Goal: Task Accomplishment & Management: Manage account settings

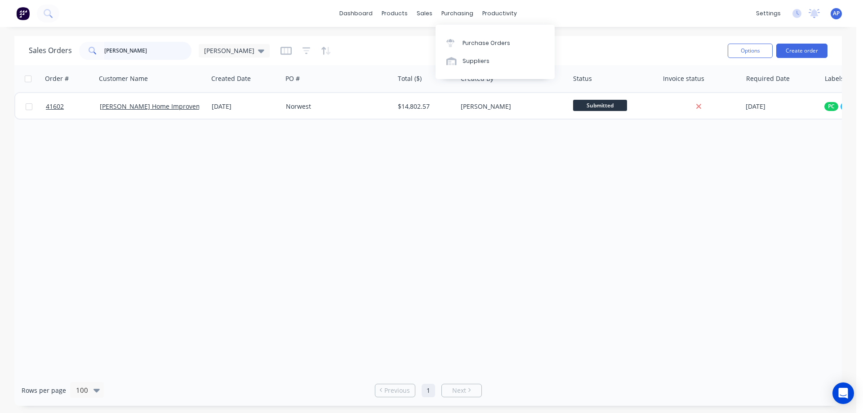
drag, startPoint x: 133, startPoint y: 52, endPoint x: 90, endPoint y: 57, distance: 43.0
click at [90, 57] on div "GORDON" at bounding box center [135, 51] width 112 height 18
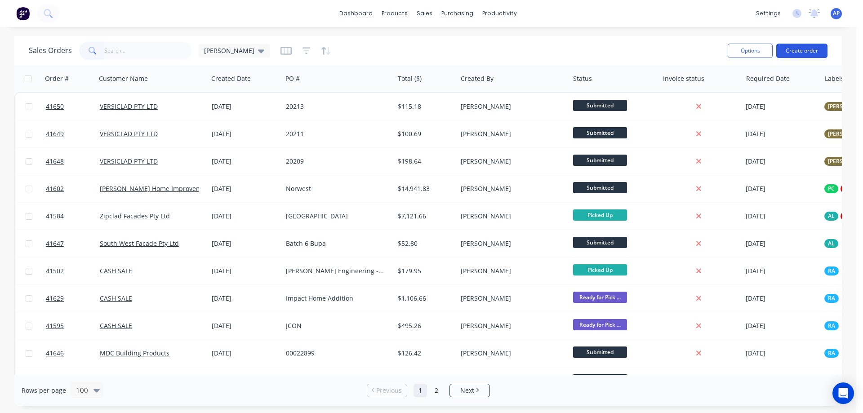
click at [791, 49] on button "Create order" at bounding box center [801, 51] width 51 height 14
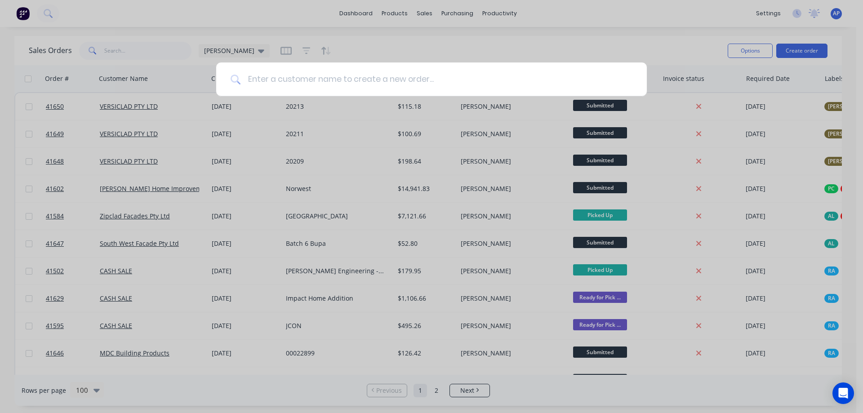
click at [311, 84] on input at bounding box center [437, 79] width 392 height 34
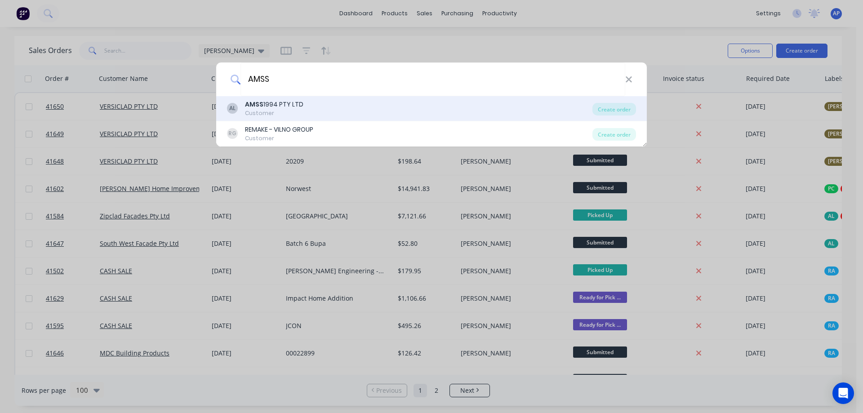
type input "AMSS"
click at [285, 103] on div "AMSS 1994 PTY LTD" at bounding box center [274, 104] width 58 height 9
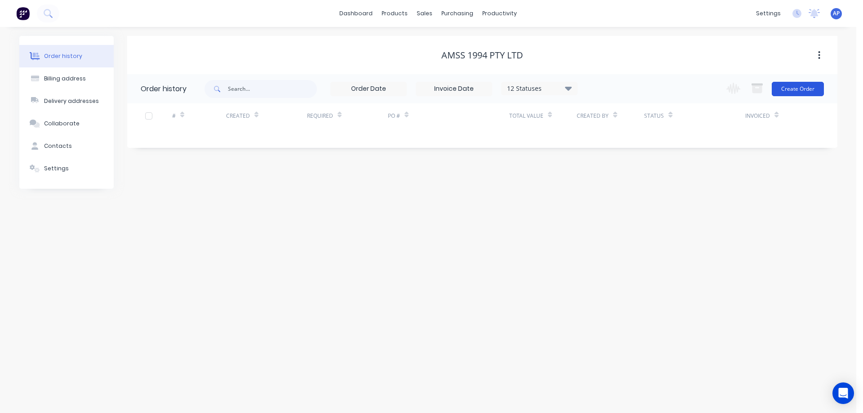
click at [807, 90] on button "Create Order" at bounding box center [798, 89] width 52 height 14
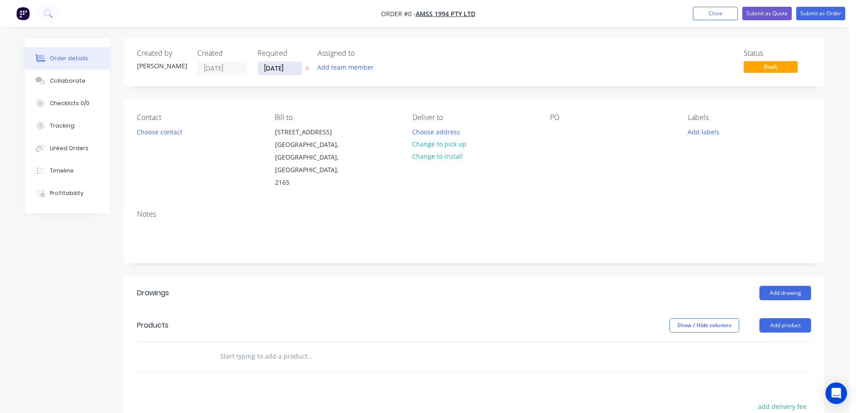
click at [277, 68] on input "[DATE]" at bounding box center [280, 68] width 44 height 13
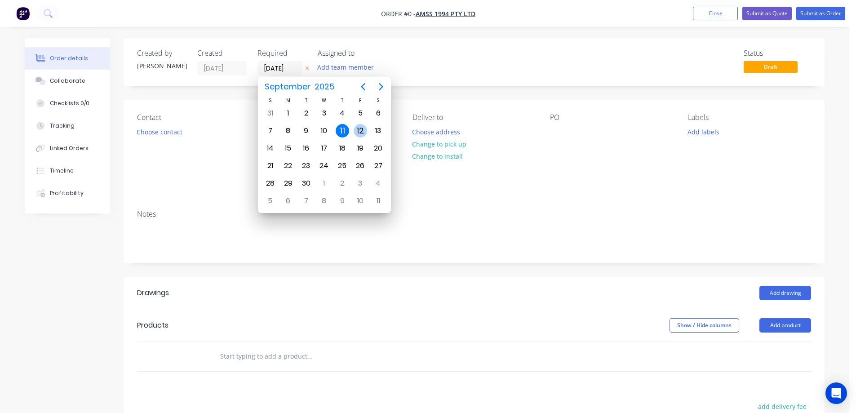
click at [360, 129] on div "12" at bounding box center [360, 130] width 13 height 13
type input "[DATE]"
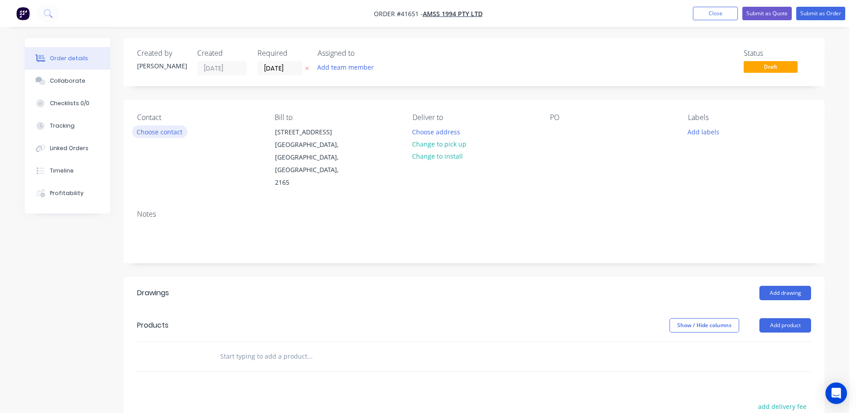
click at [175, 131] on button "Choose contact" at bounding box center [159, 131] width 55 height 12
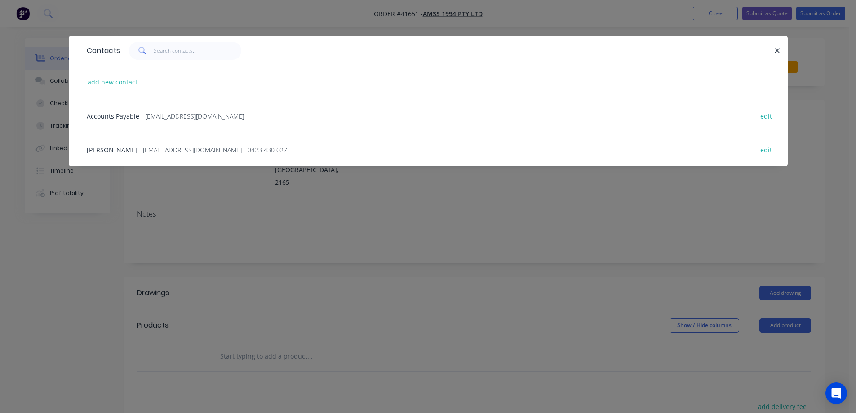
click at [169, 149] on span "- amss.est1994@outlook.com - 0423 430 027" at bounding box center [213, 150] width 148 height 9
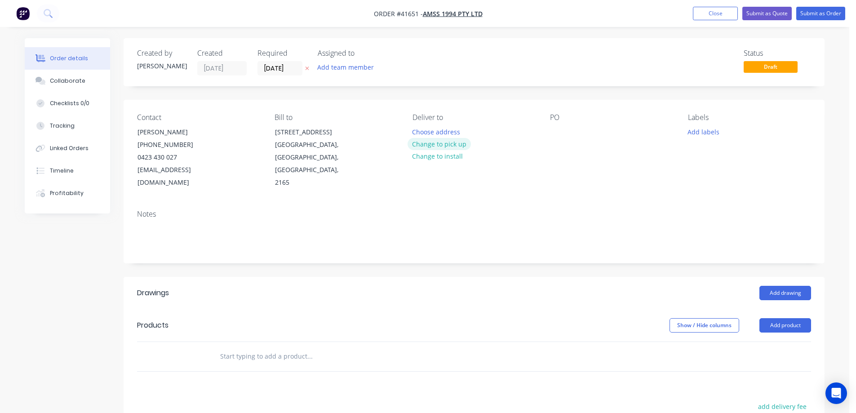
click at [440, 145] on button "Change to pick up" at bounding box center [440, 144] width 64 height 12
click at [435, 131] on div "Pick up Change to delivery Change to install" at bounding box center [474, 151] width 123 height 76
click at [422, 129] on div at bounding box center [420, 131] width 14 height 13
click at [555, 132] on div at bounding box center [557, 131] width 14 height 13
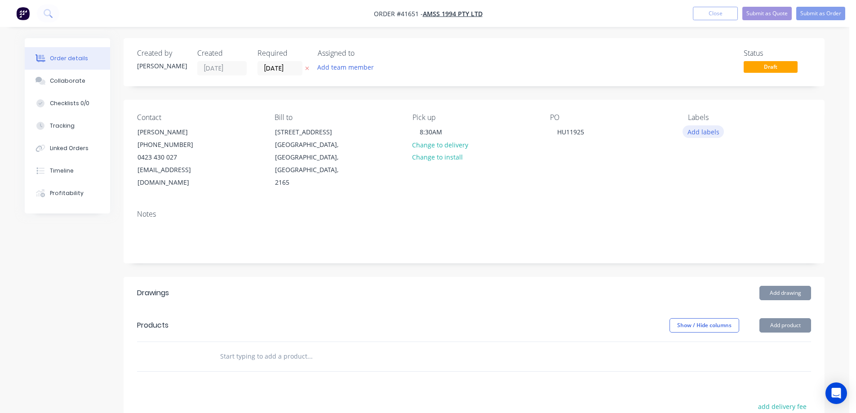
click at [708, 133] on button "Add labels" at bounding box center [703, 131] width 41 height 12
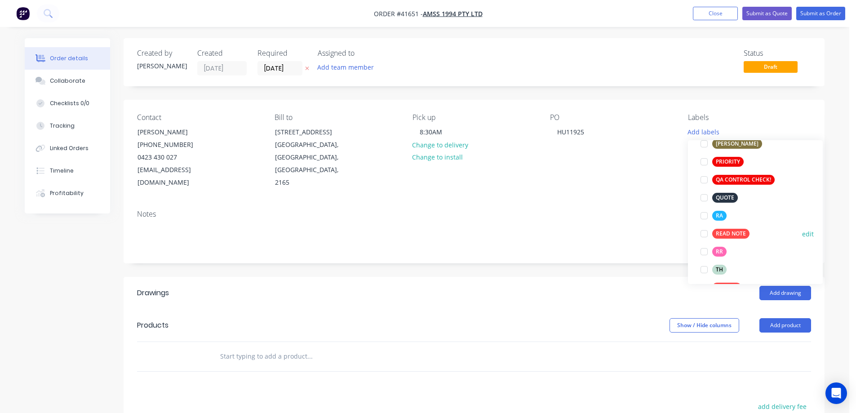
scroll to position [270, 0]
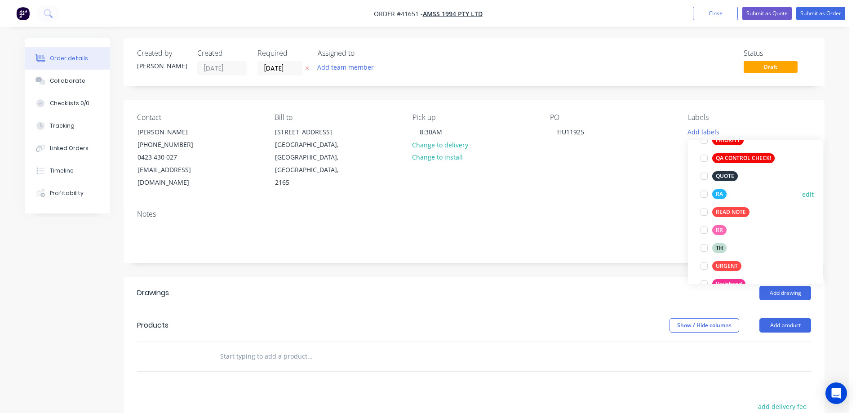
drag, startPoint x: 705, startPoint y: 193, endPoint x: 702, endPoint y: 189, distance: 4.8
click at [704, 192] on div at bounding box center [704, 194] width 18 height 18
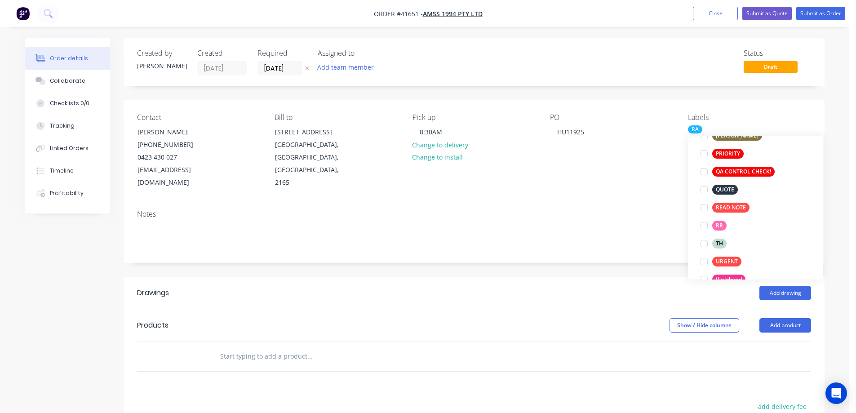
scroll to position [18, 0]
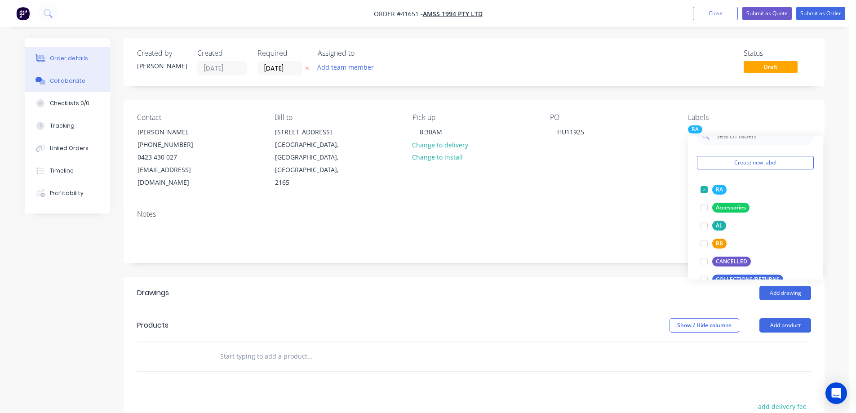
click at [75, 81] on div "Collaborate" at bounding box center [68, 81] width 36 height 8
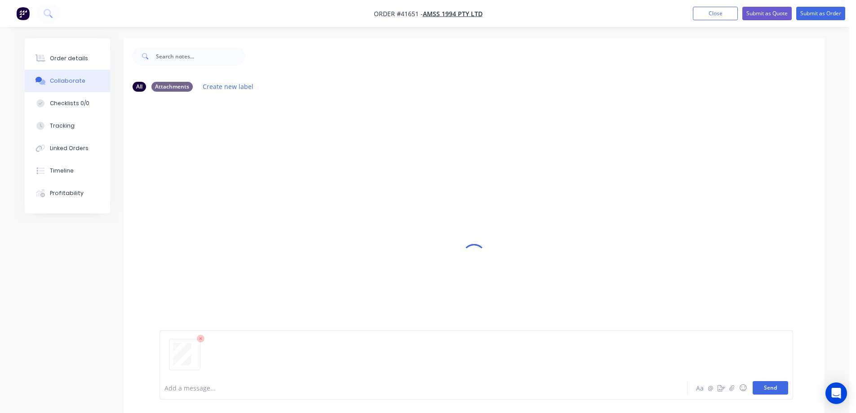
click at [760, 385] on button "Send" at bounding box center [771, 387] width 36 height 13
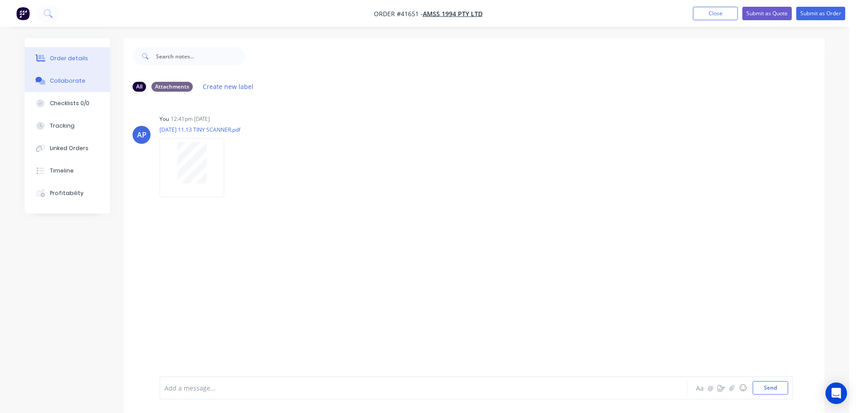
click at [83, 58] on div "Order details" at bounding box center [69, 58] width 38 height 8
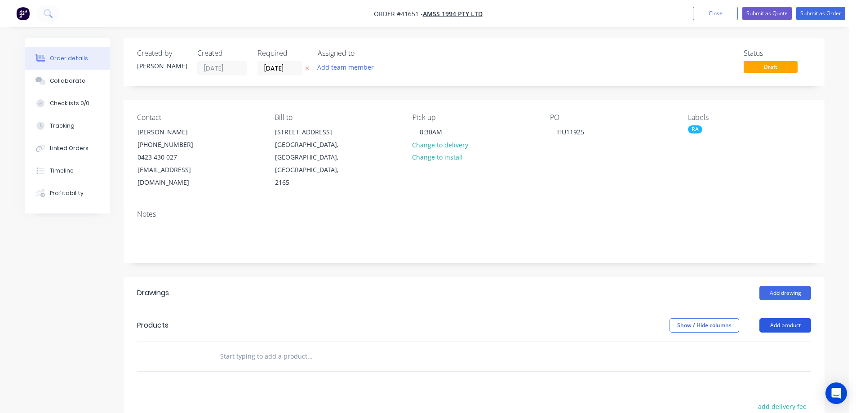
click at [782, 318] on button "Add product" at bounding box center [786, 325] width 52 height 14
click at [775, 286] on button "Add drawing" at bounding box center [786, 293] width 52 height 14
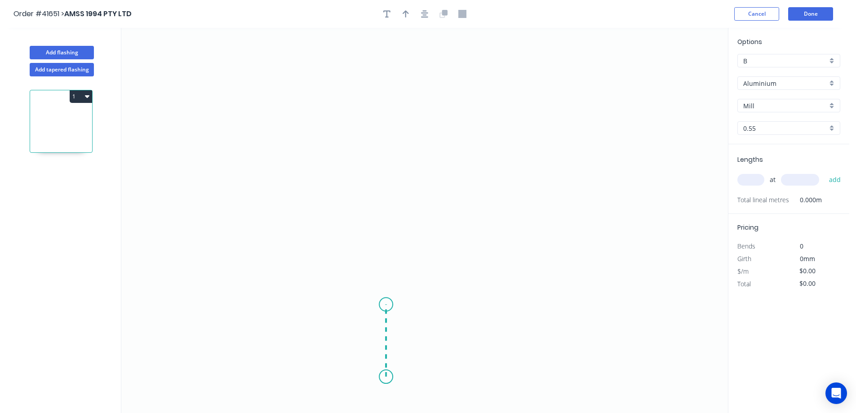
drag, startPoint x: 386, startPoint y: 377, endPoint x: 391, endPoint y: 305, distance: 72.5
click at [391, 305] on icon "0" at bounding box center [424, 220] width 607 height 385
drag, startPoint x: 391, startPoint y: 305, endPoint x: 434, endPoint y: 270, distance: 55.7
click at [434, 270] on icon "0 ?" at bounding box center [424, 220] width 607 height 385
drag, startPoint x: 432, startPoint y: 270, endPoint x: 439, endPoint y: 141, distance: 129.7
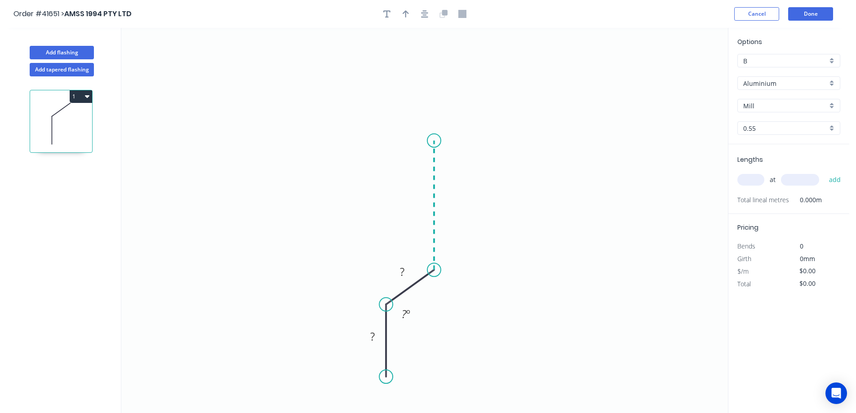
click at [439, 141] on icon "0 ? ? ? º" at bounding box center [424, 220] width 607 height 385
drag, startPoint x: 439, startPoint y: 141, endPoint x: 651, endPoint y: 145, distance: 211.3
click at [651, 145] on icon "0 ? ? ? ? º ? º" at bounding box center [424, 220] width 607 height 385
drag, startPoint x: 651, startPoint y: 145, endPoint x: 651, endPoint y: 222, distance: 76.9
click at [651, 222] on icon "0 ? ? ? ? ? º ? º" at bounding box center [424, 220] width 607 height 385
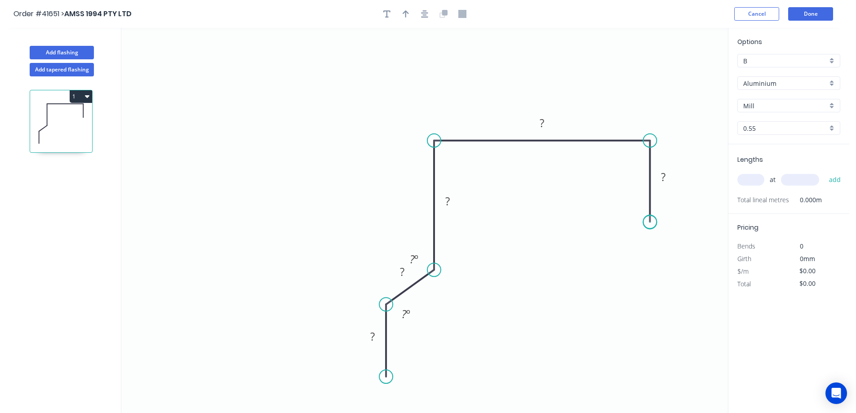
click at [651, 223] on circle at bounding box center [649, 221] width 13 height 13
click at [672, 254] on div "Crush & Fold" at bounding box center [696, 253] width 90 height 18
click at [670, 257] on div "Flip bend" at bounding box center [695, 254] width 90 height 18
click at [415, 353] on div "Crush & Fold" at bounding box center [435, 351] width 90 height 18
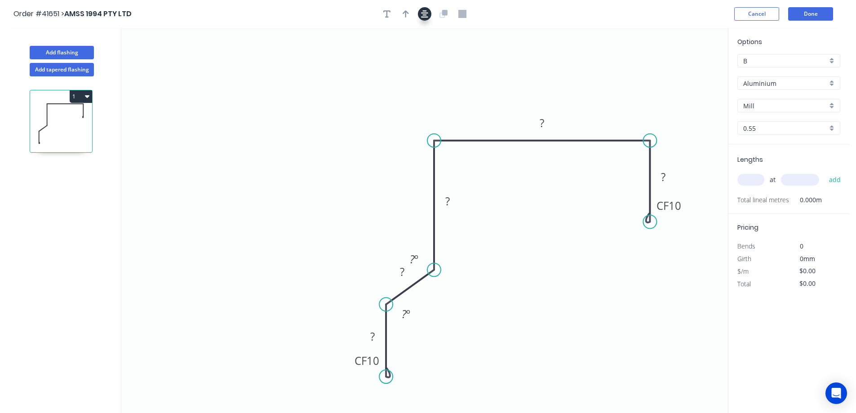
click at [421, 14] on button "button" at bounding box center [424, 13] width 13 height 13
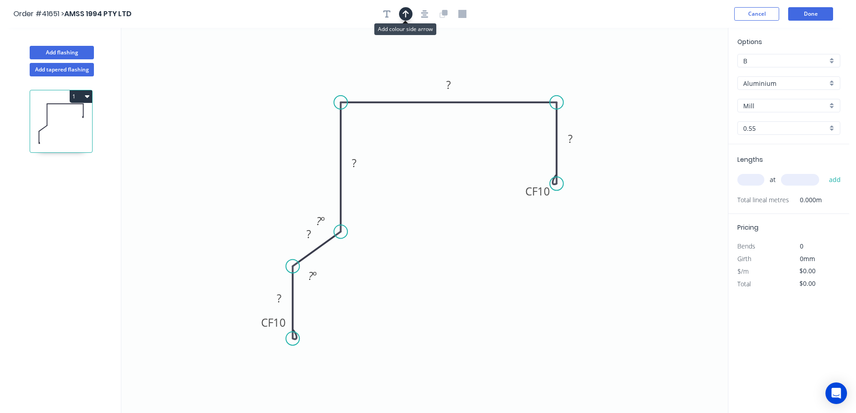
click at [408, 14] on icon "button" at bounding box center [406, 14] width 6 height 8
drag, startPoint x: 683, startPoint y: 72, endPoint x: 382, endPoint y: 186, distance: 322.1
click at [405, 84] on icon at bounding box center [407, 72] width 8 height 29
click at [286, 323] on rect at bounding box center [274, 322] width 36 height 18
drag, startPoint x: 260, startPoint y: 321, endPoint x: 231, endPoint y: 337, distance: 33.6
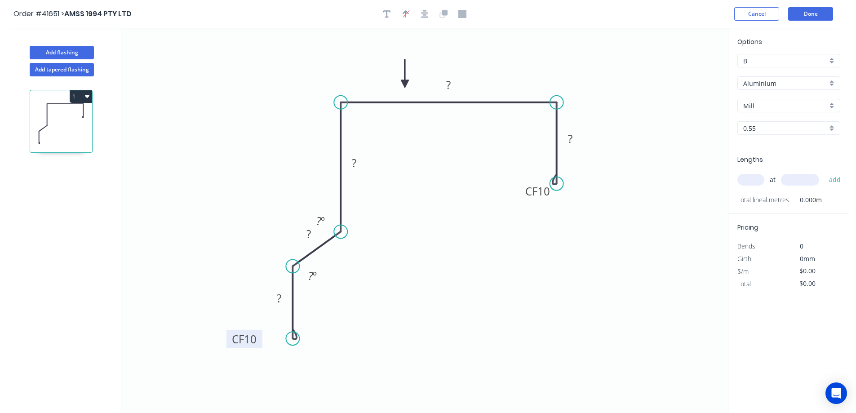
click at [231, 337] on rect at bounding box center [245, 339] width 36 height 18
click at [257, 340] on g "CF 10" at bounding box center [245, 339] width 36 height 18
type input "$20.74"
drag, startPoint x: 296, startPoint y: 233, endPoint x: 272, endPoint y: 240, distance: 25.3
click at [272, 240] on rect at bounding box center [284, 241] width 29 height 18
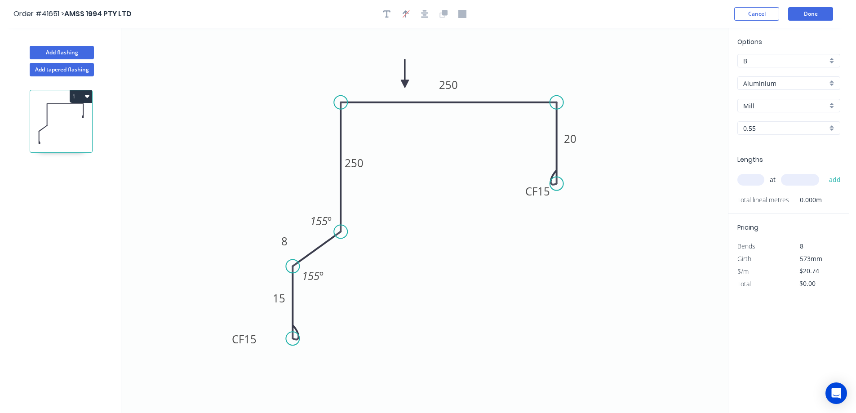
click at [832, 83] on div "Aluminium" at bounding box center [789, 82] width 103 height 13
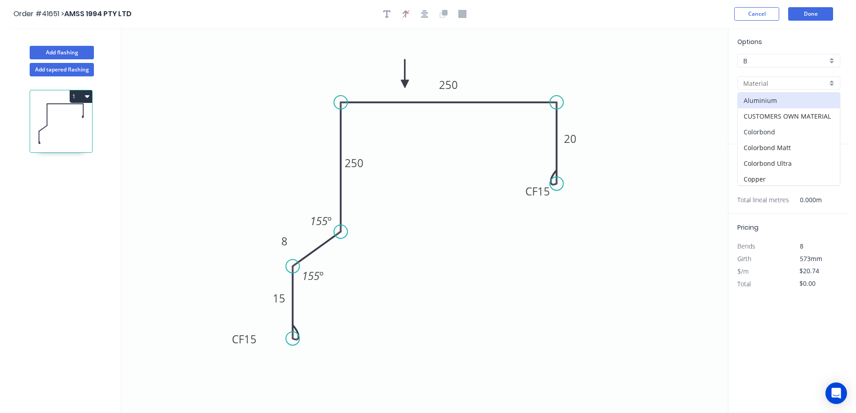
click at [780, 129] on div "Colorbond" at bounding box center [789, 132] width 102 height 16
type input "Colorbond"
type input "Basalt"
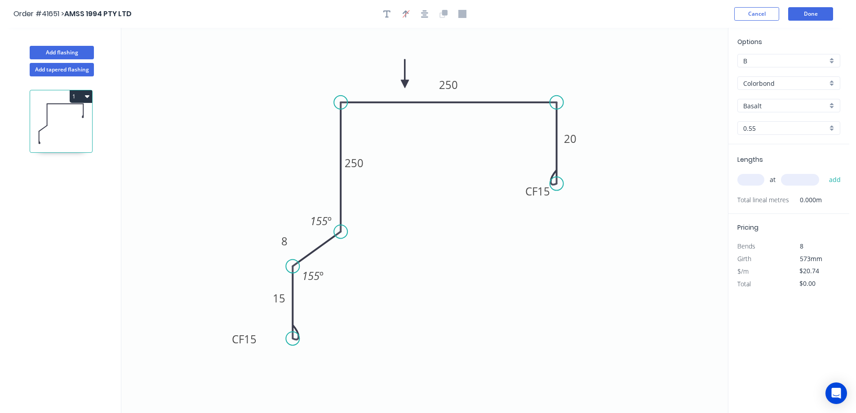
type input "$18.85"
click at [830, 103] on div "Basalt" at bounding box center [789, 105] width 103 height 13
click at [779, 156] on div "Classic Cream" at bounding box center [789, 155] width 102 height 16
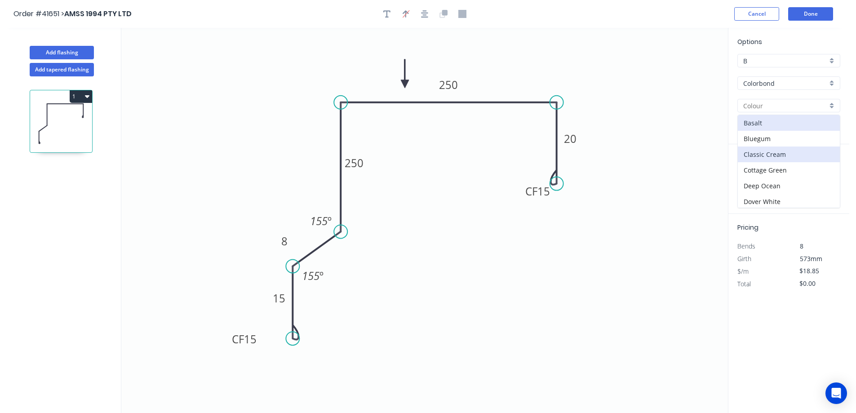
type input "Classic Cream"
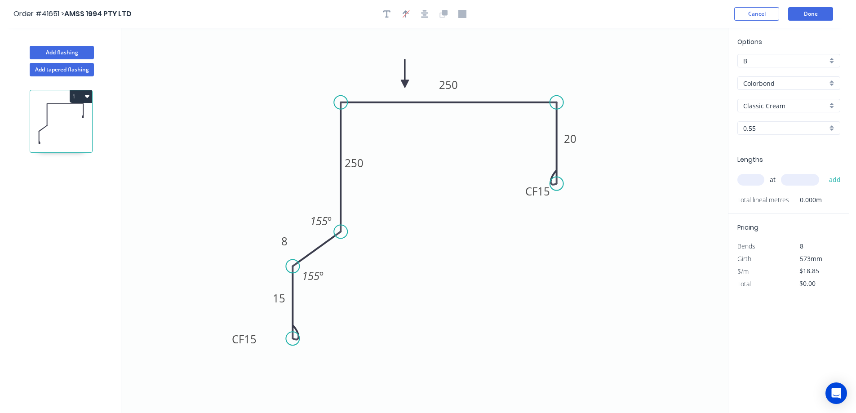
click at [751, 177] on input "text" at bounding box center [751, 180] width 27 height 12
type input "1"
type input "3130"
click at [825, 172] on button "add" at bounding box center [835, 179] width 21 height 15
type input "$59.00"
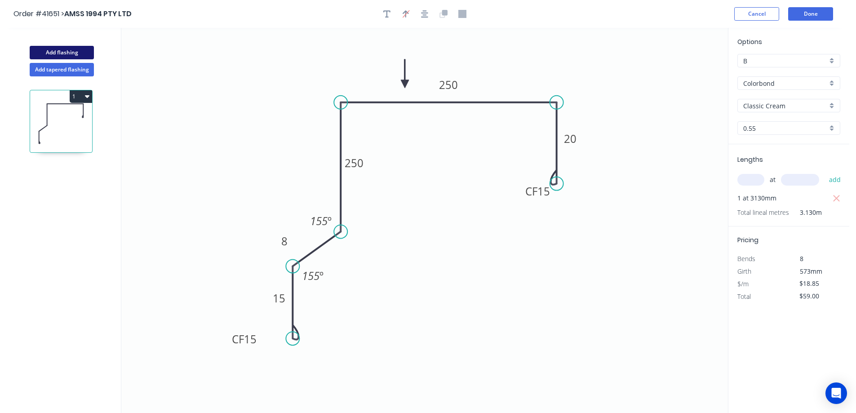
click at [85, 53] on button "Add flashing" at bounding box center [62, 52] width 64 height 13
type input "$0.00"
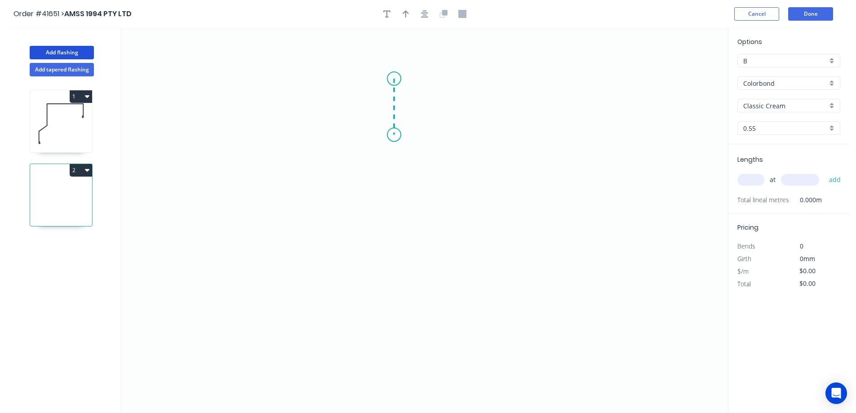
drag, startPoint x: 394, startPoint y: 79, endPoint x: 395, endPoint y: 135, distance: 56.2
click at [395, 135] on icon "0" at bounding box center [424, 220] width 607 height 385
drag, startPoint x: 395, startPoint y: 135, endPoint x: 344, endPoint y: 158, distance: 55.7
click at [344, 158] on icon "0 ?" at bounding box center [424, 220] width 607 height 385
drag, startPoint x: 340, startPoint y: 167, endPoint x: 339, endPoint y: 284, distance: 116.9
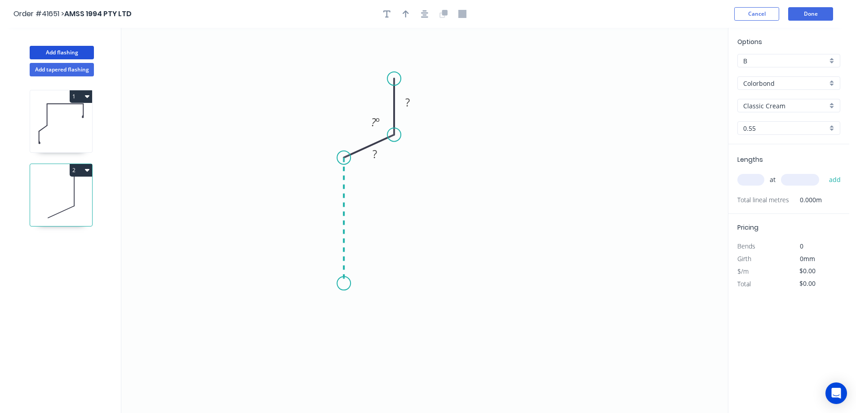
click at [339, 284] on icon "0 ? ? ? º" at bounding box center [424, 220] width 607 height 385
drag, startPoint x: 339, startPoint y: 284, endPoint x: 428, endPoint y: 322, distance: 97.9
click at [428, 322] on icon "0 ? ? ? ? º ? º" at bounding box center [424, 220] width 607 height 385
click at [548, 331] on icon "0 ? ? ? ? ? º ? º ? º" at bounding box center [424, 220] width 607 height 385
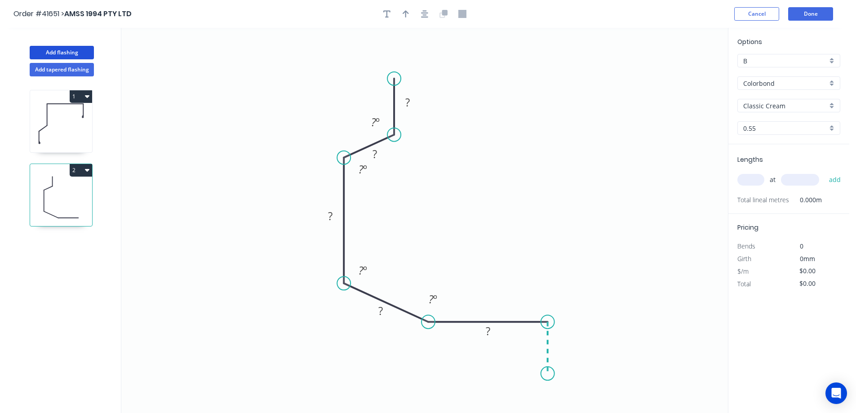
drag, startPoint x: 548, startPoint y: 331, endPoint x: 549, endPoint y: 374, distance: 42.7
click at [549, 374] on icon "0 ? ? ? ? ? ? º ? º ? º ? º" at bounding box center [424, 220] width 607 height 385
click at [592, 352] on div "Crush & Fold" at bounding box center [594, 351] width 90 height 18
drag, startPoint x: 406, startPoint y: 15, endPoint x: 626, endPoint y: 35, distance: 220.8
click at [406, 15] on icon "button" at bounding box center [406, 13] width 6 height 7
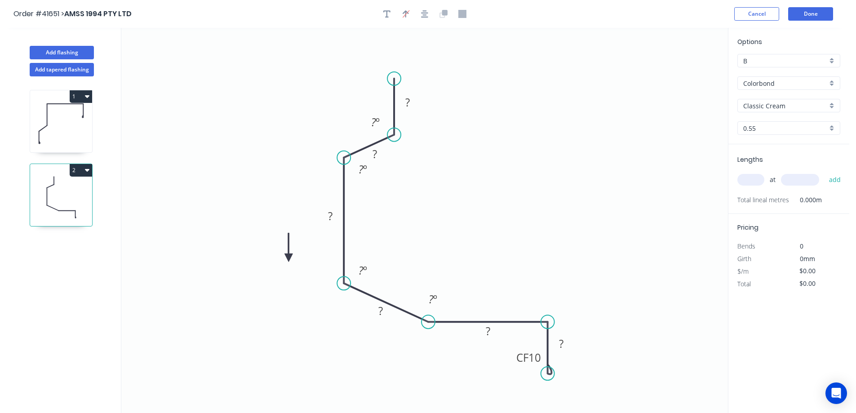
drag, startPoint x: 682, startPoint y: 75, endPoint x: 289, endPoint y: 258, distance: 434.0
click at [289, 258] on icon at bounding box center [289, 247] width 8 height 29
click at [289, 258] on icon at bounding box center [296, 251] width 26 height 26
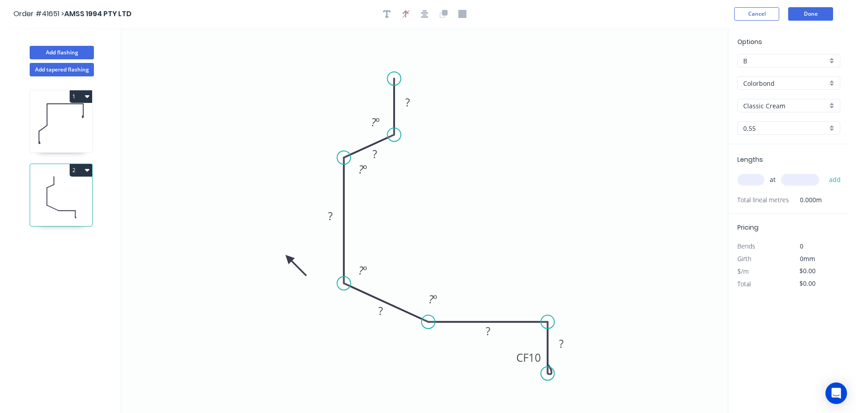
click at [289, 258] on icon at bounding box center [296, 266] width 26 height 26
click at [289, 258] on icon at bounding box center [289, 268] width 8 height 29
click at [409, 99] on tspan "?" at bounding box center [407, 102] width 4 height 15
type input "$16.18"
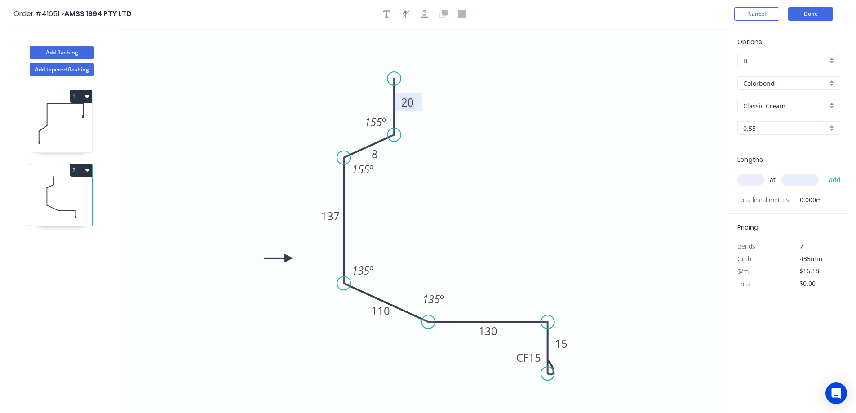
click at [747, 179] on input "text" at bounding box center [751, 180] width 27 height 12
type input "1"
type input "3130"
click at [825, 172] on button "add" at bounding box center [835, 179] width 21 height 15
type input "$50.64"
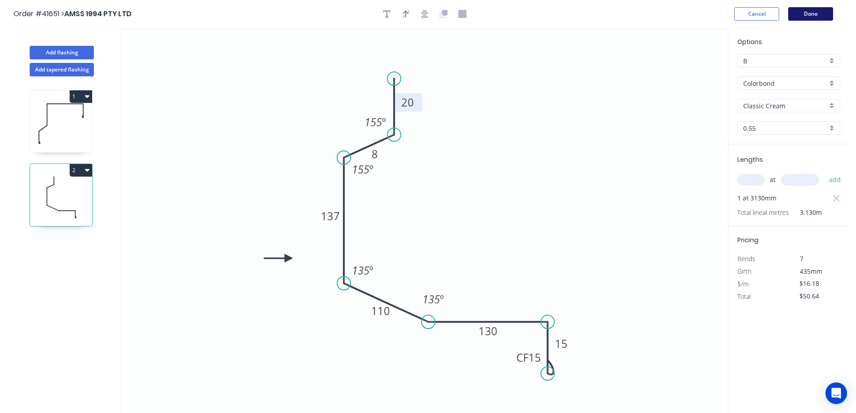
click at [798, 14] on button "Done" at bounding box center [811, 13] width 45 height 13
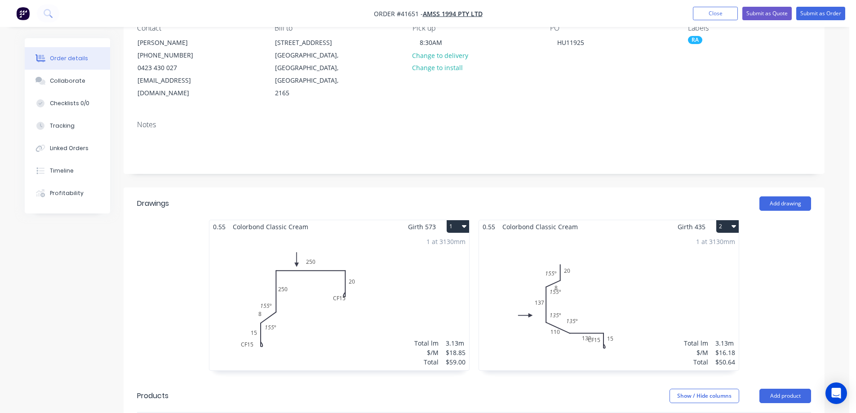
scroll to position [90, 0]
click at [618, 289] on div "1 at 3130mm Total lm $/M Total 3.13m $16.18 $50.64" at bounding box center [609, 301] width 260 height 137
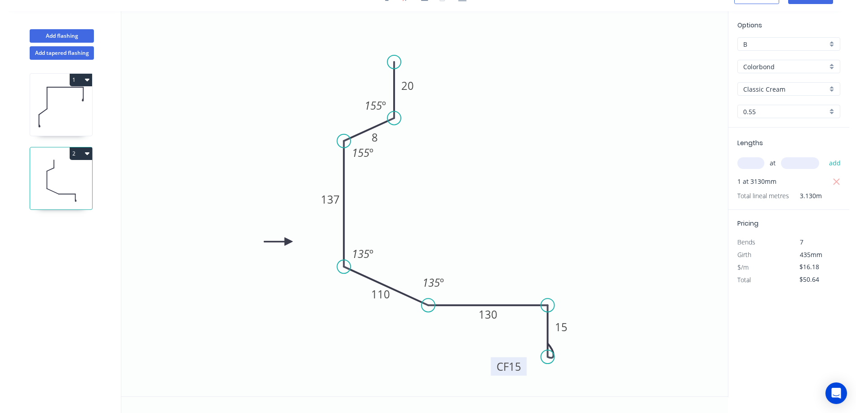
drag, startPoint x: 512, startPoint y: 337, endPoint x: 493, endPoint y: 363, distance: 32.7
click at [493, 363] on rect at bounding box center [509, 366] width 36 height 18
drag, startPoint x: 351, startPoint y: 152, endPoint x: 357, endPoint y: 164, distance: 13.3
click at [357, 164] on rect at bounding box center [368, 164] width 33 height 18
click at [425, 169] on icon "0 20 8 137 110 130 CF 15 15 155 º 155 º 135 º 135 º" at bounding box center [424, 203] width 607 height 385
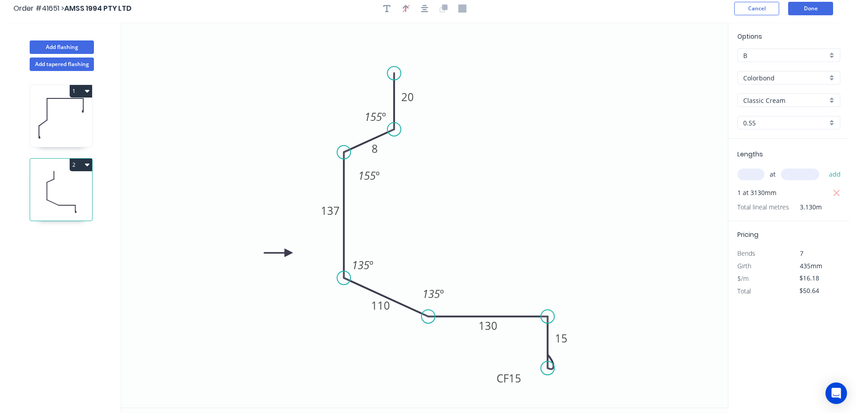
scroll to position [0, 0]
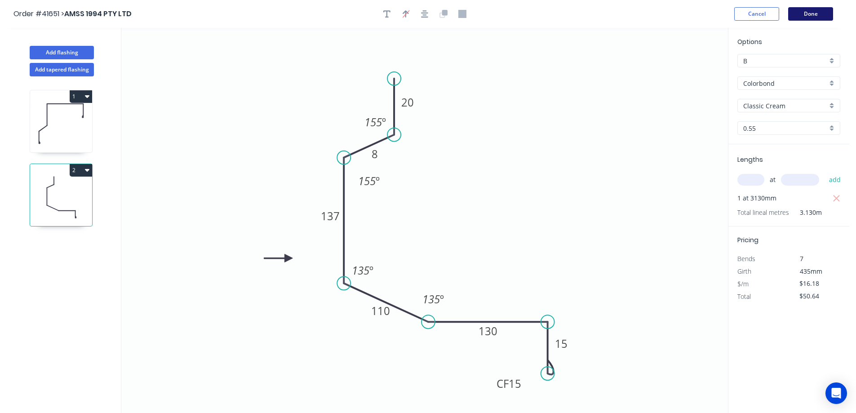
click at [807, 16] on button "Done" at bounding box center [811, 13] width 45 height 13
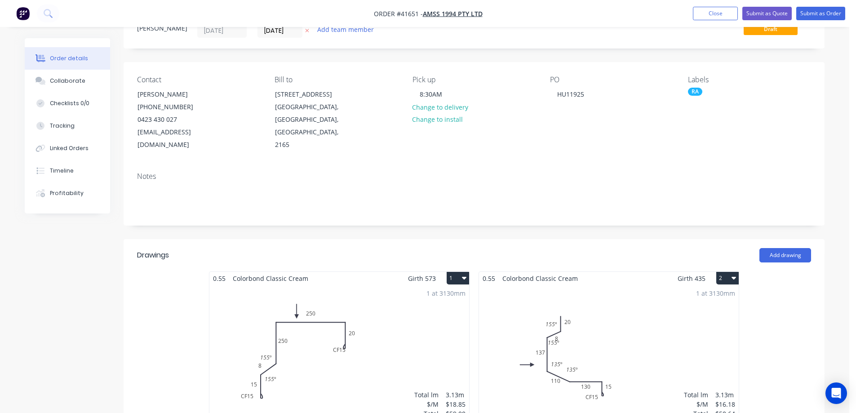
scroll to position [90, 0]
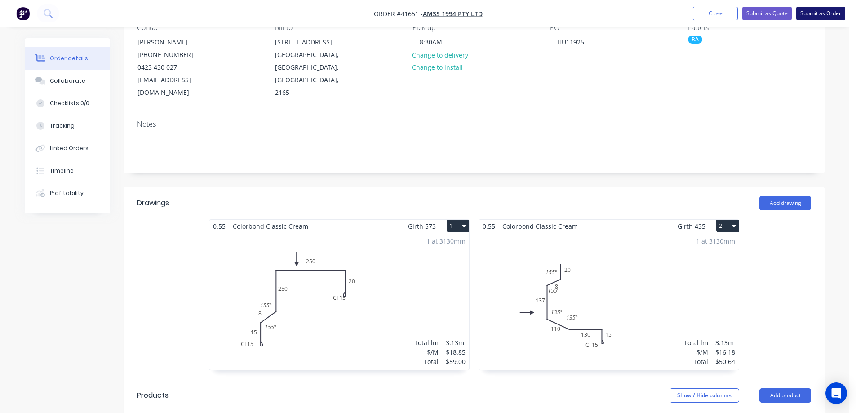
click at [818, 13] on button "Submit as Order" at bounding box center [821, 13] width 49 height 13
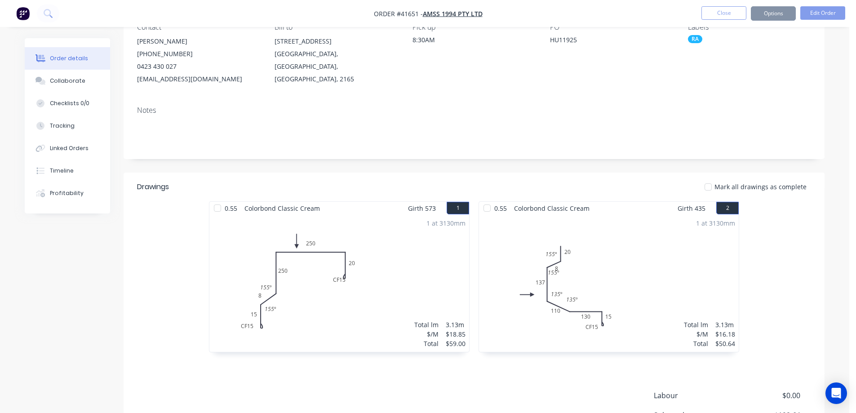
scroll to position [0, 0]
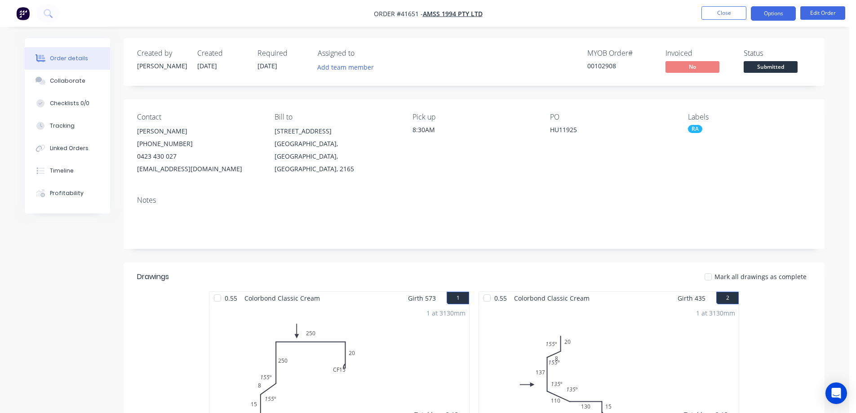
click at [762, 16] on button "Options" at bounding box center [773, 13] width 45 height 14
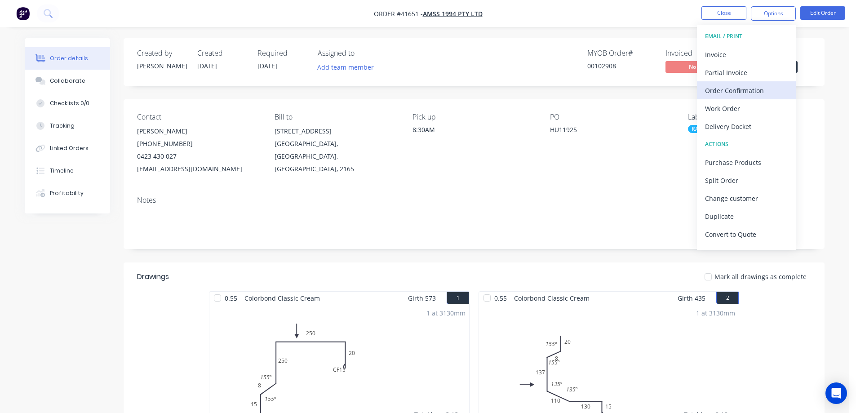
click at [754, 90] on div "Order Confirmation" at bounding box center [746, 90] width 83 height 13
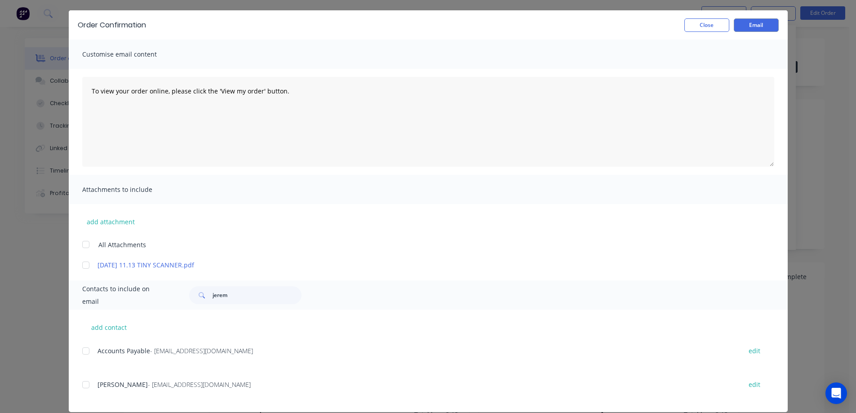
scroll to position [37, 0]
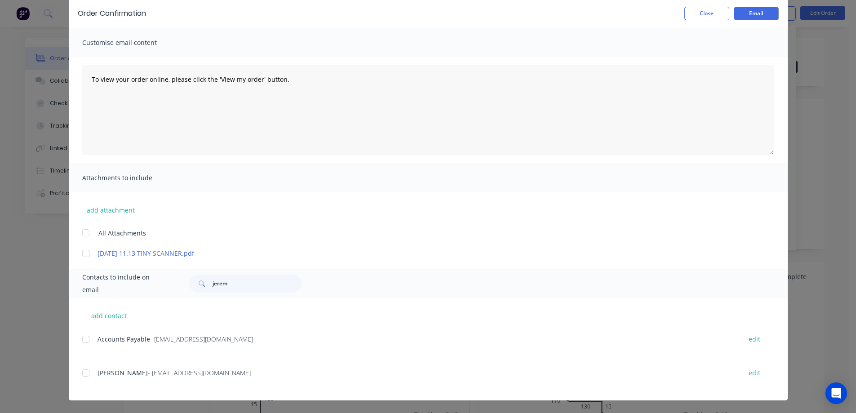
drag, startPoint x: 82, startPoint y: 372, endPoint x: 213, endPoint y: 332, distance: 137.4
click at [83, 371] on div at bounding box center [86, 373] width 18 height 18
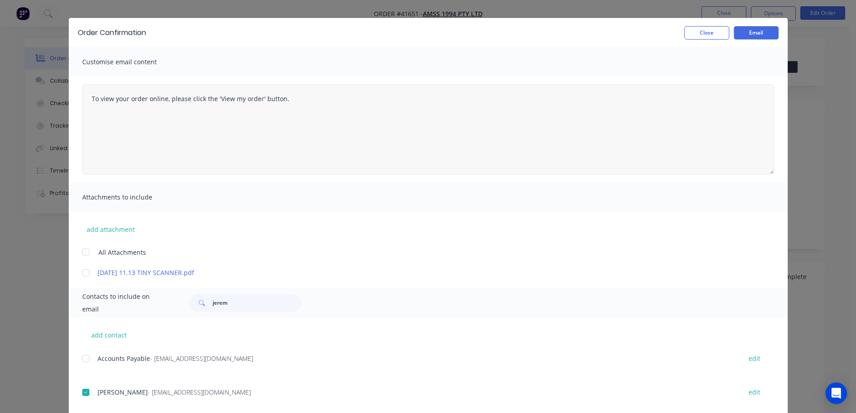
scroll to position [0, 0]
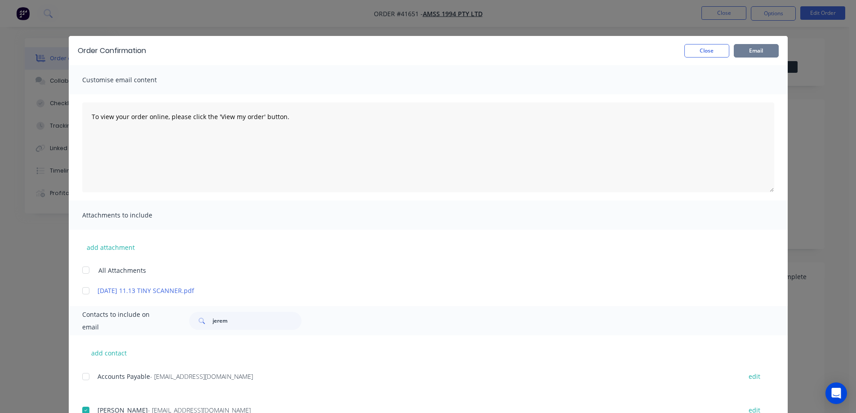
click at [749, 50] on button "Email" at bounding box center [756, 50] width 45 height 13
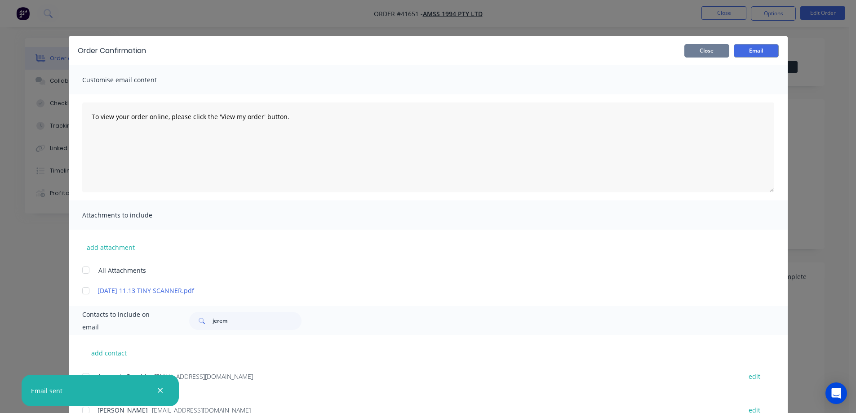
click at [717, 52] on button "Close" at bounding box center [707, 50] width 45 height 13
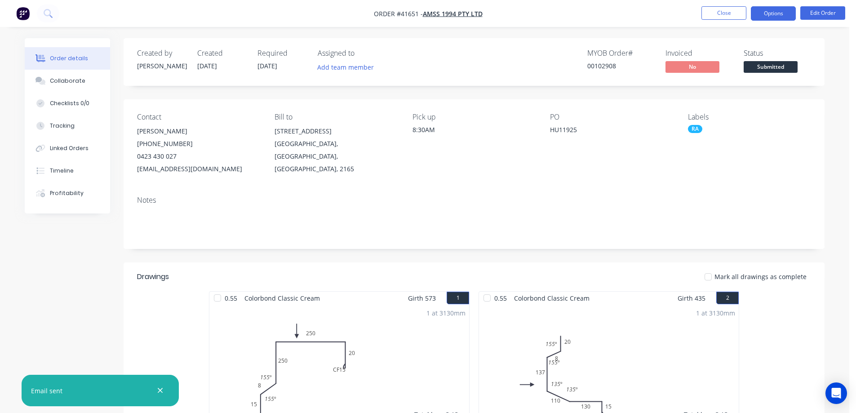
click at [768, 13] on button "Options" at bounding box center [773, 13] width 45 height 14
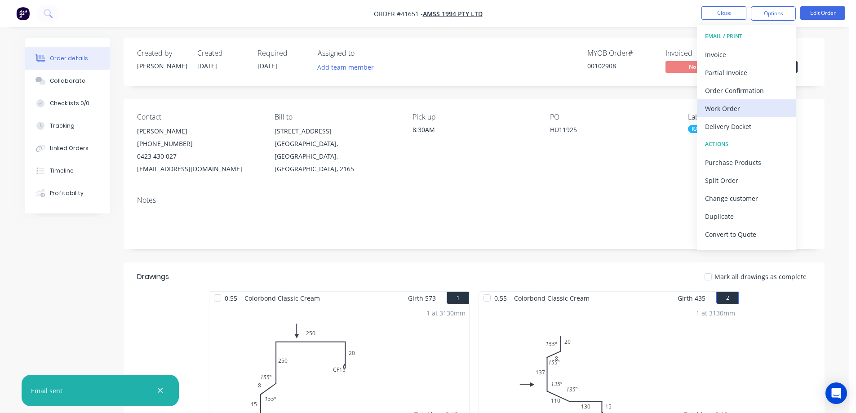
click at [745, 108] on div "Work Order" at bounding box center [746, 108] width 83 height 13
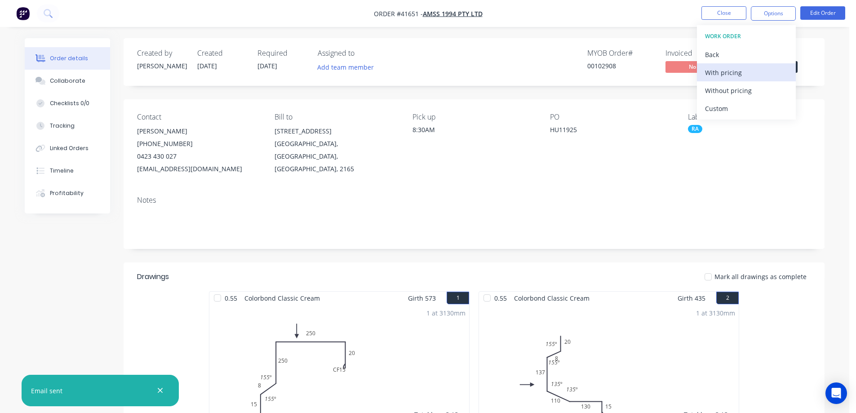
click at [753, 75] on div "With pricing" at bounding box center [746, 72] width 83 height 13
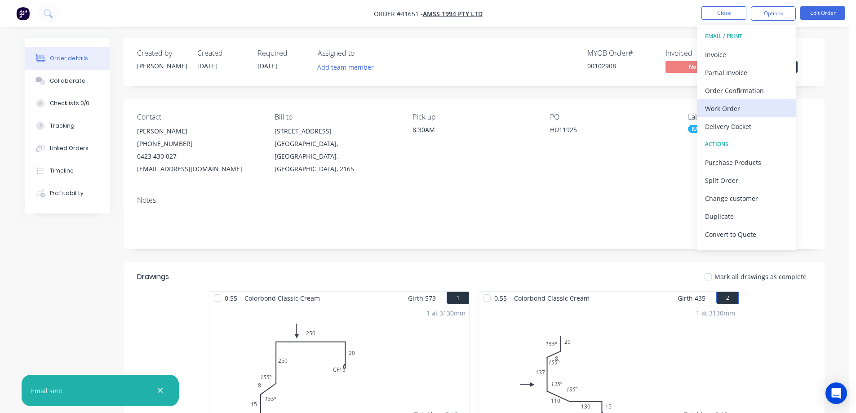
click at [722, 107] on div "Work Order" at bounding box center [746, 108] width 83 height 13
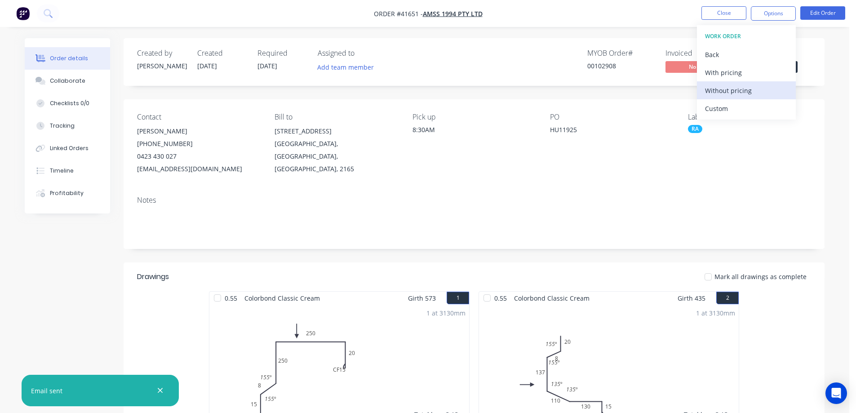
click at [731, 93] on div "Without pricing" at bounding box center [746, 90] width 83 height 13
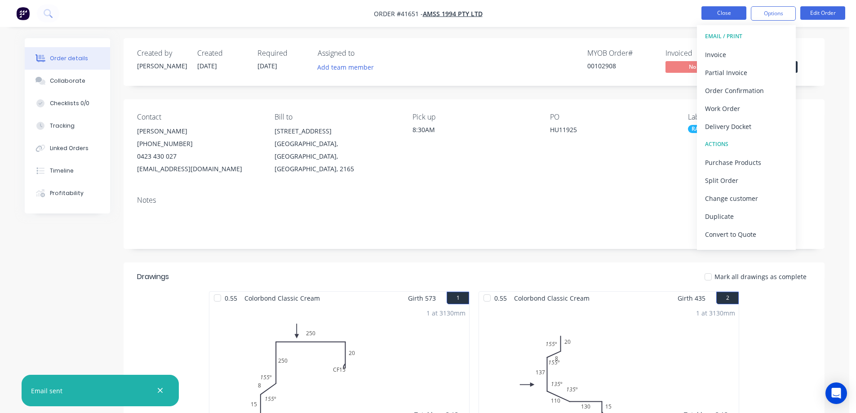
click at [710, 12] on button "Close" at bounding box center [724, 12] width 45 height 13
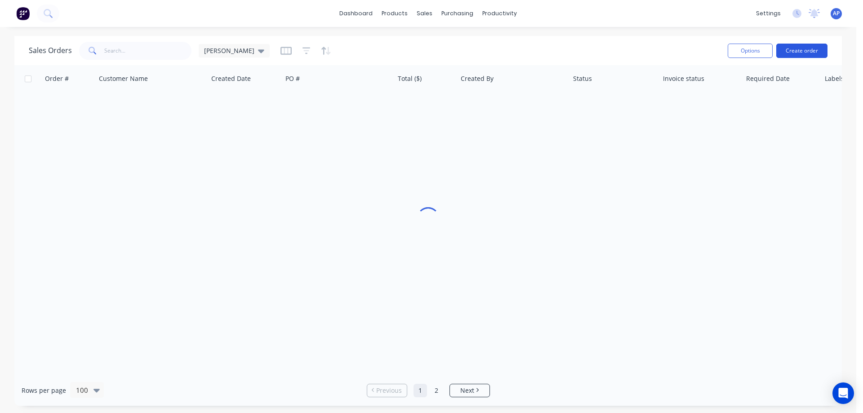
click at [798, 54] on button "Create order" at bounding box center [801, 51] width 51 height 14
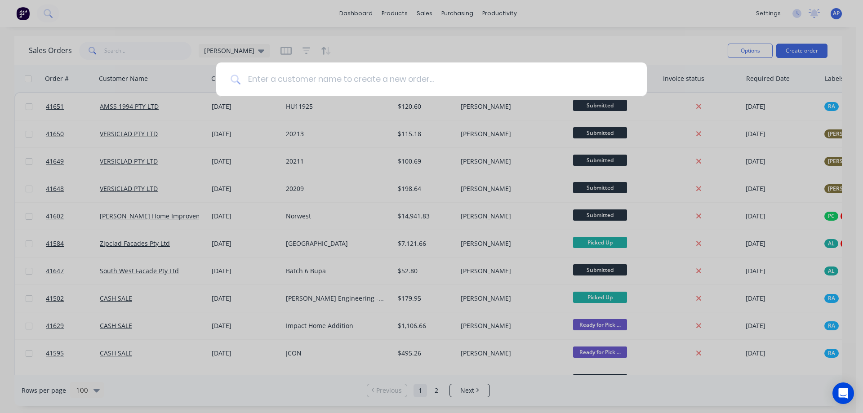
click at [387, 93] on input at bounding box center [437, 79] width 392 height 34
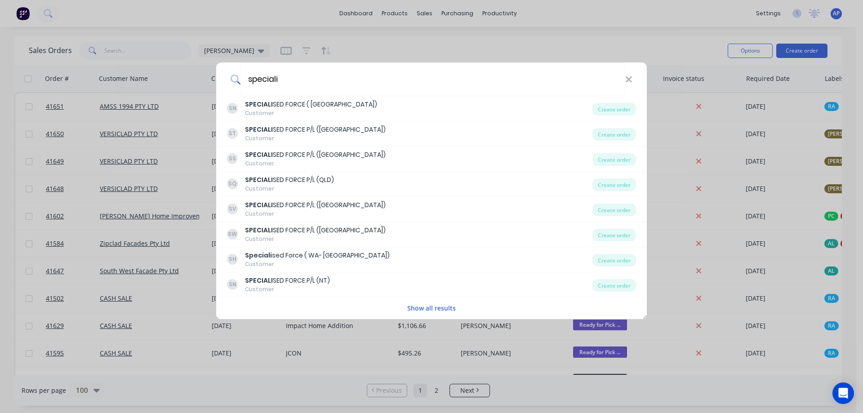
type input "speciali"
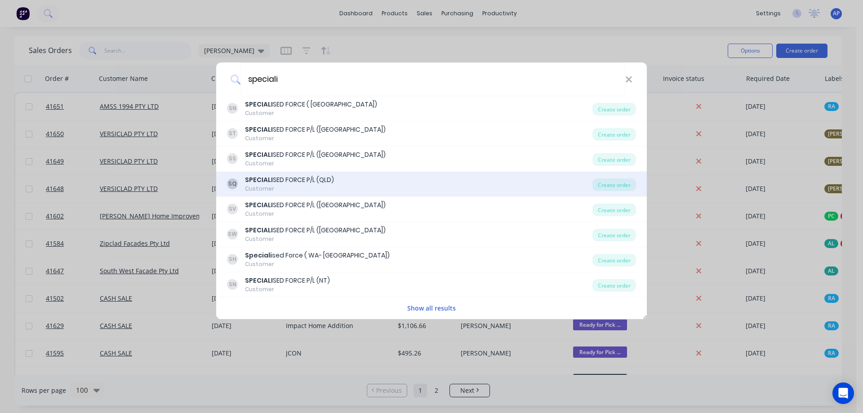
click at [331, 178] on div "SPECIALI SED FORCE P/L (QLD)" at bounding box center [289, 179] width 89 height 9
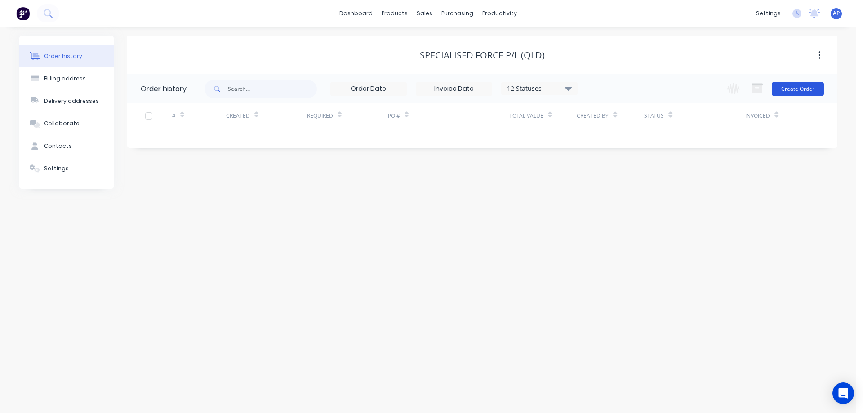
click at [791, 90] on button "Create Order" at bounding box center [798, 89] width 52 height 14
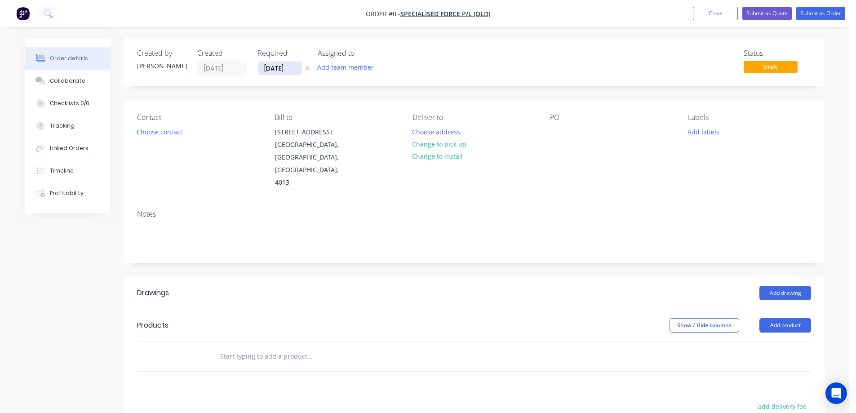
click at [276, 70] on input "11/09/25" at bounding box center [280, 68] width 44 height 13
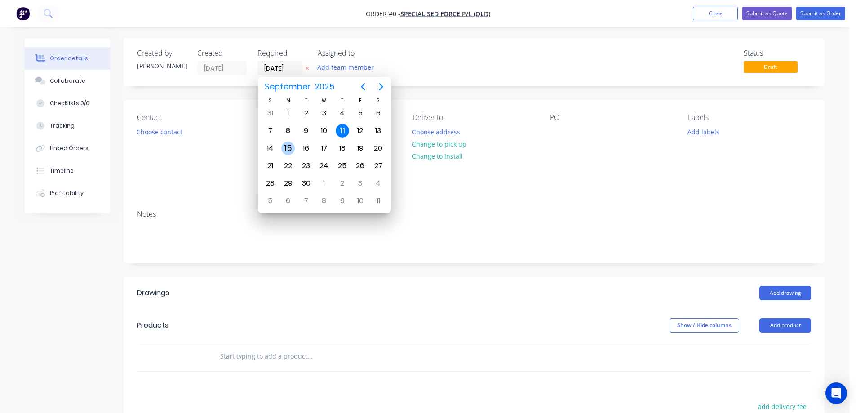
click at [291, 148] on div "15" at bounding box center [287, 148] width 13 height 13
type input "15/09/25"
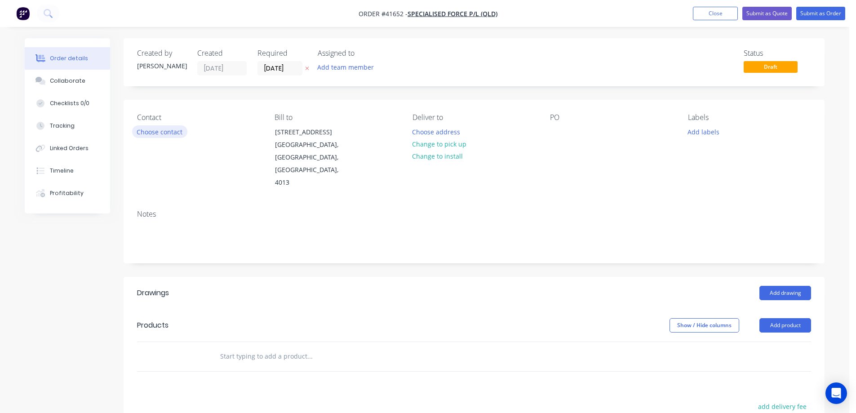
click at [180, 132] on button "Choose contact" at bounding box center [159, 131] width 55 height 12
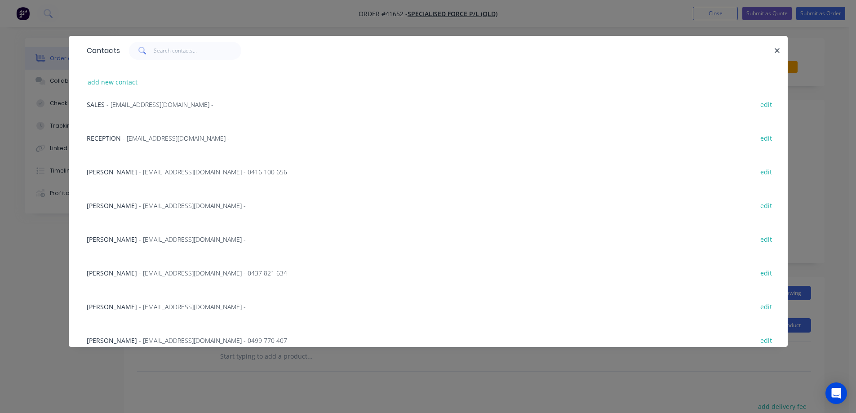
scroll to position [135, 0]
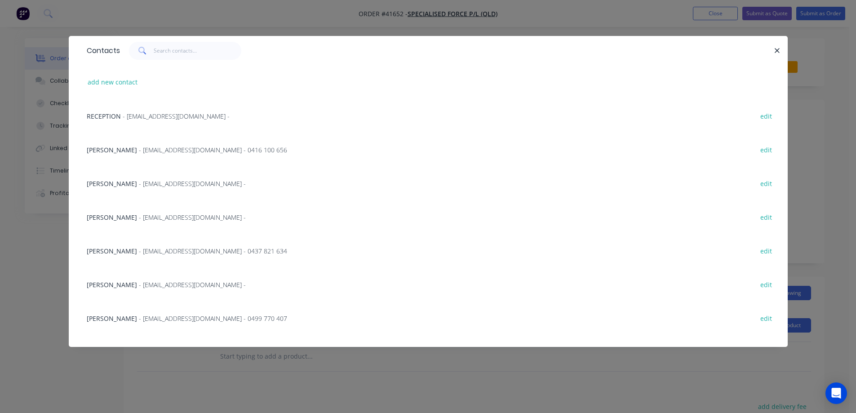
click at [197, 250] on span "- RBayly@specialisedforce.com.au - 0437 821 634" at bounding box center [213, 251] width 148 height 9
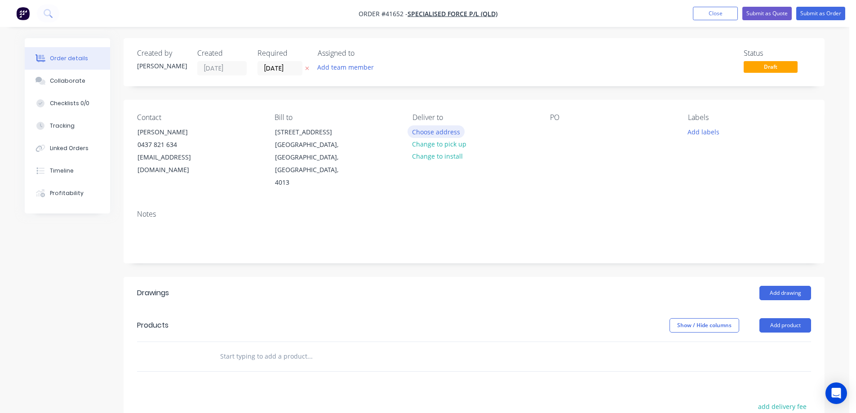
click at [424, 132] on button "Choose address" at bounding box center [437, 131] width 58 height 12
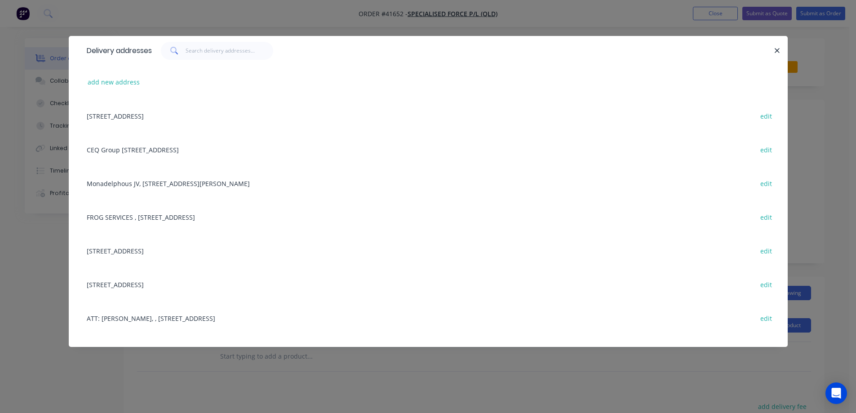
click at [216, 116] on div "2/68 NORTHLINK PLACE, NORTHGATE, Queensland, Australia, 4013 edit" at bounding box center [428, 116] width 692 height 34
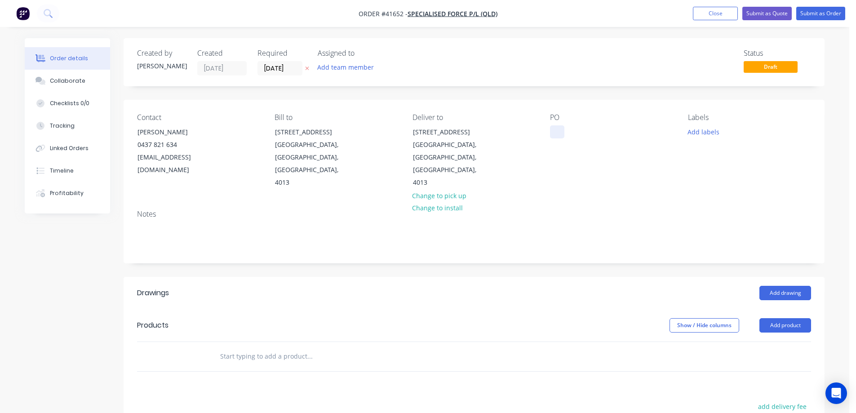
click at [560, 129] on div at bounding box center [557, 131] width 14 height 13
click at [712, 133] on button "Add labels" at bounding box center [703, 131] width 41 height 12
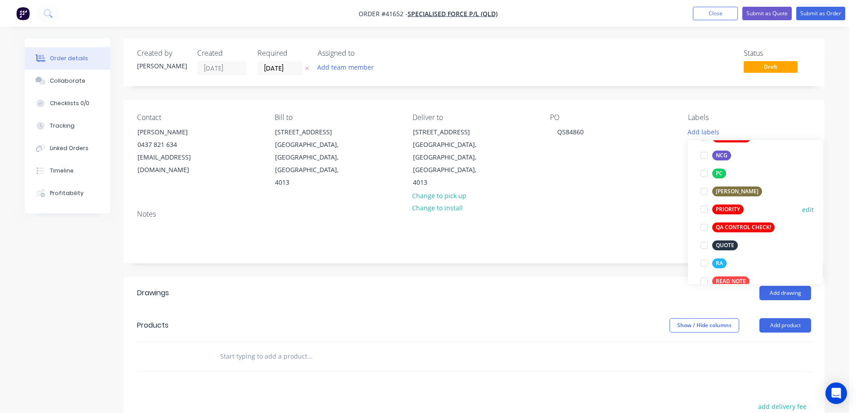
scroll to position [180, 0]
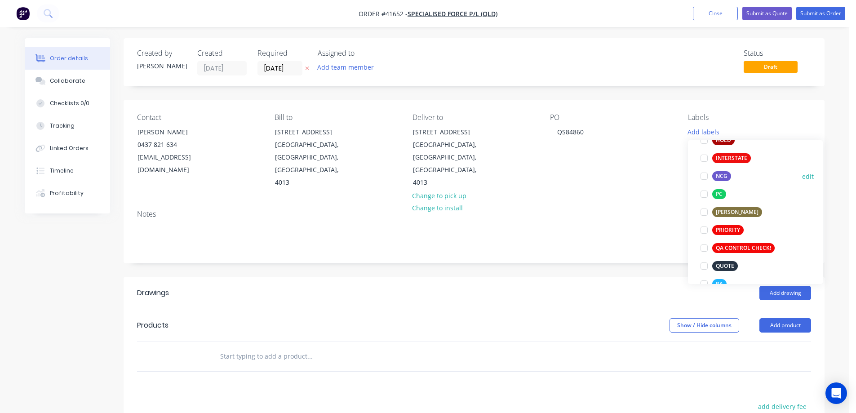
drag, startPoint x: 705, startPoint y: 174, endPoint x: 631, endPoint y: 167, distance: 74.9
click at [705, 174] on div at bounding box center [704, 176] width 18 height 18
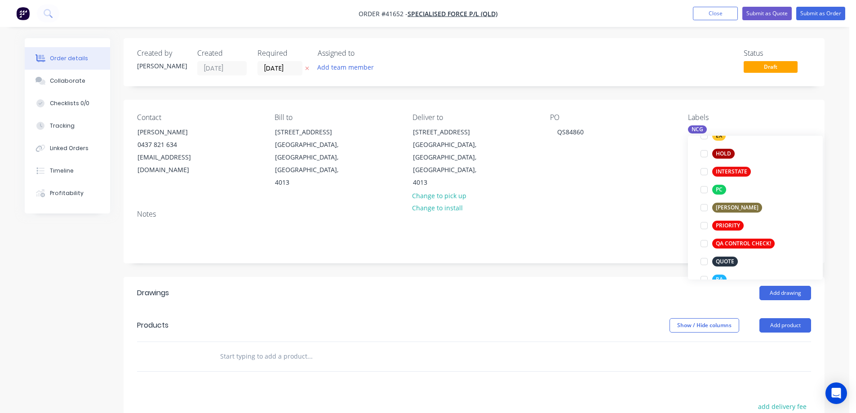
scroll to position [36, 0]
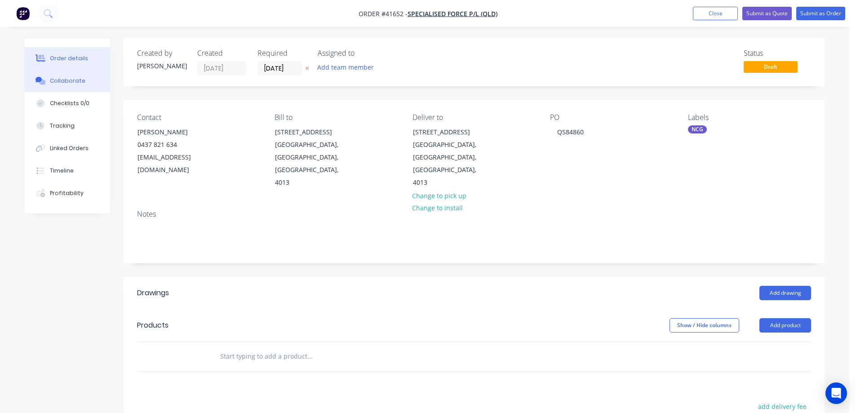
click at [76, 82] on div "Collaborate" at bounding box center [68, 81] width 36 height 8
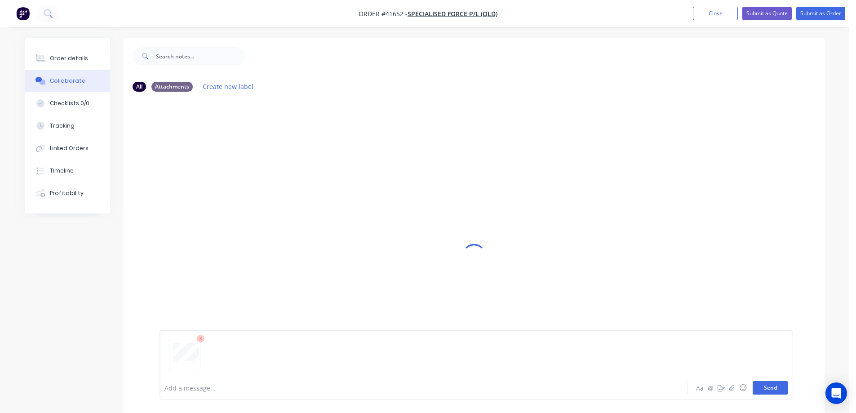
click at [770, 388] on button "Send" at bounding box center [771, 387] width 36 height 13
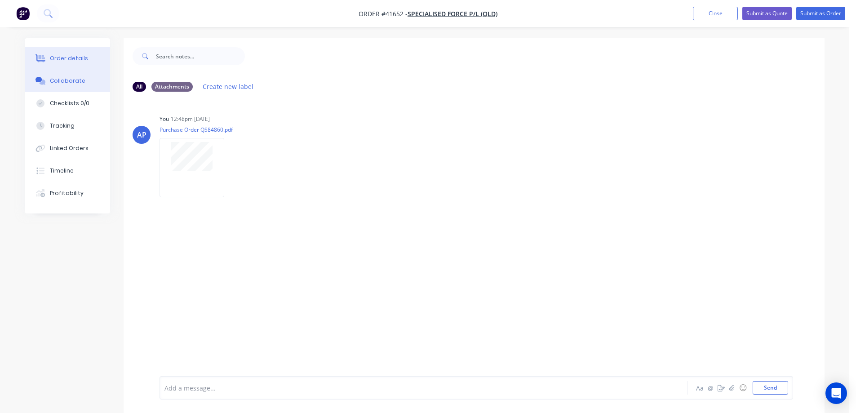
click at [70, 61] on div "Order details" at bounding box center [69, 58] width 38 height 8
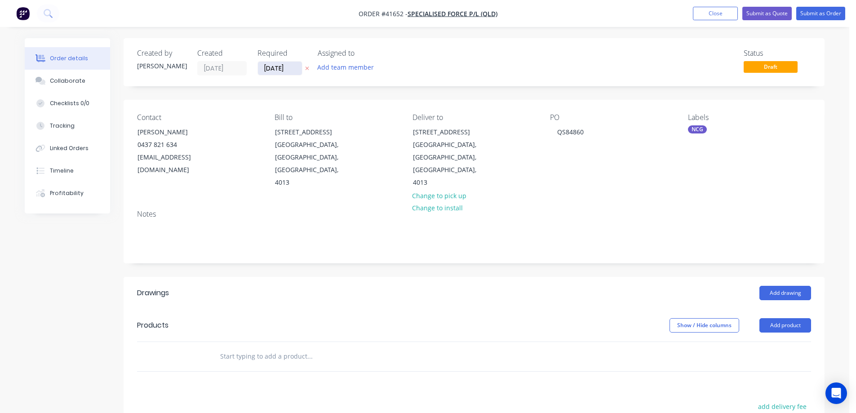
click at [275, 69] on input "15/09/25" at bounding box center [280, 68] width 44 height 13
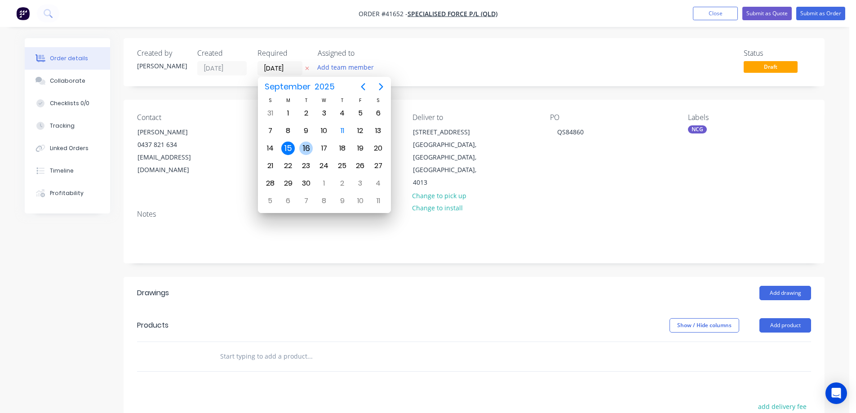
click at [304, 147] on div "16" at bounding box center [305, 148] width 13 height 13
type input "[DATE]"
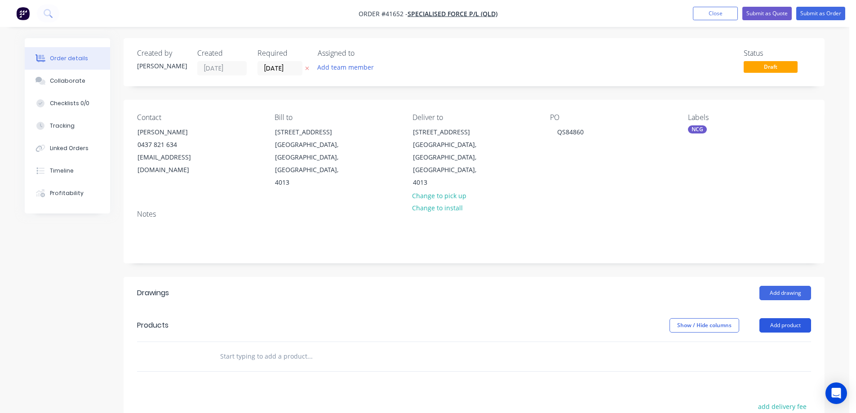
click at [780, 318] on button "Add product" at bounding box center [786, 325] width 52 height 14
click at [787, 342] on div "Product catalogue" at bounding box center [768, 348] width 69 height 13
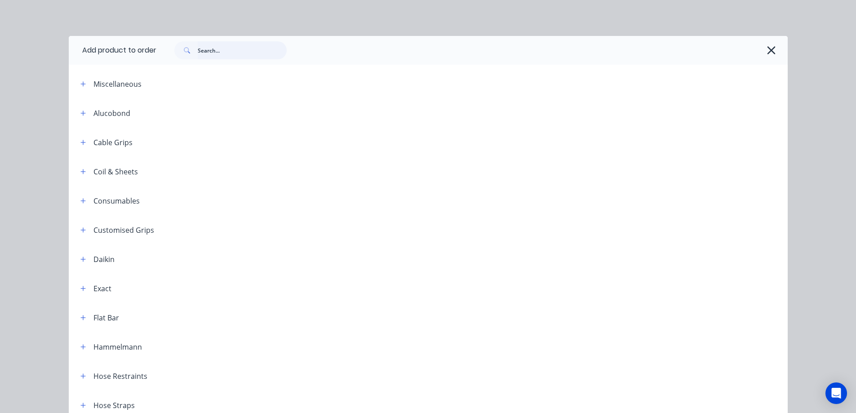
click at [233, 51] on input "text" at bounding box center [242, 50] width 89 height 18
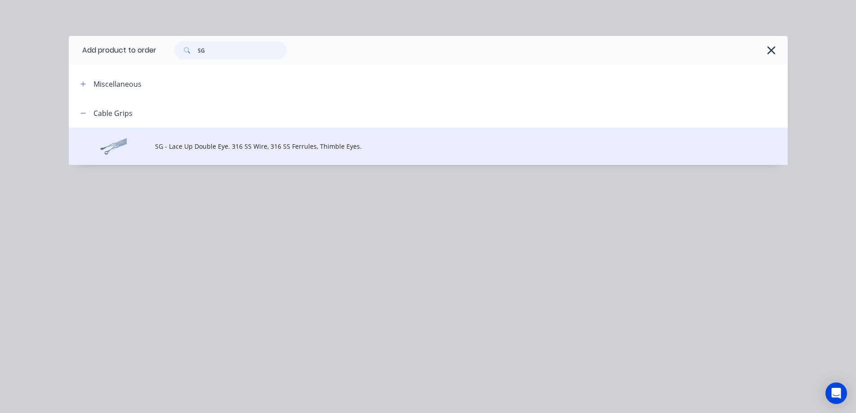
type input "SG"
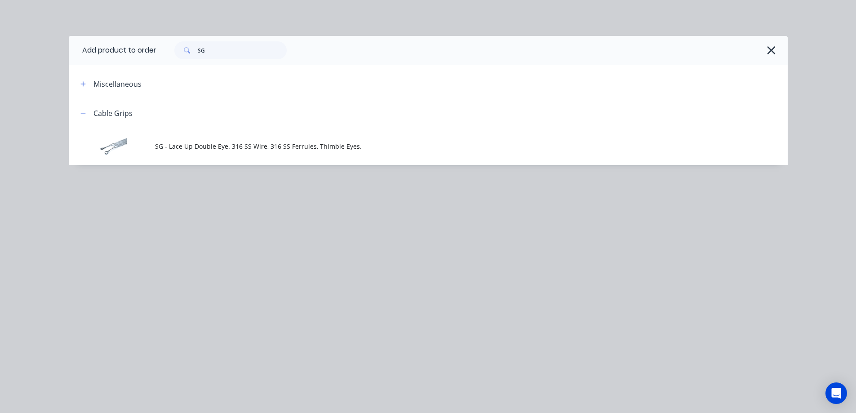
click at [231, 150] on span "SG - Lace Up Double Eye. 316 SS Wire, 316 SS Ferrules, Thimble Eyes." at bounding box center [408, 146] width 506 height 9
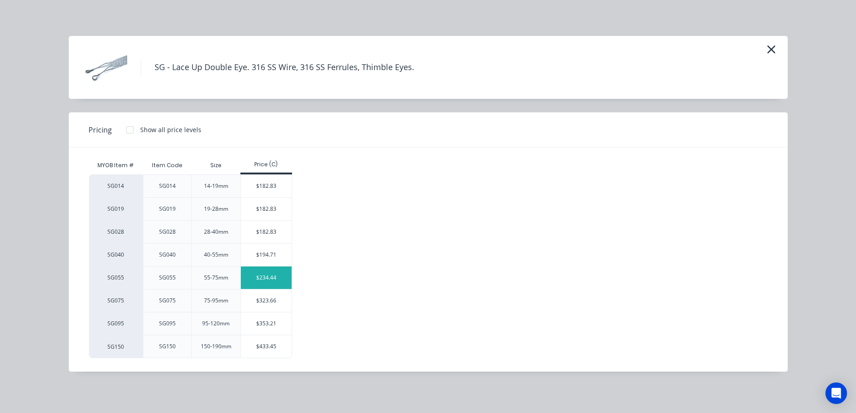
click at [260, 280] on div "$234.44" at bounding box center [266, 278] width 51 height 22
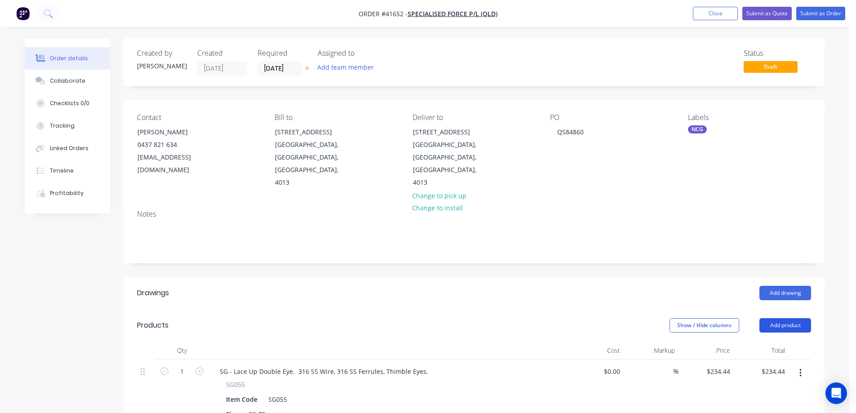
click at [802, 318] on button "Add product" at bounding box center [786, 325] width 52 height 14
click at [791, 342] on div "Product catalogue" at bounding box center [768, 348] width 69 height 13
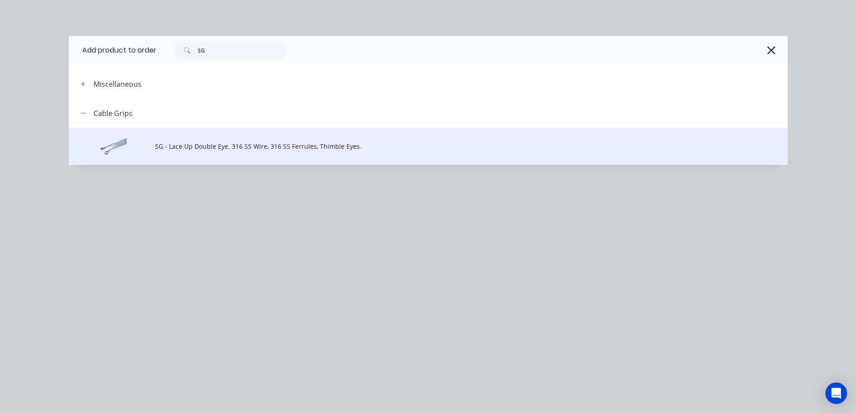
click at [202, 149] on span "SG - Lace Up Double Eye. 316 SS Wire, 316 SS Ferrules, Thimble Eyes." at bounding box center [408, 146] width 506 height 9
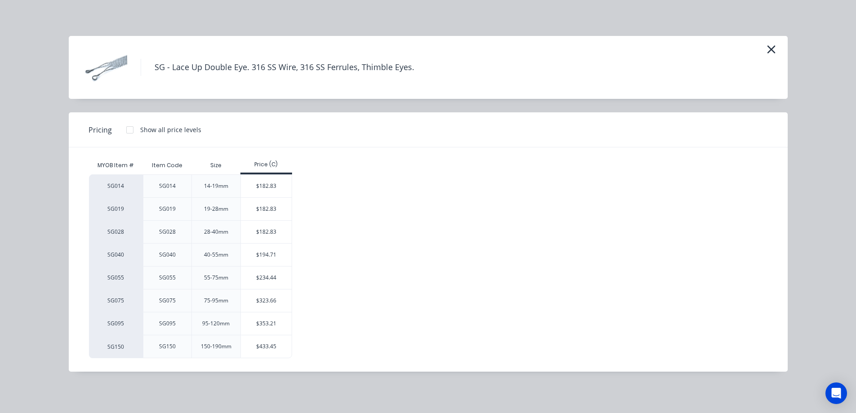
click at [257, 300] on div "$323.66" at bounding box center [266, 301] width 51 height 22
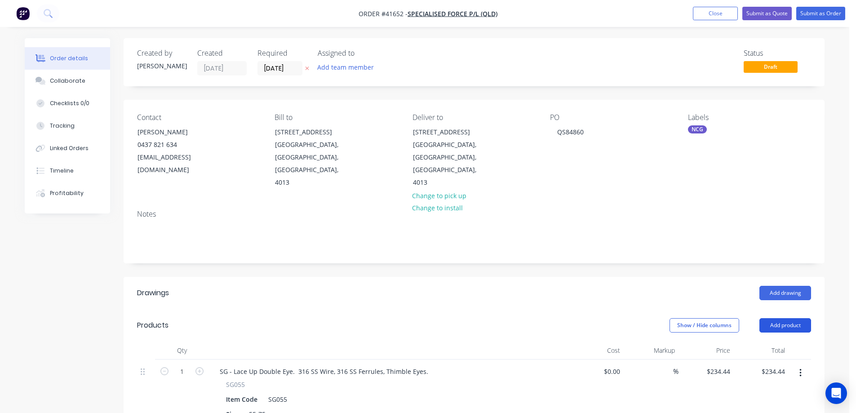
click at [777, 318] on button "Add product" at bounding box center [786, 325] width 52 height 14
click at [780, 342] on div "Product catalogue" at bounding box center [768, 348] width 69 height 13
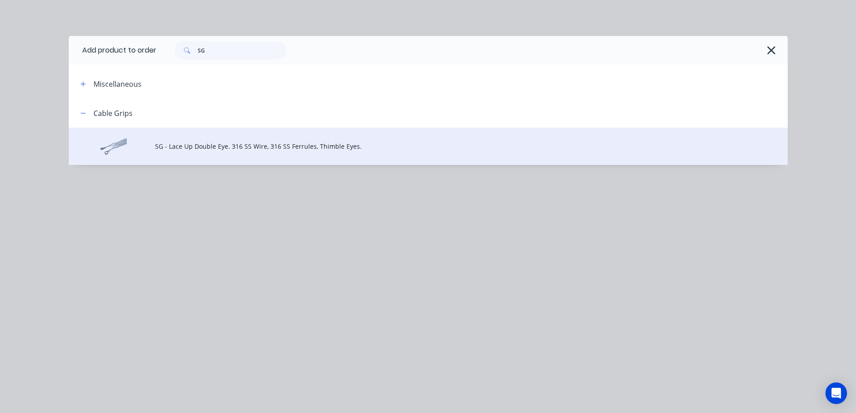
click at [180, 151] on td "SG - Lace Up Double Eye. 316 SS Wire, 316 SS Ferrules, Thimble Eyes." at bounding box center [471, 146] width 633 height 37
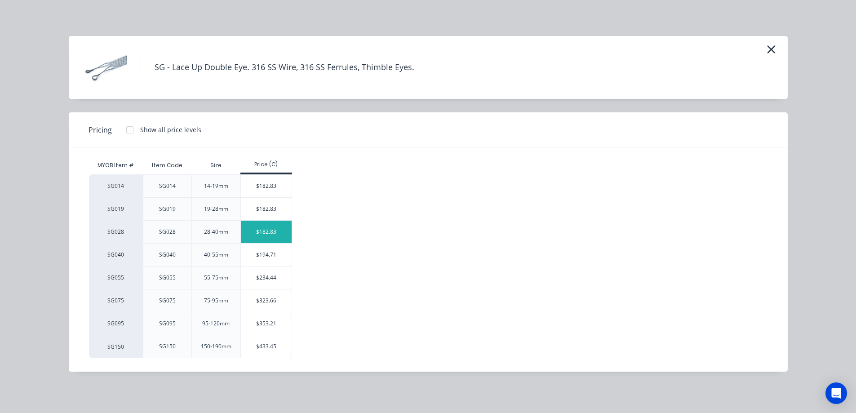
click at [272, 232] on div "$182.83" at bounding box center [266, 232] width 51 height 22
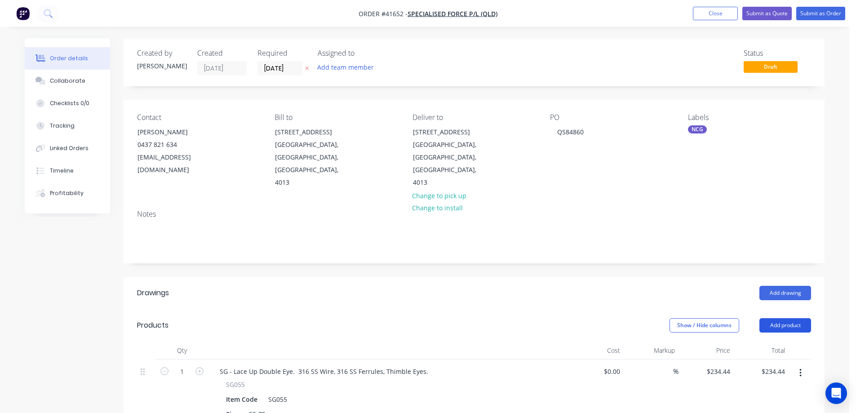
click at [781, 318] on button "Add product" at bounding box center [786, 325] width 52 height 14
click at [791, 342] on div "Product catalogue" at bounding box center [768, 348] width 69 height 13
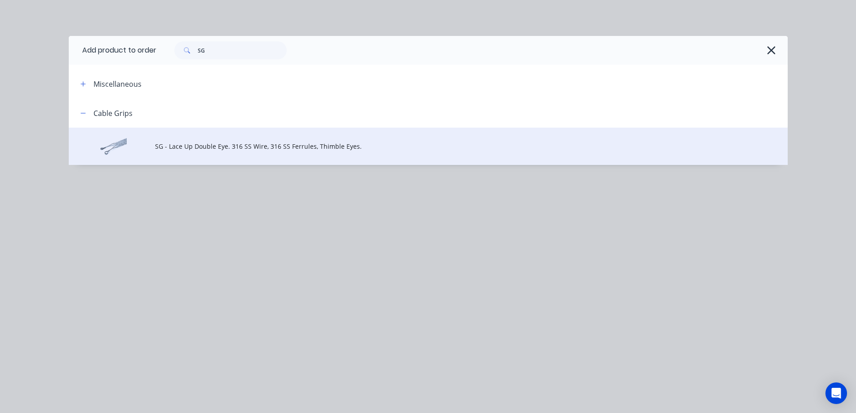
click at [232, 147] on span "SG - Lace Up Double Eye. 316 SS Wire, 316 SS Ferrules, Thimble Eyes." at bounding box center [408, 146] width 506 height 9
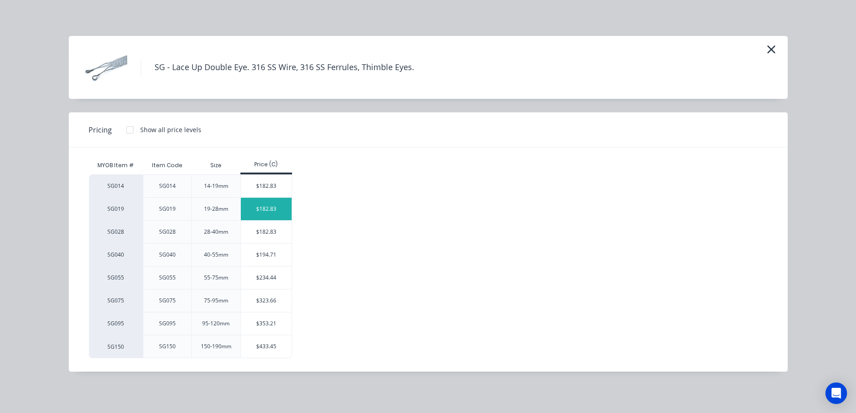
click at [257, 207] on div "$182.83" at bounding box center [266, 209] width 51 height 22
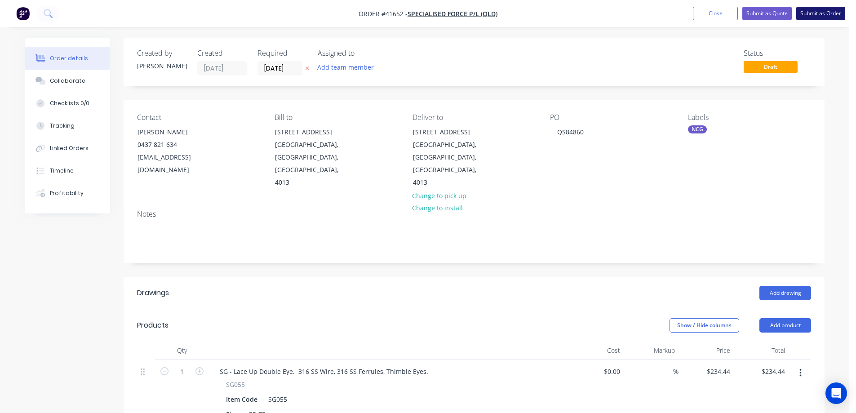
click at [809, 13] on button "Submit as Order" at bounding box center [821, 13] width 49 height 13
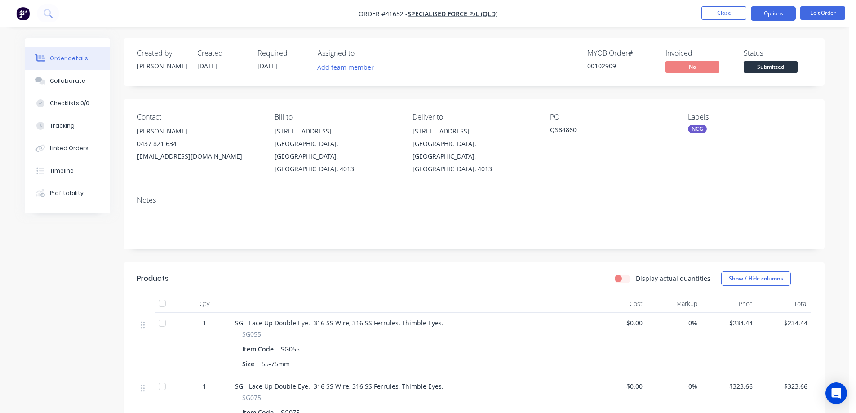
click at [766, 13] on button "Options" at bounding box center [773, 13] width 45 height 14
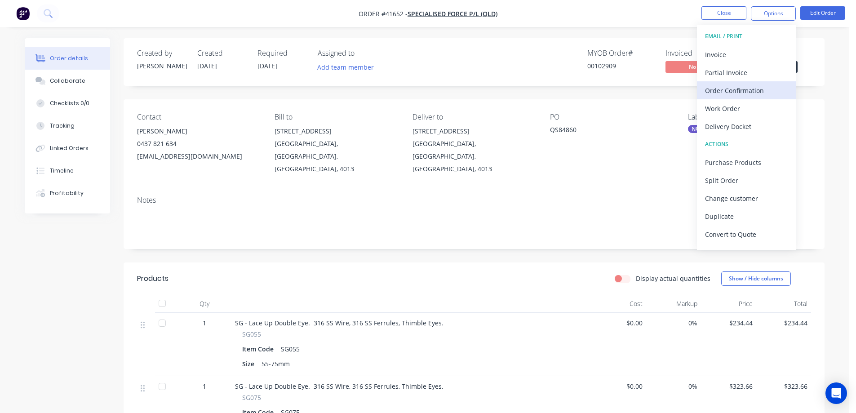
click at [752, 88] on div "Order Confirmation" at bounding box center [746, 90] width 83 height 13
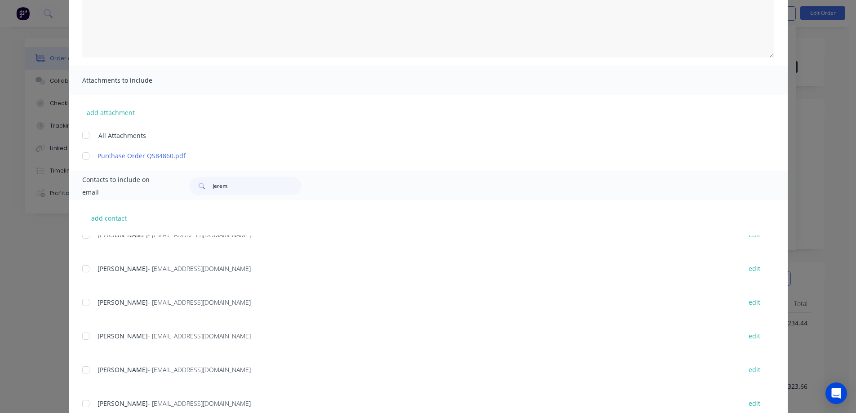
scroll to position [225, 0]
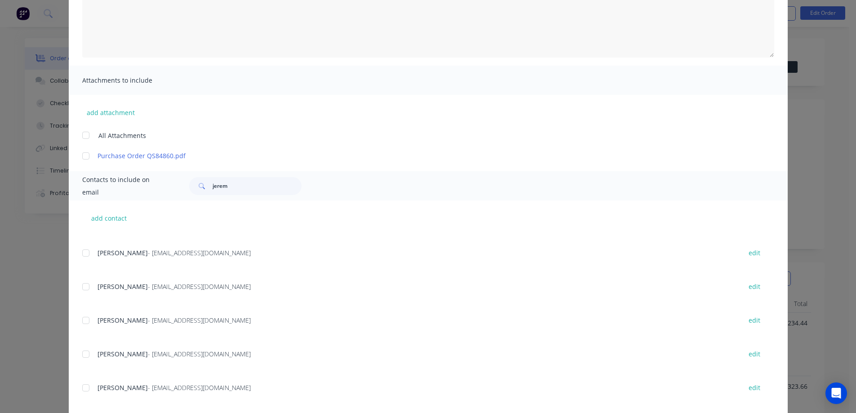
click at [84, 288] on div at bounding box center [86, 287] width 18 height 18
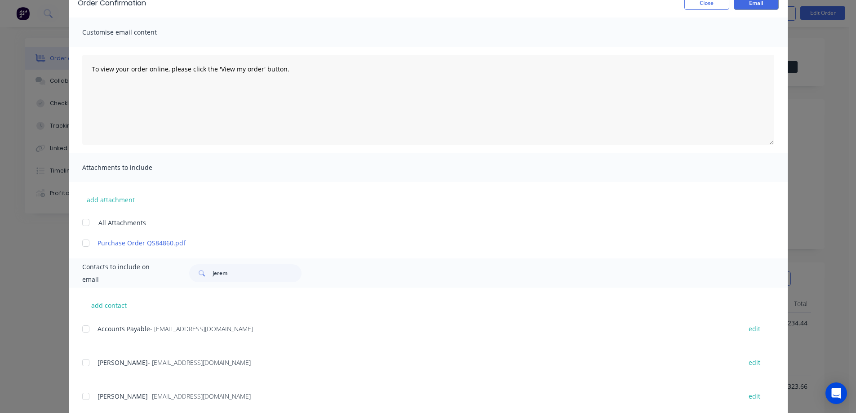
scroll to position [0, 0]
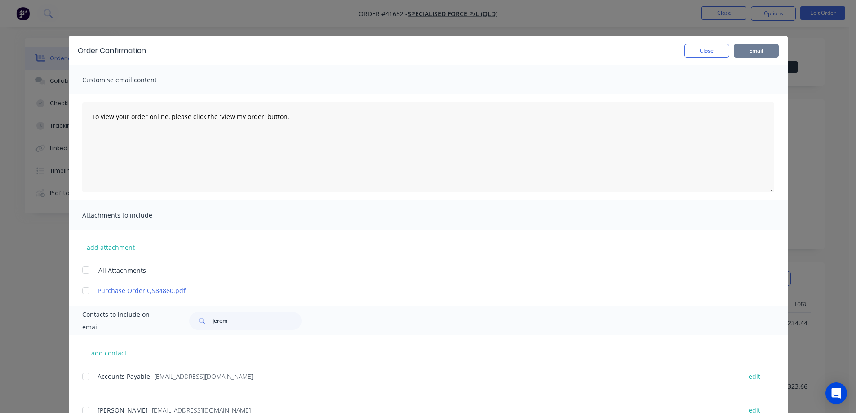
click at [756, 53] on button "Email" at bounding box center [756, 50] width 45 height 13
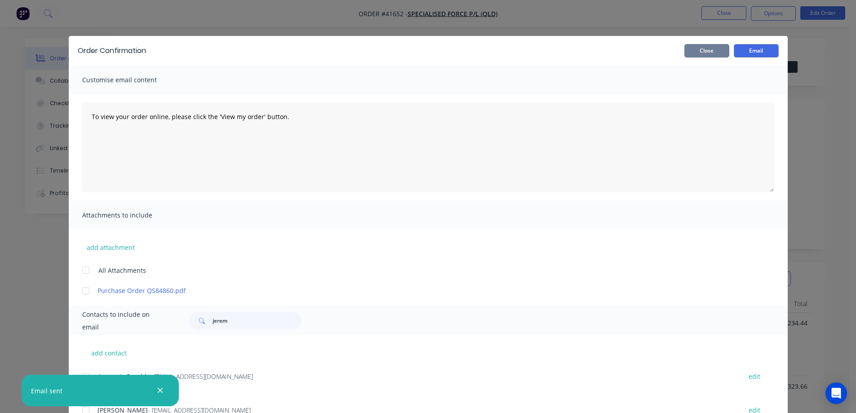
click at [718, 52] on button "Close" at bounding box center [707, 50] width 45 height 13
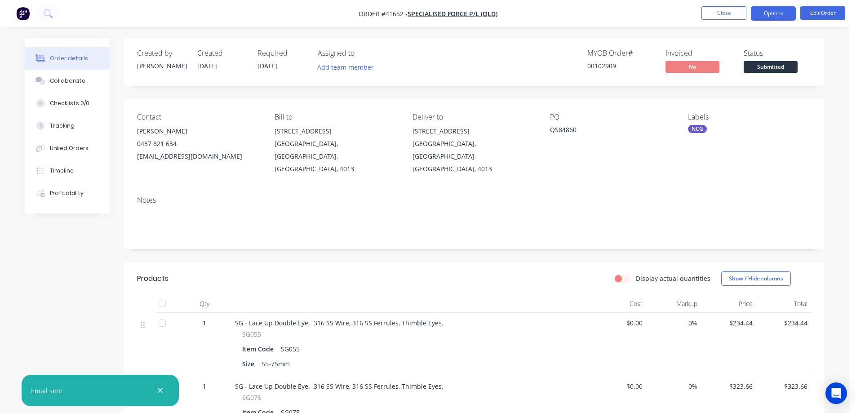
click at [767, 15] on button "Options" at bounding box center [773, 13] width 45 height 14
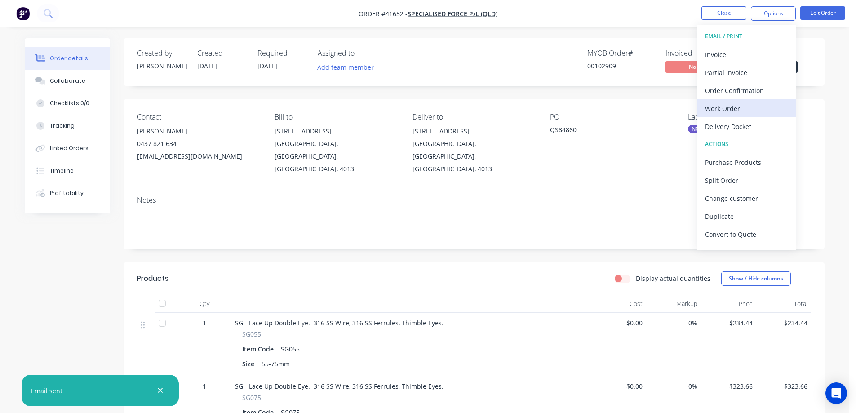
click at [740, 107] on div "Work Order" at bounding box center [746, 108] width 83 height 13
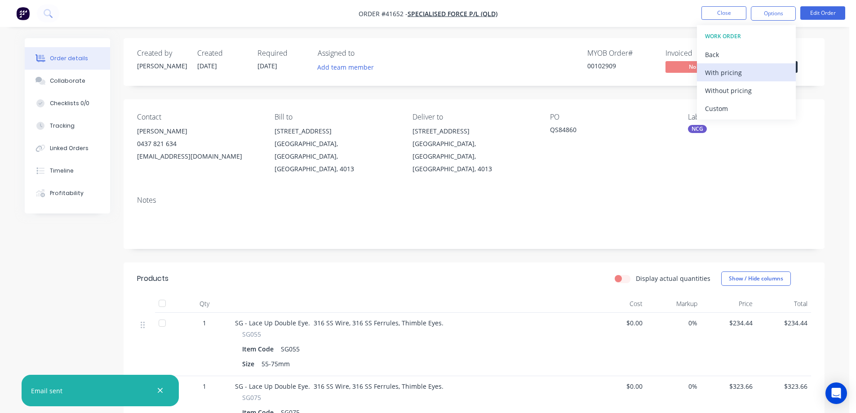
click at [746, 73] on div "With pricing" at bounding box center [746, 72] width 83 height 13
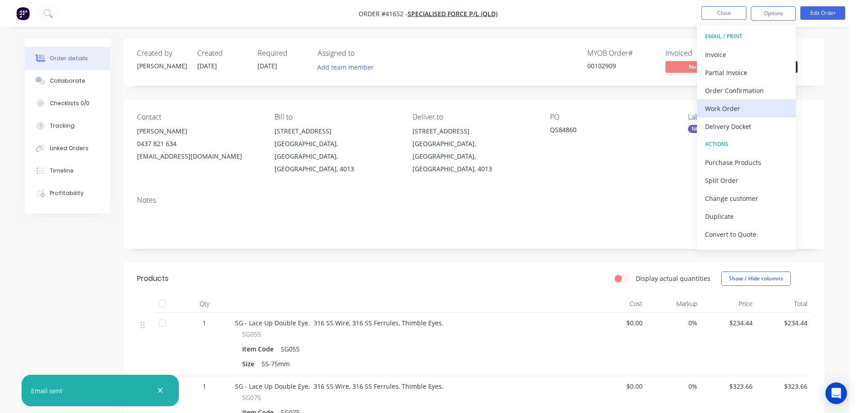
click at [715, 108] on div "Work Order" at bounding box center [746, 108] width 83 height 13
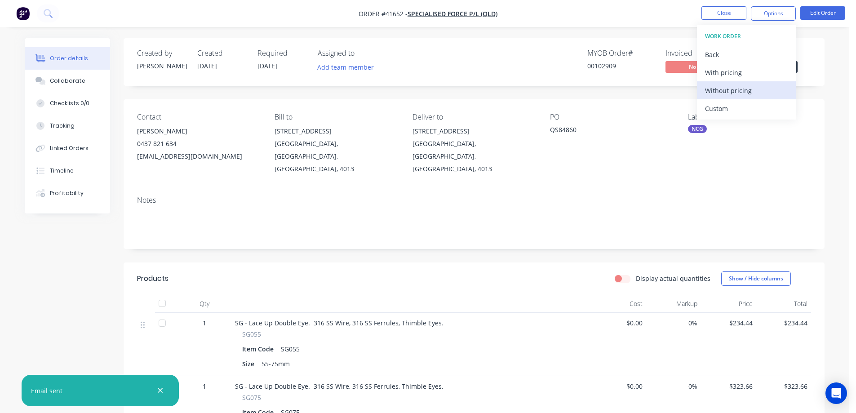
click at [727, 93] on div "Without pricing" at bounding box center [746, 90] width 83 height 13
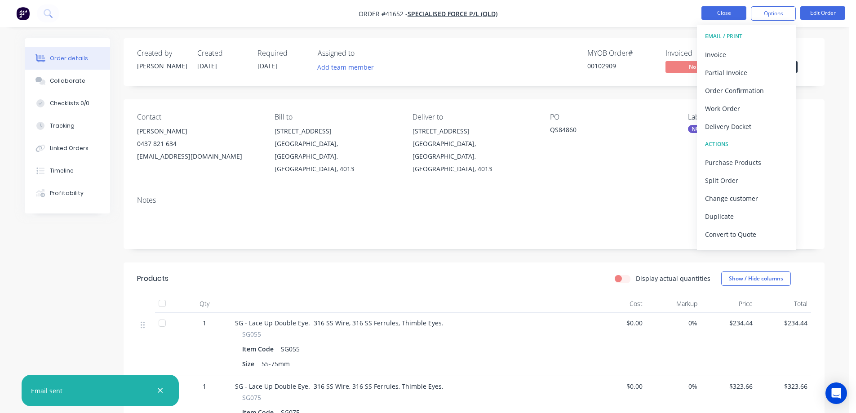
click at [716, 14] on button "Close" at bounding box center [724, 12] width 45 height 13
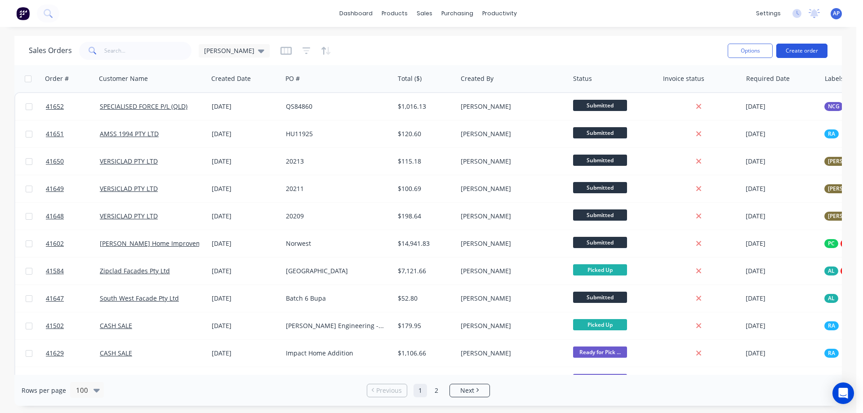
click at [789, 50] on button "Create order" at bounding box center [801, 51] width 51 height 14
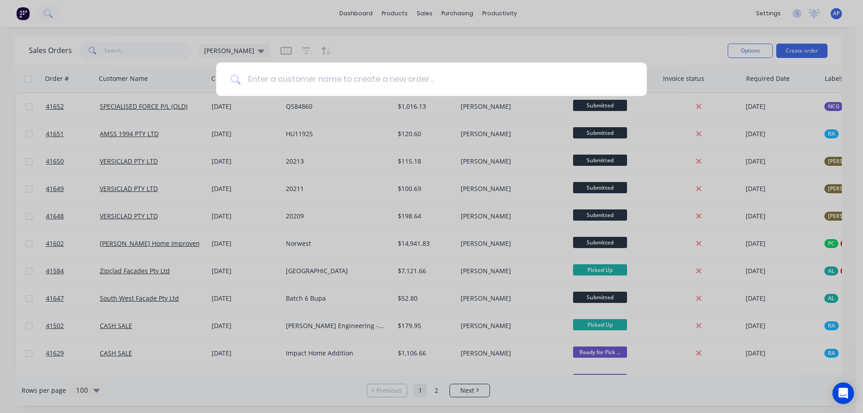
click at [271, 78] on input at bounding box center [437, 79] width 392 height 34
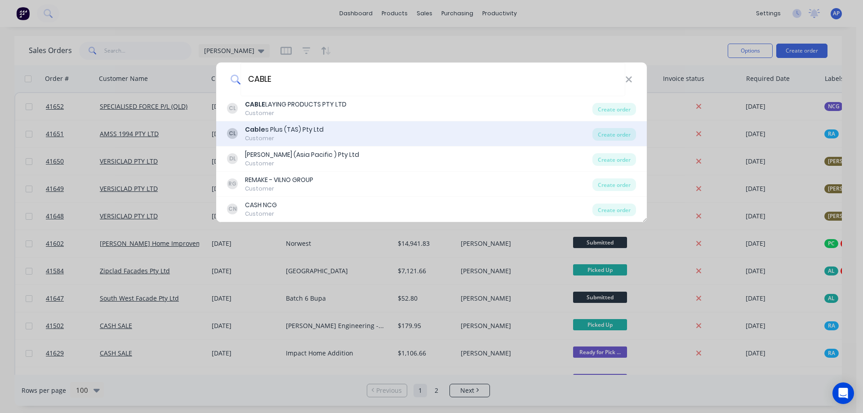
type input "CABLE"
click at [299, 130] on div "Cable s Plus (TAS) Pty Ltd" at bounding box center [284, 129] width 79 height 9
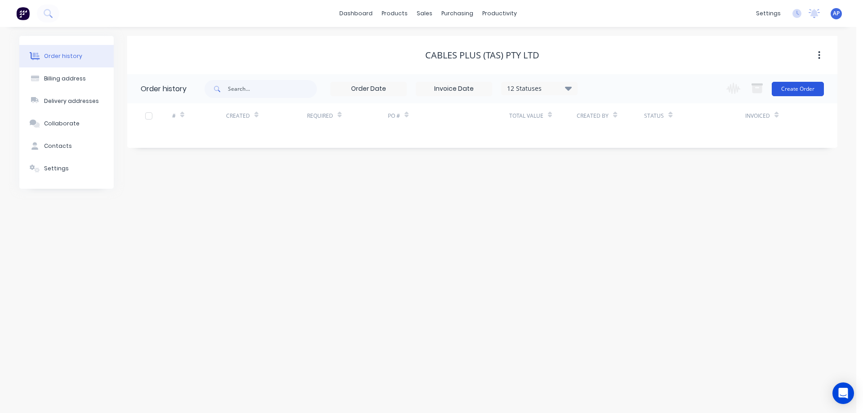
click at [783, 89] on button "Create Order" at bounding box center [798, 89] width 52 height 14
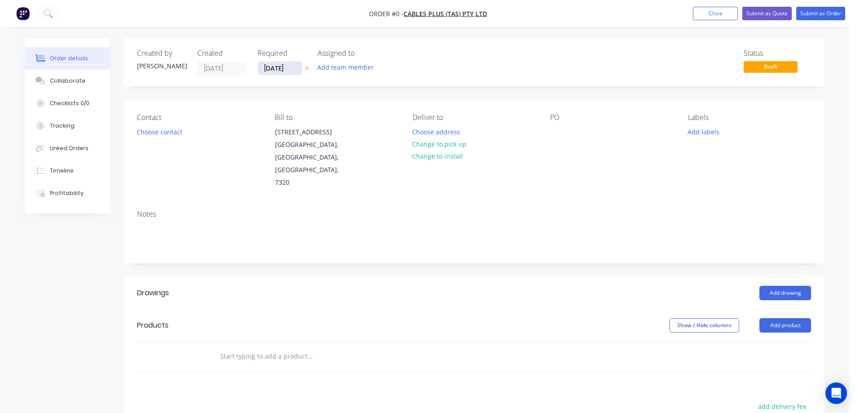
click at [278, 67] on input "11/09/25" at bounding box center [280, 68] width 44 height 13
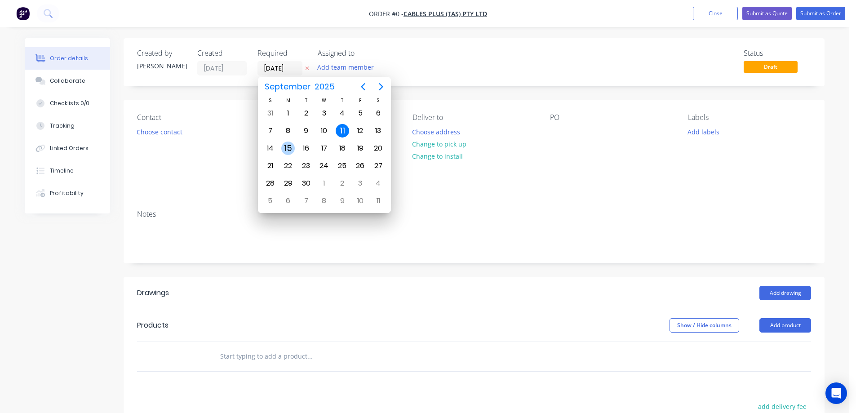
click at [288, 147] on div "15" at bounding box center [287, 148] width 13 height 13
type input "15/09/25"
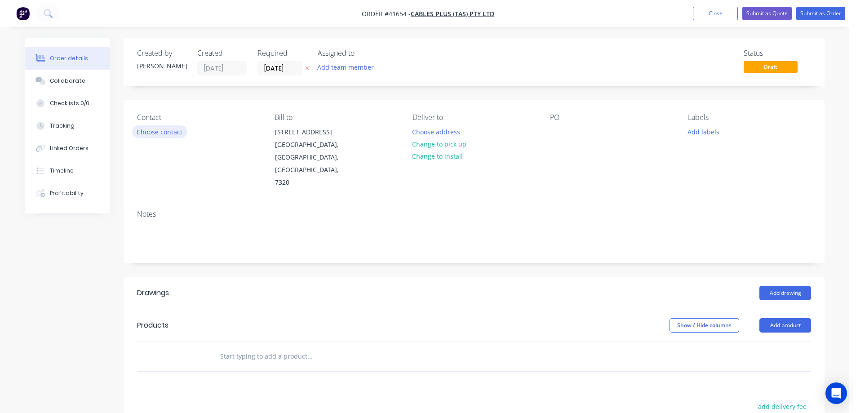
click at [177, 136] on button "Choose contact" at bounding box center [159, 131] width 55 height 12
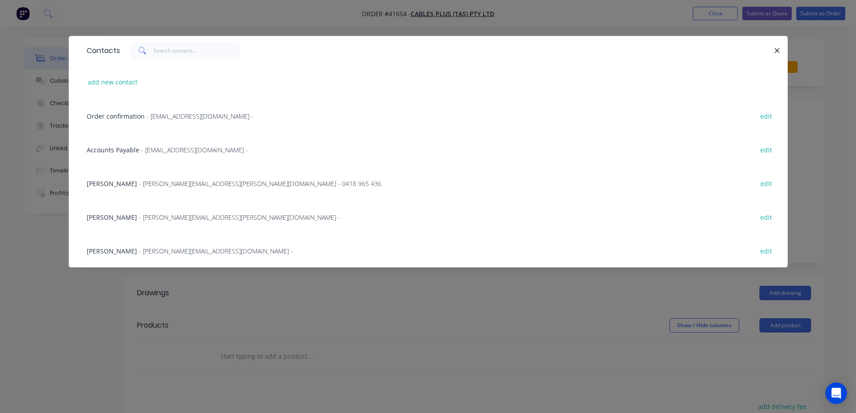
click at [139, 250] on span "- john.mudford@cablesplustas.com.au -" at bounding box center [216, 251] width 154 height 9
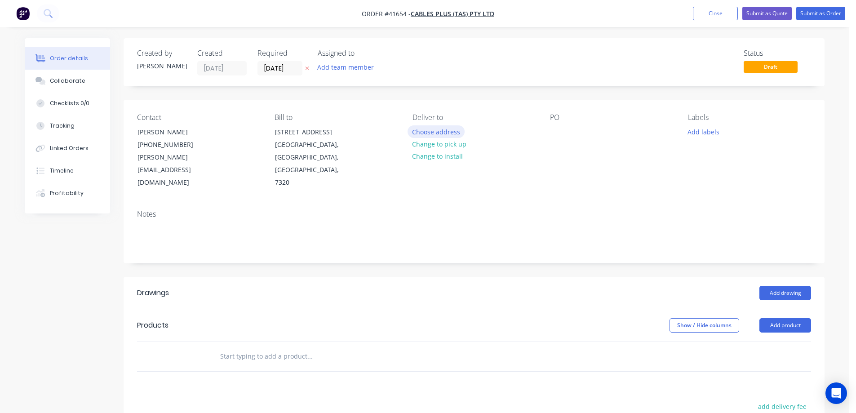
click at [421, 130] on button "Choose address" at bounding box center [437, 131] width 58 height 12
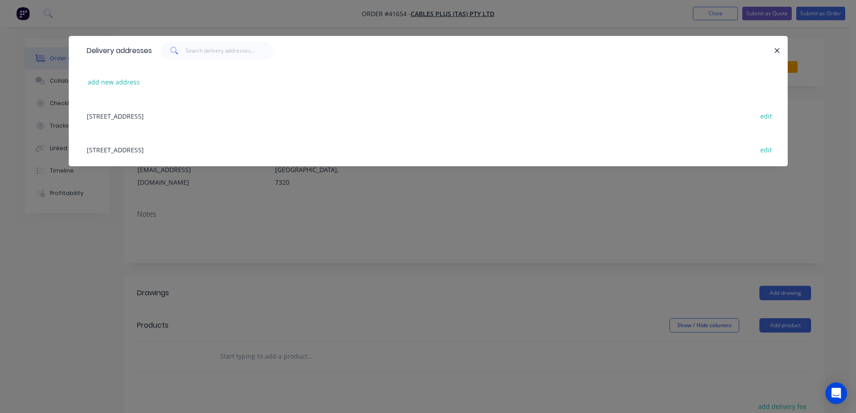
click at [186, 116] on div "42-44 Wellington Street, BURNIE, Tasmania, Australia, 7320 edit" at bounding box center [428, 116] width 692 height 34
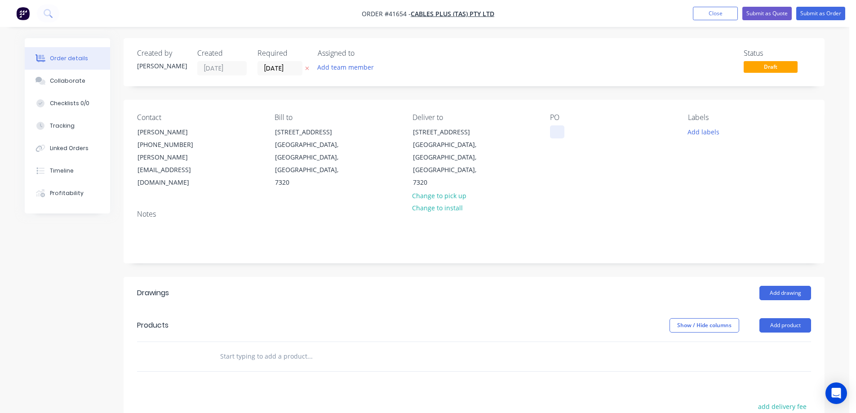
click at [563, 129] on div at bounding box center [557, 131] width 14 height 13
click at [702, 129] on button "Add labels" at bounding box center [703, 131] width 41 height 12
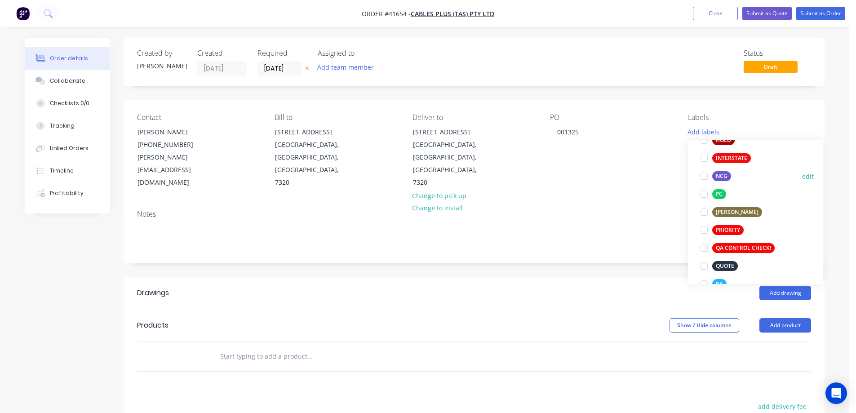
click at [704, 174] on div at bounding box center [704, 176] width 18 height 18
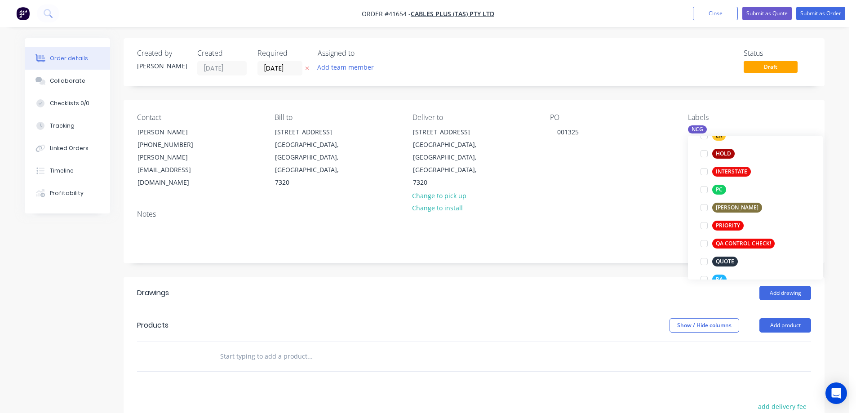
scroll to position [36, 0]
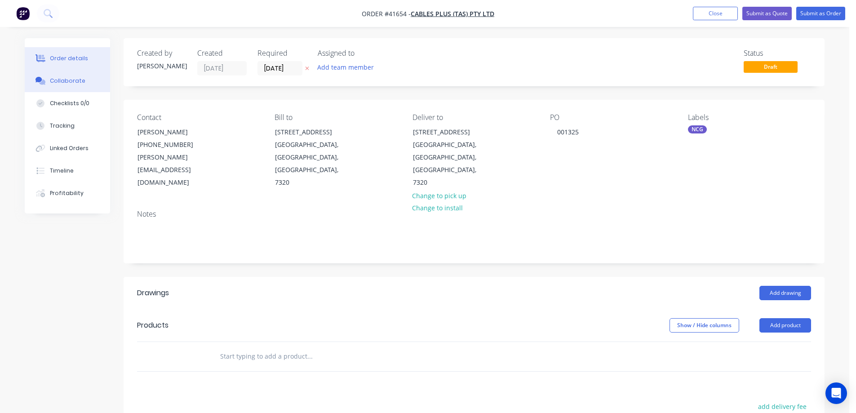
click at [85, 82] on button "Collaborate" at bounding box center [67, 81] width 85 height 22
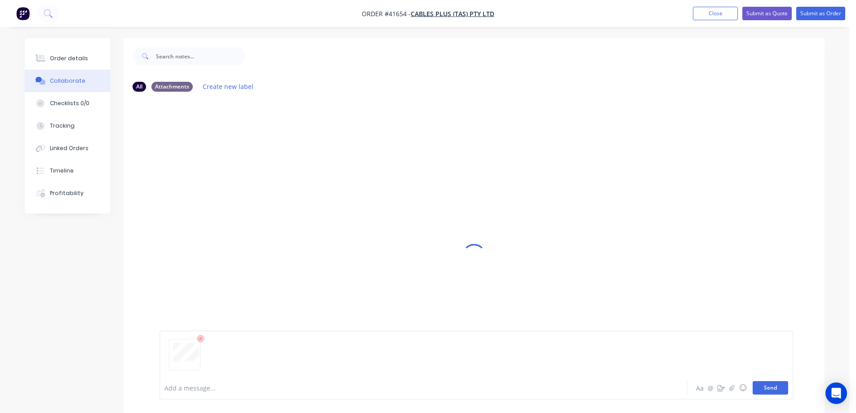
click at [761, 389] on button "Send" at bounding box center [771, 387] width 36 height 13
click at [83, 54] on div "Order details" at bounding box center [69, 58] width 38 height 8
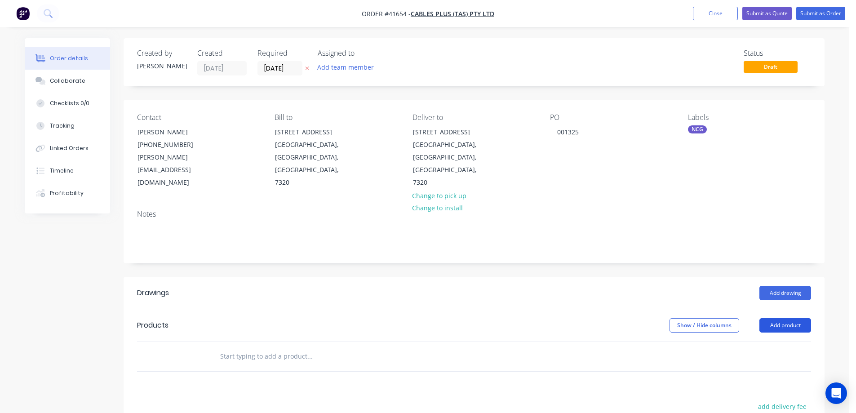
click at [785, 318] on button "Add product" at bounding box center [786, 325] width 52 height 14
click at [787, 342] on div "Product catalogue" at bounding box center [768, 348] width 69 height 13
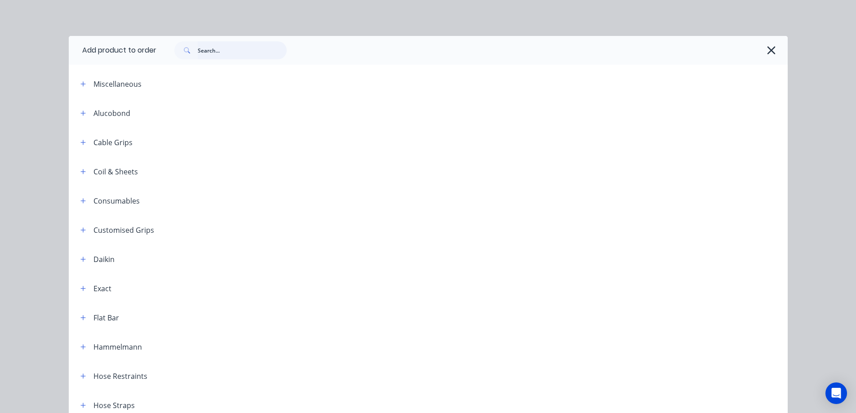
click at [241, 49] on input "text" at bounding box center [242, 50] width 89 height 18
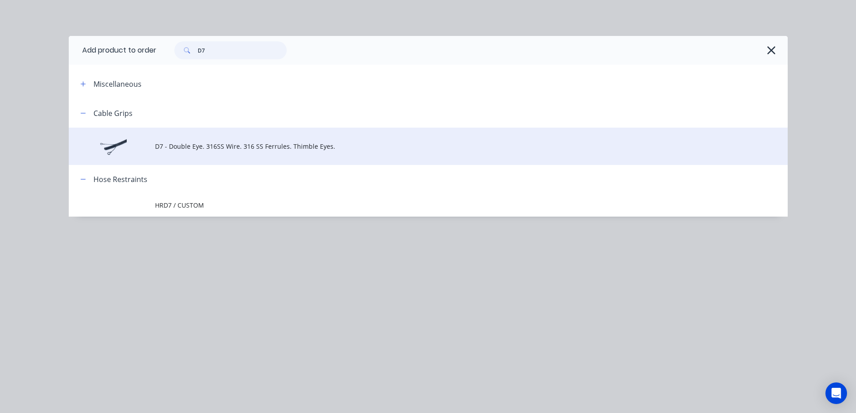
type input "D7"
click at [229, 144] on span "D7 - Double Eye. 316SS Wire. 316 SS Ferrules. Thimble Eyes." at bounding box center [408, 146] width 506 height 9
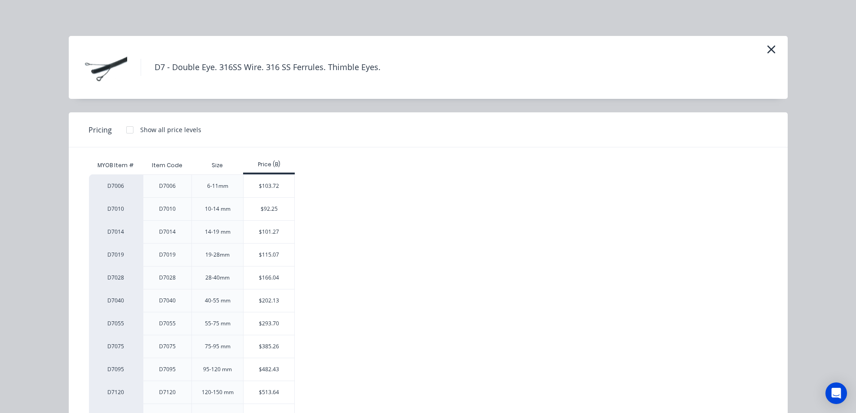
click at [255, 323] on div "$293.70" at bounding box center [269, 323] width 51 height 22
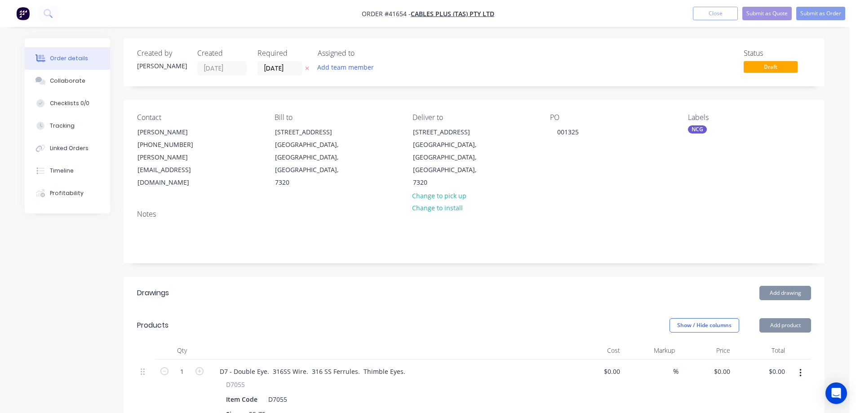
type input "$293.70"
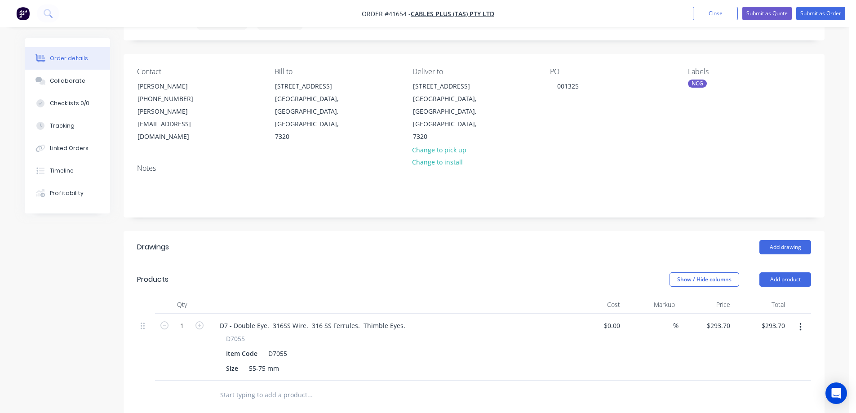
scroll to position [135, 0]
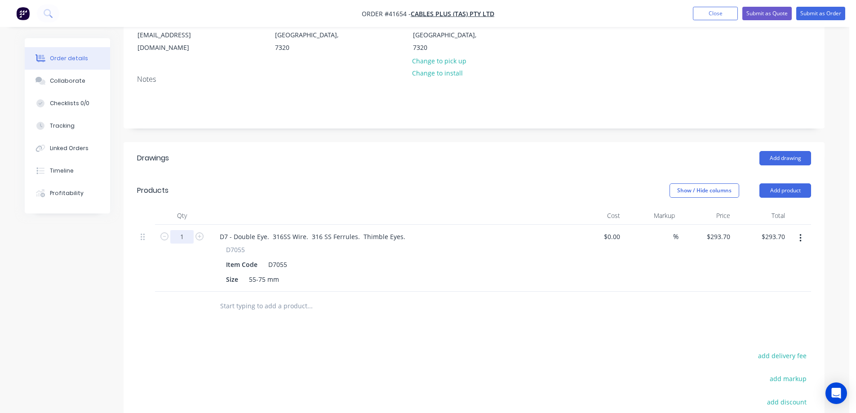
click at [188, 230] on input "1" at bounding box center [181, 236] width 23 height 13
type input "4"
type input "$1,174.80"
click at [345, 273] on div "Size 55-75 mm" at bounding box center [387, 279] width 329 height 13
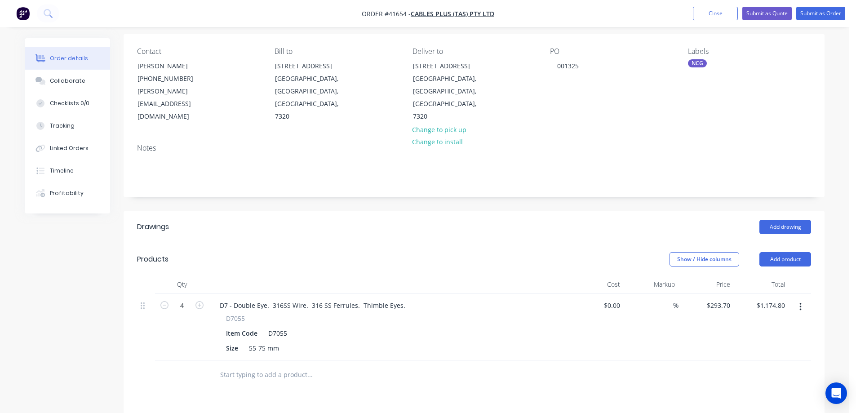
scroll to position [0, 0]
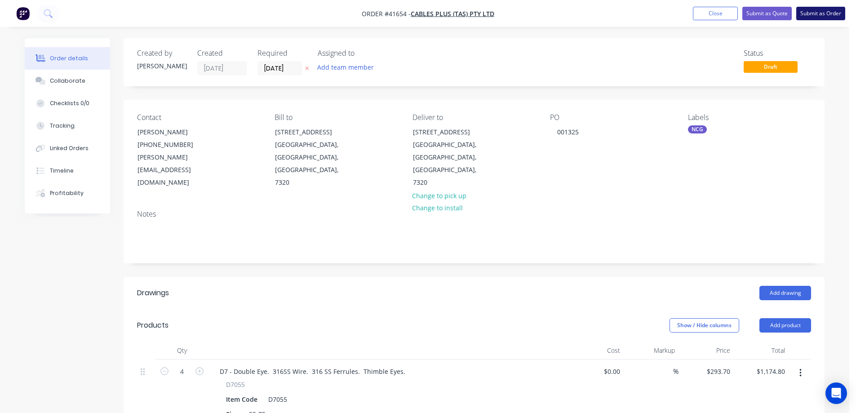
click at [807, 11] on button "Submit as Order" at bounding box center [821, 13] width 49 height 13
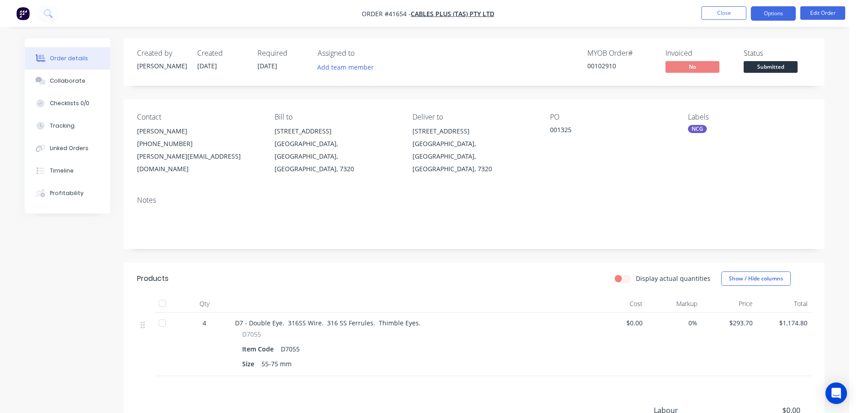
click at [763, 15] on button "Options" at bounding box center [773, 13] width 45 height 14
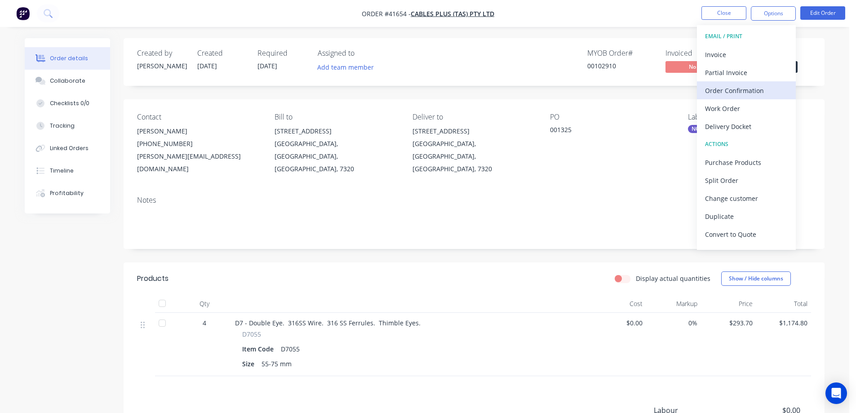
click at [743, 88] on div "Order Confirmation" at bounding box center [746, 90] width 83 height 13
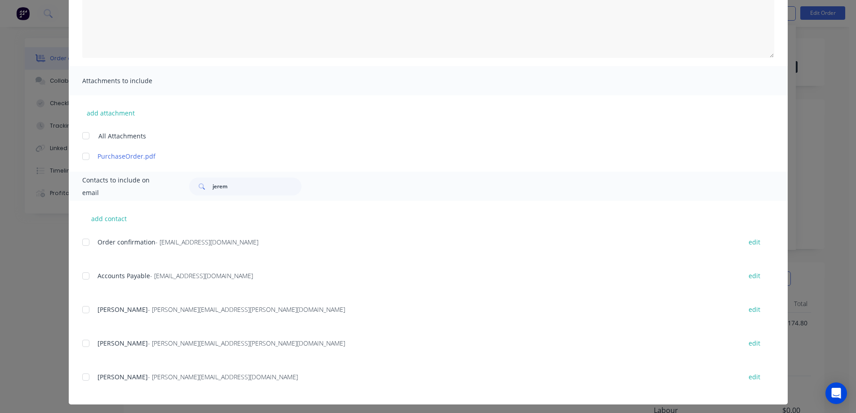
scroll to position [138, 0]
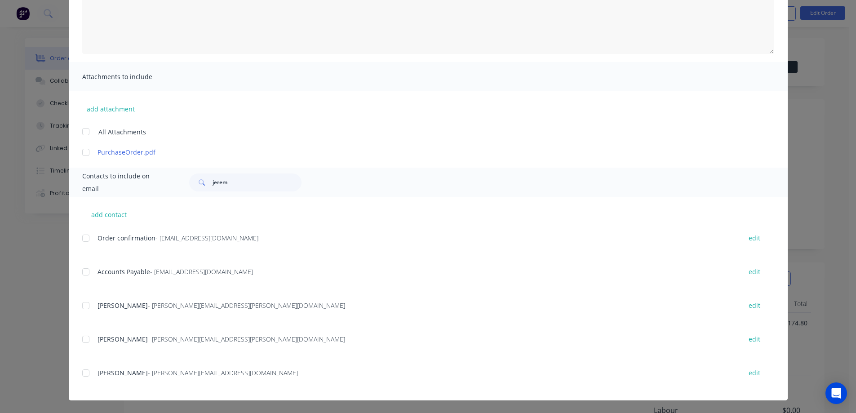
click at [82, 238] on div at bounding box center [86, 238] width 18 height 18
drag, startPoint x: 85, startPoint y: 374, endPoint x: 290, endPoint y: 310, distance: 215.0
click at [85, 373] on div at bounding box center [86, 373] width 18 height 18
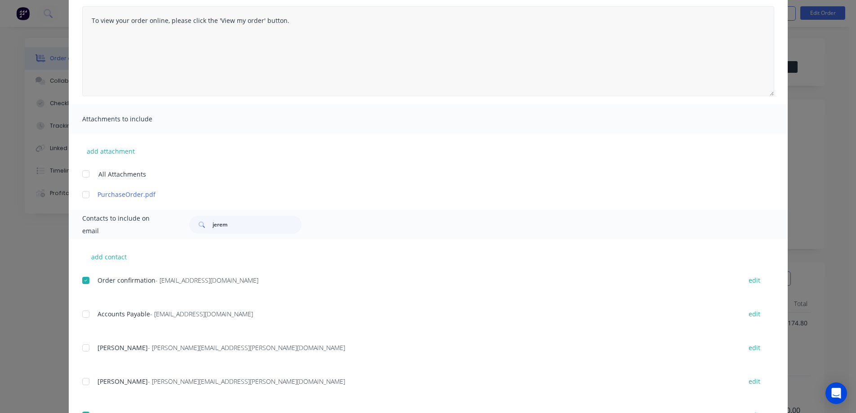
scroll to position [0, 0]
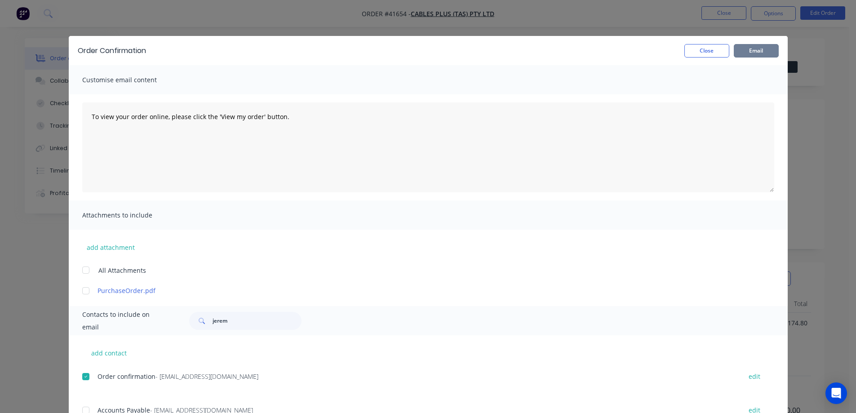
click at [750, 51] on button "Email" at bounding box center [756, 50] width 45 height 13
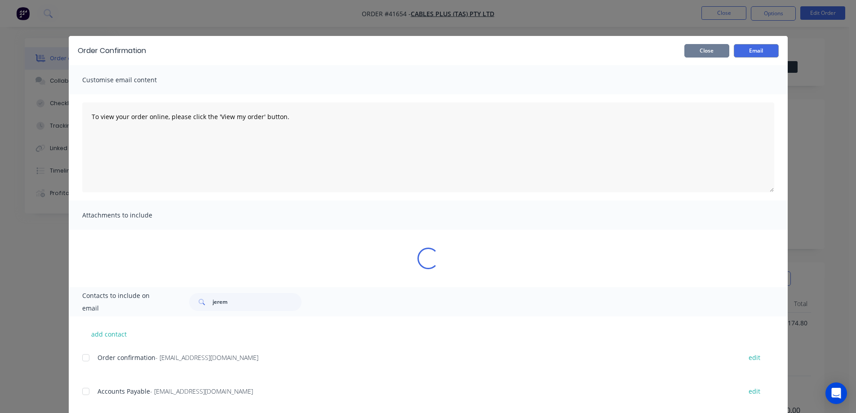
click at [721, 51] on button "Close" at bounding box center [707, 50] width 45 height 13
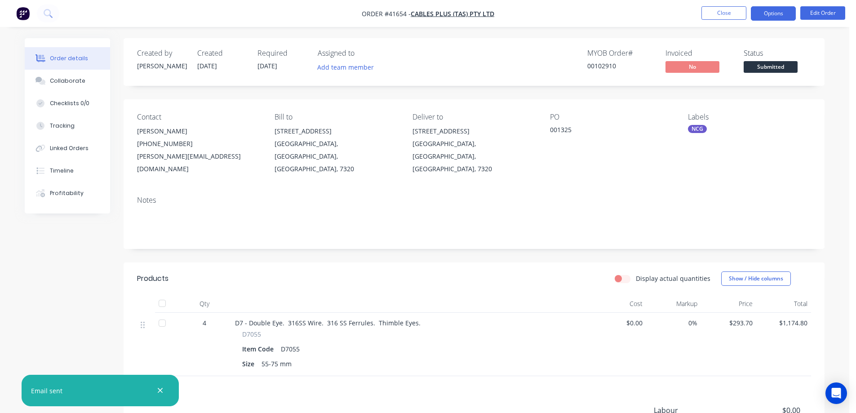
click at [761, 15] on button "Options" at bounding box center [773, 13] width 45 height 14
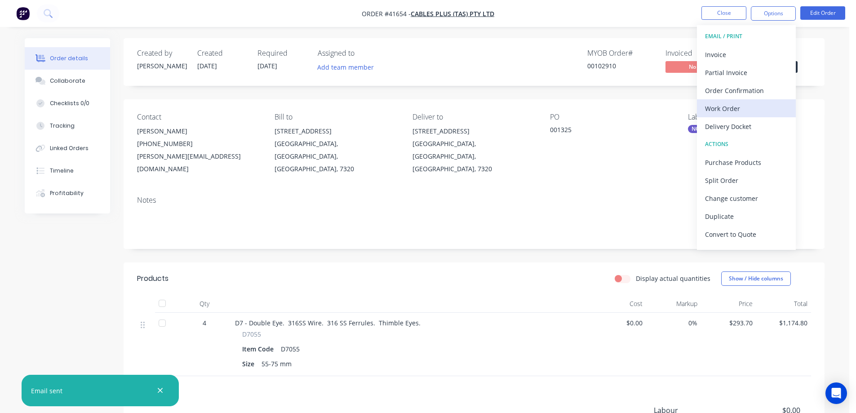
click at [741, 106] on div "Work Order" at bounding box center [746, 108] width 83 height 13
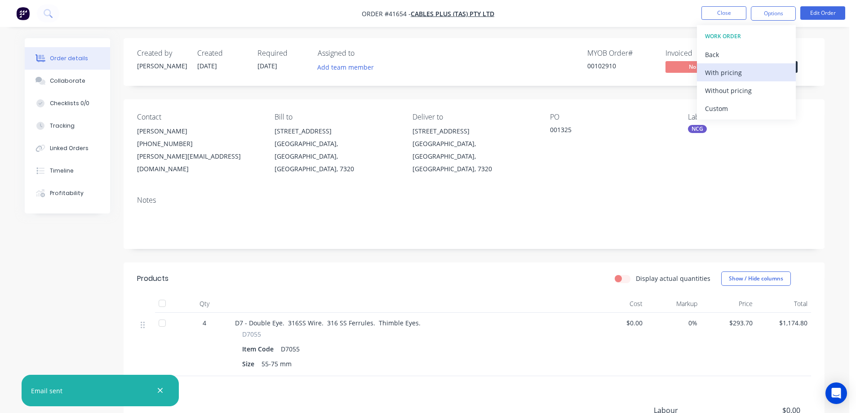
click at [748, 74] on div "With pricing" at bounding box center [746, 72] width 83 height 13
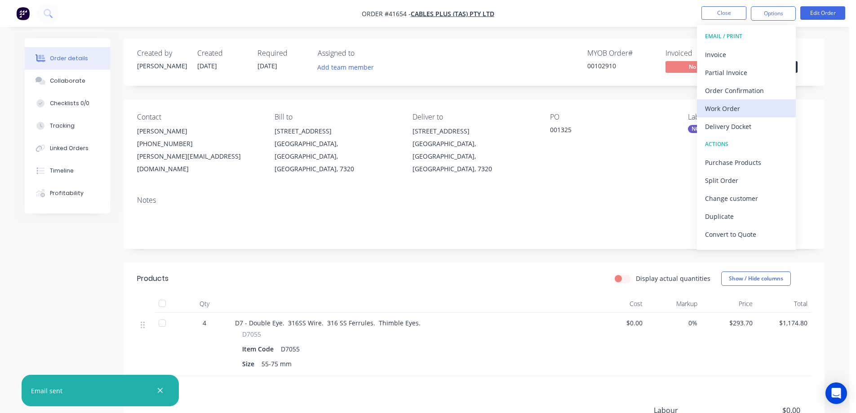
click at [717, 109] on div "Work Order" at bounding box center [746, 108] width 83 height 13
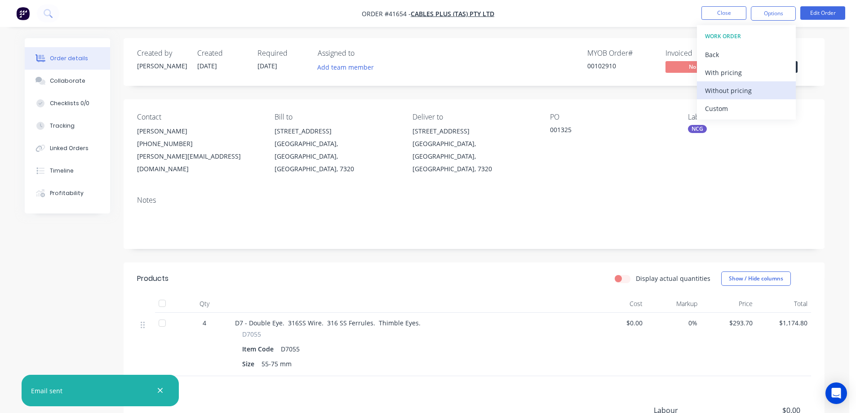
click at [733, 91] on div "Without pricing" at bounding box center [746, 90] width 83 height 13
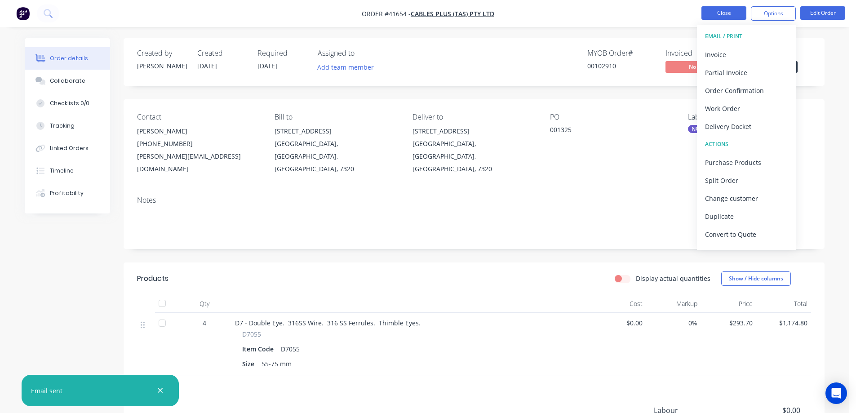
click at [708, 15] on button "Close" at bounding box center [724, 12] width 45 height 13
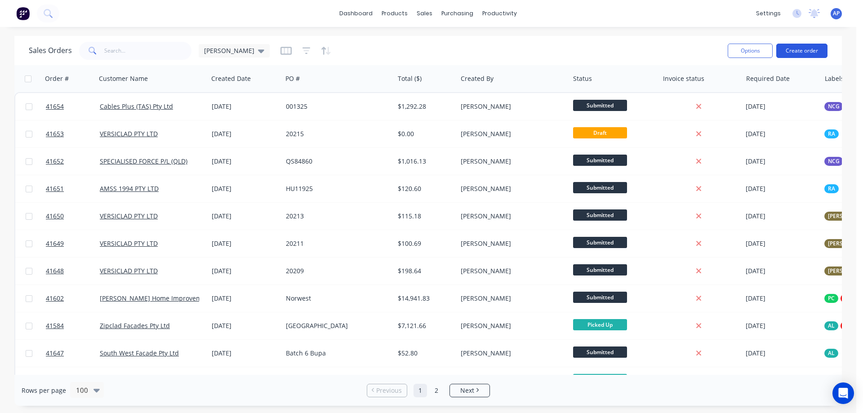
click at [798, 53] on button "Create order" at bounding box center [801, 51] width 51 height 14
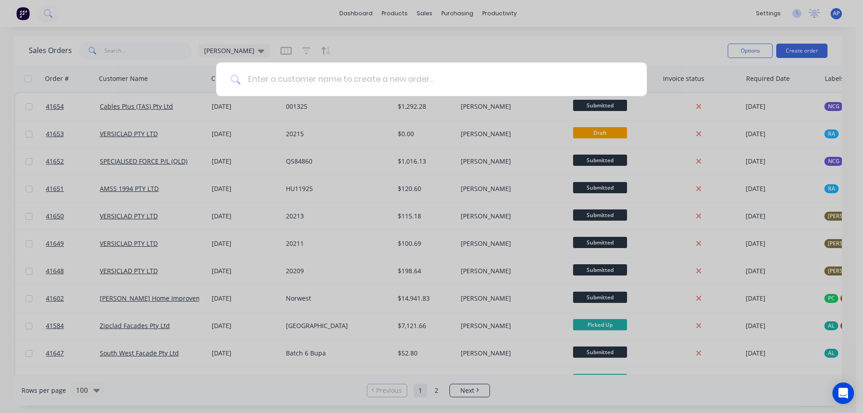
click at [278, 83] on input at bounding box center [437, 79] width 392 height 34
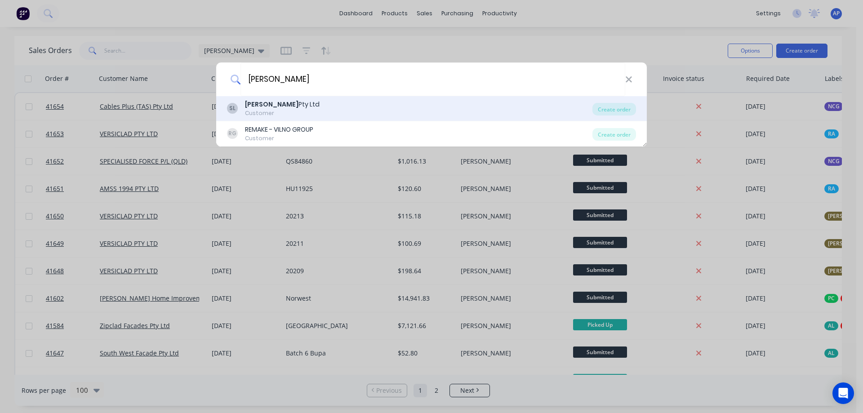
type input "SYDNEY PERGOLA"
click at [273, 107] on b "Sydney Pergola" at bounding box center [271, 104] width 53 height 9
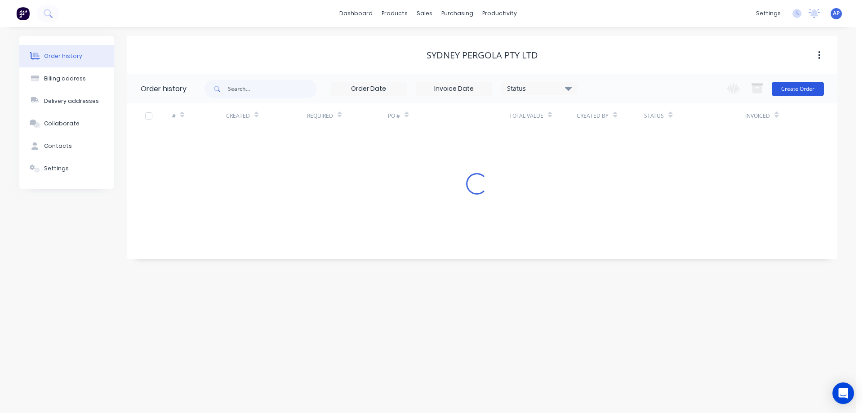
click at [809, 89] on button "Create Order" at bounding box center [798, 89] width 52 height 14
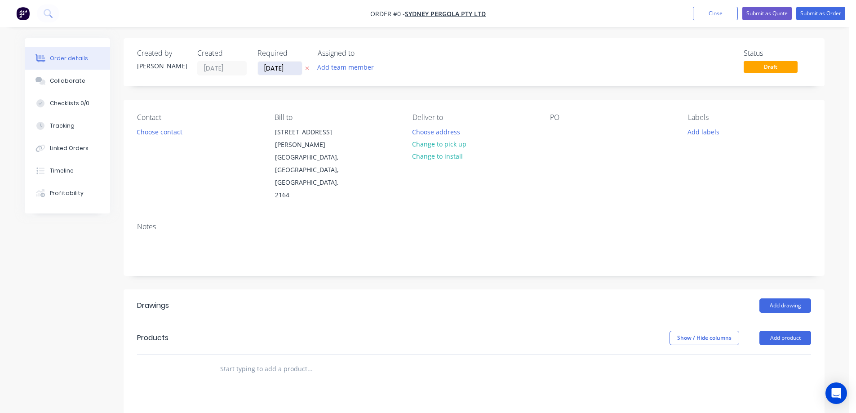
click at [272, 69] on input "11/09/25" at bounding box center [280, 68] width 44 height 13
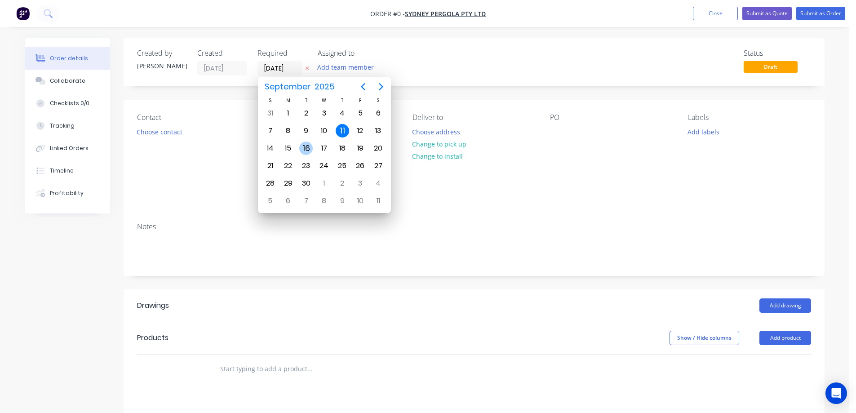
click at [303, 146] on div "16" at bounding box center [305, 148] width 13 height 13
type input "[DATE]"
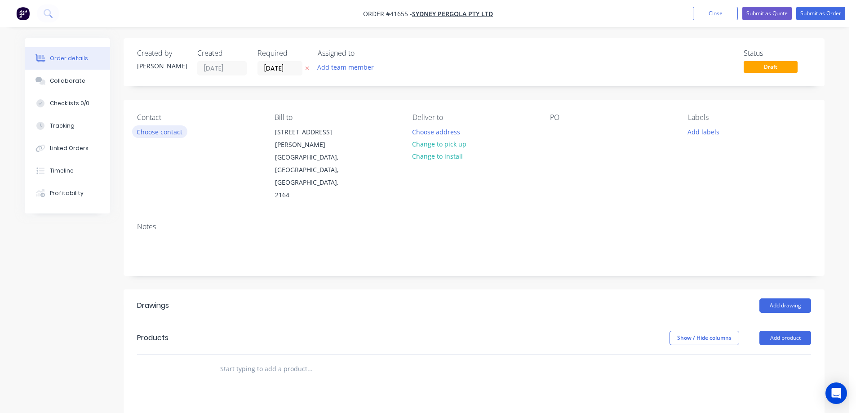
click at [159, 133] on button "Choose contact" at bounding box center [159, 131] width 55 height 12
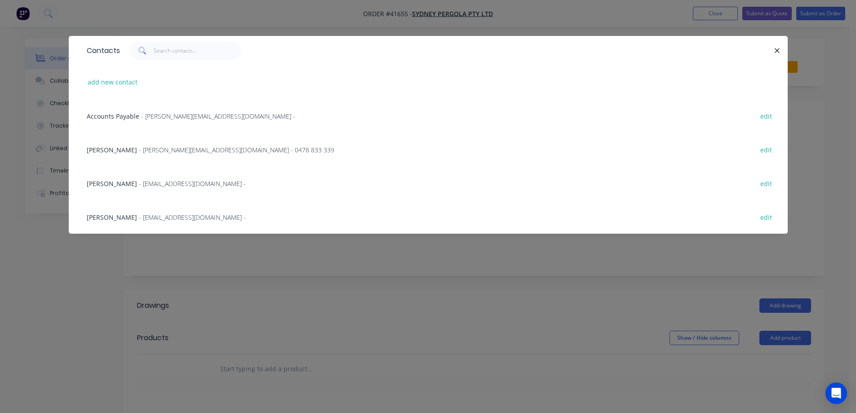
click at [153, 150] on span "- allan@sydneypergolaservices.com.au - 0478 833 339" at bounding box center [237, 150] width 196 height 9
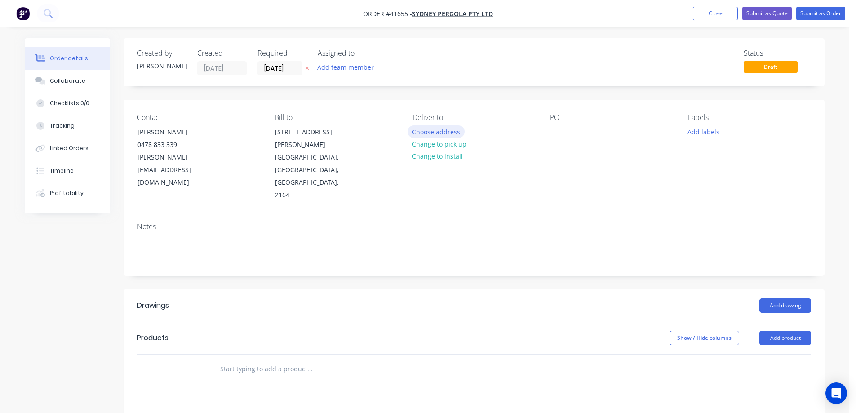
click at [427, 132] on button "Choose address" at bounding box center [437, 131] width 58 height 12
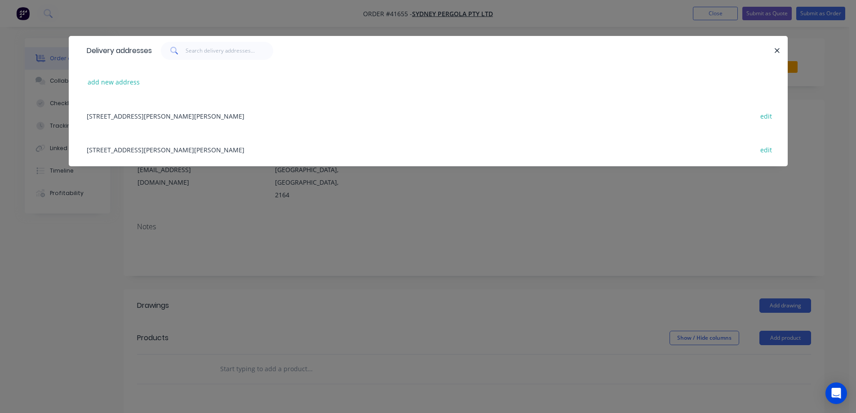
drag, startPoint x: 232, startPoint y: 121, endPoint x: 259, endPoint y: 117, distance: 27.3
click at [232, 121] on div "5/132-136 Newton rd, WETHERILL PARK, New South Wales, Australia, 2164 edit" at bounding box center [428, 116] width 692 height 34
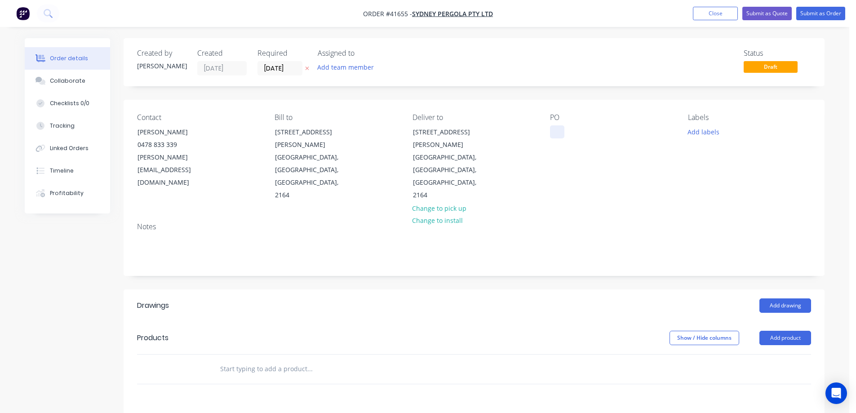
click at [554, 133] on div at bounding box center [557, 131] width 14 height 13
click at [693, 131] on button "Add labels" at bounding box center [703, 131] width 41 height 12
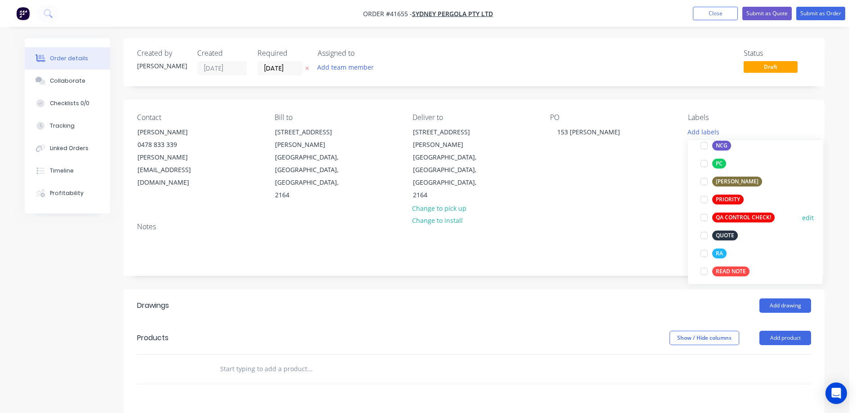
scroll to position [225, 0]
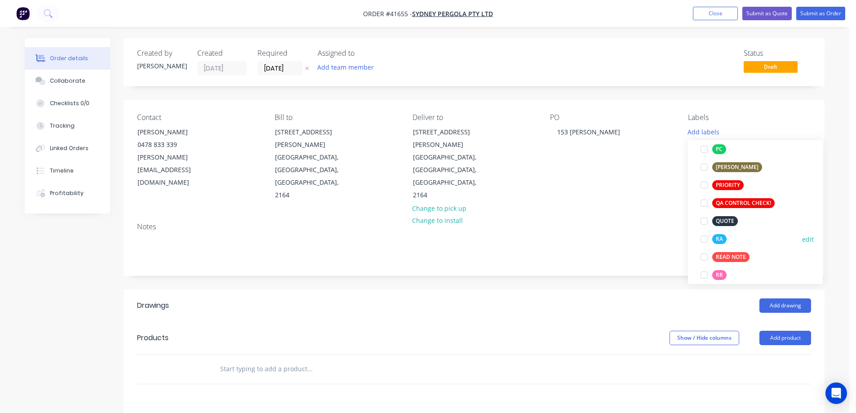
drag, startPoint x: 703, startPoint y: 239, endPoint x: 661, endPoint y: 227, distance: 43.0
click at [702, 239] on div at bounding box center [704, 239] width 18 height 18
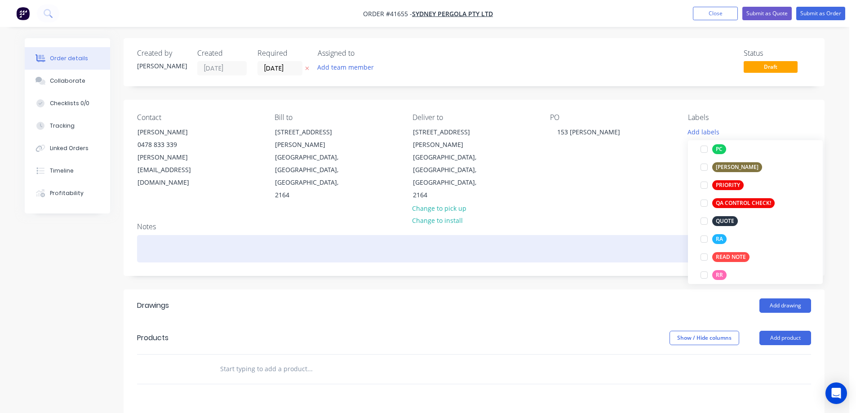
scroll to position [0, 0]
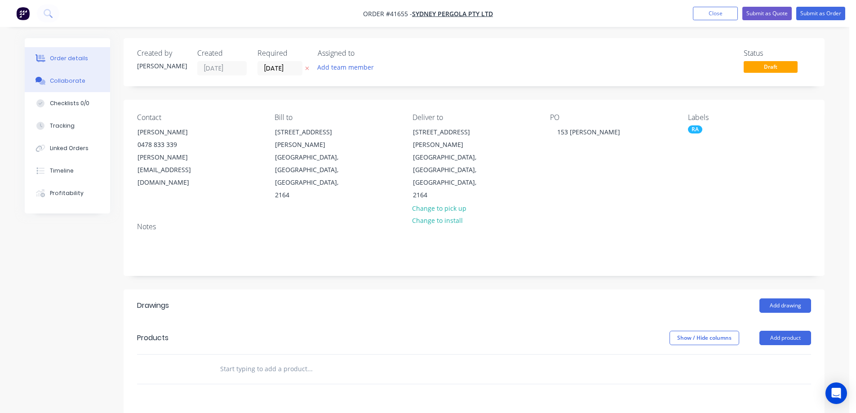
click at [73, 82] on div "Collaborate" at bounding box center [68, 81] width 36 height 8
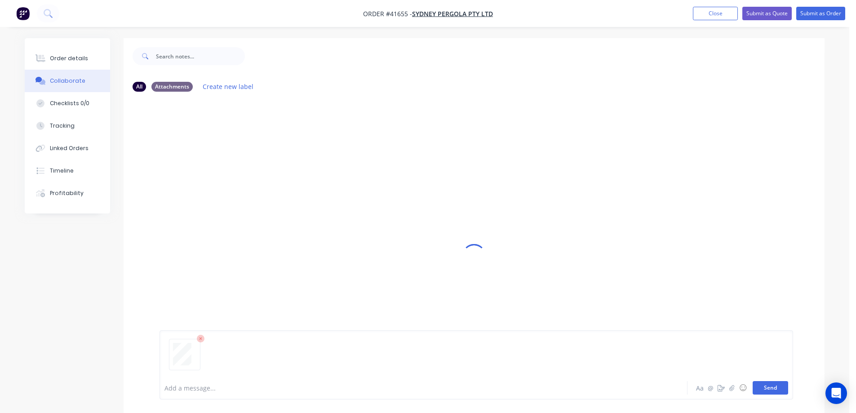
click at [762, 386] on button "Send" at bounding box center [771, 387] width 36 height 13
click at [758, 386] on button "Send" at bounding box center [771, 387] width 36 height 13
click at [756, 385] on button "Send" at bounding box center [771, 387] width 36 height 13
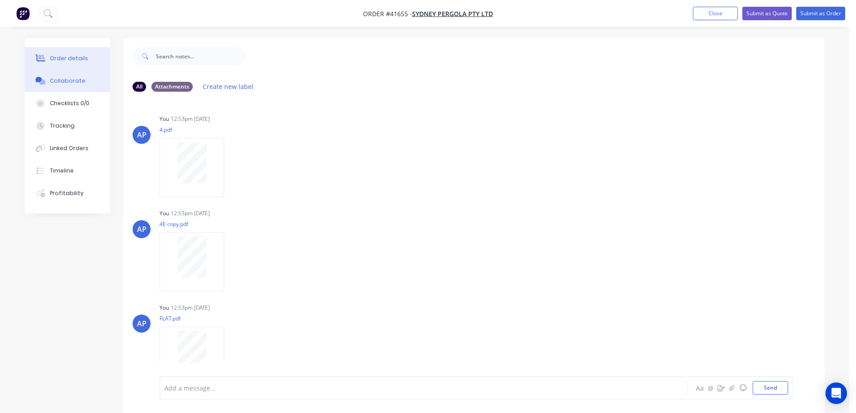
click at [78, 51] on button "Order details" at bounding box center [67, 58] width 85 height 22
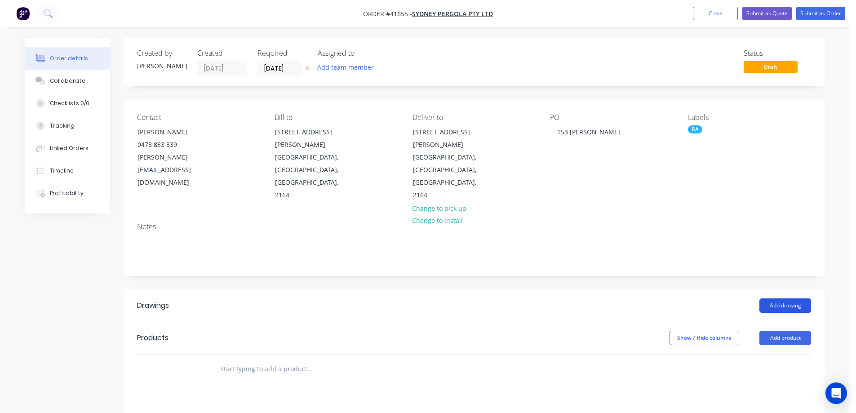
click at [781, 299] on button "Add drawing" at bounding box center [786, 306] width 52 height 14
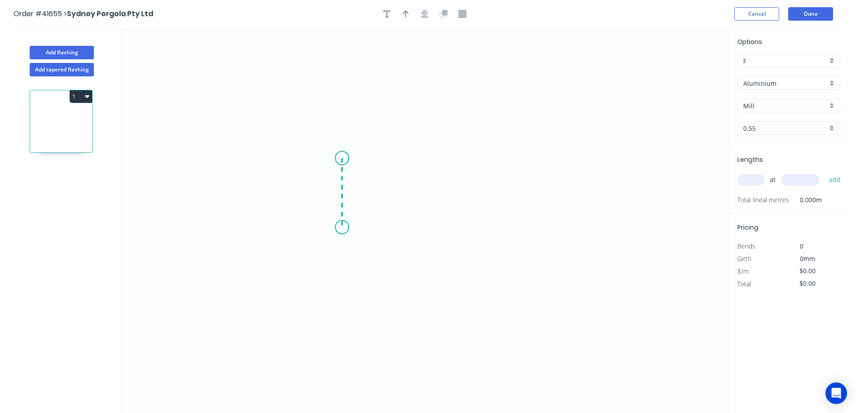
drag, startPoint x: 342, startPoint y: 158, endPoint x: 342, endPoint y: 227, distance: 69.2
click at [342, 227] on icon "0" at bounding box center [424, 220] width 607 height 385
drag, startPoint x: 342, startPoint y: 227, endPoint x: 557, endPoint y: 233, distance: 215.0
click at [557, 233] on icon "0 ?" at bounding box center [424, 220] width 607 height 385
click at [557, 227] on circle at bounding box center [556, 227] width 13 height 13
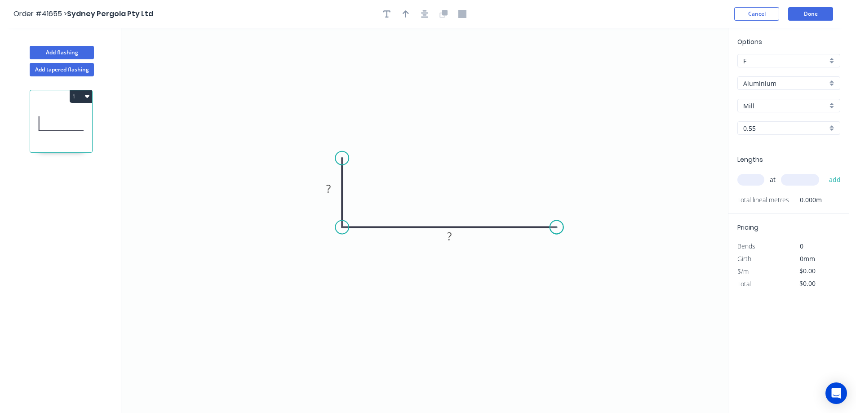
drag, startPoint x: 557, startPoint y: 227, endPoint x: 509, endPoint y: 226, distance: 47.2
click at [556, 227] on circle at bounding box center [556, 227] width 13 height 13
click at [333, 190] on rect at bounding box center [329, 189] width 18 height 13
type input "$6.70"
click at [407, 17] on icon "button" at bounding box center [406, 14] width 6 height 8
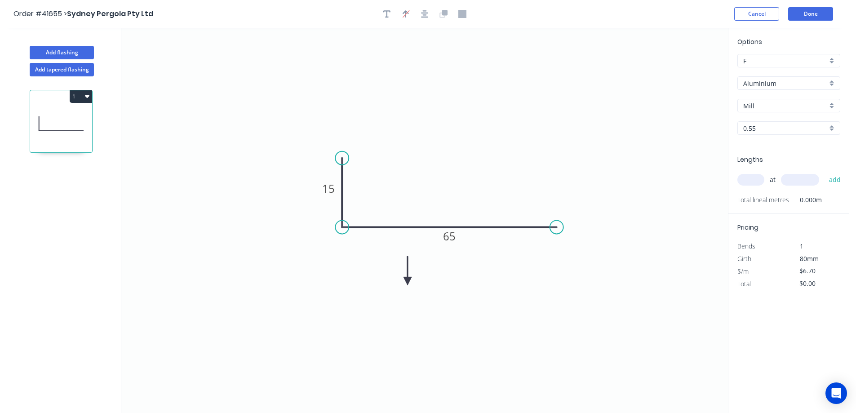
drag, startPoint x: 684, startPoint y: 71, endPoint x: 394, endPoint y: 277, distance: 355.0
click at [404, 277] on icon at bounding box center [408, 270] width 8 height 29
click at [394, 277] on icon at bounding box center [394, 266] width 8 height 29
click at [394, 277] on icon at bounding box center [401, 269] width 26 height 26
click at [394, 277] on icon at bounding box center [404, 276] width 29 height 8
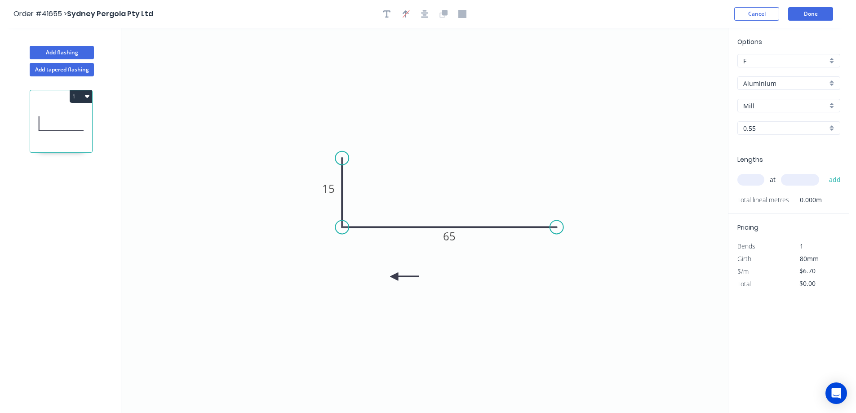
click at [394, 277] on icon at bounding box center [404, 276] width 29 height 8
click at [394, 277] on icon at bounding box center [394, 286] width 8 height 29
drag, startPoint x: 375, startPoint y: 269, endPoint x: 598, endPoint y: 232, distance: 226.0
click at [354, 260] on icon at bounding box center [347, 267] width 26 height 26
click at [833, 80] on div "Aluminium" at bounding box center [789, 82] width 103 height 13
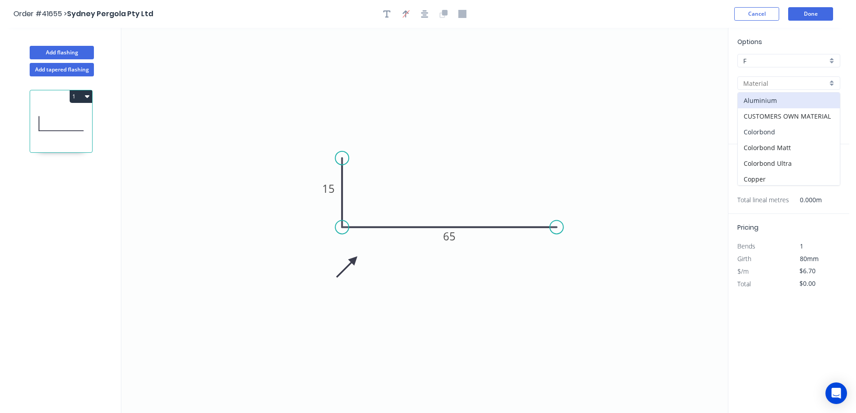
click at [798, 129] on div "Colorbond" at bounding box center [789, 132] width 102 height 16
type input "Colorbond"
type input "Basalt"
type input "$4.77"
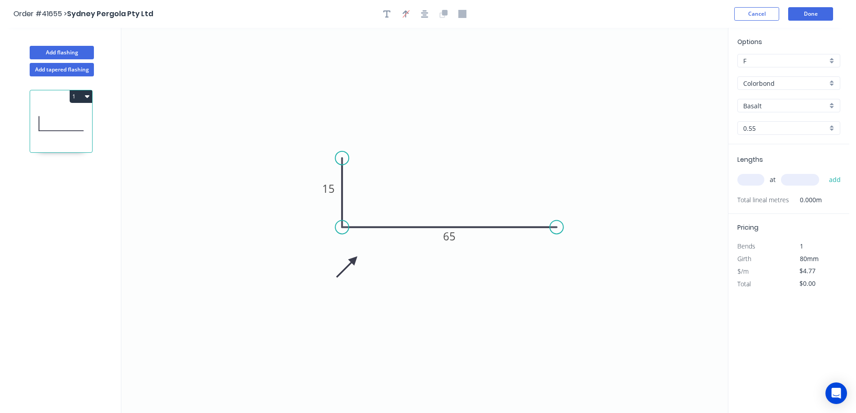
click at [835, 104] on div "Basalt" at bounding box center [789, 105] width 103 height 13
click at [784, 135] on div "Monument" at bounding box center [789, 132] width 102 height 16
type input "Monument"
click at [752, 181] on input "text" at bounding box center [751, 180] width 27 height 12
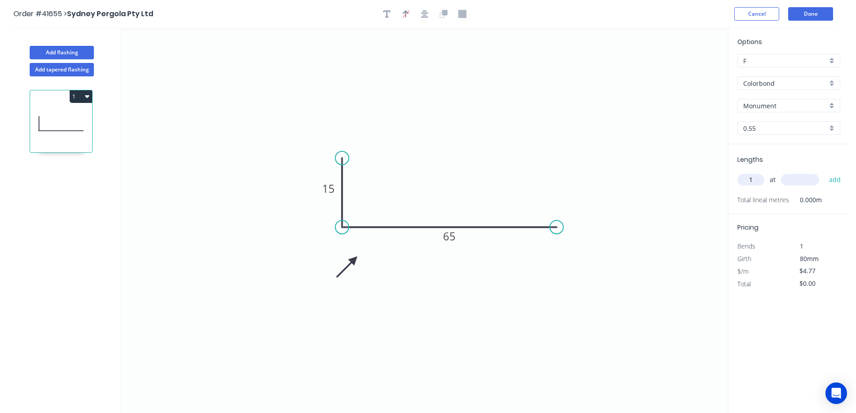
type input "1"
type input "2100"
click at [825, 172] on button "add" at bounding box center [835, 179] width 21 height 15
type input "$10.02"
click at [81, 53] on button "Add flashing" at bounding box center [62, 52] width 64 height 13
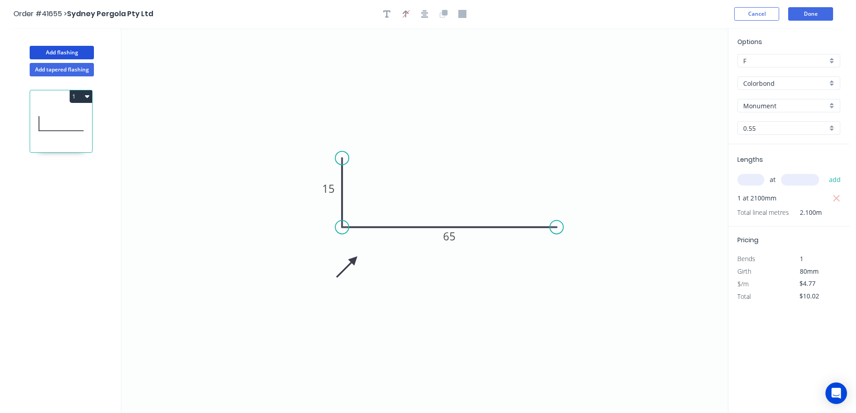
type input "$0.00"
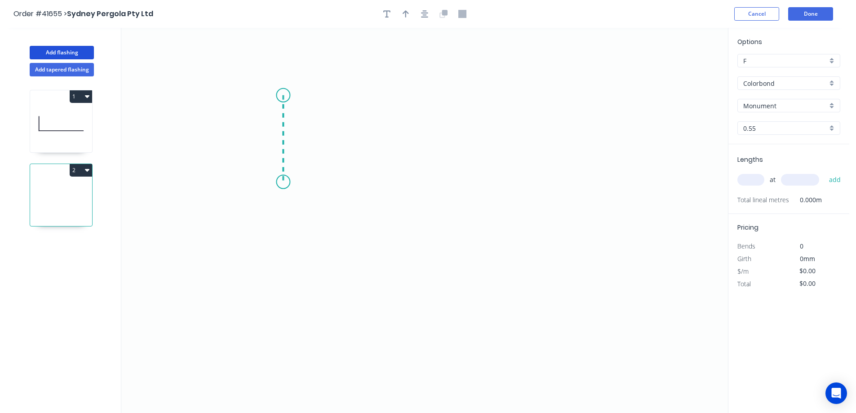
drag, startPoint x: 283, startPoint y: 95, endPoint x: 284, endPoint y: 182, distance: 86.8
click at [284, 182] on icon "0" at bounding box center [424, 220] width 607 height 385
drag, startPoint x: 284, startPoint y: 182, endPoint x: 556, endPoint y: 187, distance: 271.6
click at [556, 187] on icon "0 ?" at bounding box center [424, 220] width 607 height 385
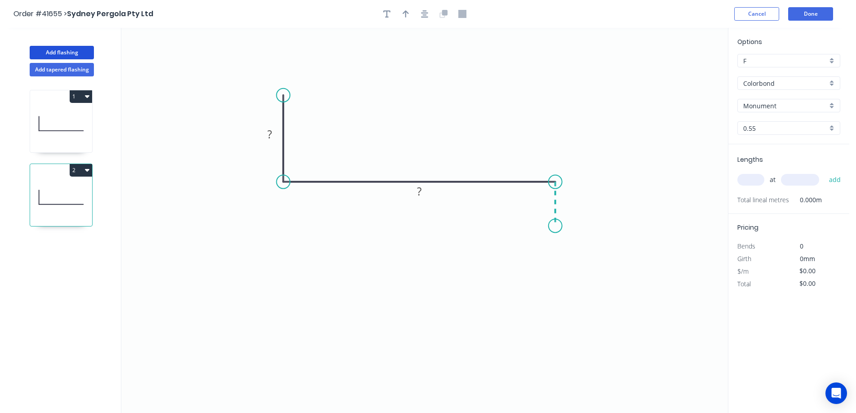
drag, startPoint x: 560, startPoint y: 208, endPoint x: 555, endPoint y: 226, distance: 19.1
click at [555, 226] on icon "0 ? ?" at bounding box center [424, 220] width 607 height 385
click at [555, 226] on circle at bounding box center [555, 225] width 13 height 13
click at [275, 139] on rect at bounding box center [270, 135] width 18 height 13
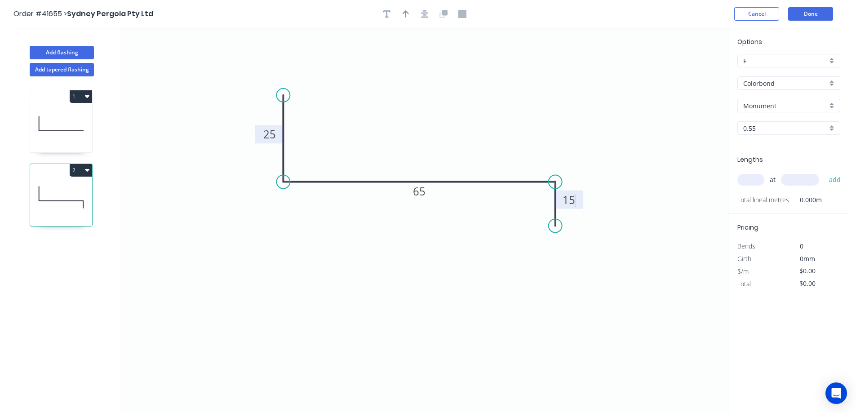
type input "$6.15"
click at [408, 15] on icon "button" at bounding box center [406, 14] width 6 height 8
drag, startPoint x: 682, startPoint y: 72, endPoint x: 399, endPoint y: 260, distance: 339.5
click at [400, 260] on icon at bounding box center [401, 249] width 8 height 29
click at [399, 260] on icon at bounding box center [400, 249] width 8 height 29
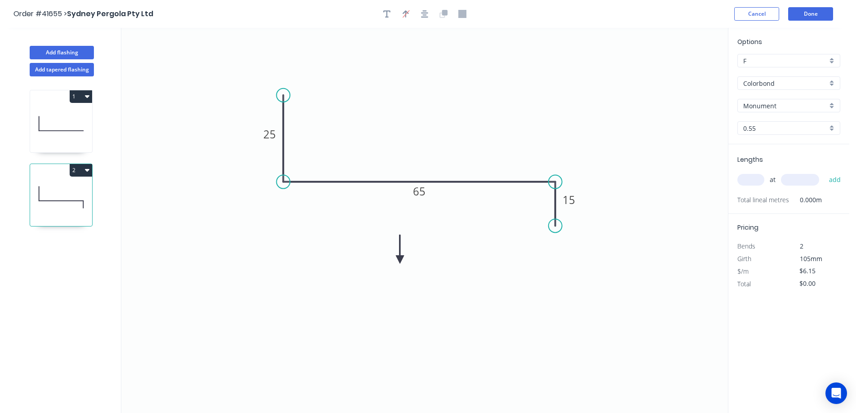
click at [399, 260] on icon at bounding box center [400, 249] width 8 height 29
click at [399, 260] on icon at bounding box center [410, 259] width 29 height 8
click at [399, 260] on icon at bounding box center [407, 267] width 26 height 26
drag, startPoint x: 399, startPoint y: 260, endPoint x: 421, endPoint y: 224, distance: 42.2
click at [312, 242] on icon at bounding box center [312, 252] width 8 height 29
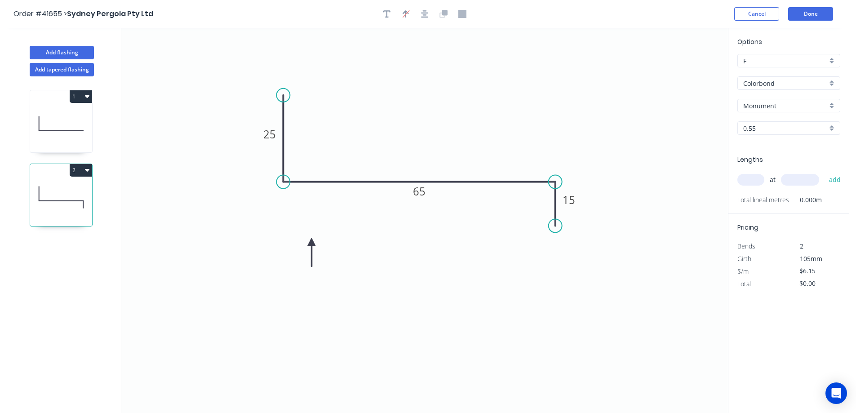
click at [751, 180] on input "text" at bounding box center [751, 180] width 27 height 12
type input "1"
type input "3000"
click at [825, 172] on button "add" at bounding box center [835, 179] width 21 height 15
type input "$18.45"
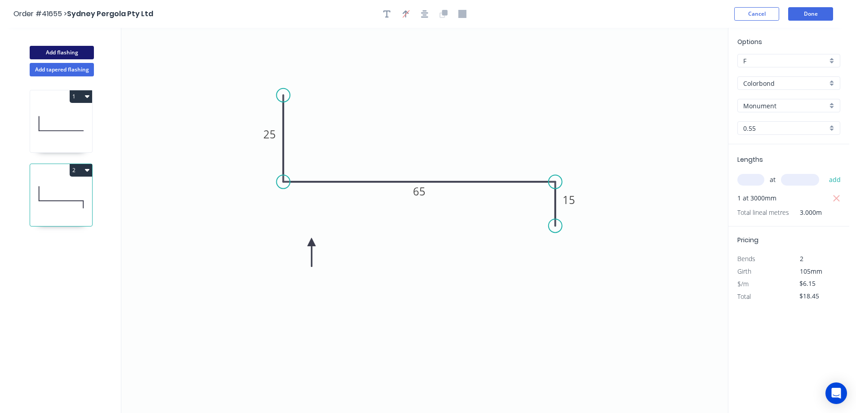
click at [84, 49] on button "Add flashing" at bounding box center [62, 52] width 64 height 13
type input "$0.00"
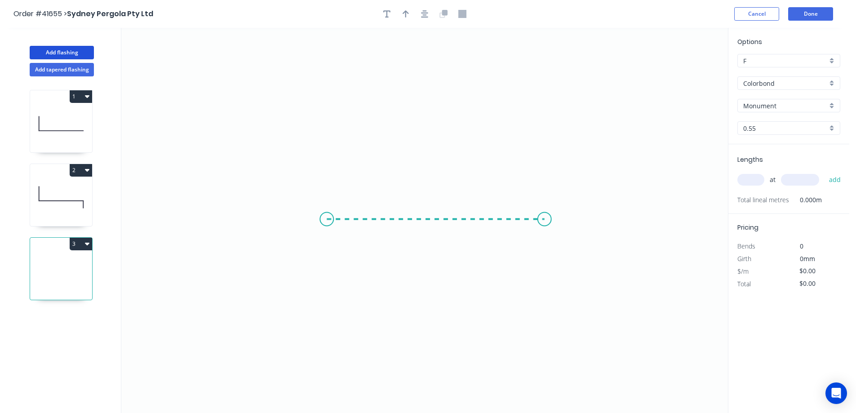
drag, startPoint x: 327, startPoint y: 219, endPoint x: 545, endPoint y: 219, distance: 218.0
click at [545, 219] on icon "0" at bounding box center [424, 220] width 607 height 385
click at [545, 219] on circle at bounding box center [544, 219] width 13 height 13
click at [441, 231] on rect at bounding box center [436, 229] width 18 height 13
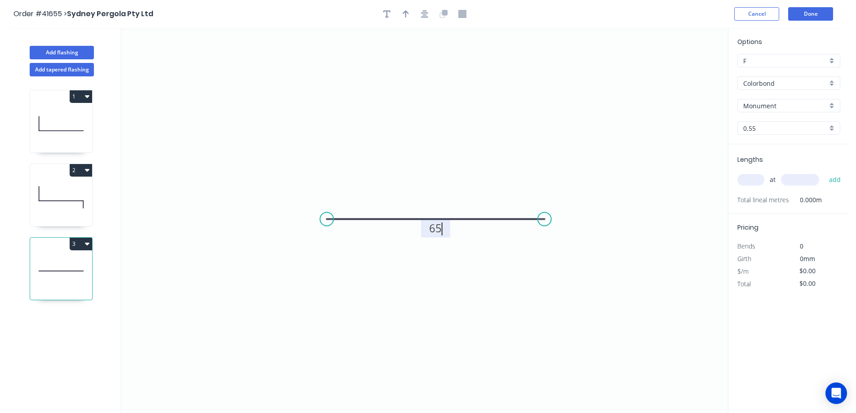
drag, startPoint x: 404, startPoint y: 16, endPoint x: 435, endPoint y: 16, distance: 31.5
click at [405, 16] on icon "button" at bounding box center [406, 14] width 6 height 8
type input "$4.52"
drag, startPoint x: 683, startPoint y: 73, endPoint x: 370, endPoint y: 278, distance: 374.8
click at [370, 278] on icon at bounding box center [369, 267] width 8 height 29
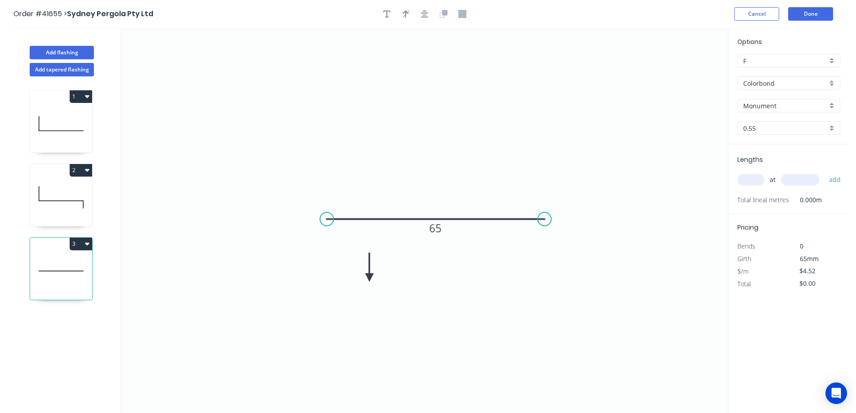
click at [370, 278] on icon at bounding box center [369, 267] width 8 height 29
click at [370, 278] on icon at bounding box center [377, 270] width 26 height 26
click at [370, 278] on icon at bounding box center [377, 285] width 26 height 26
click at [370, 278] on icon at bounding box center [369, 287] width 8 height 29
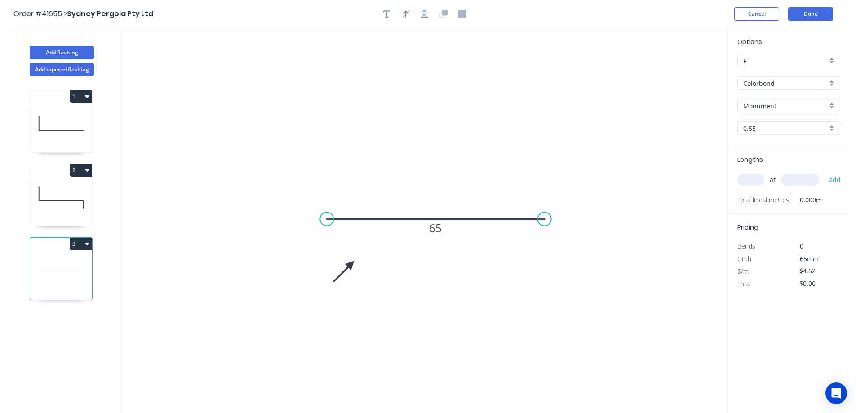
drag, startPoint x: 370, startPoint y: 278, endPoint x: 351, endPoint y: 264, distance: 23.1
click at [351, 264] on icon at bounding box center [344, 271] width 26 height 26
click at [749, 181] on input "text" at bounding box center [751, 180] width 27 height 12
type input "1"
type input "5000"
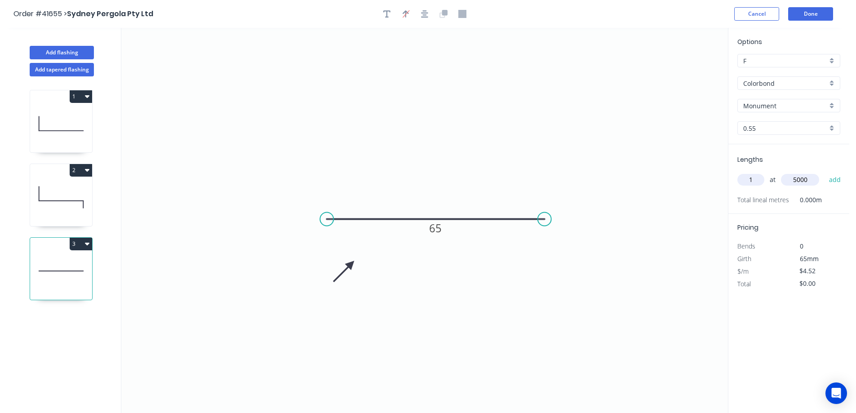
click at [825, 172] on button "add" at bounding box center [835, 179] width 21 height 15
type input "$22.60"
click at [816, 12] on button "Done" at bounding box center [811, 13] width 45 height 13
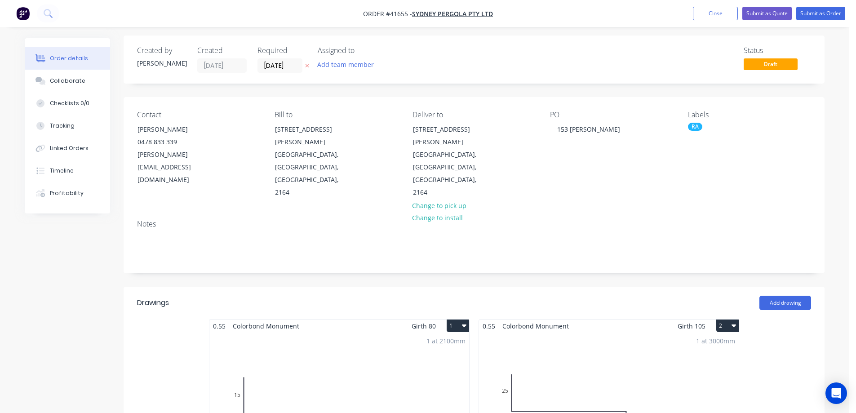
scroll to position [225, 0]
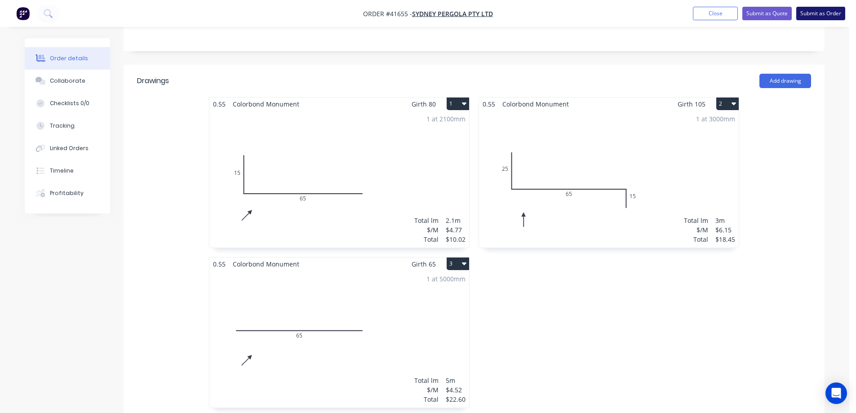
click at [811, 13] on button "Submit as Order" at bounding box center [821, 13] width 49 height 13
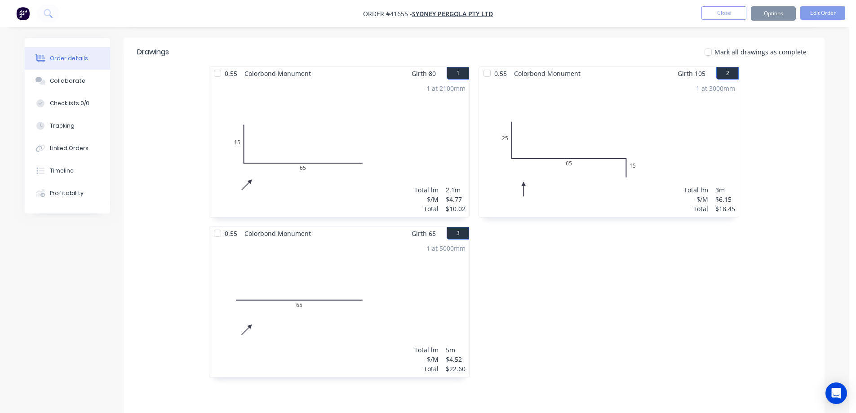
scroll to position [0, 0]
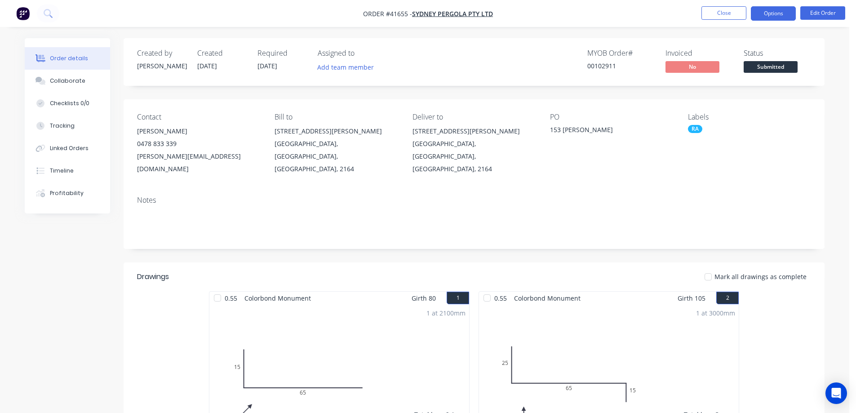
click at [767, 15] on button "Options" at bounding box center [773, 13] width 45 height 14
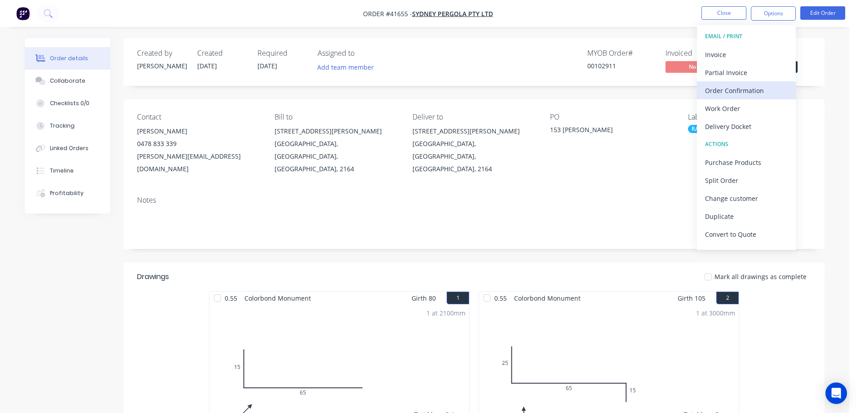
click at [747, 93] on div "Order Confirmation" at bounding box center [746, 90] width 83 height 13
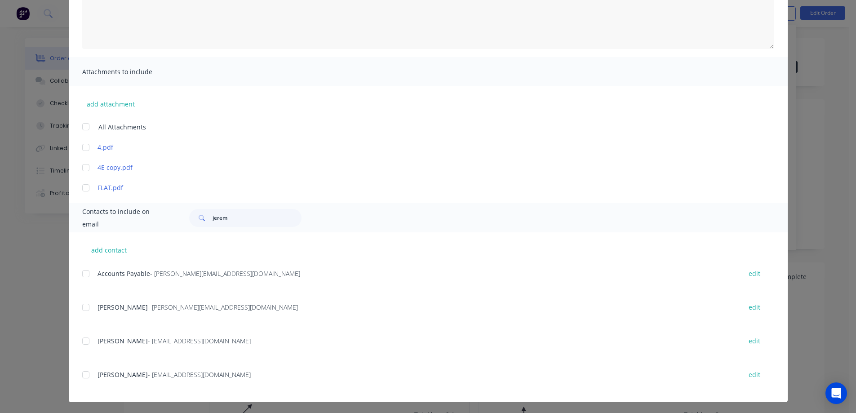
scroll to position [145, 0]
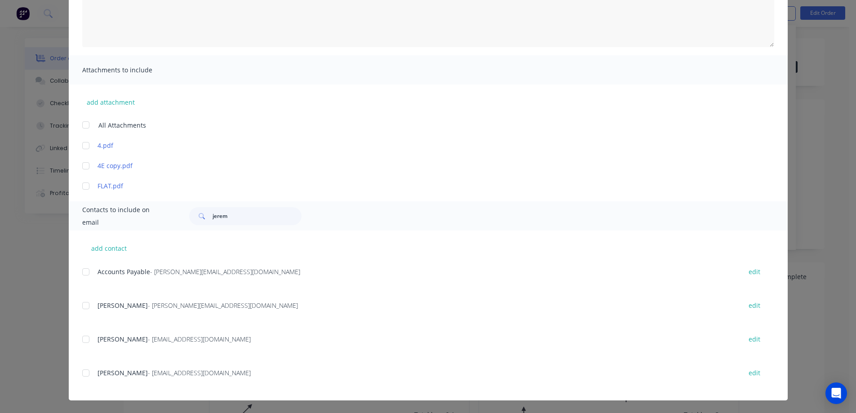
click at [85, 306] on div at bounding box center [86, 306] width 18 height 18
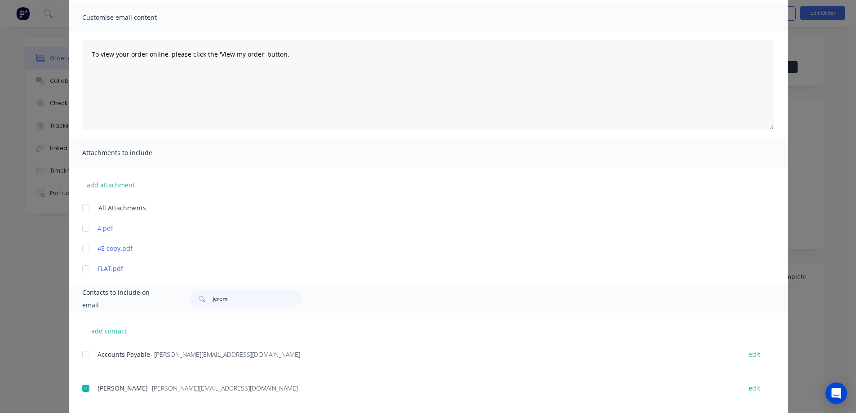
scroll to position [0, 0]
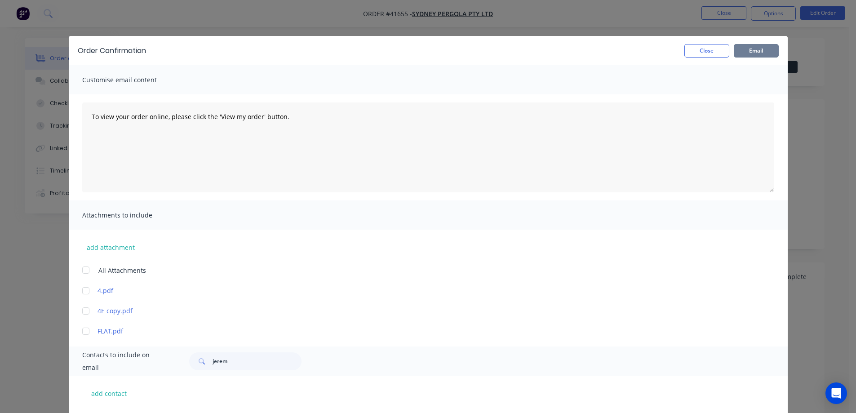
click at [756, 52] on button "Email" at bounding box center [756, 50] width 45 height 13
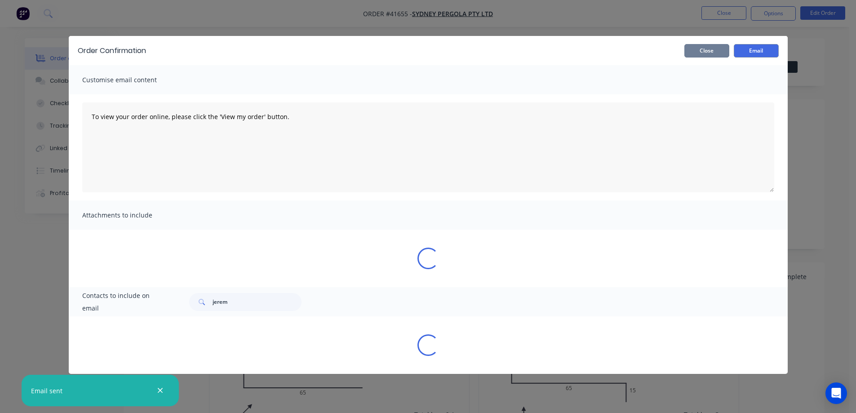
click at [722, 49] on button "Close" at bounding box center [707, 50] width 45 height 13
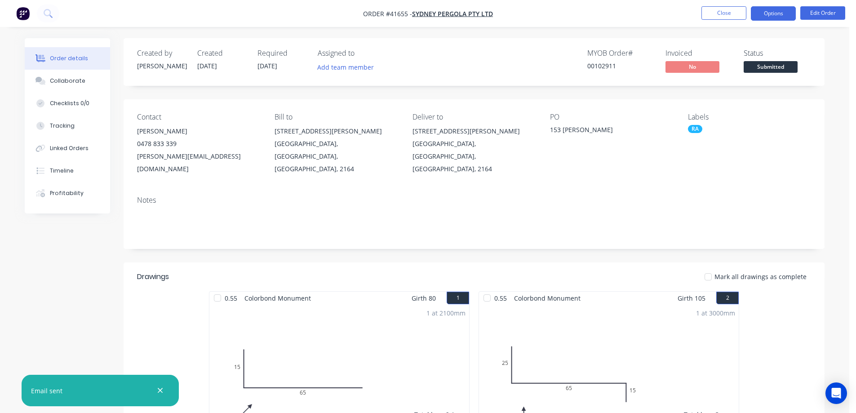
click at [764, 7] on button "Options" at bounding box center [773, 13] width 45 height 14
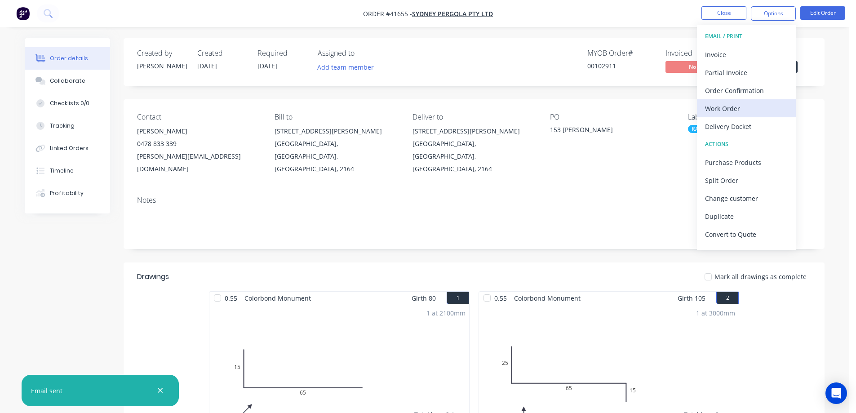
click at [733, 113] on div "Work Order" at bounding box center [746, 108] width 83 height 13
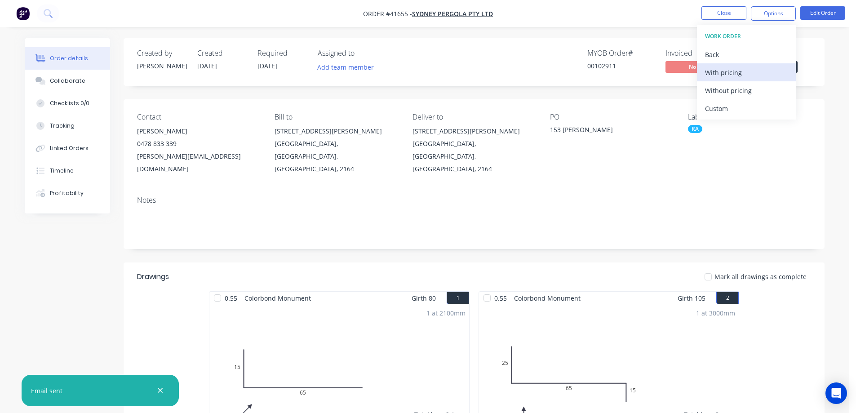
click at [746, 73] on div "With pricing" at bounding box center [746, 72] width 83 height 13
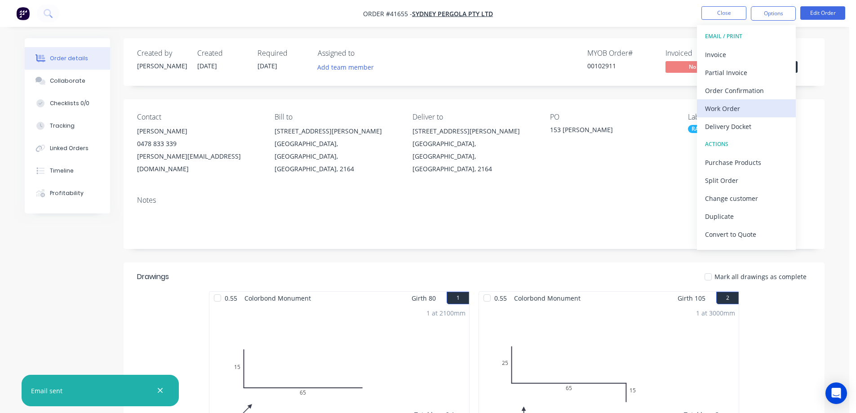
click at [713, 108] on div "Work Order" at bounding box center [746, 108] width 83 height 13
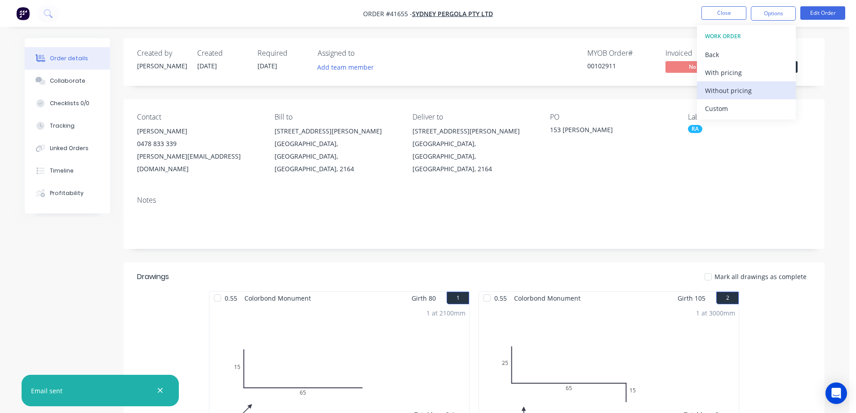
click at [727, 90] on div "Without pricing" at bounding box center [746, 90] width 83 height 13
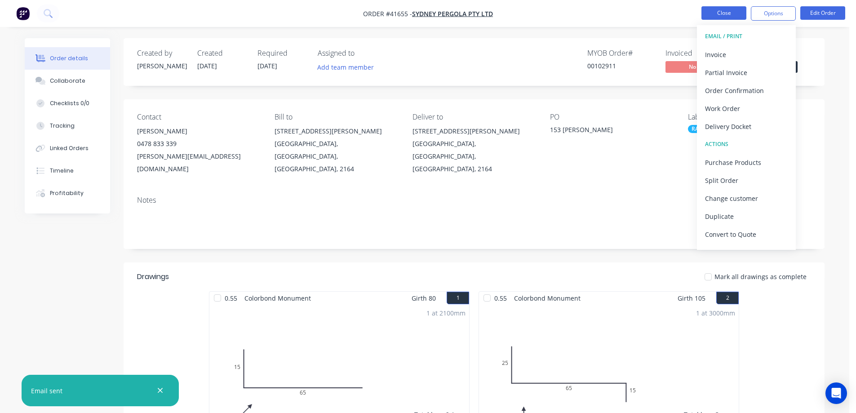
click at [710, 13] on button "Close" at bounding box center [724, 12] width 45 height 13
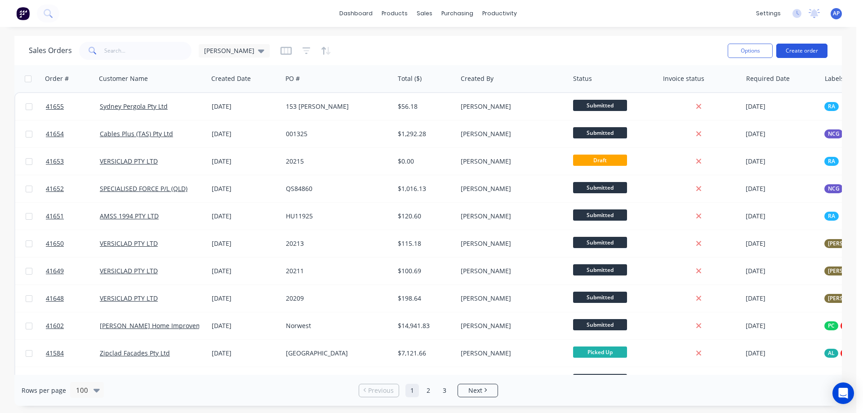
click at [793, 53] on button "Create order" at bounding box center [801, 51] width 51 height 14
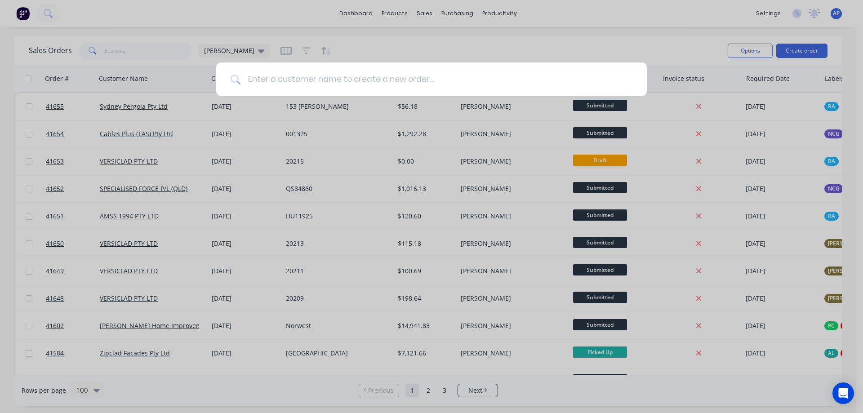
click at [256, 78] on input at bounding box center [437, 79] width 392 height 34
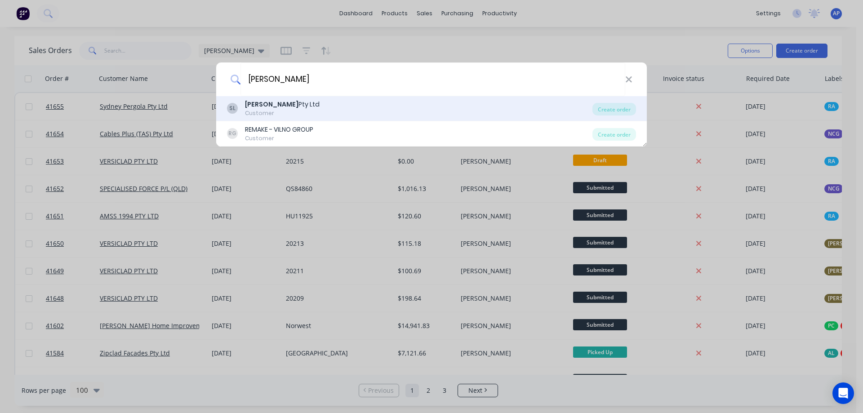
type input "SYDNEY PERGOLA"
click at [298, 103] on div "Sydney Pergola Pty Ltd" at bounding box center [282, 104] width 75 height 9
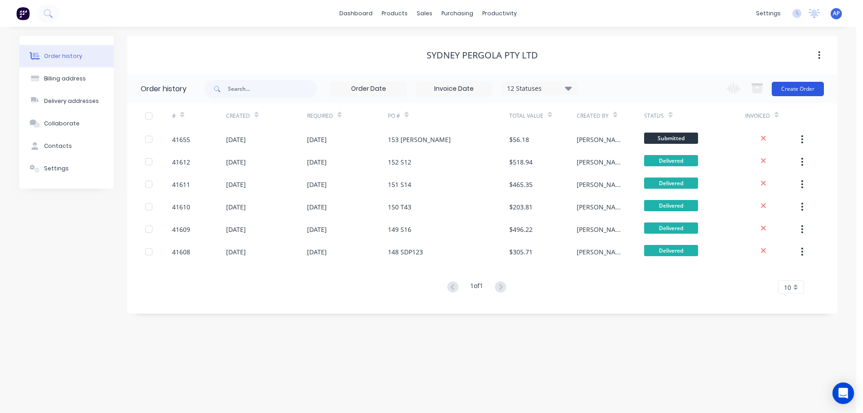
click at [794, 89] on button "Create Order" at bounding box center [798, 89] width 52 height 14
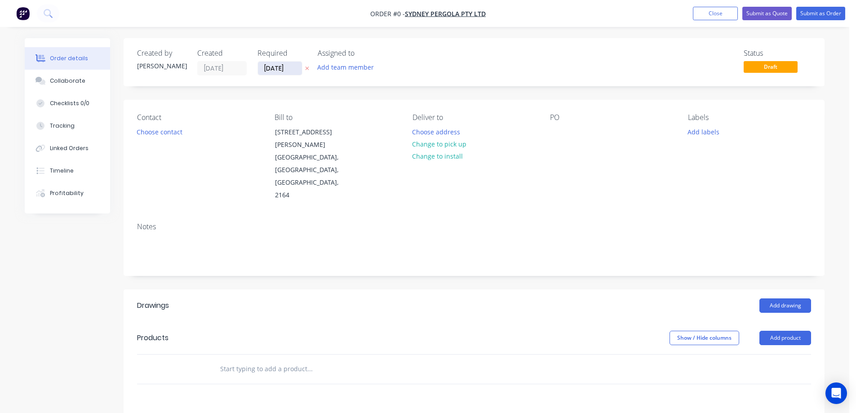
click at [284, 68] on input "11/09/25" at bounding box center [280, 68] width 44 height 13
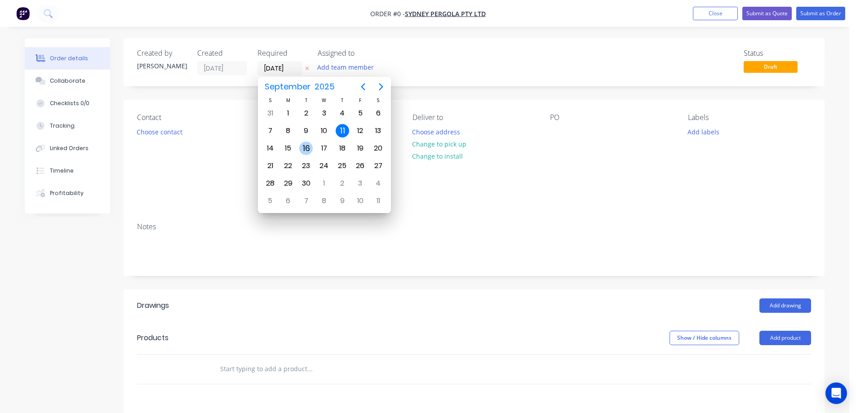
click at [309, 151] on div "16" at bounding box center [305, 148] width 13 height 13
type input "[DATE]"
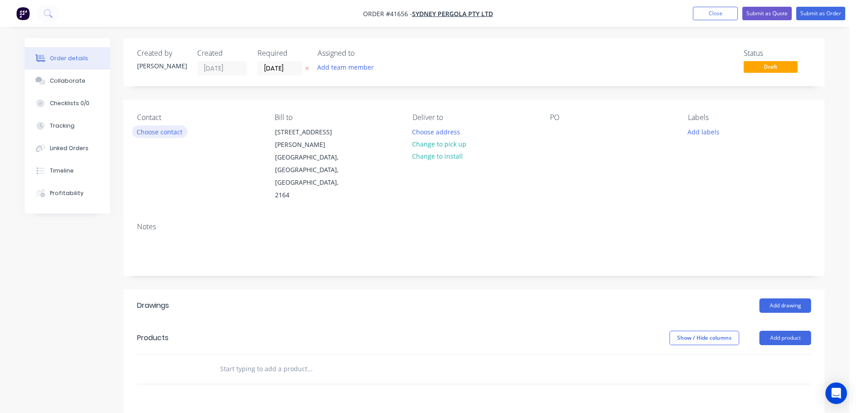
click at [167, 135] on button "Choose contact" at bounding box center [159, 131] width 55 height 12
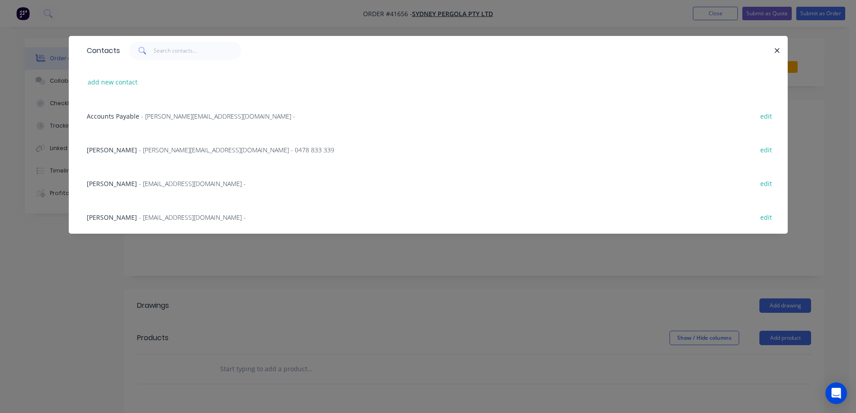
drag, startPoint x: 150, startPoint y: 149, endPoint x: 156, endPoint y: 146, distance: 6.8
click at [151, 148] on span "- allan@sydneypergolaservices.com.au - 0478 833 339" at bounding box center [237, 150] width 196 height 9
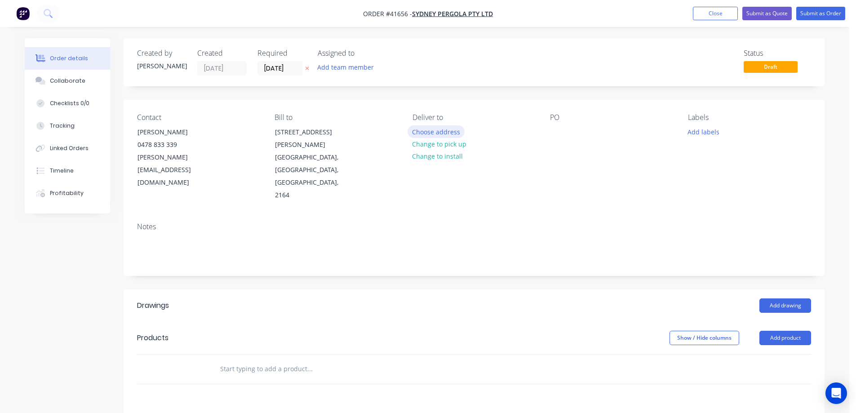
click at [436, 130] on button "Choose address" at bounding box center [437, 131] width 58 height 12
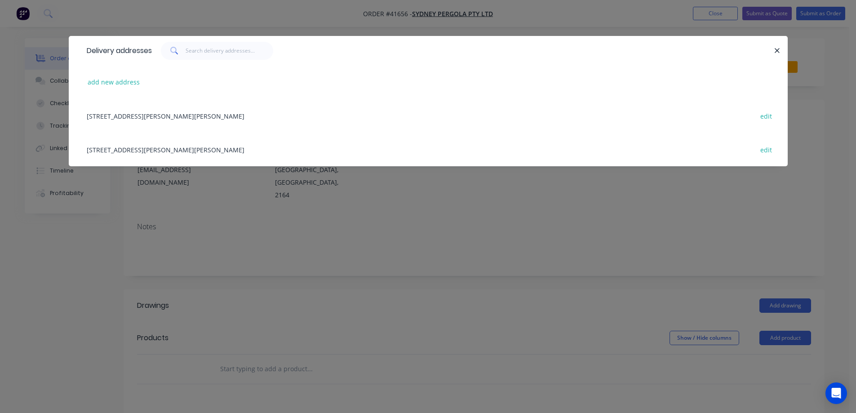
click at [250, 114] on div "5/132-136 Newton rd, WETHERILL PARK, New South Wales, Australia, 2164 edit" at bounding box center [428, 116] width 692 height 34
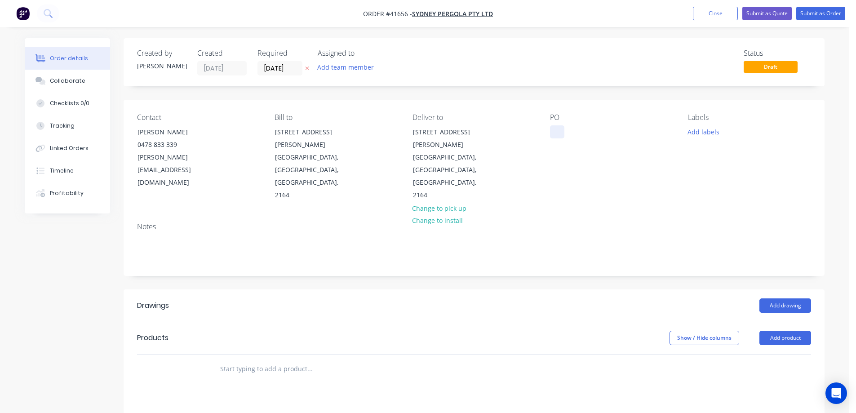
click at [555, 132] on div at bounding box center [557, 131] width 14 height 13
click at [557, 131] on div at bounding box center [557, 131] width 14 height 13
paste div
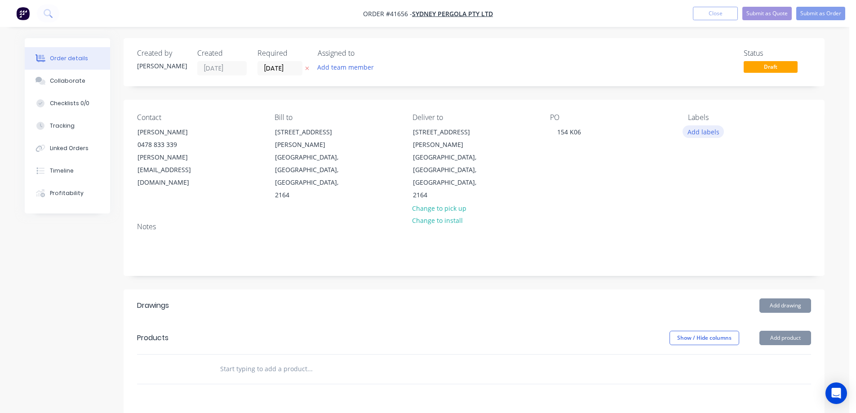
click at [712, 132] on button "Add labels" at bounding box center [703, 131] width 41 height 12
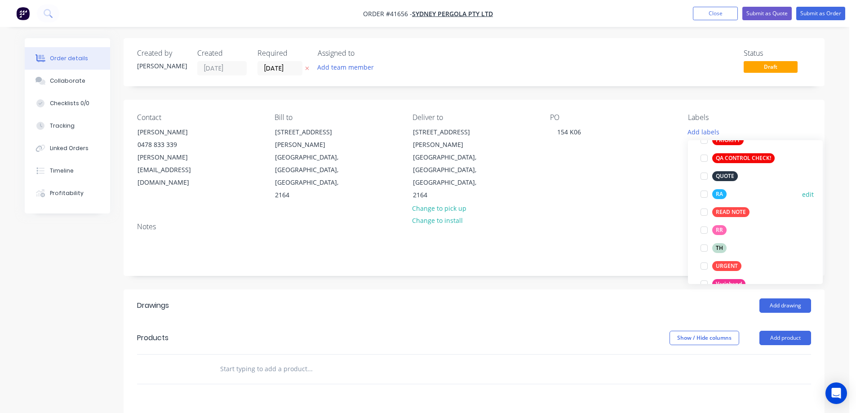
click at [703, 196] on div at bounding box center [704, 194] width 18 height 18
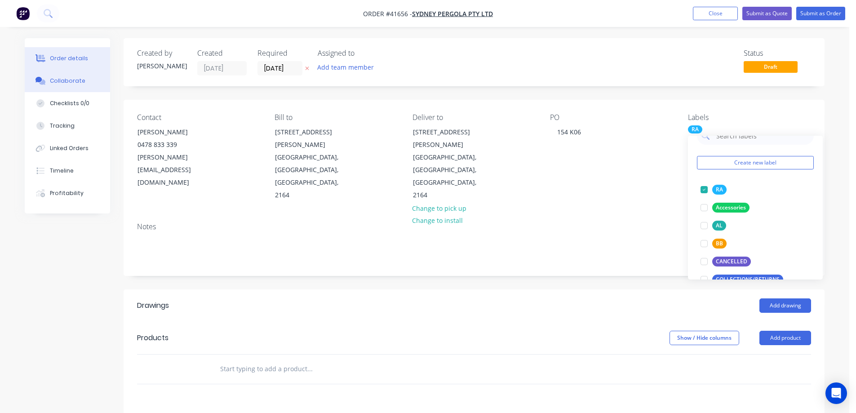
click at [57, 80] on div "Collaborate" at bounding box center [68, 81] width 36 height 8
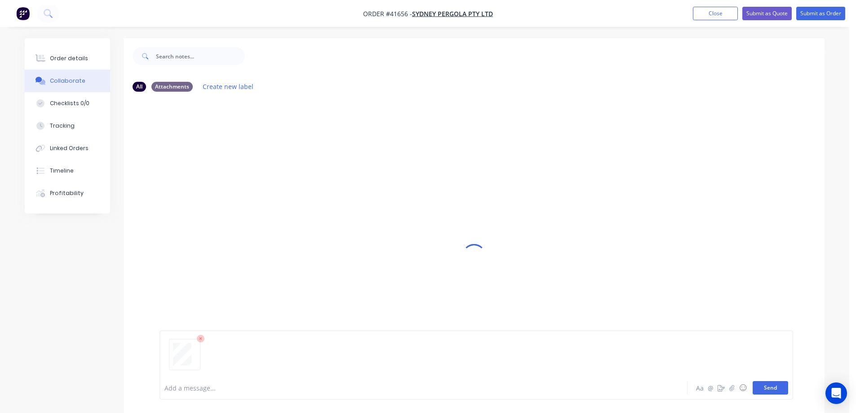
click at [765, 387] on button "Send" at bounding box center [771, 387] width 36 height 13
click at [82, 57] on div "Order details" at bounding box center [69, 58] width 38 height 8
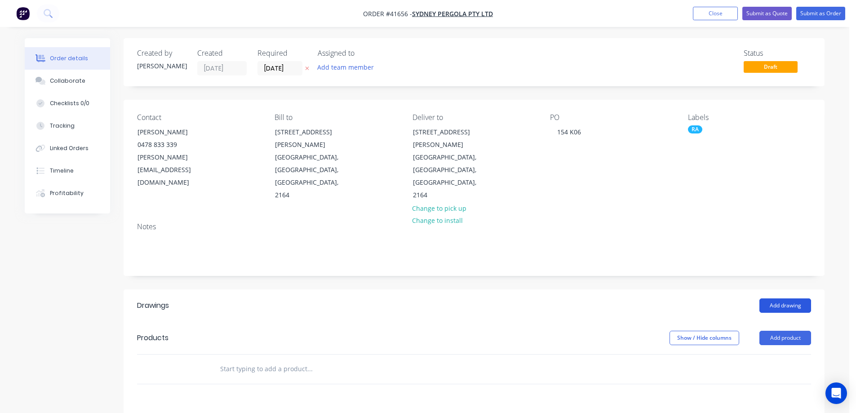
click at [785, 299] on button "Add drawing" at bounding box center [786, 306] width 52 height 14
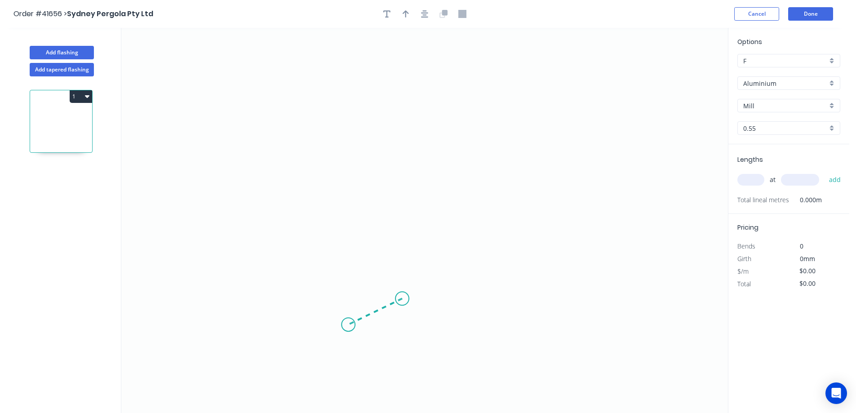
drag, startPoint x: 402, startPoint y: 299, endPoint x: 348, endPoint y: 325, distance: 59.9
click at [348, 325] on icon "0" at bounding box center [424, 220] width 607 height 385
drag, startPoint x: 347, startPoint y: 307, endPoint x: 351, endPoint y: 161, distance: 146.6
click at [351, 161] on icon "0 ?" at bounding box center [424, 220] width 607 height 385
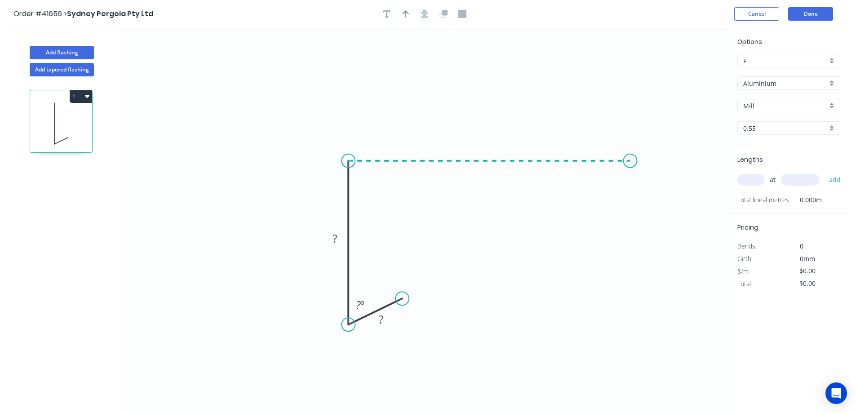
drag, startPoint x: 351, startPoint y: 161, endPoint x: 631, endPoint y: 165, distance: 280.1
click at [631, 165] on icon "0 ? ? ? º" at bounding box center [424, 220] width 607 height 385
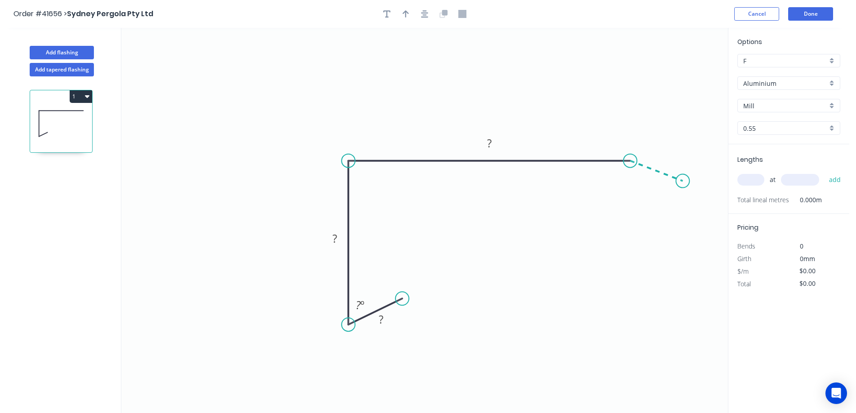
drag, startPoint x: 648, startPoint y: 169, endPoint x: 683, endPoint y: 181, distance: 37.0
click at [683, 181] on icon "0 ? ? ? ? º" at bounding box center [424, 220] width 607 height 385
click at [683, 181] on circle at bounding box center [682, 180] width 13 height 13
drag, startPoint x: 400, startPoint y: 300, endPoint x: 405, endPoint y: 302, distance: 5.7
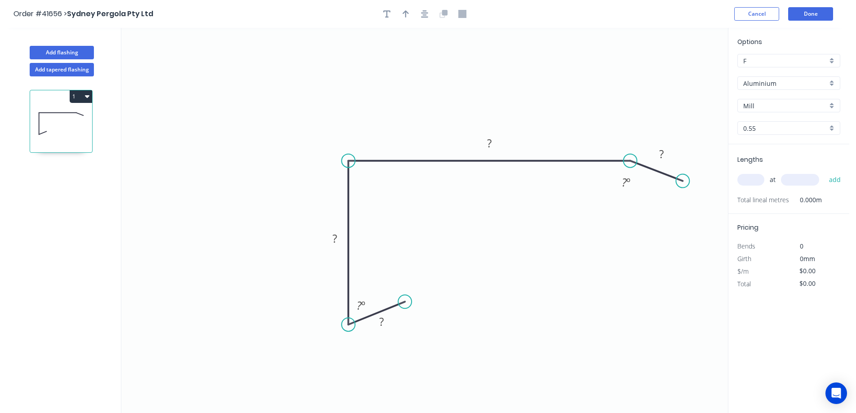
click at [405, 302] on circle at bounding box center [404, 301] width 13 height 13
click at [385, 321] on rect at bounding box center [382, 322] width 18 height 13
type input "$13.28"
drag, startPoint x: 402, startPoint y: 12, endPoint x: 537, endPoint y: 49, distance: 140.1
click at [403, 11] on button "button" at bounding box center [405, 13] width 13 height 13
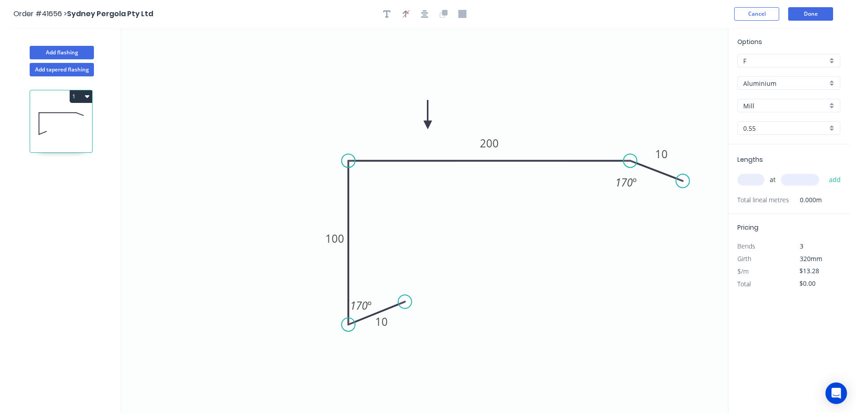
drag, startPoint x: 682, startPoint y: 73, endPoint x: 476, endPoint y: 218, distance: 252.6
click at [427, 126] on icon at bounding box center [428, 114] width 8 height 29
click at [836, 82] on div "Aluminium" at bounding box center [789, 82] width 103 height 13
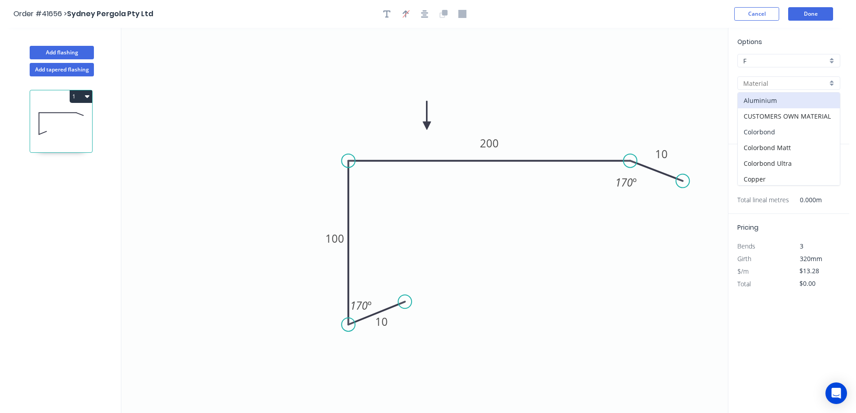
click at [785, 133] on div "Colorbond" at bounding box center [789, 132] width 102 height 16
type input "Colorbond"
type input "Basalt"
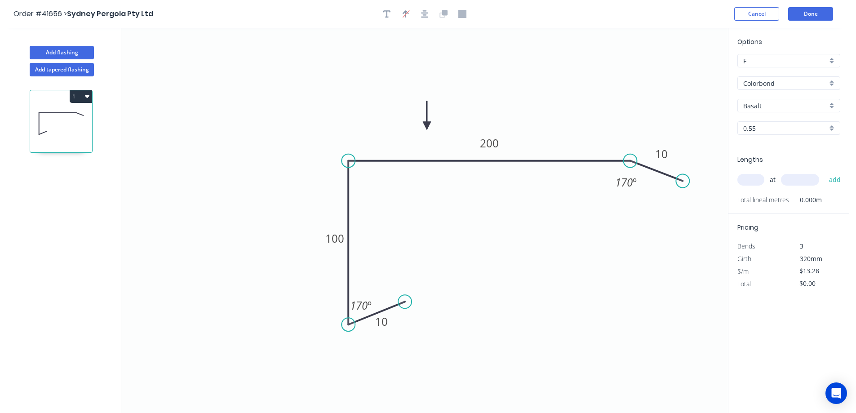
type input "$10.82"
click at [831, 107] on div "Basalt" at bounding box center [789, 105] width 103 height 13
click at [784, 184] on div "Woodland Grey" at bounding box center [789, 184] width 102 height 16
type input "Woodland Grey"
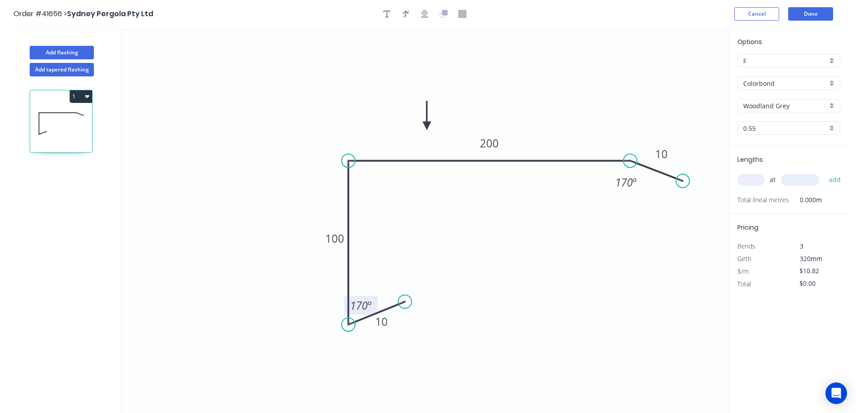
click at [366, 305] on tspan "170" at bounding box center [359, 305] width 18 height 15
click at [402, 285] on icon "0 10 100 200 10 10 º 170 º" at bounding box center [424, 220] width 607 height 385
drag, startPoint x: 408, startPoint y: 301, endPoint x: 414, endPoint y: 308, distance: 9.6
click at [414, 308] on circle at bounding box center [413, 307] width 13 height 13
click at [746, 177] on input "text" at bounding box center [751, 180] width 27 height 12
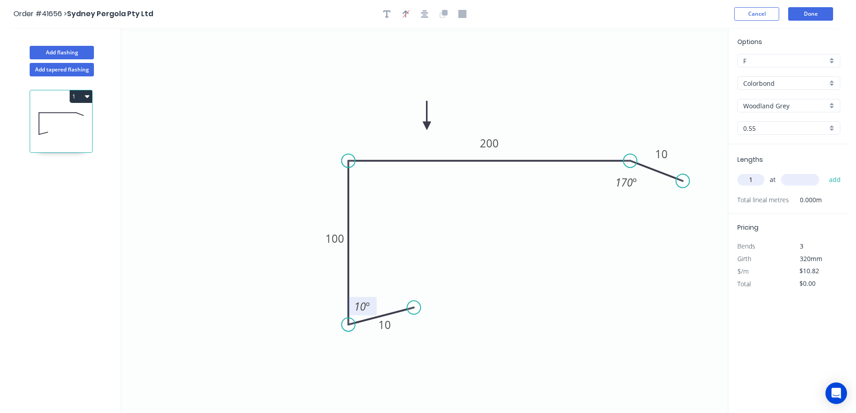
type input "1"
type input "5000"
click at [825, 172] on button "add" at bounding box center [835, 179] width 21 height 15
type input "$54.10"
type input "1"
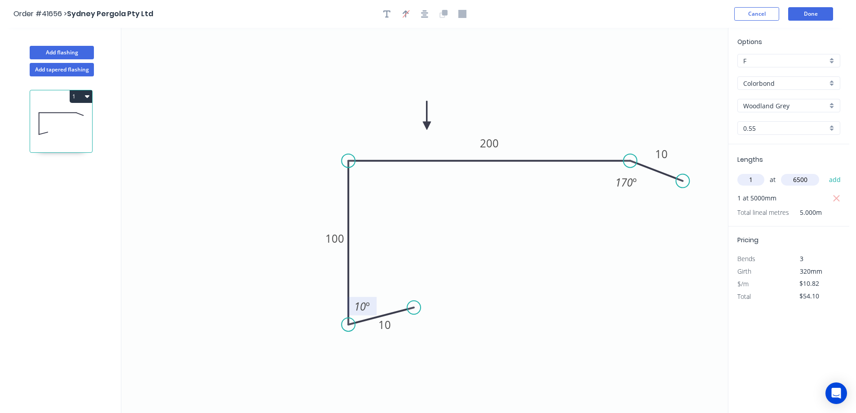
type input "6500"
click at [825, 172] on button "add" at bounding box center [835, 179] width 21 height 15
type input "$124.43"
type input "1"
type input "3000"
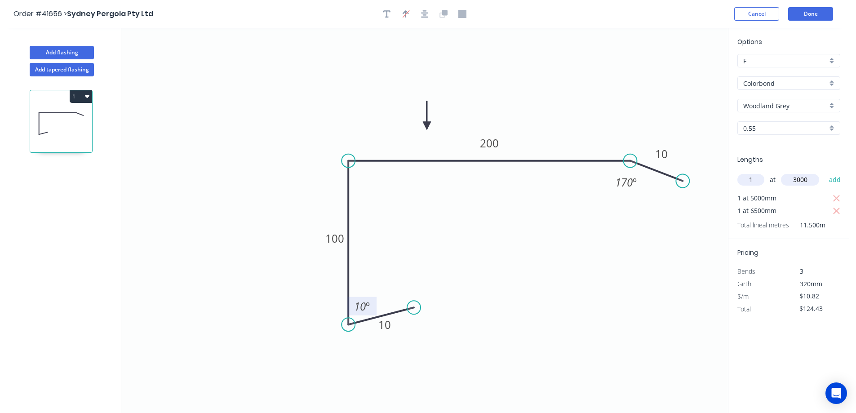
click at [825, 172] on button "add" at bounding box center [835, 179] width 21 height 15
type input "$156.89"
type input "1"
type input "7200"
click at [825, 172] on button "add" at bounding box center [835, 179] width 21 height 15
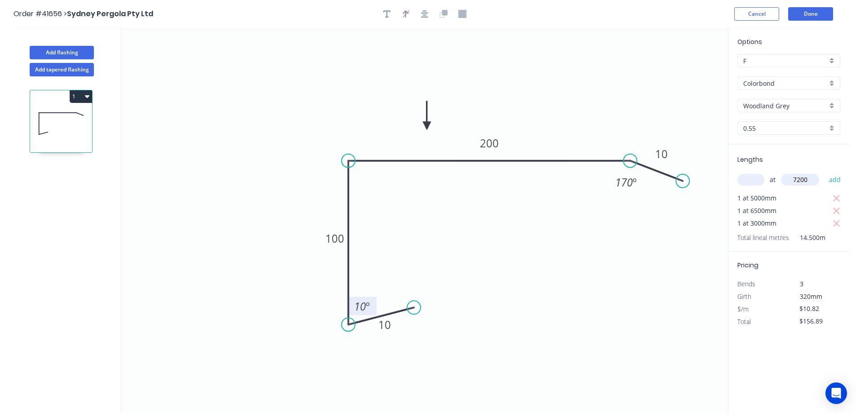
type input "$234.79"
type input "1"
type input "2200"
click at [825, 172] on button "add" at bounding box center [835, 179] width 21 height 15
type input "$258.60"
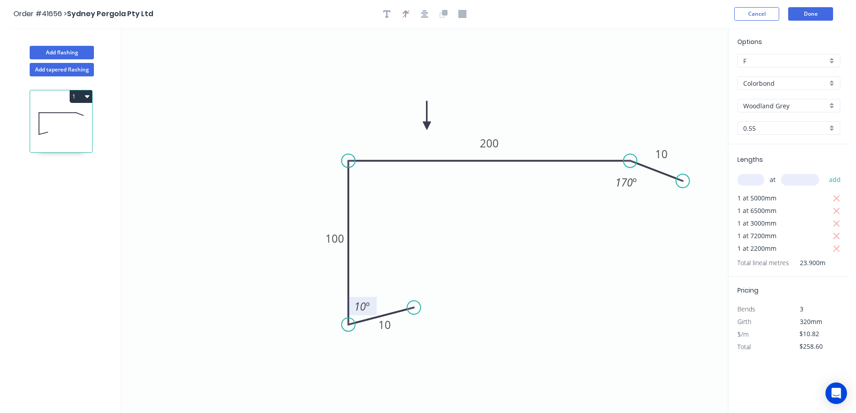
click at [362, 306] on tspan "10" at bounding box center [360, 306] width 12 height 15
click at [806, 14] on button "Done" at bounding box center [811, 13] width 45 height 13
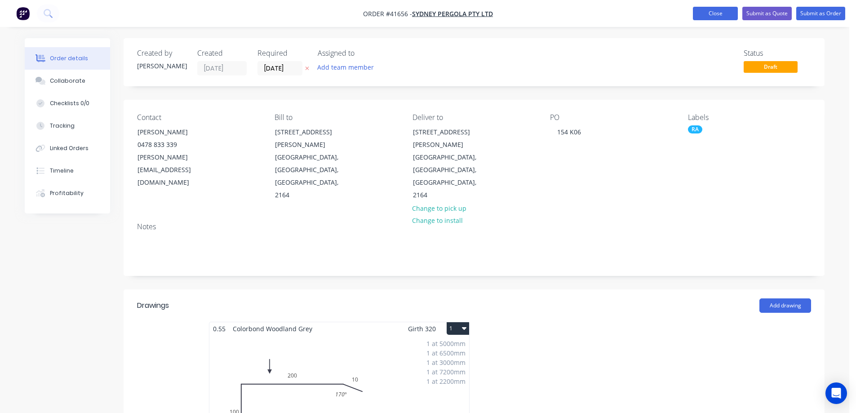
click at [702, 13] on button "Close" at bounding box center [715, 13] width 45 height 13
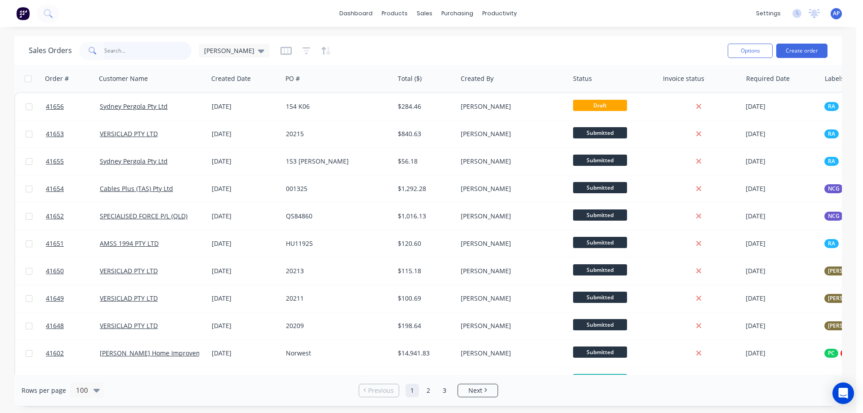
click at [113, 48] on input "text" at bounding box center [148, 51] width 88 height 18
type input "41649"
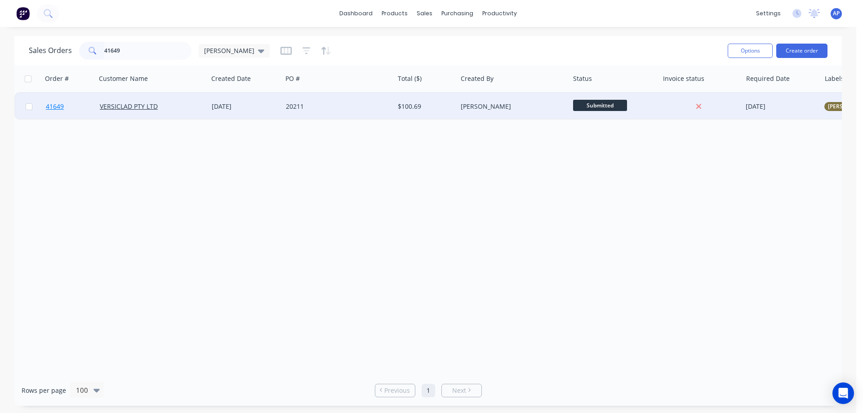
click at [59, 107] on span "41649" at bounding box center [55, 106] width 18 height 9
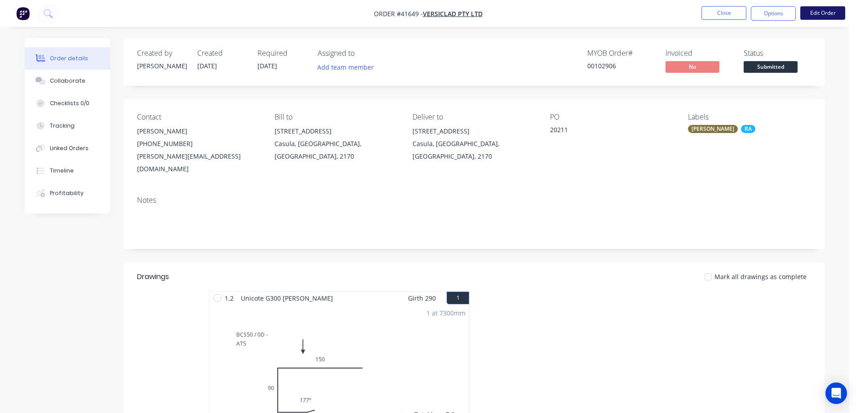
click at [810, 16] on button "Edit Order" at bounding box center [823, 12] width 45 height 13
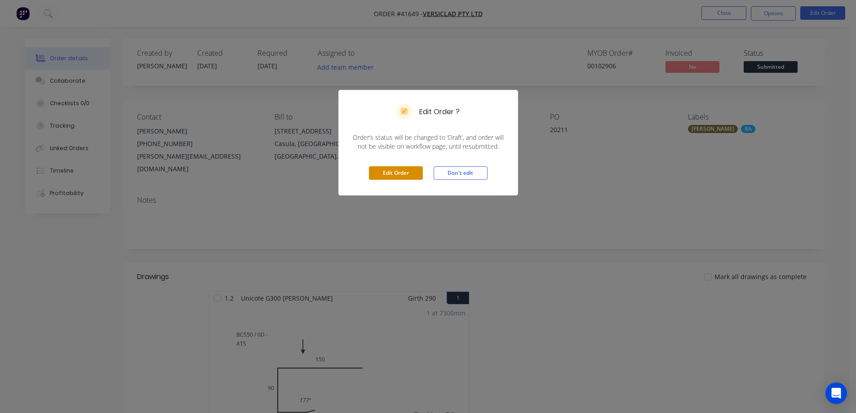
click at [411, 174] on button "Edit Order" at bounding box center [396, 172] width 54 height 13
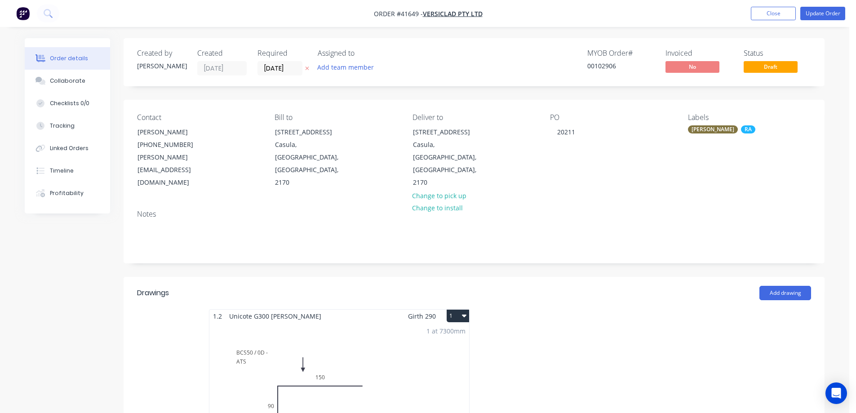
click at [271, 343] on div "1 at 7300mm Total lm $/M Total 7.3m $12.54 $91.54" at bounding box center [339, 391] width 260 height 137
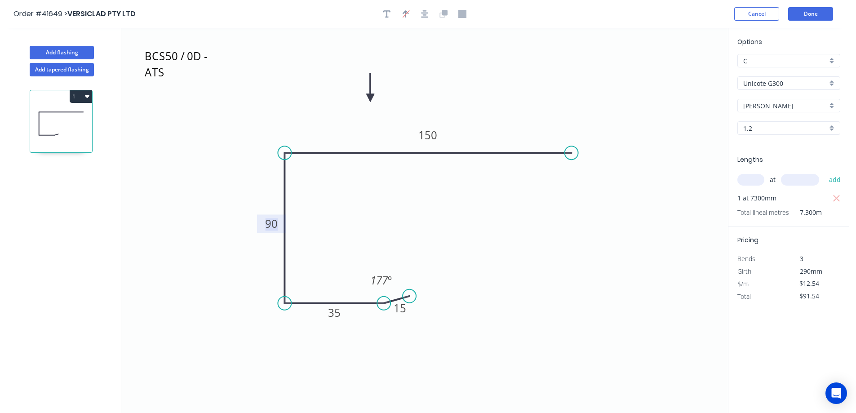
click at [275, 224] on tspan "90" at bounding box center [271, 223] width 13 height 15
click at [406, 218] on icon "BCS50 / 0D - ATS 15 35 92 150 177 º" at bounding box center [424, 220] width 607 height 385
click at [807, 14] on button "Done" at bounding box center [811, 13] width 45 height 13
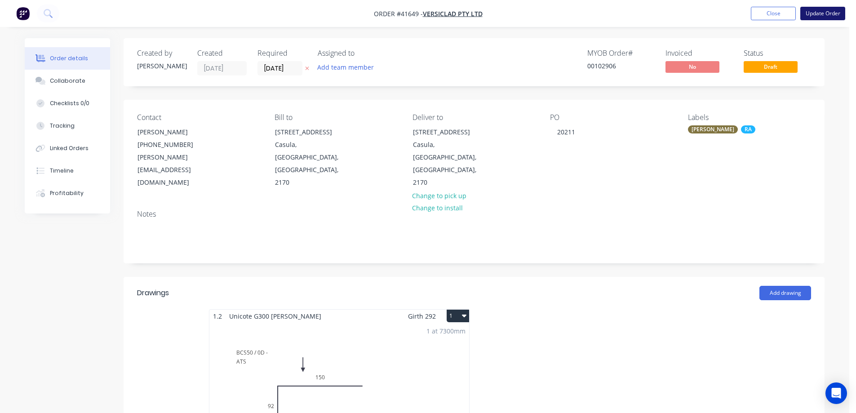
click at [813, 13] on button "Update Order" at bounding box center [823, 13] width 45 height 13
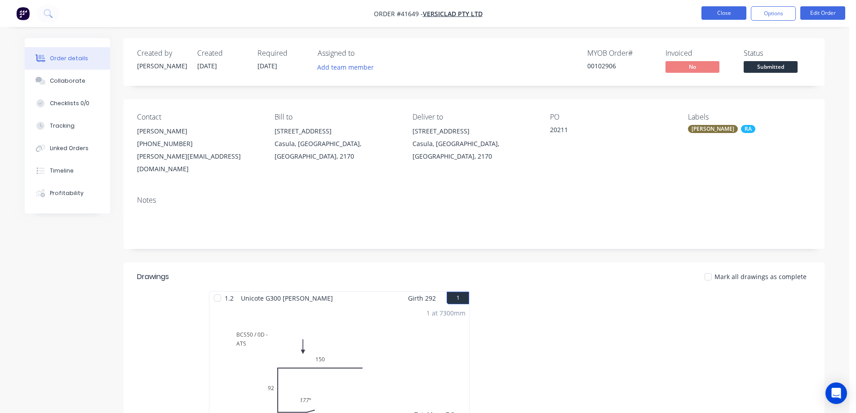
click at [738, 9] on button "Close" at bounding box center [724, 12] width 45 height 13
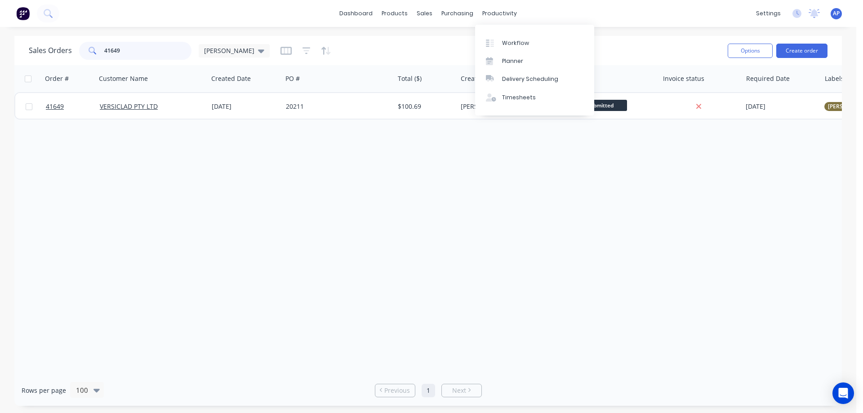
drag, startPoint x: 112, startPoint y: 53, endPoint x: 93, endPoint y: 56, distance: 19.6
click at [93, 56] on div "41649" at bounding box center [135, 51] width 112 height 18
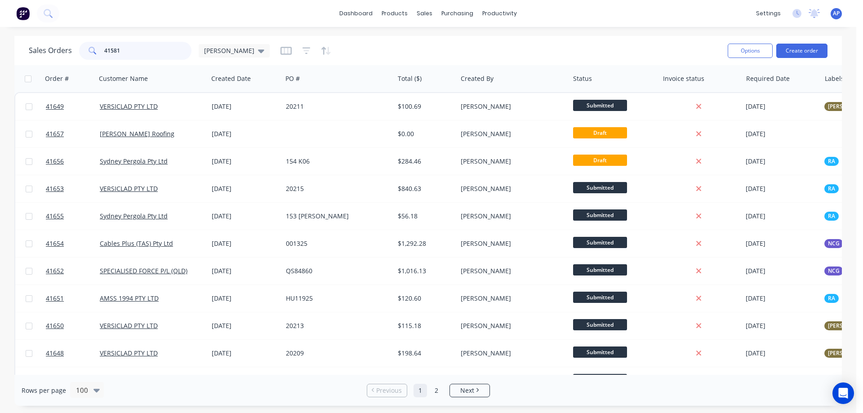
type input "41581"
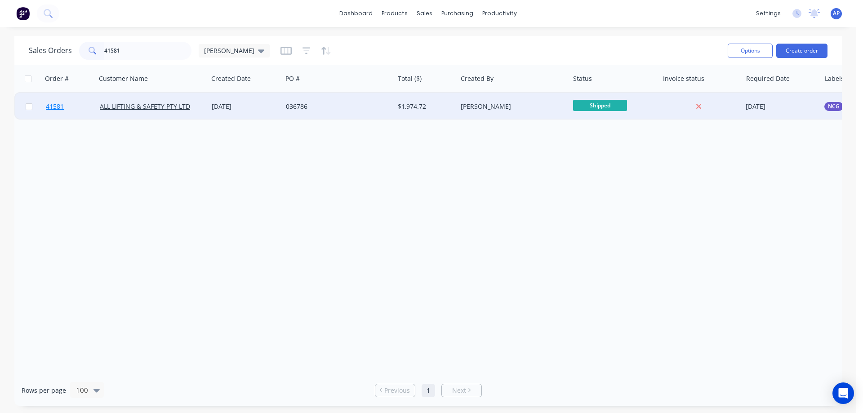
click at [57, 106] on span "41581" at bounding box center [55, 106] width 18 height 9
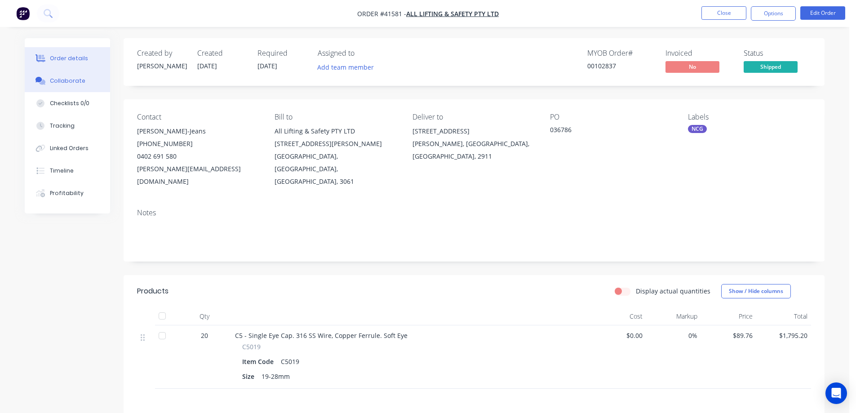
click at [78, 80] on div "Collaborate" at bounding box center [68, 81] width 36 height 8
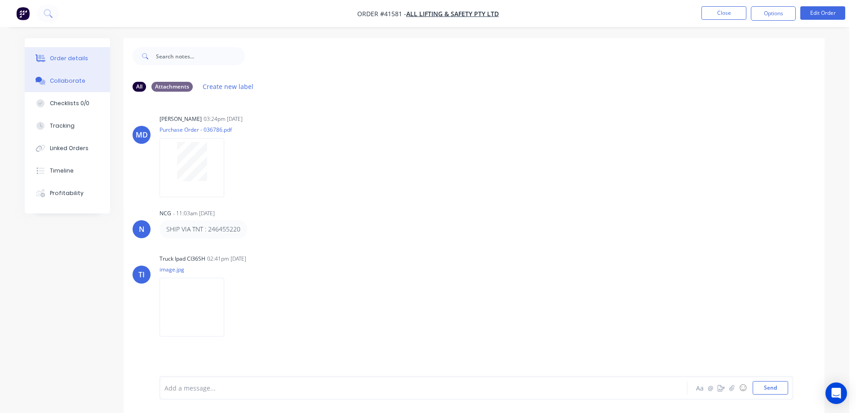
click at [78, 59] on div "Order details" at bounding box center [69, 58] width 38 height 8
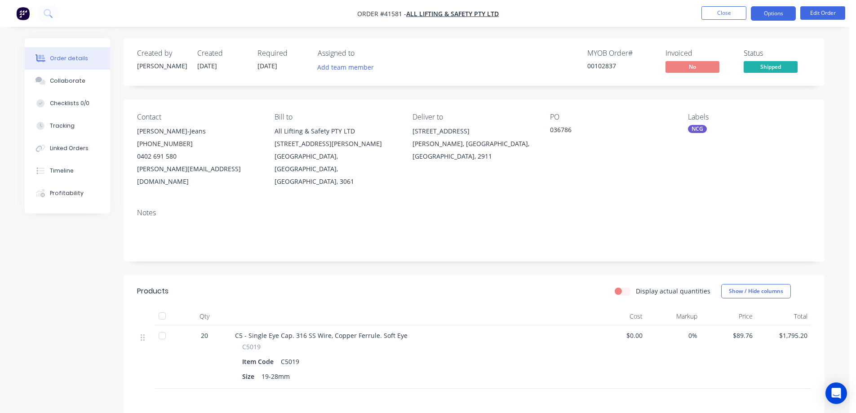
click at [763, 15] on button "Options" at bounding box center [773, 13] width 45 height 14
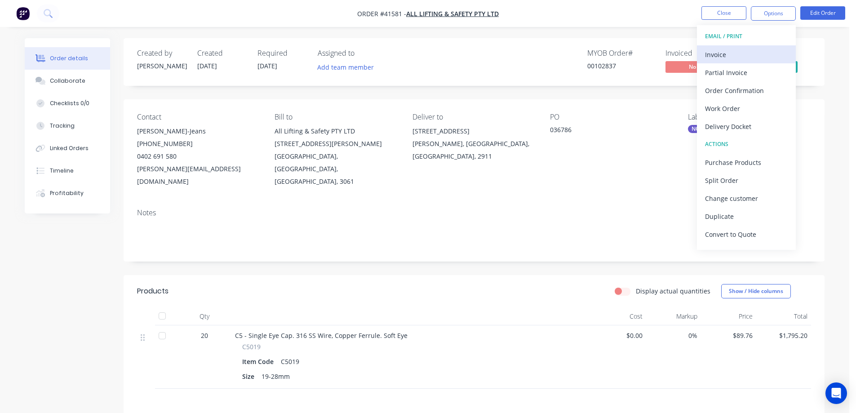
click at [728, 52] on div "Invoice" at bounding box center [746, 54] width 83 height 13
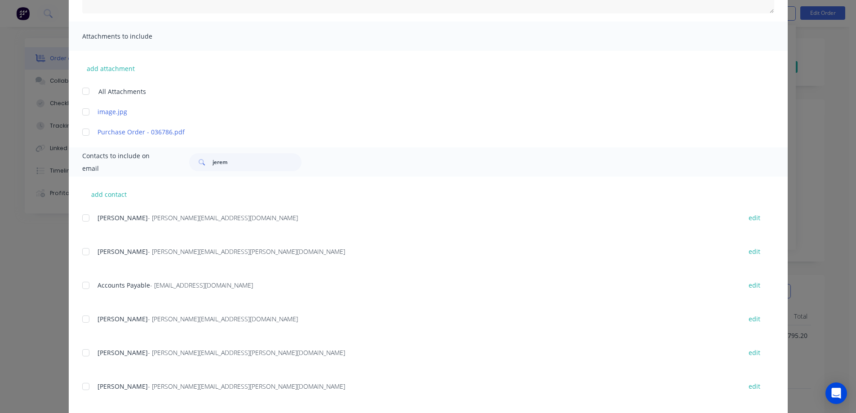
scroll to position [180, 0]
click at [83, 286] on div at bounding box center [86, 285] width 18 height 18
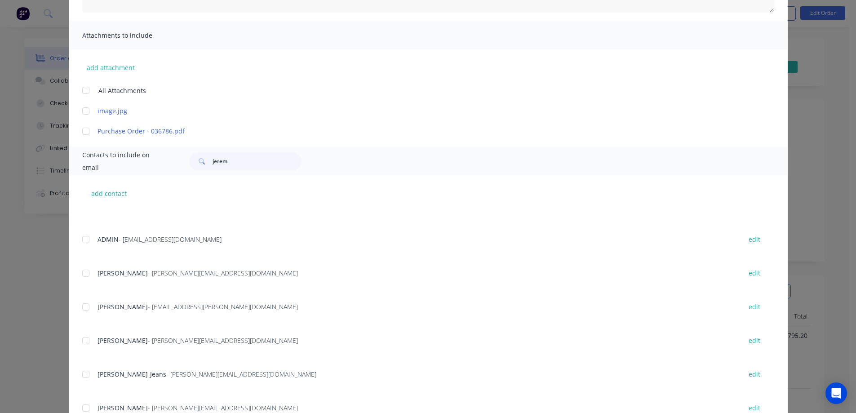
scroll to position [198, 0]
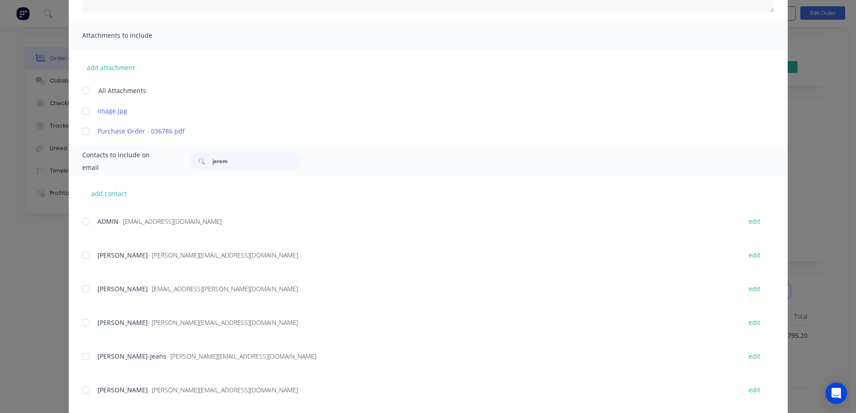
click at [85, 357] on div at bounding box center [86, 357] width 18 height 18
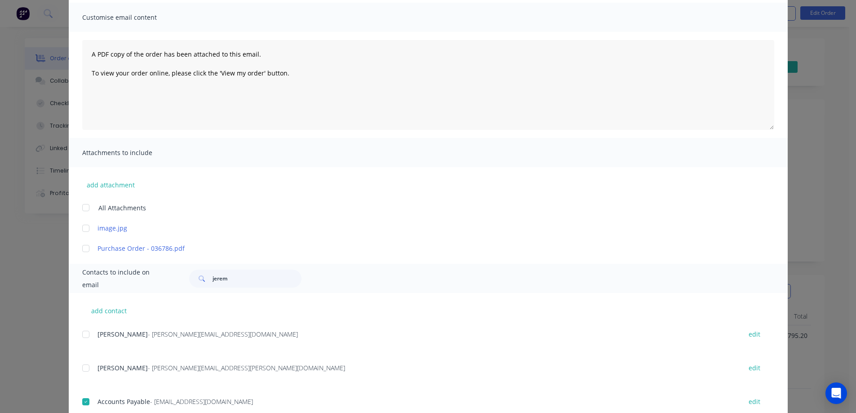
scroll to position [0, 0]
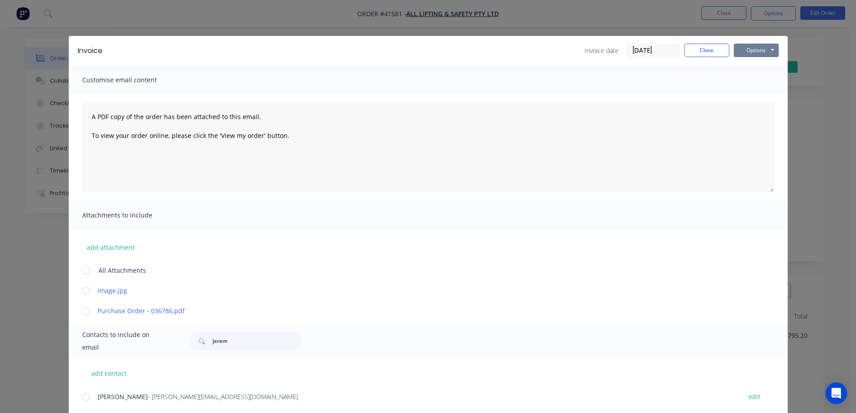
click at [738, 50] on button "Options" at bounding box center [756, 50] width 45 height 13
click at [738, 98] on button "Email" at bounding box center [763, 96] width 58 height 15
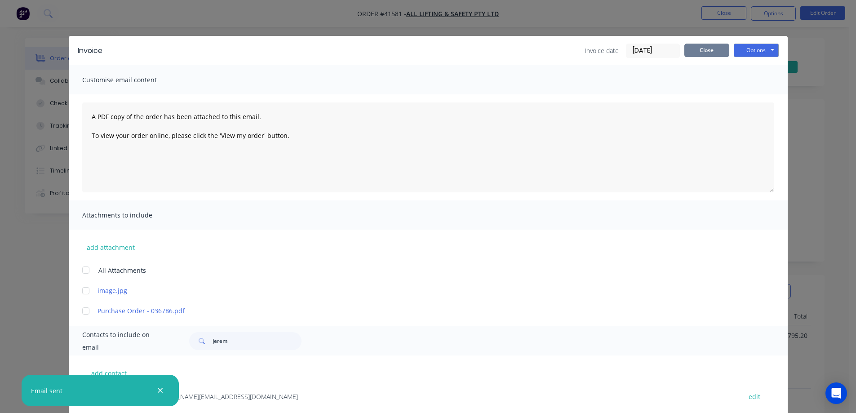
click at [708, 49] on button "Close" at bounding box center [707, 50] width 45 height 13
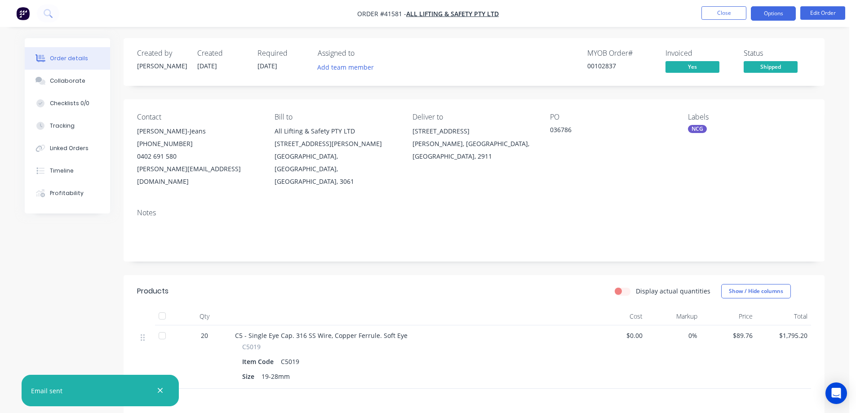
click at [766, 13] on button "Options" at bounding box center [773, 13] width 45 height 14
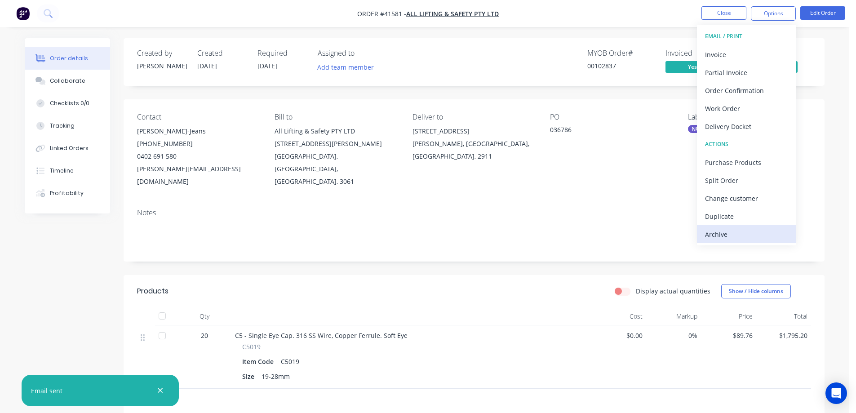
click at [736, 236] on div "Archive" at bounding box center [746, 234] width 83 height 13
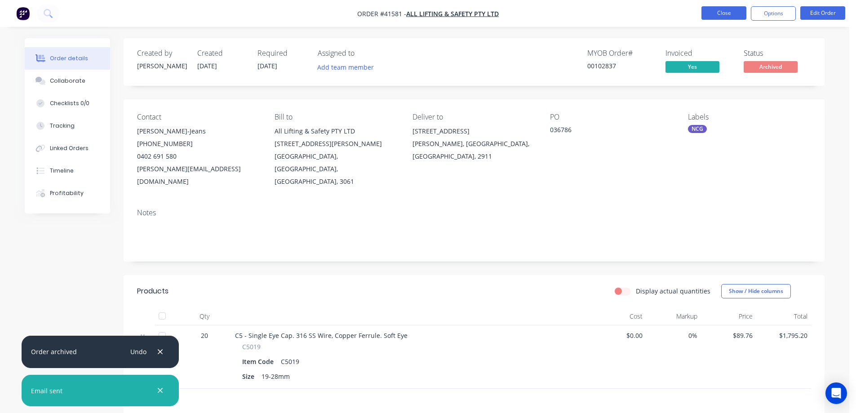
click at [731, 11] on button "Close" at bounding box center [724, 12] width 45 height 13
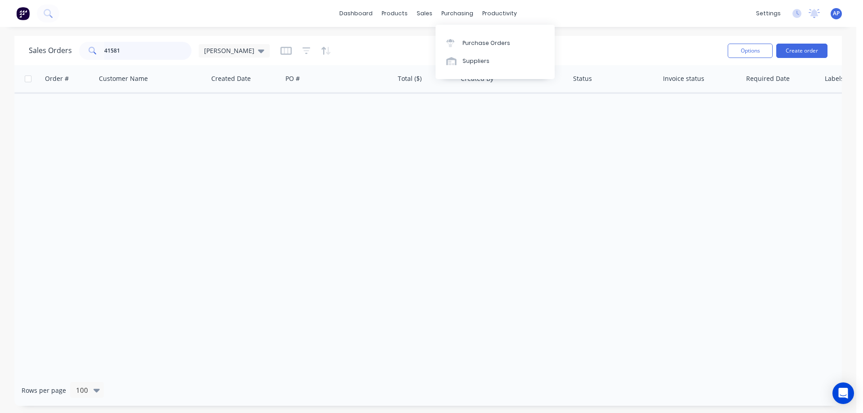
click at [95, 58] on div "41581" at bounding box center [135, 51] width 112 height 18
type input "41613"
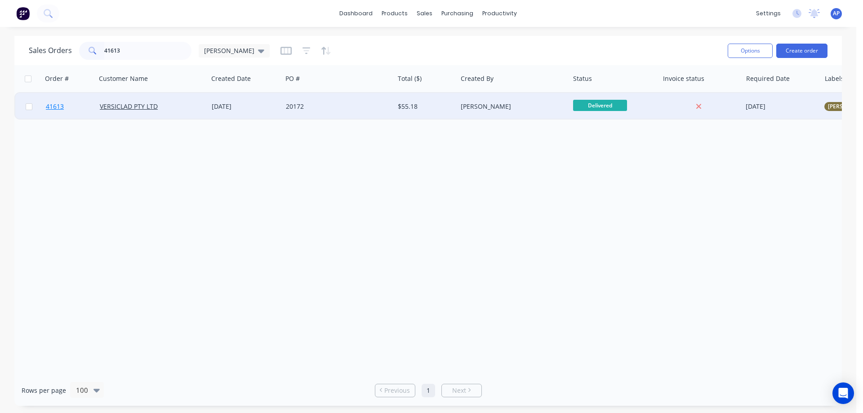
click at [52, 105] on span "41613" at bounding box center [55, 106] width 18 height 9
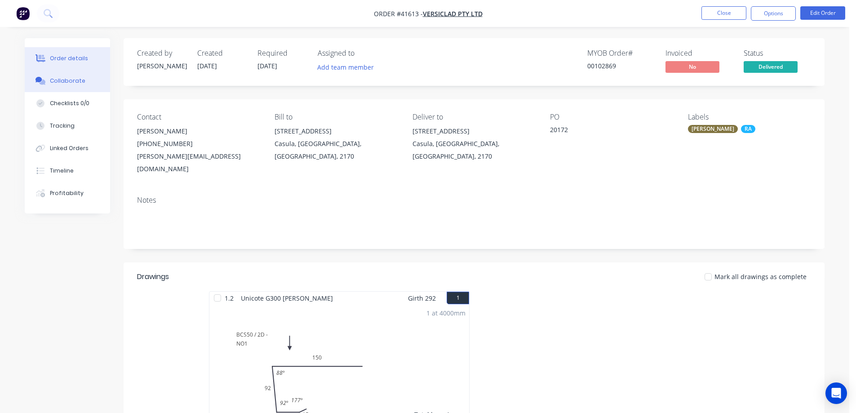
click at [59, 78] on div "Collaborate" at bounding box center [68, 81] width 36 height 8
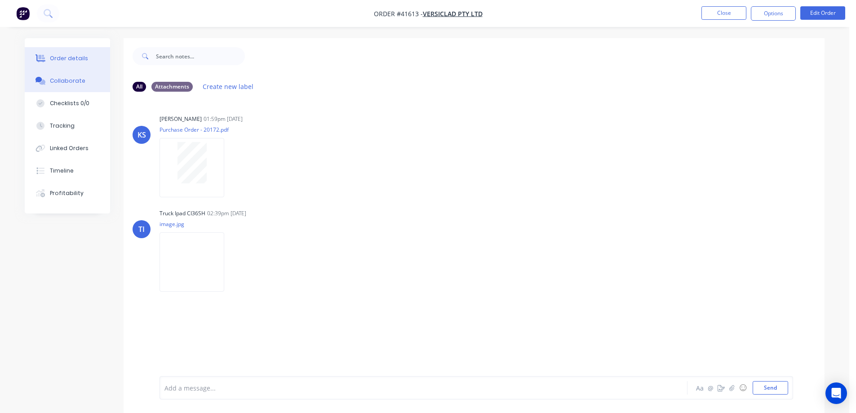
click at [85, 60] on button "Order details" at bounding box center [67, 58] width 85 height 22
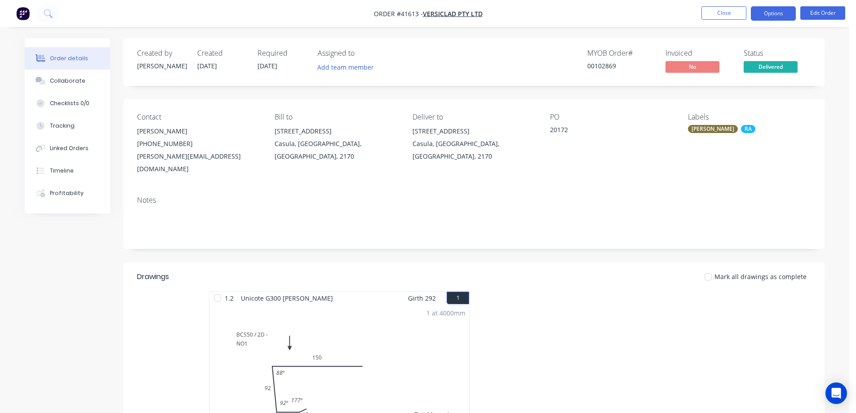
click at [765, 13] on button "Options" at bounding box center [773, 13] width 45 height 14
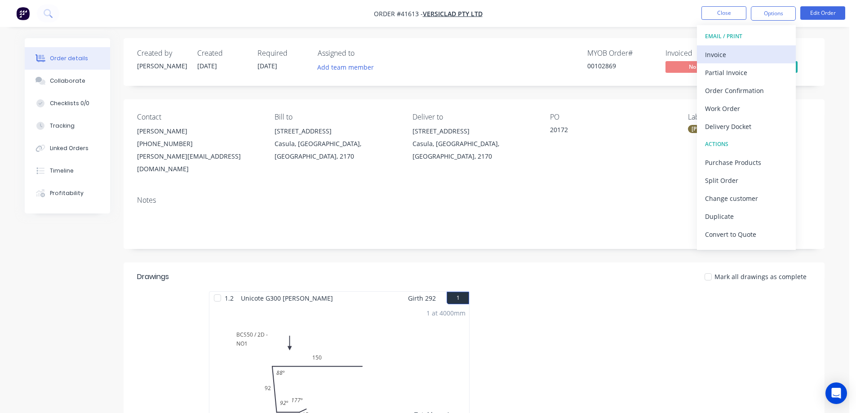
click at [745, 51] on div "Invoice" at bounding box center [746, 54] width 83 height 13
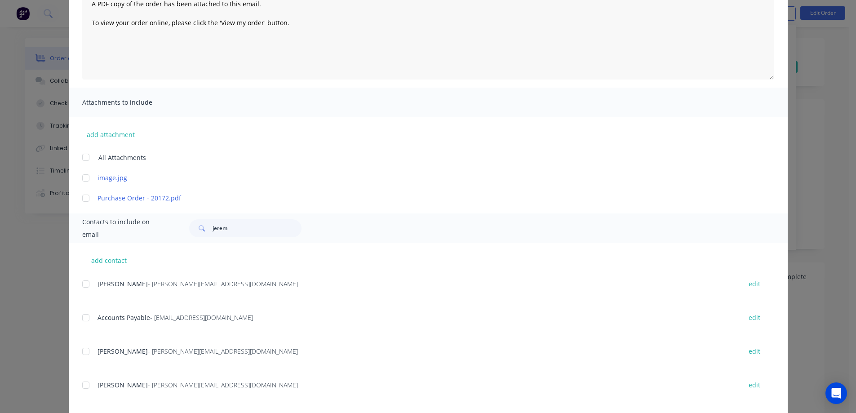
scroll to position [135, 0]
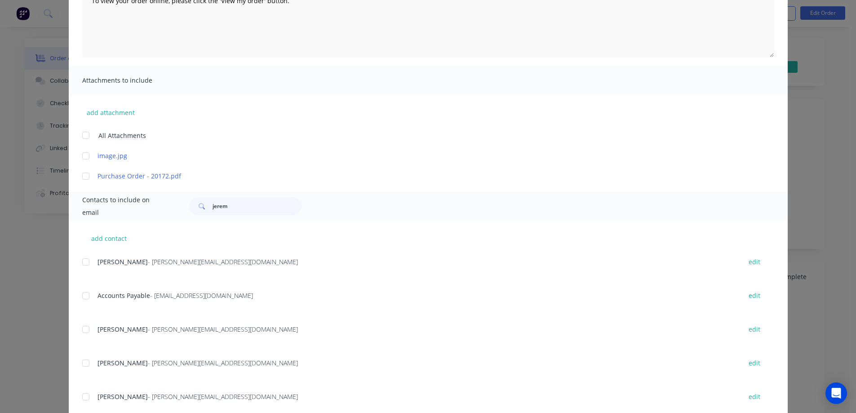
click at [84, 295] on div at bounding box center [86, 296] width 18 height 18
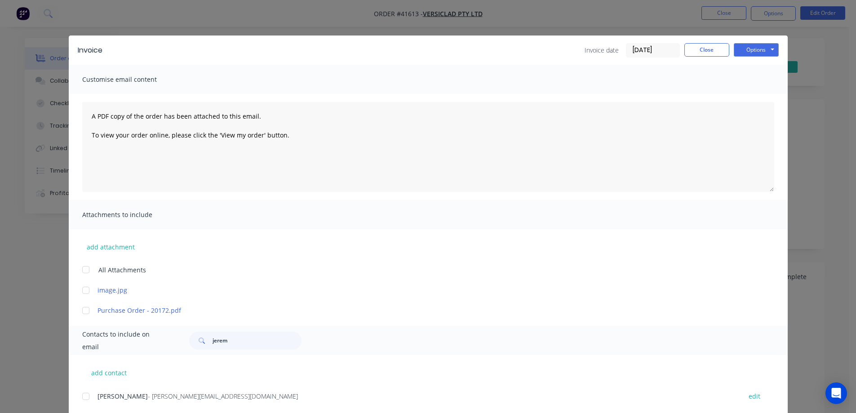
scroll to position [0, 0]
click at [747, 50] on button "Options" at bounding box center [756, 50] width 45 height 13
click at [748, 94] on button "Email" at bounding box center [763, 96] width 58 height 15
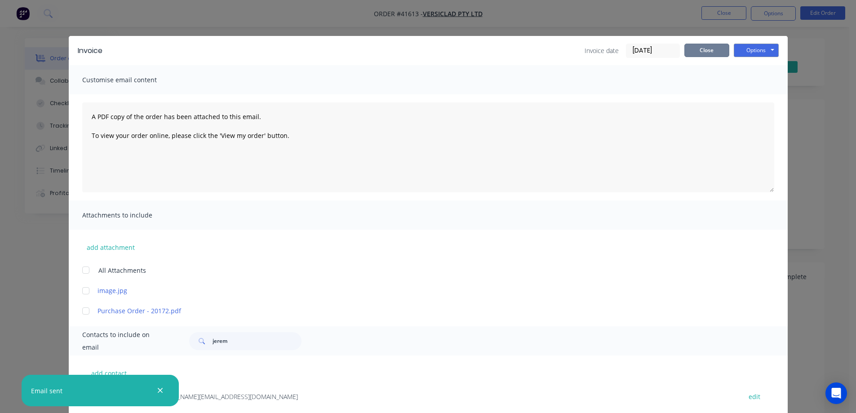
click at [701, 50] on button "Close" at bounding box center [707, 50] width 45 height 13
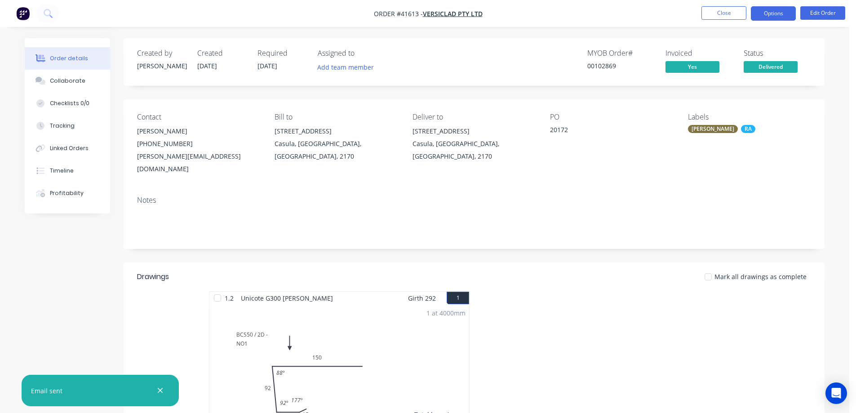
click at [762, 14] on button "Options" at bounding box center [773, 13] width 45 height 14
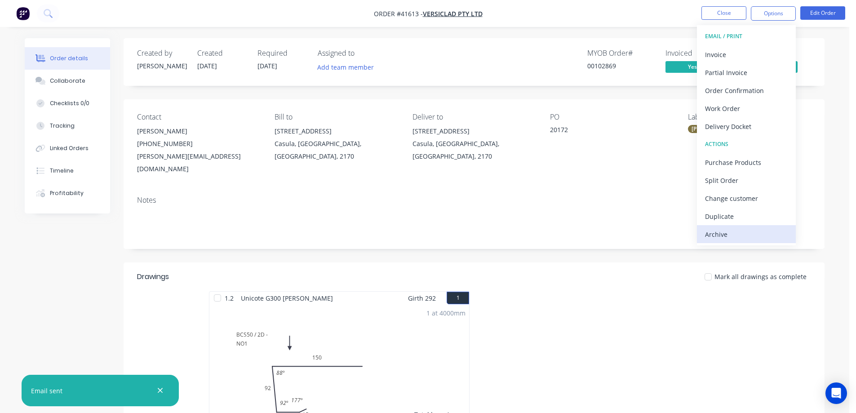
click at [713, 237] on div "Archive" at bounding box center [746, 234] width 83 height 13
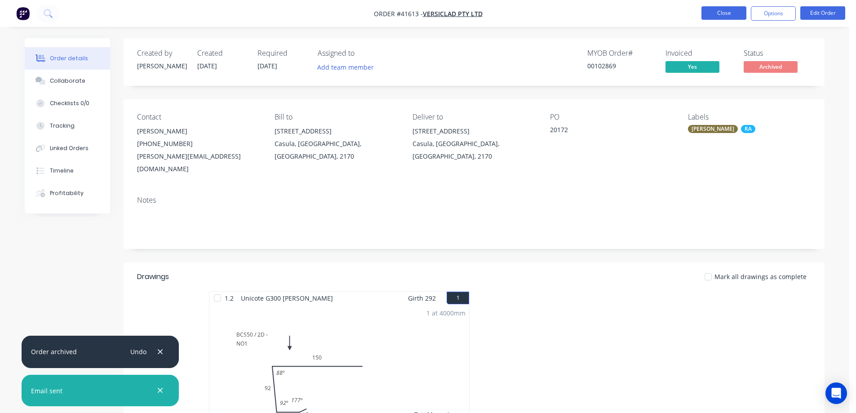
click at [728, 10] on button "Close" at bounding box center [724, 12] width 45 height 13
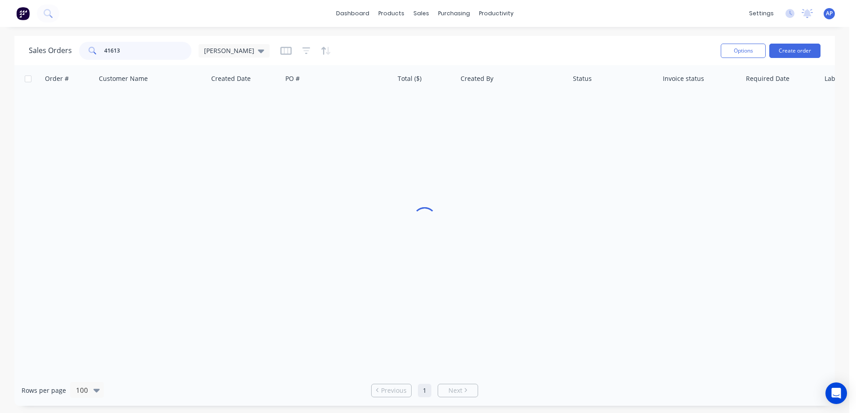
click at [107, 54] on input "41613" at bounding box center [148, 51] width 88 height 18
type input "41580"
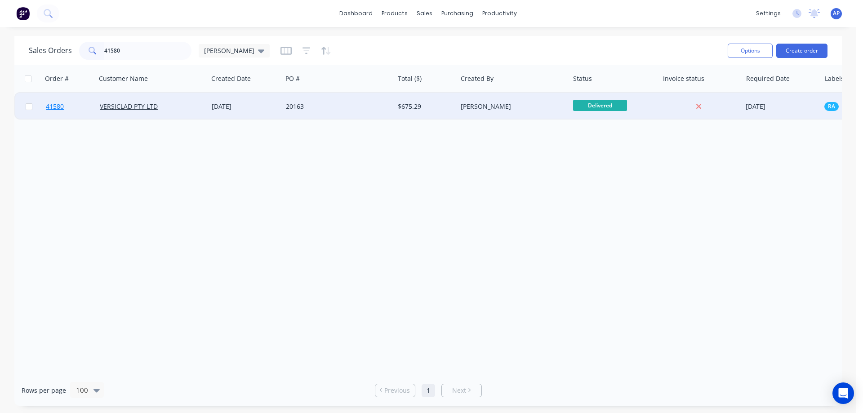
click at [47, 107] on span "41580" at bounding box center [55, 106] width 18 height 9
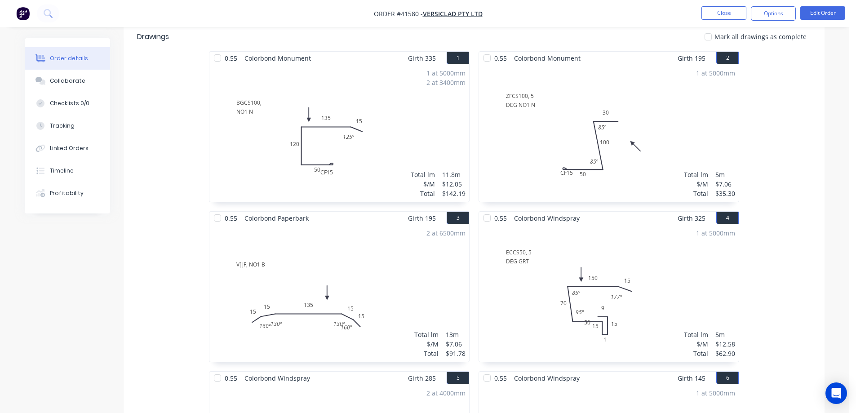
scroll to position [36, 0]
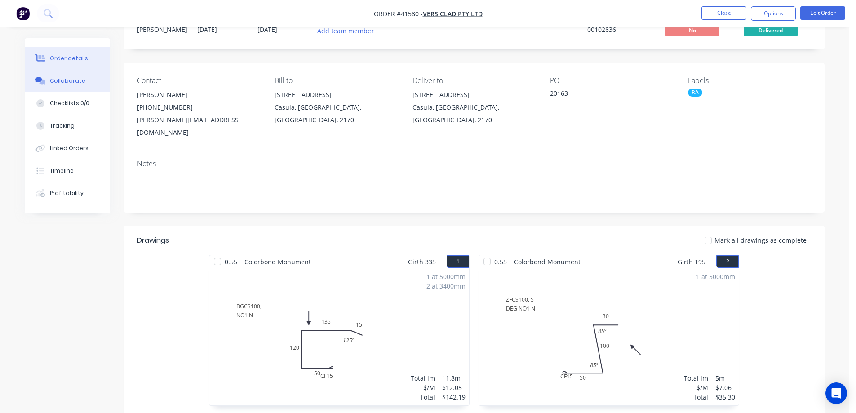
click at [85, 82] on button "Collaborate" at bounding box center [67, 81] width 85 height 22
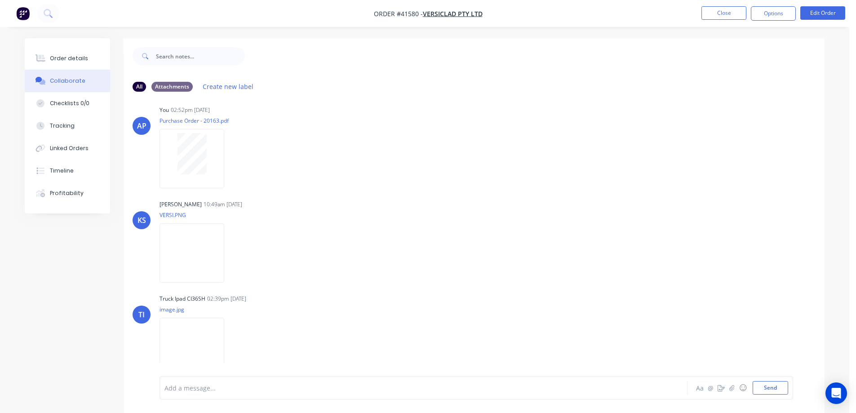
scroll to position [14, 0]
click at [207, 331] on img at bounding box center [192, 342] width 65 height 59
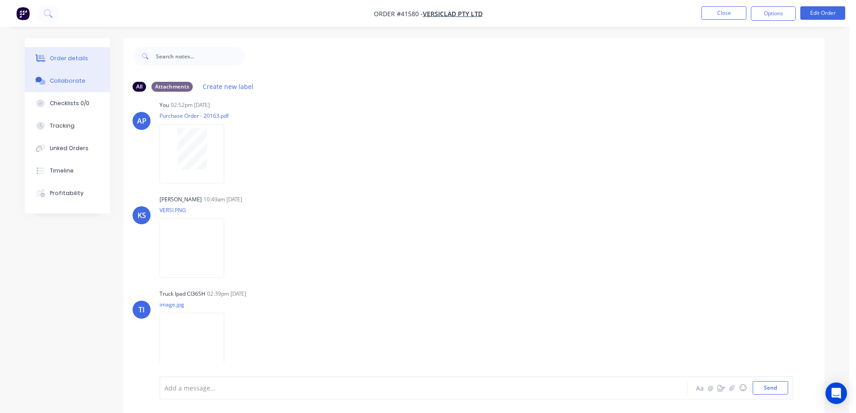
click at [89, 59] on button "Order details" at bounding box center [67, 58] width 85 height 22
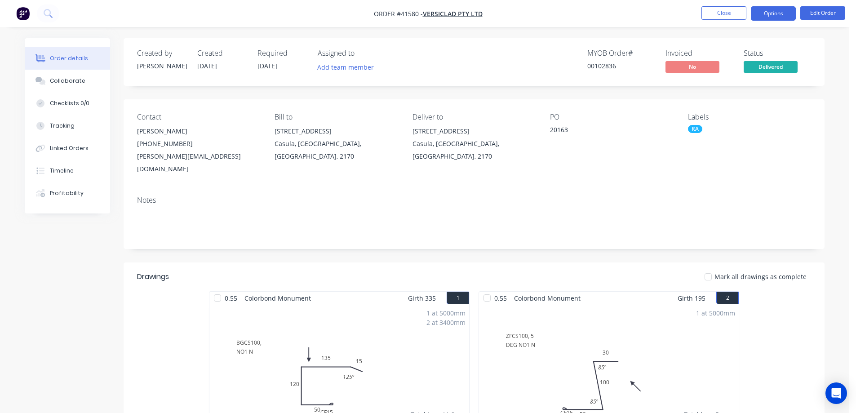
click at [776, 12] on button "Options" at bounding box center [773, 13] width 45 height 14
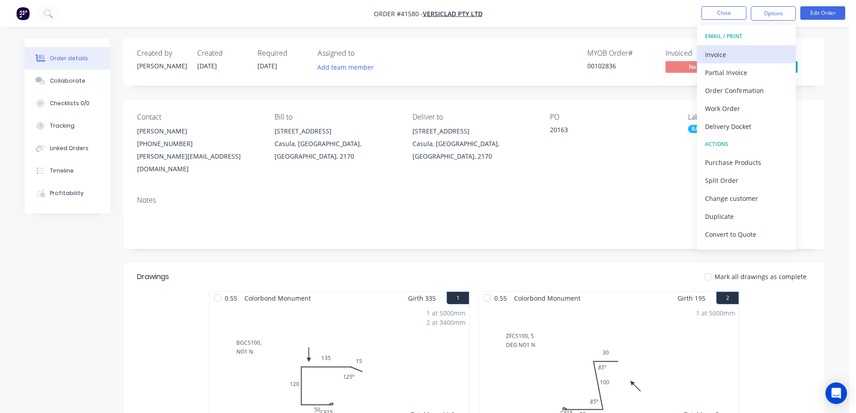
click at [740, 55] on div "Invoice" at bounding box center [746, 54] width 83 height 13
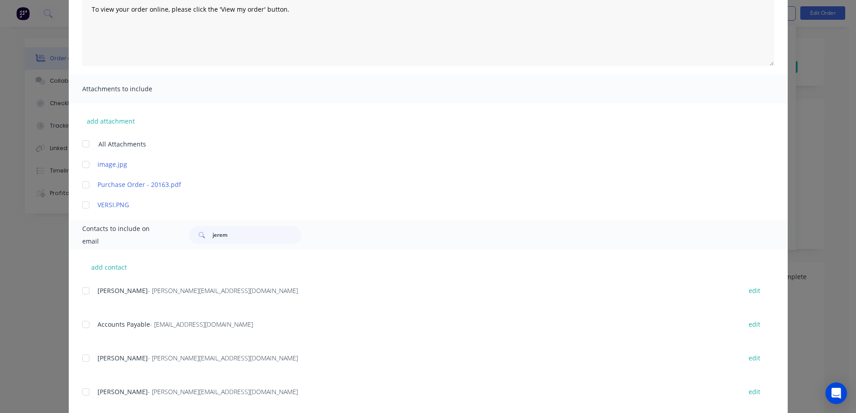
scroll to position [135, 0]
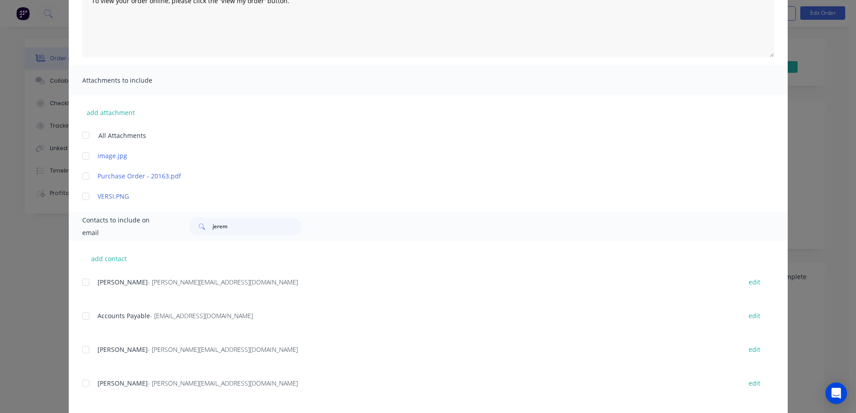
click at [84, 314] on div at bounding box center [86, 316] width 18 height 18
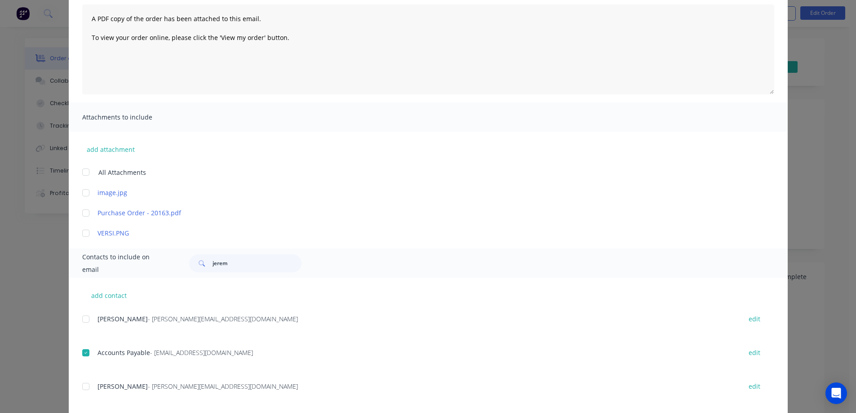
scroll to position [0, 0]
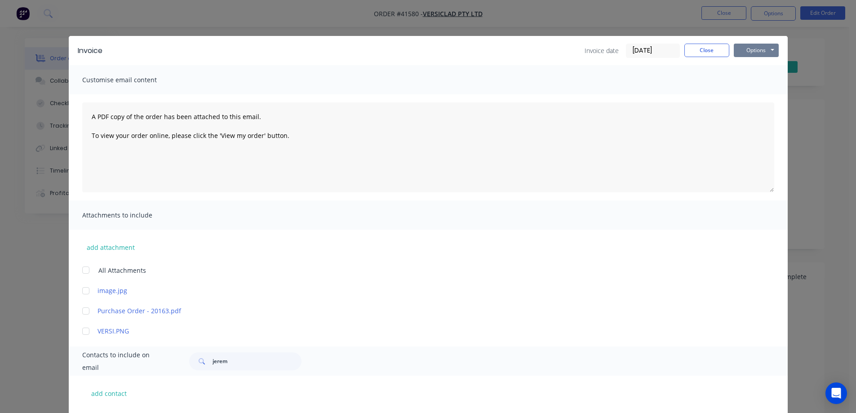
click at [757, 49] on button "Options" at bounding box center [756, 50] width 45 height 13
click at [756, 94] on button "Email" at bounding box center [763, 96] width 58 height 15
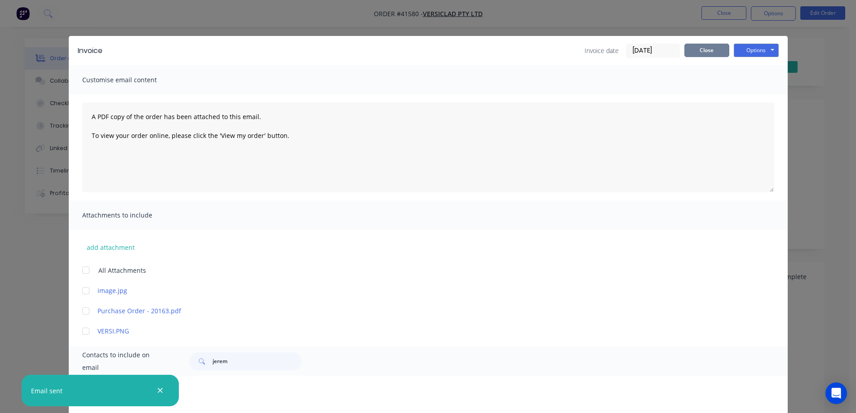
click at [709, 51] on button "Close" at bounding box center [707, 50] width 45 height 13
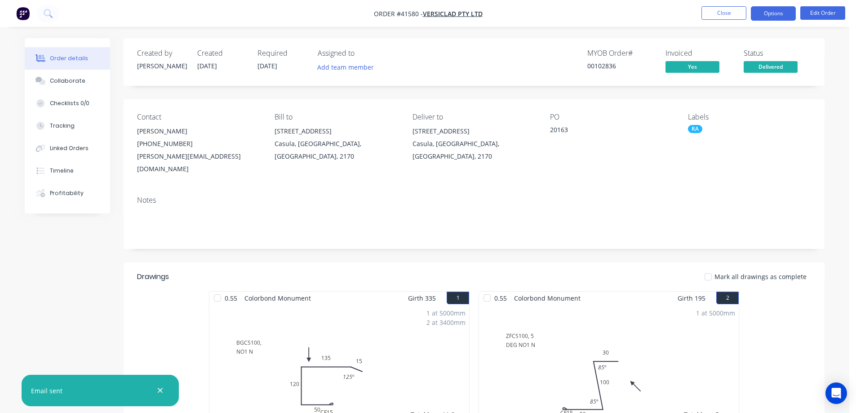
click at [766, 11] on button "Options" at bounding box center [773, 13] width 45 height 14
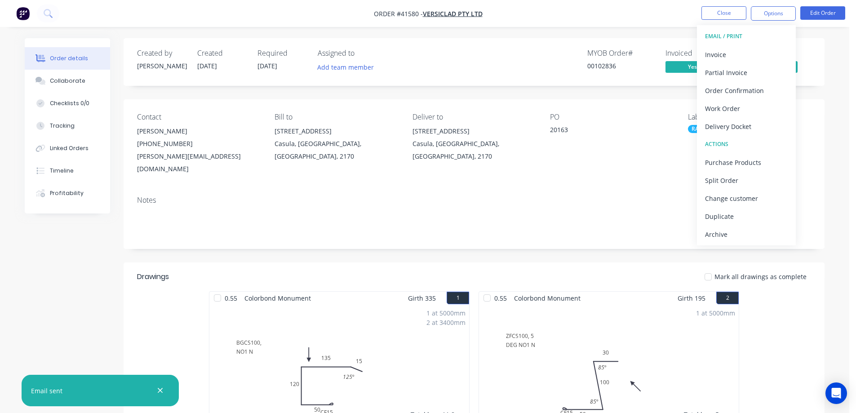
click at [725, 232] on div "Archive" at bounding box center [746, 234] width 83 height 13
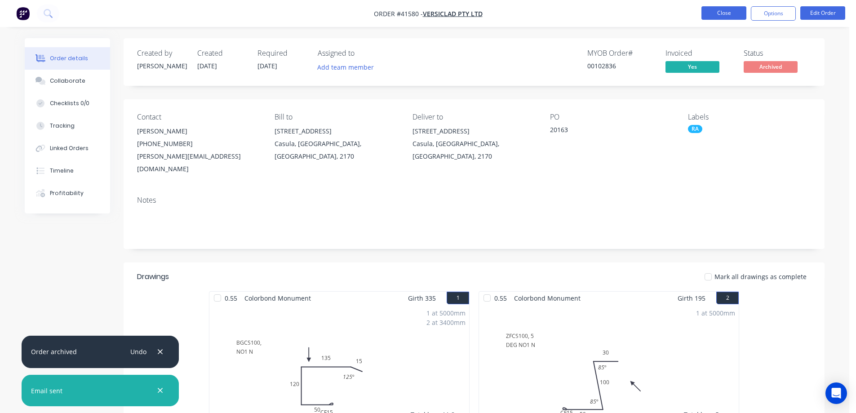
click at [718, 9] on button "Close" at bounding box center [724, 12] width 45 height 13
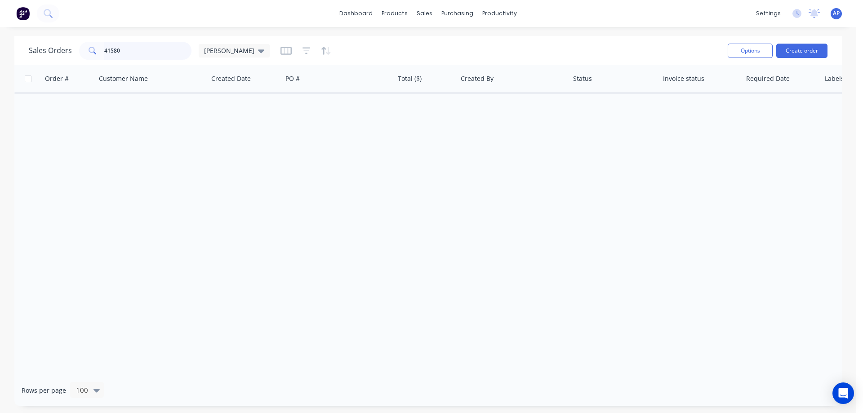
click at [85, 56] on div "41580" at bounding box center [135, 51] width 112 height 18
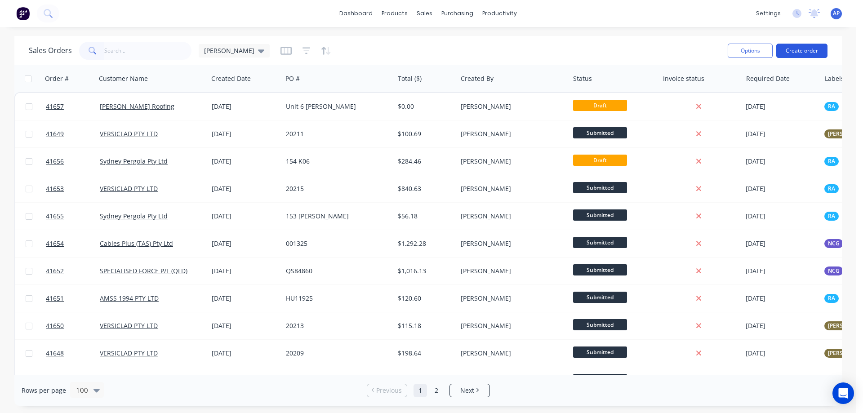
click at [798, 49] on button "Create order" at bounding box center [801, 51] width 51 height 14
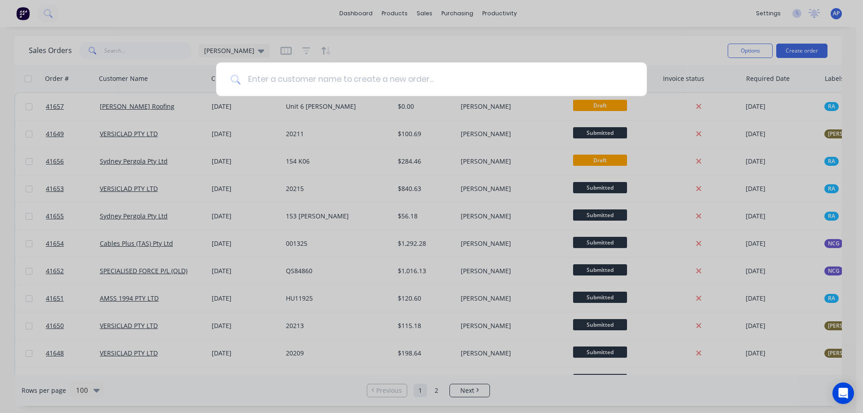
click at [313, 80] on input at bounding box center [437, 79] width 392 height 34
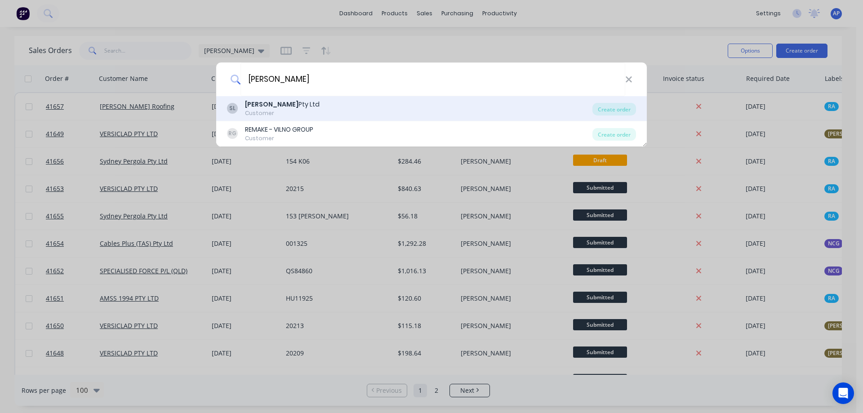
type input "SYDNEY PERGOLA"
click at [294, 105] on div "Sydney Pergola Pty Ltd" at bounding box center [282, 104] width 75 height 9
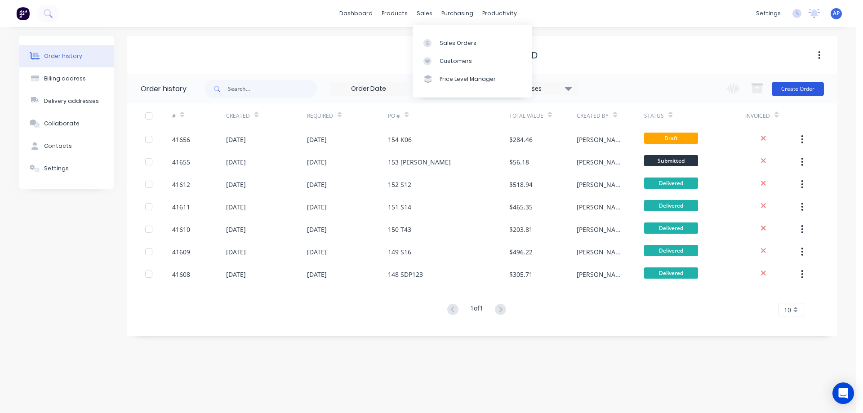
click at [798, 90] on button "Create Order" at bounding box center [798, 89] width 52 height 14
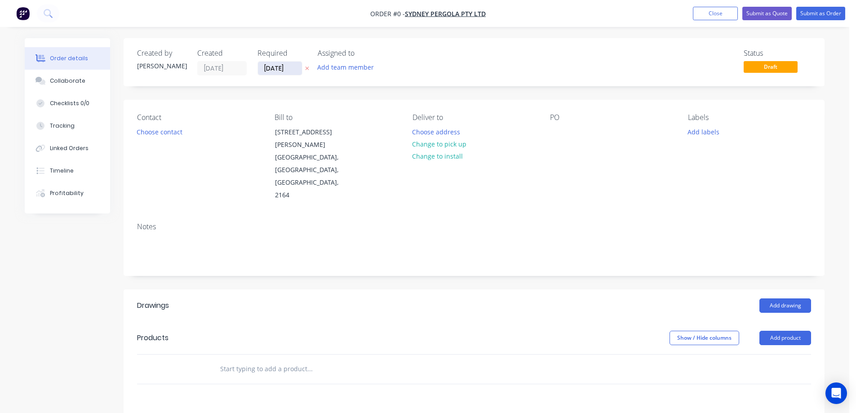
click at [271, 67] on input "11/09/25" at bounding box center [280, 68] width 44 height 13
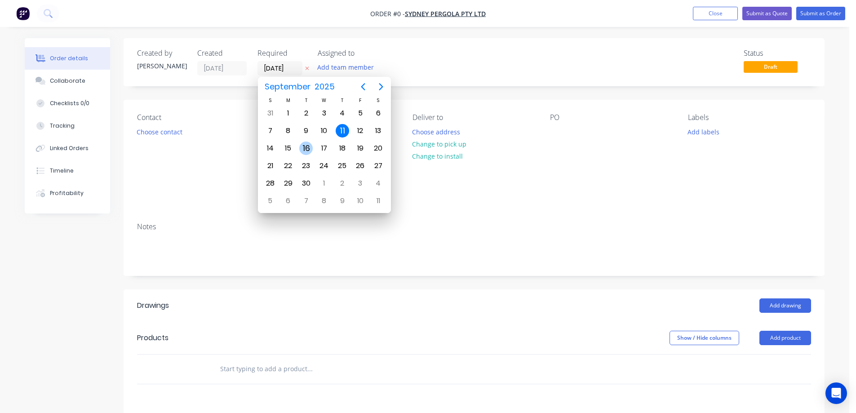
click at [307, 144] on div "16" at bounding box center [305, 148] width 13 height 13
type input "[DATE]"
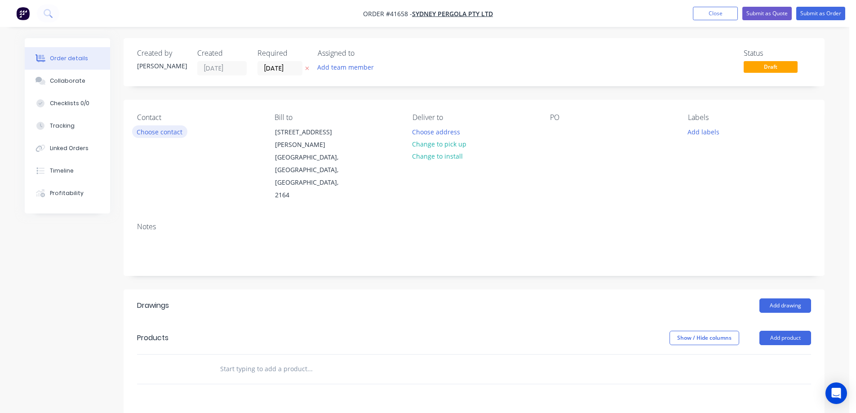
click at [172, 133] on button "Choose contact" at bounding box center [159, 131] width 55 height 12
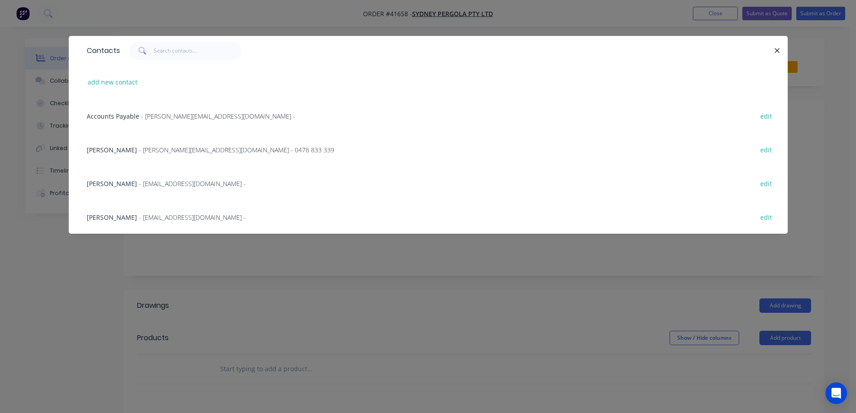
click at [178, 151] on span "- allan@sydneypergolaservices.com.au - 0478 833 339" at bounding box center [237, 150] width 196 height 9
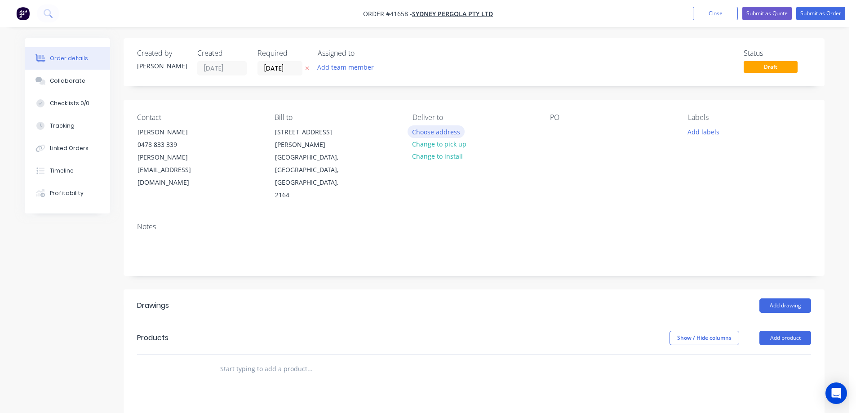
click at [423, 135] on button "Choose address" at bounding box center [437, 131] width 58 height 12
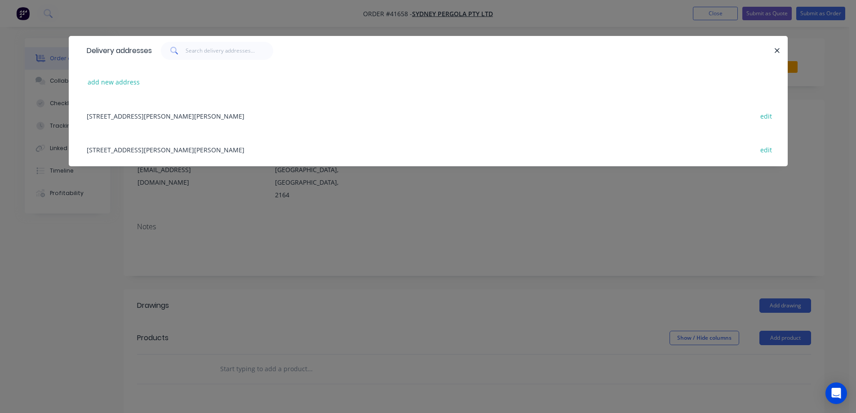
drag, startPoint x: 193, startPoint y: 118, endPoint x: 216, endPoint y: 120, distance: 22.5
click at [194, 117] on div "5/132-136 Newton rd, WETHERILL PARK, New South Wales, Australia, 2164 edit" at bounding box center [428, 116] width 692 height 34
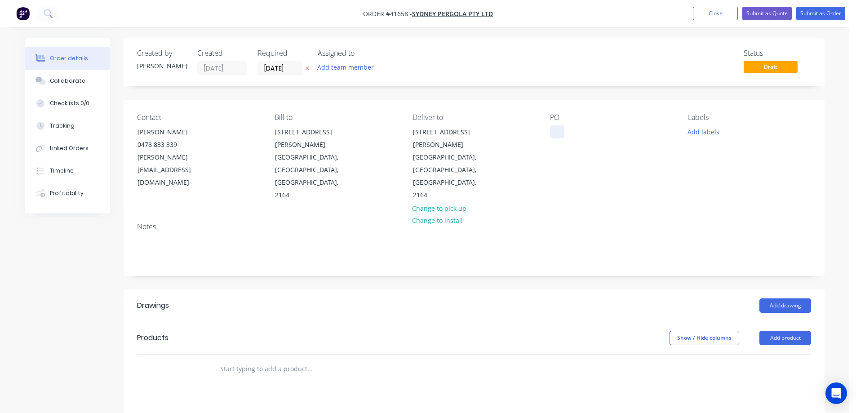
click at [554, 128] on div at bounding box center [557, 131] width 14 height 13
click at [554, 131] on div at bounding box center [557, 131] width 14 height 13
paste div
click at [714, 129] on button "Add labels" at bounding box center [703, 131] width 41 height 12
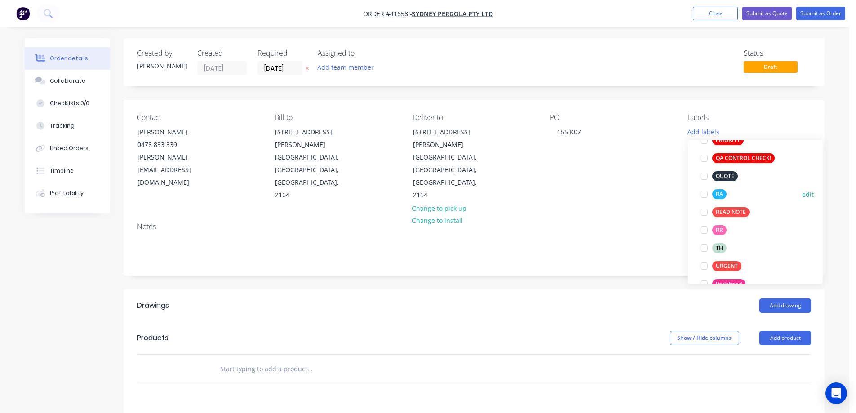
click at [705, 192] on div at bounding box center [704, 194] width 18 height 18
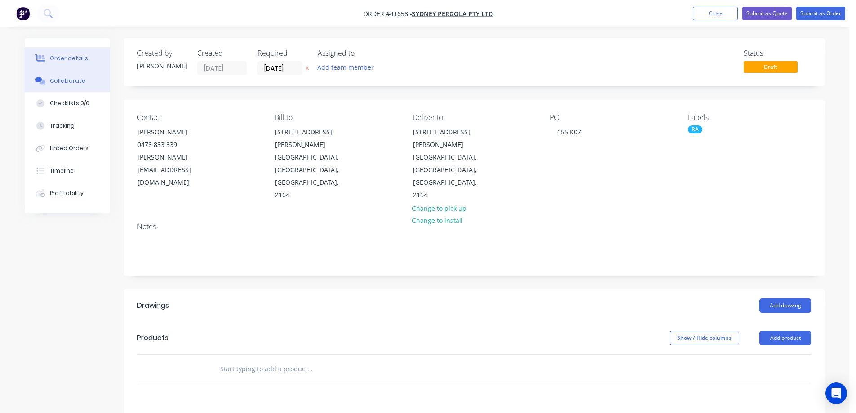
click at [76, 81] on div "Collaborate" at bounding box center [68, 81] width 36 height 8
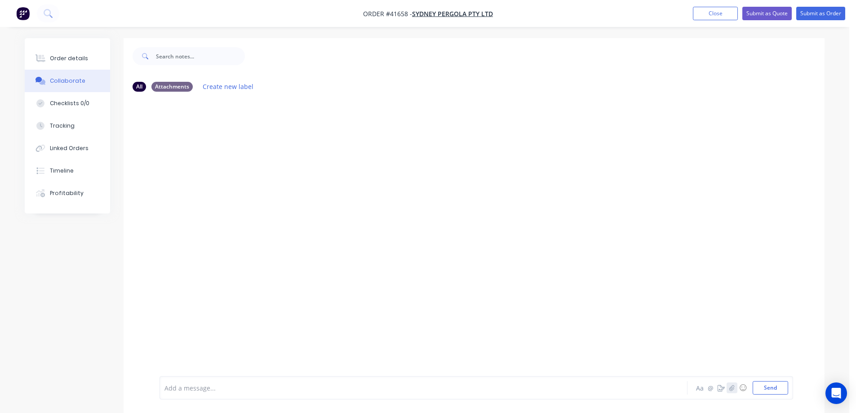
click at [733, 388] on icon "button" at bounding box center [732, 388] width 5 height 6
click at [734, 388] on icon "button" at bounding box center [732, 388] width 5 height 6
click at [773, 387] on button "Send" at bounding box center [771, 387] width 36 height 13
click at [733, 386] on icon "button" at bounding box center [732, 388] width 5 height 6
click at [775, 386] on button "Send" at bounding box center [771, 387] width 36 height 13
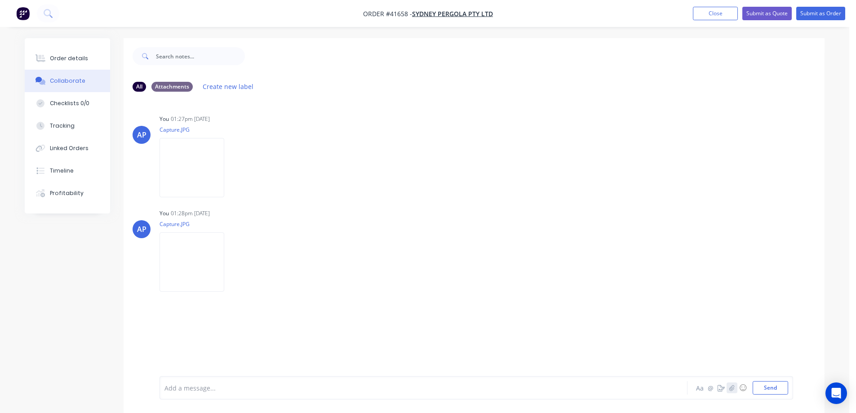
click at [731, 387] on icon "button" at bounding box center [732, 388] width 5 height 6
click at [769, 386] on button "Send" at bounding box center [771, 387] width 36 height 13
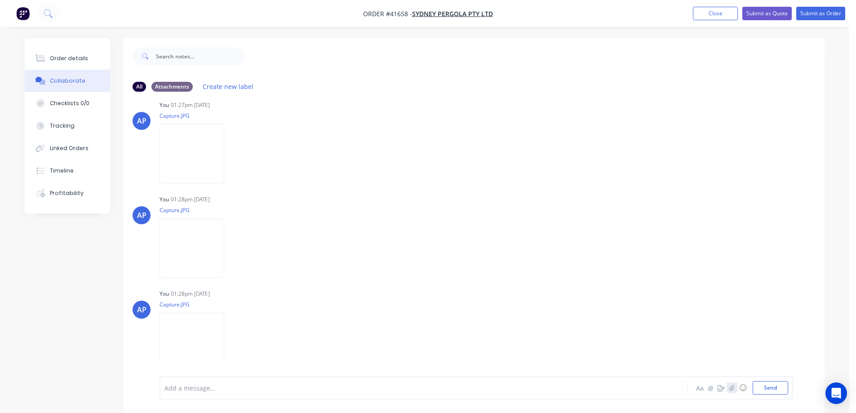
click at [734, 389] on icon "button" at bounding box center [732, 388] width 5 height 6
click at [777, 388] on button "Send" at bounding box center [771, 387] width 36 height 13
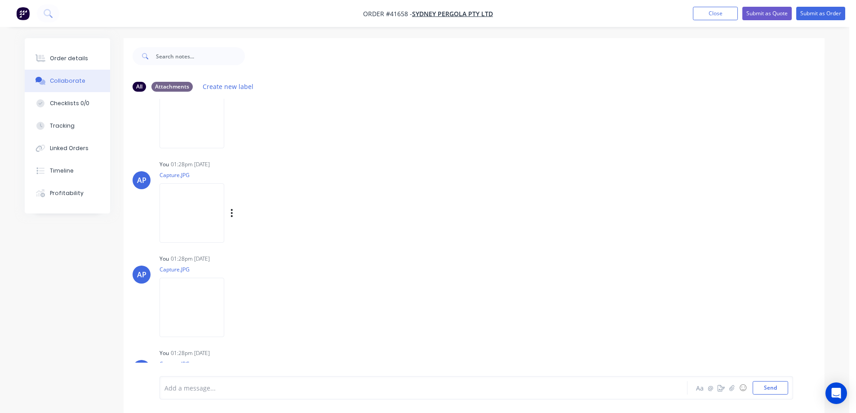
scroll to position [0, 0]
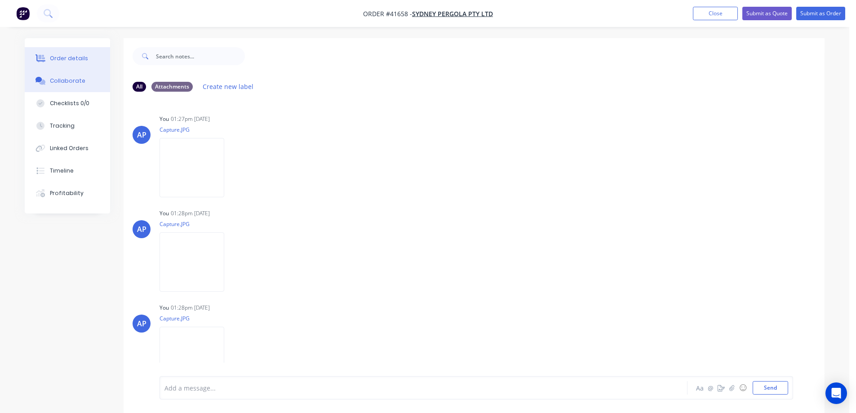
click at [47, 56] on button "Order details" at bounding box center [67, 58] width 85 height 22
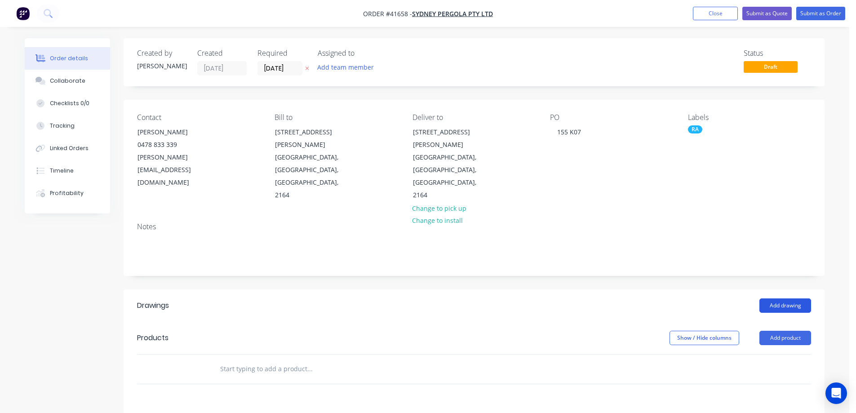
click at [775, 299] on button "Add drawing" at bounding box center [786, 306] width 52 height 14
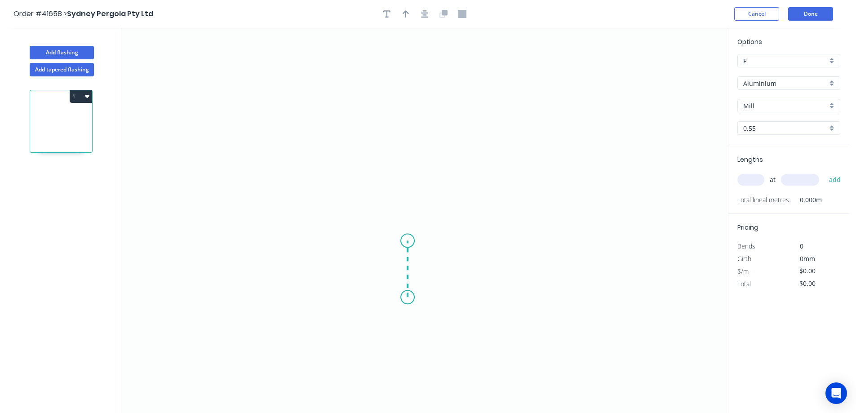
drag, startPoint x: 408, startPoint y: 298, endPoint x: 410, endPoint y: 241, distance: 56.7
click at [410, 241] on icon "0" at bounding box center [424, 220] width 607 height 385
click at [293, 243] on icon "0 ?" at bounding box center [424, 220] width 607 height 385
drag, startPoint x: 293, startPoint y: 243, endPoint x: 300, endPoint y: 139, distance: 104.1
click at [300, 139] on icon "0 ? ?" at bounding box center [424, 220] width 607 height 385
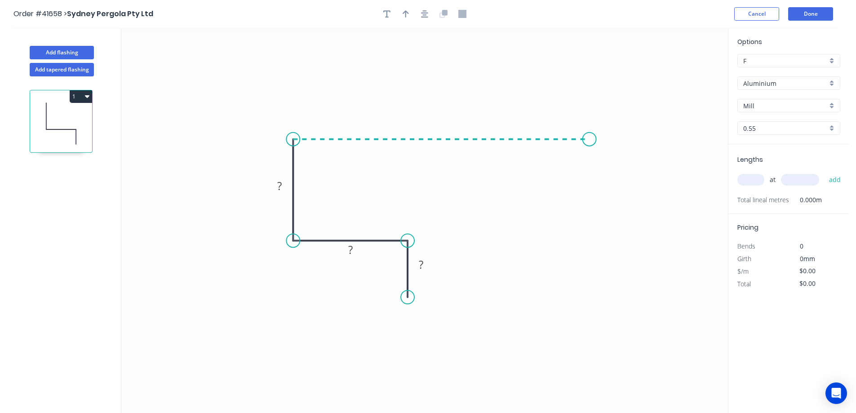
click at [590, 151] on icon "0 ? ? ?" at bounding box center [424, 220] width 607 height 385
drag, startPoint x: 590, startPoint y: 151, endPoint x: 590, endPoint y: 177, distance: 26.1
click at [590, 177] on icon "0 ? ? ? ?" at bounding box center [424, 220] width 607 height 385
click at [590, 177] on circle at bounding box center [590, 176] width 13 height 13
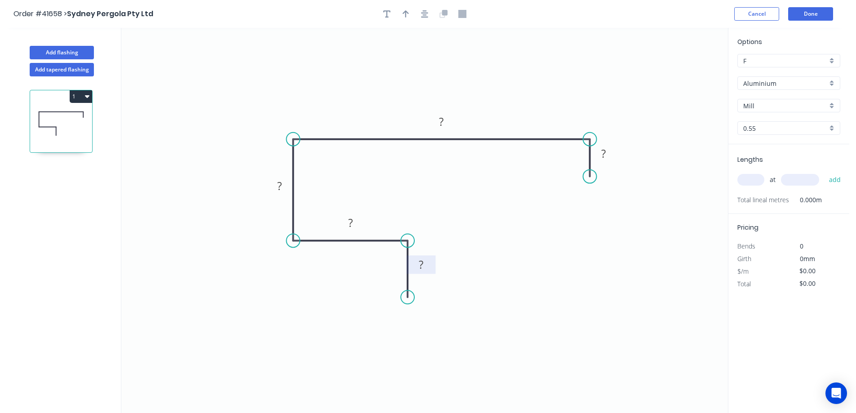
click at [426, 266] on rect at bounding box center [421, 265] width 18 height 13
type input "$18.19"
click at [408, 12] on icon "button" at bounding box center [406, 13] width 6 height 7
drag, startPoint x: 682, startPoint y: 70, endPoint x: 552, endPoint y: 95, distance: 132.8
click at [553, 95] on icon at bounding box center [557, 81] width 8 height 29
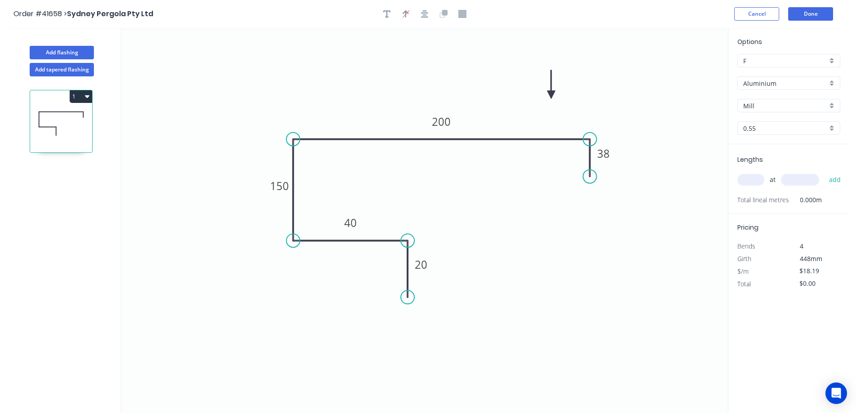
click at [833, 78] on div "Aluminium" at bounding box center [789, 82] width 103 height 13
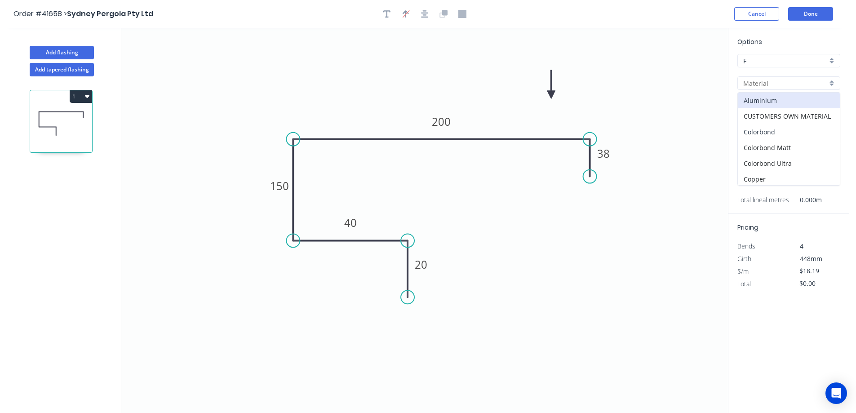
click at [786, 127] on div "Colorbond" at bounding box center [789, 132] width 102 height 16
type input "Colorbond"
type input "Basalt"
type input "$13.10"
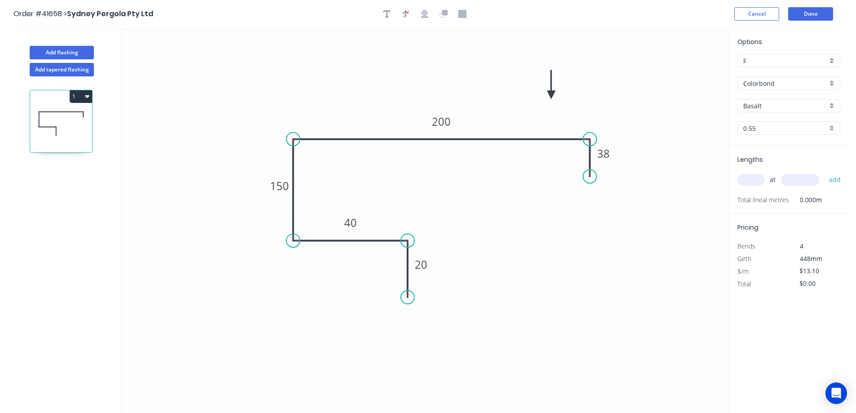
click at [833, 105] on div "Basalt" at bounding box center [789, 105] width 103 height 13
click at [780, 174] on div "Monument" at bounding box center [789, 177] width 102 height 16
type input "Monument"
click at [754, 183] on input "text" at bounding box center [751, 180] width 27 height 12
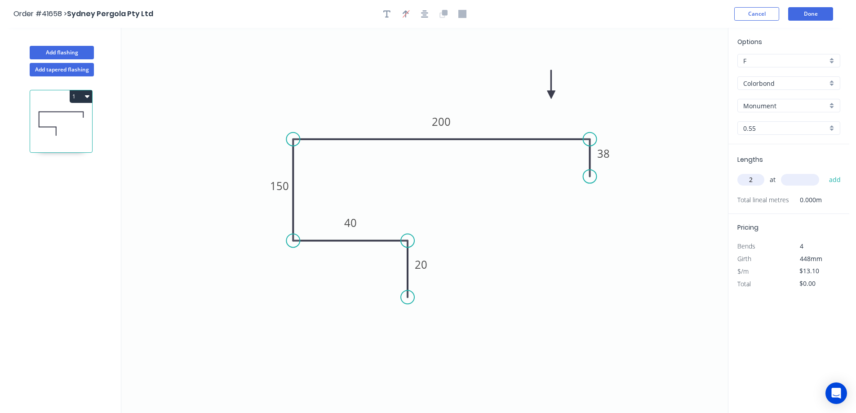
type input "2"
type input "8000"
click at [825, 172] on button "add" at bounding box center [835, 179] width 21 height 15
type input "$209.60"
click at [88, 53] on button "Add flashing" at bounding box center [62, 52] width 64 height 13
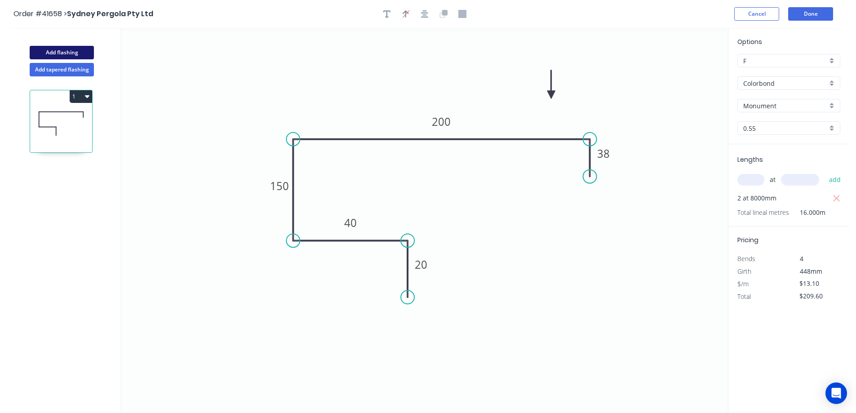
type input "$0.00"
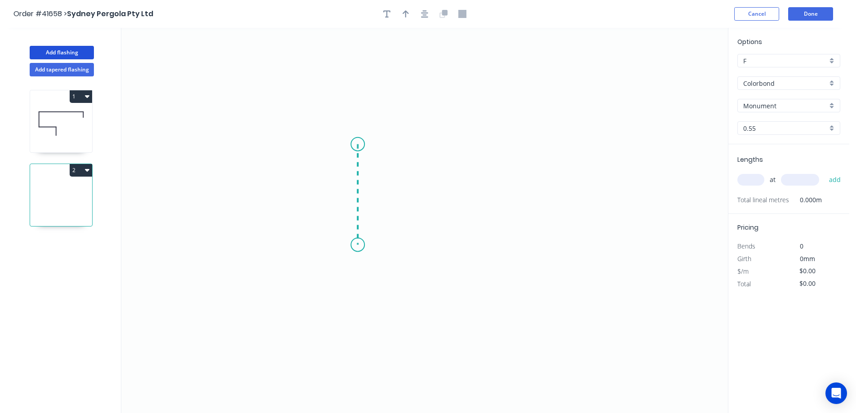
drag, startPoint x: 358, startPoint y: 144, endPoint x: 356, endPoint y: 245, distance: 100.7
click at [356, 245] on icon "0" at bounding box center [424, 220] width 607 height 385
drag, startPoint x: 356, startPoint y: 245, endPoint x: 570, endPoint y: 249, distance: 214.5
click at [570, 249] on icon "0 ?" at bounding box center [424, 220] width 607 height 385
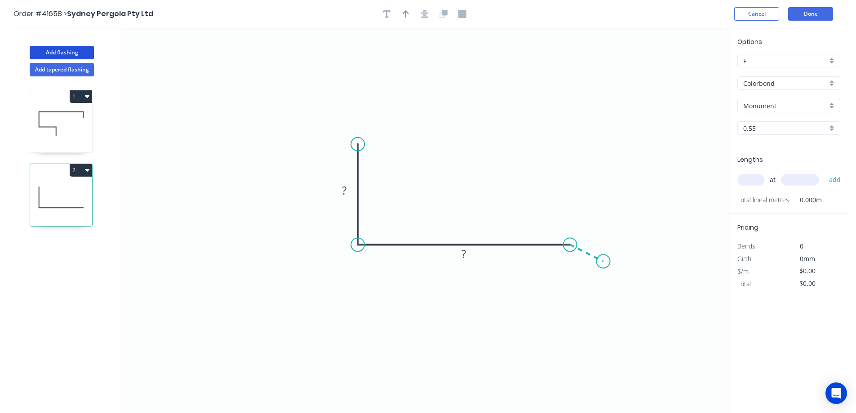
click at [604, 262] on icon "0 ? ?" at bounding box center [424, 220] width 607 height 385
click at [604, 262] on circle at bounding box center [603, 260] width 13 height 13
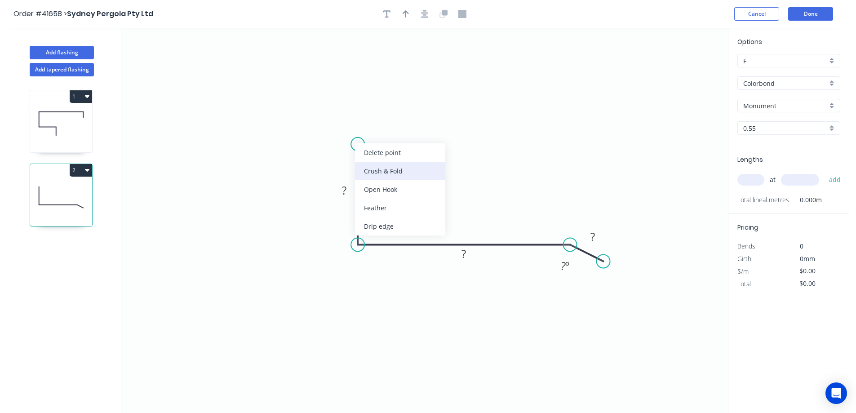
click at [367, 169] on div "Crush & Fold" at bounding box center [400, 171] width 90 height 18
click at [387, 150] on tspan "10" at bounding box center [383, 151] width 13 height 15
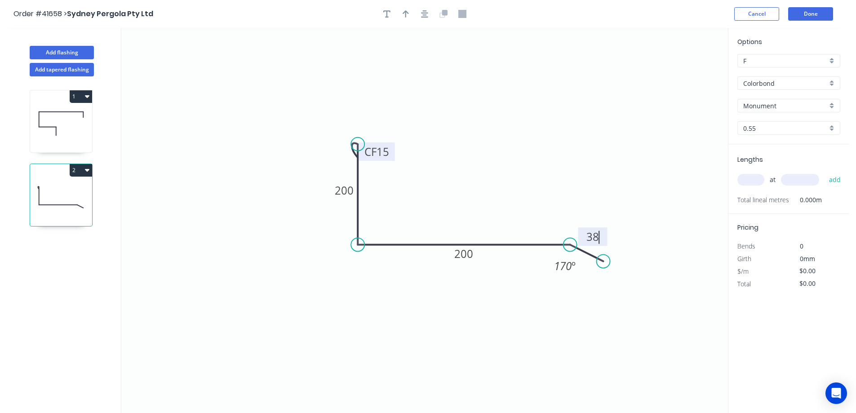
type input "$13.10"
click at [408, 13] on icon "button" at bounding box center [406, 13] width 6 height 7
drag, startPoint x: 683, startPoint y: 71, endPoint x: 569, endPoint y: 148, distance: 137.9
click at [593, 138] on icon at bounding box center [597, 123] width 8 height 29
click at [567, 148] on icon at bounding box center [569, 138] width 8 height 29
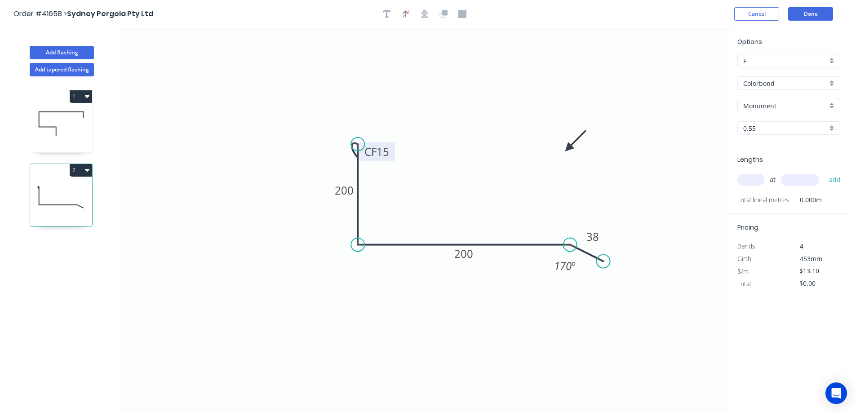
click at [757, 177] on input "text" at bounding box center [751, 180] width 27 height 12
type input "3"
type input "6000"
click at [825, 172] on button "add" at bounding box center [835, 179] width 21 height 15
type input "$235.80"
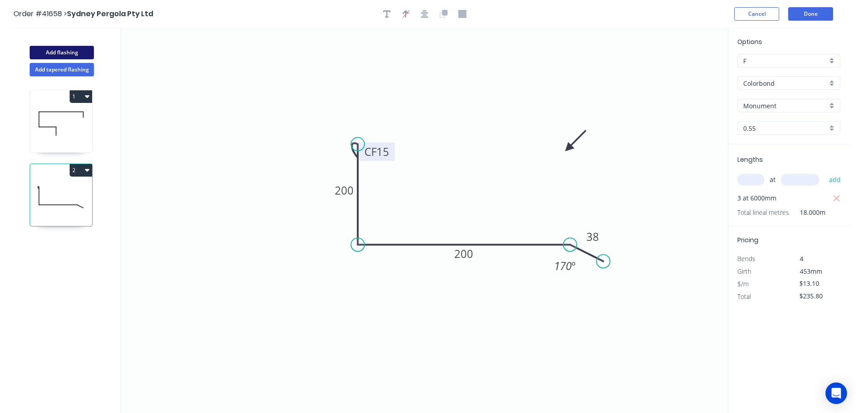
click at [88, 49] on button "Add flashing" at bounding box center [62, 52] width 64 height 13
type input "$0.00"
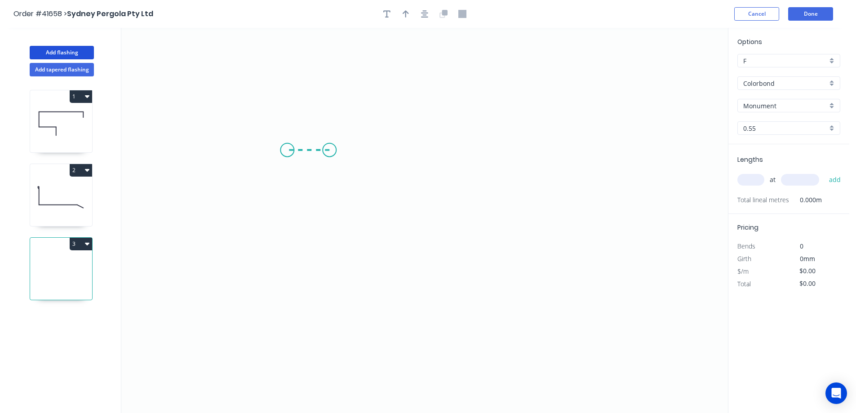
drag, startPoint x: 330, startPoint y: 150, endPoint x: 287, endPoint y: 150, distance: 42.3
click at [287, 150] on icon "0" at bounding box center [424, 220] width 607 height 385
drag, startPoint x: 295, startPoint y: 192, endPoint x: 295, endPoint y: 284, distance: 92.2
click at [295, 284] on icon "0 ?" at bounding box center [424, 220] width 607 height 385
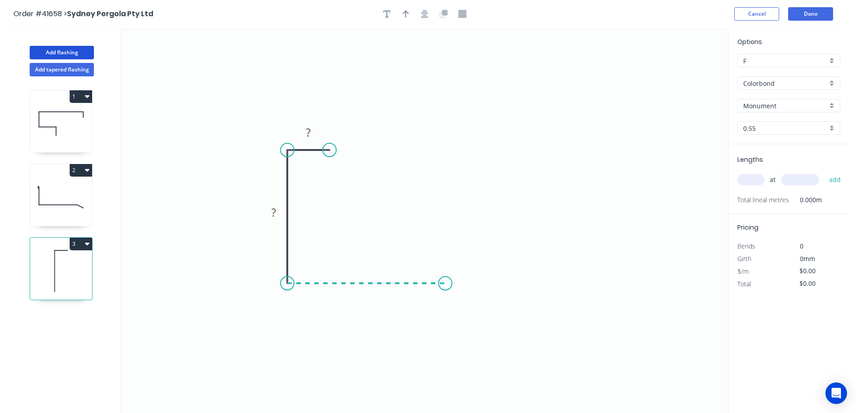
drag, startPoint x: 295, startPoint y: 284, endPoint x: 452, endPoint y: 288, distance: 157.4
click at [452, 288] on icon "0 ? ?" at bounding box center [424, 220] width 607 height 385
drag, startPoint x: 490, startPoint y: 257, endPoint x: 530, endPoint y: 239, distance: 44.3
click at [530, 239] on icon "0 ? ? ?" at bounding box center [424, 220] width 607 height 385
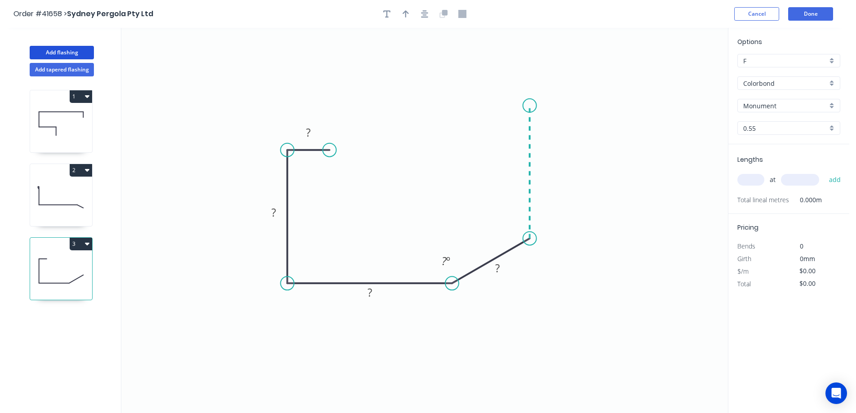
drag, startPoint x: 527, startPoint y: 177, endPoint x: 523, endPoint y: 99, distance: 77.4
click at [523, 99] on icon "0 ? ? ? ? ? º" at bounding box center [424, 220] width 607 height 385
drag, startPoint x: 520, startPoint y: 100, endPoint x: 477, endPoint y: 97, distance: 42.3
click at [477, 97] on icon "0 ? ? ? ? ? ? º ? º" at bounding box center [424, 220] width 607 height 385
drag, startPoint x: 479, startPoint y: 122, endPoint x: 479, endPoint y: 130, distance: 7.6
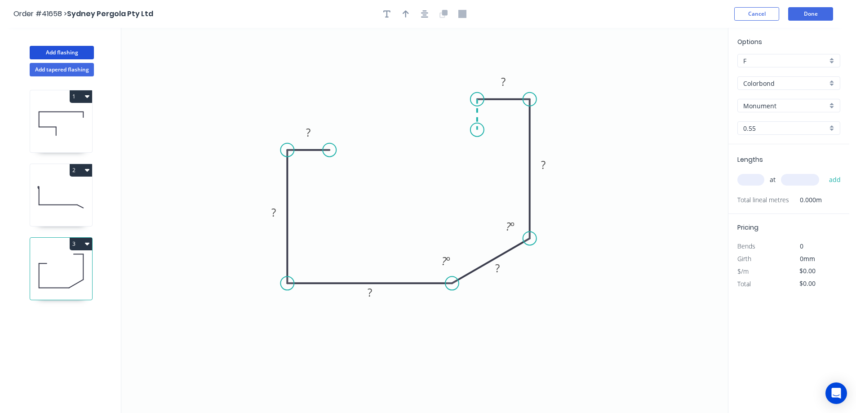
click at [479, 130] on icon "0 ? ? ? ? ? ? ? º ? º" at bounding box center [424, 220] width 607 height 385
click at [479, 130] on circle at bounding box center [477, 129] width 13 height 13
click at [311, 132] on rect at bounding box center [308, 133] width 18 height 13
type input "$11.58"
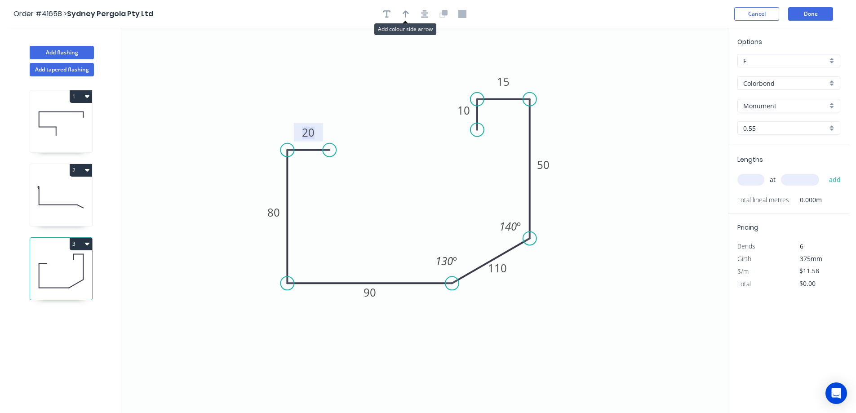
drag, startPoint x: 406, startPoint y: 15, endPoint x: 641, endPoint y: 62, distance: 239.5
click at [407, 15] on icon "button" at bounding box center [406, 14] width 6 height 8
drag, startPoint x: 659, startPoint y: 176, endPoint x: 649, endPoint y: 186, distance: 14.0
click at [649, 186] on icon at bounding box center [648, 175] width 8 height 29
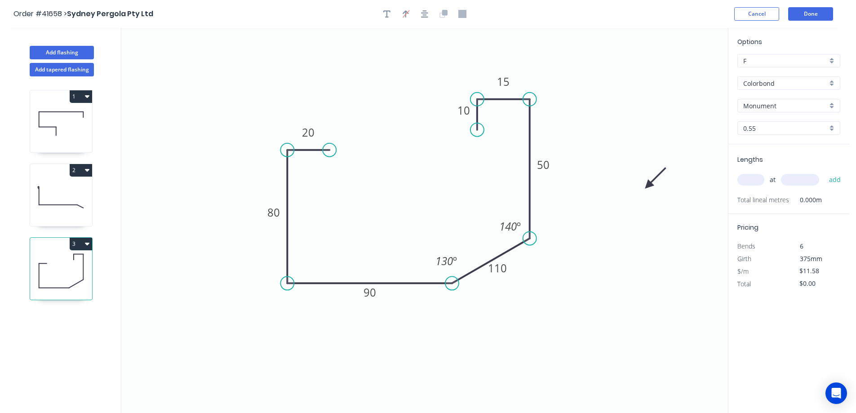
click at [649, 186] on icon at bounding box center [656, 178] width 26 height 26
drag, startPoint x: 649, startPoint y: 186, endPoint x: 640, endPoint y: 199, distance: 15.6
click at [640, 197] on icon at bounding box center [654, 193] width 29 height 8
click at [748, 181] on input "text" at bounding box center [751, 180] width 27 height 12
type input "3"
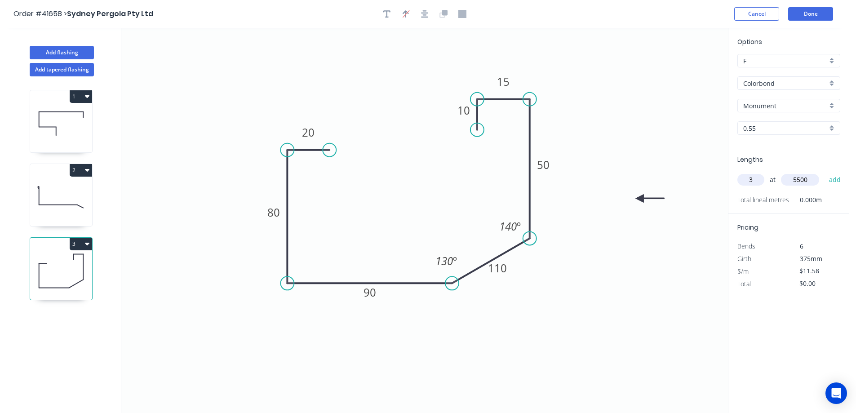
type input "5500"
click at [825, 172] on button "add" at bounding box center [835, 179] width 21 height 15
type input "$191.07"
click at [89, 50] on button "Add flashing" at bounding box center [62, 52] width 64 height 13
type input "$0.00"
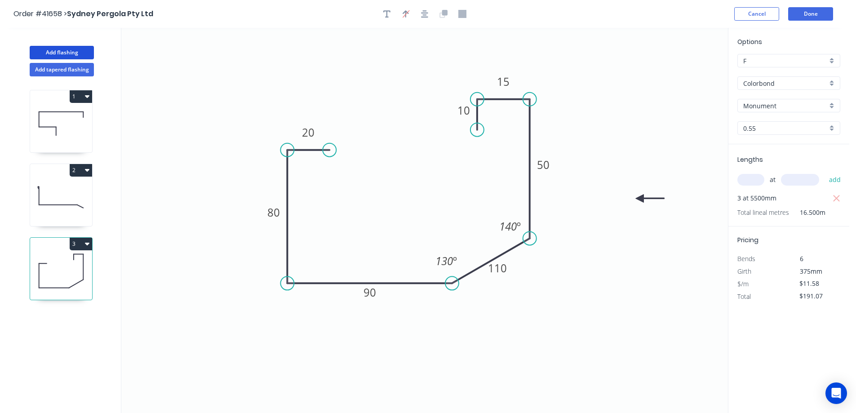
type input "$0.00"
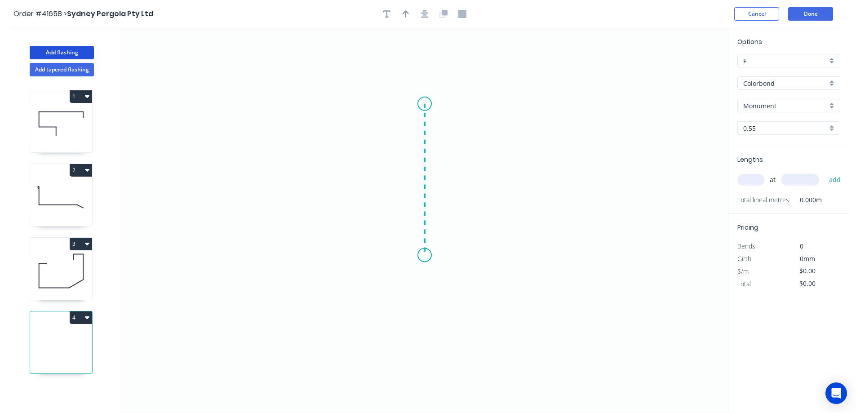
drag, startPoint x: 425, startPoint y: 104, endPoint x: 420, endPoint y: 256, distance: 152.0
click at [420, 256] on icon "0" at bounding box center [424, 220] width 607 height 385
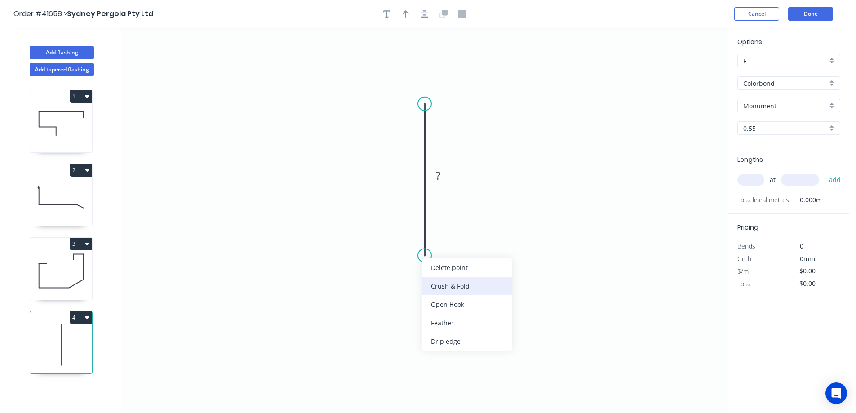
click at [453, 285] on div "Crush & Fold" at bounding box center [467, 286] width 90 height 18
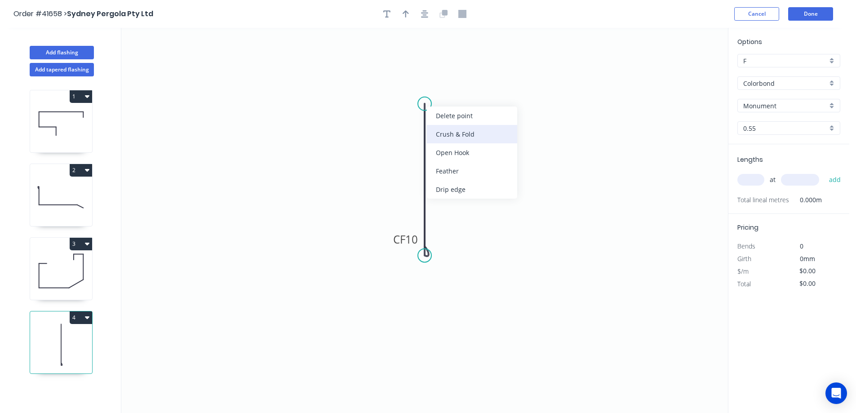
click at [443, 133] on div "Crush & Fold" at bounding box center [472, 134] width 90 height 18
click at [445, 130] on div "Flip bend" at bounding box center [467, 133] width 90 height 18
click at [451, 89] on tspan "10" at bounding box center [450, 87] width 13 height 15
type input "$8.47"
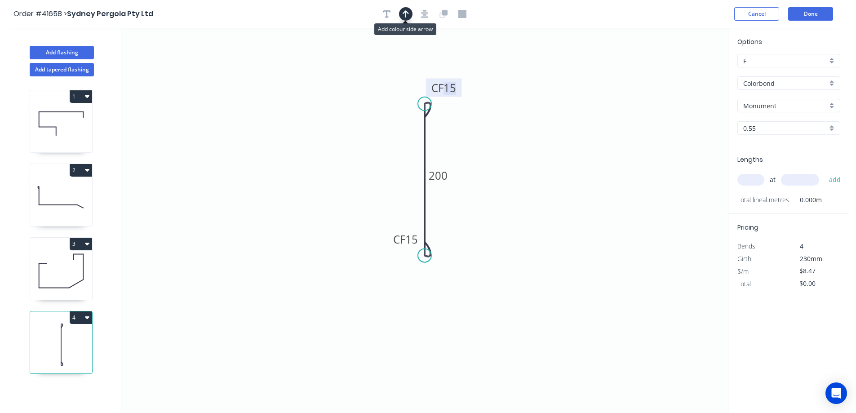
click at [406, 14] on icon "button" at bounding box center [406, 13] width 6 height 7
drag, startPoint x: 683, startPoint y: 71, endPoint x: 375, endPoint y: 217, distance: 340.2
click at [375, 217] on icon at bounding box center [377, 206] width 8 height 29
click at [375, 217] on icon at bounding box center [375, 206] width 8 height 29
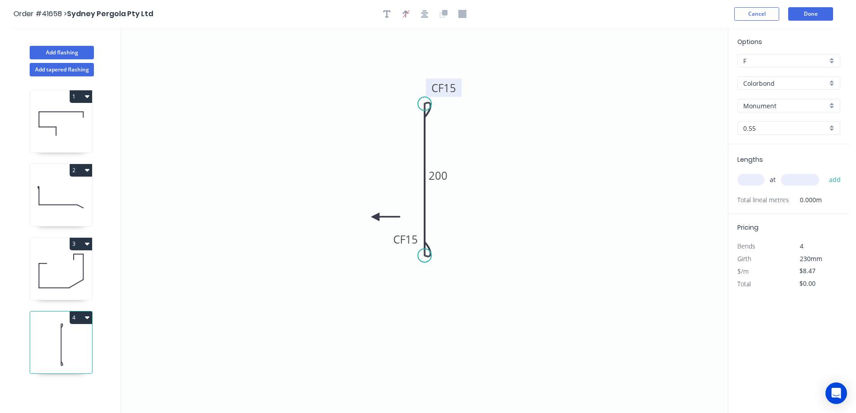
click at [375, 217] on icon at bounding box center [385, 217] width 29 height 8
click at [375, 217] on icon at bounding box center [383, 224] width 26 height 26
drag, startPoint x: 375, startPoint y: 217, endPoint x: 711, endPoint y: 179, distance: 337.9
click at [356, 217] on icon at bounding box center [349, 224] width 26 height 26
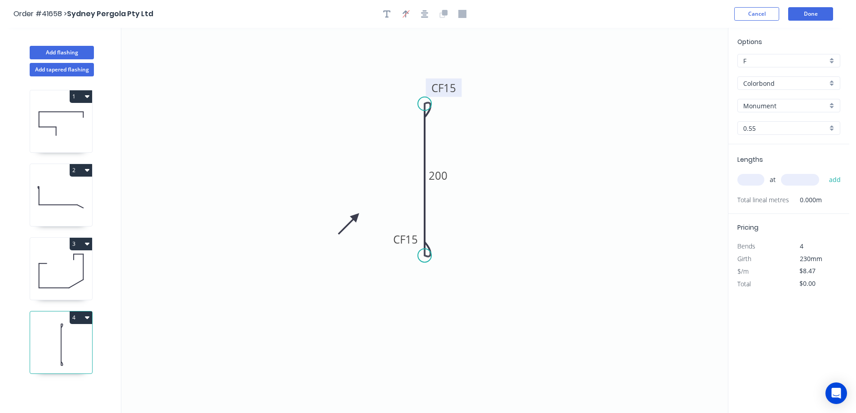
click at [749, 179] on input "text" at bounding box center [751, 180] width 27 height 12
type input "3"
type input "6000"
click at [825, 172] on button "add" at bounding box center [835, 179] width 21 height 15
type input "$152.46"
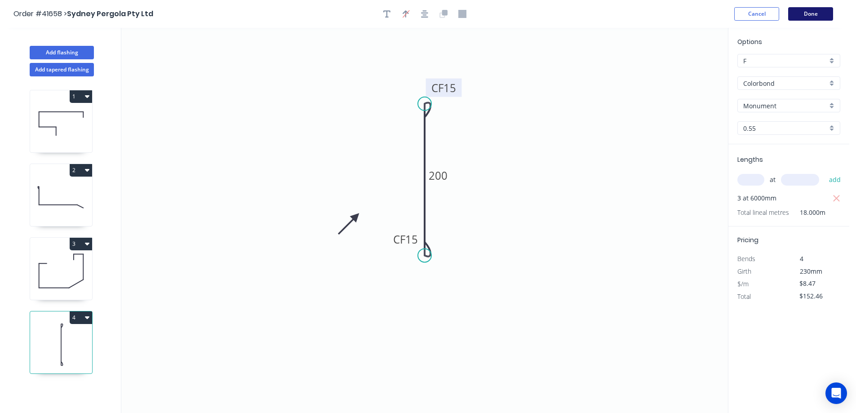
click at [796, 14] on button "Done" at bounding box center [811, 13] width 45 height 13
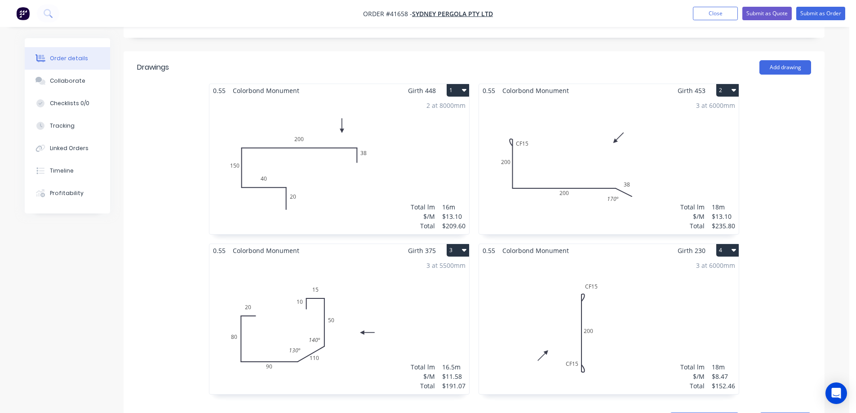
scroll to position [270, 0]
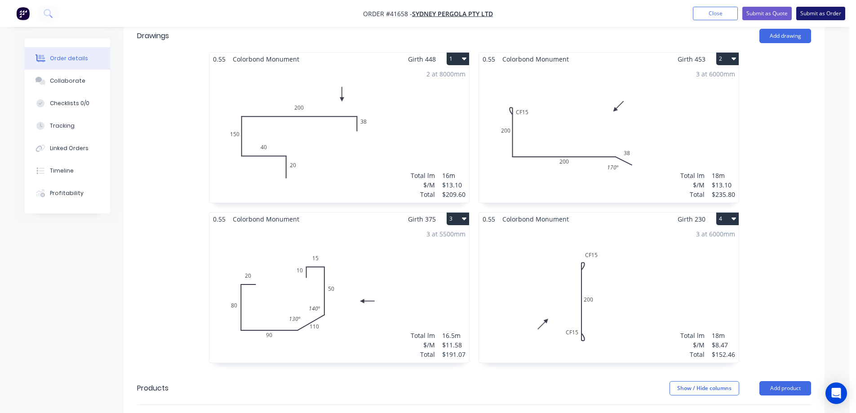
click at [814, 12] on button "Submit as Order" at bounding box center [821, 13] width 49 height 13
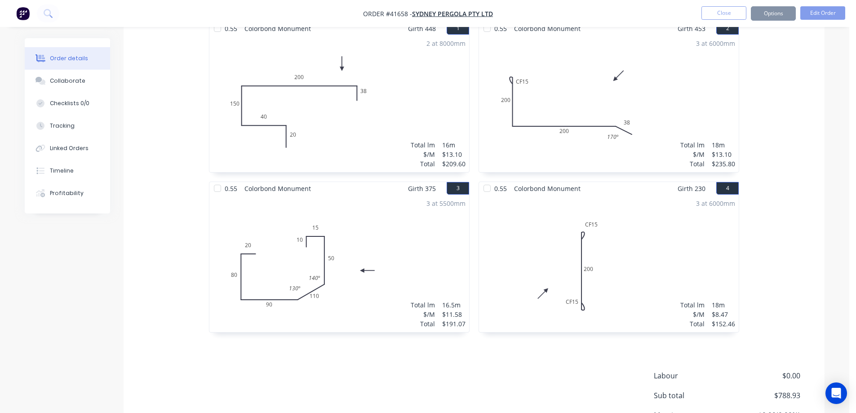
scroll to position [0, 0]
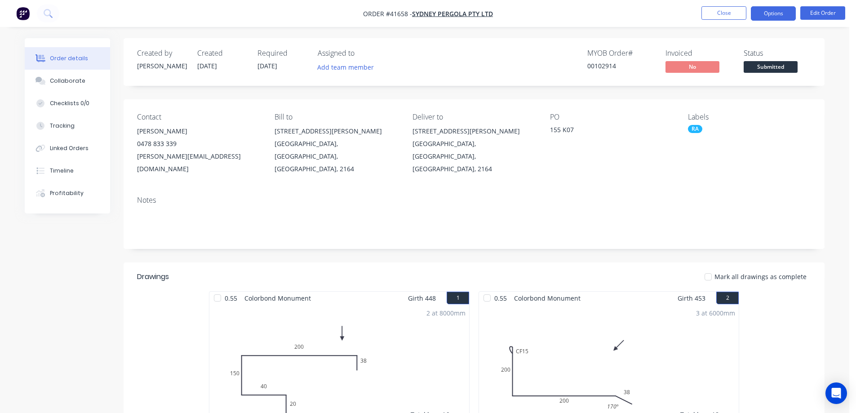
click at [762, 13] on button "Options" at bounding box center [773, 13] width 45 height 14
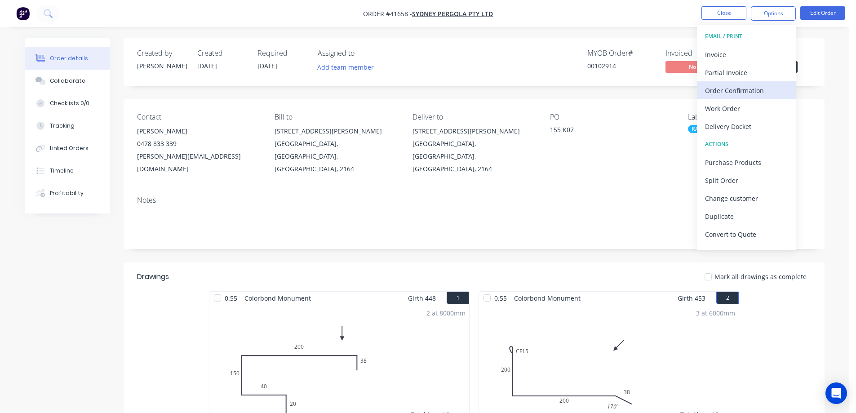
click at [742, 86] on div "Order Confirmation" at bounding box center [746, 90] width 83 height 13
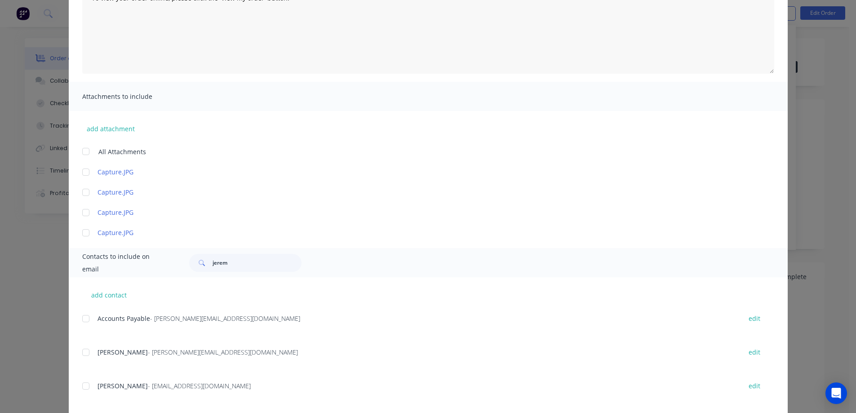
scroll to position [135, 0]
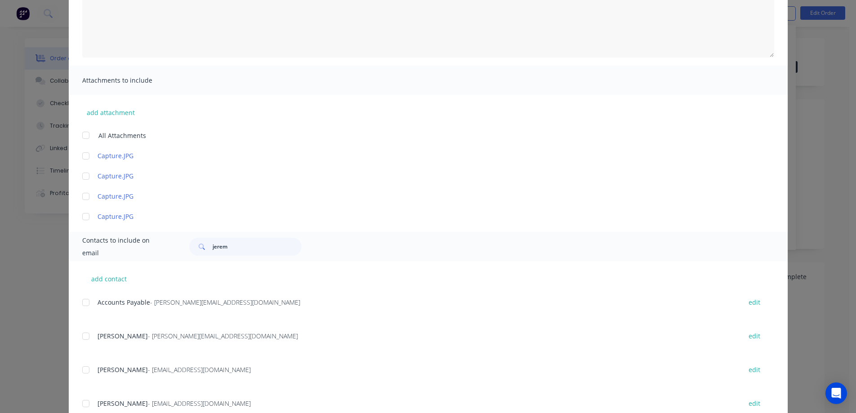
click at [85, 339] on div at bounding box center [86, 336] width 18 height 18
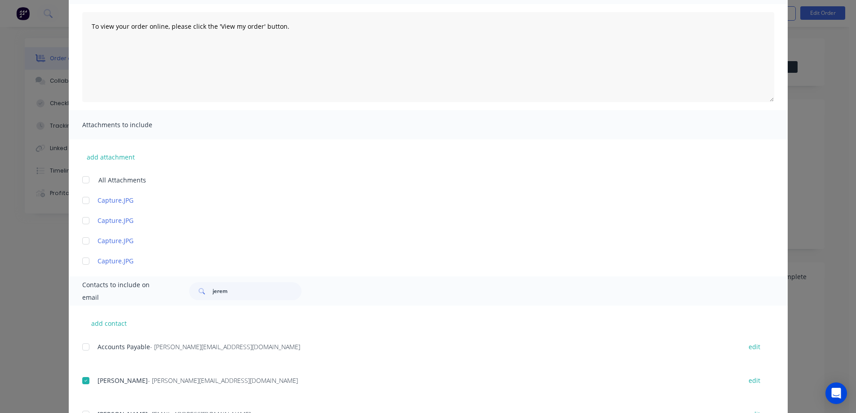
scroll to position [0, 0]
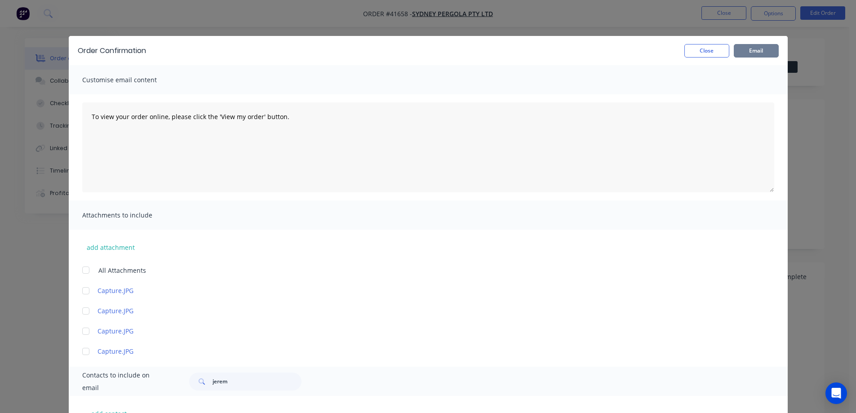
click at [752, 53] on button "Email" at bounding box center [756, 50] width 45 height 13
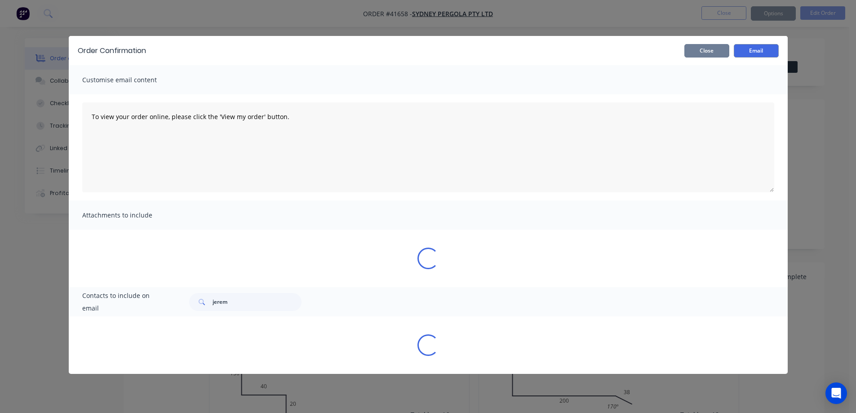
click at [715, 51] on button "Close" at bounding box center [707, 50] width 45 height 13
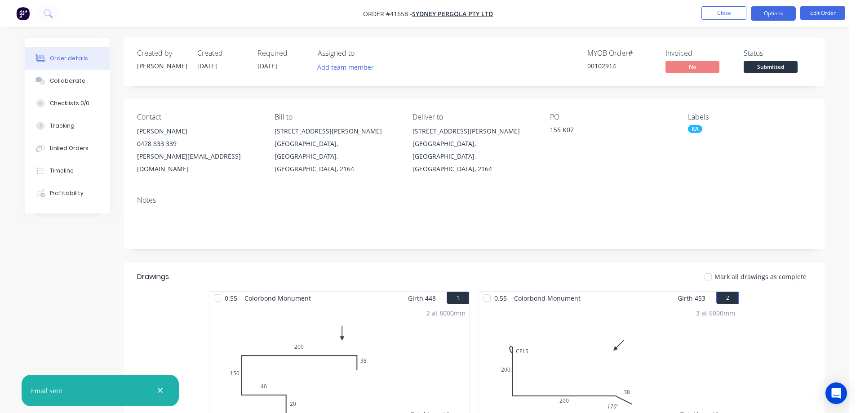
click at [767, 13] on button "Options" at bounding box center [773, 13] width 45 height 14
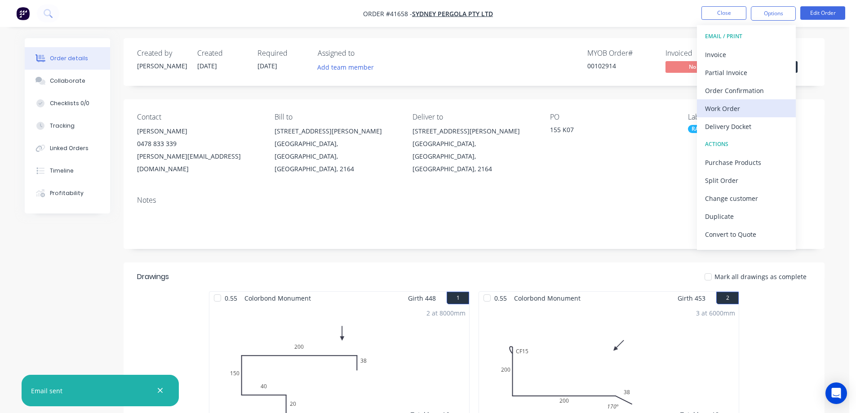
click at [726, 106] on div "Work Order" at bounding box center [746, 108] width 83 height 13
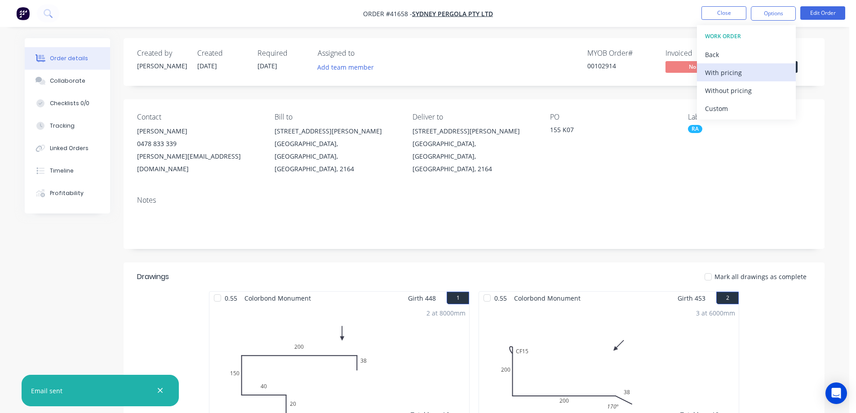
click at [731, 71] on div "With pricing" at bounding box center [746, 72] width 83 height 13
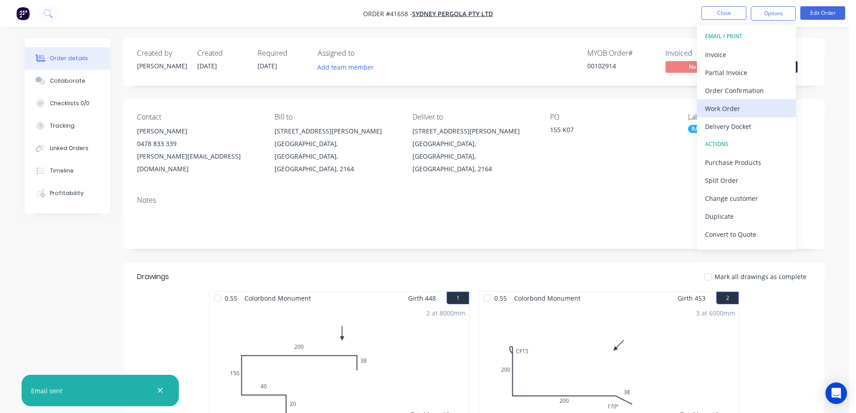
click at [724, 110] on div "Work Order" at bounding box center [746, 108] width 83 height 13
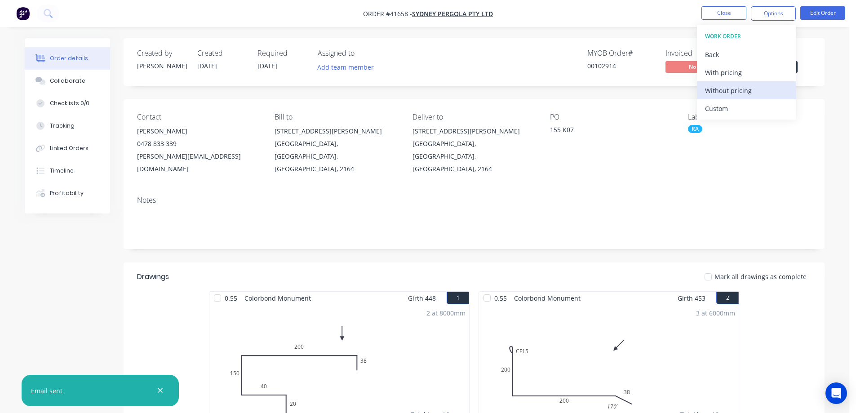
click at [735, 92] on div "Without pricing" at bounding box center [746, 90] width 83 height 13
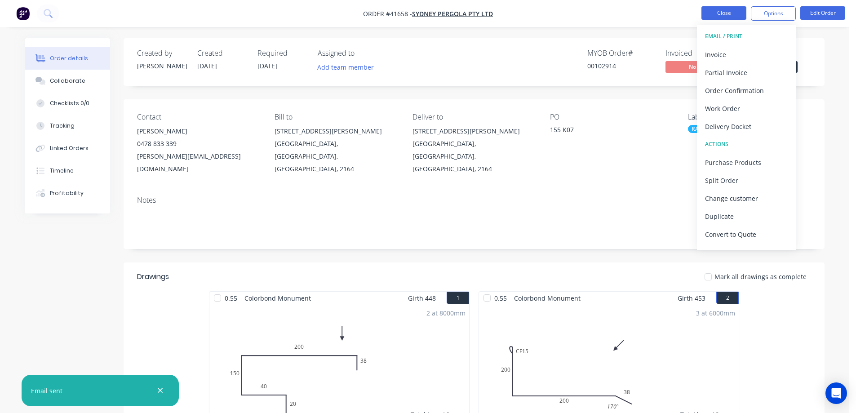
click at [716, 12] on button "Close" at bounding box center [724, 12] width 45 height 13
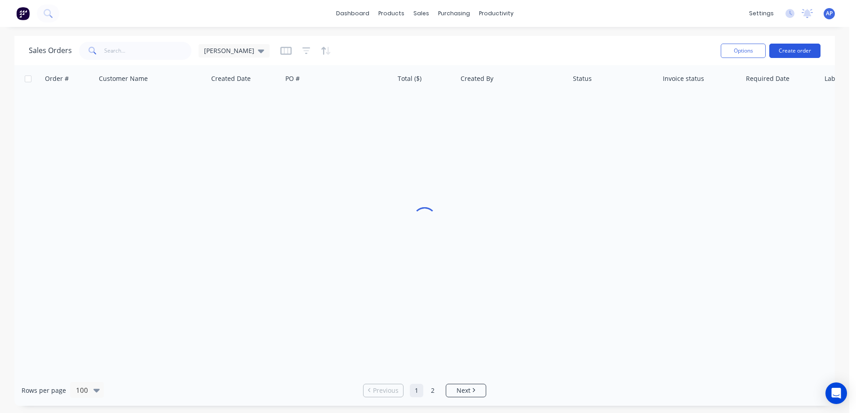
click at [796, 45] on button "Create order" at bounding box center [795, 51] width 51 height 14
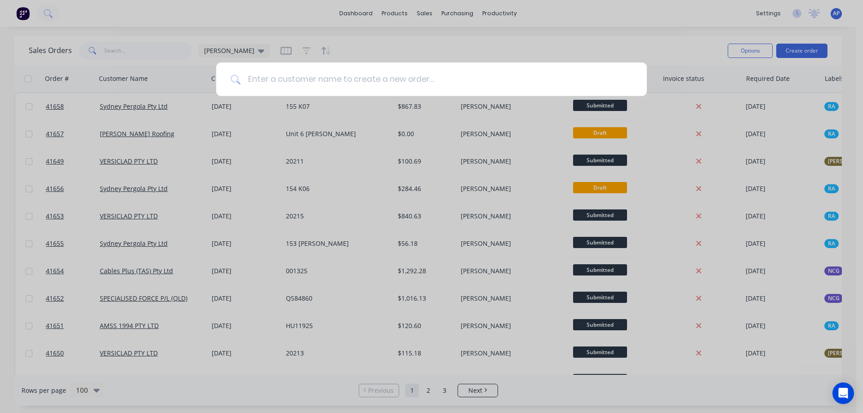
click at [346, 84] on input at bounding box center [437, 79] width 392 height 34
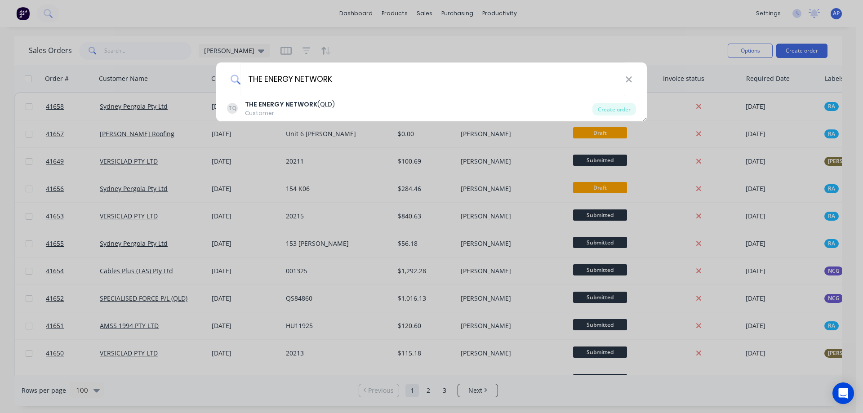
type input "THE ENERGY NETWORK"
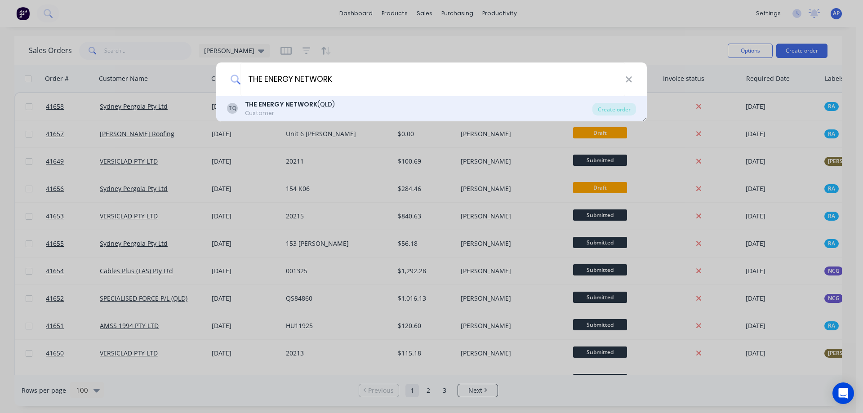
click at [307, 107] on b "THE ENERGY NETWORK" at bounding box center [281, 104] width 72 height 9
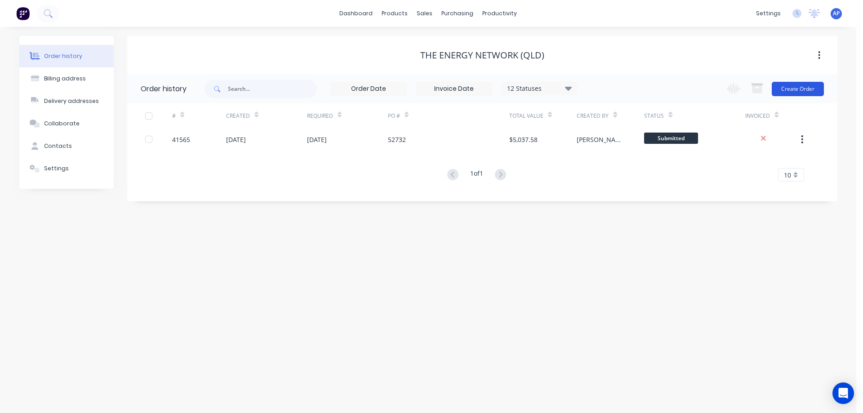
click at [789, 89] on button "Create Order" at bounding box center [798, 89] width 52 height 14
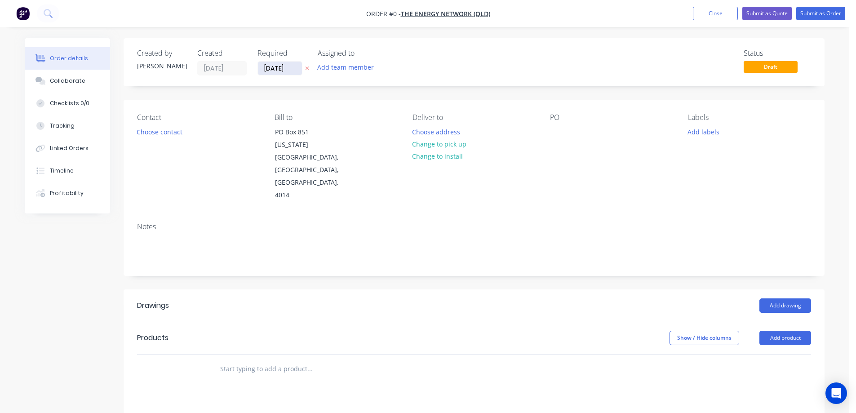
click at [275, 68] on input "11/09/25" at bounding box center [280, 68] width 44 height 13
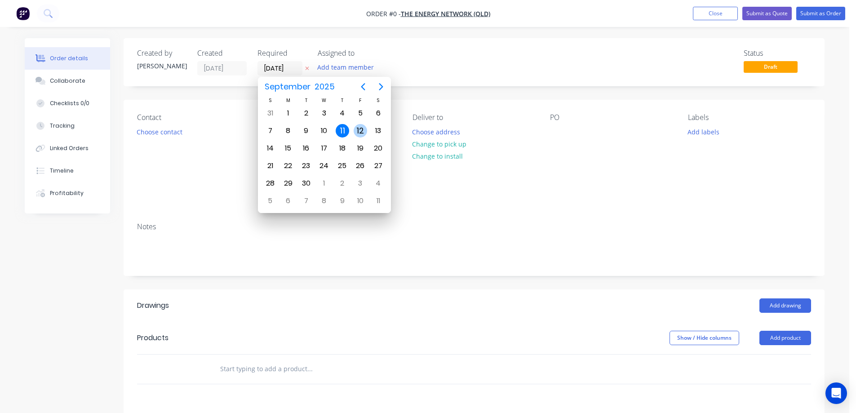
click at [359, 133] on div "12" at bounding box center [360, 130] width 13 height 13
type input "12/09/25"
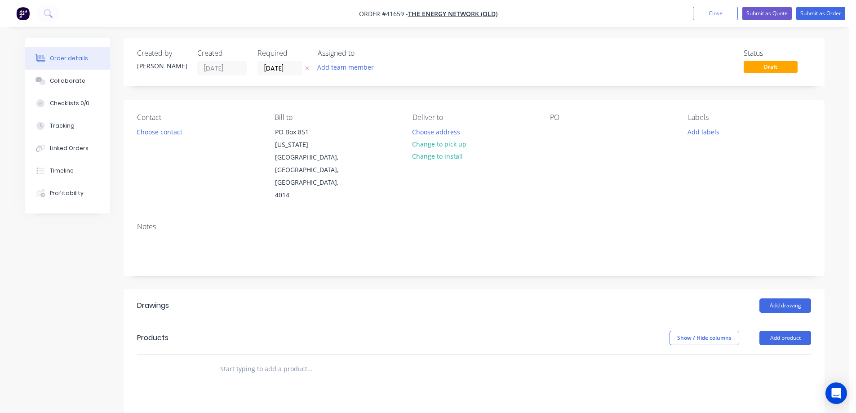
click at [174, 133] on button "Choose contact" at bounding box center [159, 131] width 55 height 12
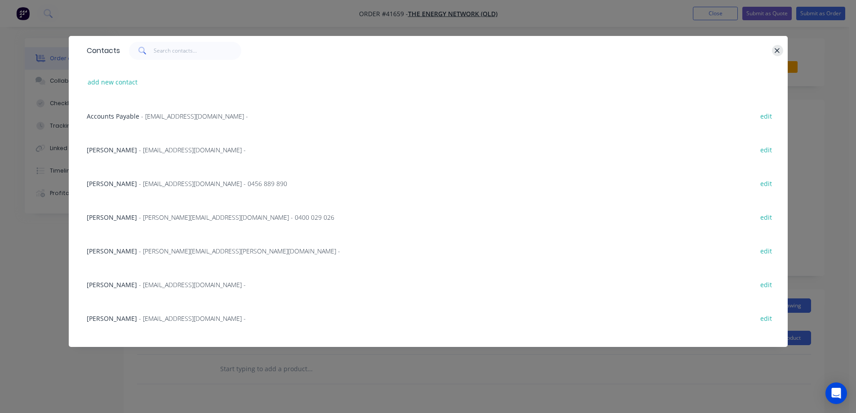
click at [777, 49] on icon "button" at bounding box center [778, 51] width 6 height 8
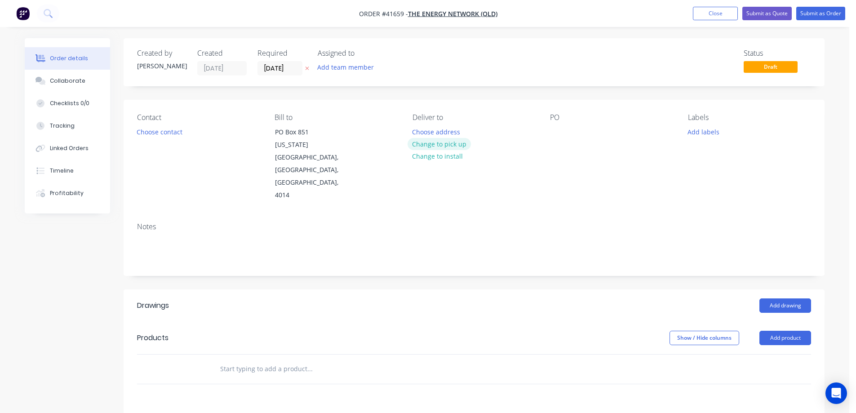
click at [459, 143] on button "Change to pick up" at bounding box center [440, 144] width 64 height 12
click at [558, 129] on div at bounding box center [557, 131] width 14 height 13
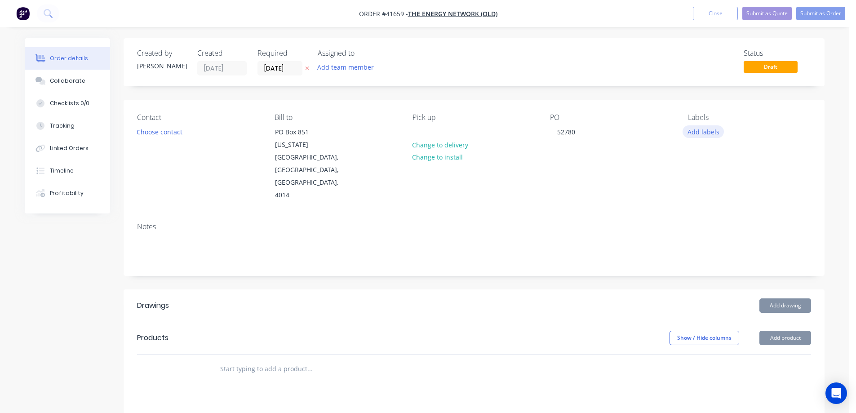
click at [691, 135] on button "Add labels" at bounding box center [703, 131] width 41 height 12
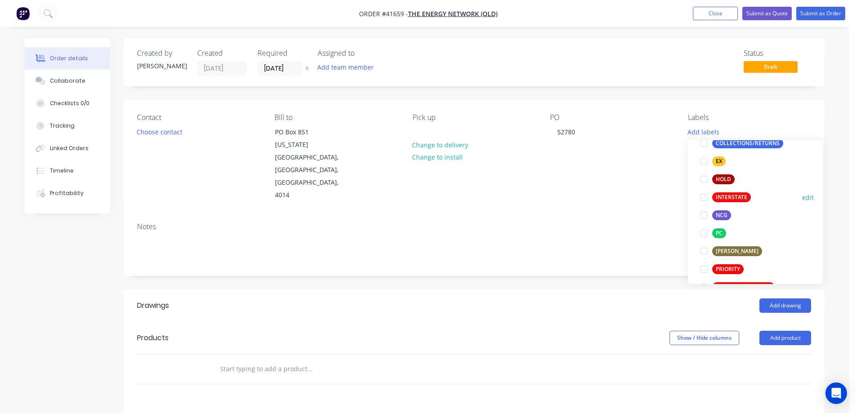
scroll to position [135, 0]
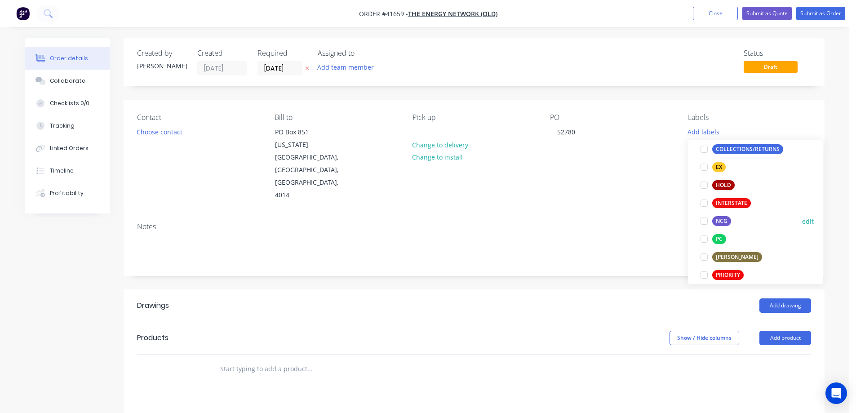
click at [702, 221] on div at bounding box center [704, 221] width 18 height 18
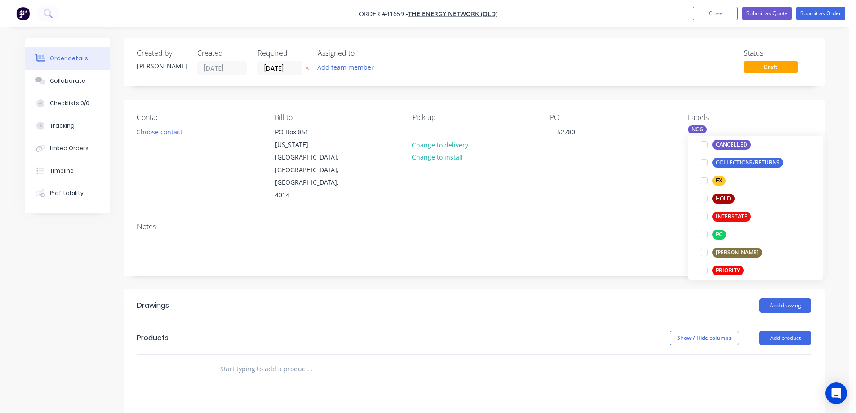
scroll to position [0, 0]
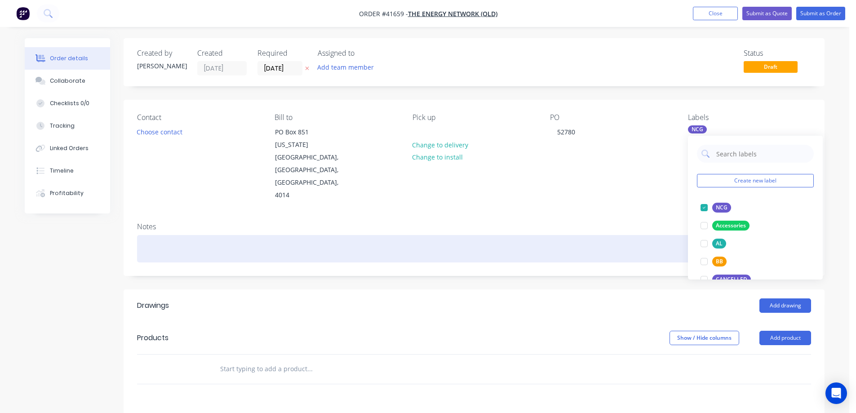
click at [147, 235] on div at bounding box center [474, 248] width 674 height 27
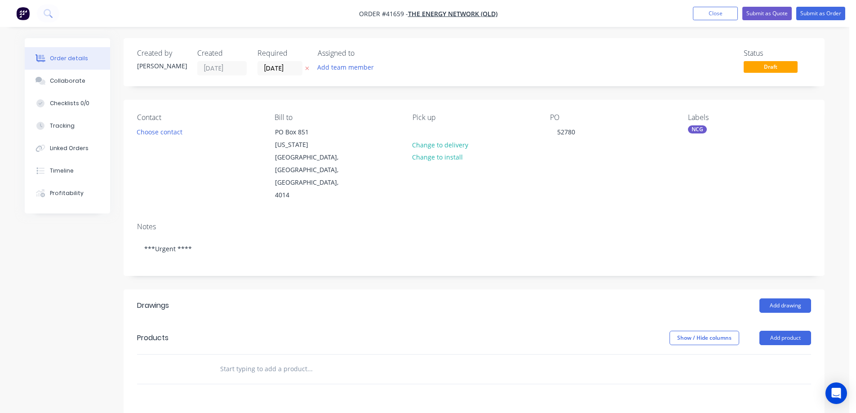
click at [133, 136] on div "Choose contact" at bounding box center [159, 131] width 55 height 12
click at [141, 132] on button "Choose contact" at bounding box center [159, 131] width 55 height 12
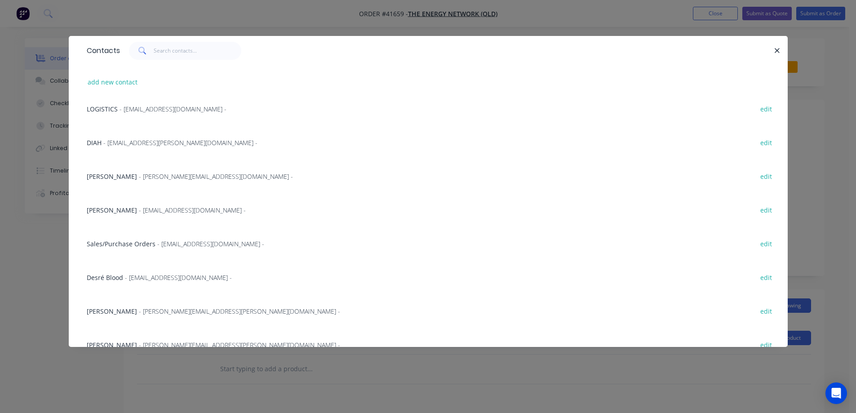
scroll to position [258, 0]
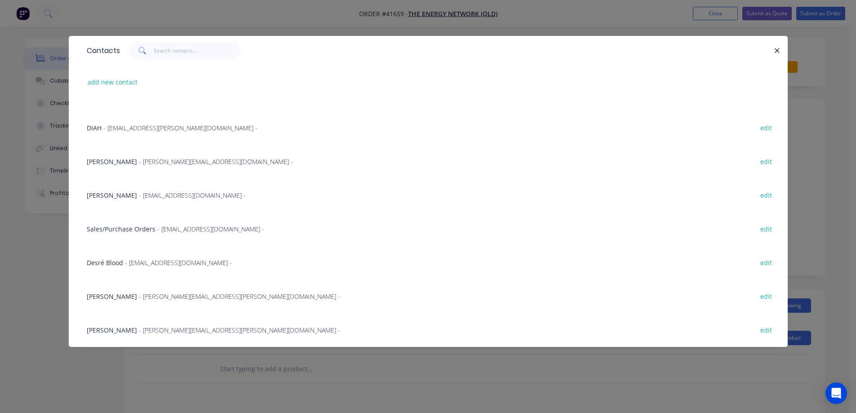
click at [167, 262] on span "- desre.blood@tengroup.com.au -" at bounding box center [178, 262] width 107 height 9
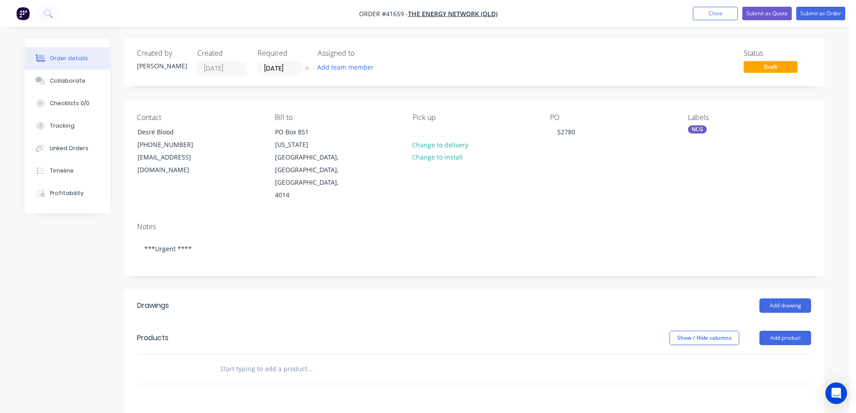
click at [427, 133] on div "Pick up Change to delivery Change to install" at bounding box center [474, 157] width 123 height 89
click at [422, 132] on div at bounding box center [420, 131] width 14 height 13
click at [81, 81] on div "Collaborate" at bounding box center [68, 81] width 36 height 8
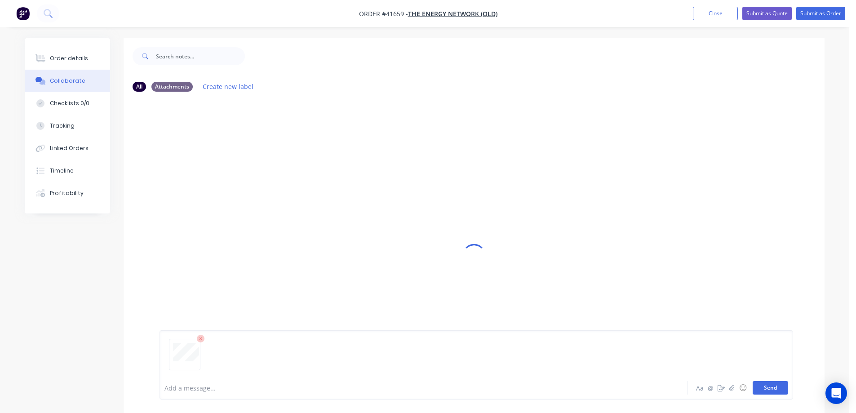
click at [768, 385] on button "Send" at bounding box center [771, 387] width 36 height 13
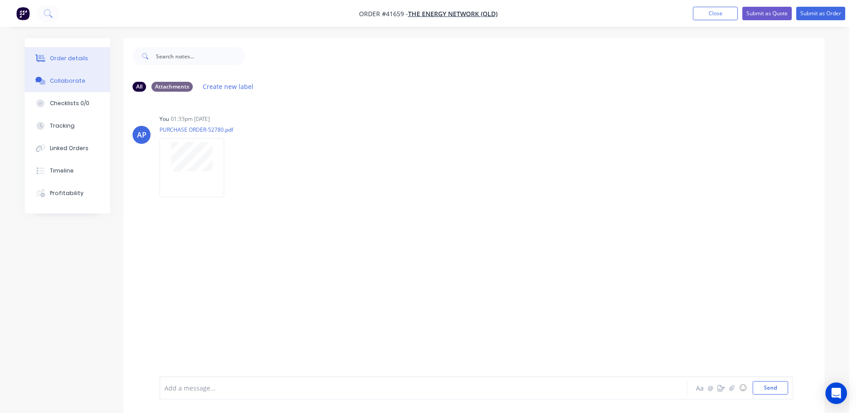
click at [79, 59] on div "Order details" at bounding box center [69, 58] width 38 height 8
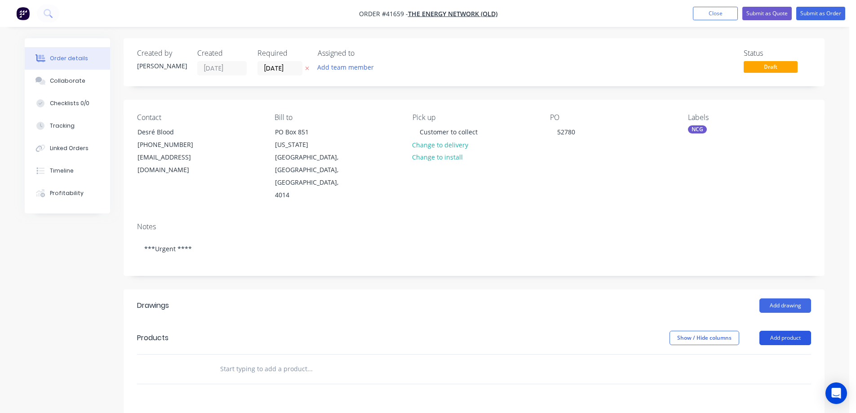
drag, startPoint x: 772, startPoint y: 314, endPoint x: 780, endPoint y: 308, distance: 10.0
click at [772, 331] on button "Add product" at bounding box center [786, 338] width 52 height 14
click at [788, 354] on div "Product catalogue" at bounding box center [768, 360] width 69 height 13
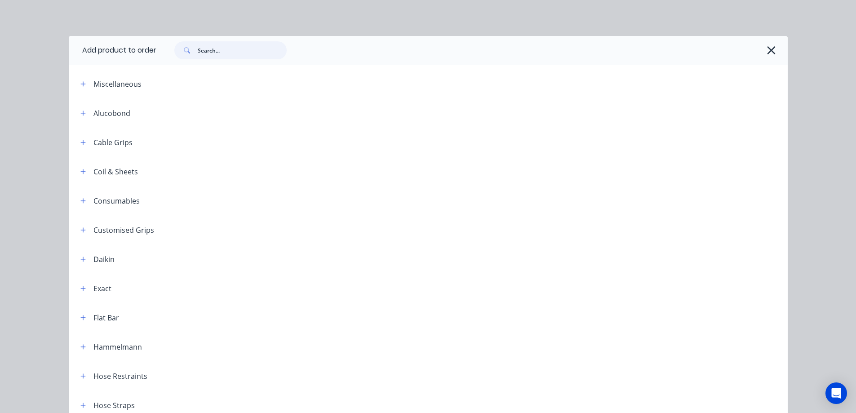
click at [252, 53] on input "text" at bounding box center [242, 50] width 89 height 18
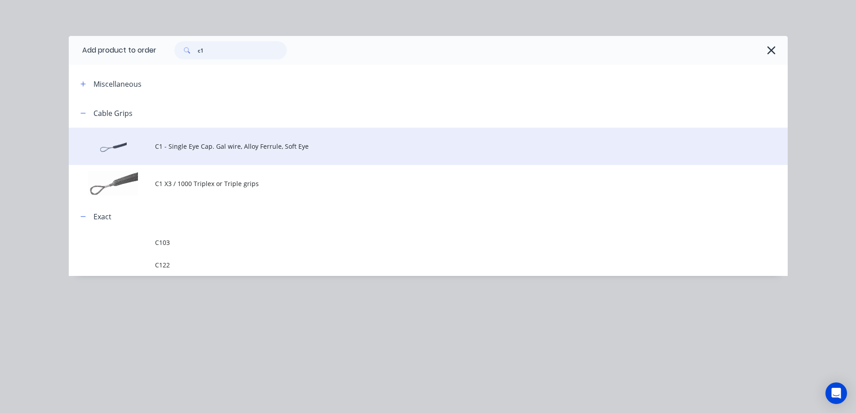
type input "c1"
click at [241, 143] on span "C1 - Single Eye Cap. Gal wire, Alloy Ferrule, Soft Eye" at bounding box center [408, 146] width 506 height 9
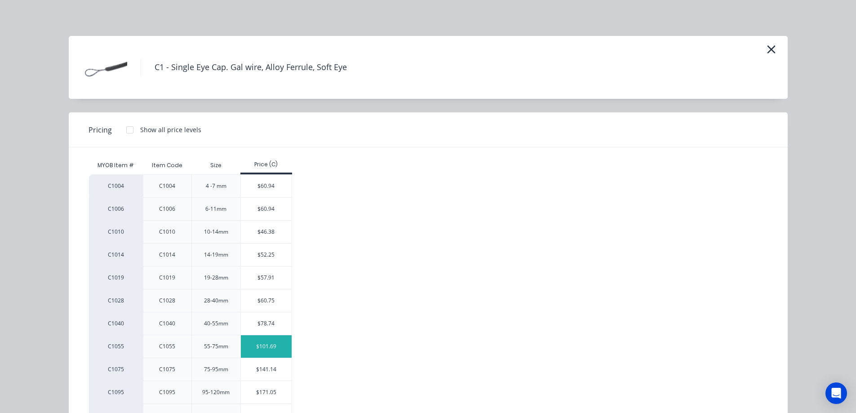
click at [276, 348] on div "$101.69" at bounding box center [266, 346] width 51 height 22
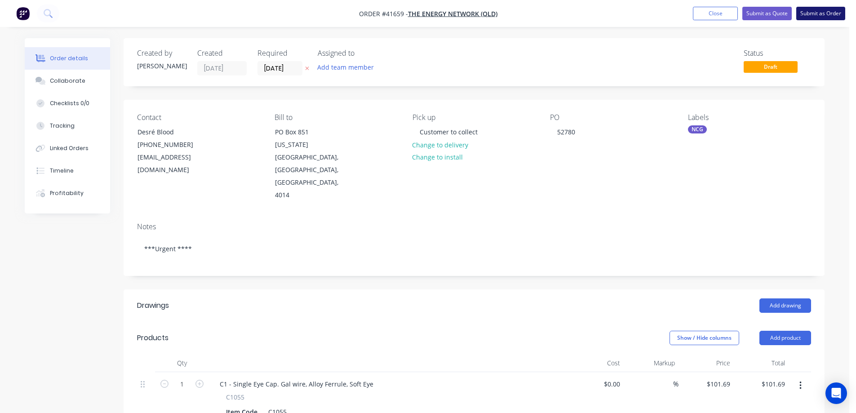
click at [810, 11] on button "Submit as Order" at bounding box center [821, 13] width 49 height 13
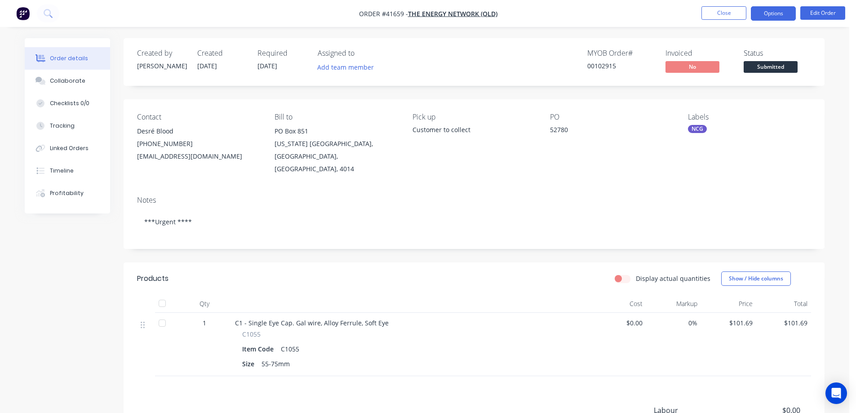
click at [777, 10] on button "Options" at bounding box center [773, 13] width 45 height 14
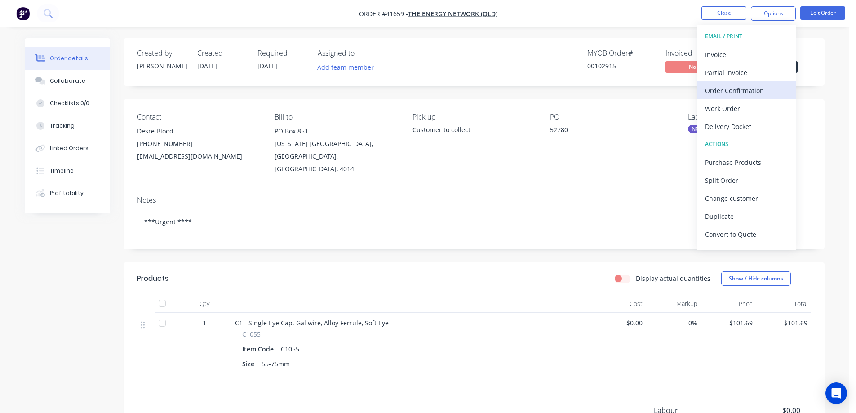
click at [760, 88] on div "Order Confirmation" at bounding box center [746, 90] width 83 height 13
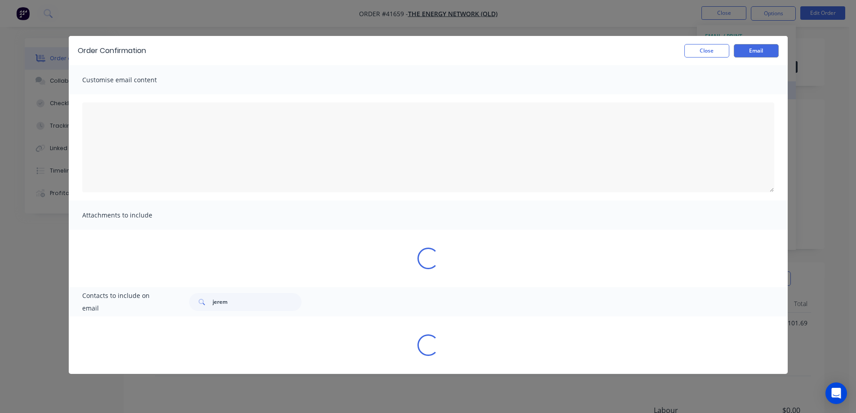
type textarea "To view your order online, please click the 'View my order' button."
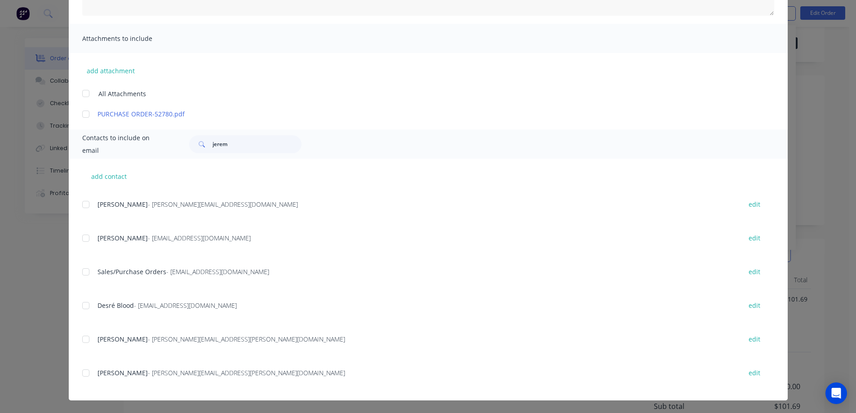
scroll to position [90, 0]
click at [83, 272] on div at bounding box center [86, 272] width 18 height 18
click at [84, 307] on div at bounding box center [86, 306] width 18 height 18
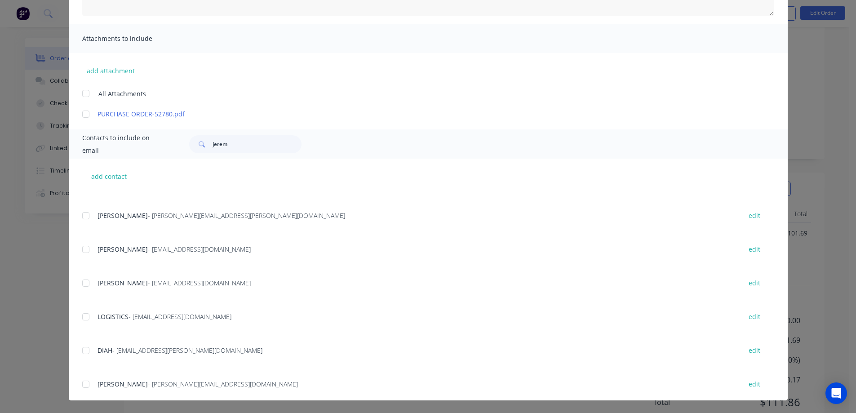
scroll to position [0, 0]
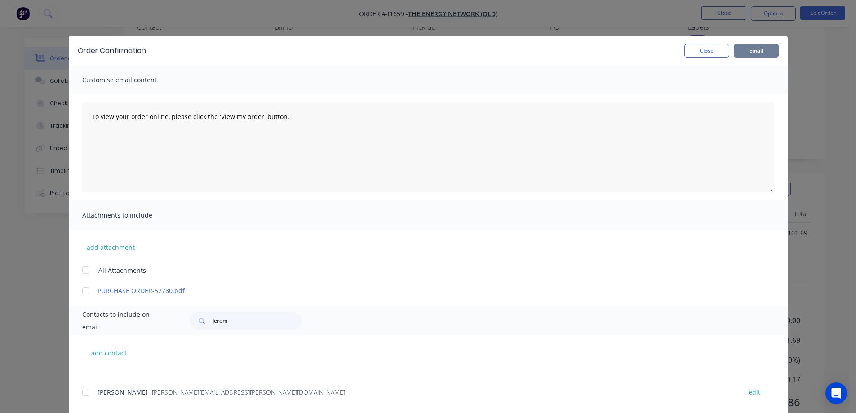
click at [765, 49] on button "Email" at bounding box center [756, 50] width 45 height 13
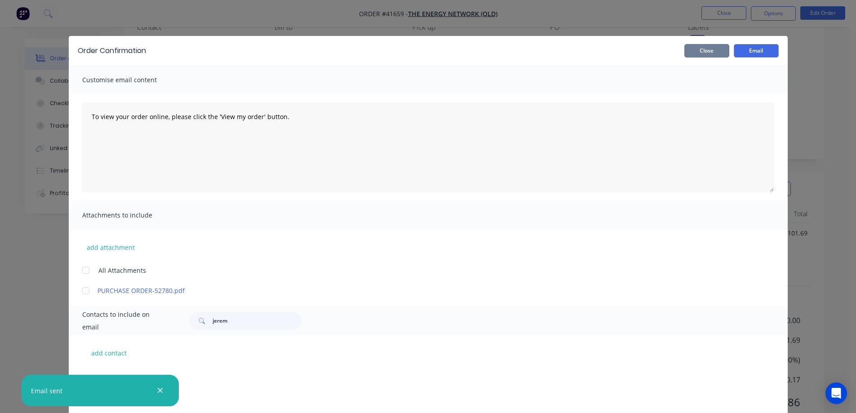
drag, startPoint x: 715, startPoint y: 49, endPoint x: 731, endPoint y: 47, distance: 15.9
click at [715, 49] on button "Close" at bounding box center [707, 50] width 45 height 13
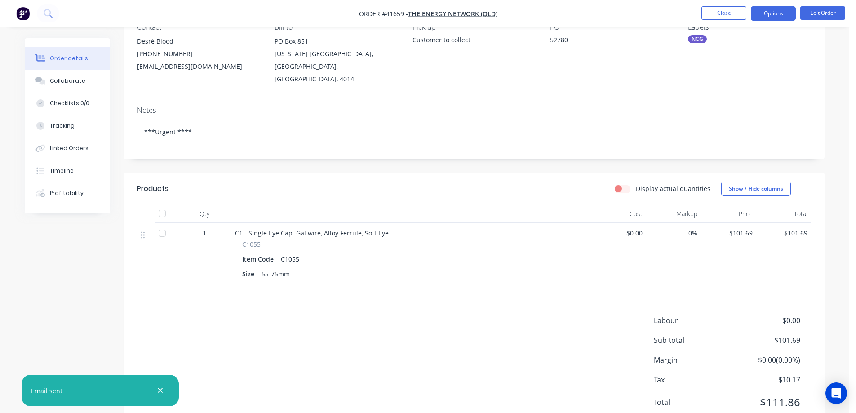
click at [761, 15] on button "Options" at bounding box center [773, 13] width 45 height 14
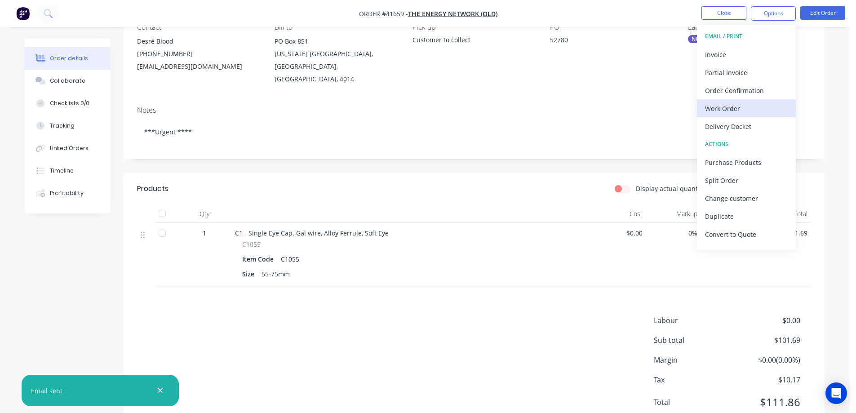
click at [743, 109] on div "Work Order" at bounding box center [746, 108] width 83 height 13
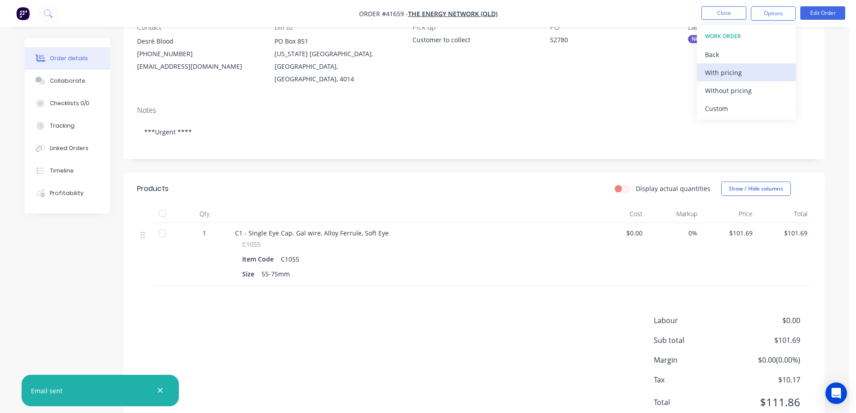
click at [746, 74] on div "With pricing" at bounding box center [746, 72] width 83 height 13
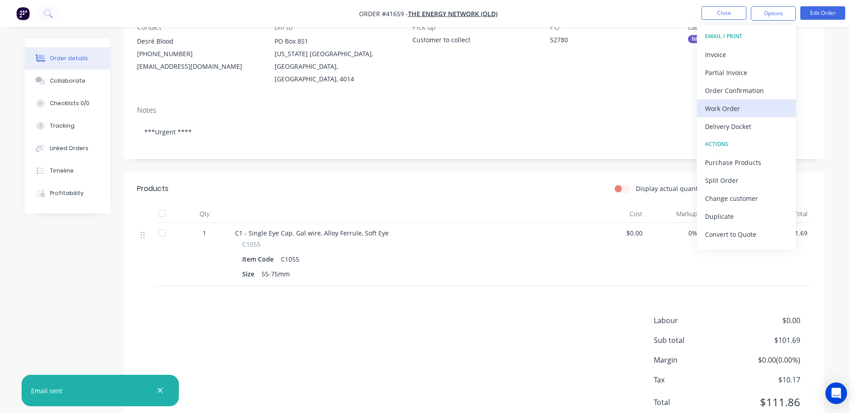
click at [723, 111] on div "Work Order" at bounding box center [746, 108] width 83 height 13
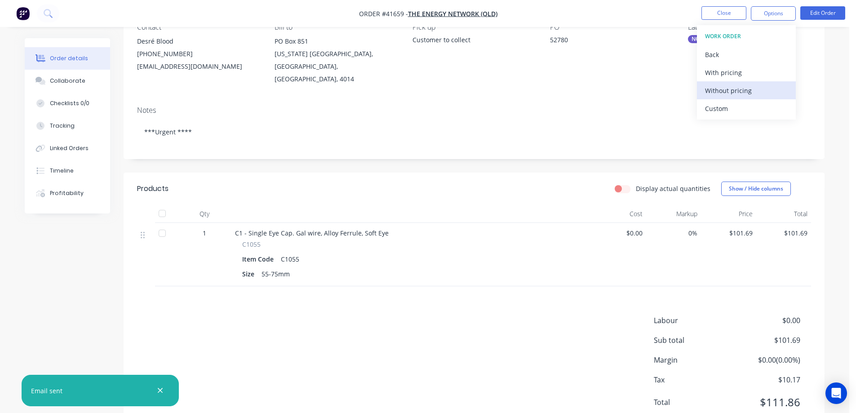
click at [735, 93] on div "Without pricing" at bounding box center [746, 90] width 83 height 13
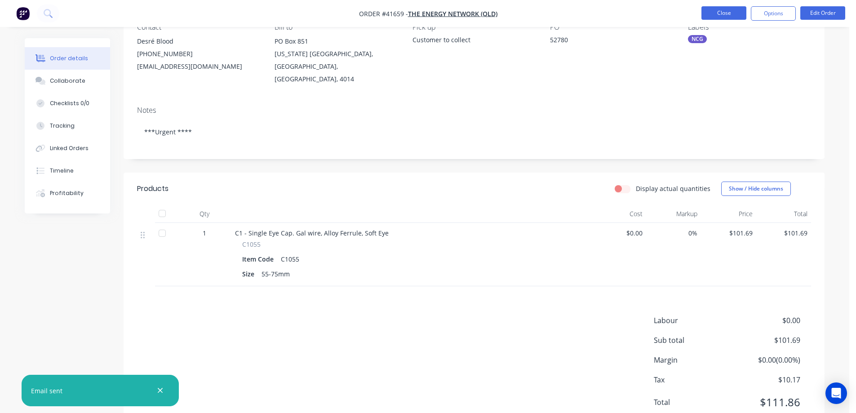
click at [718, 10] on button "Close" at bounding box center [724, 12] width 45 height 13
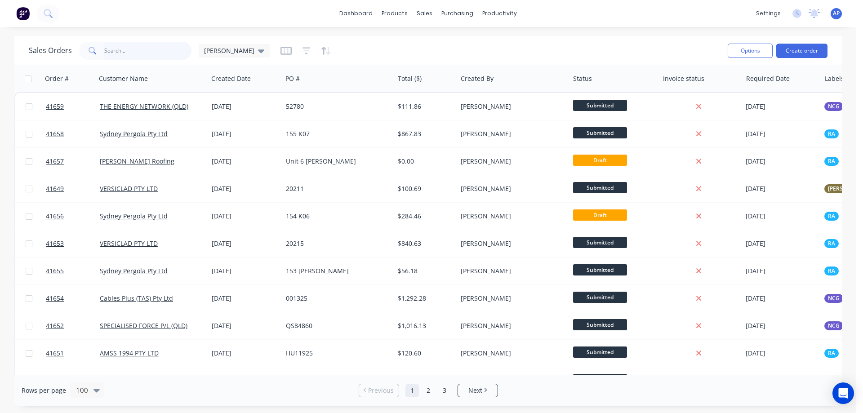
click at [128, 50] on input "text" at bounding box center [148, 51] width 88 height 18
click at [165, 55] on input "text" at bounding box center [148, 51] width 88 height 18
type input "41578"
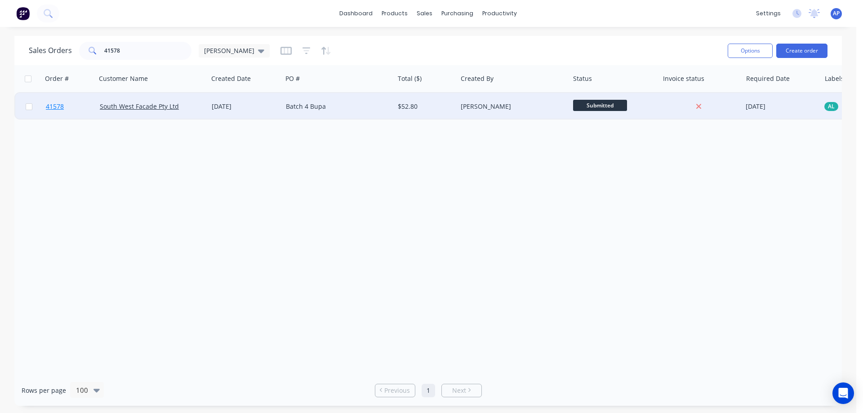
click at [52, 107] on span "41578" at bounding box center [55, 106] width 18 height 9
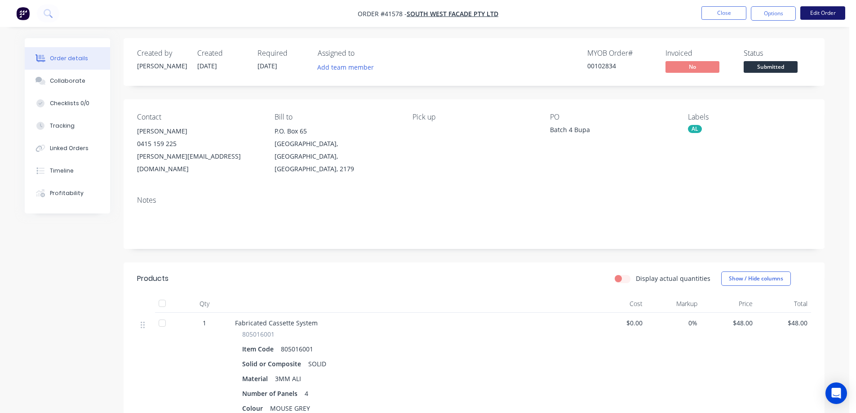
click at [816, 14] on button "Edit Order" at bounding box center [823, 12] width 45 height 13
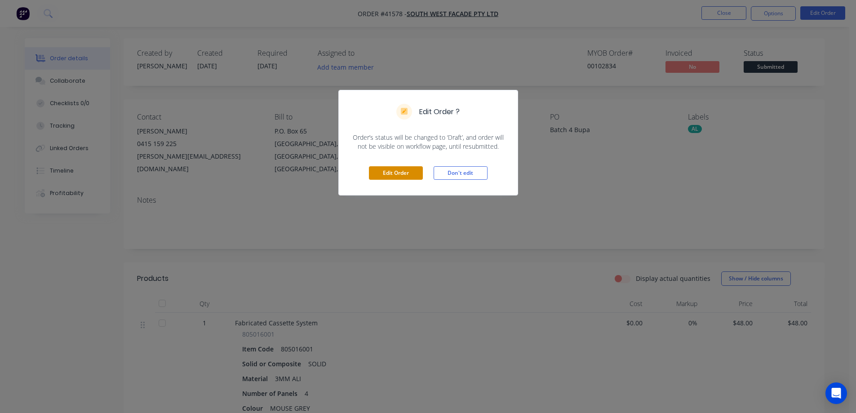
click at [415, 173] on button "Edit Order" at bounding box center [396, 172] width 54 height 13
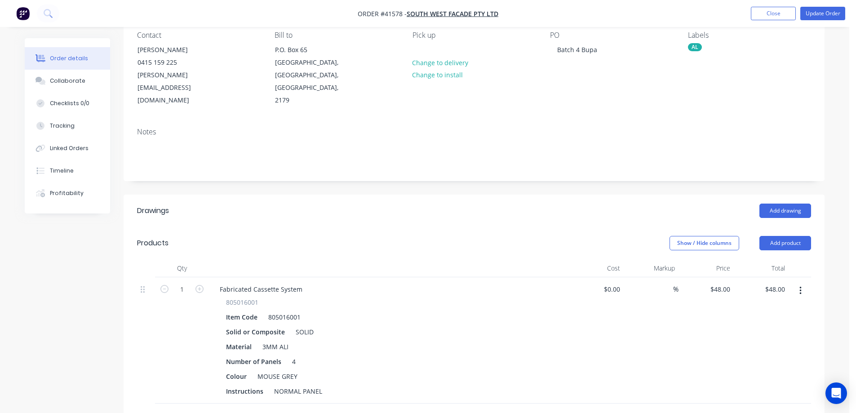
scroll to position [90, 0]
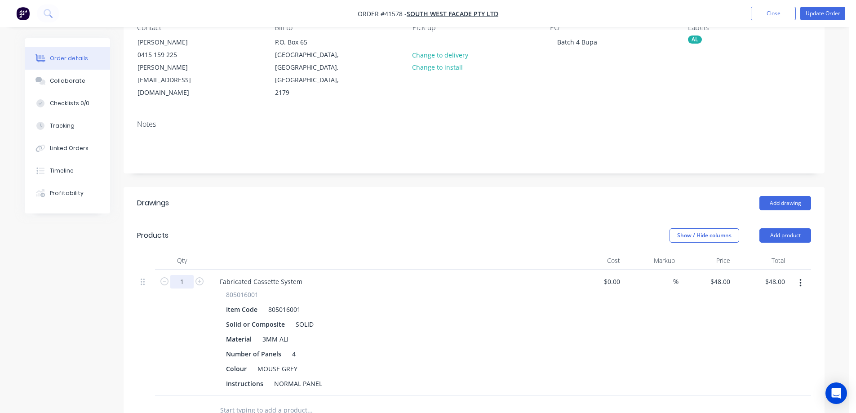
click at [184, 275] on input "1" at bounding box center [181, 281] width 23 height 13
type input "14.81"
type input "$710.88"
click at [244, 228] on div "Products" at bounding box center [208, 235] width 143 height 14
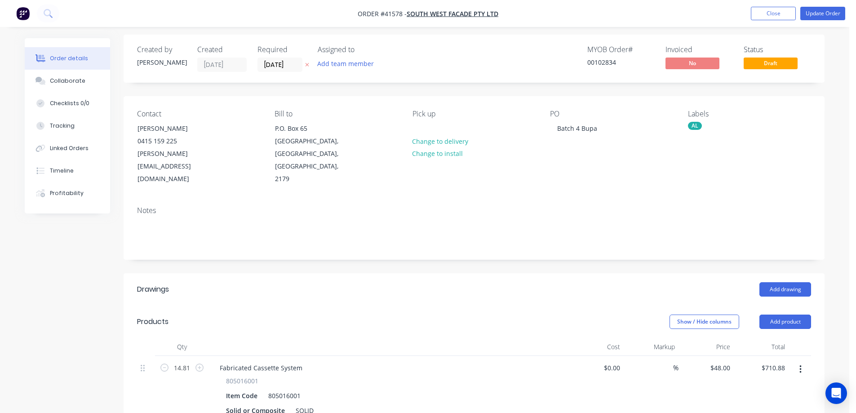
scroll to position [0, 0]
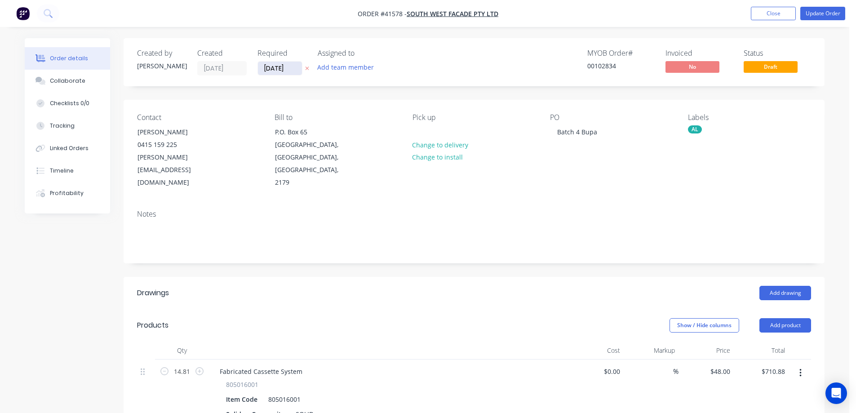
click at [273, 68] on input "09/09/25" at bounding box center [280, 68] width 44 height 13
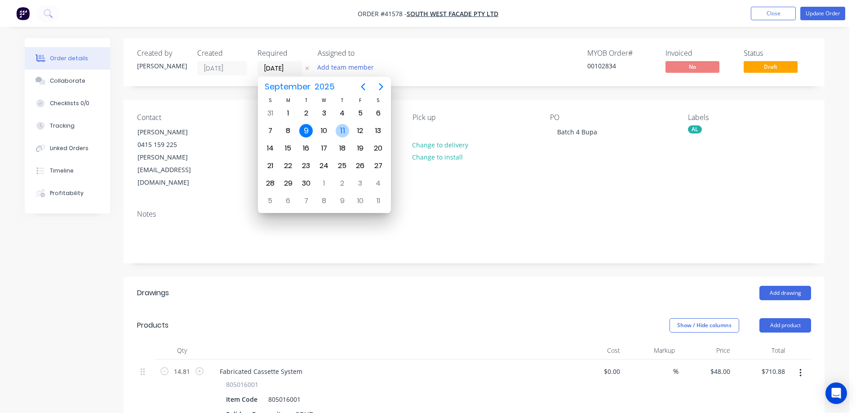
click at [341, 129] on div "11" at bounding box center [342, 130] width 13 height 13
type input "11/09/25"
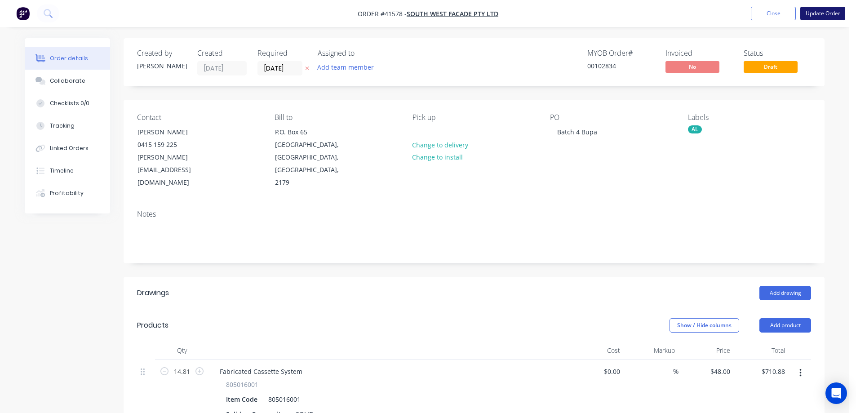
click at [829, 12] on button "Update Order" at bounding box center [823, 13] width 45 height 13
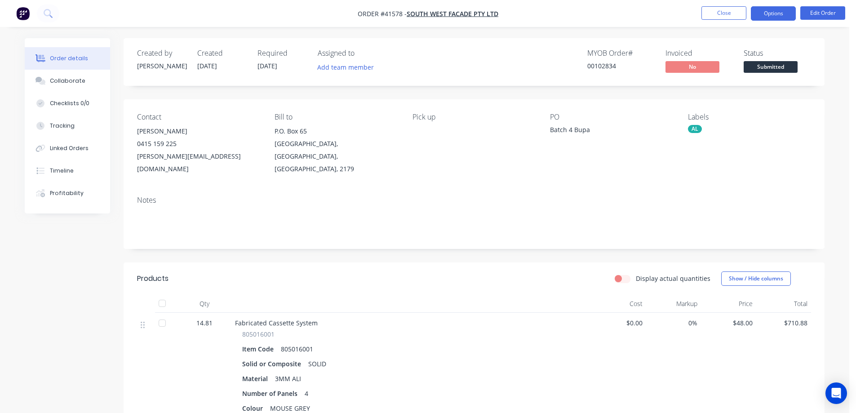
click at [762, 14] on button "Options" at bounding box center [773, 13] width 45 height 14
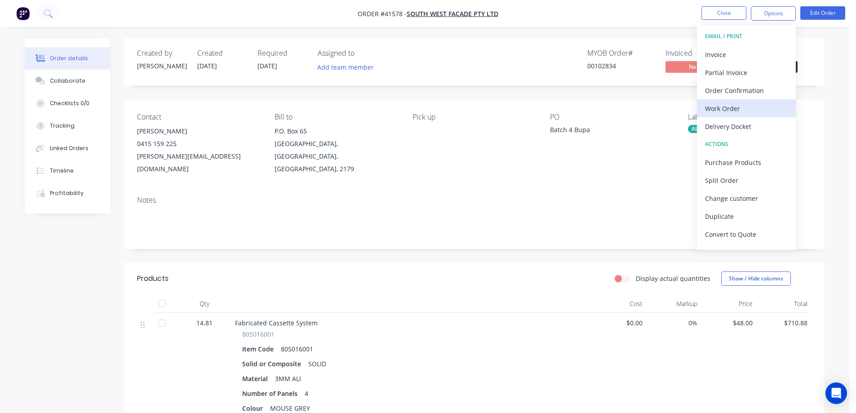
click at [735, 108] on div "Work Order" at bounding box center [746, 108] width 83 height 13
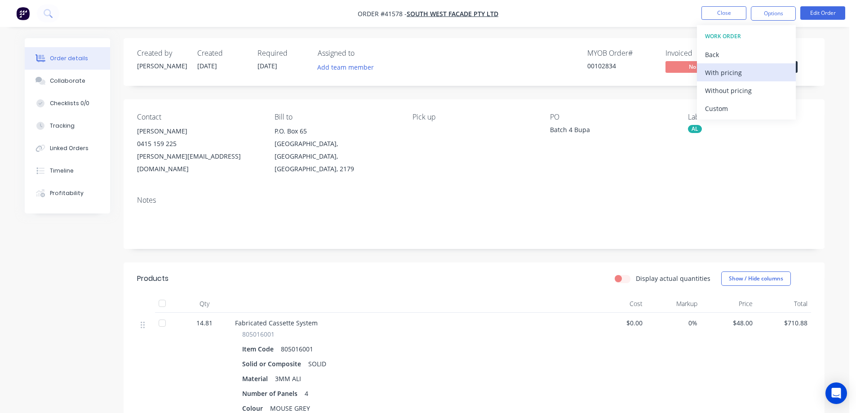
click at [742, 74] on div "With pricing" at bounding box center [746, 72] width 83 height 13
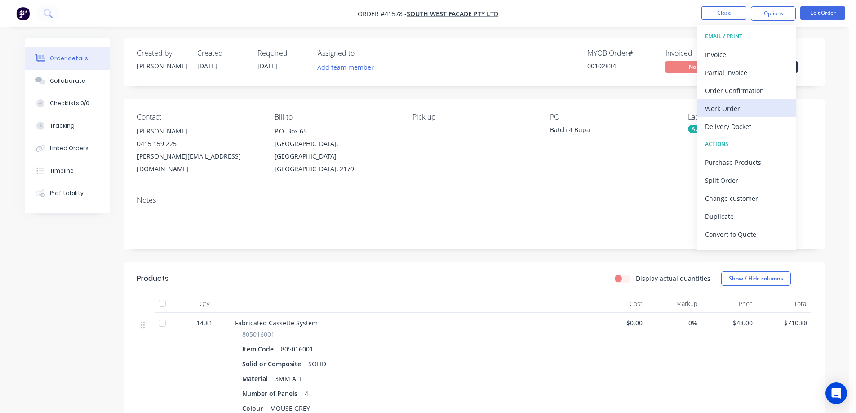
click at [730, 110] on div "Work Order" at bounding box center [746, 108] width 83 height 13
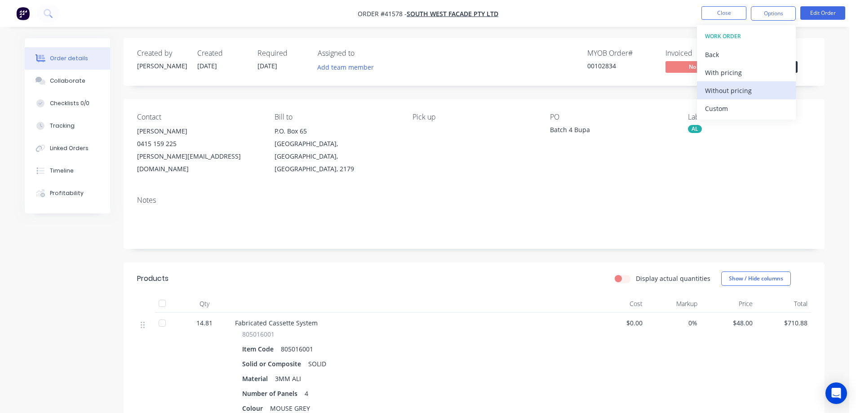
click at [748, 89] on div "Without pricing" at bounding box center [746, 90] width 83 height 13
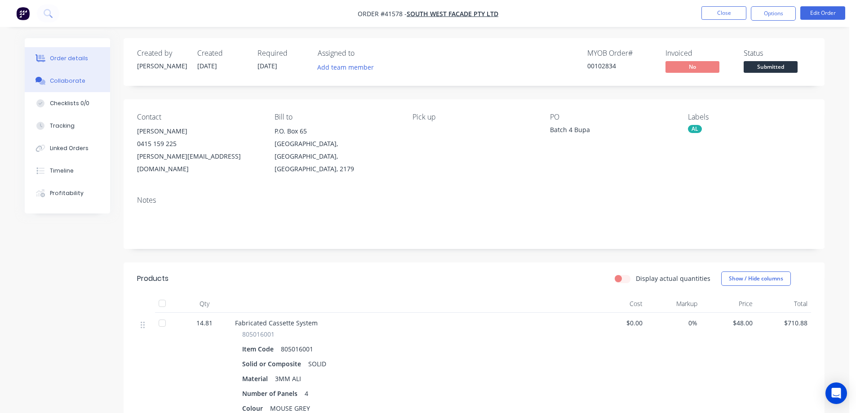
click at [60, 78] on div "Collaborate" at bounding box center [68, 81] width 36 height 8
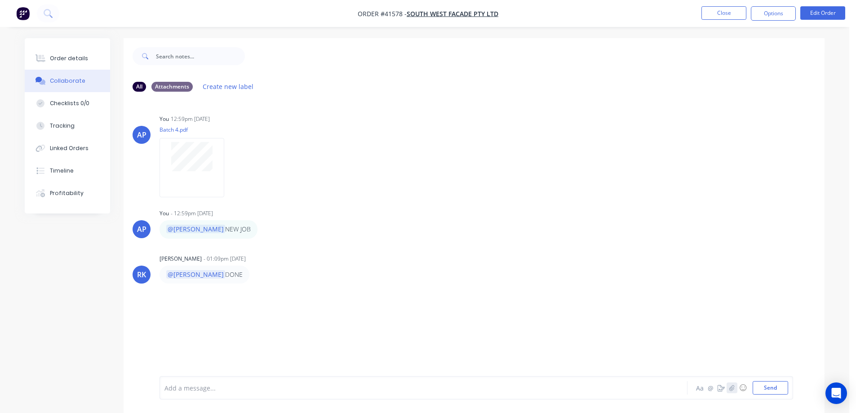
click at [731, 390] on icon "button" at bounding box center [732, 388] width 5 height 6
click at [761, 391] on button "Send" at bounding box center [771, 387] width 36 height 13
click at [77, 61] on div "Order details" at bounding box center [69, 58] width 38 height 8
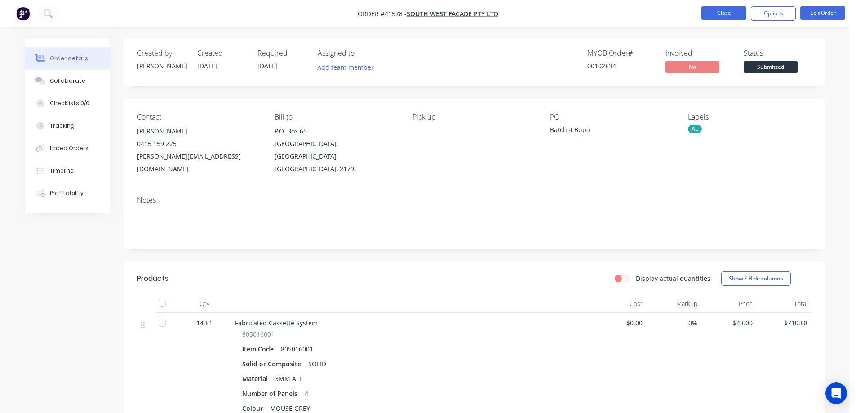
click at [731, 9] on button "Close" at bounding box center [724, 12] width 45 height 13
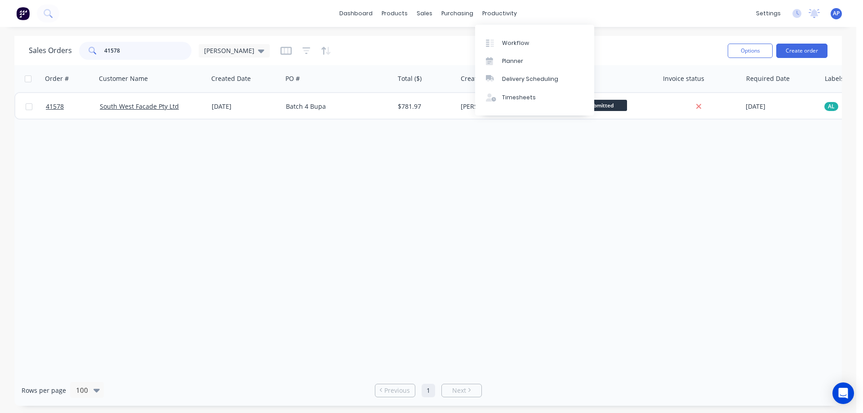
drag, startPoint x: 120, startPoint y: 51, endPoint x: 96, endPoint y: 55, distance: 24.7
click at [96, 55] on div "41578" at bounding box center [135, 51] width 112 height 18
type input "41656"
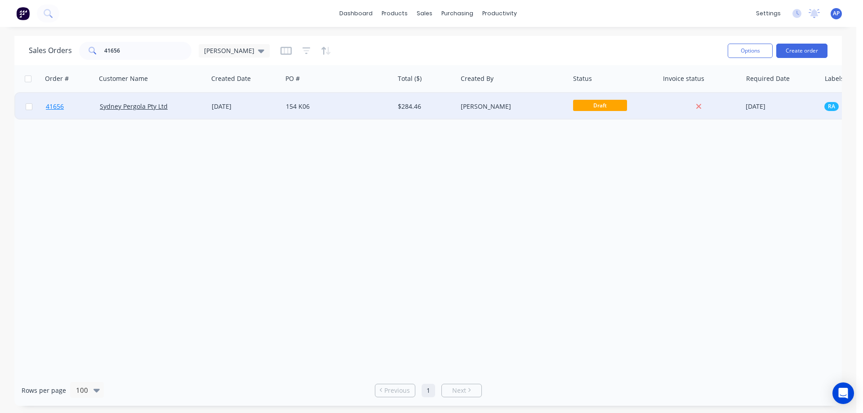
click at [58, 109] on span "41656" at bounding box center [55, 106] width 18 height 9
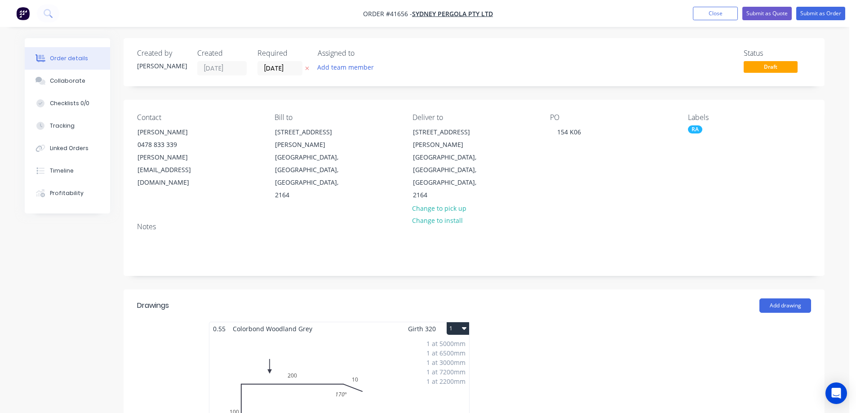
click at [315, 371] on div "1 at 5000mm 1 at 6500mm 1 at 3000mm 1 at 7200mm 1 at 2200mm Total lm $/M Total …" at bounding box center [339, 403] width 260 height 137
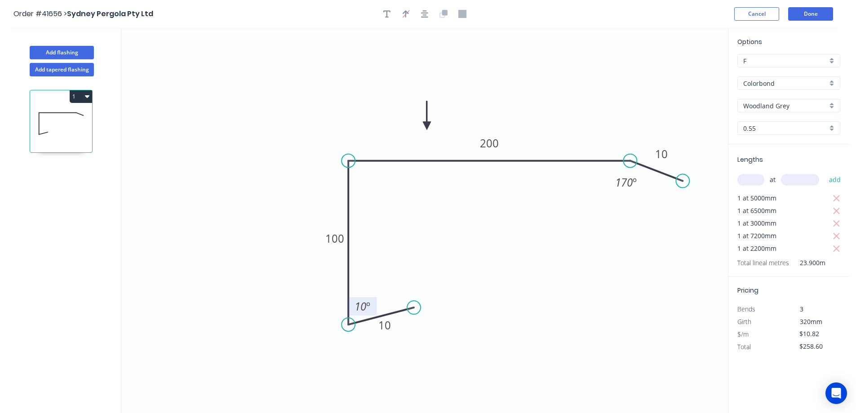
click at [362, 305] on tspan "10" at bounding box center [361, 306] width 12 height 15
click at [397, 269] on icon "0 10 100 200 10 70 º 170 º" at bounding box center [424, 220] width 607 height 385
click at [828, 13] on button "Done" at bounding box center [811, 13] width 45 height 13
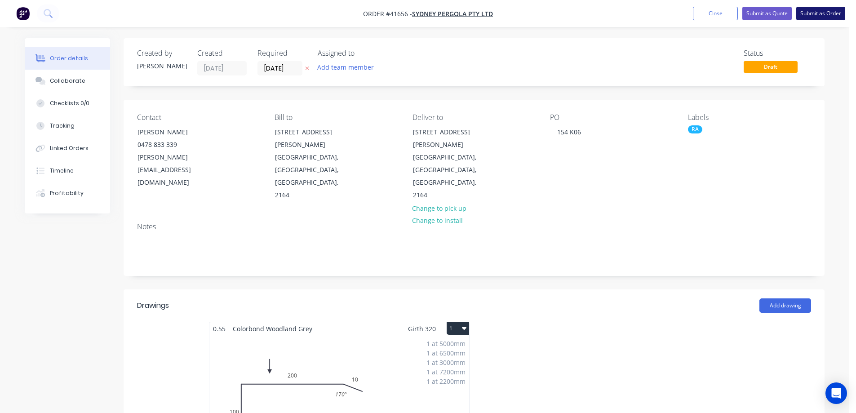
click at [818, 14] on button "Submit as Order" at bounding box center [821, 13] width 49 height 13
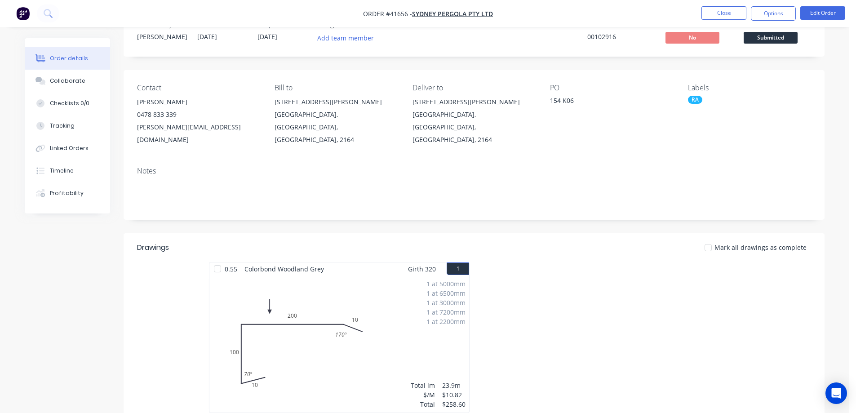
scroll to position [45, 0]
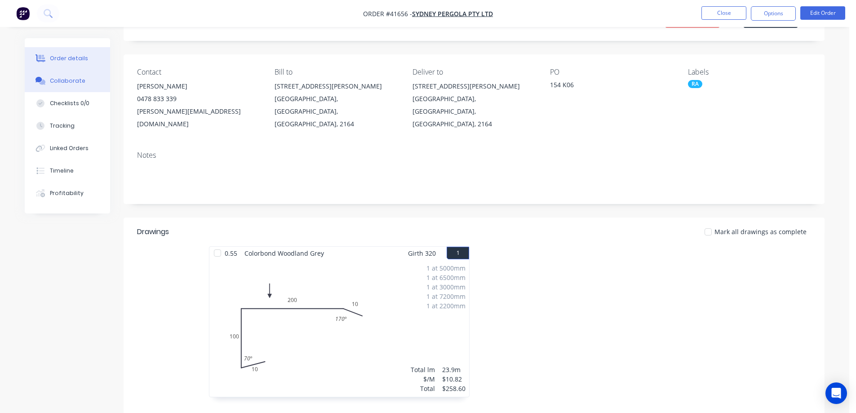
click at [81, 84] on div "Collaborate" at bounding box center [68, 81] width 36 height 8
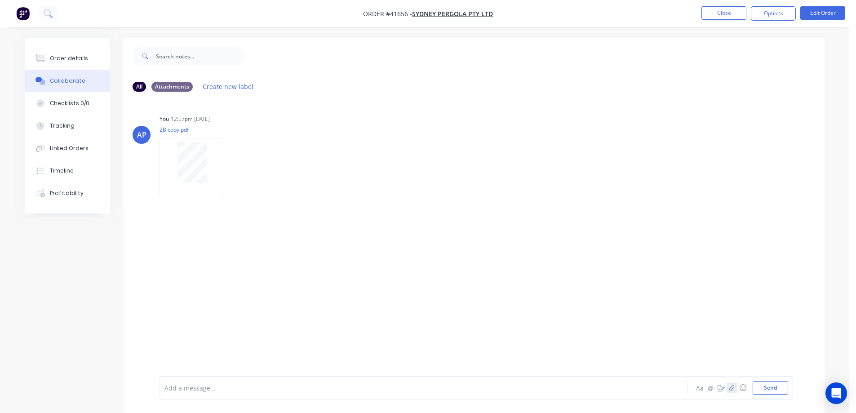
click at [731, 385] on icon "button" at bounding box center [732, 388] width 5 height 6
click at [732, 385] on icon "button" at bounding box center [732, 388] width 5 height 6
click at [763, 386] on button "Send" at bounding box center [771, 387] width 36 height 13
click at [88, 56] on button "Order details" at bounding box center [67, 58] width 85 height 22
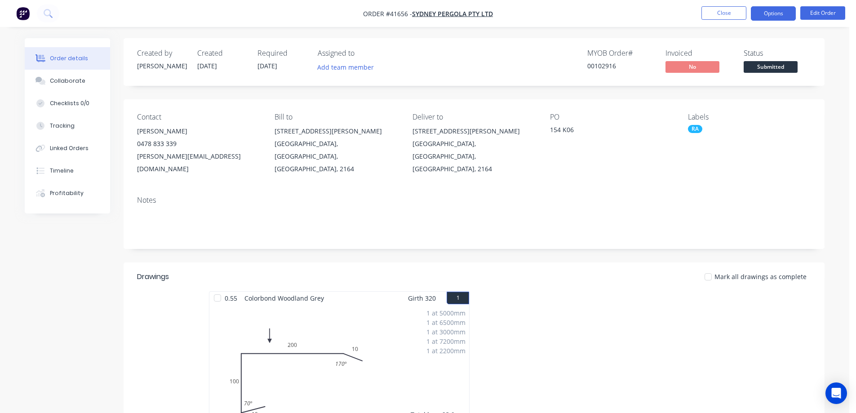
click at [779, 13] on button "Options" at bounding box center [773, 13] width 45 height 14
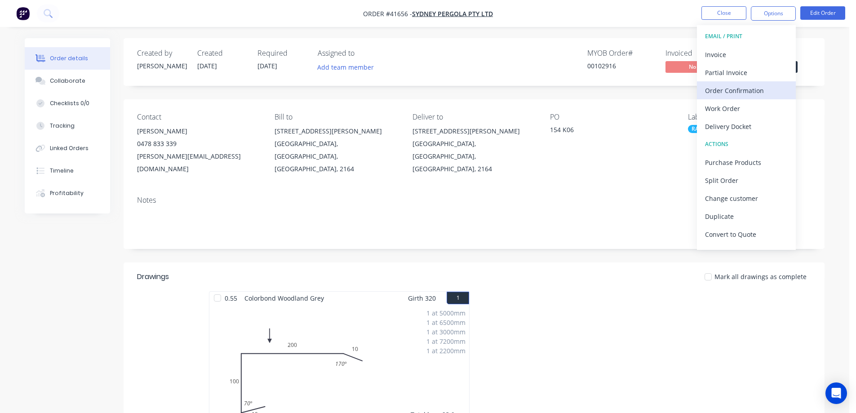
click at [759, 89] on div "Order Confirmation" at bounding box center [746, 90] width 83 height 13
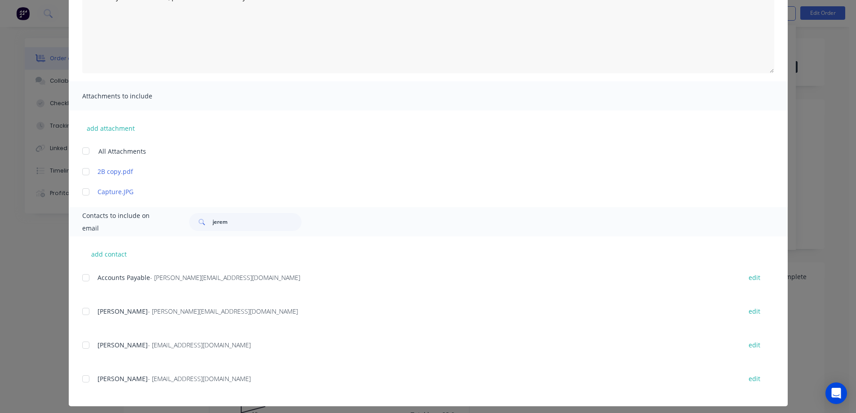
scroll to position [125, 0]
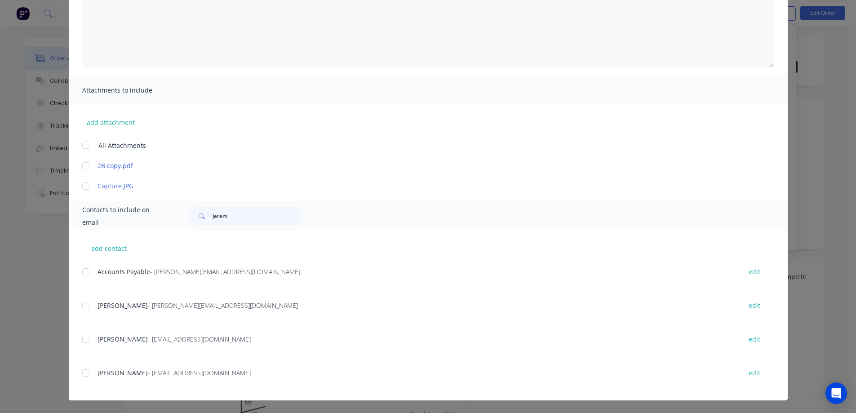
click at [85, 306] on div at bounding box center [86, 306] width 18 height 18
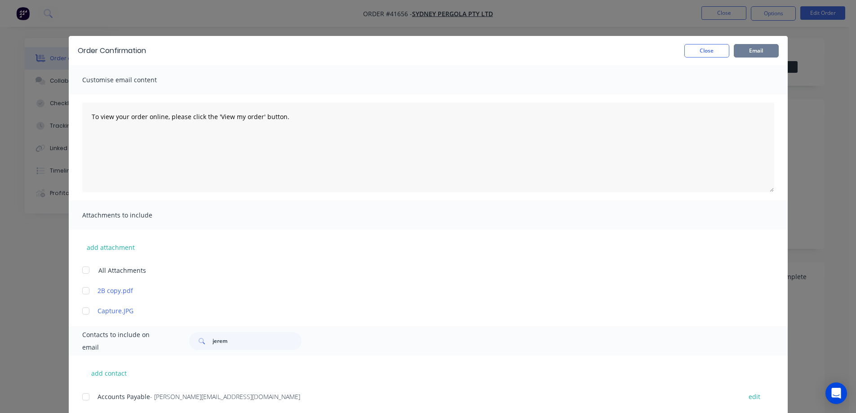
click at [757, 45] on button "Email" at bounding box center [756, 50] width 45 height 13
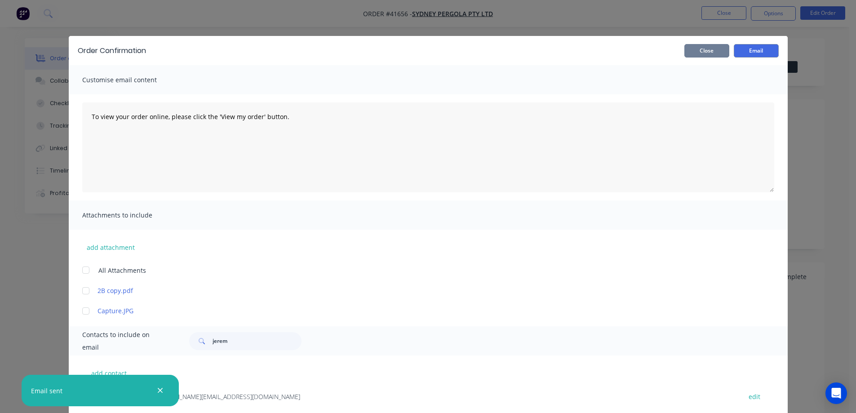
click at [719, 50] on button "Close" at bounding box center [707, 50] width 45 height 13
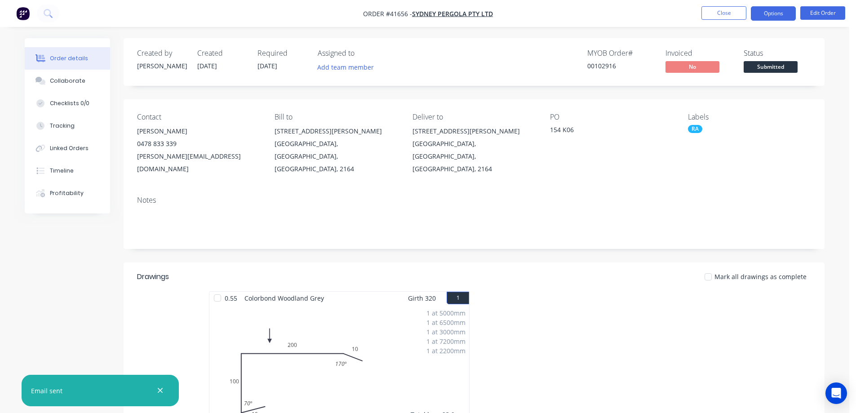
click at [765, 10] on button "Options" at bounding box center [773, 13] width 45 height 14
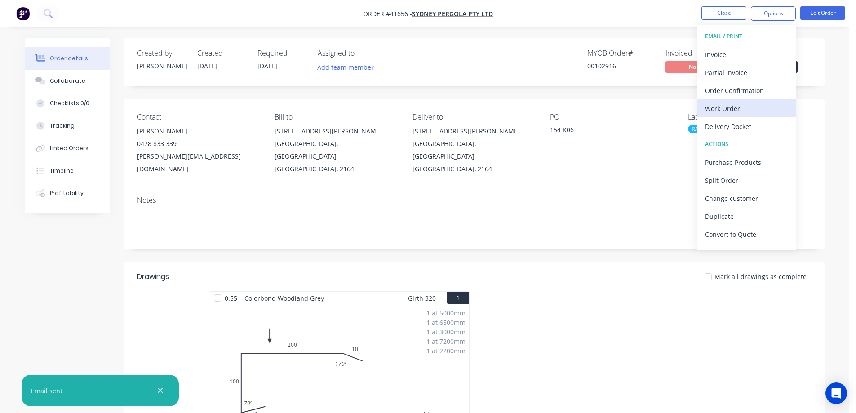
click at [722, 107] on div "Work Order" at bounding box center [746, 108] width 83 height 13
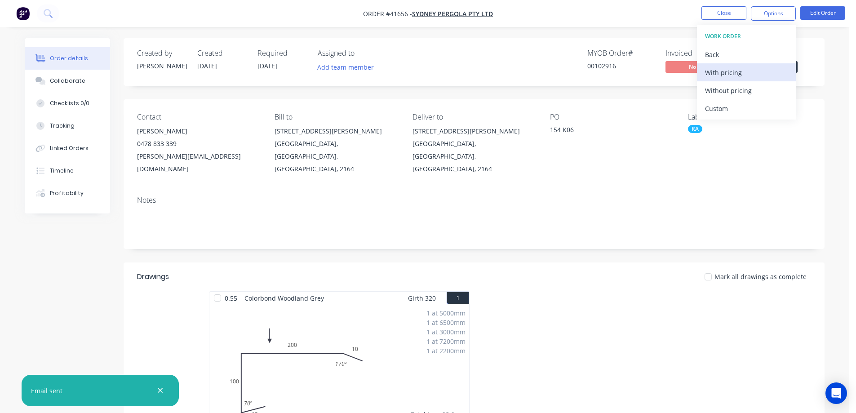
click at [732, 74] on div "With pricing" at bounding box center [746, 72] width 83 height 13
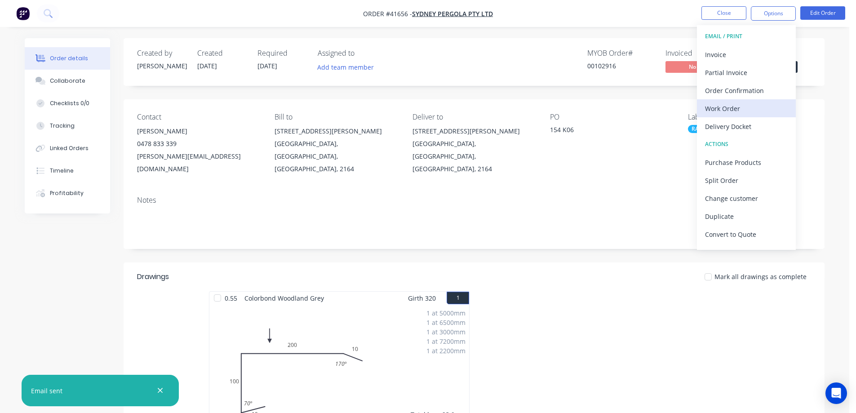
click at [718, 109] on div "Work Order" at bounding box center [746, 108] width 83 height 13
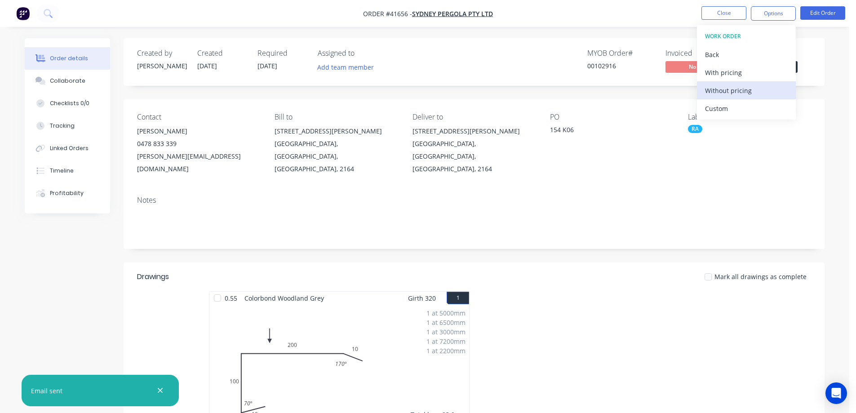
click at [731, 90] on div "Without pricing" at bounding box center [746, 90] width 83 height 13
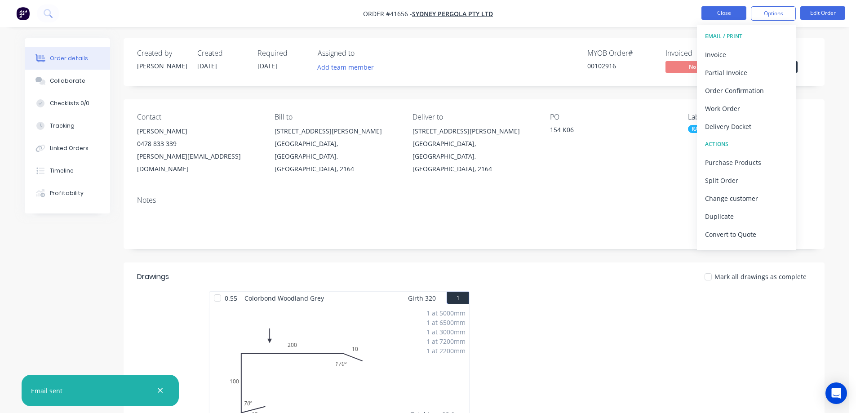
click at [713, 13] on button "Close" at bounding box center [724, 12] width 45 height 13
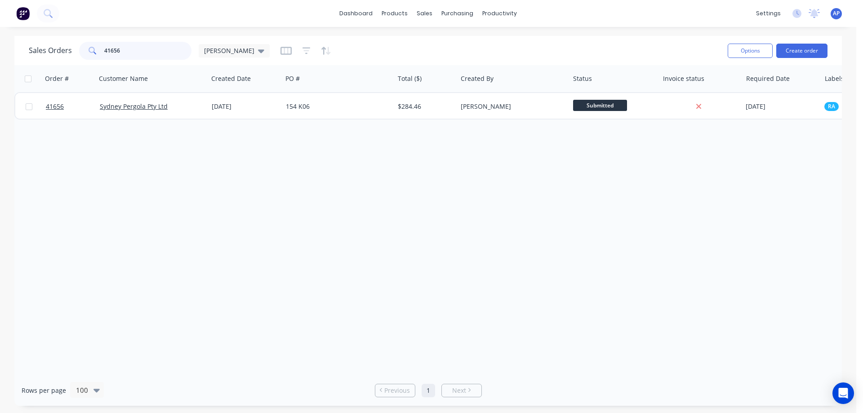
drag, startPoint x: 133, startPoint y: 48, endPoint x: 101, endPoint y: 55, distance: 32.7
click at [101, 55] on div "41656" at bounding box center [135, 51] width 112 height 18
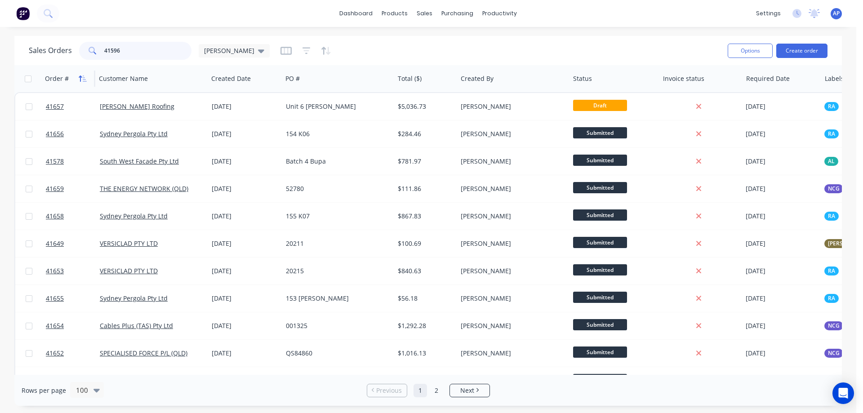
type input "41596"
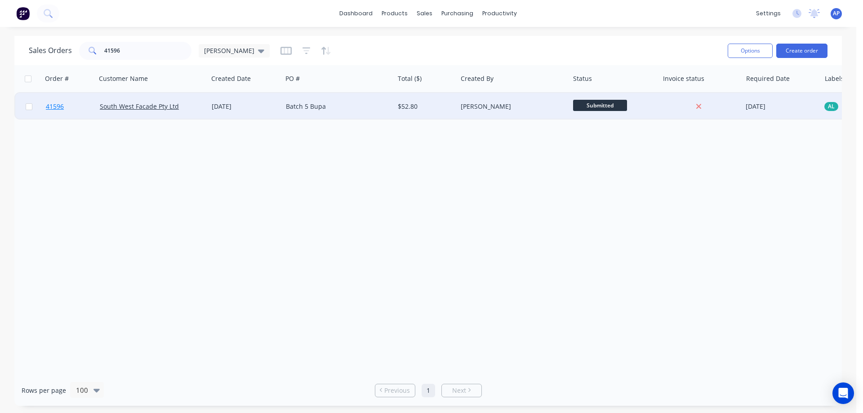
click at [58, 108] on span "41596" at bounding box center [55, 106] width 18 height 9
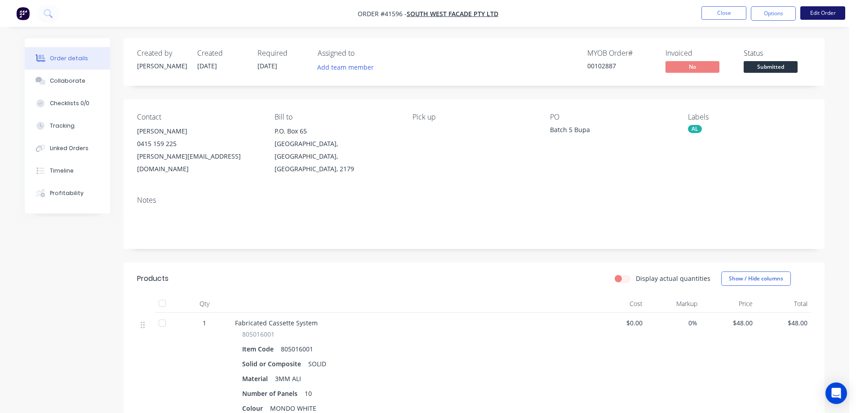
click at [821, 15] on button "Edit Order" at bounding box center [823, 12] width 45 height 13
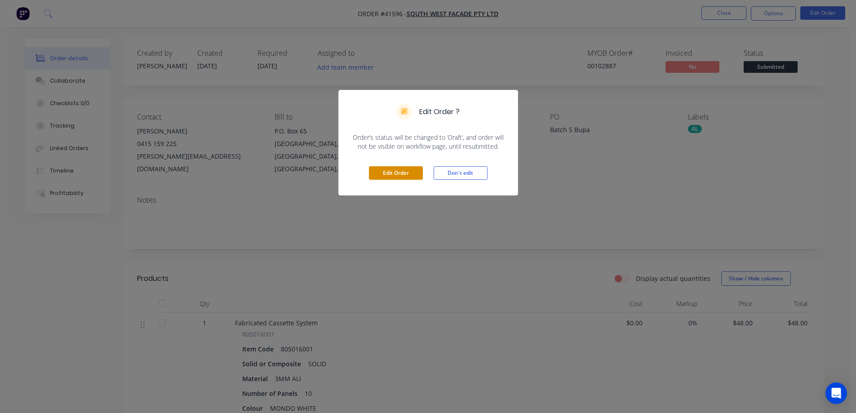
click at [399, 177] on button "Edit Order" at bounding box center [396, 172] width 54 height 13
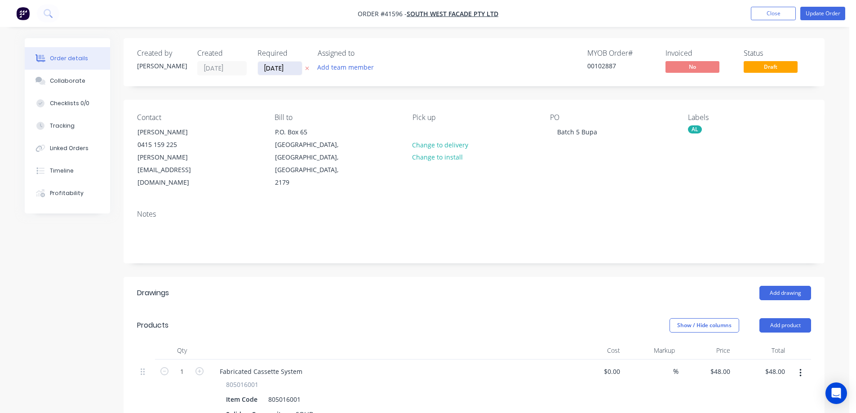
click at [280, 69] on input "09/09/25" at bounding box center [280, 68] width 44 height 13
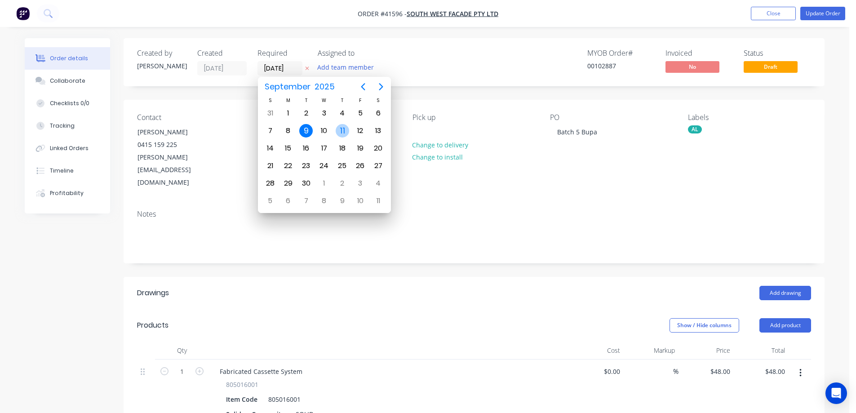
click at [339, 131] on div "11" at bounding box center [342, 130] width 13 height 13
type input "11/09/25"
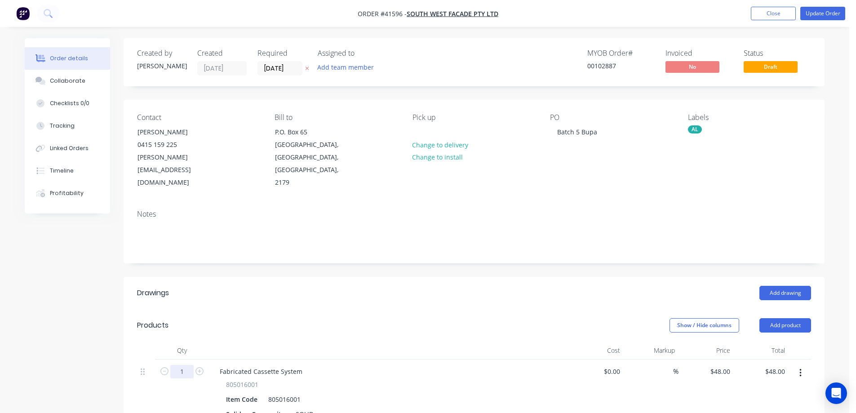
click at [182, 365] on input "1" at bounding box center [181, 371] width 23 height 13
type input "17.32"
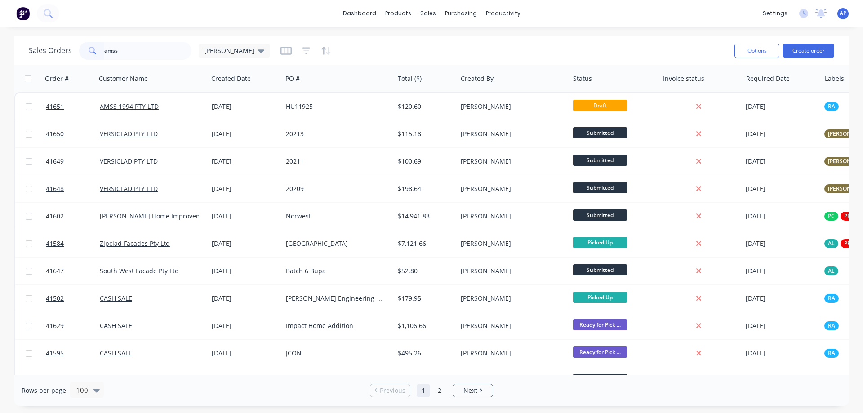
type input "amss"
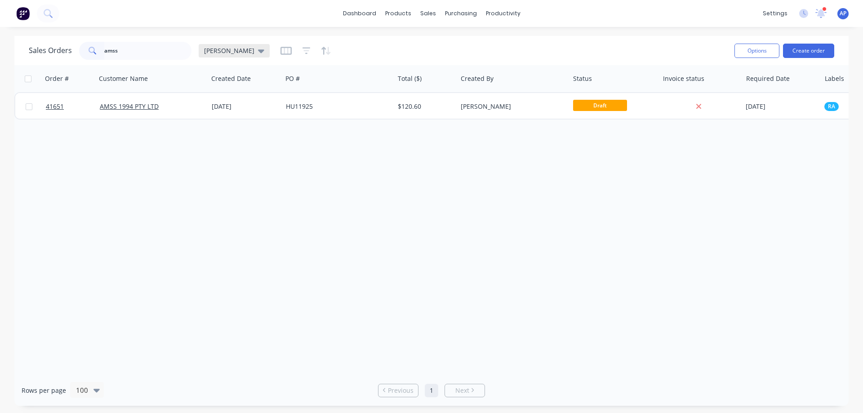
click at [258, 52] on icon at bounding box center [261, 51] width 6 height 10
click at [223, 160] on button "Archived" at bounding box center [252, 163] width 102 height 10
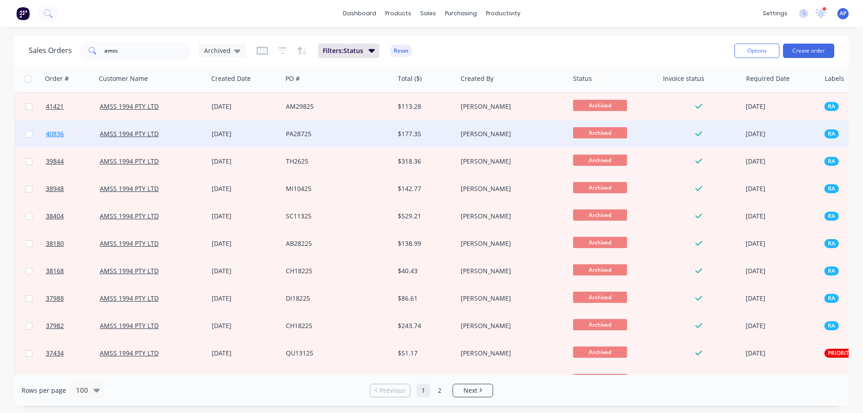
click at [61, 134] on span "40836" at bounding box center [55, 133] width 18 height 9
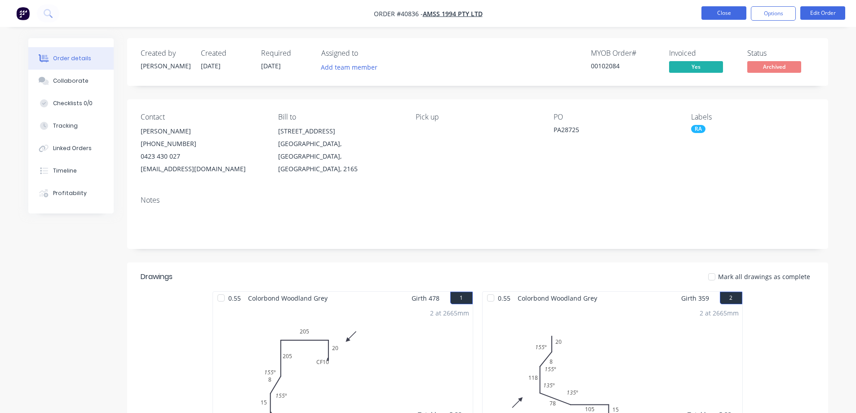
click at [726, 15] on button "Close" at bounding box center [724, 12] width 45 height 13
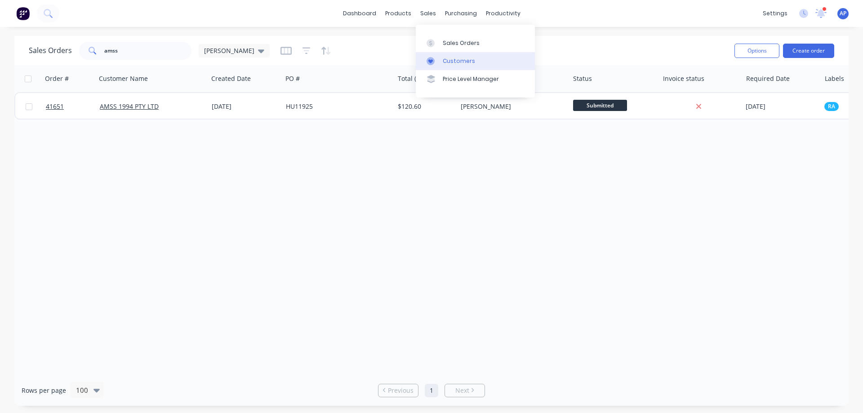
click at [468, 57] on link "Customers" at bounding box center [475, 61] width 119 height 18
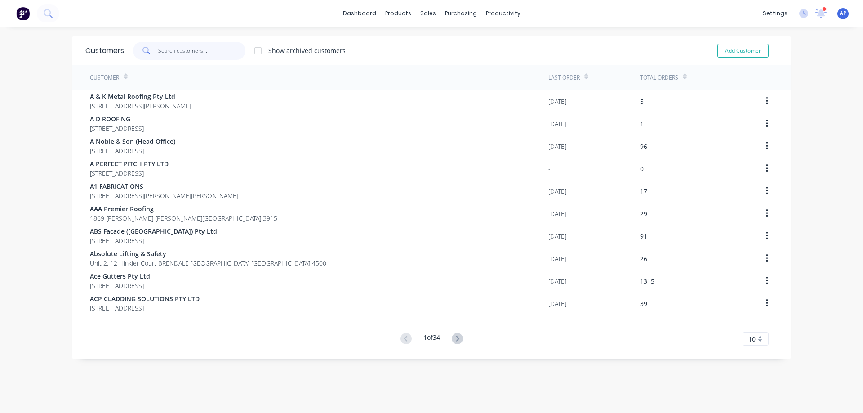
click at [180, 56] on input "text" at bounding box center [202, 51] width 88 height 18
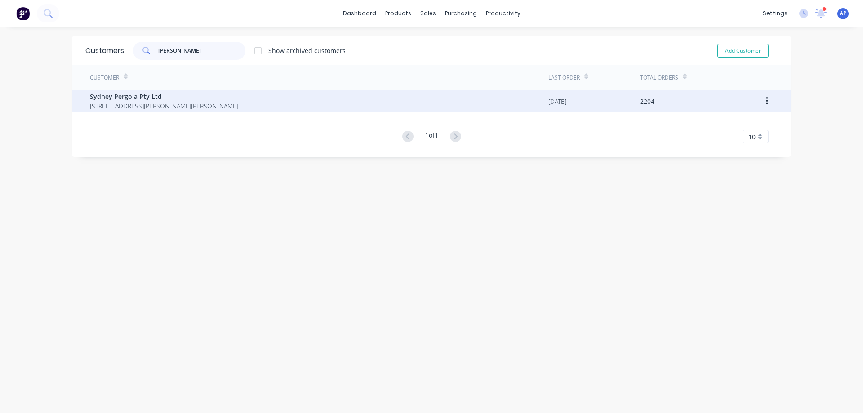
type input "SYDNEY PERGOLA"
click at [129, 101] on span "Sydney Pergola Pty Ltd" at bounding box center [164, 96] width 148 height 9
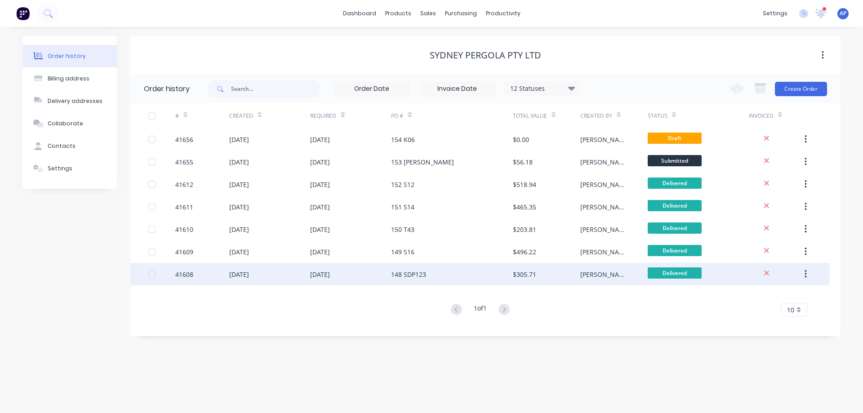
click at [436, 270] on div "148 SDP123" at bounding box center [451, 274] width 121 height 22
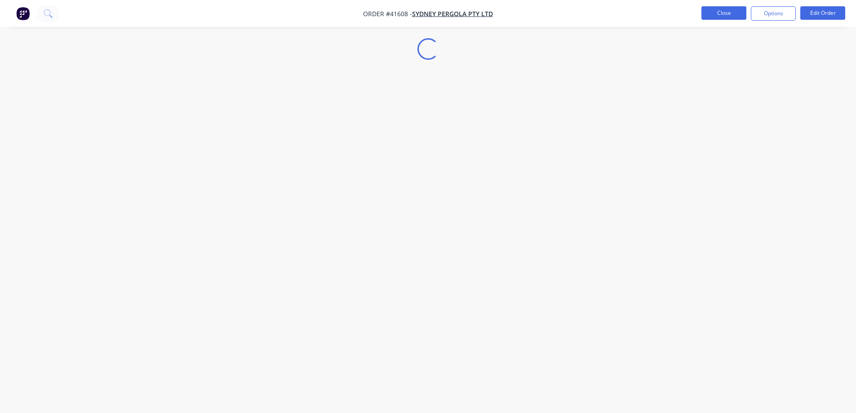
click at [720, 14] on button "Close" at bounding box center [724, 12] width 45 height 13
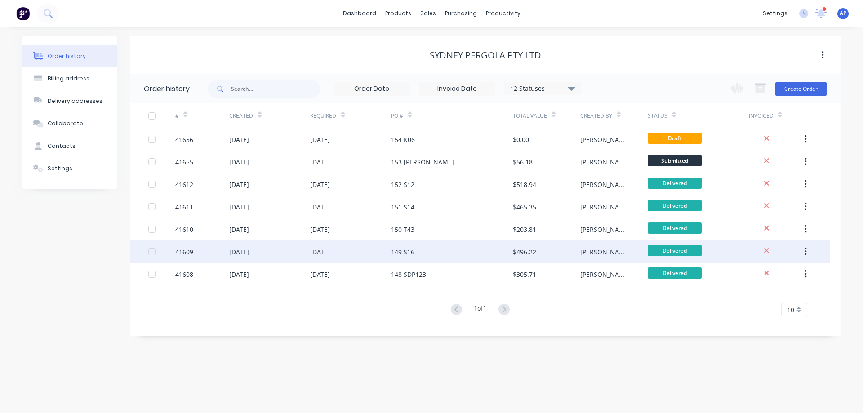
click at [386, 256] on div "[DATE]" at bounding box center [350, 252] width 81 height 22
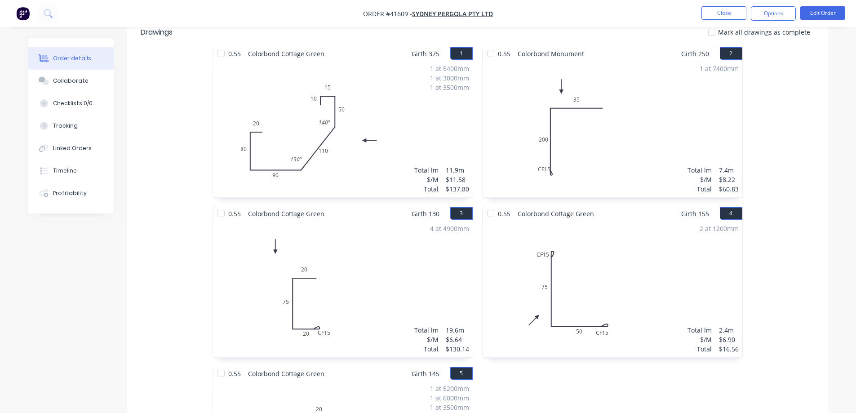
scroll to position [45, 0]
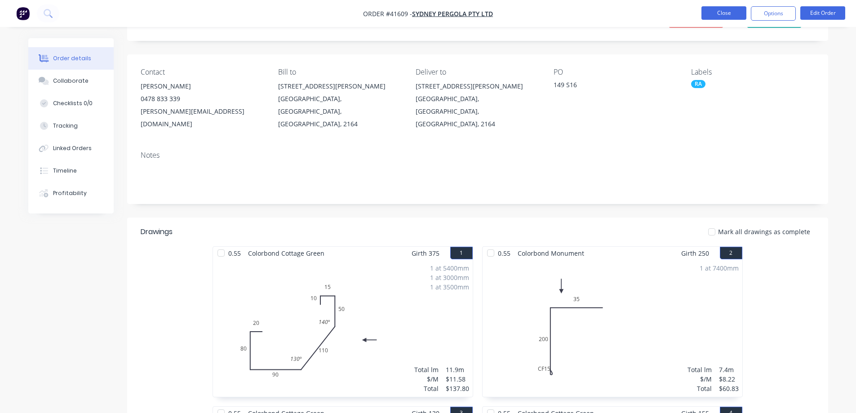
click at [722, 11] on button "Close" at bounding box center [724, 12] width 45 height 13
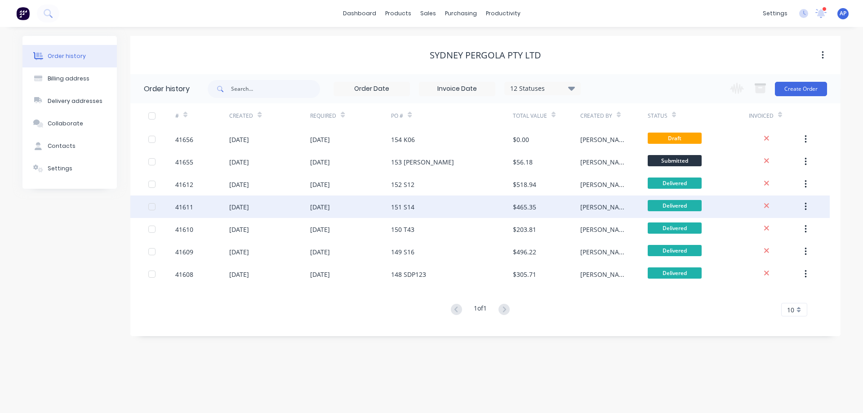
click at [369, 209] on div "[DATE]" at bounding box center [350, 207] width 81 height 22
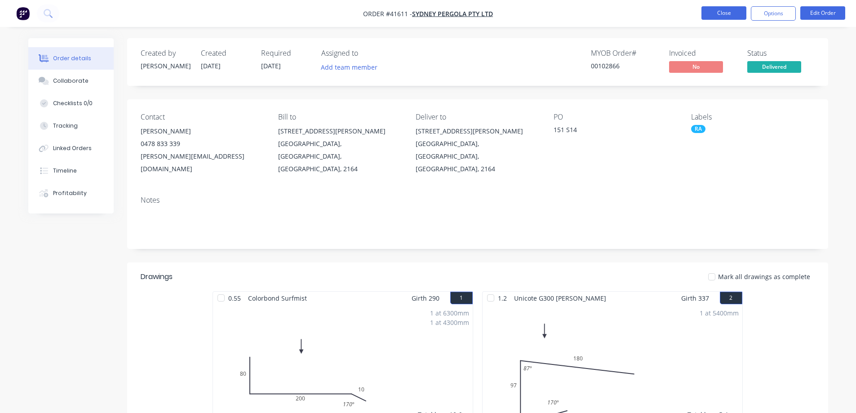
click at [725, 11] on button "Close" at bounding box center [724, 12] width 45 height 13
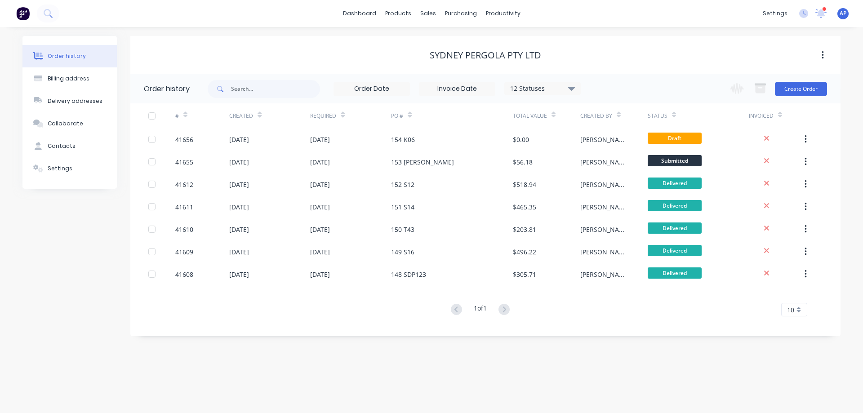
click at [576, 86] on div "12 Statuses" at bounding box center [543, 89] width 76 height 10
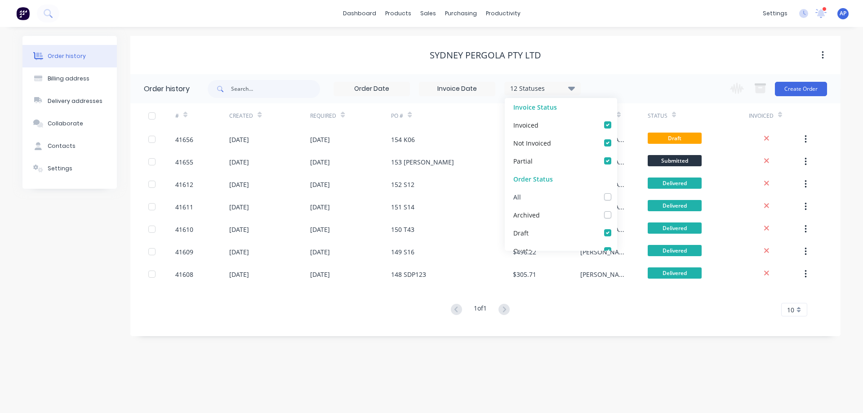
click at [617, 192] on label at bounding box center [617, 192] width 0 height 0
click at [617, 195] on input "checkbox" at bounding box center [620, 196] width 7 height 9
checkbox input "true"
click at [571, 371] on div "Order history Billing address Delivery addresses Collaborate Contacts Settings …" at bounding box center [431, 220] width 863 height 386
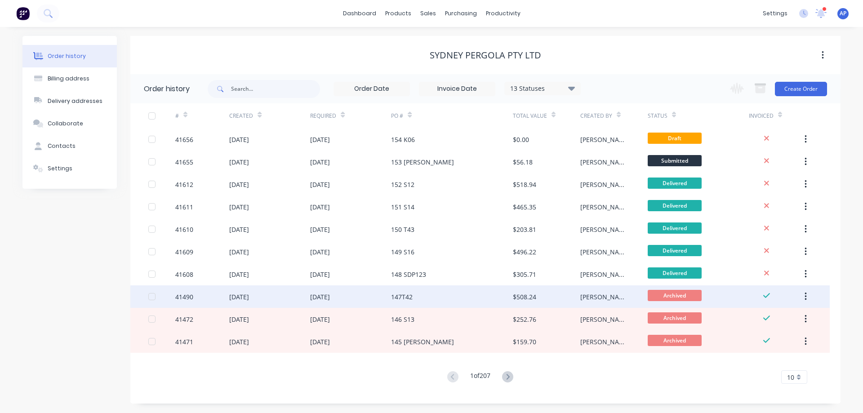
click at [433, 299] on div "147T42" at bounding box center [451, 296] width 121 height 22
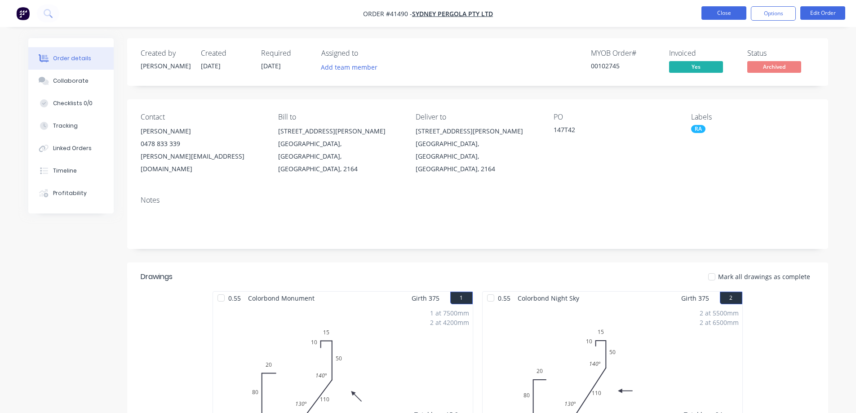
click at [731, 8] on button "Close" at bounding box center [724, 12] width 45 height 13
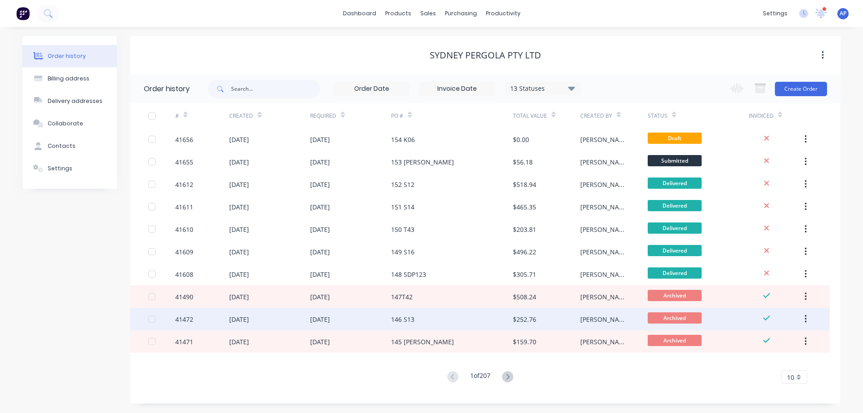
click at [439, 321] on div "146 S13" at bounding box center [451, 319] width 121 height 22
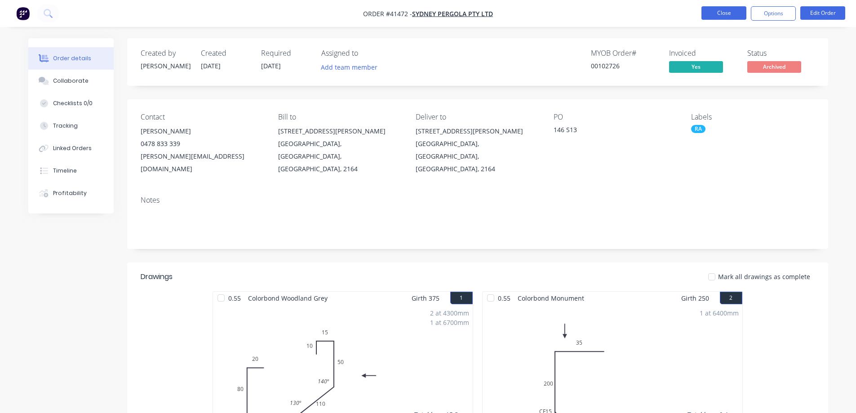
click at [720, 9] on button "Close" at bounding box center [724, 12] width 45 height 13
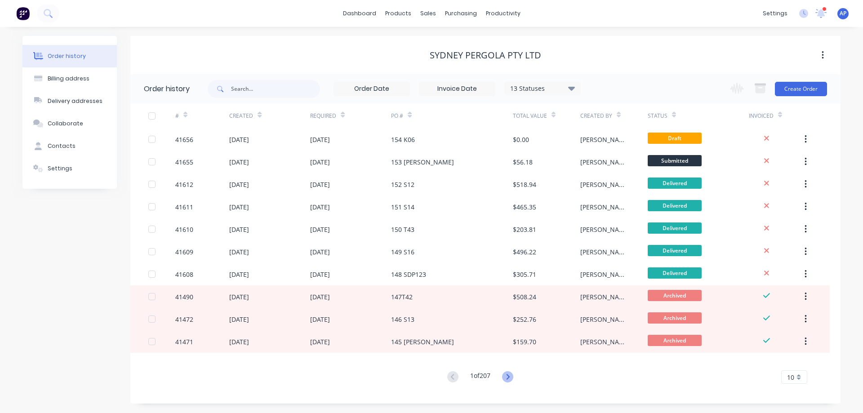
click at [508, 376] on icon at bounding box center [507, 376] width 11 height 11
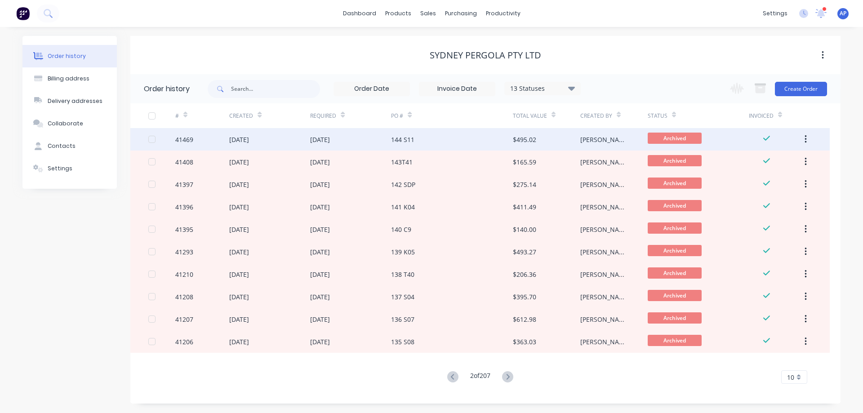
click at [420, 134] on div "144 S11" at bounding box center [451, 139] width 121 height 22
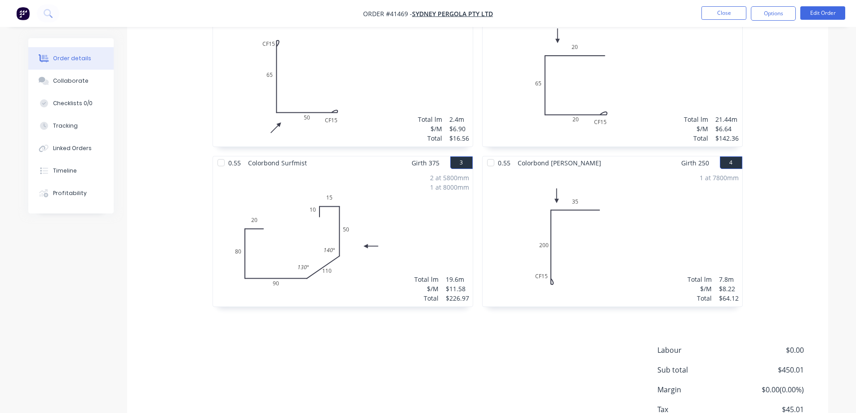
scroll to position [121, 0]
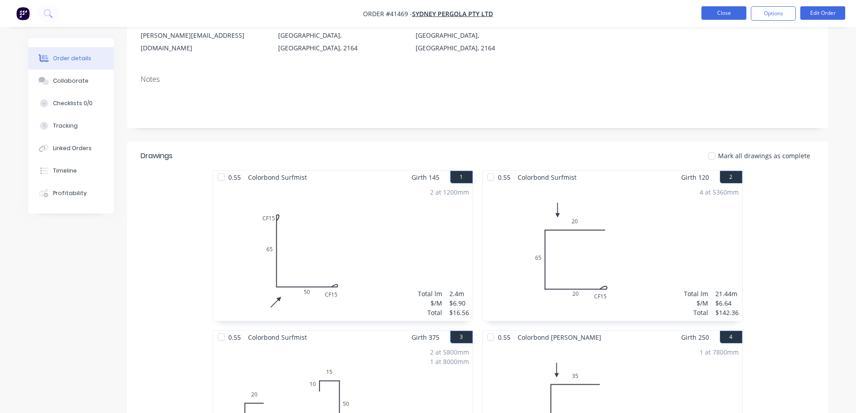
click at [733, 7] on button "Close" at bounding box center [724, 12] width 45 height 13
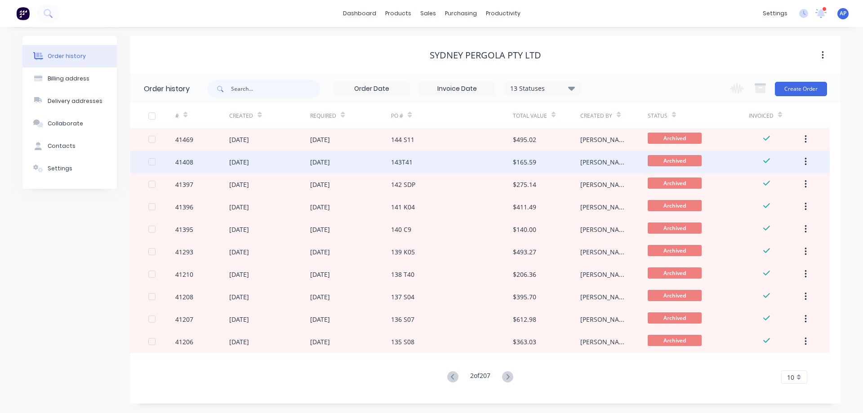
click at [426, 167] on div "143T41" at bounding box center [451, 162] width 121 height 22
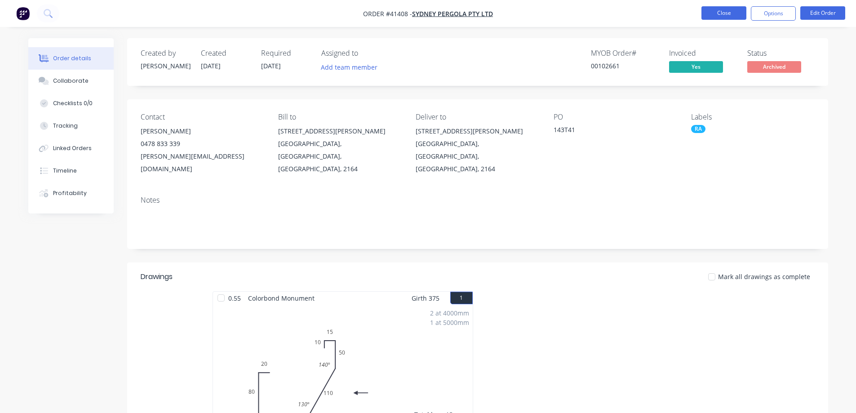
click at [706, 12] on button "Close" at bounding box center [724, 12] width 45 height 13
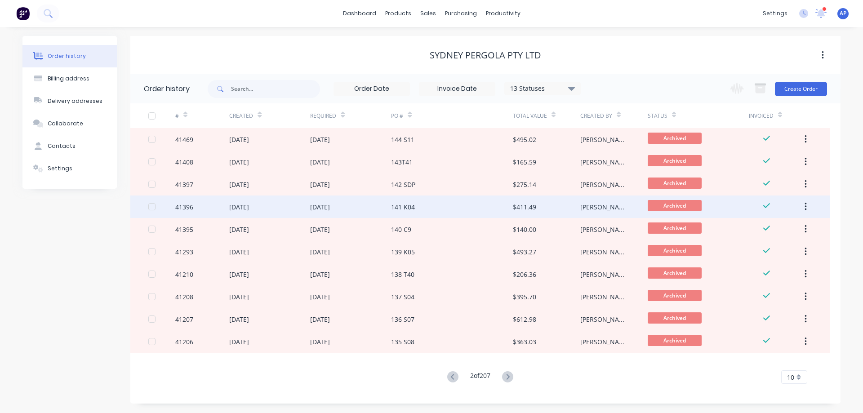
click at [403, 212] on div "141 K04" at bounding box center [451, 207] width 121 height 22
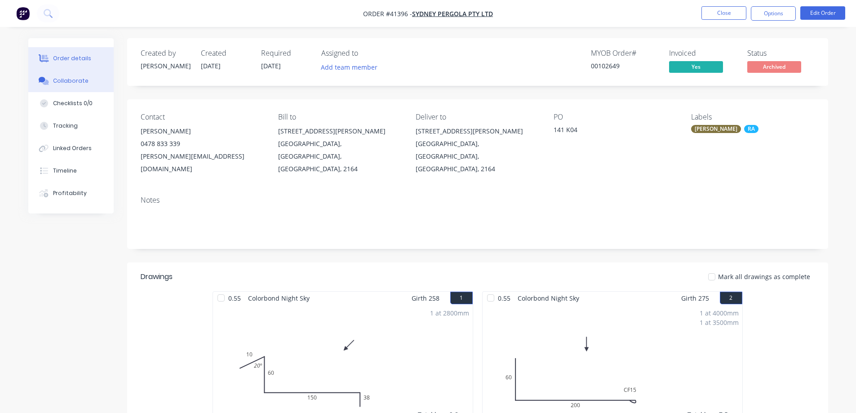
click at [79, 79] on div "Collaborate" at bounding box center [71, 81] width 36 height 8
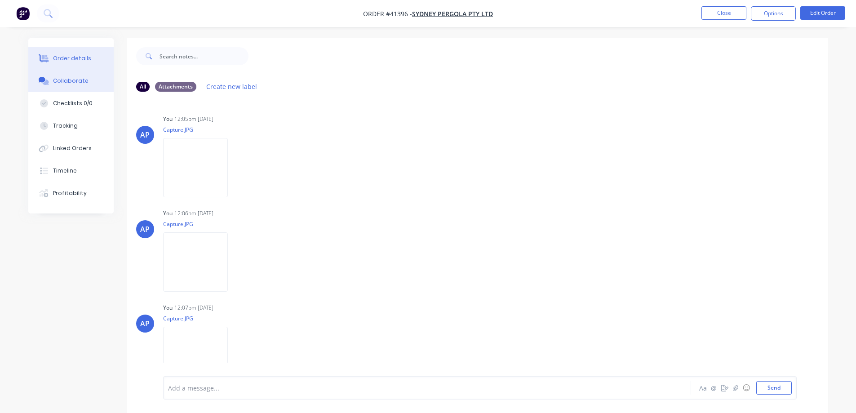
click at [84, 59] on div "Order details" at bounding box center [72, 58] width 38 height 8
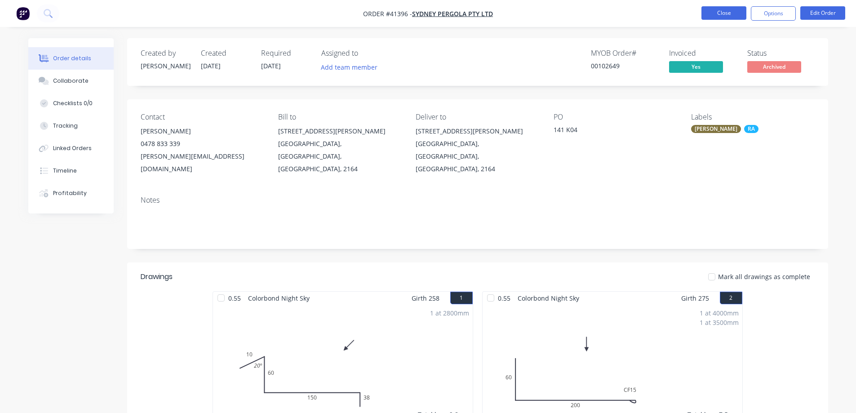
click at [708, 9] on button "Close" at bounding box center [724, 12] width 45 height 13
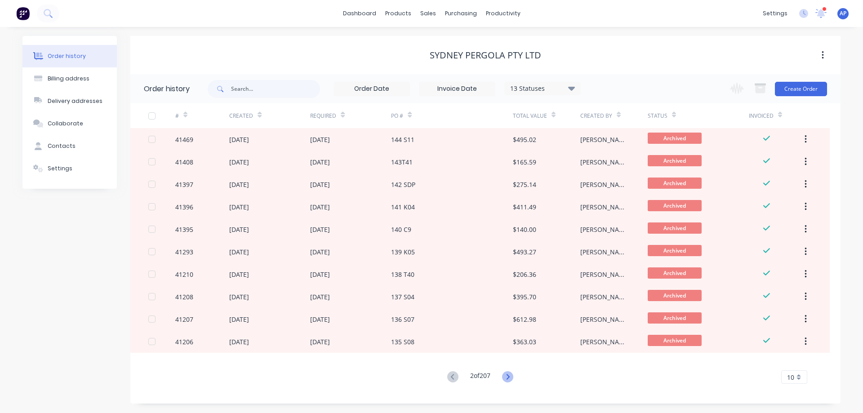
click at [511, 376] on icon at bounding box center [507, 376] width 11 height 11
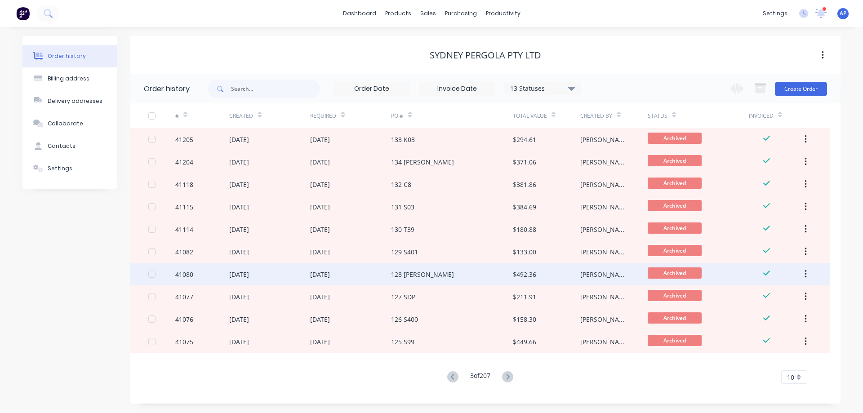
click at [432, 273] on div "128 TONI" at bounding box center [451, 274] width 121 height 22
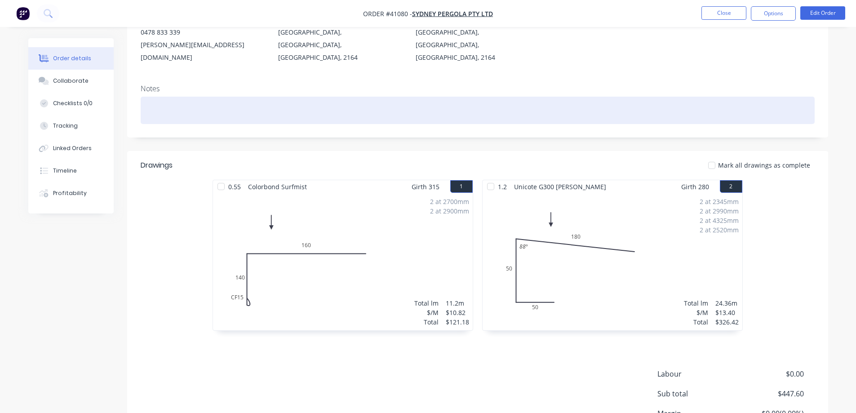
scroll to position [45, 0]
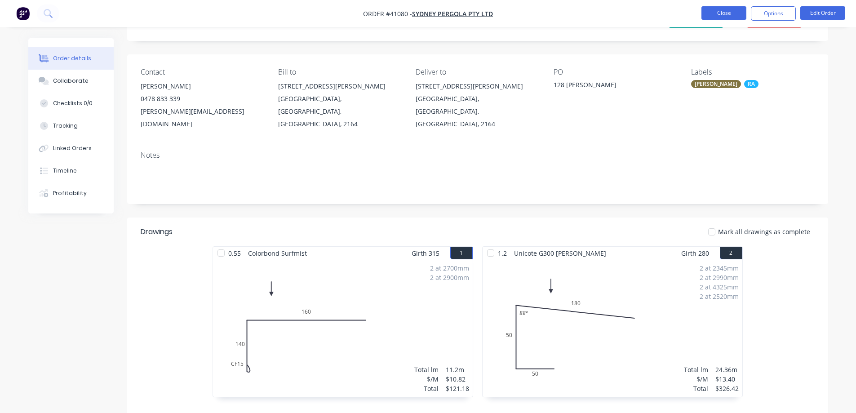
click at [715, 10] on button "Close" at bounding box center [724, 12] width 45 height 13
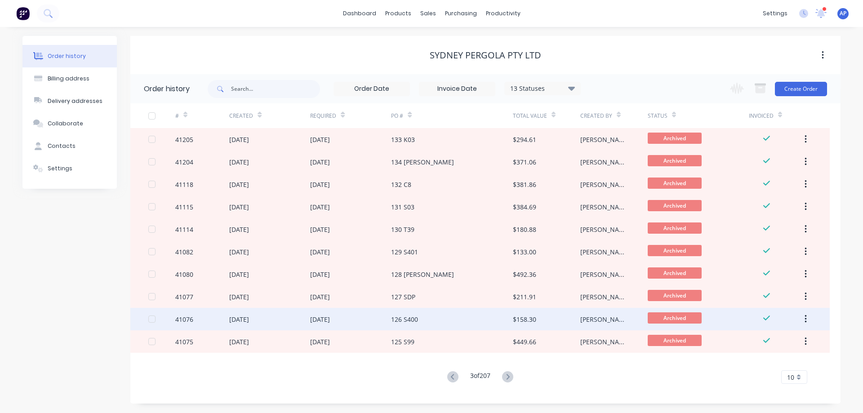
click at [438, 319] on div "126 S400" at bounding box center [451, 319] width 121 height 22
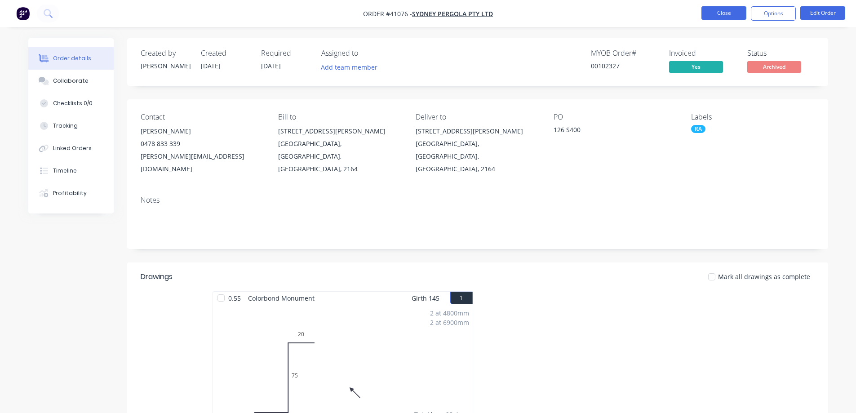
click at [734, 10] on button "Close" at bounding box center [724, 12] width 45 height 13
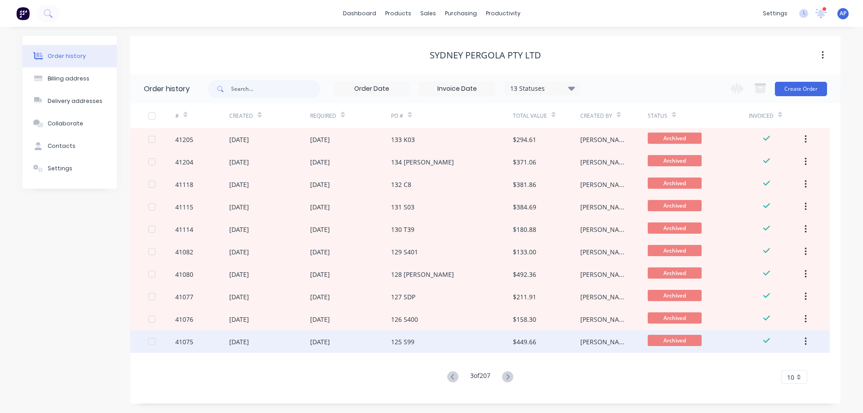
click at [442, 341] on div "125 S99" at bounding box center [451, 341] width 121 height 22
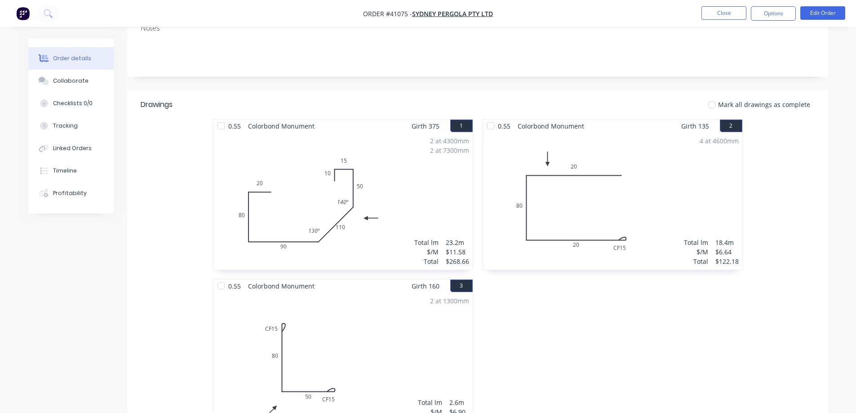
scroll to position [76, 0]
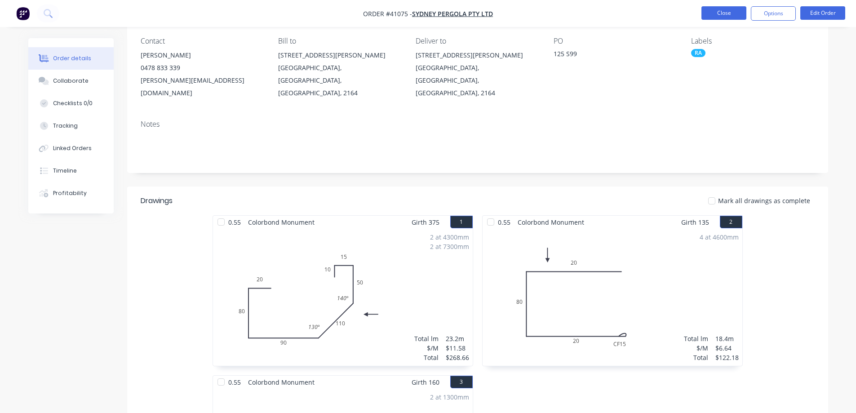
click at [715, 9] on button "Close" at bounding box center [724, 12] width 45 height 13
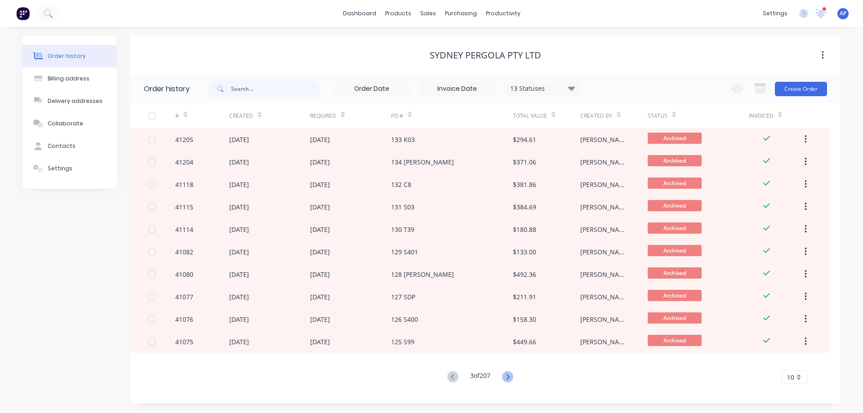
click at [511, 376] on icon at bounding box center [507, 376] width 11 height 11
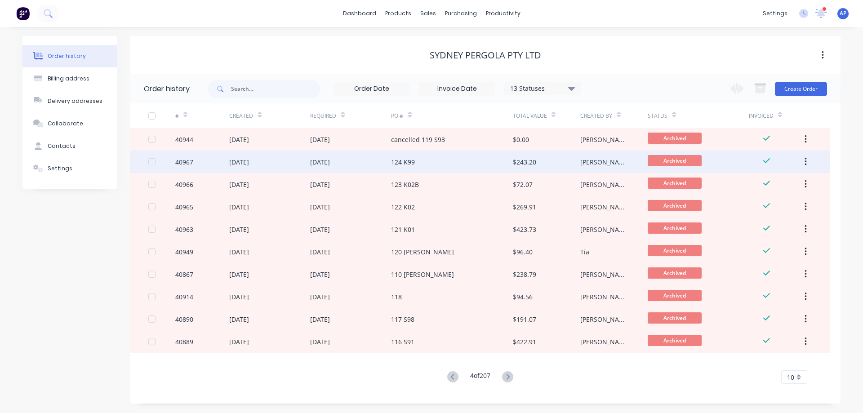
click at [414, 160] on div "124 K99" at bounding box center [403, 161] width 24 height 9
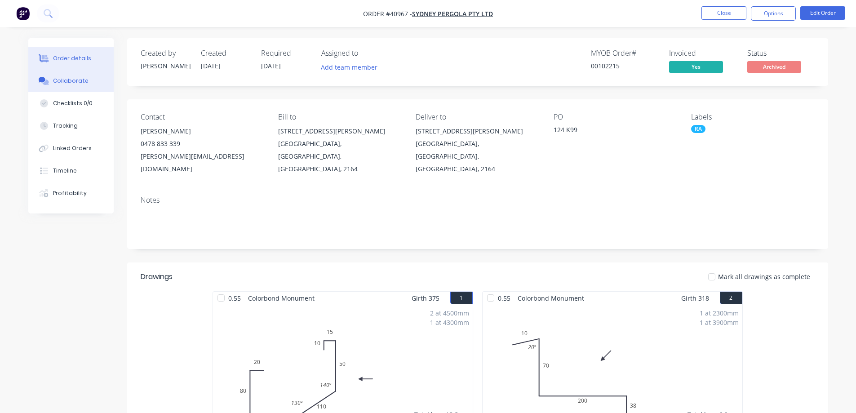
click at [78, 79] on div "Collaborate" at bounding box center [71, 81] width 36 height 8
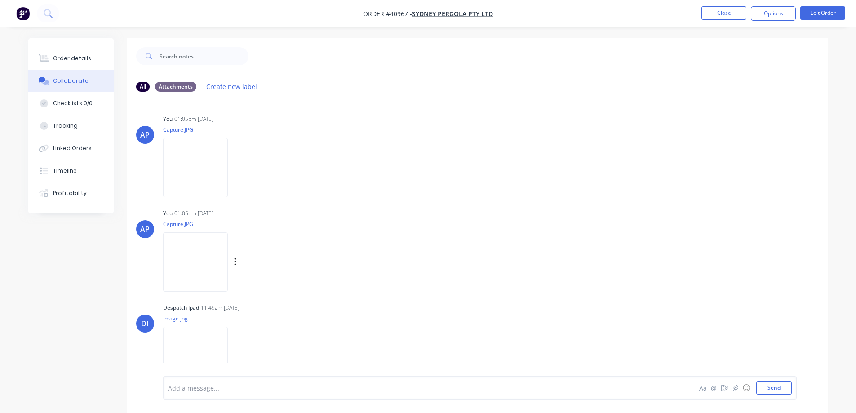
click at [205, 274] on img at bounding box center [195, 261] width 65 height 59
click at [711, 10] on button "Close" at bounding box center [724, 12] width 45 height 13
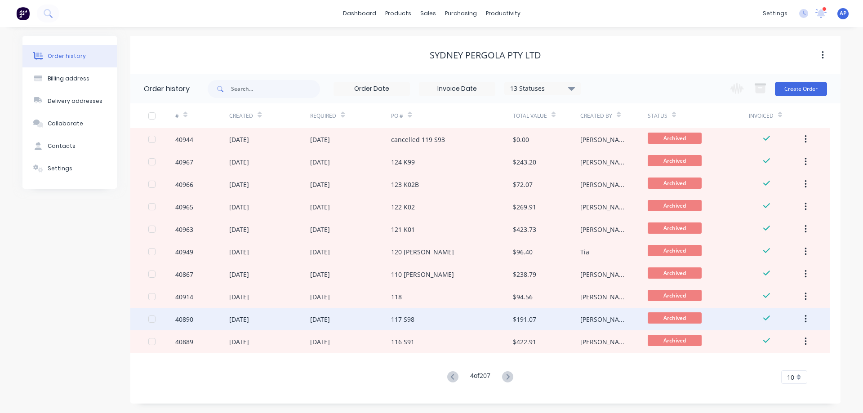
click at [433, 316] on div "117 S98" at bounding box center [451, 319] width 121 height 22
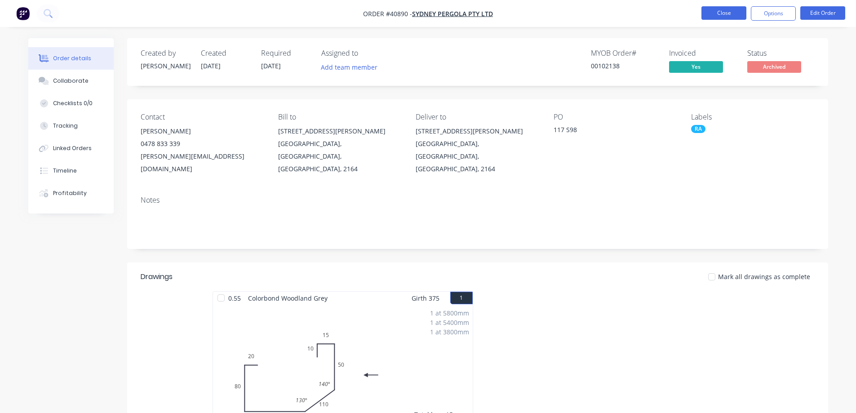
click at [722, 12] on button "Close" at bounding box center [724, 12] width 45 height 13
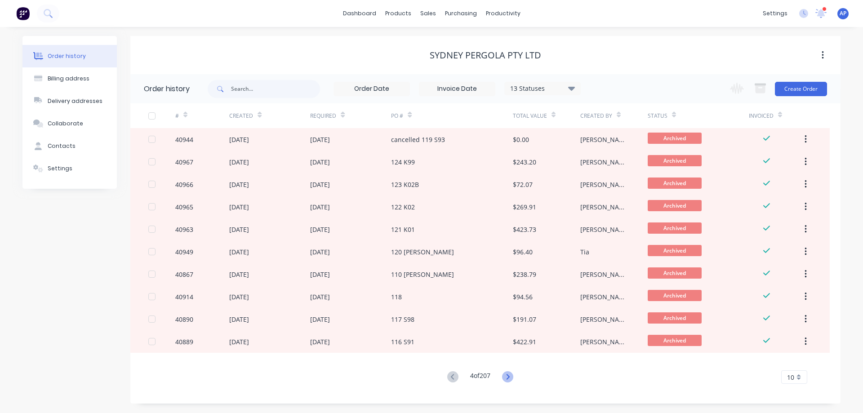
click at [509, 375] on icon at bounding box center [507, 376] width 3 height 5
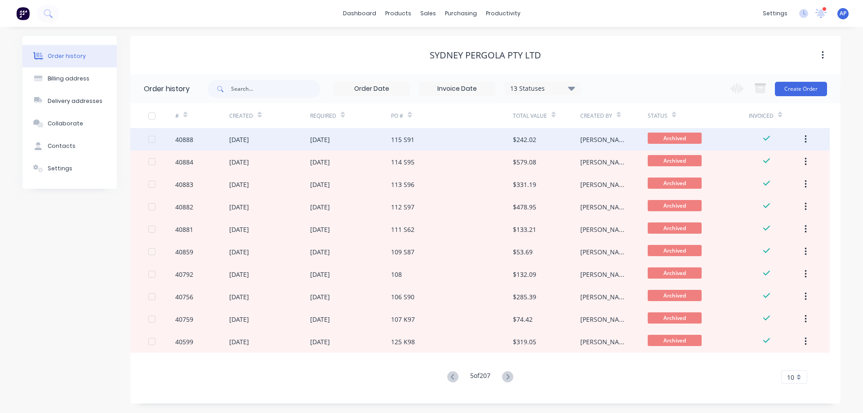
click at [419, 141] on div "115 S91" at bounding box center [451, 139] width 121 height 22
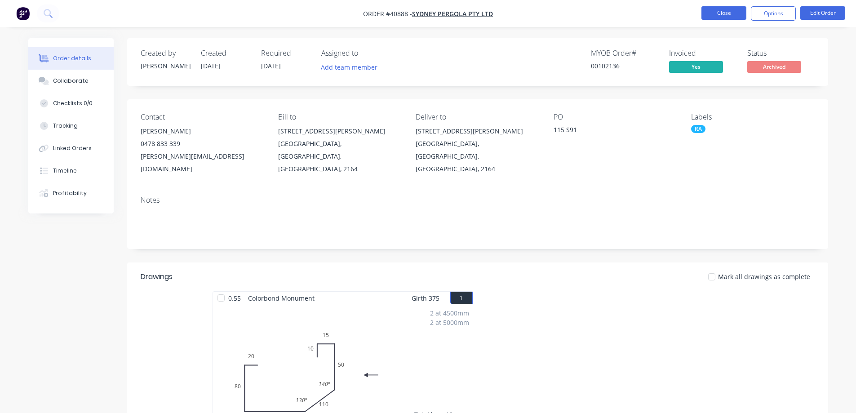
click at [740, 14] on button "Close" at bounding box center [724, 12] width 45 height 13
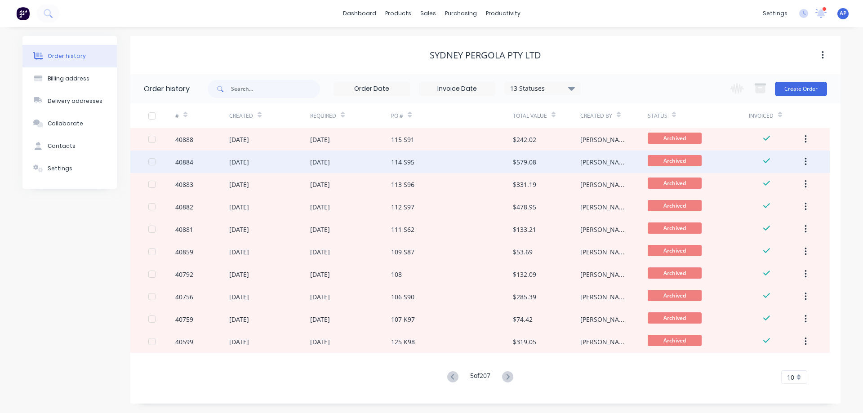
click at [420, 161] on div "114 S95" at bounding box center [451, 162] width 121 height 22
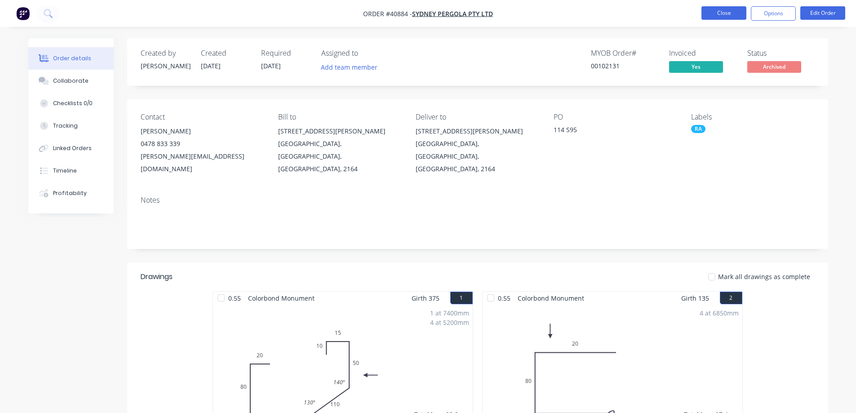
click at [717, 13] on button "Close" at bounding box center [724, 12] width 45 height 13
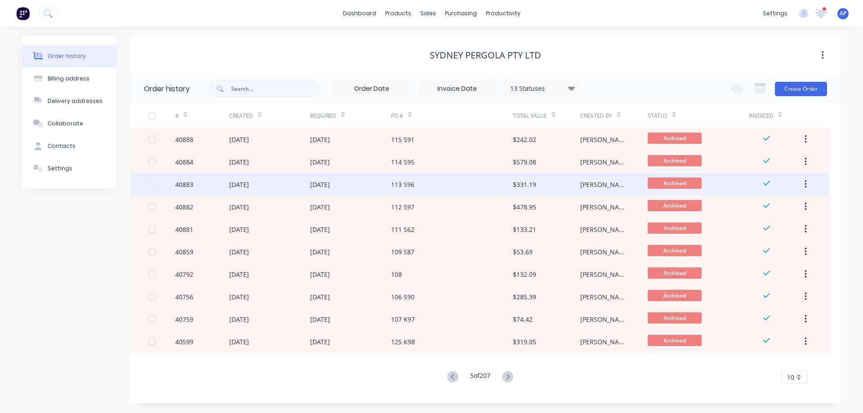
click at [448, 194] on div "113 S96" at bounding box center [451, 184] width 121 height 22
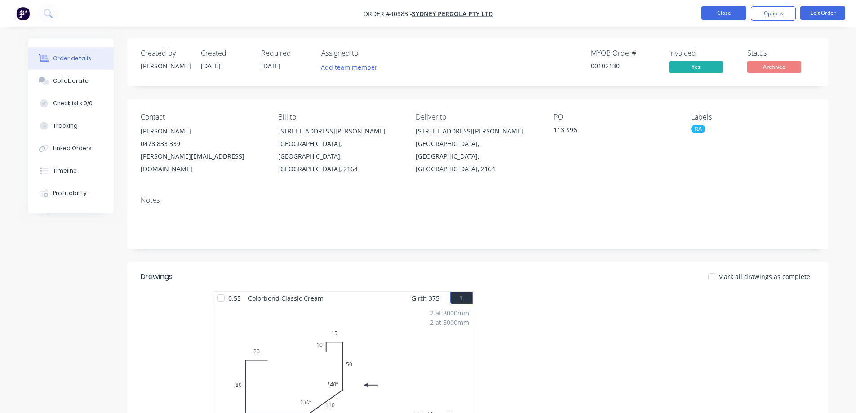
click at [723, 9] on button "Close" at bounding box center [724, 12] width 45 height 13
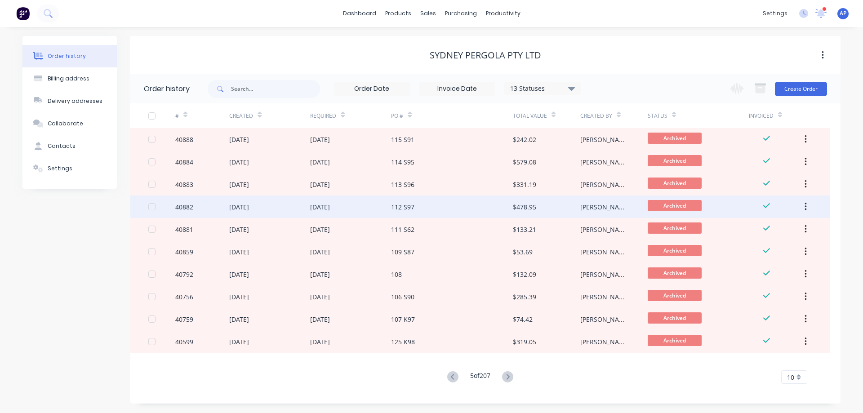
click at [441, 214] on div "112 S97" at bounding box center [451, 207] width 121 height 22
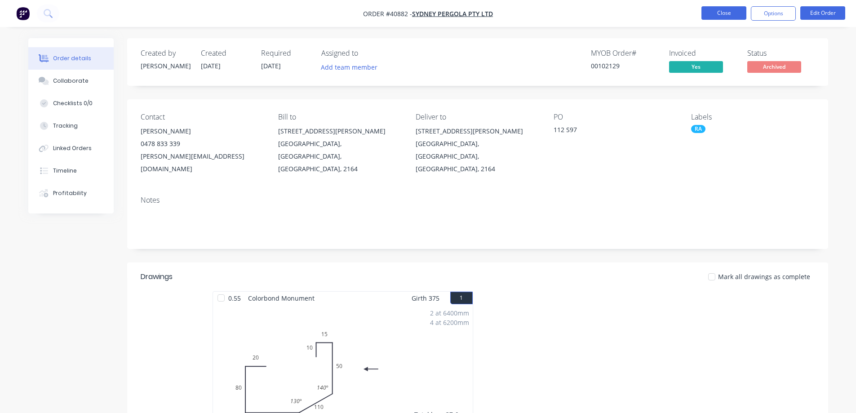
click at [720, 12] on button "Close" at bounding box center [724, 12] width 45 height 13
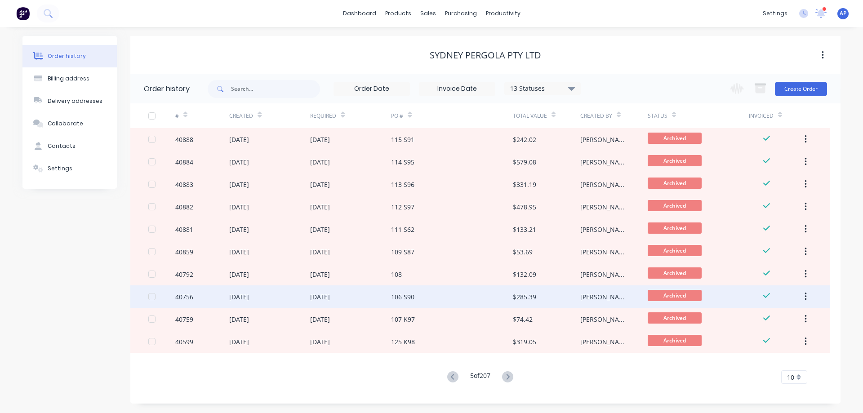
click at [436, 294] on div "106 S90" at bounding box center [451, 296] width 121 height 22
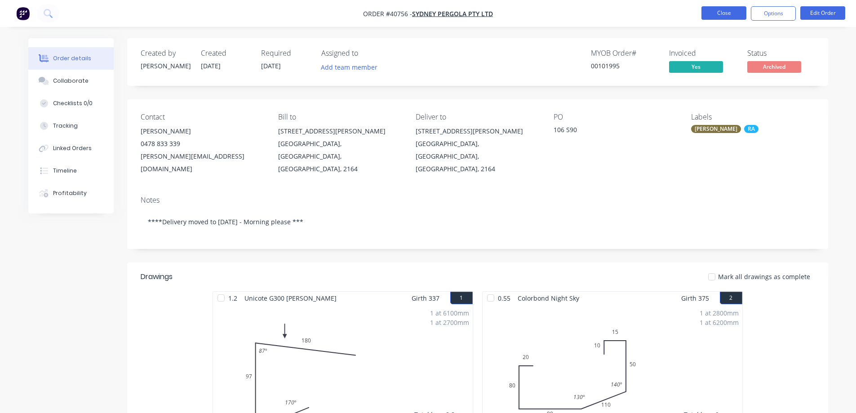
click at [720, 10] on button "Close" at bounding box center [724, 12] width 45 height 13
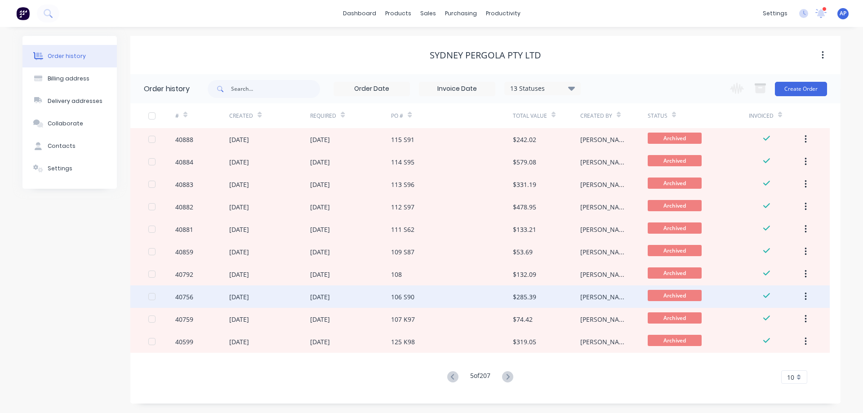
click at [425, 296] on div "106 S90" at bounding box center [451, 296] width 121 height 22
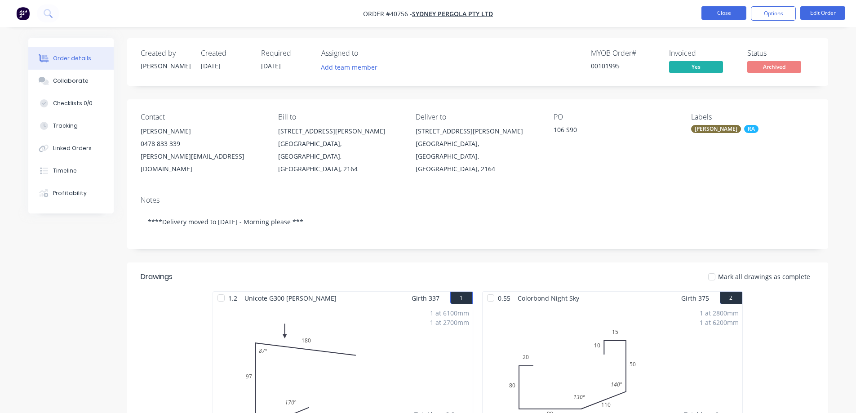
click at [738, 10] on button "Close" at bounding box center [724, 12] width 45 height 13
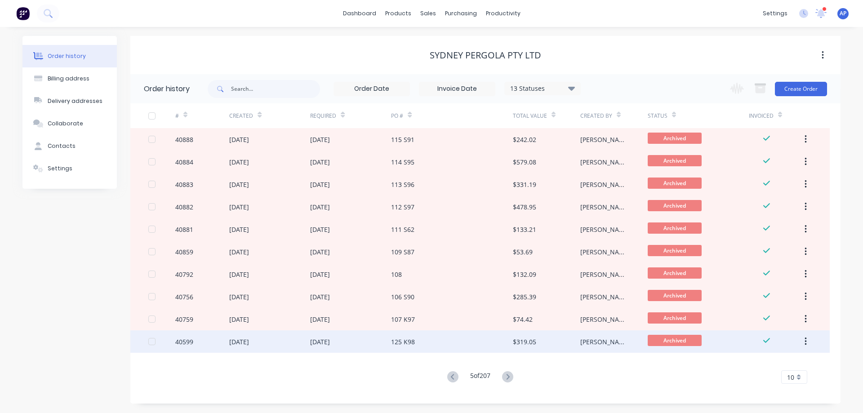
click at [452, 348] on div "125 K98" at bounding box center [451, 341] width 121 height 22
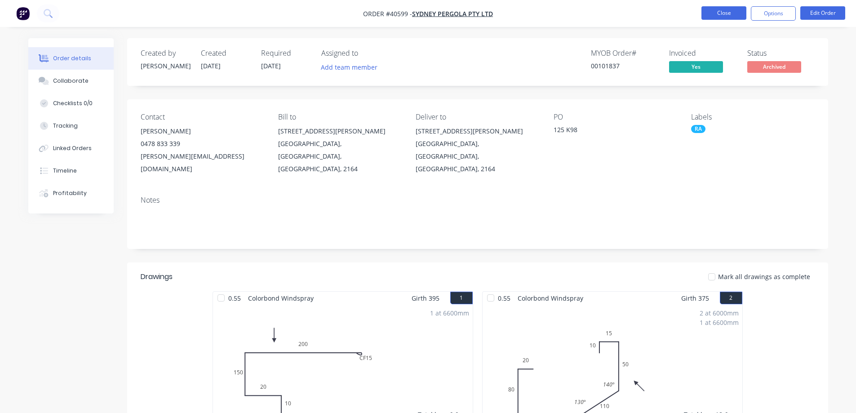
click at [707, 11] on button "Close" at bounding box center [724, 12] width 45 height 13
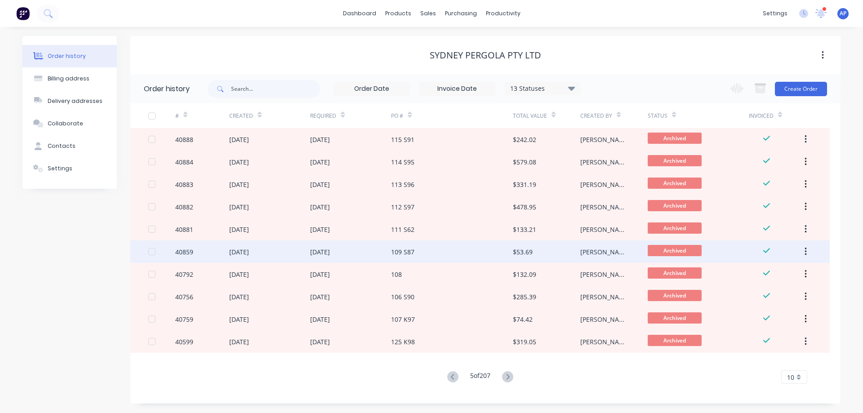
click at [428, 254] on div "109 S87" at bounding box center [451, 252] width 121 height 22
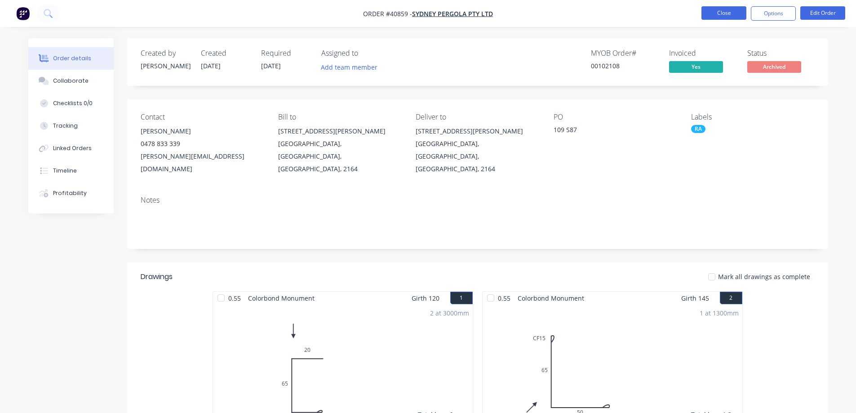
click at [708, 9] on button "Close" at bounding box center [724, 12] width 45 height 13
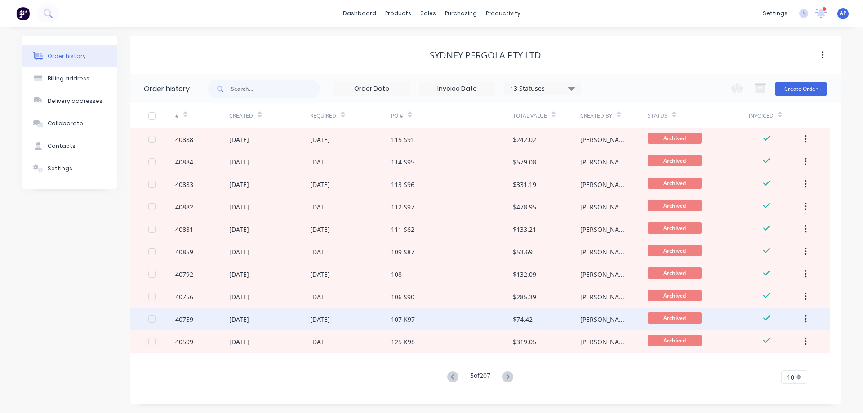
click at [428, 321] on div "107 K97" at bounding box center [451, 319] width 121 height 22
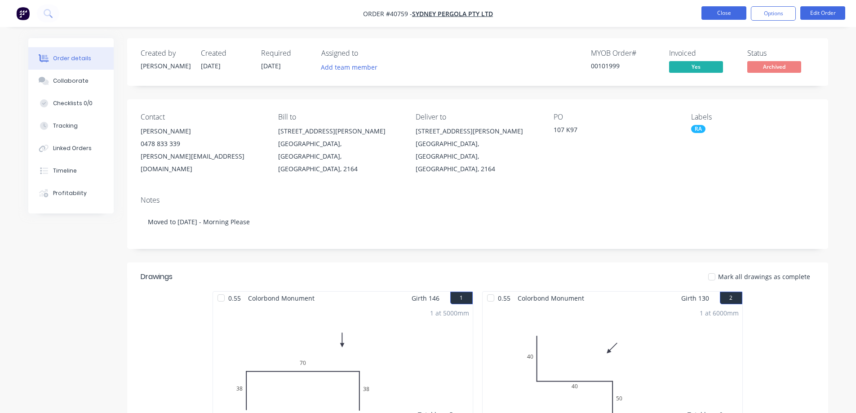
click at [704, 12] on button "Close" at bounding box center [724, 12] width 45 height 13
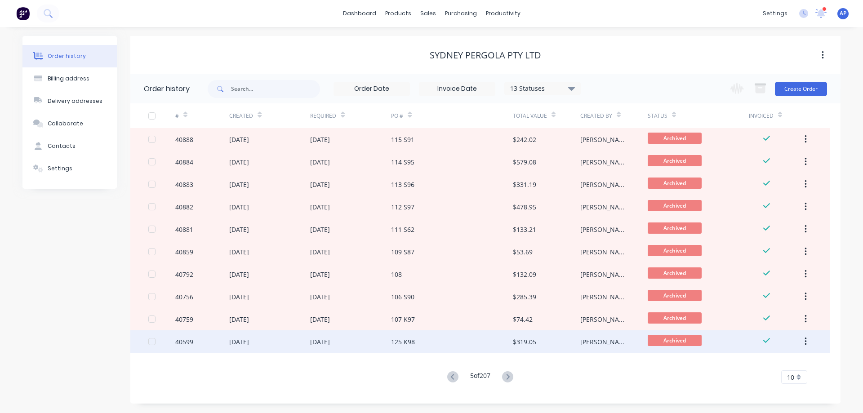
click at [436, 343] on div "125 K98" at bounding box center [451, 341] width 121 height 22
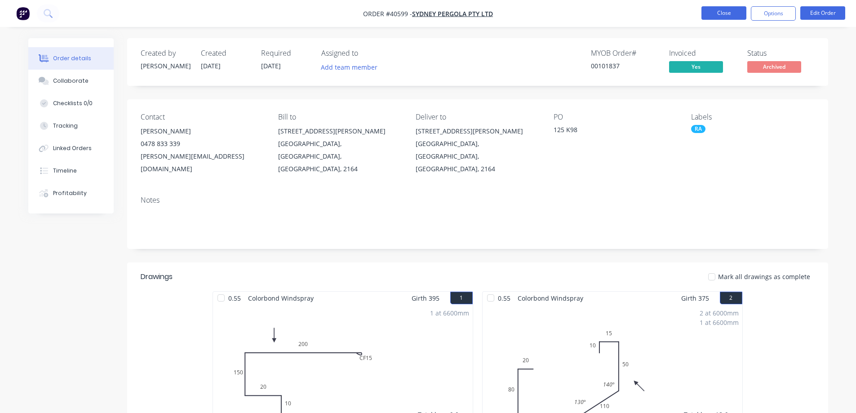
click at [710, 15] on button "Close" at bounding box center [724, 12] width 45 height 13
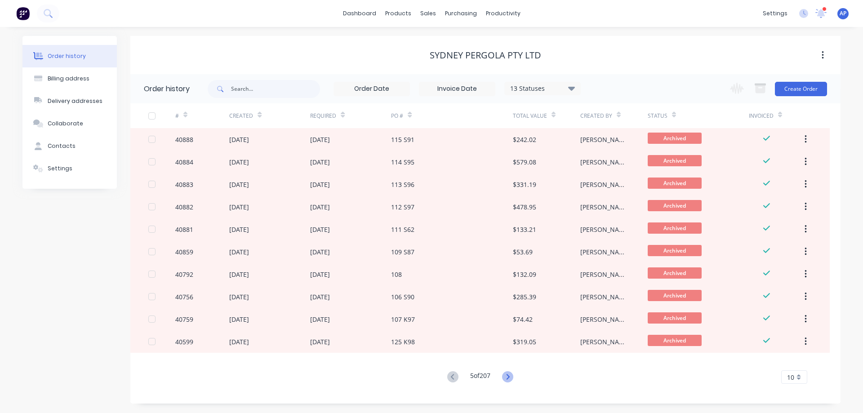
click at [509, 377] on icon at bounding box center [507, 376] width 11 height 11
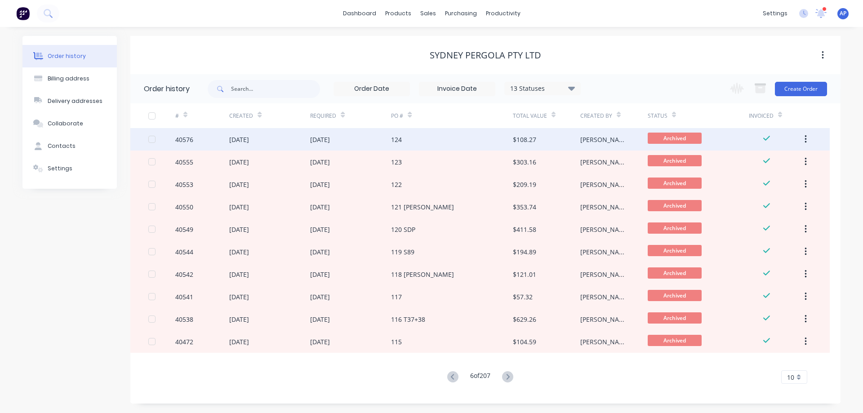
click at [363, 141] on div "15 Jul 2025" at bounding box center [350, 139] width 81 height 22
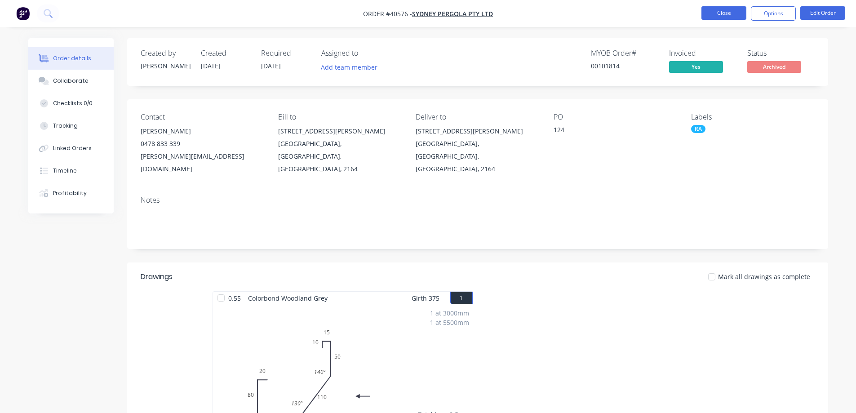
click at [707, 15] on button "Close" at bounding box center [724, 12] width 45 height 13
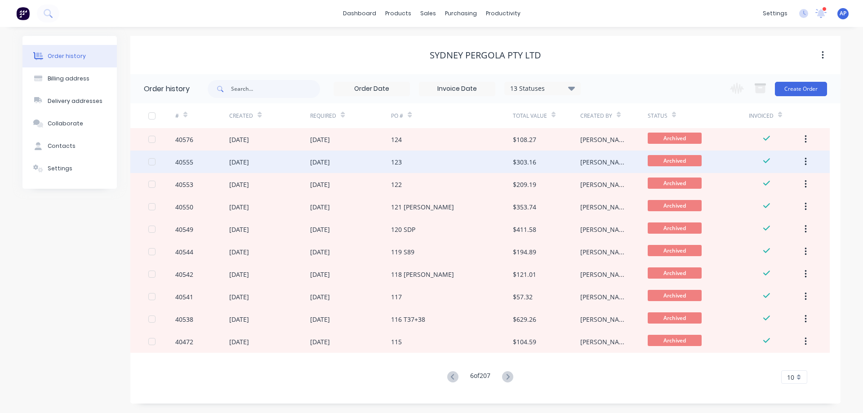
click at [358, 166] on div "11 Jul 2025" at bounding box center [350, 162] width 81 height 22
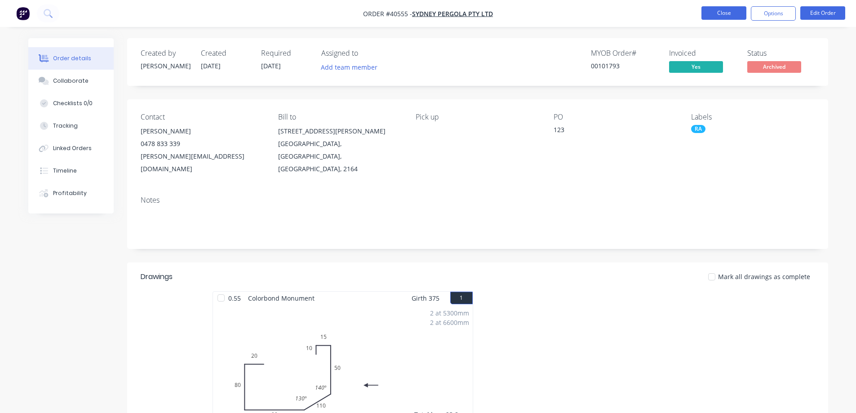
click at [725, 15] on button "Close" at bounding box center [724, 12] width 45 height 13
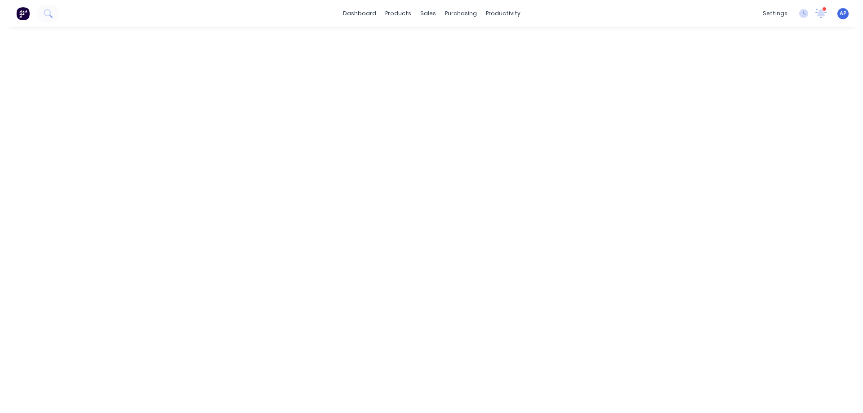
click div "15 Jul 2025"
click button "Close"
click div "10 Jul 2025"
click button "Close"
click div "08 Jul 2025"
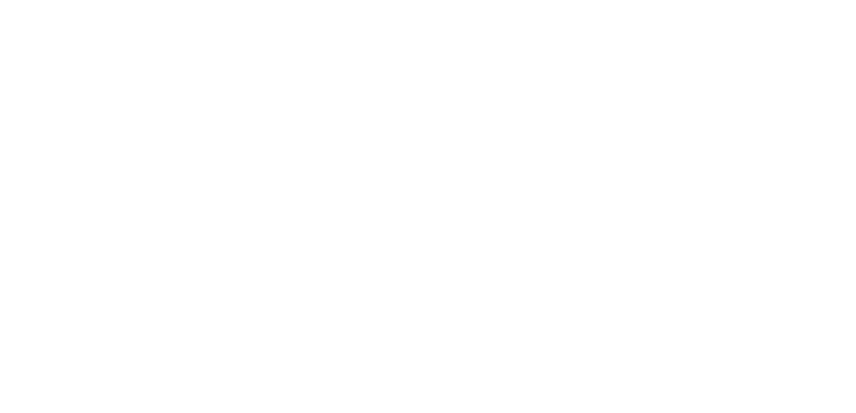
click button "Close"
click icon
click div "114 K93"
click button "Close"
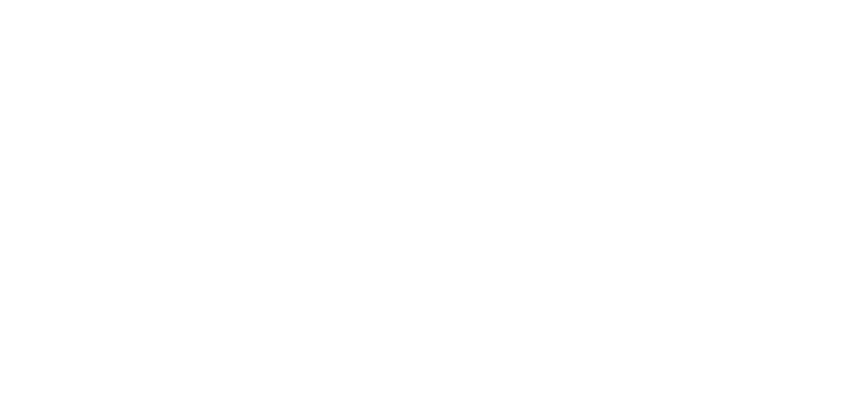
click div "113 S87"
click button "Close"
click div "110 K95"
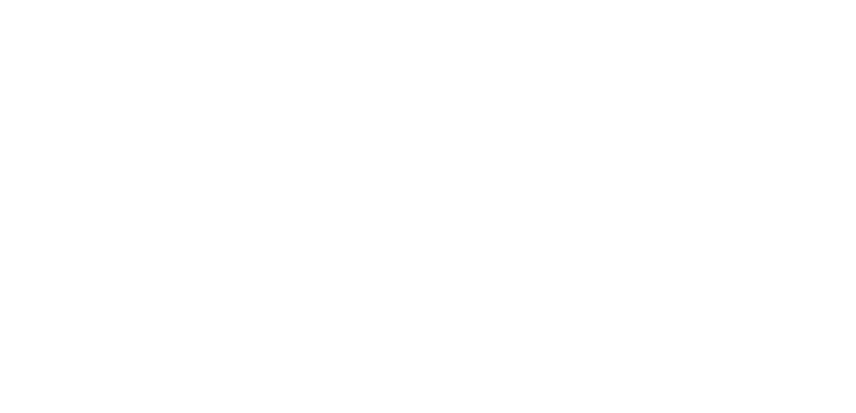
click button "Close"
click div "108 T36"
click button "Close"
click div "107 T35"
click button "Close"
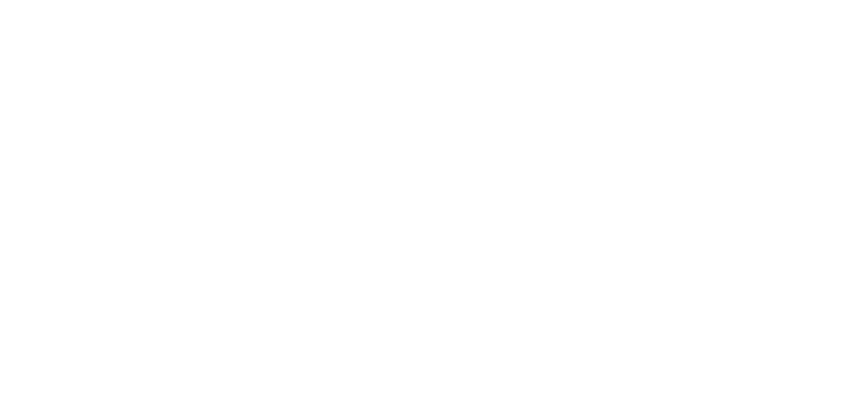
click div "106 K94"
click button "Close"
click div "105"
click button "Close"
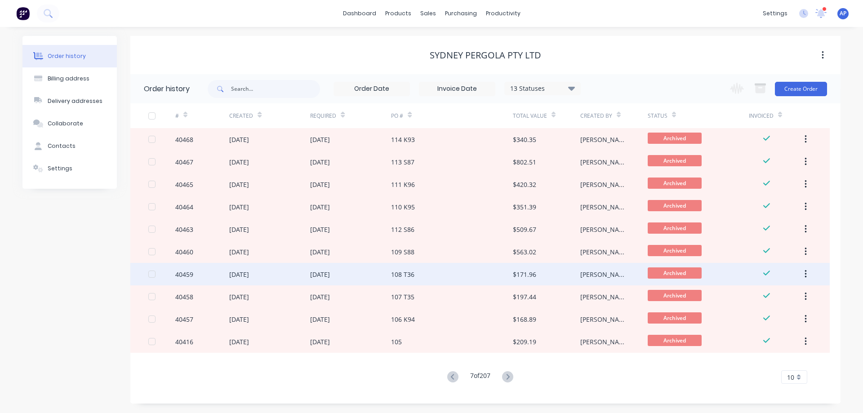
click at [433, 271] on div "108 T36" at bounding box center [451, 274] width 121 height 22
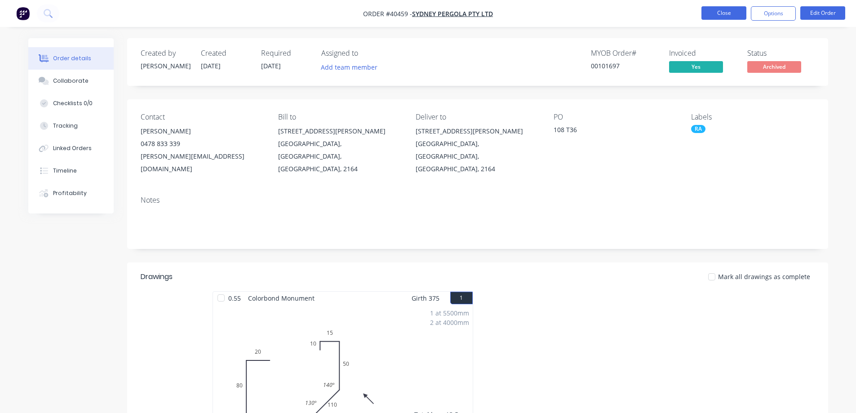
click at [715, 11] on button "Close" at bounding box center [724, 12] width 45 height 13
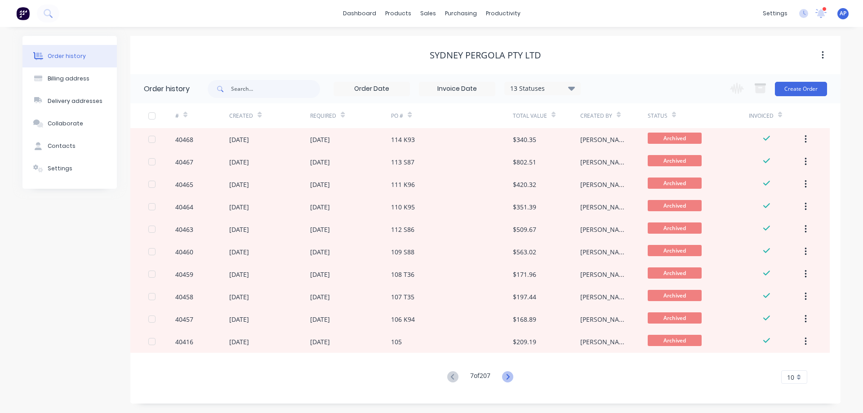
click at [513, 378] on icon at bounding box center [507, 376] width 11 height 11
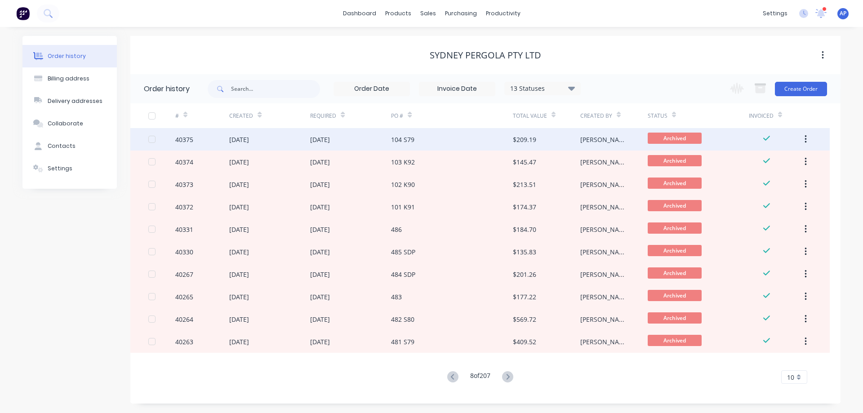
click at [426, 138] on div "104 S79" at bounding box center [451, 139] width 121 height 22
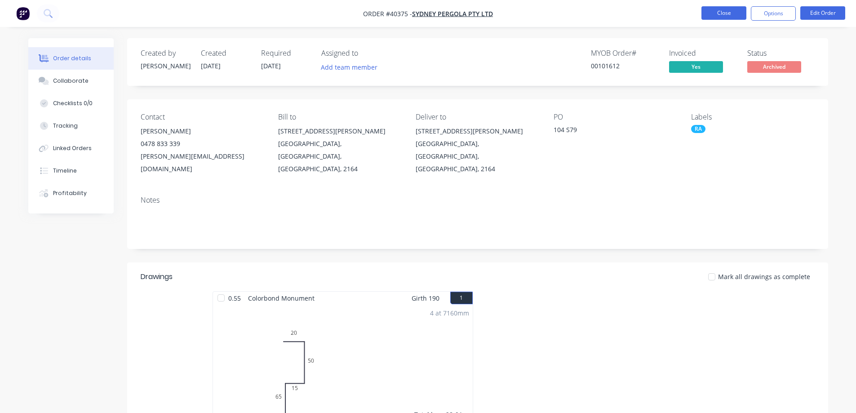
click at [718, 12] on button "Close" at bounding box center [724, 12] width 45 height 13
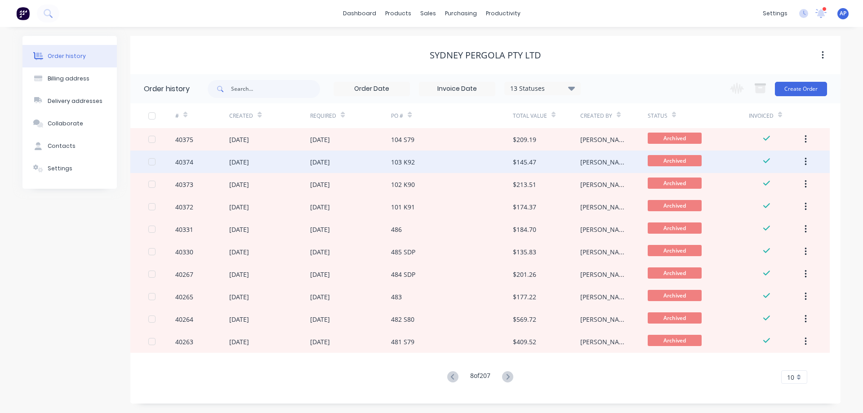
click at [413, 161] on div "103 K92" at bounding box center [403, 161] width 24 height 9
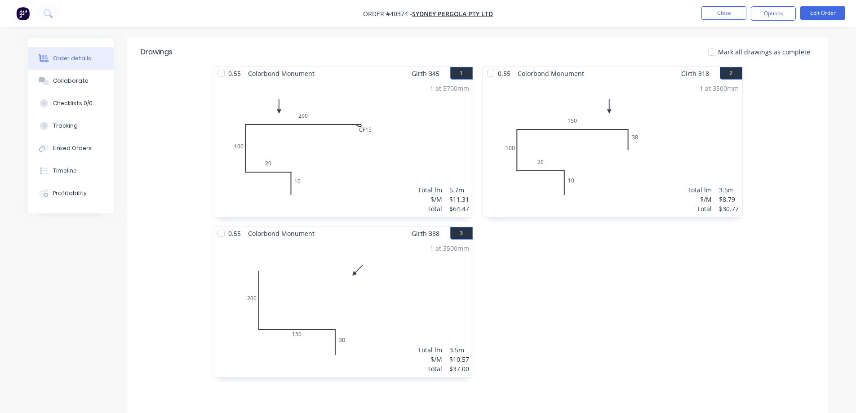
scroll to position [45, 0]
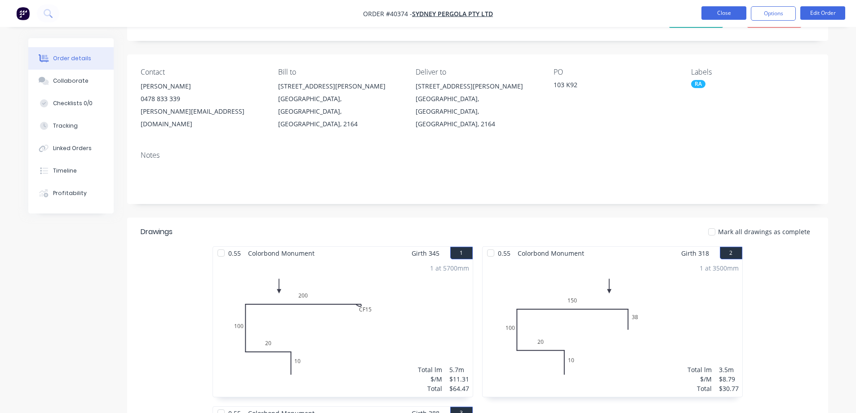
click at [719, 16] on button "Close" at bounding box center [724, 12] width 45 height 13
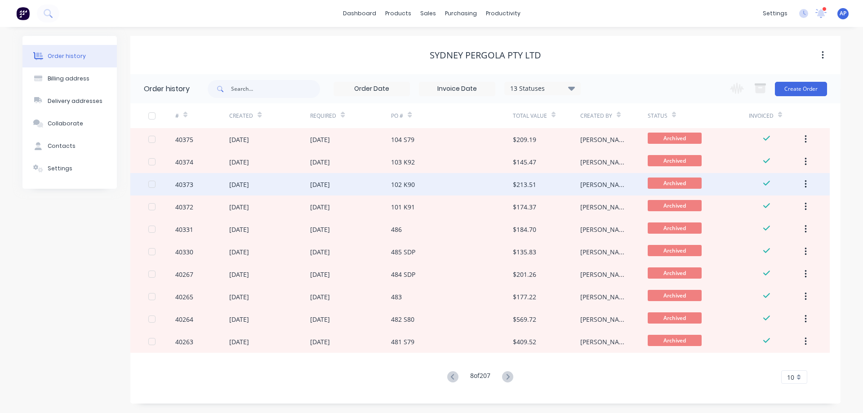
click at [424, 191] on div "102 K90" at bounding box center [451, 184] width 121 height 22
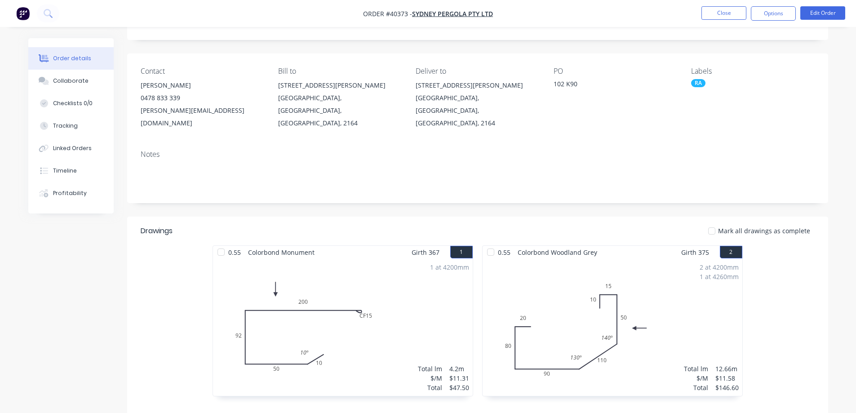
scroll to position [45, 0]
click at [708, 13] on button "Close" at bounding box center [724, 12] width 45 height 13
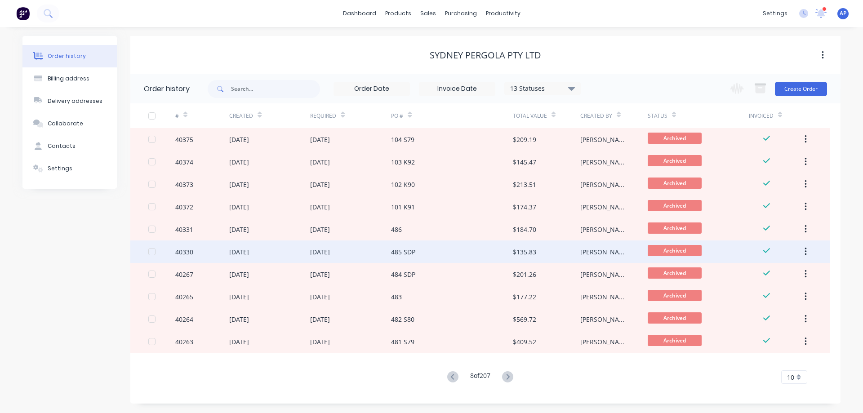
click at [420, 255] on div "485 SDP" at bounding box center [451, 252] width 121 height 22
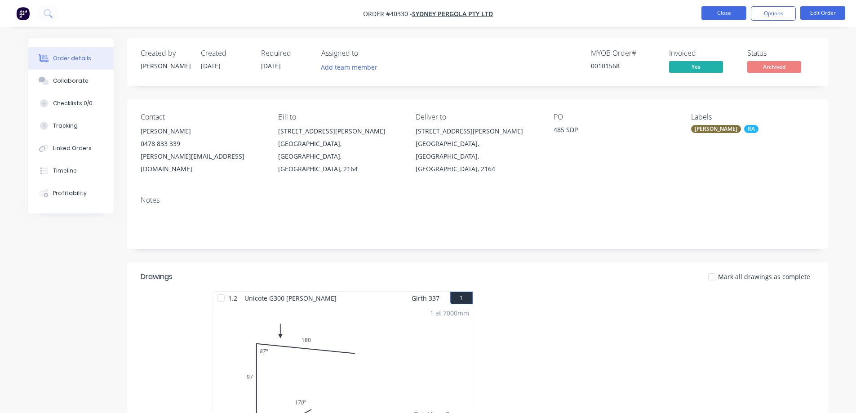
click at [723, 9] on button "Close" at bounding box center [724, 12] width 45 height 13
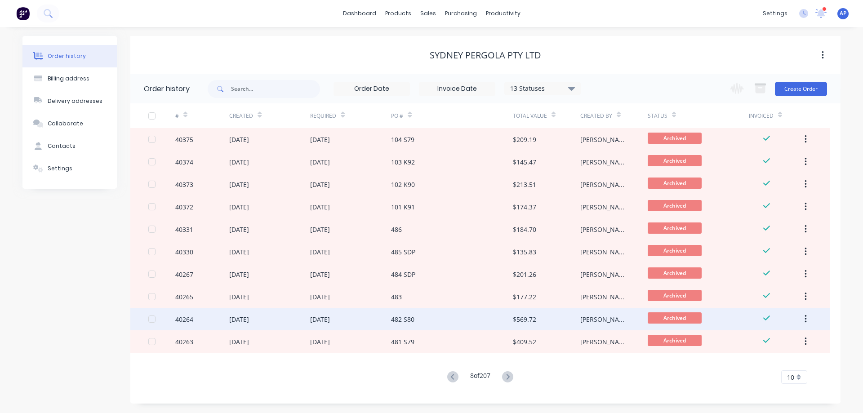
click at [416, 321] on div "482 S80" at bounding box center [451, 319] width 121 height 22
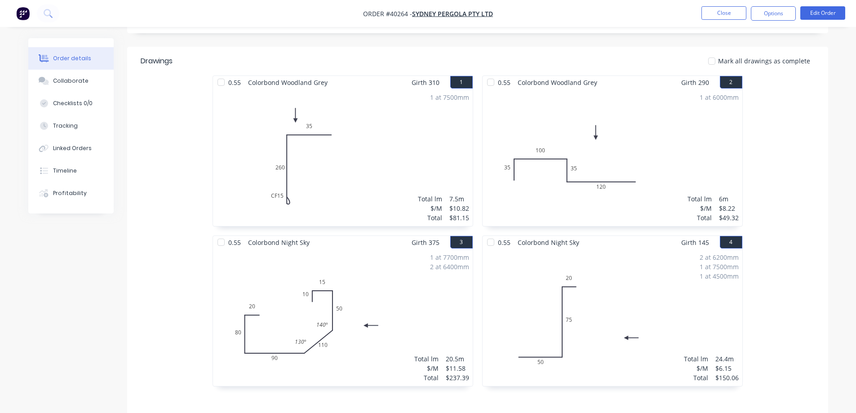
scroll to position [76, 0]
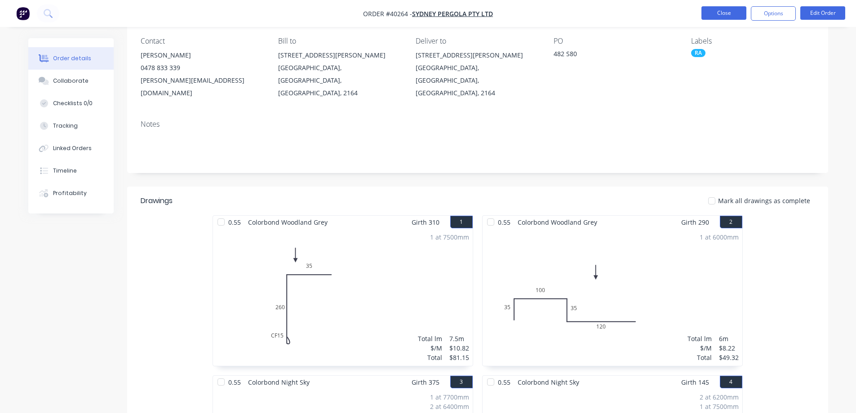
click at [717, 13] on button "Close" at bounding box center [724, 12] width 45 height 13
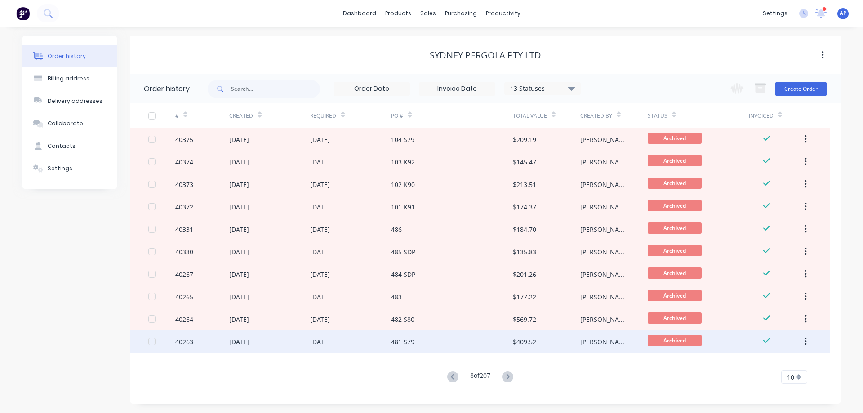
click at [421, 342] on div "481 S79" at bounding box center [451, 341] width 121 height 22
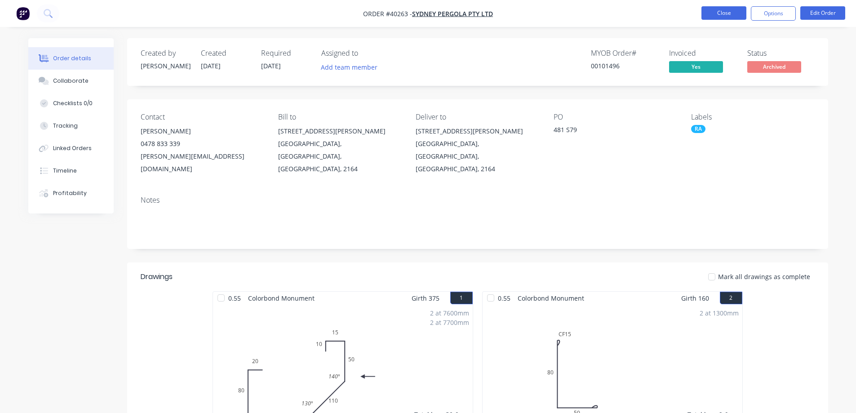
click at [708, 10] on button "Close" at bounding box center [724, 12] width 45 height 13
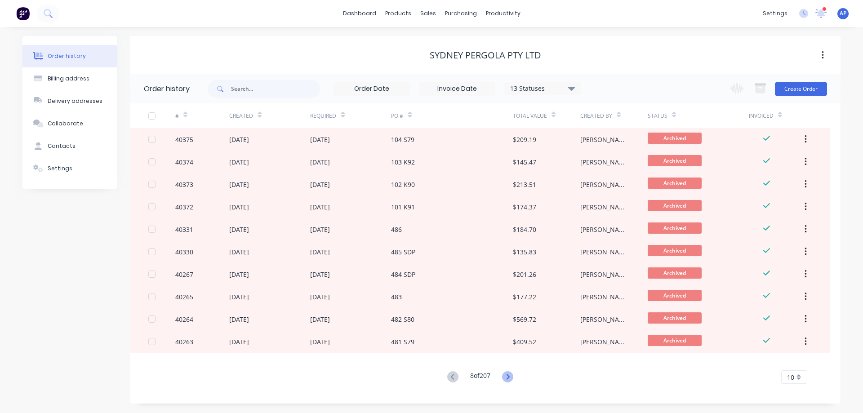
click at [510, 379] on icon at bounding box center [507, 376] width 11 height 11
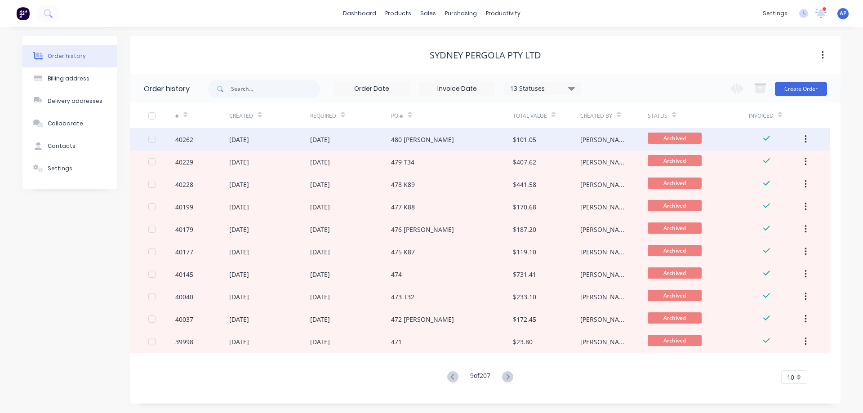
click at [428, 142] on div "480 TONI" at bounding box center [451, 139] width 121 height 22
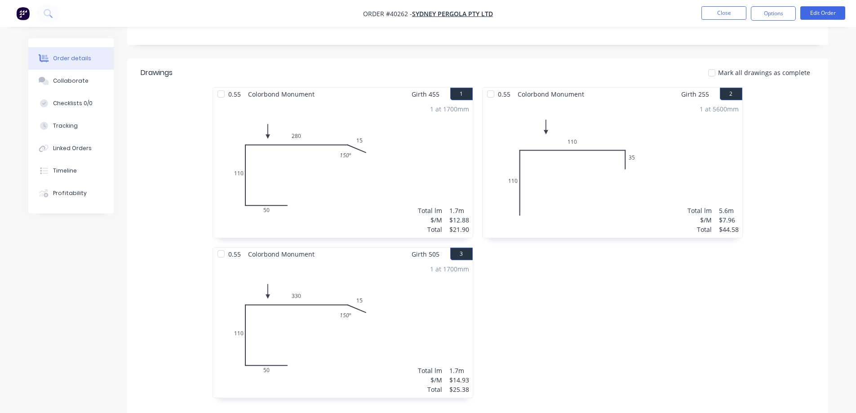
scroll to position [76, 0]
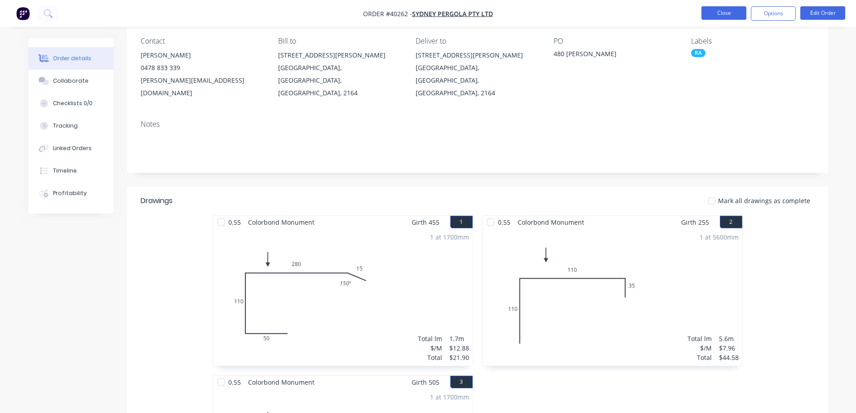
click at [711, 14] on button "Close" at bounding box center [724, 12] width 45 height 13
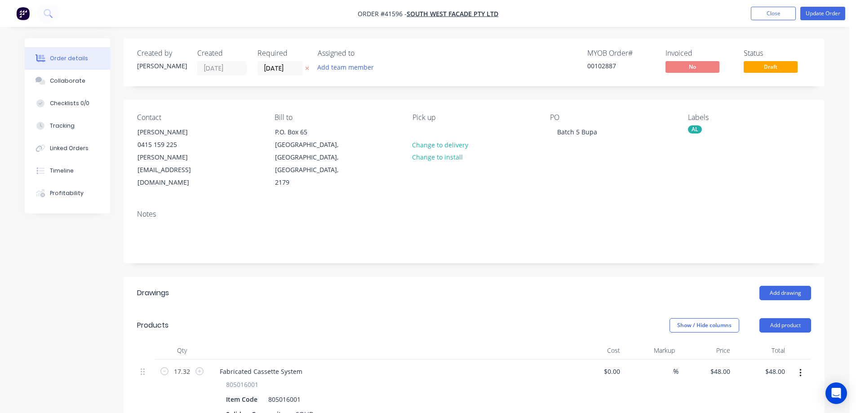
type input "17.32"
click at [297, 309] on header "Products Show / Hide columns Add product" at bounding box center [474, 325] width 701 height 32
type input "$831.36"
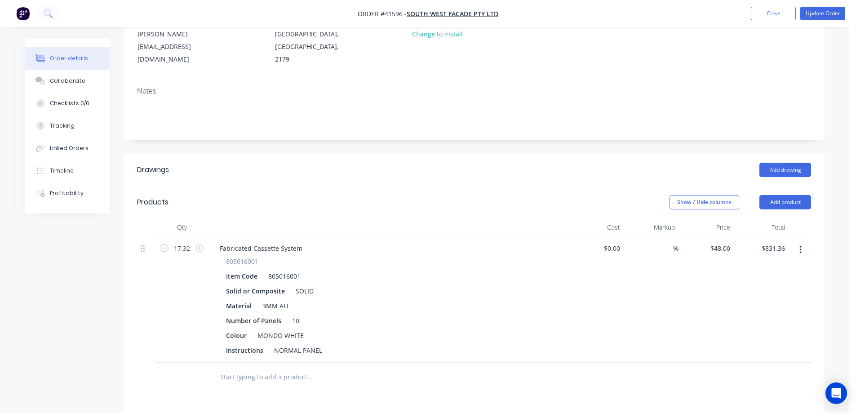
scroll to position [135, 0]
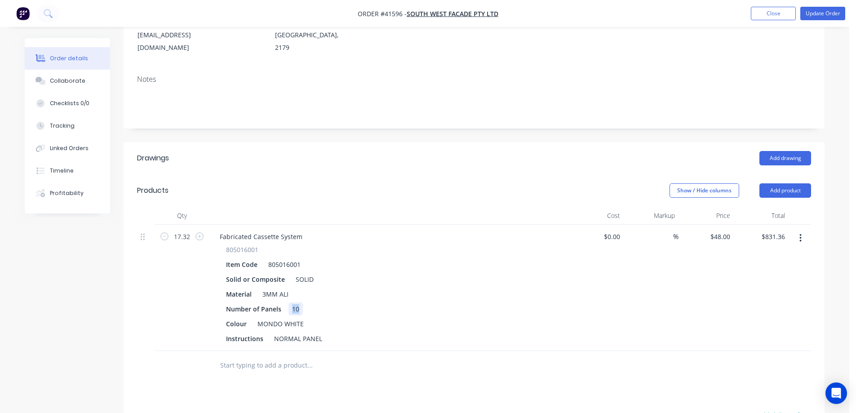
drag, startPoint x: 303, startPoint y: 282, endPoint x: 291, endPoint y: 284, distance: 12.2
click at [291, 303] on div "Number of Panels 10" at bounding box center [387, 309] width 329 height 13
click at [414, 317] on div "Colour MONDO WHITE" at bounding box center [387, 323] width 329 height 13
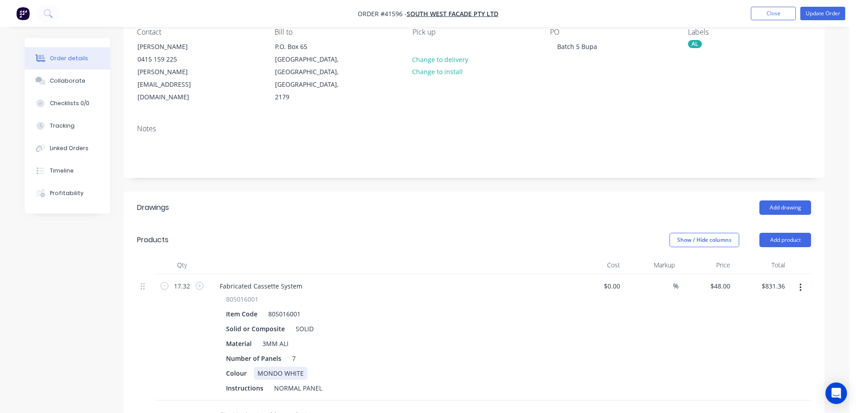
scroll to position [0, 0]
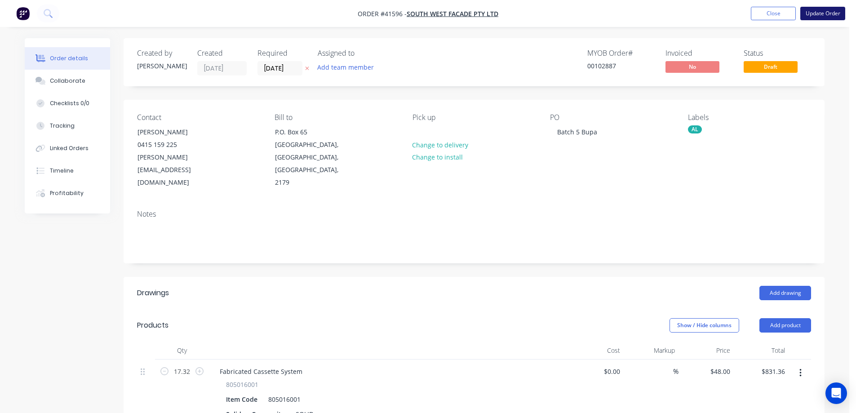
click at [815, 10] on button "Update Order" at bounding box center [823, 13] width 45 height 13
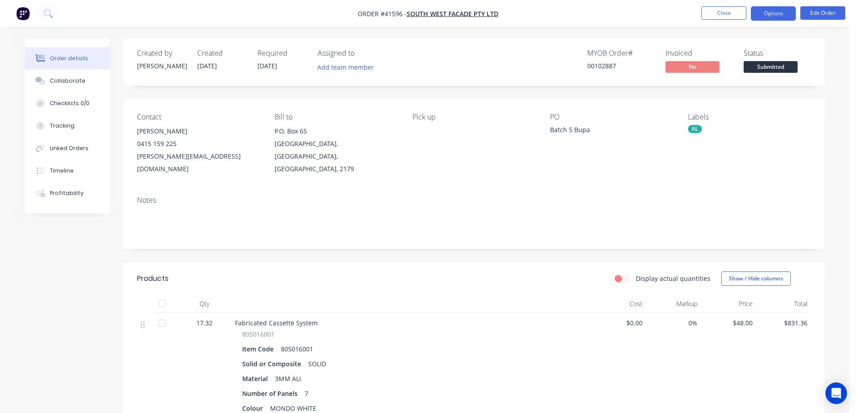
click at [761, 14] on button "Options" at bounding box center [773, 13] width 45 height 14
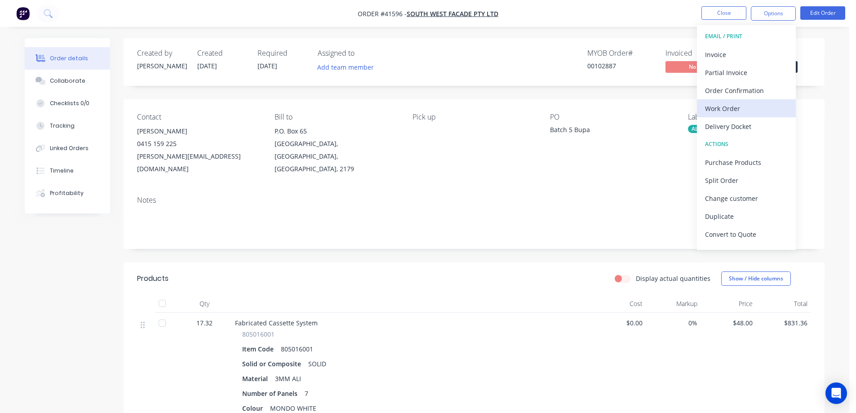
click at [729, 107] on div "Work Order" at bounding box center [746, 108] width 83 height 13
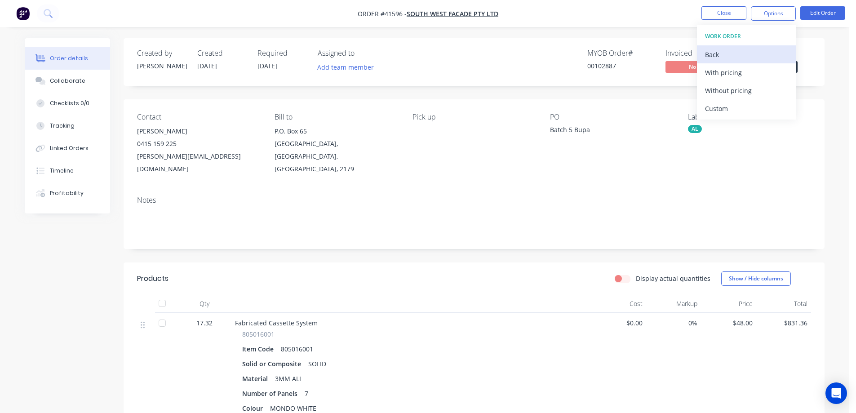
click at [743, 63] on button "Back" at bounding box center [746, 54] width 99 height 18
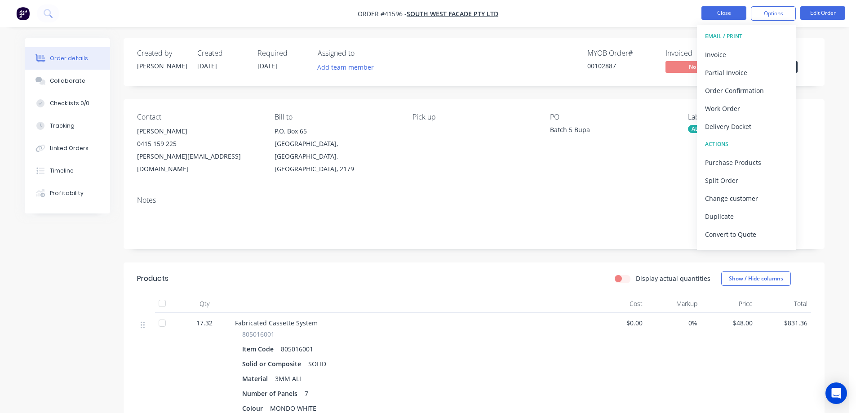
click at [733, 16] on button "Close" at bounding box center [724, 12] width 45 height 13
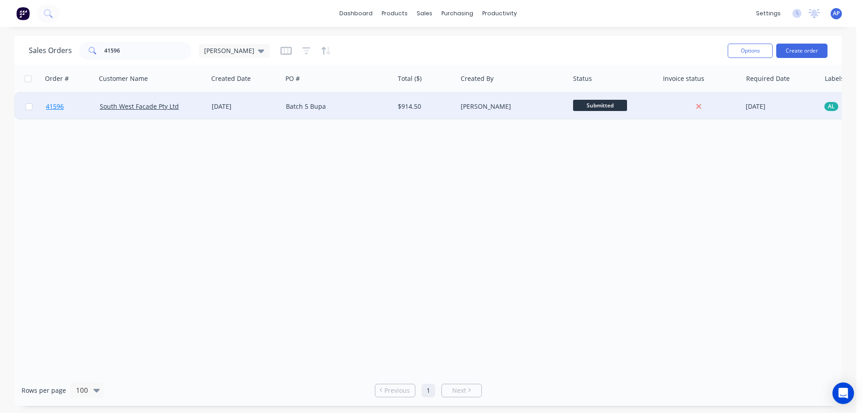
click at [52, 106] on span "41596" at bounding box center [55, 106] width 18 height 9
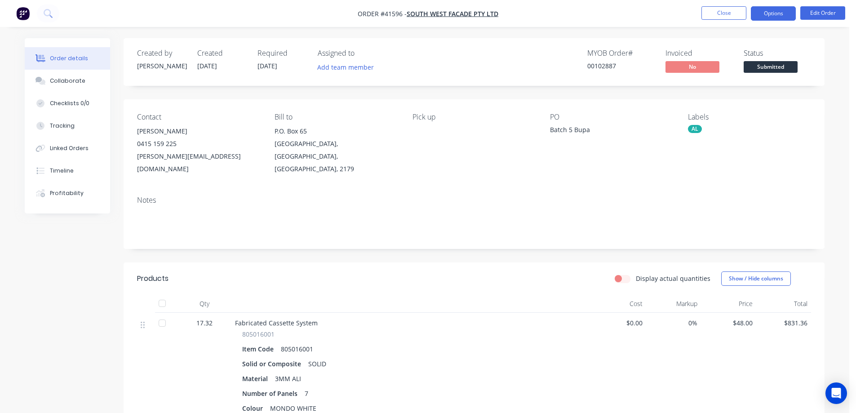
click at [768, 13] on button "Options" at bounding box center [773, 13] width 45 height 14
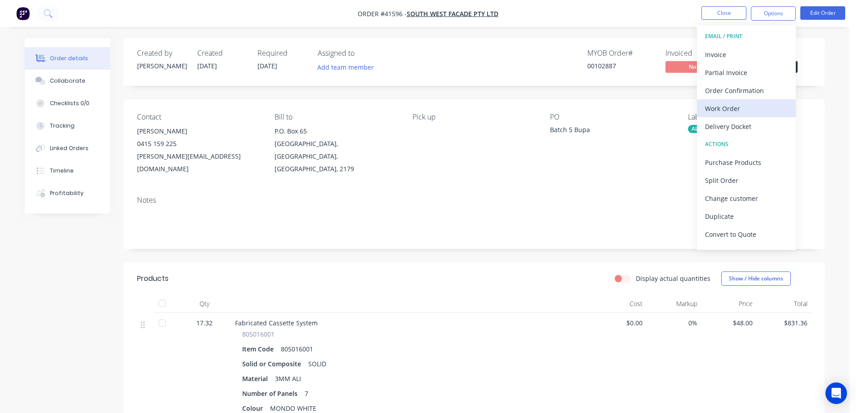
click at [738, 108] on div "Work Order" at bounding box center [746, 108] width 83 height 13
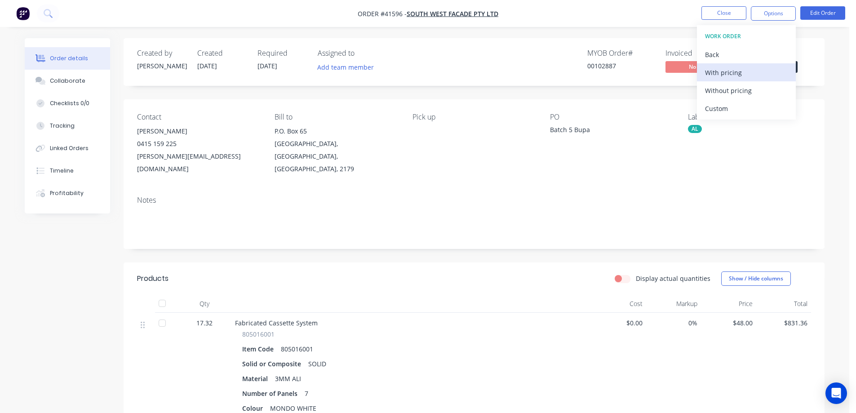
click at [748, 74] on div "With pricing" at bounding box center [746, 72] width 83 height 13
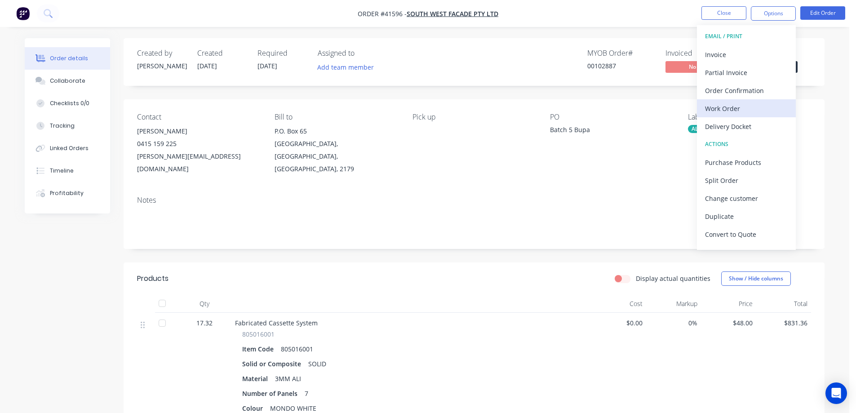
click at [725, 111] on div "Work Order" at bounding box center [746, 108] width 83 height 13
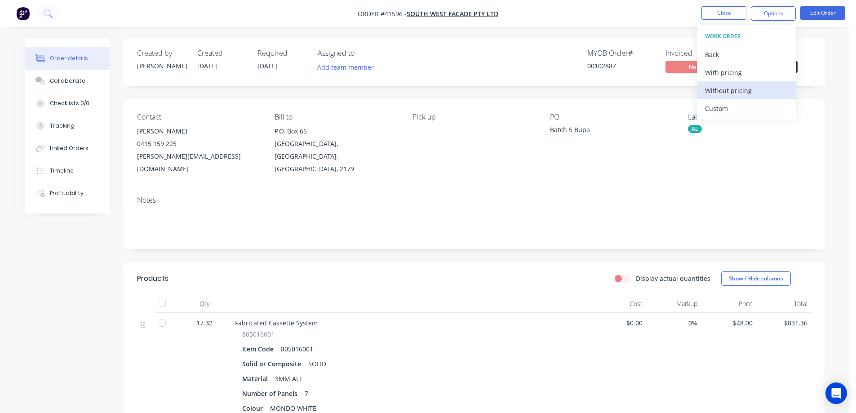
click at [743, 85] on div "Without pricing" at bounding box center [746, 90] width 83 height 13
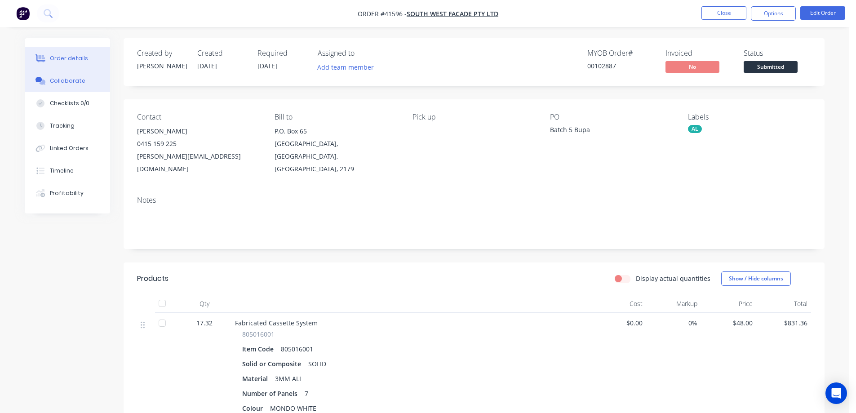
click at [85, 80] on button "Collaborate" at bounding box center [67, 81] width 85 height 22
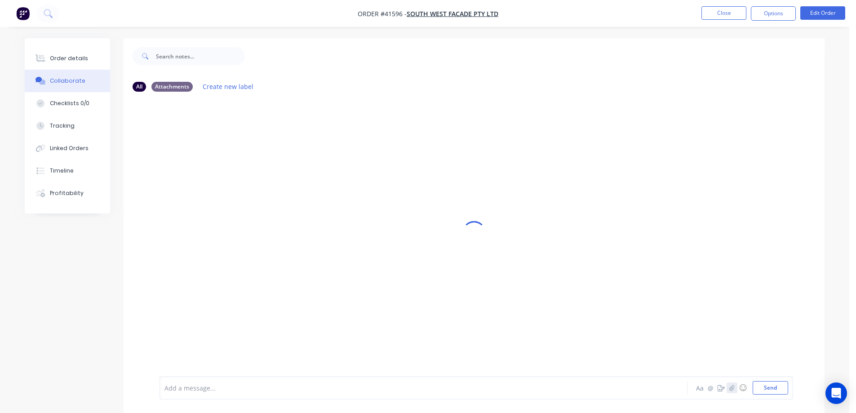
click at [731, 388] on icon "button" at bounding box center [732, 388] width 5 height 6
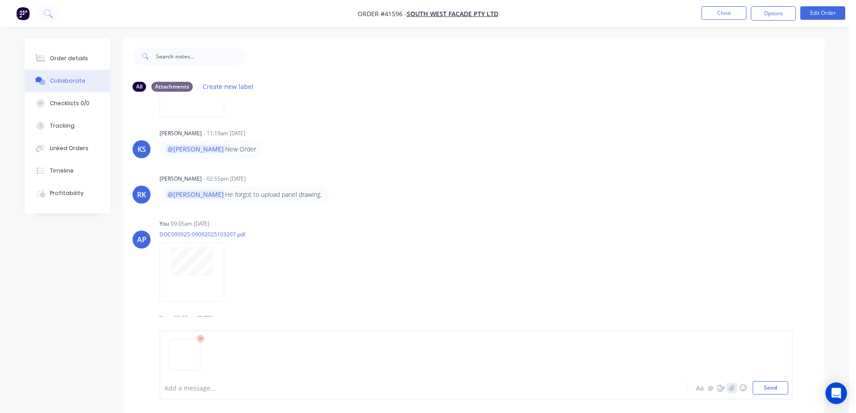
scroll to position [180, 0]
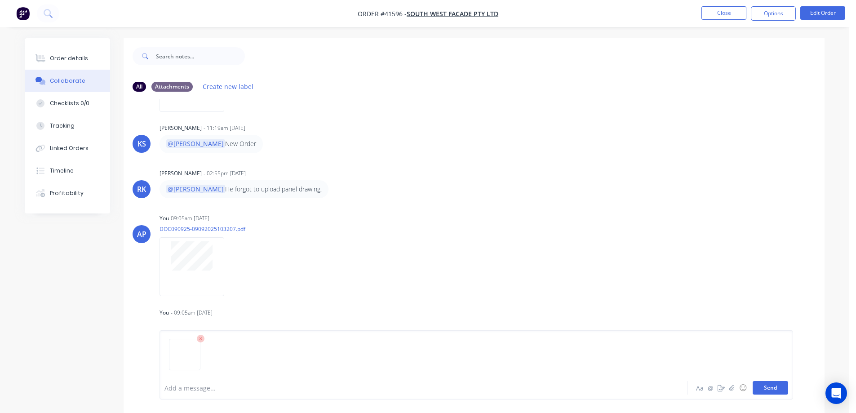
click at [771, 388] on button "Send" at bounding box center [771, 387] width 36 height 13
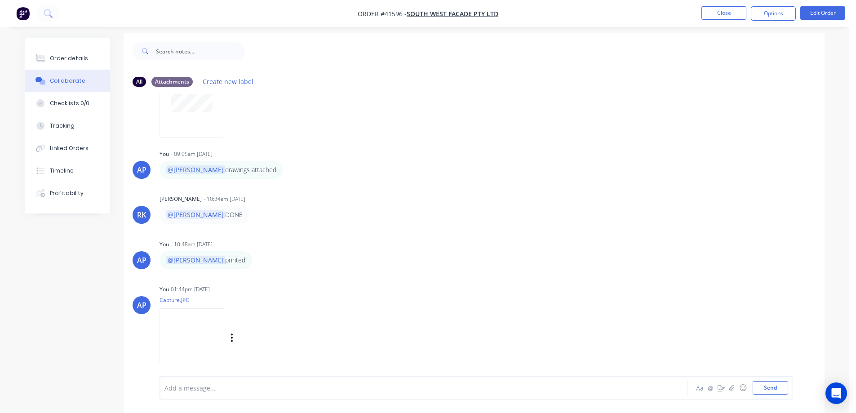
scroll to position [13, 0]
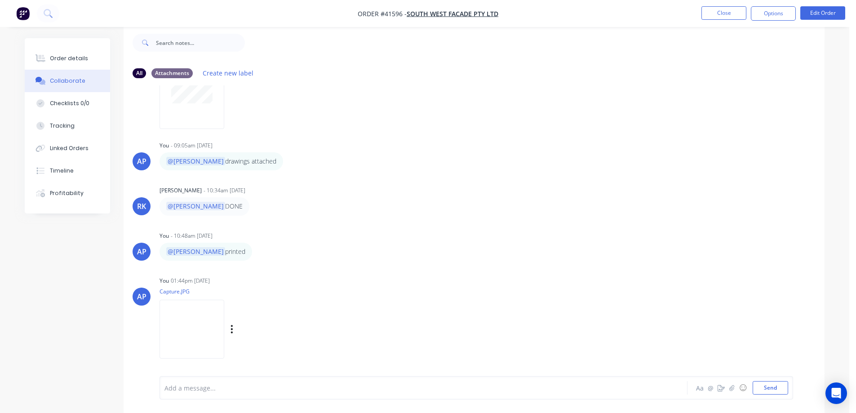
click at [224, 318] on img at bounding box center [192, 329] width 65 height 59
click at [87, 55] on button "Order details" at bounding box center [67, 58] width 85 height 22
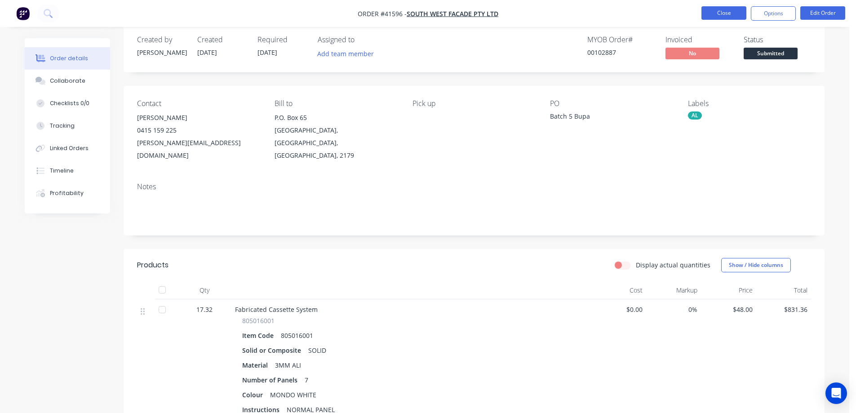
click at [728, 13] on button "Close" at bounding box center [724, 12] width 45 height 13
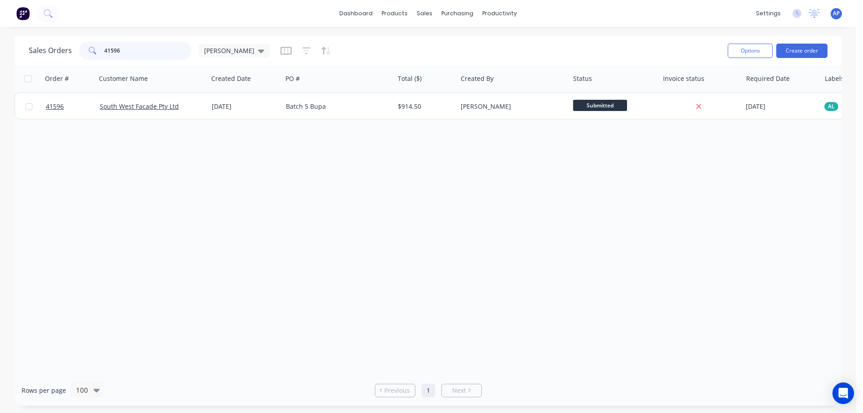
drag, startPoint x: 125, startPoint y: 50, endPoint x: 93, endPoint y: 52, distance: 31.5
click at [93, 52] on div "41596" at bounding box center [135, 51] width 112 height 18
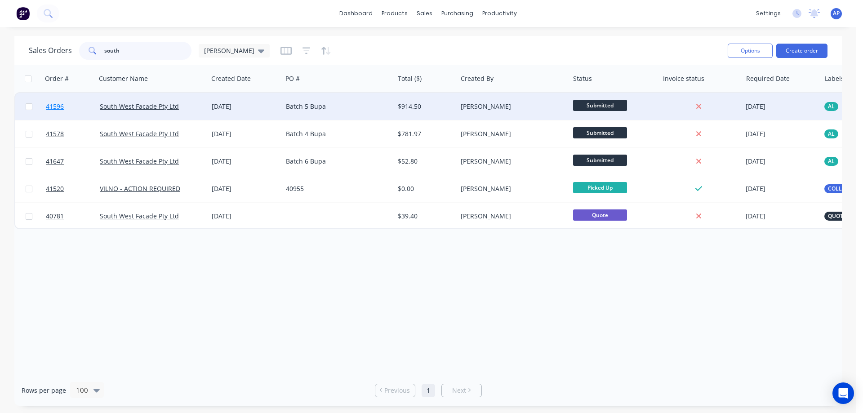
type input "south"
click at [54, 109] on span "41596" at bounding box center [55, 106] width 18 height 9
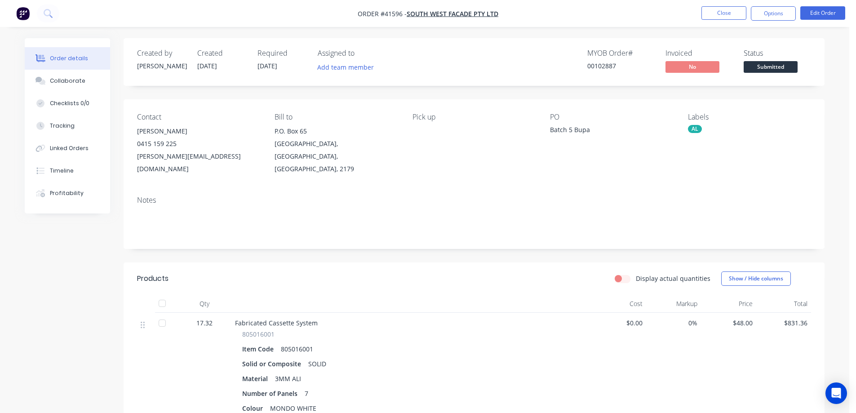
click at [760, 66] on span "Submitted" at bounding box center [771, 66] width 54 height 11
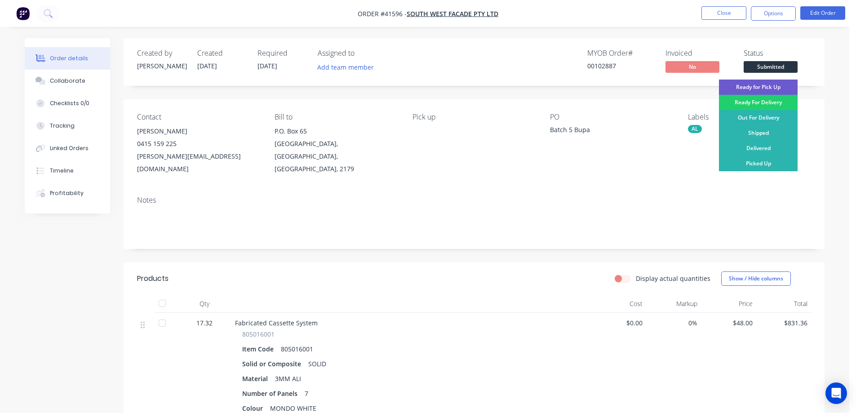
click at [756, 87] on div "Ready for Pick Up" at bounding box center [758, 87] width 79 height 15
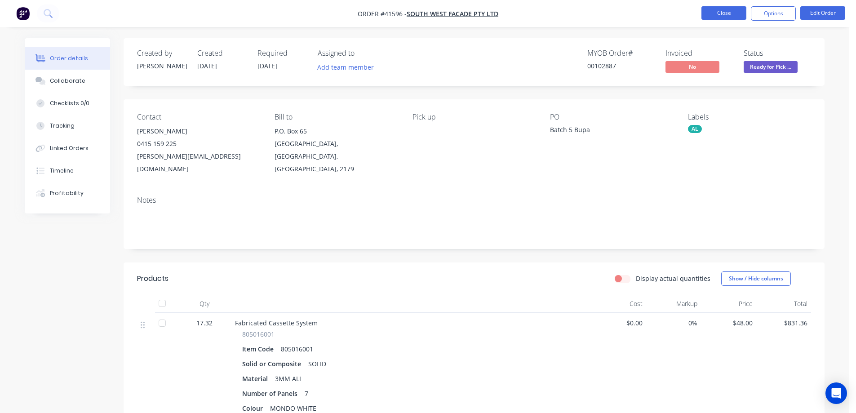
click at [731, 12] on button "Close" at bounding box center [724, 12] width 45 height 13
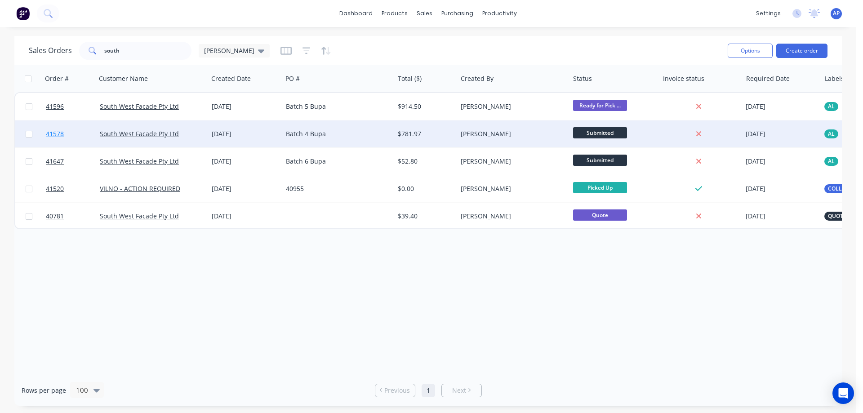
click at [54, 130] on span "41578" at bounding box center [55, 133] width 18 height 9
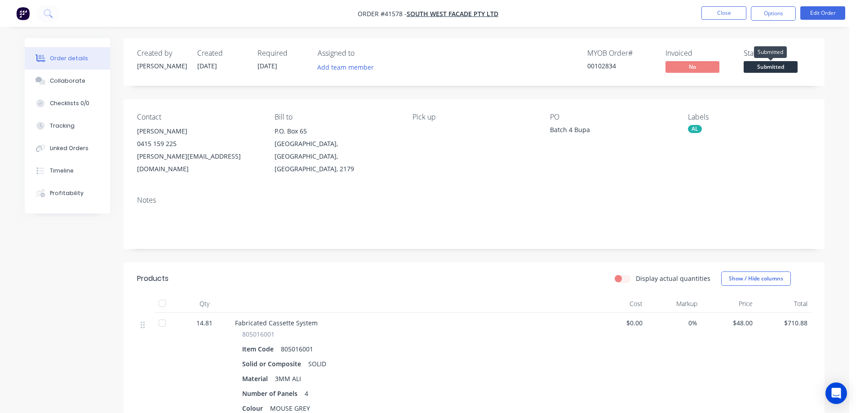
click at [767, 65] on span "Submitted" at bounding box center [771, 66] width 54 height 11
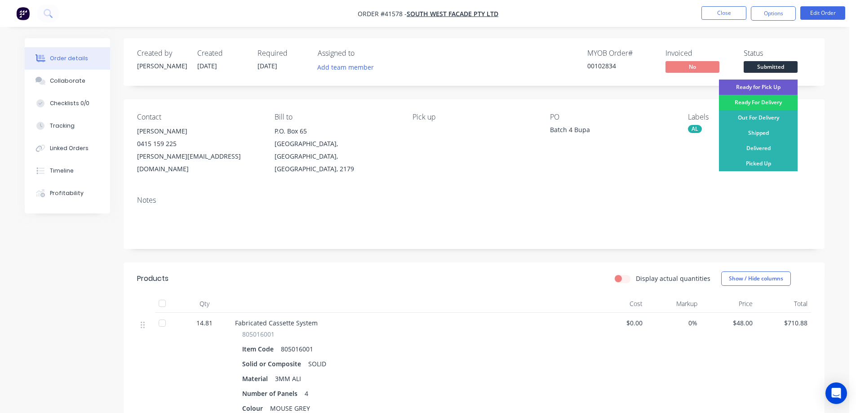
click at [780, 85] on div "Ready for Pick Up" at bounding box center [758, 87] width 79 height 15
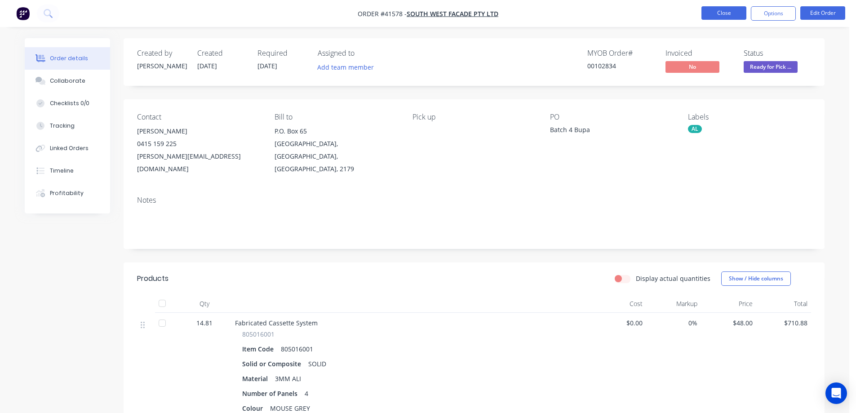
click at [735, 12] on button "Close" at bounding box center [724, 12] width 45 height 13
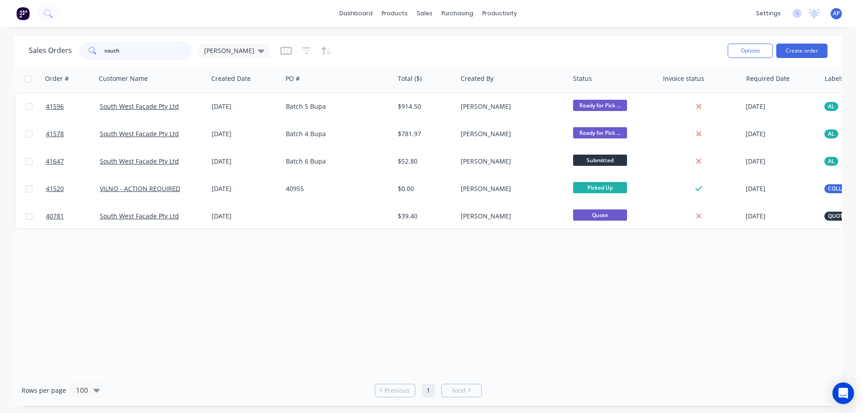
drag, startPoint x: 124, startPoint y: 53, endPoint x: 97, endPoint y: 55, distance: 27.0
click at [97, 55] on div "south" at bounding box center [135, 51] width 112 height 18
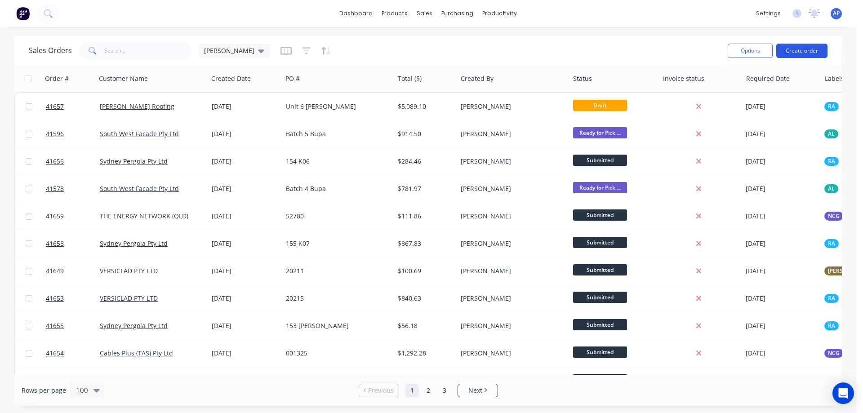
click at [802, 49] on button "Create order" at bounding box center [801, 51] width 51 height 14
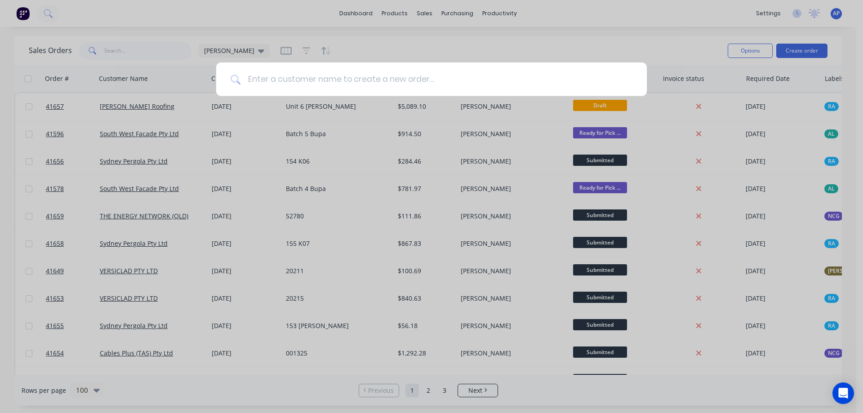
click at [321, 86] on input at bounding box center [437, 79] width 392 height 34
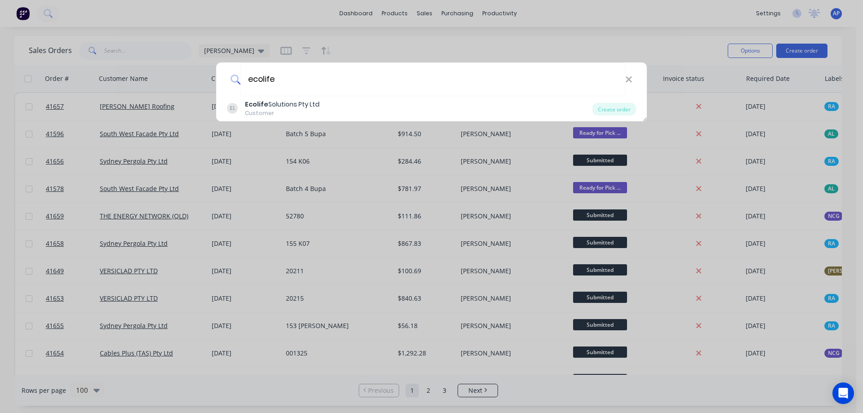
type input "ecolife"
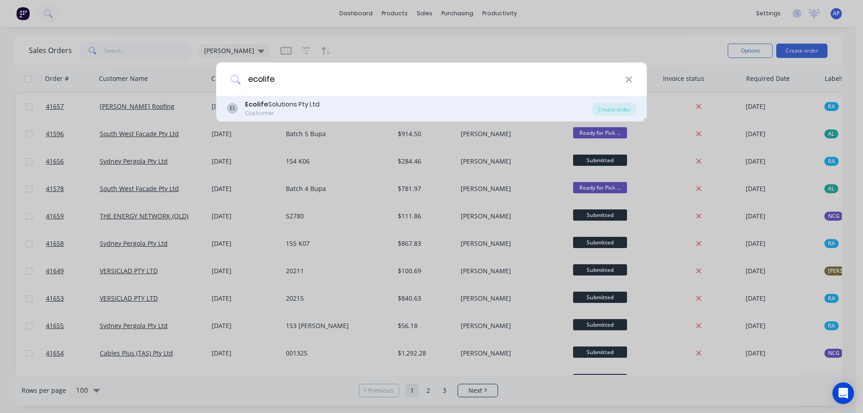
click at [274, 107] on div "Ecolife Solutions Pty Ltd" at bounding box center [282, 104] width 75 height 9
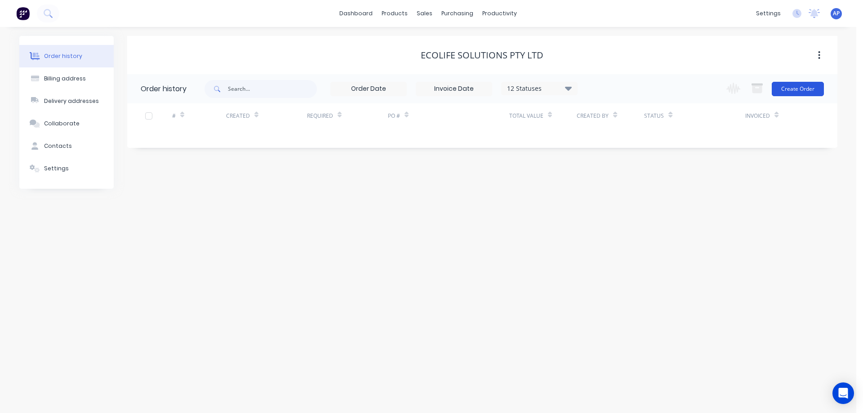
click at [788, 88] on button "Create Order" at bounding box center [798, 89] width 52 height 14
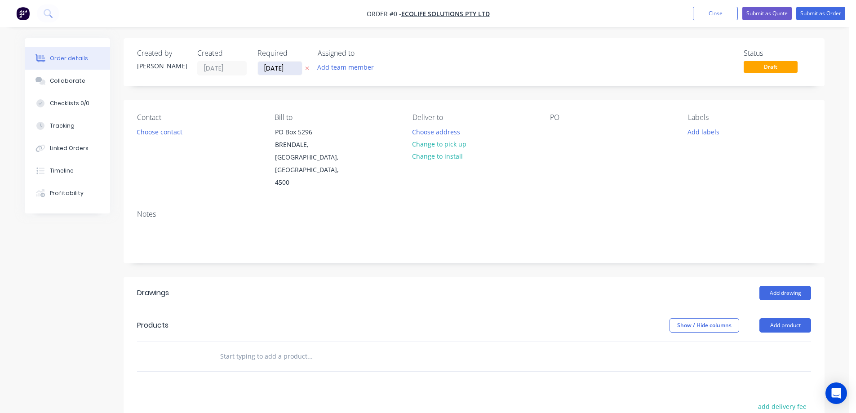
click at [276, 70] on input "11/09/25" at bounding box center [280, 68] width 44 height 13
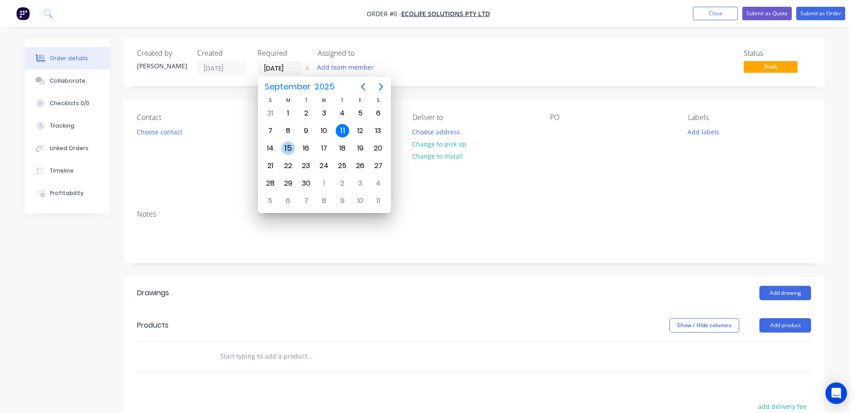
click at [287, 146] on div "15" at bounding box center [287, 148] width 13 height 13
type input "15/09/25"
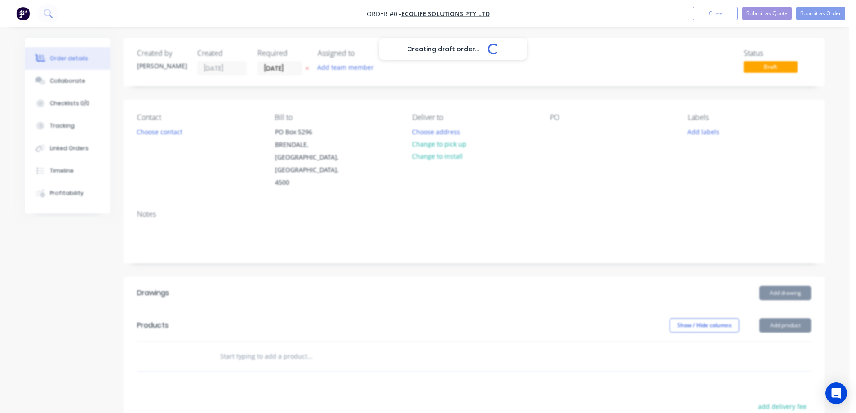
click at [176, 133] on button "Choose contact" at bounding box center [159, 131] width 55 height 12
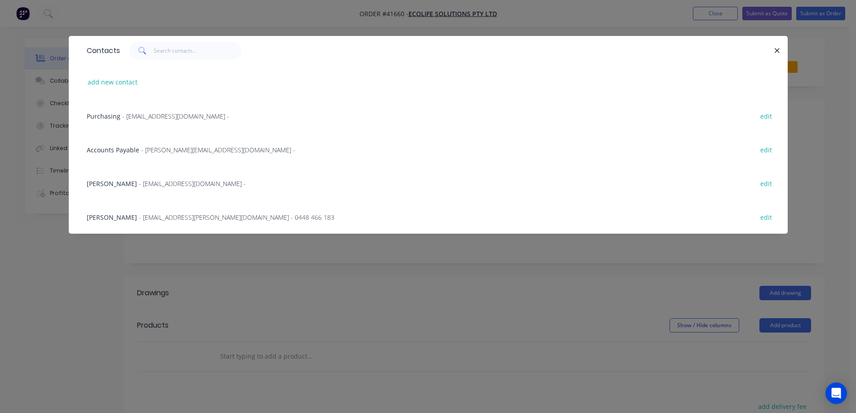
drag, startPoint x: 168, startPoint y: 118, endPoint x: 176, endPoint y: 116, distance: 7.8
click at [169, 117] on span "- purchasing@ecolifesolutions.com.au -" at bounding box center [175, 116] width 107 height 9
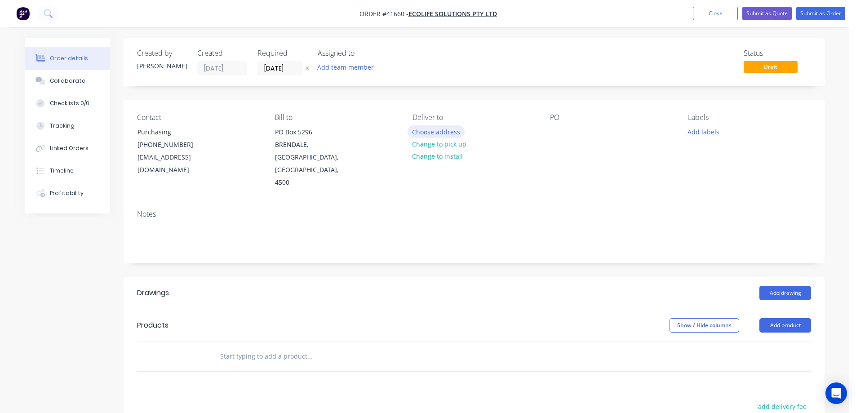
click at [445, 129] on button "Choose address" at bounding box center [437, 131] width 58 height 12
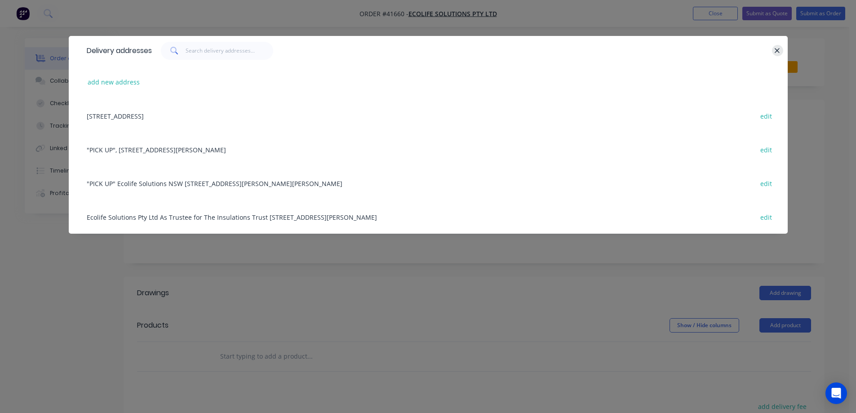
click at [776, 49] on icon "button" at bounding box center [778, 51] width 6 height 8
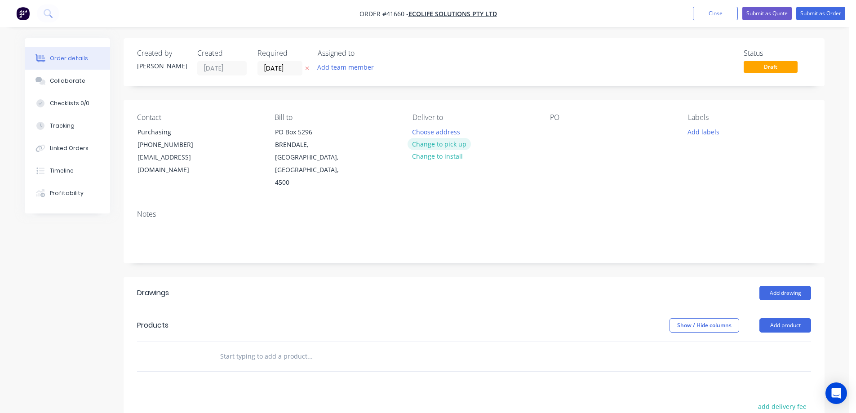
drag, startPoint x: 453, startPoint y: 145, endPoint x: 476, endPoint y: 140, distance: 23.8
click at [453, 145] on button "Change to pick up" at bounding box center [440, 144] width 64 height 12
click at [557, 129] on div at bounding box center [557, 131] width 14 height 13
click at [691, 133] on button "Add labels" at bounding box center [703, 131] width 41 height 12
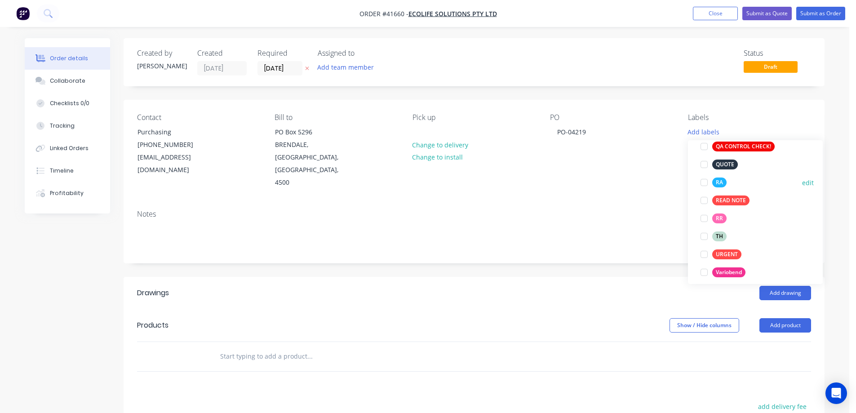
scroll to position [288, 0]
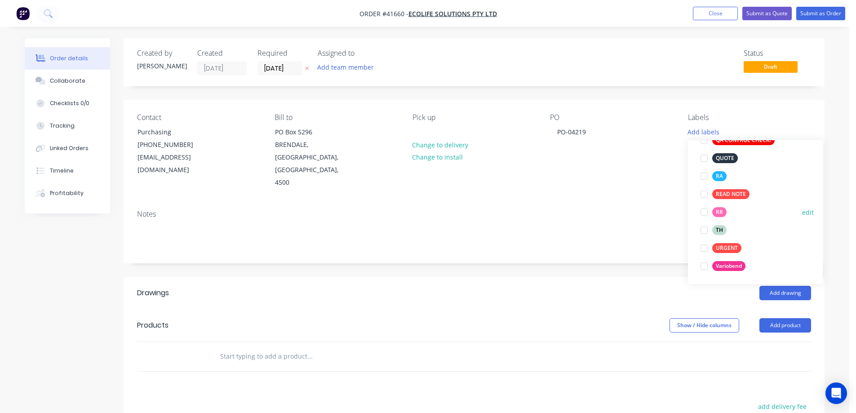
click at [704, 211] on div at bounding box center [704, 212] width 18 height 18
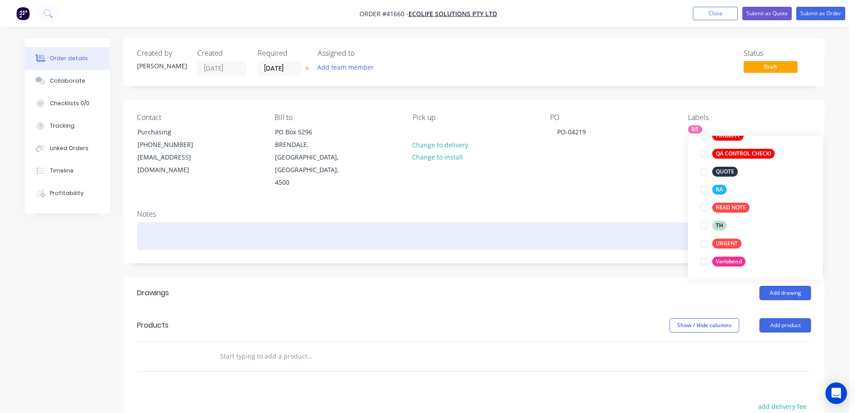
scroll to position [0, 0]
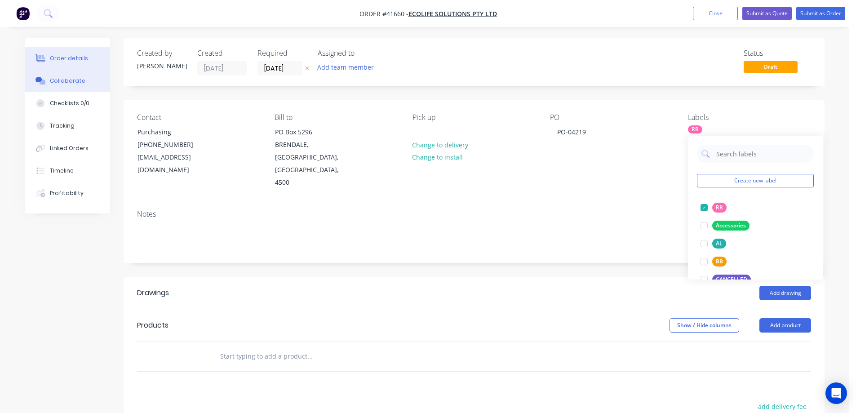
click at [89, 84] on button "Collaborate" at bounding box center [67, 81] width 85 height 22
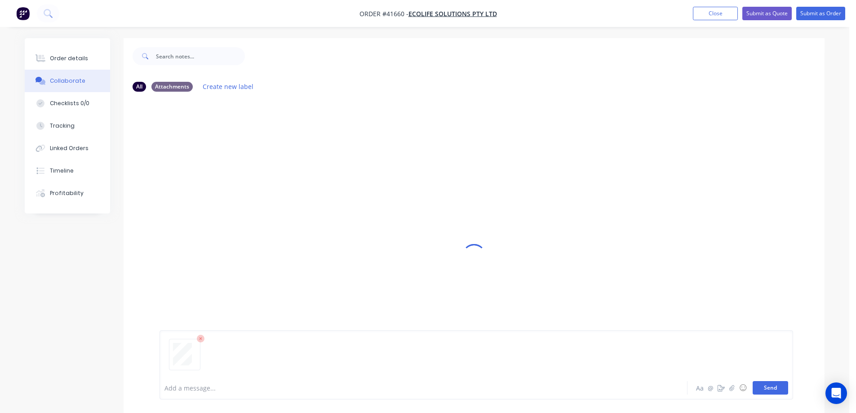
click at [758, 383] on button "Send" at bounding box center [771, 387] width 36 height 13
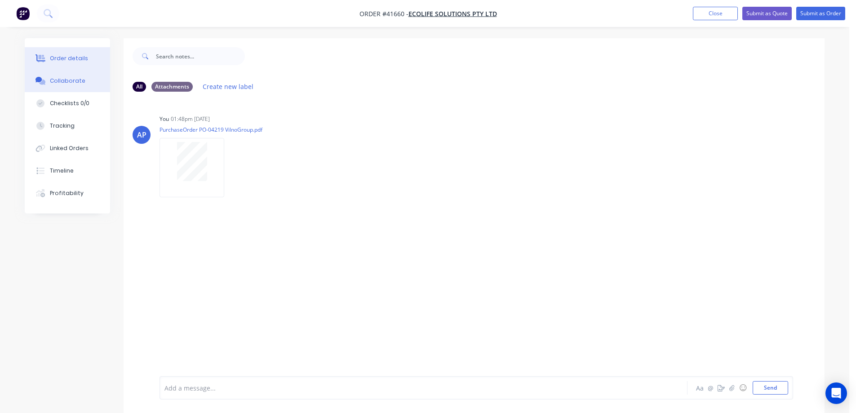
click at [81, 59] on div "Order details" at bounding box center [69, 58] width 38 height 8
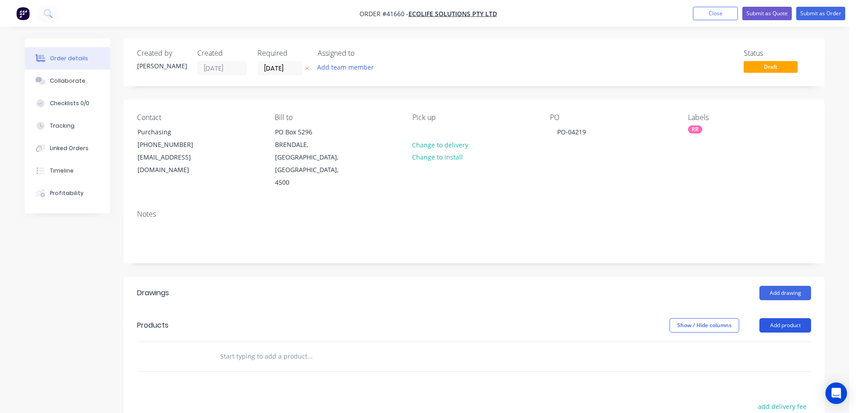
click at [780, 318] on button "Add product" at bounding box center [786, 325] width 52 height 14
click at [784, 342] on div "Product catalogue" at bounding box center [768, 348] width 69 height 13
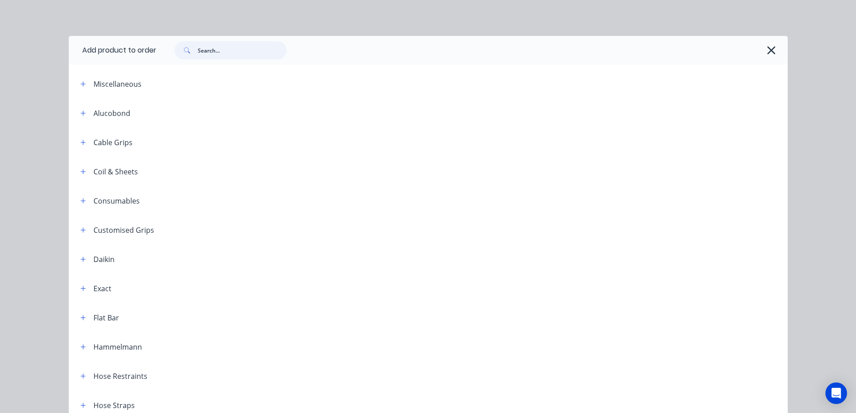
click at [249, 51] on input "text" at bounding box center [242, 50] width 89 height 18
type input "F"
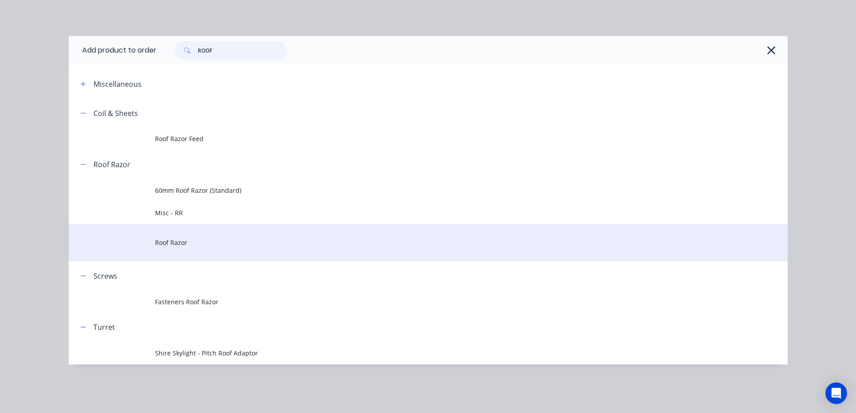
type input "ROOF"
click at [189, 241] on span "Roof Razor" at bounding box center [408, 242] width 506 height 9
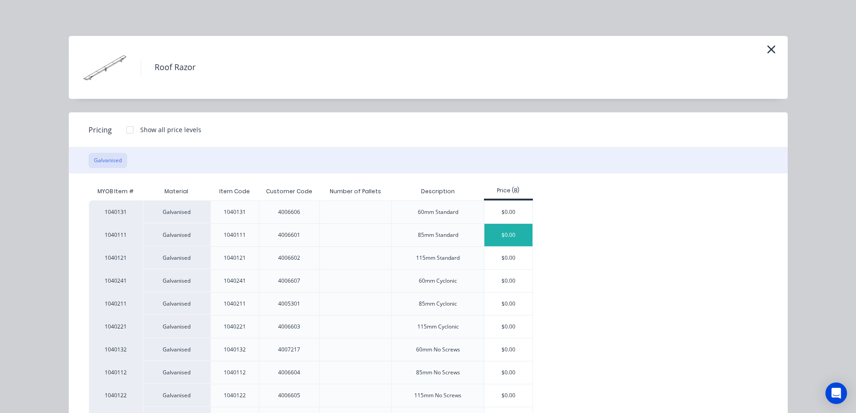
click at [499, 235] on div "$0.00" at bounding box center [509, 235] width 48 height 22
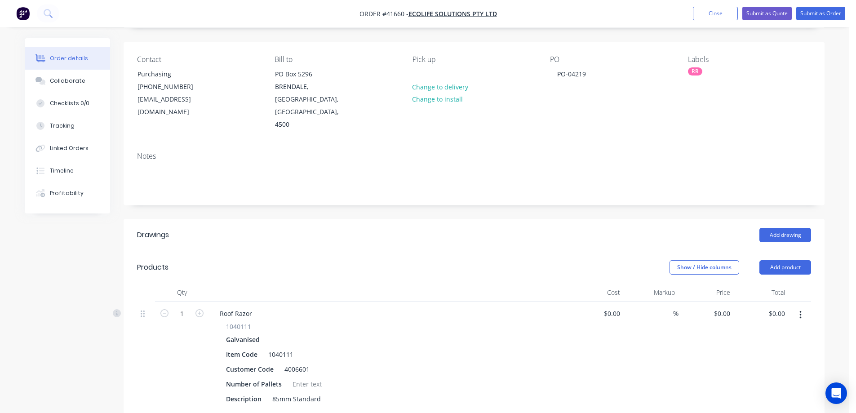
scroll to position [135, 0]
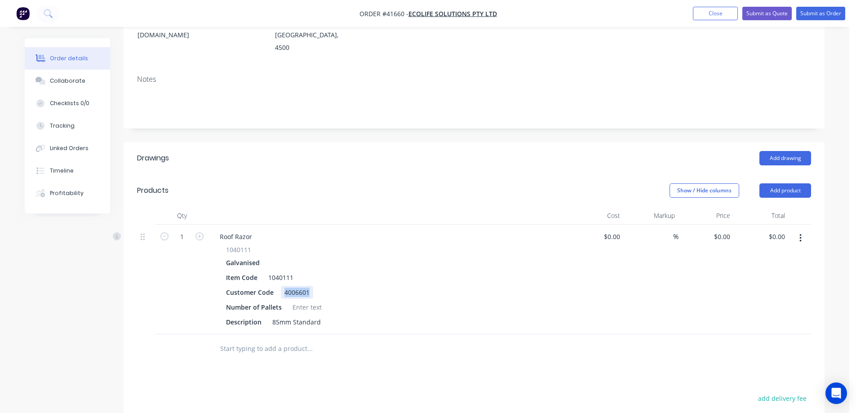
drag, startPoint x: 310, startPoint y: 268, endPoint x: 281, endPoint y: 270, distance: 28.9
click at [281, 286] on div "4006601" at bounding box center [297, 292] width 32 height 13
paste div
click at [183, 230] on input "1" at bounding box center [181, 236] width 23 height 13
type input "360"
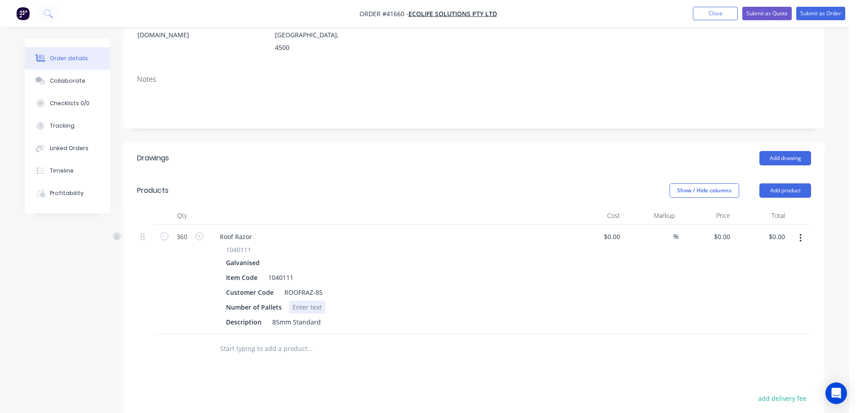
click at [305, 301] on div at bounding box center [307, 307] width 36 height 13
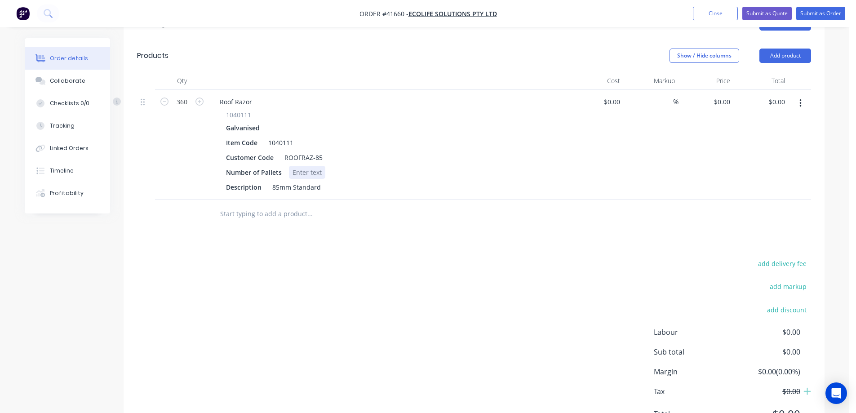
scroll to position [290, 0]
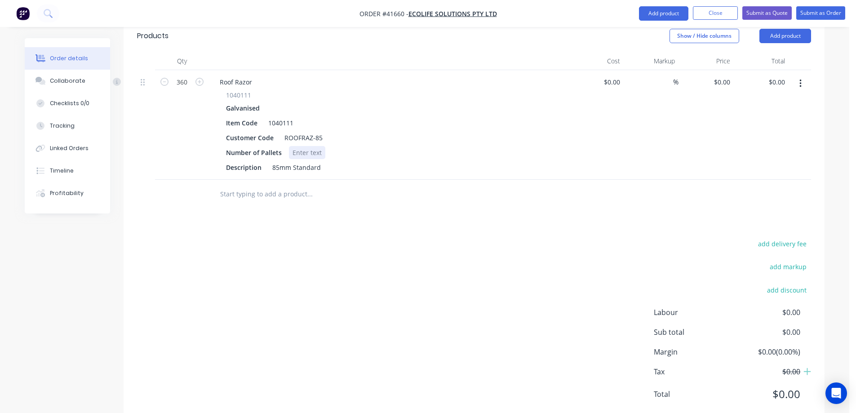
click at [316, 146] on div at bounding box center [307, 152] width 36 height 13
click at [668, 103] on div "%" at bounding box center [651, 125] width 55 height 110
click at [719, 70] on div "0 0" at bounding box center [706, 125] width 55 height 110
type input "$8.10"
type input "$2,916.00"
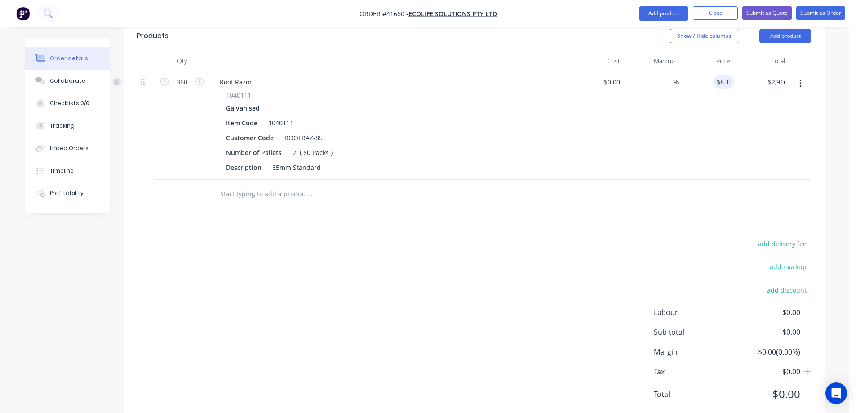
click at [735, 100] on div "$2,916.00 $0.00" at bounding box center [761, 125] width 55 height 110
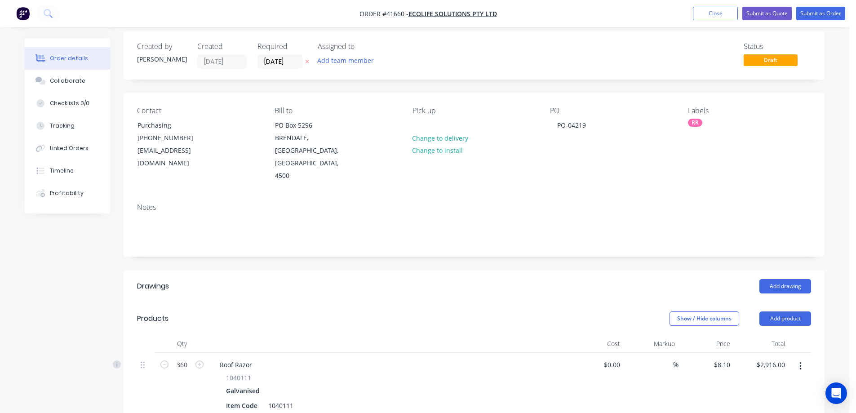
scroll to position [0, 0]
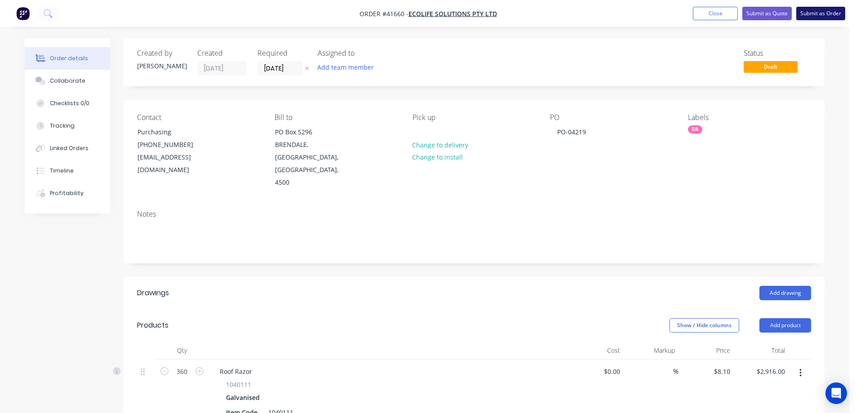
click at [806, 13] on button "Submit as Order" at bounding box center [821, 13] width 49 height 13
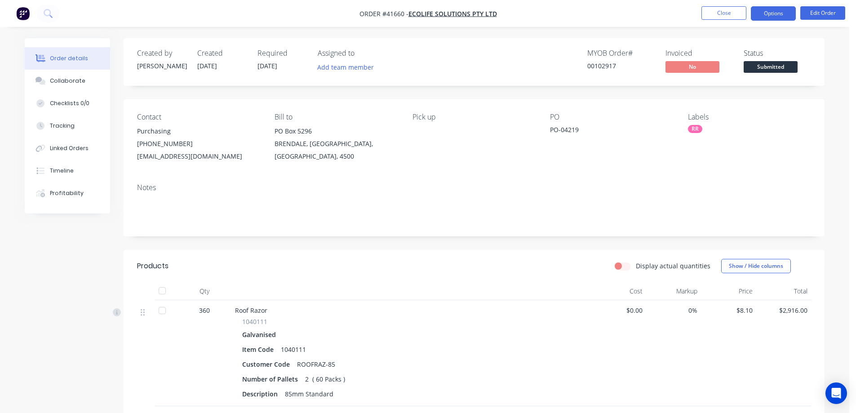
click at [764, 14] on button "Options" at bounding box center [773, 13] width 45 height 14
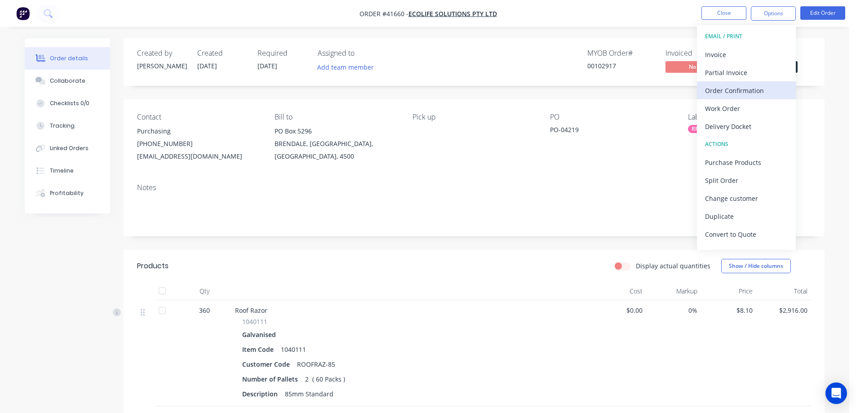
click at [757, 86] on div "Order Confirmation" at bounding box center [746, 90] width 83 height 13
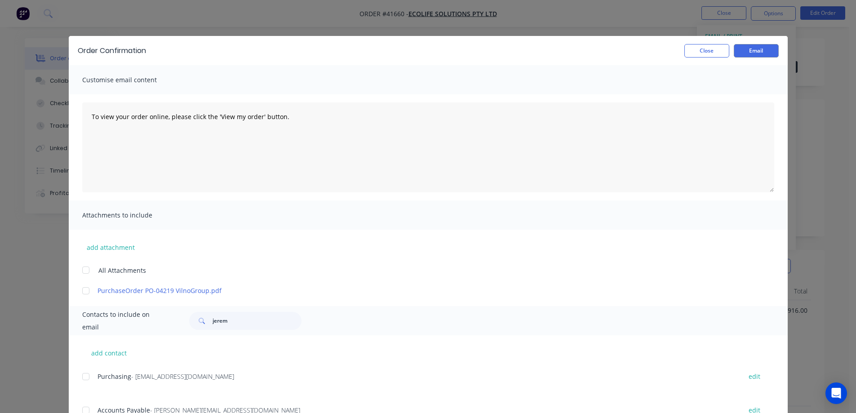
scroll to position [105, 0]
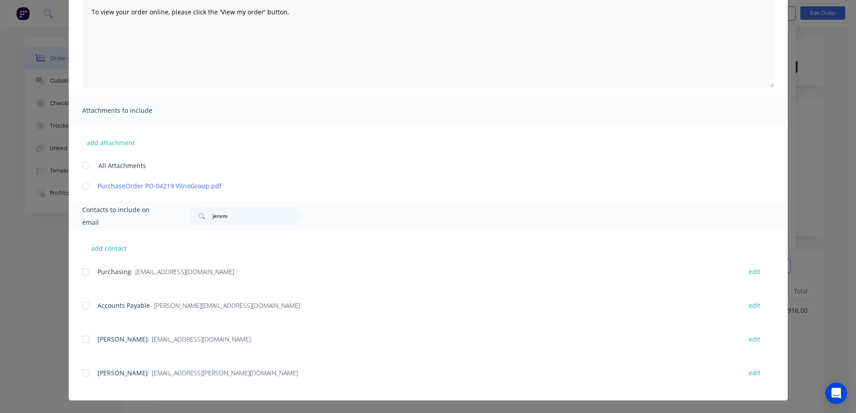
click at [84, 272] on div at bounding box center [86, 272] width 18 height 18
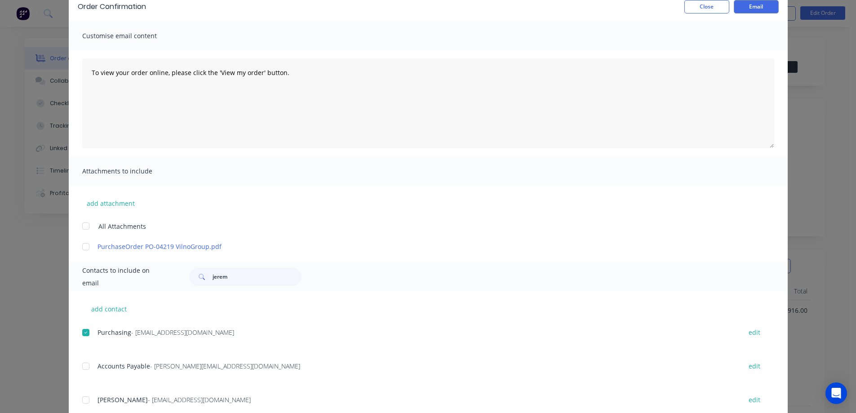
scroll to position [0, 0]
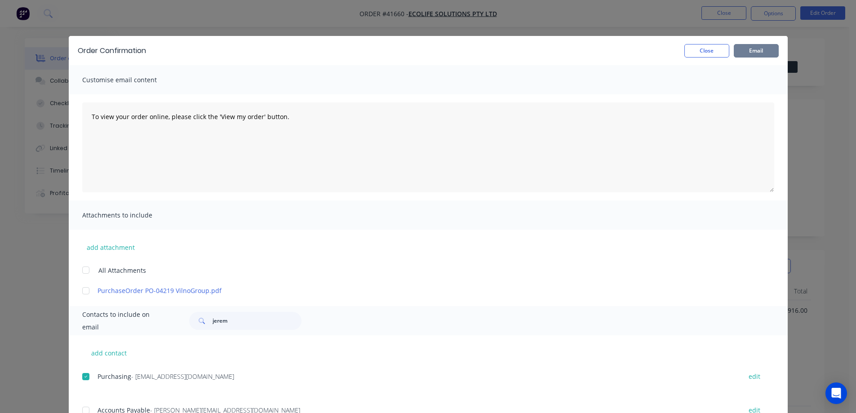
click at [748, 52] on button "Email" at bounding box center [756, 50] width 45 height 13
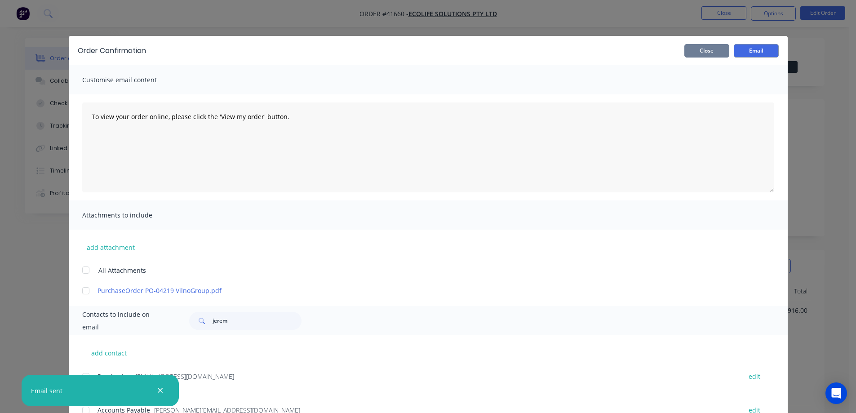
click at [717, 51] on button "Close" at bounding box center [707, 50] width 45 height 13
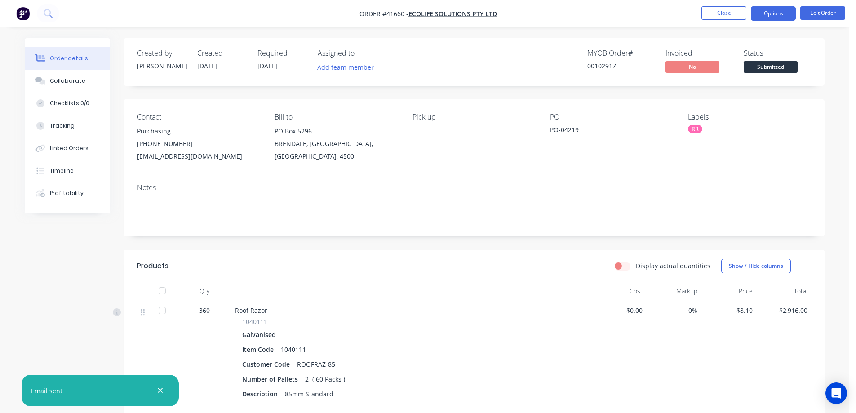
click at [757, 13] on button "Options" at bounding box center [773, 13] width 45 height 14
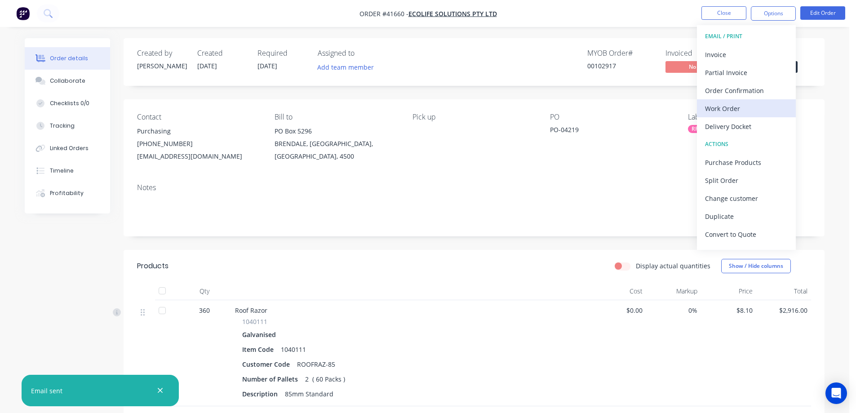
click at [735, 108] on div "Work Order" at bounding box center [746, 108] width 83 height 13
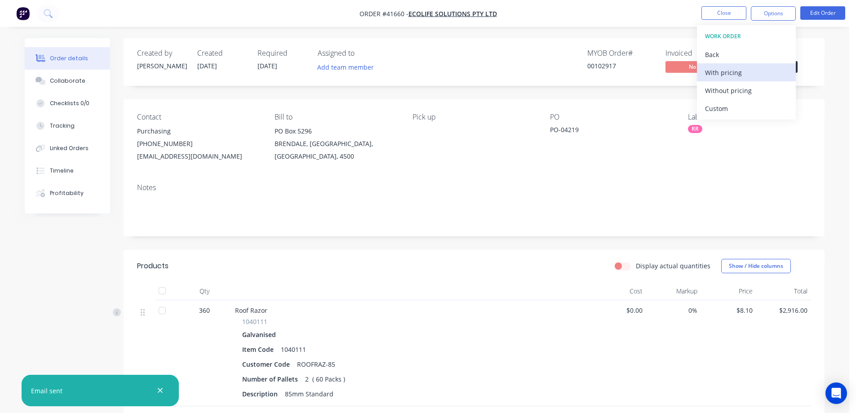
click at [742, 71] on div "With pricing" at bounding box center [746, 72] width 83 height 13
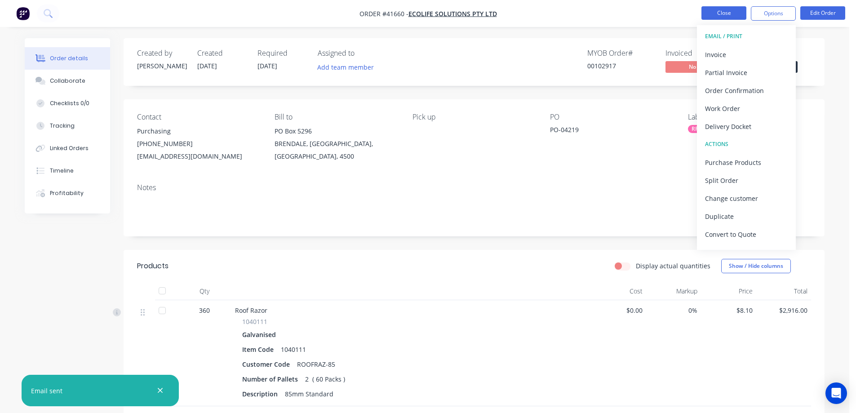
click at [735, 10] on button "Close" at bounding box center [724, 12] width 45 height 13
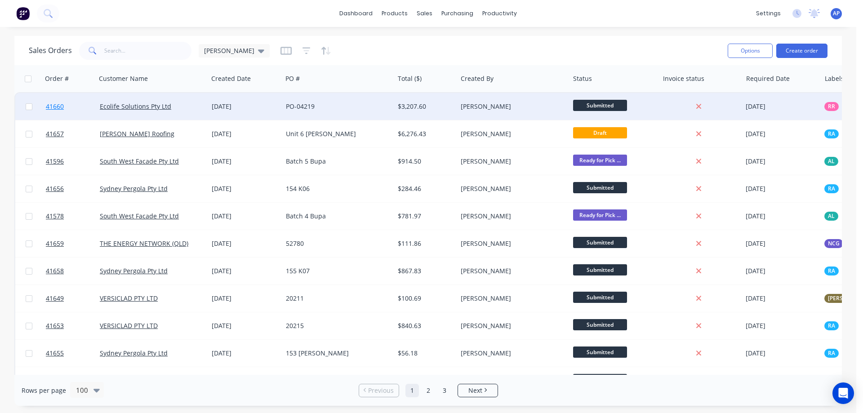
click at [57, 107] on span "41660" at bounding box center [55, 106] width 18 height 9
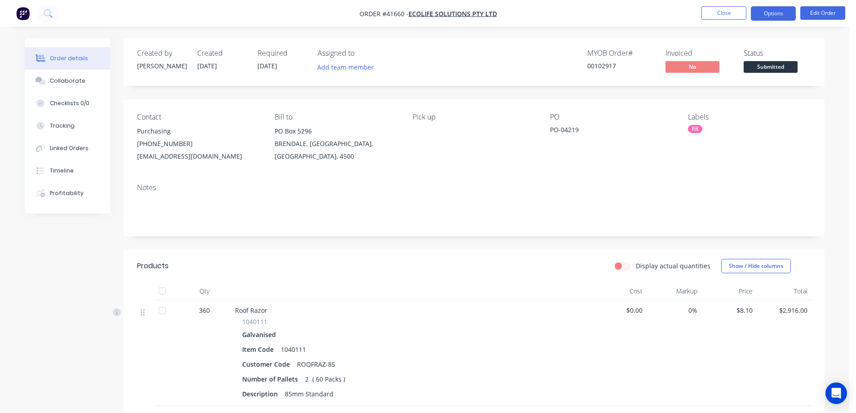
click at [763, 13] on button "Options" at bounding box center [773, 13] width 45 height 14
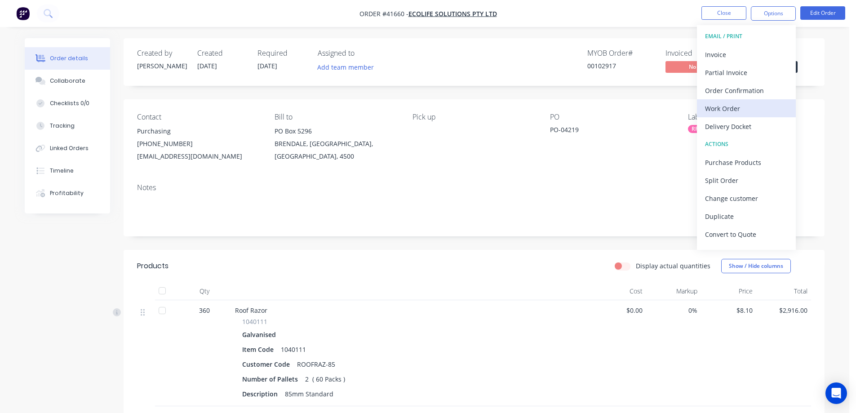
click at [726, 107] on div "Work Order" at bounding box center [746, 108] width 83 height 13
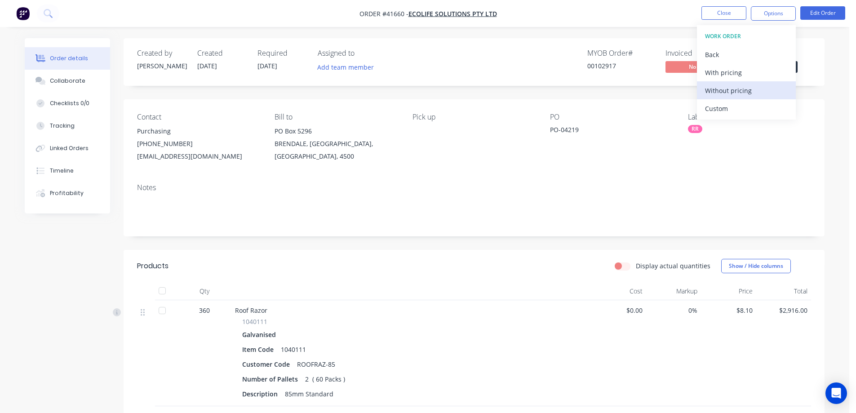
click at [757, 90] on div "Without pricing" at bounding box center [746, 90] width 83 height 13
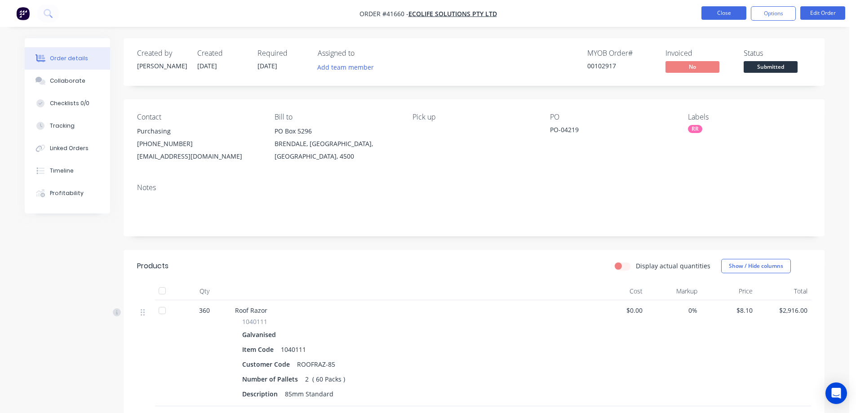
click at [719, 13] on button "Close" at bounding box center [724, 12] width 45 height 13
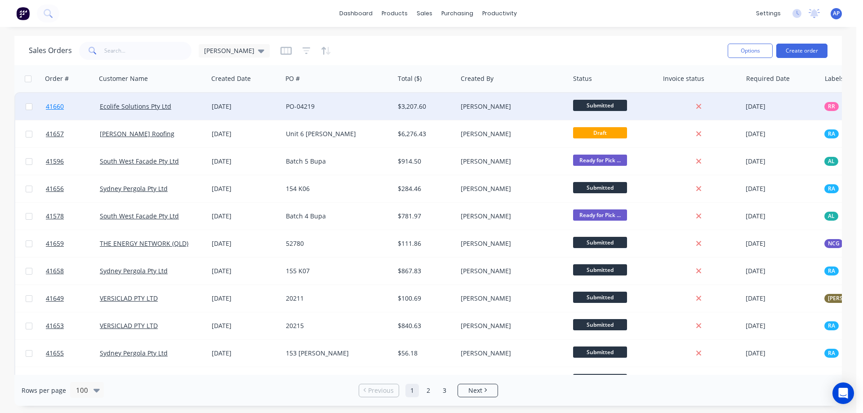
click at [61, 104] on span "41660" at bounding box center [55, 106] width 18 height 9
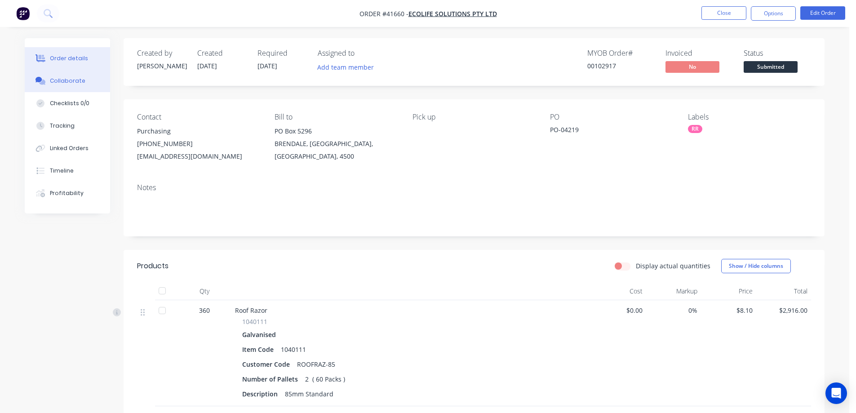
click at [77, 81] on div "Collaborate" at bounding box center [68, 81] width 36 height 8
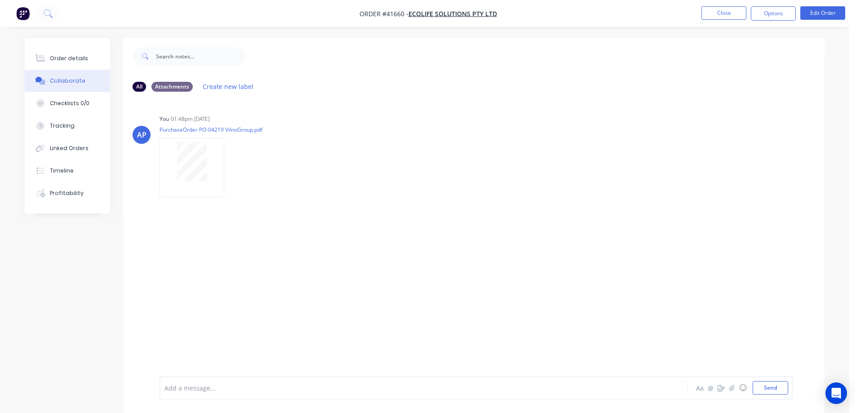
scroll to position [13, 0]
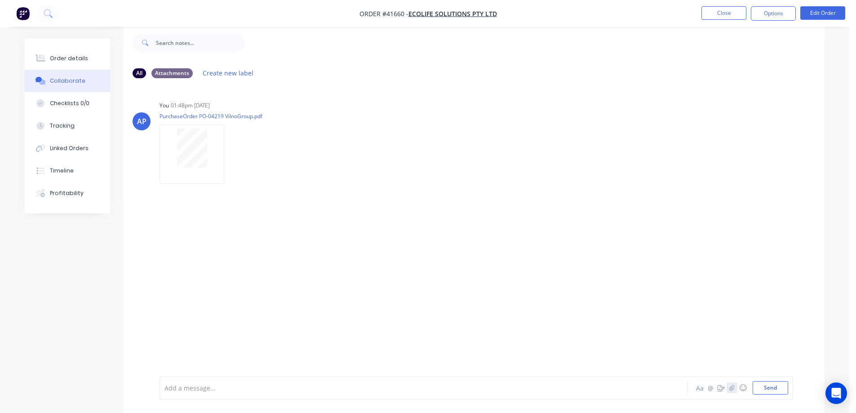
click at [734, 389] on icon "button" at bounding box center [732, 388] width 5 height 6
click at [735, 389] on icon "button" at bounding box center [732, 388] width 5 height 6
click at [766, 389] on button "Send" at bounding box center [771, 387] width 36 height 13
click at [224, 250] on img at bounding box center [192, 248] width 65 height 59
click at [58, 59] on div "Order details" at bounding box center [69, 58] width 38 height 8
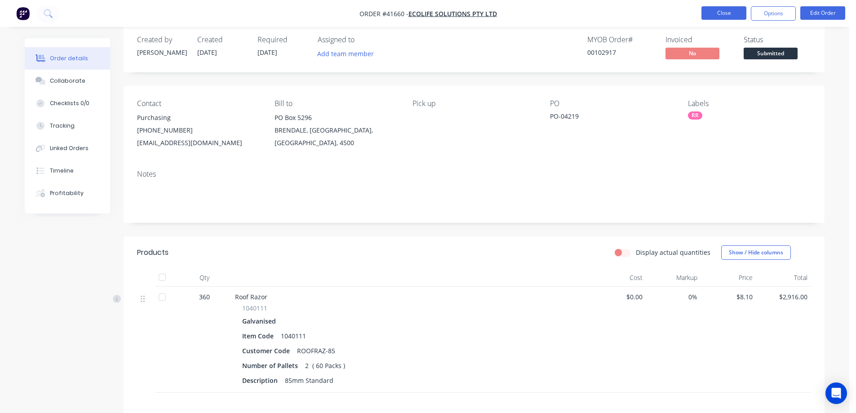
click at [721, 15] on button "Close" at bounding box center [724, 12] width 45 height 13
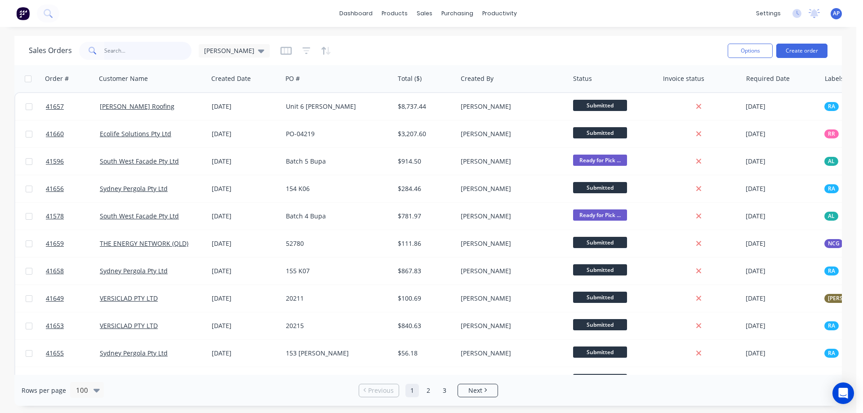
click at [131, 52] on input "text" at bounding box center [148, 51] width 88 height 18
type input "DOORWORKS"
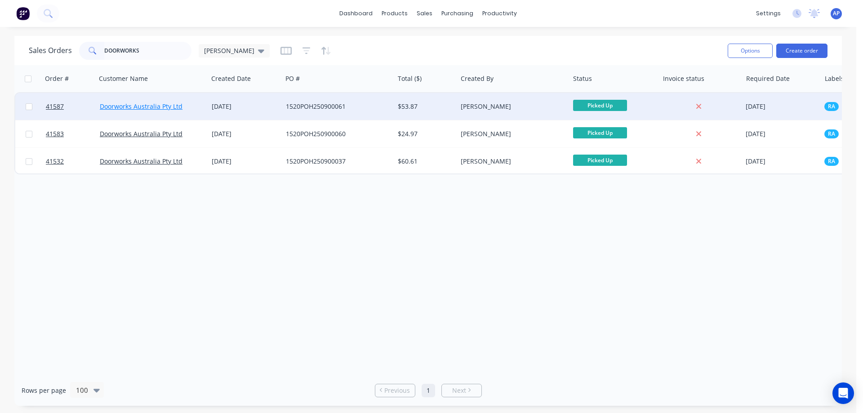
click at [120, 106] on link "Doorworks Australia Pty Ltd" at bounding box center [141, 106] width 83 height 9
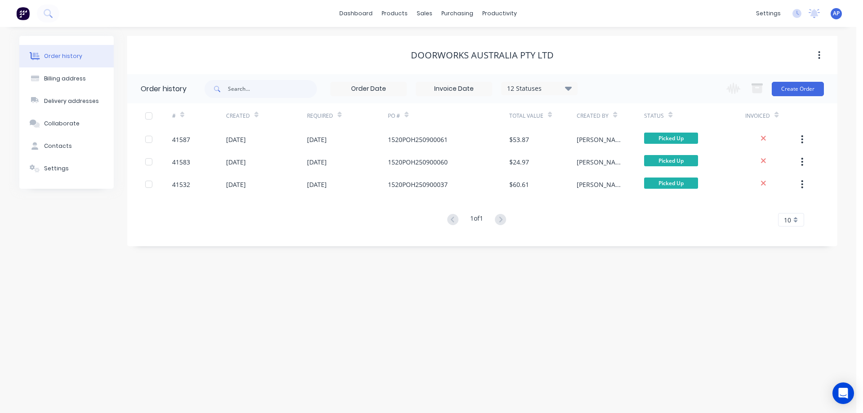
click at [568, 86] on icon at bounding box center [568, 88] width 7 height 11
click at [614, 192] on label at bounding box center [614, 192] width 0 height 0
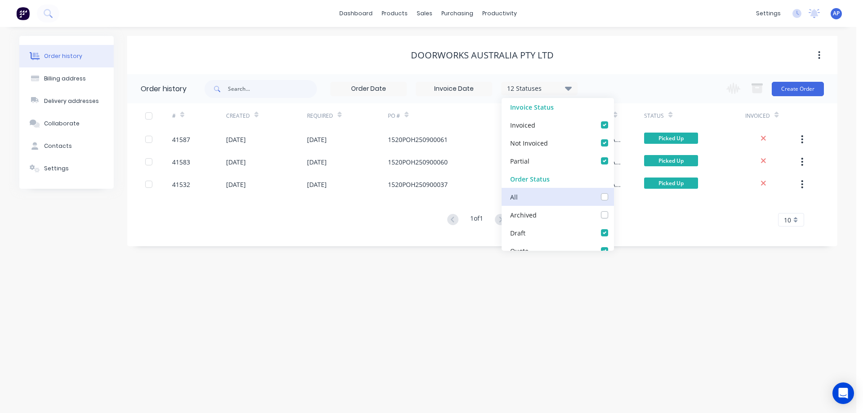
click at [614, 195] on input "checkbox" at bounding box center [617, 196] width 7 height 9
checkbox input "true"
click at [670, 361] on div "Order history Billing address Delivery addresses Collaborate Contacts Settings …" at bounding box center [428, 220] width 856 height 386
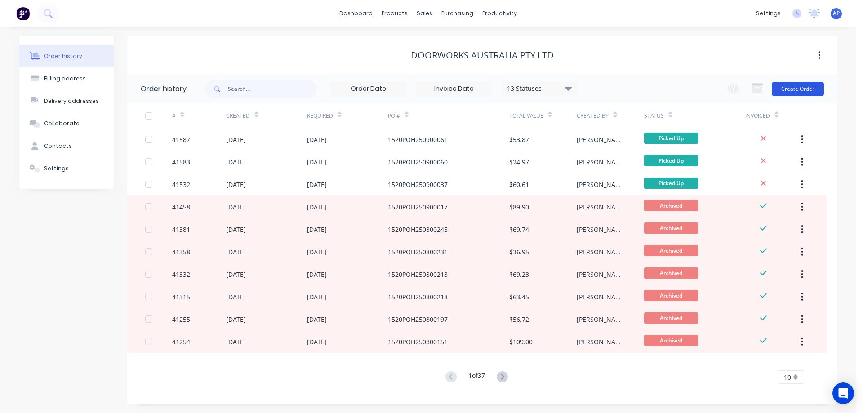
click at [794, 87] on button "Create Order" at bounding box center [798, 89] width 52 height 14
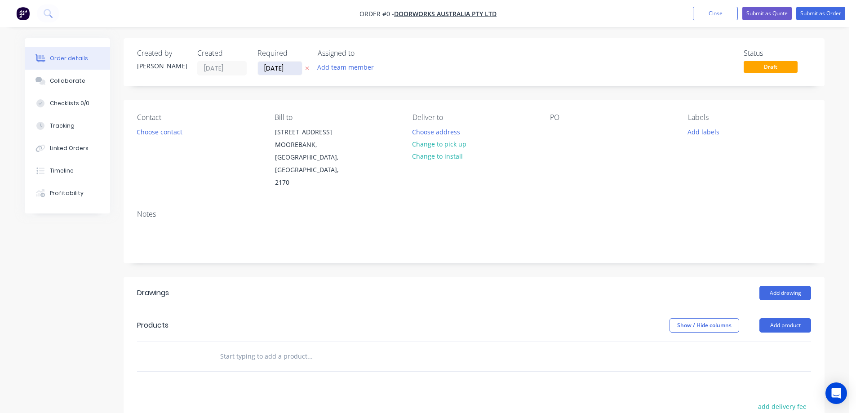
click at [274, 69] on input "11/09/25" at bounding box center [280, 68] width 44 height 13
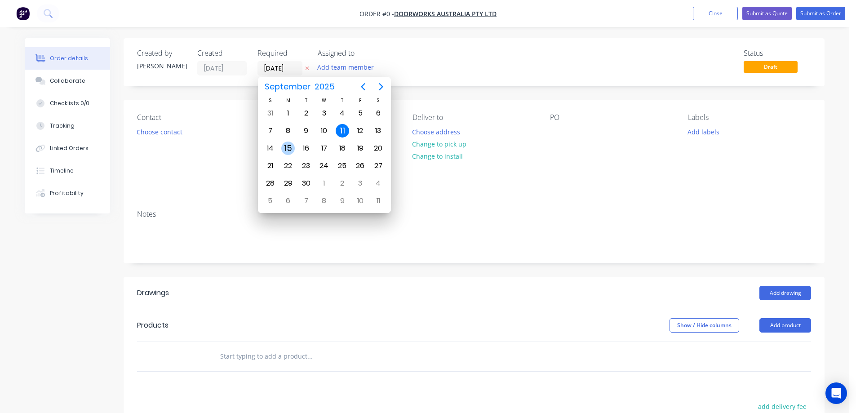
click at [288, 148] on div "15" at bounding box center [287, 148] width 13 height 13
type input "15/09/25"
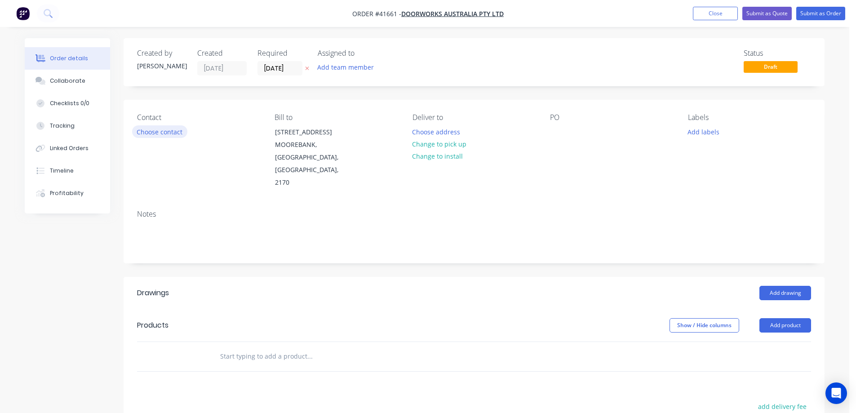
click at [178, 134] on button "Choose contact" at bounding box center [159, 131] width 55 height 12
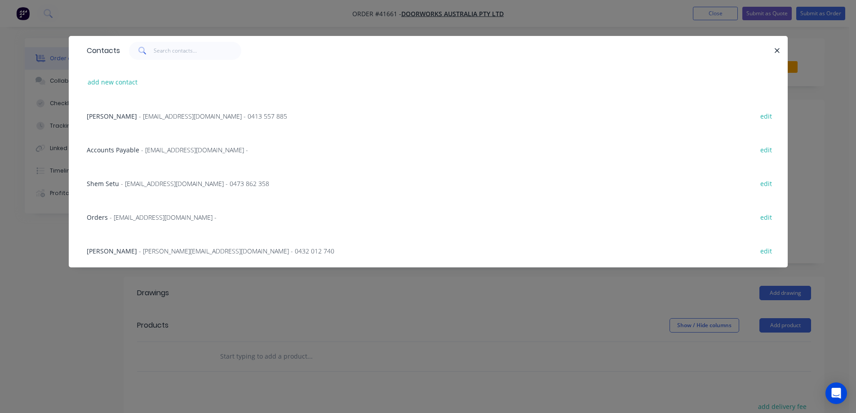
click at [146, 250] on span "- Lyn.Kayess@doorworks.com.au - 0432 012 740" at bounding box center [237, 251] width 196 height 9
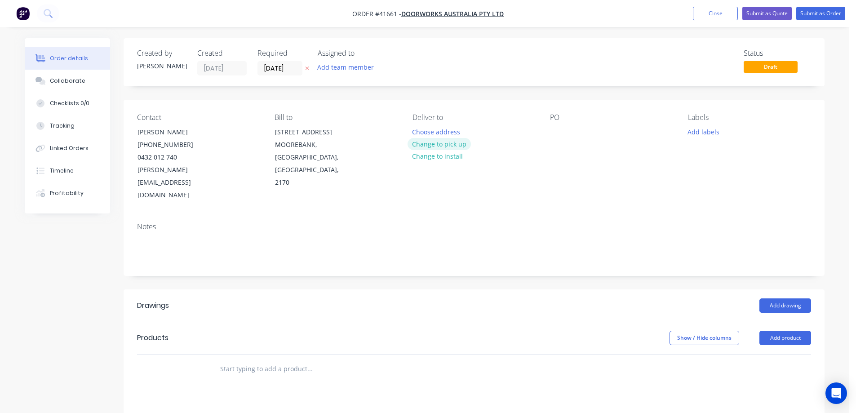
click at [436, 142] on button "Change to pick up" at bounding box center [440, 144] width 64 height 12
click at [561, 129] on div at bounding box center [557, 131] width 14 height 13
click at [555, 134] on div at bounding box center [557, 131] width 14 height 13
paste div
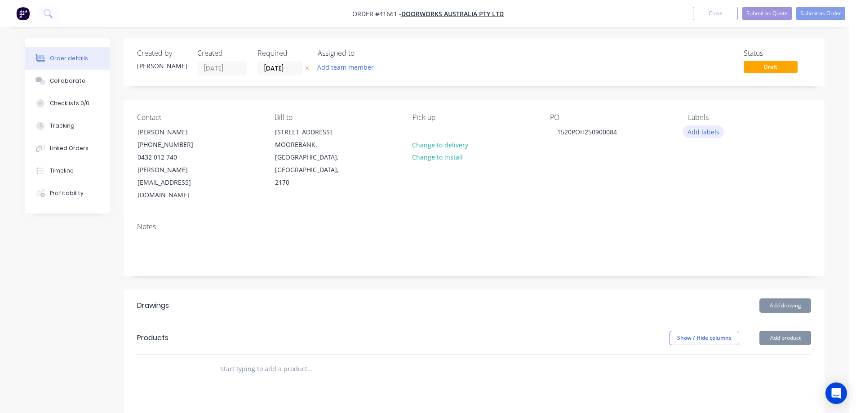
click at [710, 132] on button "Add labels" at bounding box center [703, 131] width 41 height 12
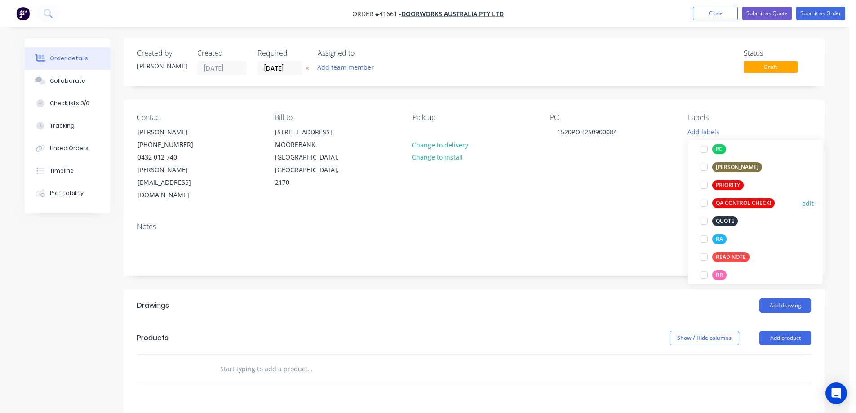
click at [705, 204] on div at bounding box center [704, 203] width 18 height 18
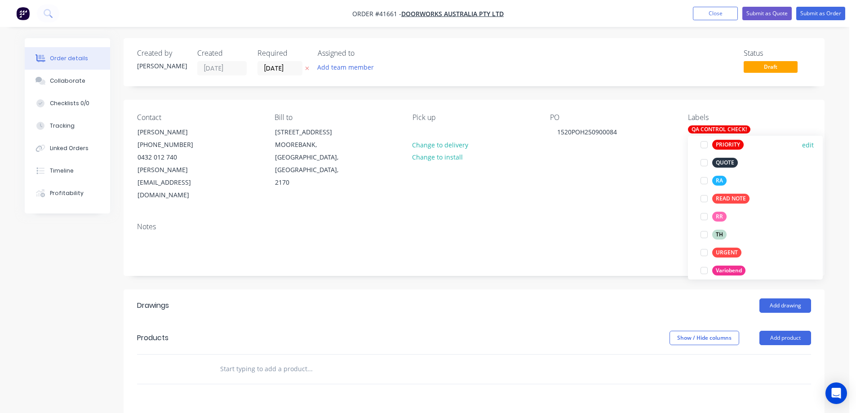
click at [704, 147] on div at bounding box center [704, 145] width 18 height 18
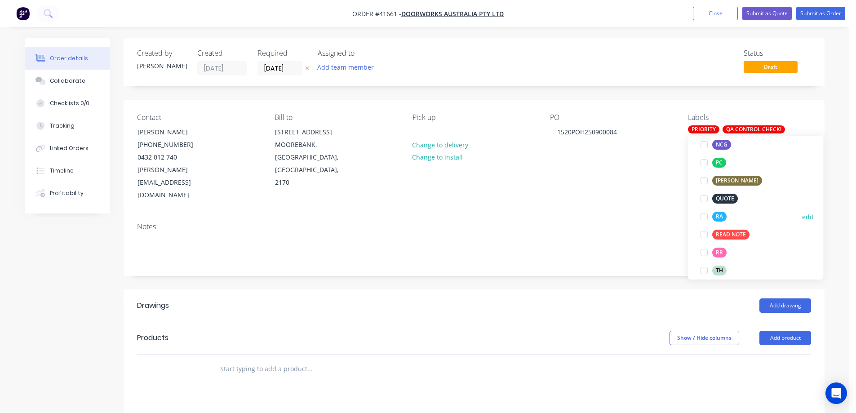
click at [704, 215] on div at bounding box center [704, 217] width 18 height 18
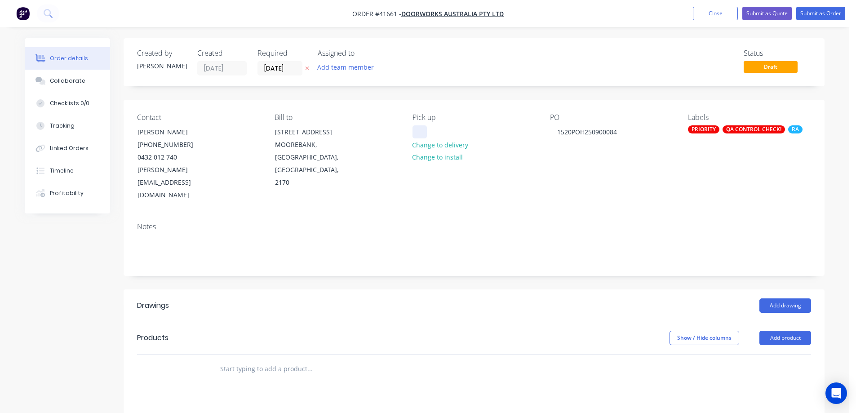
click at [425, 134] on div at bounding box center [420, 131] width 14 height 13
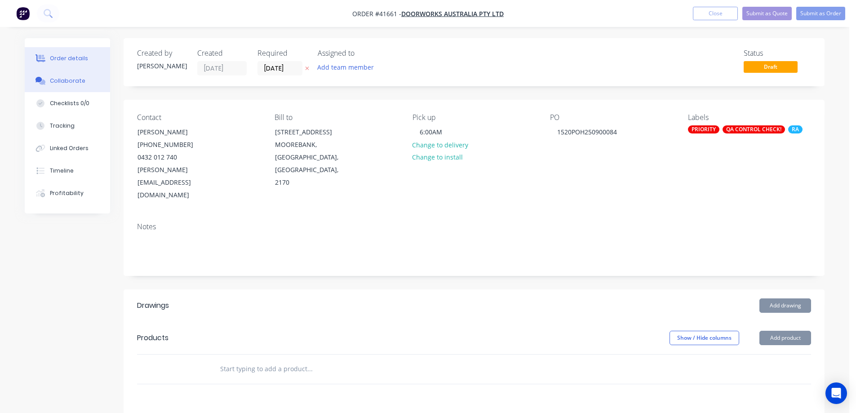
click at [72, 82] on div "Collaborate" at bounding box center [68, 81] width 36 height 8
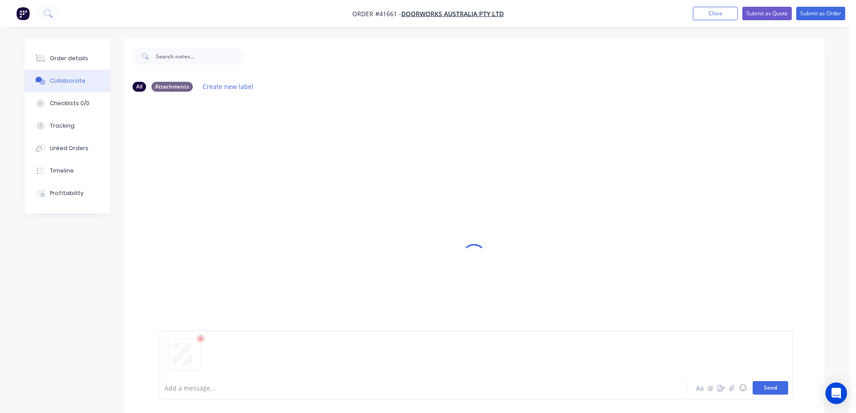
click at [768, 385] on button "Send" at bounding box center [771, 387] width 36 height 13
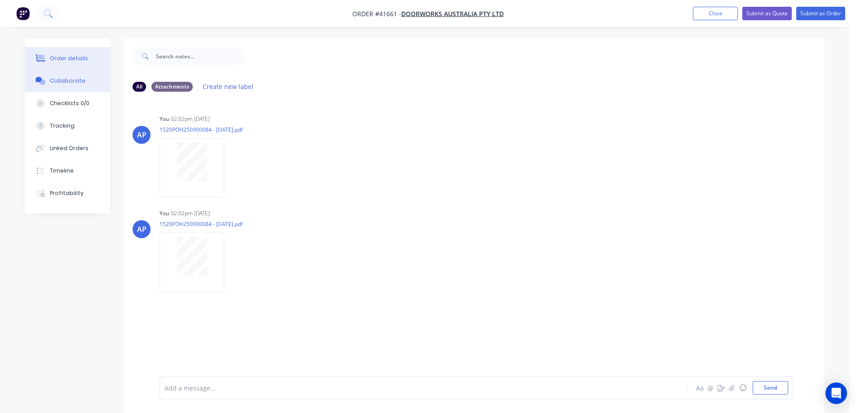
click at [67, 61] on div "Order details" at bounding box center [69, 58] width 38 height 8
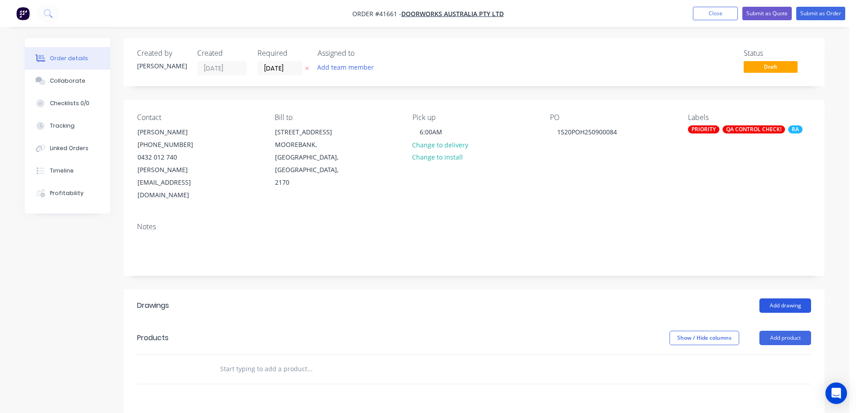
click at [791, 299] on button "Add drawing" at bounding box center [786, 306] width 52 height 14
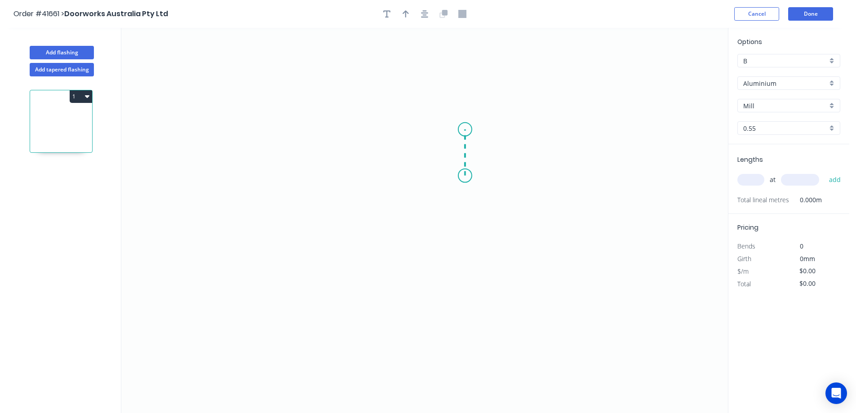
drag, startPoint x: 465, startPoint y: 176, endPoint x: 466, endPoint y: 129, distance: 46.3
click at [466, 129] on icon "0" at bounding box center [424, 220] width 607 height 385
drag, startPoint x: 465, startPoint y: 129, endPoint x: 293, endPoint y: 141, distance: 172.5
click at [293, 141] on icon "0 ?" at bounding box center [424, 220] width 607 height 385
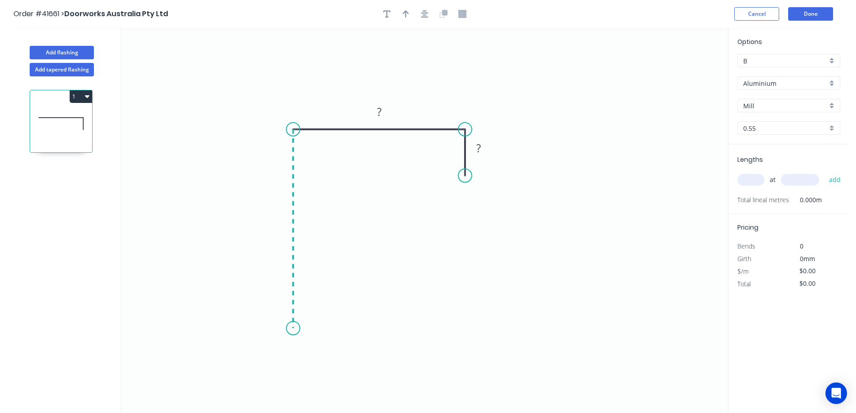
drag, startPoint x: 294, startPoint y: 180, endPoint x: 298, endPoint y: 329, distance: 148.9
click at [298, 329] on icon "0 ? ?" at bounding box center [424, 220] width 607 height 385
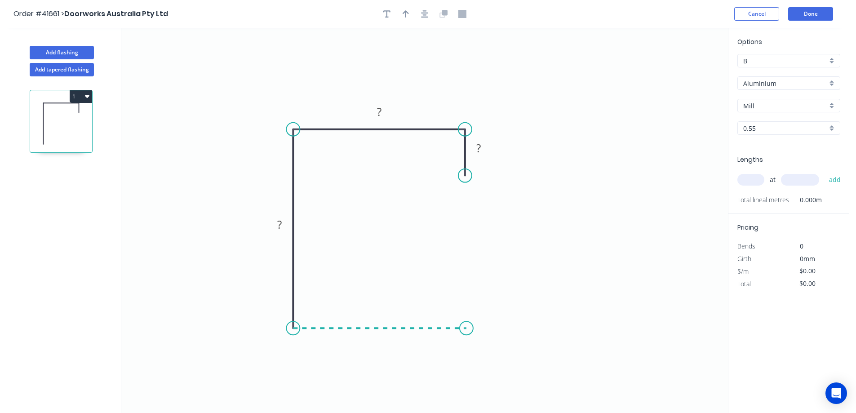
drag, startPoint x: 369, startPoint y: 328, endPoint x: 467, endPoint y: 324, distance: 98.1
click at [467, 324] on icon "0 ? ? ?" at bounding box center [424, 220] width 607 height 385
drag, startPoint x: 467, startPoint y: 324, endPoint x: 464, endPoint y: 276, distance: 48.7
click at [464, 276] on icon "0 ? ? ? ?" at bounding box center [424, 220] width 607 height 385
click at [464, 276] on circle at bounding box center [466, 274] width 13 height 13
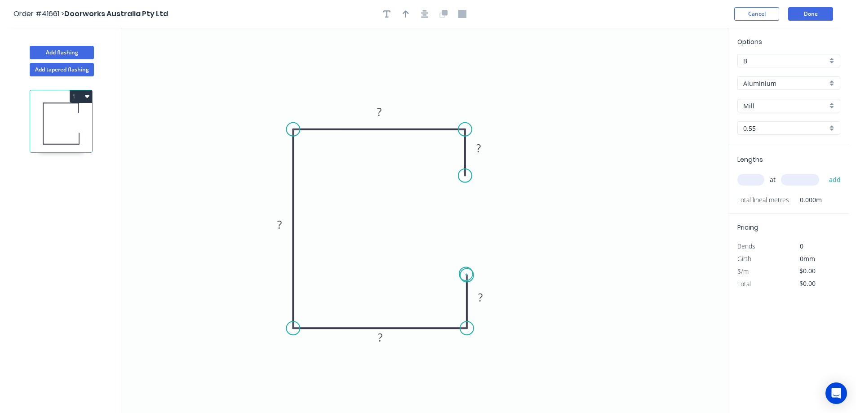
click at [466, 274] on circle at bounding box center [466, 274] width 13 height 13
click at [467, 273] on circle at bounding box center [466, 274] width 13 height 13
drag, startPoint x: 466, startPoint y: 181, endPoint x: 467, endPoint y: 186, distance: 4.7
click at [467, 186] on circle at bounding box center [465, 185] width 13 height 13
click at [482, 156] on rect at bounding box center [479, 153] width 18 height 13
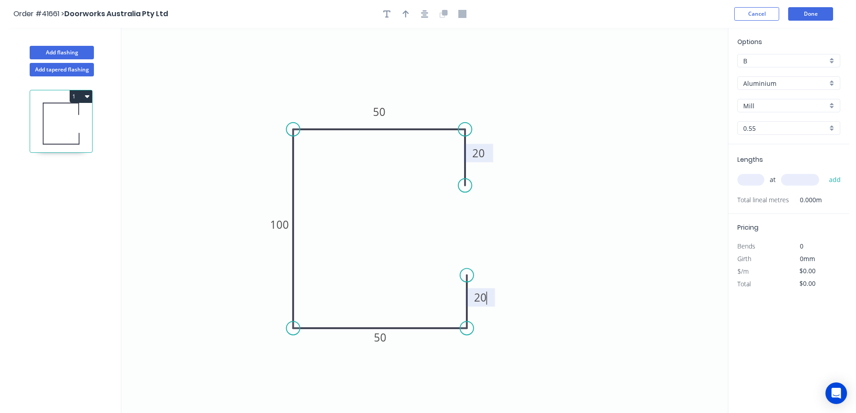
type input "$11.05"
click at [406, 12] on icon "button" at bounding box center [406, 13] width 6 height 7
drag, startPoint x: 683, startPoint y: 72, endPoint x: 248, endPoint y: 191, distance: 451.4
click at [407, 14] on icon "button" at bounding box center [406, 13] width 7 height 9
click at [407, 14] on icon "button" at bounding box center [406, 14] width 6 height 8
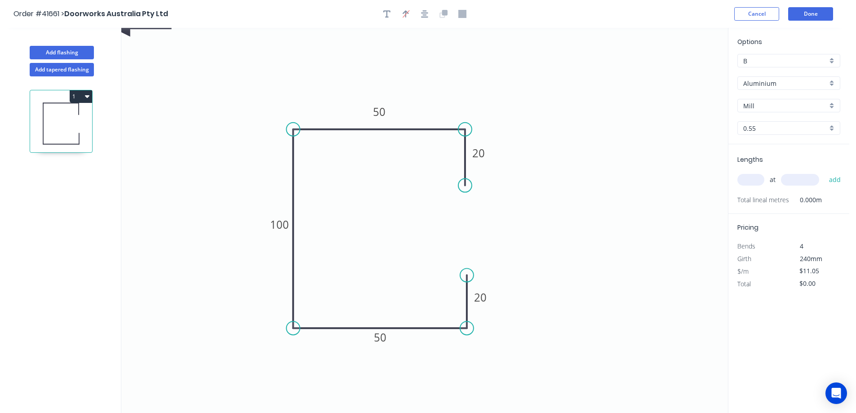
drag, startPoint x: 127, startPoint y: 32, endPoint x: 200, endPoint y: 130, distance: 122.4
click at [205, 147] on icon "0 20 50 100 50 20" at bounding box center [424, 220] width 607 height 385
drag, startPoint x: 127, startPoint y: 31, endPoint x: 257, endPoint y: 53, distance: 131.8
click at [184, 101] on icon "0 20 50 100 50 20" at bounding box center [424, 220] width 607 height 385
click at [407, 11] on icon "button" at bounding box center [406, 13] width 7 height 9
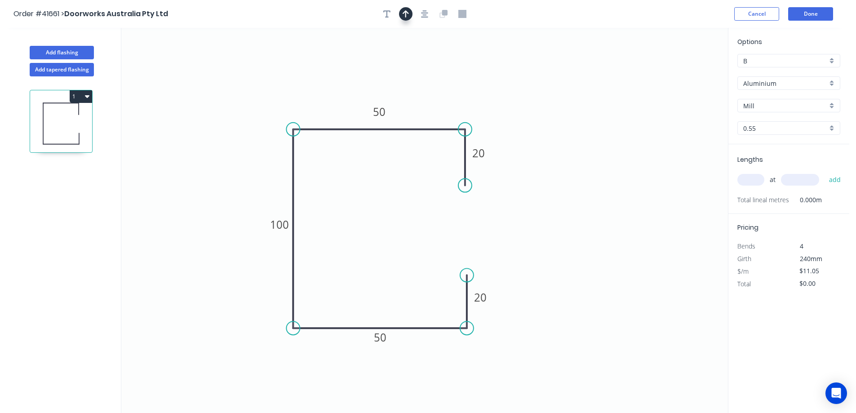
click at [216, 89] on icon "0 20 50 100 50 20" at bounding box center [424, 220] width 607 height 385
click at [89, 95] on icon "button" at bounding box center [87, 96] width 4 height 7
click at [87, 114] on button "Duplicate" at bounding box center [49, 119] width 85 height 18
click at [76, 193] on icon at bounding box center [61, 198] width 62 height 58
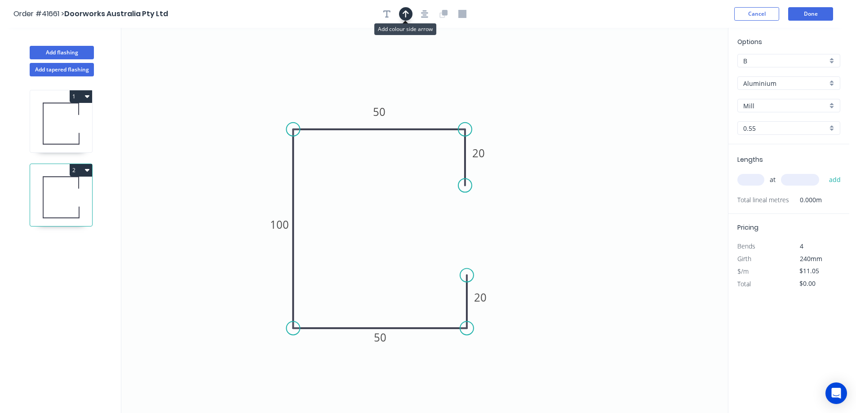
click at [407, 13] on icon "button" at bounding box center [406, 14] width 6 height 8
drag, startPoint x: 682, startPoint y: 71, endPoint x: 254, endPoint y: 112, distance: 430.4
click at [338, 99] on icon at bounding box center [338, 89] width 8 height 29
click at [70, 119] on icon at bounding box center [61, 124] width 62 height 58
click at [405, 14] on icon "button" at bounding box center [406, 14] width 6 height 8
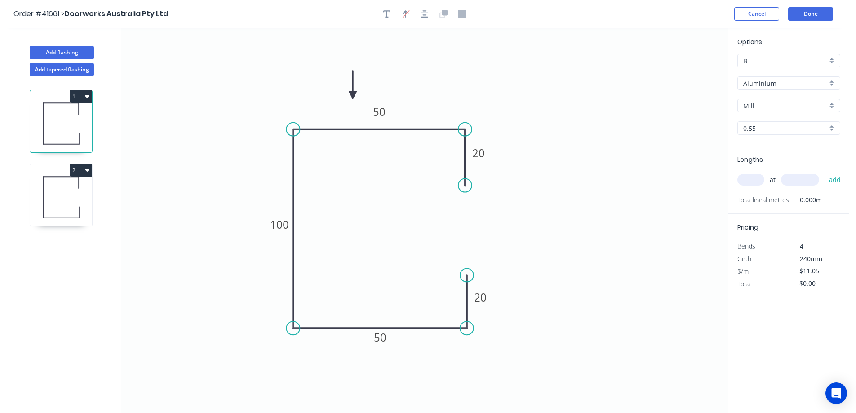
drag, startPoint x: 683, startPoint y: 71, endPoint x: 192, endPoint y: 131, distance: 495.0
click at [352, 96] on icon at bounding box center [353, 85] width 8 height 29
click at [72, 123] on icon at bounding box center [61, 124] width 62 height 58
click at [760, 184] on input "text" at bounding box center [751, 180] width 27 height 12
type input "1"
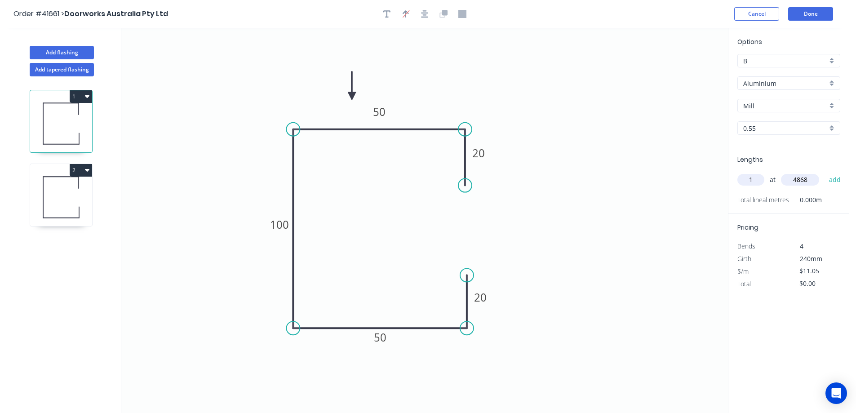
type input "4868"
click at [825, 172] on button "add" at bounding box center [835, 179] width 21 height 15
type input "$53.79"
click at [833, 85] on div "Aluminium" at bounding box center [789, 82] width 103 height 13
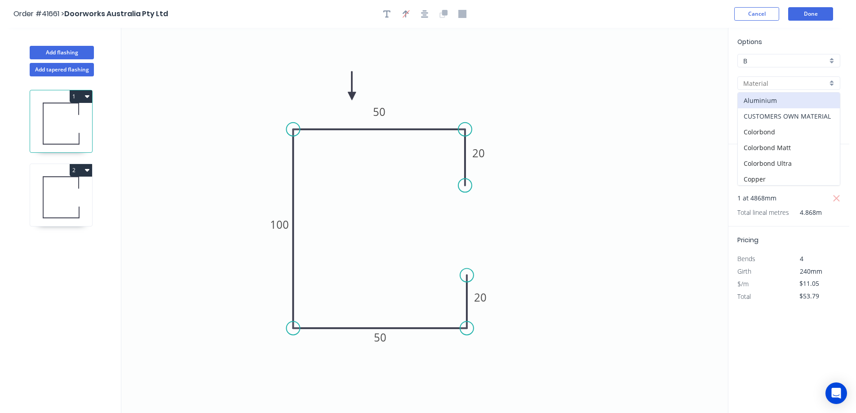
click at [785, 117] on div "CUSTOMERS OWN MATERIAL" at bounding box center [789, 116] width 102 height 16
type input "CUSTOMERS OWN MATERIAL"
type input "CUSTOMER OWN"
type input "$6.79"
type input "$33.05"
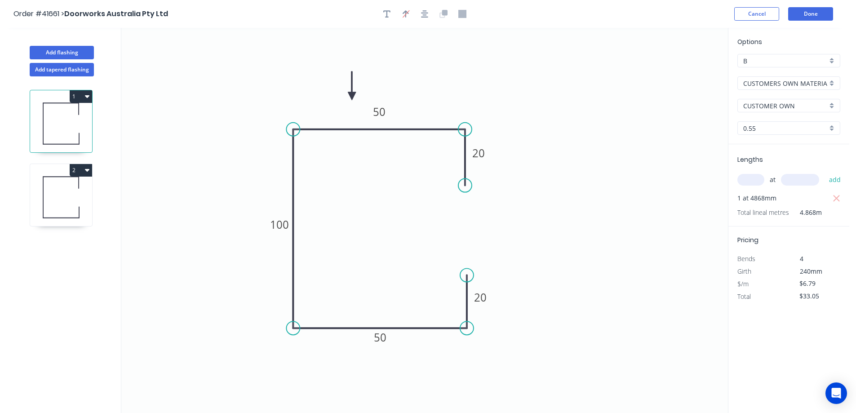
drag, startPoint x: 382, startPoint y: 14, endPoint x: 352, endPoint y: 28, distance: 33.6
click at [382, 14] on button "button" at bounding box center [386, 13] width 13 height 13
click at [197, 63] on textarea at bounding box center [179, 63] width 73 height 33
type textarea "a"
click at [585, 195] on icon "African Blackwood 20 50 100 50 20" at bounding box center [424, 220] width 607 height 385
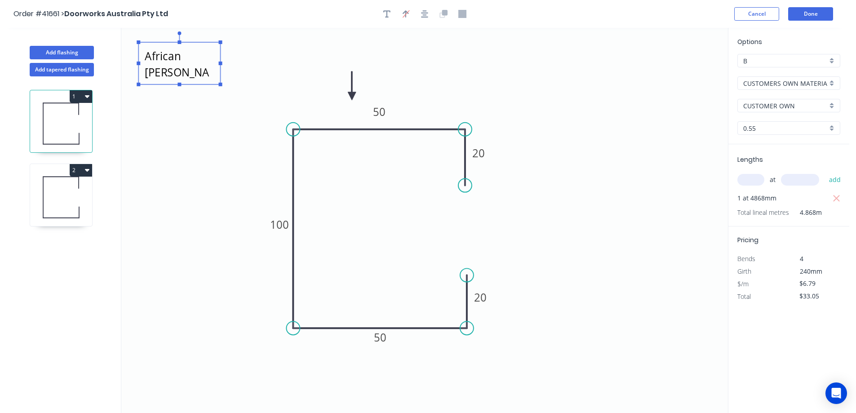
type textarea "African Blackwood"
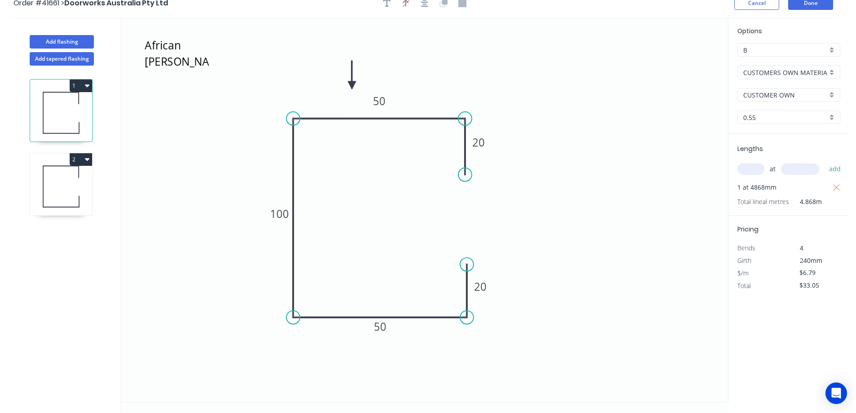
scroll to position [17, 0]
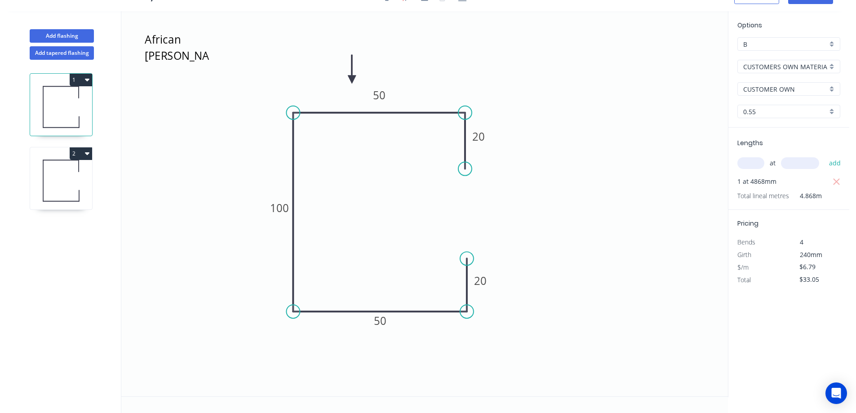
click at [74, 176] on icon at bounding box center [61, 181] width 62 height 58
type input "Aluminium"
type input "Mill"
type input "$11.05"
type input "$0.00"
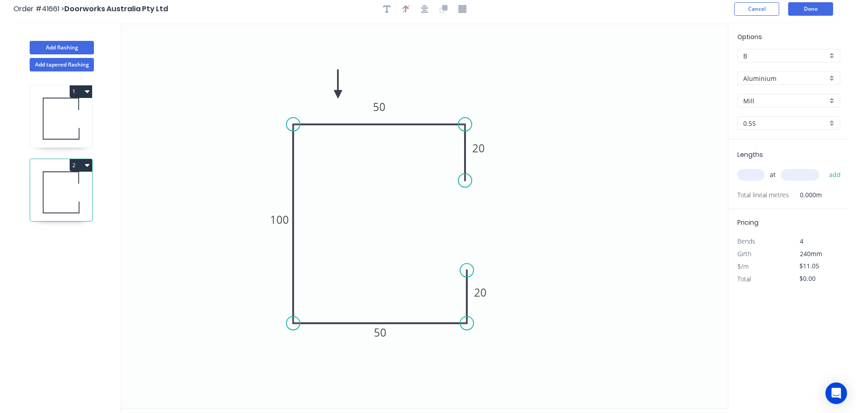
scroll to position [0, 0]
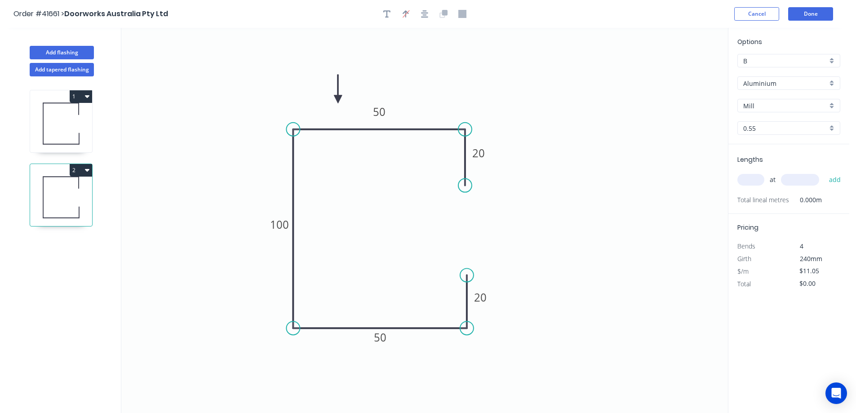
drag, startPoint x: 385, startPoint y: 13, endPoint x: 378, endPoint y: 15, distance: 7.3
click at [383, 12] on icon "button" at bounding box center [386, 14] width 7 height 8
click at [169, 55] on textarea at bounding box center [179, 63] width 73 height 33
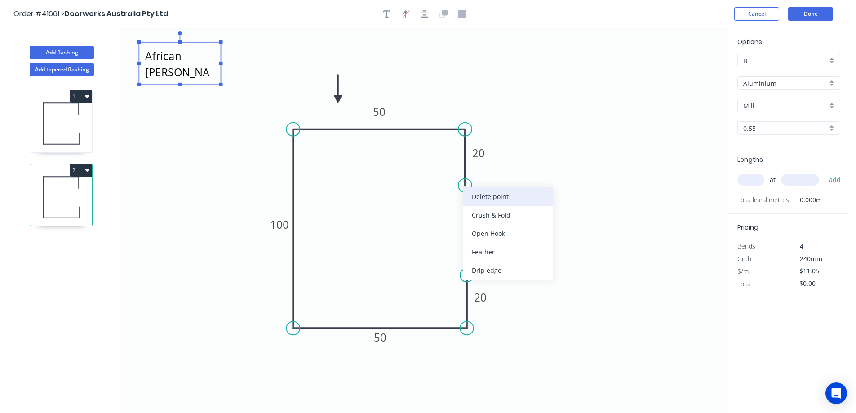
type textarea "African Blackwood"
click at [472, 196] on div "Delete point" at bounding box center [508, 196] width 90 height 18
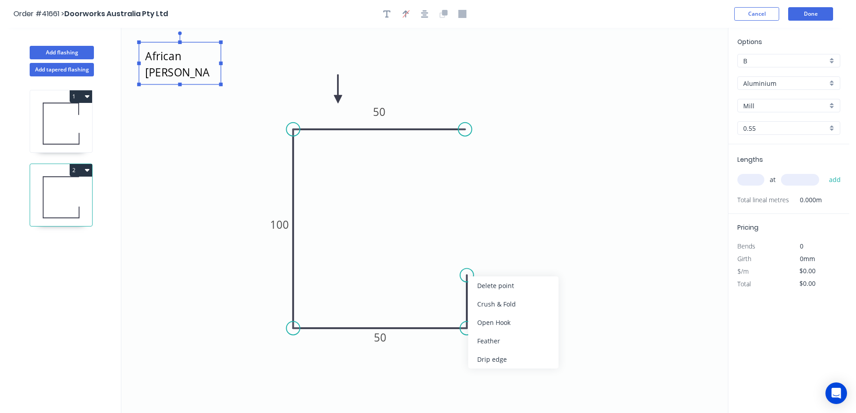
drag, startPoint x: 488, startPoint y: 284, endPoint x: 406, endPoint y: 190, distance: 124.6
click at [488, 283] on div "Delete point" at bounding box center [513, 285] width 90 height 18
click at [385, 110] on tspan "50" at bounding box center [379, 111] width 13 height 15
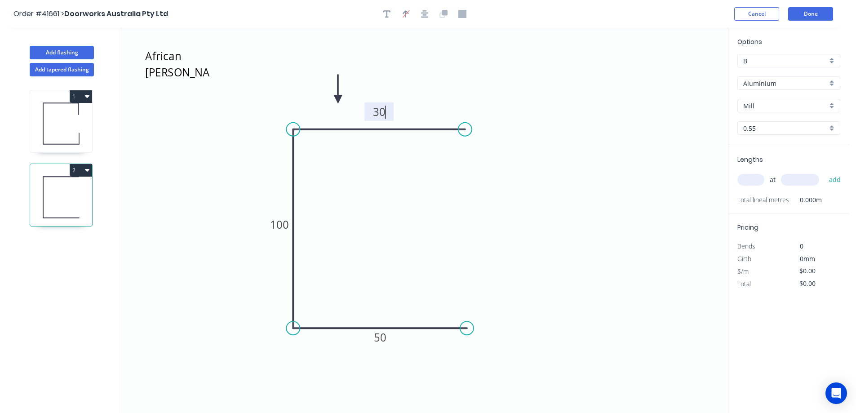
type input "$7.93"
drag, startPoint x: 486, startPoint y: 221, endPoint x: 518, endPoint y: 214, distance: 33.2
click at [488, 219] on icon "African Blackwood 30 53 30" at bounding box center [424, 220] width 607 height 385
click at [757, 181] on input "text" at bounding box center [751, 180] width 27 height 12
type input "2"
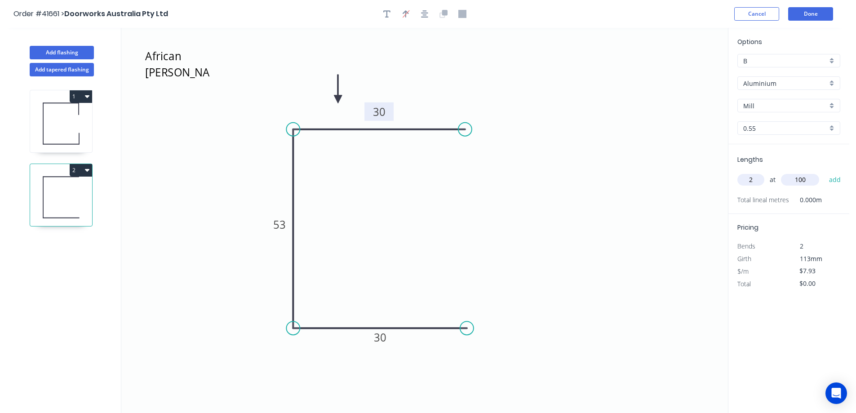
type input "100"
click at [825, 172] on button "add" at bounding box center [835, 179] width 21 height 15
type input "$15.86"
click at [833, 85] on div "Aluminium" at bounding box center [789, 82] width 103 height 13
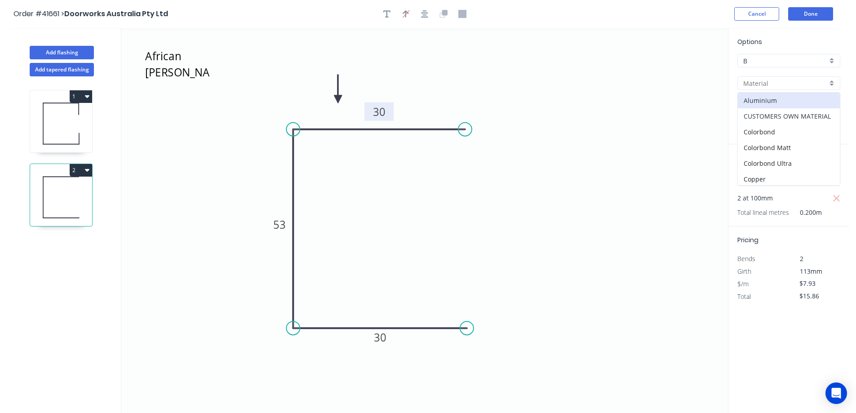
click at [788, 115] on div "CUSTOMERS OWN MATERIAL" at bounding box center [789, 116] width 102 height 16
type input "CUSTOMERS OWN MATERIAL"
type input "CUSTOMER OWN"
type input "$5.20"
type input "$10.40"
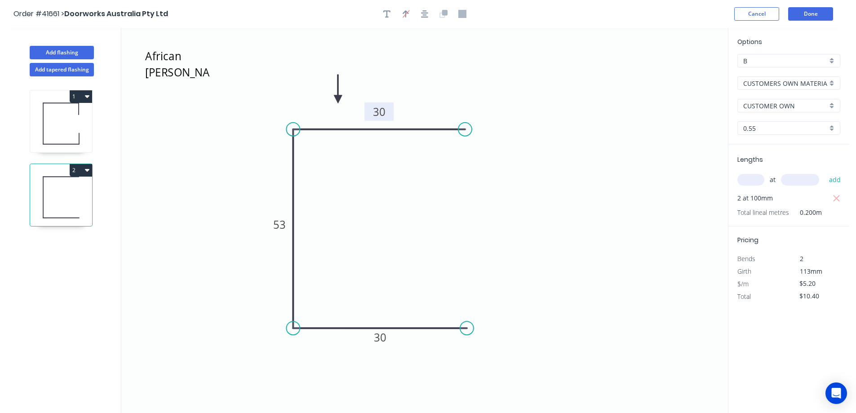
click at [674, 153] on icon "African Blackwood 30 53 30" at bounding box center [424, 220] width 607 height 385
drag, startPoint x: 466, startPoint y: 125, endPoint x: 474, endPoint y: 125, distance: 8.1
click at [474, 125] on circle at bounding box center [474, 129] width 13 height 13
click at [75, 122] on icon at bounding box center [61, 124] width 62 height 58
type input "$6.79"
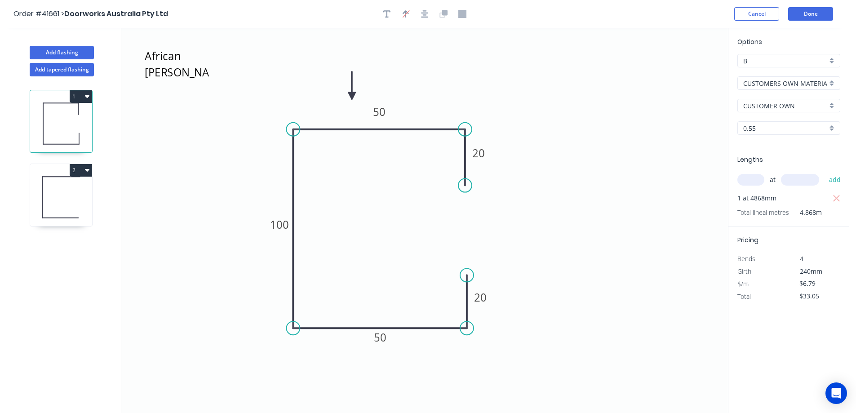
click at [89, 123] on icon at bounding box center [61, 124] width 62 height 58
click at [84, 94] on button "1" at bounding box center [81, 96] width 22 height 13
click at [75, 116] on div "Duplicate" at bounding box center [49, 118] width 69 height 13
type input "$0.00"
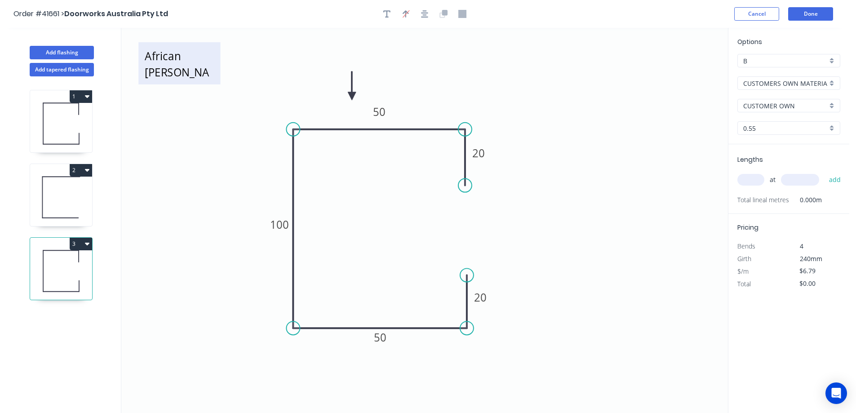
click at [176, 67] on textarea "African Blackwood" at bounding box center [179, 63] width 73 height 33
click at [197, 80] on div "Delete" at bounding box center [221, 78] width 90 height 18
click at [279, 223] on tspan "100" at bounding box center [279, 224] width 19 height 15
click at [369, 216] on icon "20 50 240 50 20" at bounding box center [424, 220] width 607 height 385
type input "$8.59"
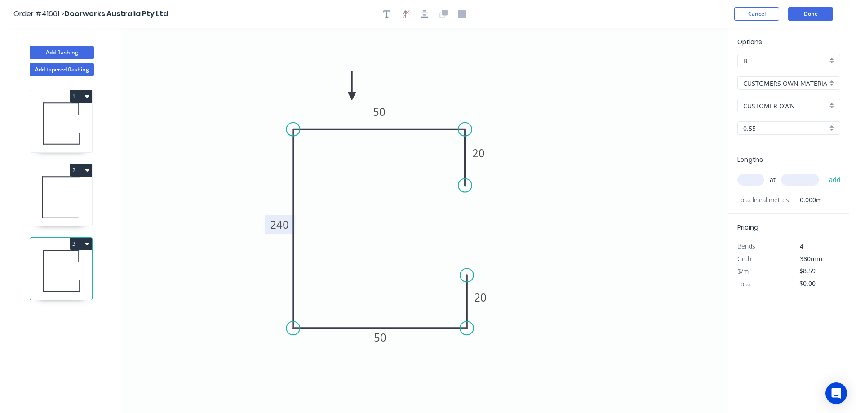
click at [832, 84] on div "CUSTOMERS OWN MATERIAL" at bounding box center [789, 82] width 103 height 13
click at [787, 132] on div "Colorbond" at bounding box center [789, 132] width 102 height 16
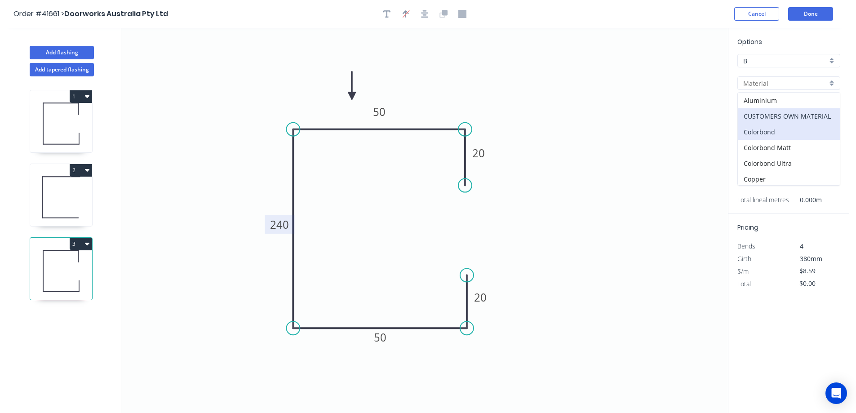
type input "Colorbond"
type input "Basalt"
type input "$12.91"
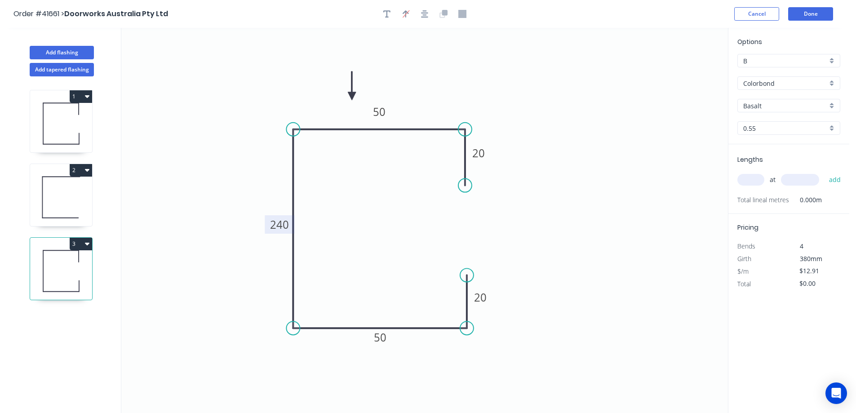
click at [834, 107] on div "Basalt" at bounding box center [789, 105] width 103 height 13
click at [774, 178] on div "Surfmist" at bounding box center [789, 182] width 102 height 16
type input "Surfmist"
click at [756, 177] on input "text" at bounding box center [751, 180] width 27 height 12
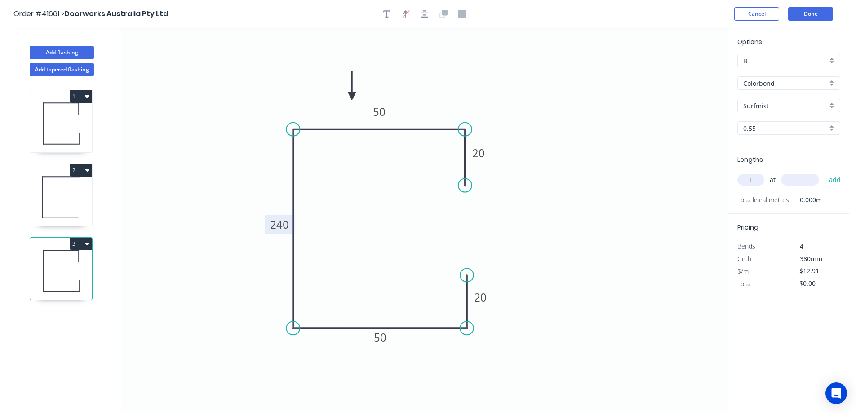
type input "1"
type input "5380"
click at [825, 172] on button "add" at bounding box center [835, 179] width 21 height 15
type input "$69.46"
click at [82, 202] on icon at bounding box center [61, 198] width 62 height 58
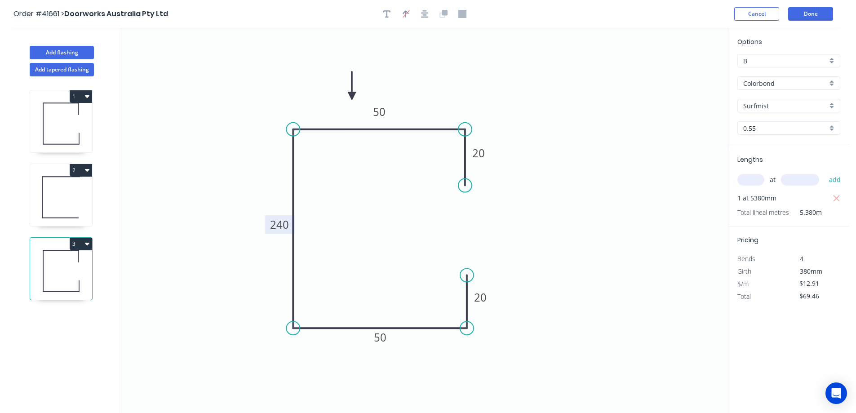
type input "CUSTOMERS OWN MATERIAL"
type input "CUSTOMER OWN"
type input "$5.20"
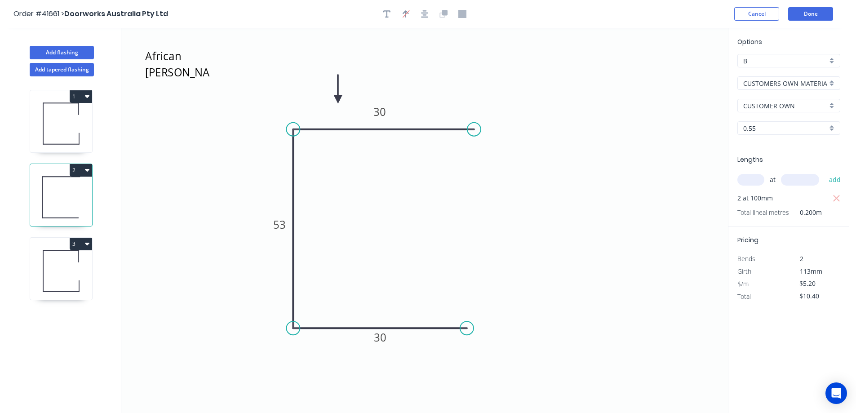
click at [86, 169] on icon "button" at bounding box center [87, 170] width 4 height 3
click at [76, 188] on div "Duplicate" at bounding box center [49, 192] width 69 height 13
type input "$0.00"
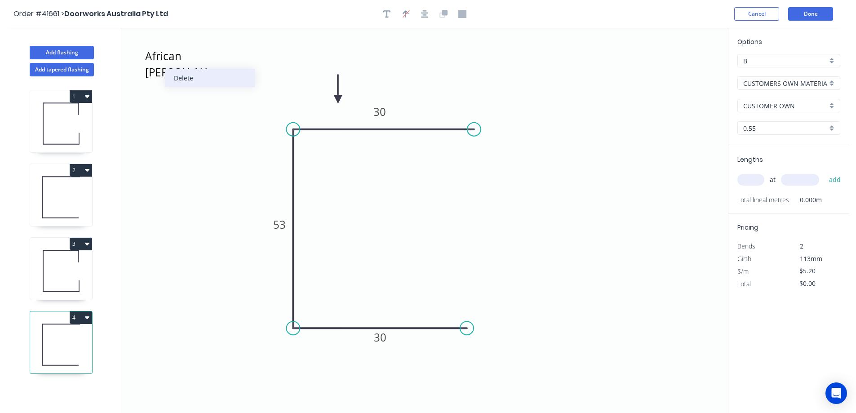
click at [183, 76] on div "Delete" at bounding box center [210, 78] width 90 height 18
click at [753, 177] on input "text" at bounding box center [751, 180] width 27 height 12
type input "2"
type input "240"
click at [825, 172] on button "add" at bounding box center [835, 179] width 21 height 15
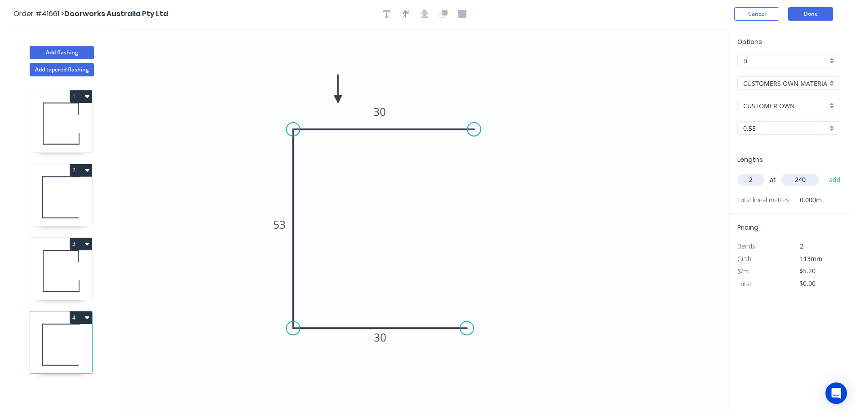
type input "$10.40"
click at [832, 83] on div "CUSTOMERS OWN MATERIAL" at bounding box center [789, 82] width 103 height 13
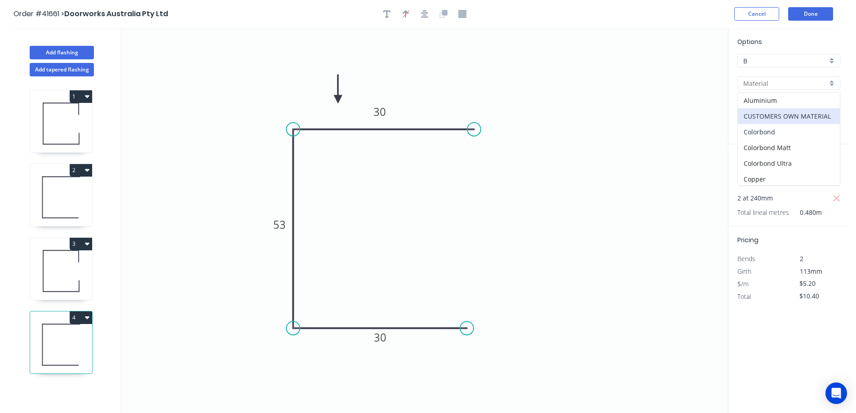
click at [785, 130] on div "Colorbond" at bounding box center [789, 132] width 102 height 16
type input "Colorbond"
type input "Basalt"
type input "$7.19"
type input "$14.38"
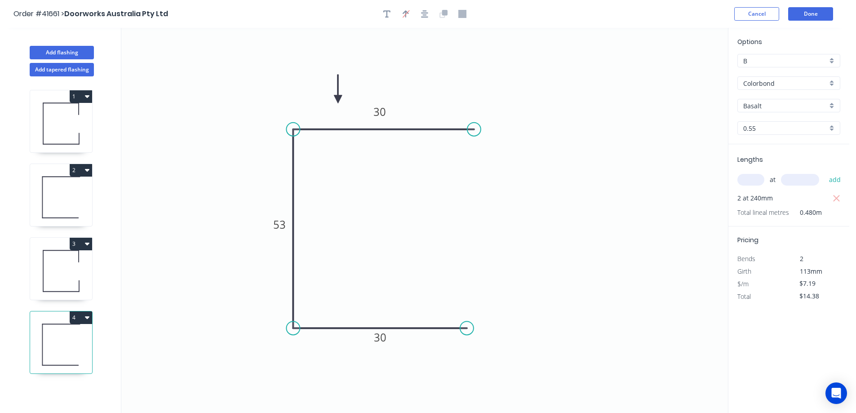
click at [834, 106] on div "Basalt" at bounding box center [789, 105] width 103 height 13
click at [775, 179] on div "Surfmist" at bounding box center [789, 182] width 102 height 16
type input "Surfmist"
click at [824, 13] on button "Done" at bounding box center [811, 13] width 45 height 13
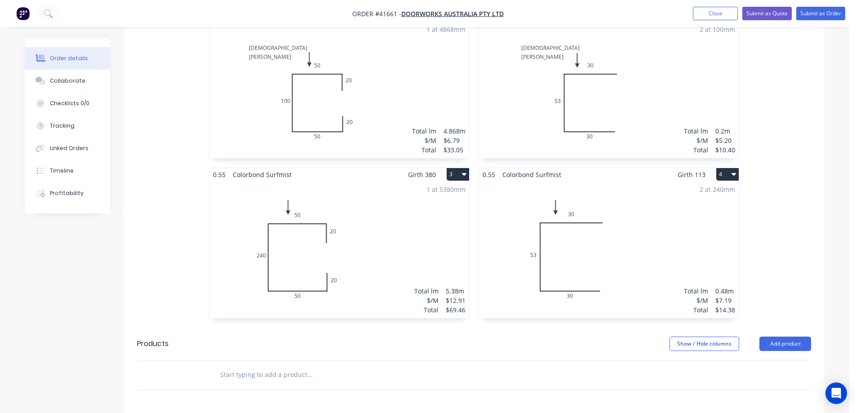
scroll to position [315, 0]
click at [816, 14] on button "Submit as Order" at bounding box center [821, 13] width 49 height 13
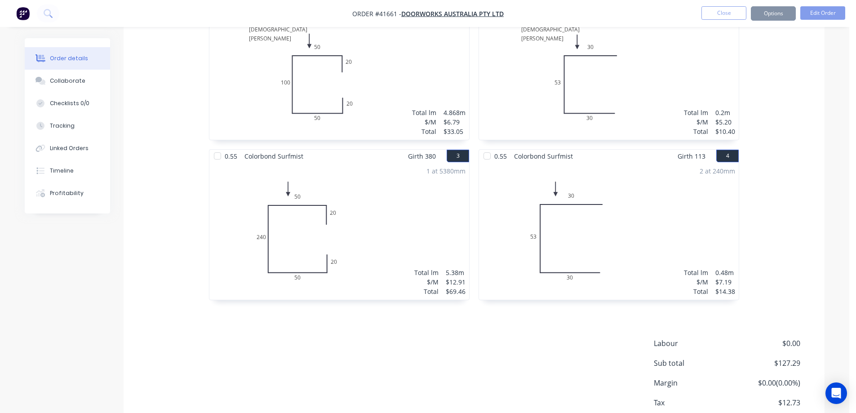
scroll to position [0, 0]
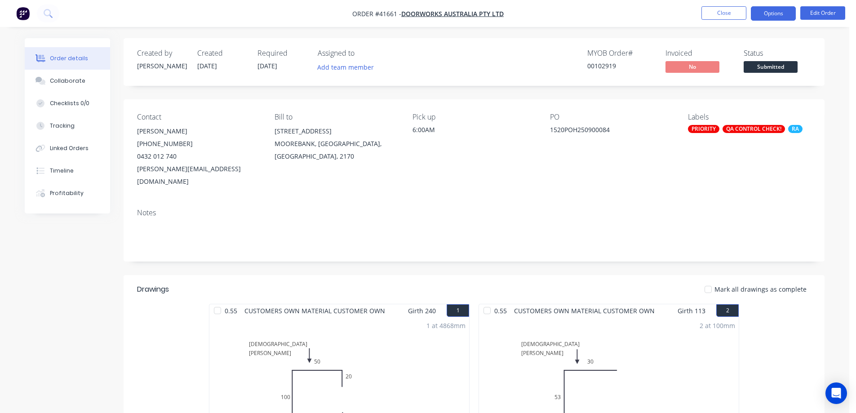
click at [774, 12] on button "Options" at bounding box center [773, 13] width 45 height 14
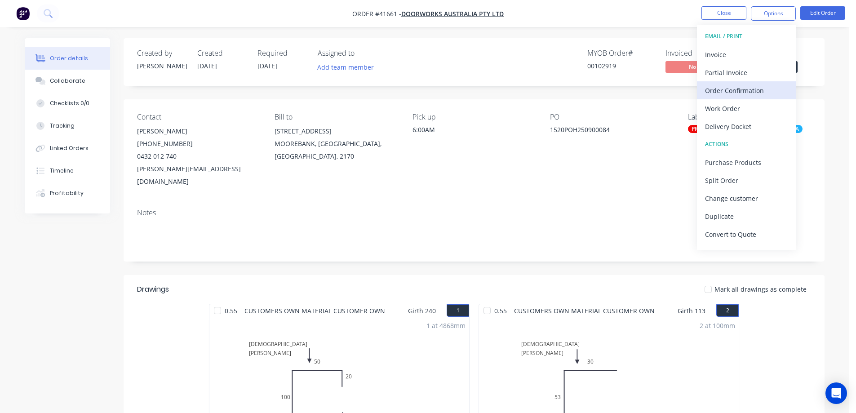
click at [756, 89] on div "Order Confirmation" at bounding box center [746, 90] width 83 height 13
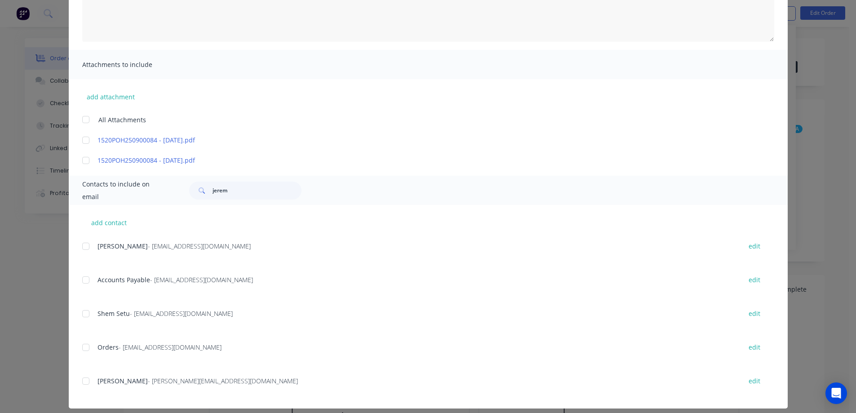
scroll to position [159, 0]
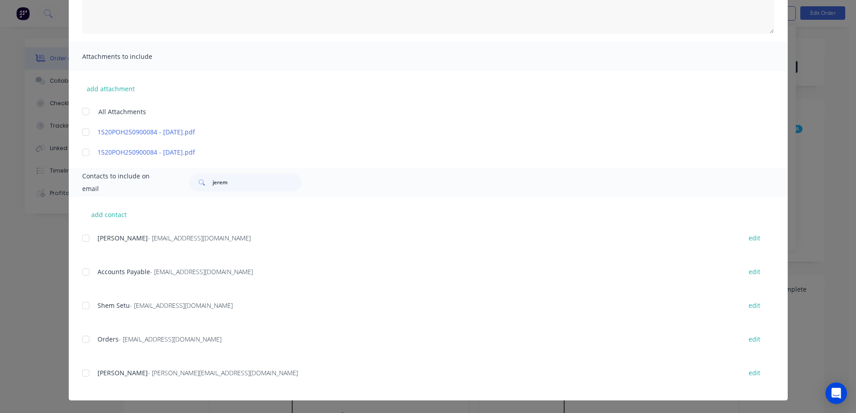
drag, startPoint x: 81, startPoint y: 374, endPoint x: 92, endPoint y: 373, distance: 10.4
click at [81, 374] on div at bounding box center [86, 373] width 18 height 18
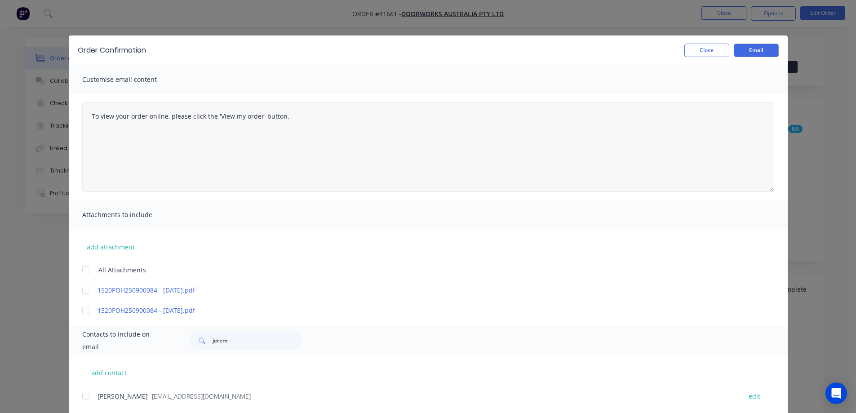
scroll to position [0, 0]
click at [746, 53] on button "Email" at bounding box center [756, 50] width 45 height 13
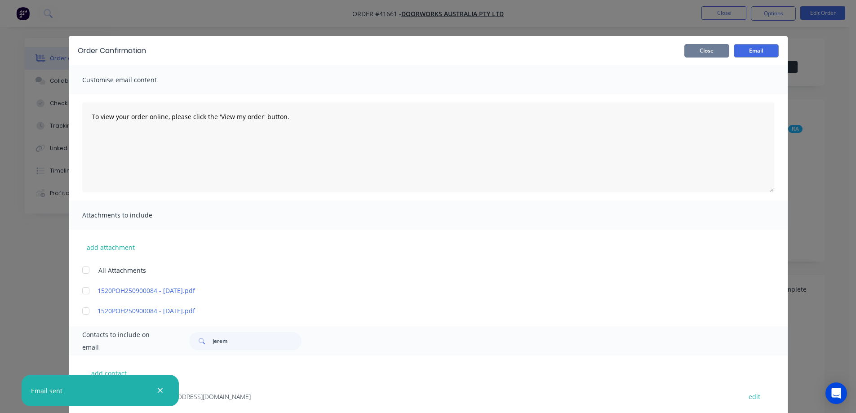
click at [717, 49] on button "Close" at bounding box center [707, 50] width 45 height 13
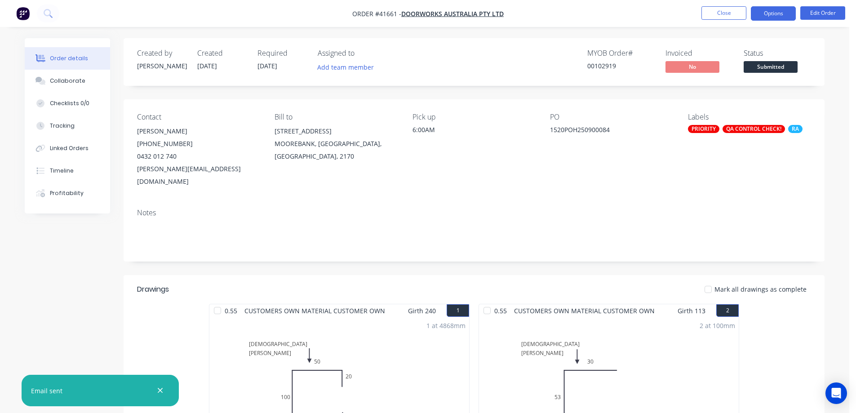
click at [765, 12] on button "Options" at bounding box center [773, 13] width 45 height 14
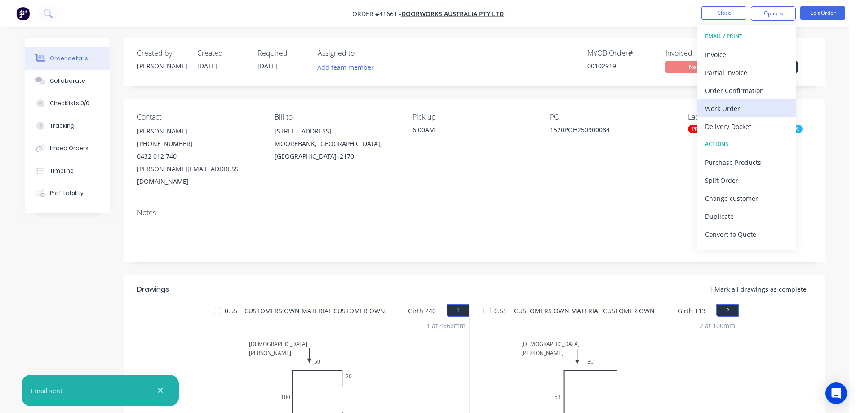
click at [738, 107] on div "Work Order" at bounding box center [746, 108] width 83 height 13
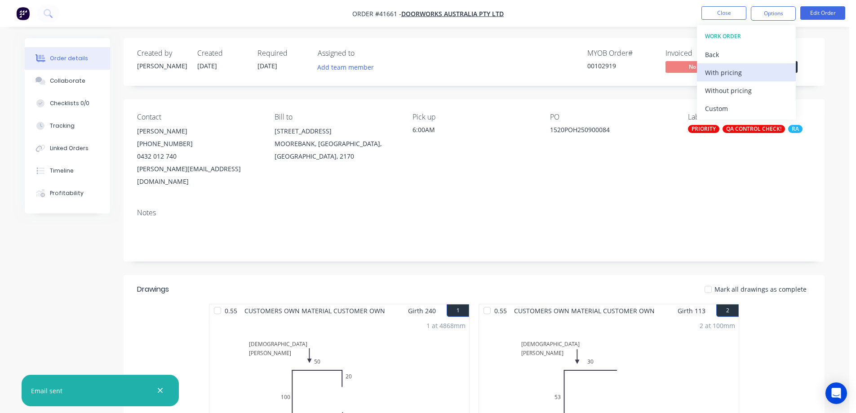
click at [740, 74] on div "With pricing" at bounding box center [746, 72] width 83 height 13
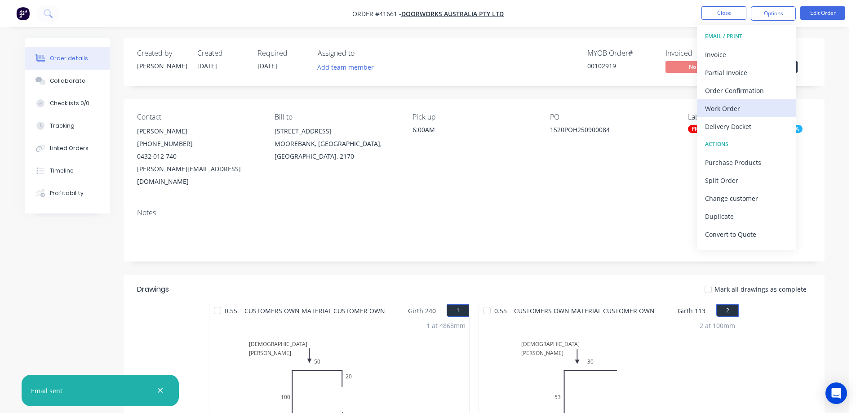
click at [732, 110] on div "Work Order" at bounding box center [746, 108] width 83 height 13
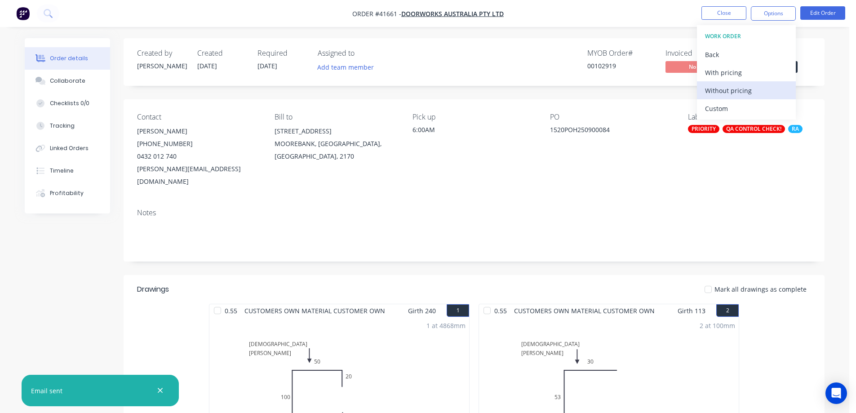
click at [744, 88] on div "Without pricing" at bounding box center [746, 90] width 83 height 13
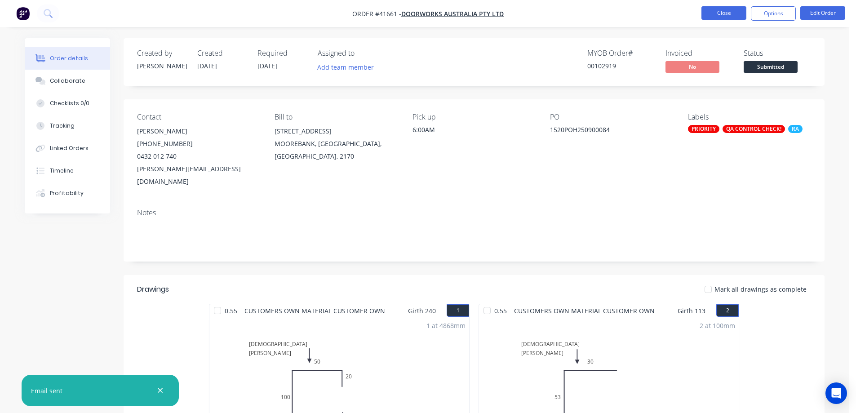
click at [724, 10] on button "Close" at bounding box center [724, 12] width 45 height 13
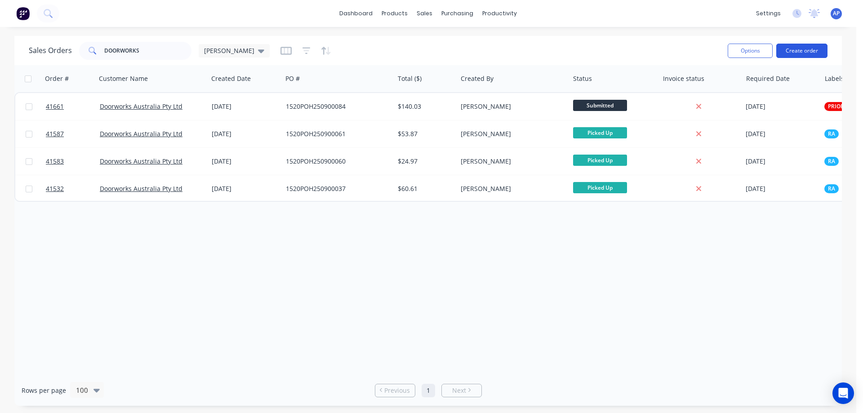
click at [794, 51] on button "Create order" at bounding box center [801, 51] width 51 height 14
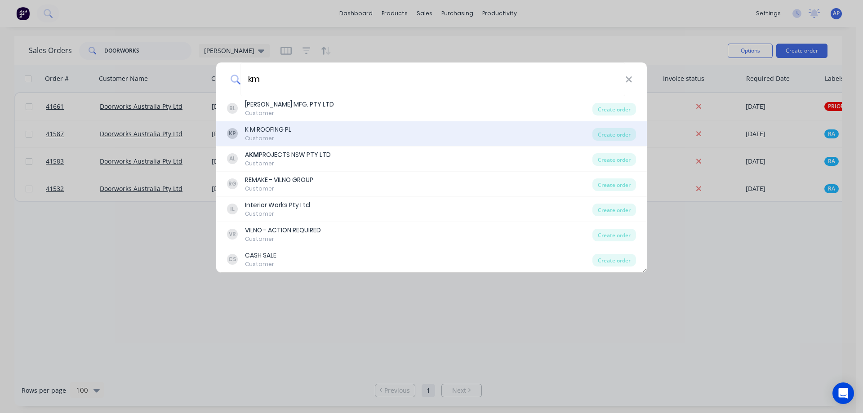
type input "km"
click at [250, 129] on div "K M ROOFING PL" at bounding box center [268, 129] width 46 height 9
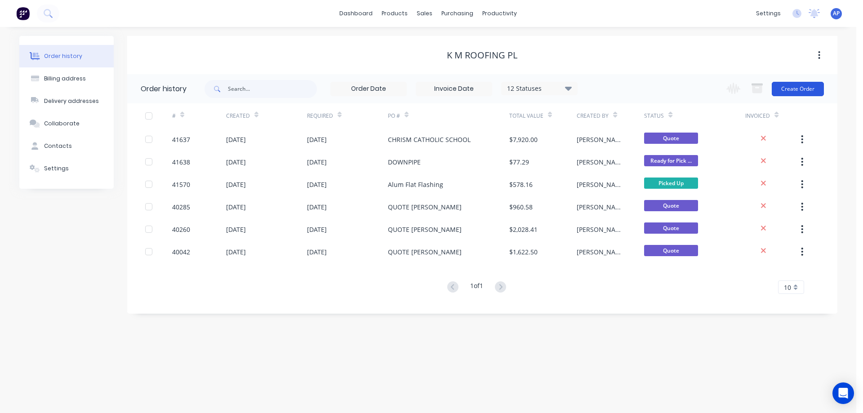
click at [797, 89] on button "Create Order" at bounding box center [798, 89] width 52 height 14
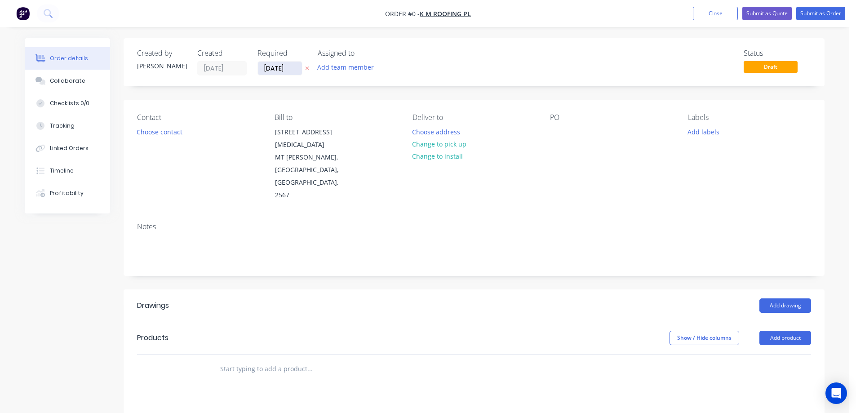
click at [273, 69] on input "11/09/25" at bounding box center [280, 68] width 44 height 13
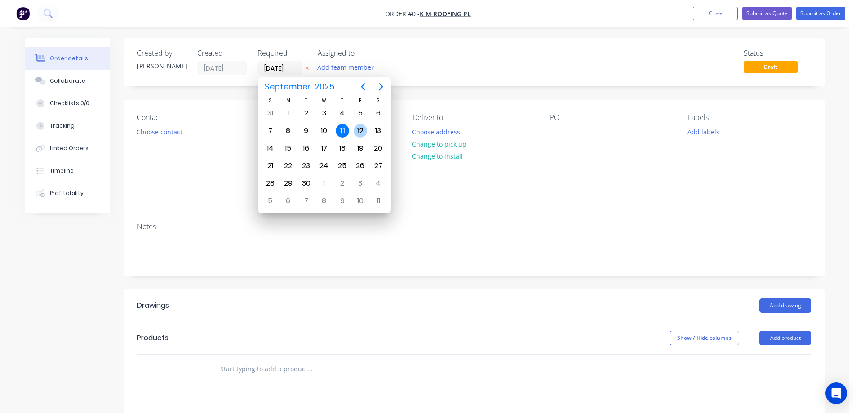
click at [358, 129] on div "12" at bounding box center [360, 130] width 13 height 13
type input "12/09/25"
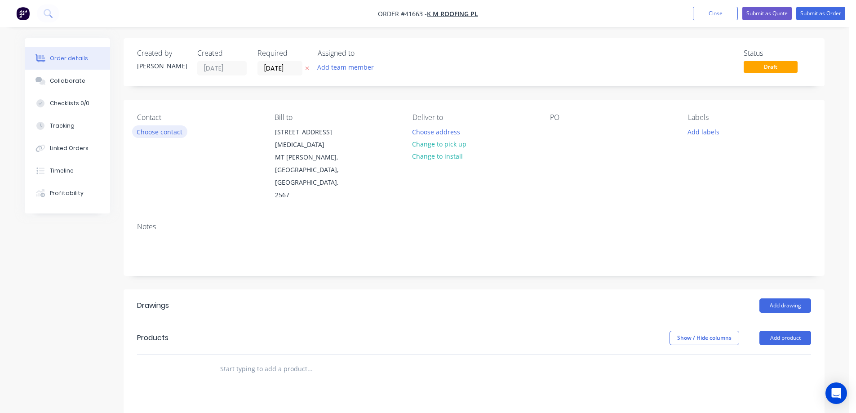
click at [173, 132] on button "Choose contact" at bounding box center [159, 131] width 55 height 12
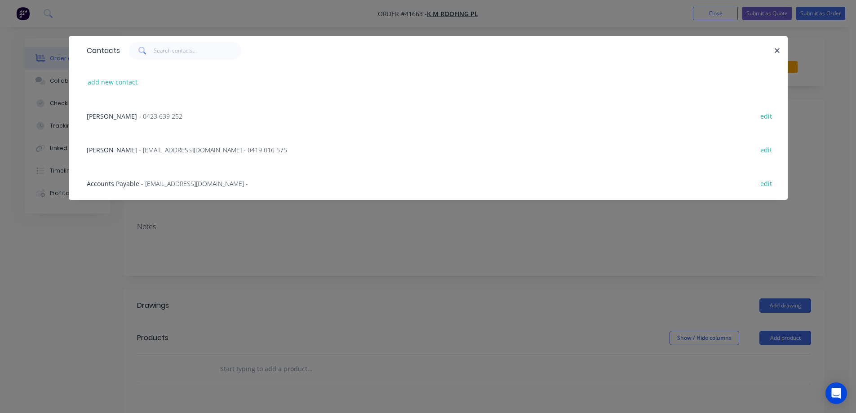
click at [163, 151] on span "- info@kmroofing.com.au - 0419 016 575" at bounding box center [213, 150] width 148 height 9
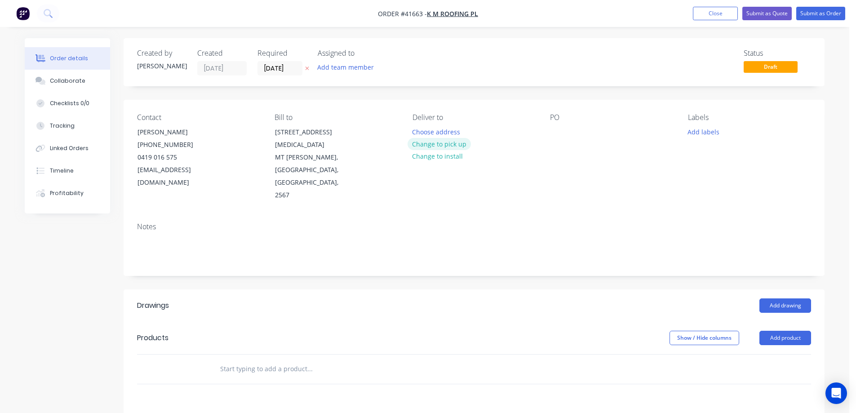
click at [421, 143] on button "Change to pick up" at bounding box center [440, 144] width 64 height 12
click at [426, 132] on div at bounding box center [420, 131] width 14 height 13
click at [558, 129] on div at bounding box center [557, 131] width 14 height 13
click at [601, 130] on div "Williamson ave" at bounding box center [588, 131] width 77 height 13
click at [696, 131] on button "Add labels" at bounding box center [703, 131] width 41 height 12
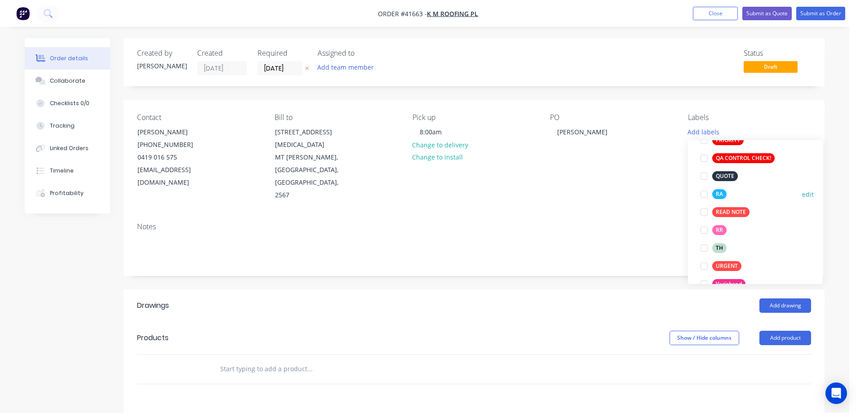
click at [706, 195] on div at bounding box center [704, 194] width 18 height 18
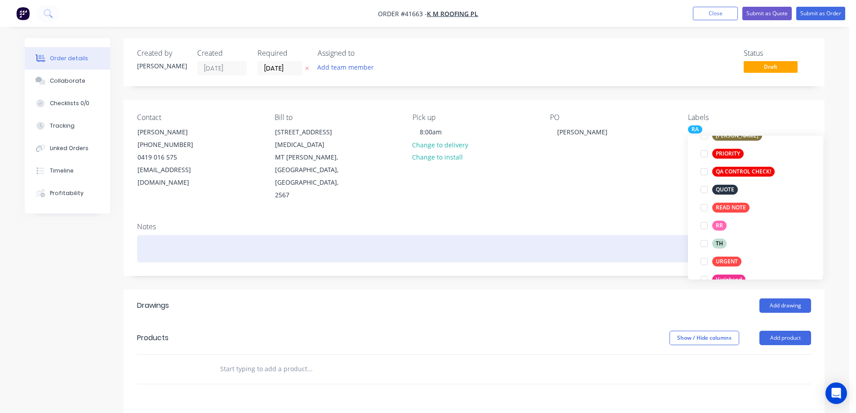
scroll to position [18, 0]
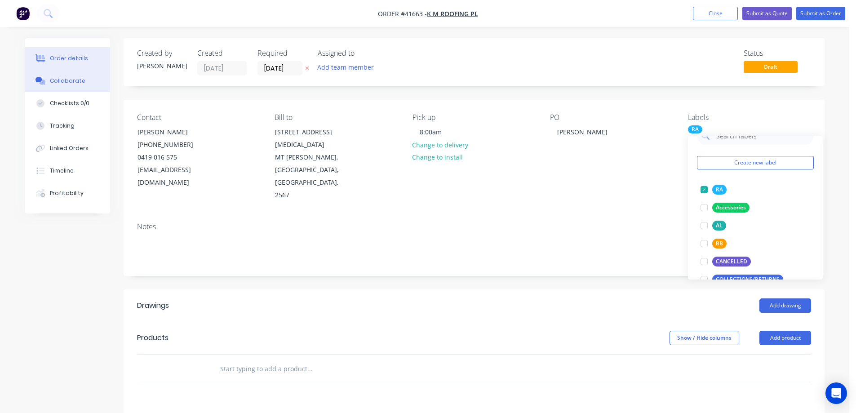
click at [64, 80] on div "Collaborate" at bounding box center [68, 81] width 36 height 8
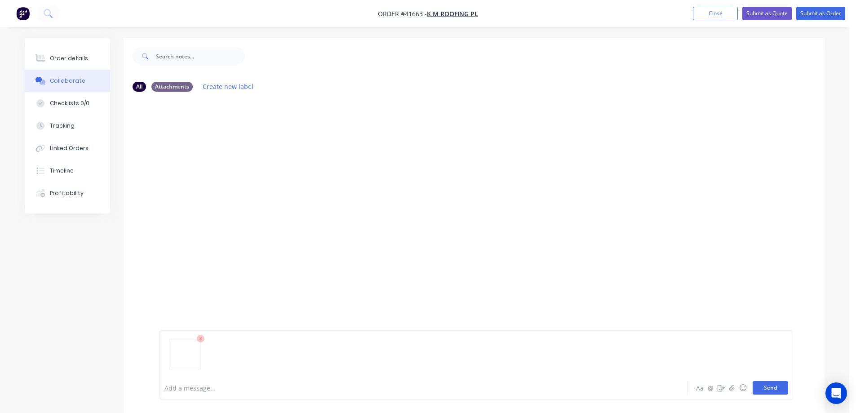
click at [779, 388] on button "Send" at bounding box center [771, 387] width 36 height 13
click at [86, 59] on button "Order details" at bounding box center [67, 58] width 85 height 22
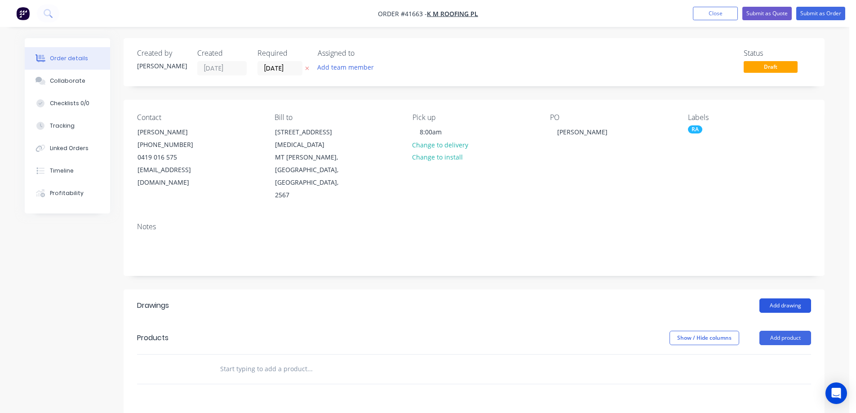
click at [783, 299] on button "Add drawing" at bounding box center [786, 306] width 52 height 14
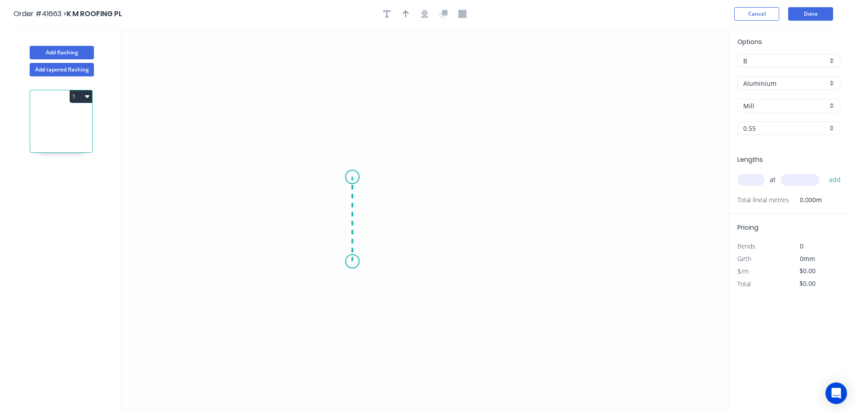
drag, startPoint x: 352, startPoint y: 262, endPoint x: 357, endPoint y: 175, distance: 86.5
click at [357, 175] on icon "0" at bounding box center [424, 220] width 607 height 385
drag, startPoint x: 357, startPoint y: 175, endPoint x: 458, endPoint y: 175, distance: 100.7
click at [458, 175] on icon "0 ?" at bounding box center [424, 220] width 607 height 385
click at [458, 175] on circle at bounding box center [457, 175] width 13 height 13
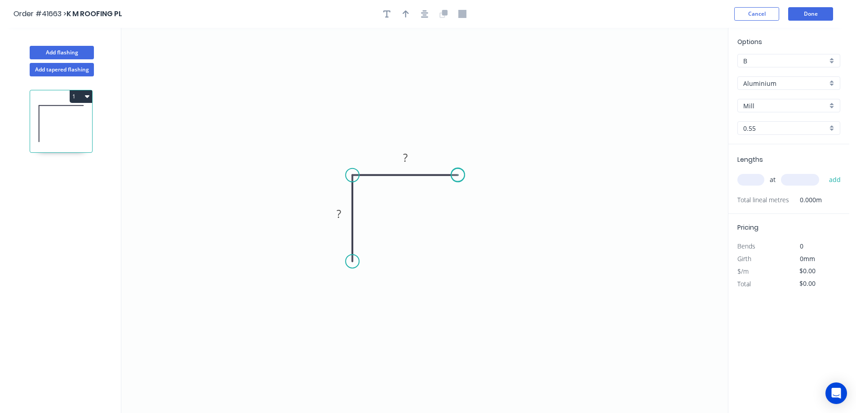
click at [458, 175] on circle at bounding box center [457, 175] width 13 height 13
click at [347, 210] on rect at bounding box center [339, 215] width 18 height 13
type input "$7.93"
click at [830, 83] on div "Aluminium" at bounding box center [789, 82] width 103 height 13
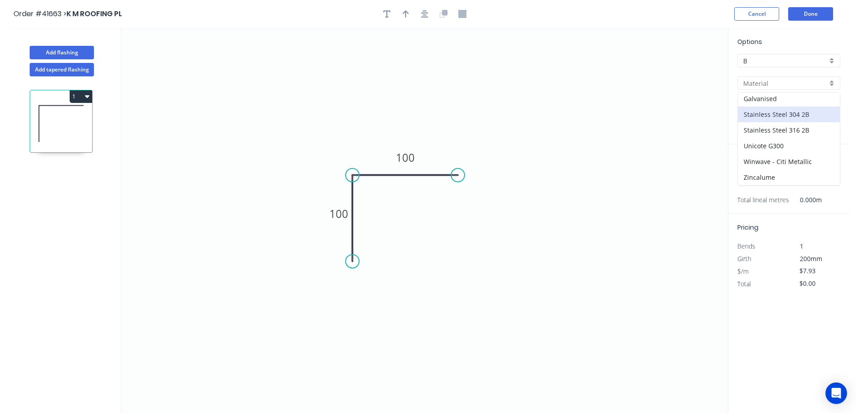
scroll to position [17, 0]
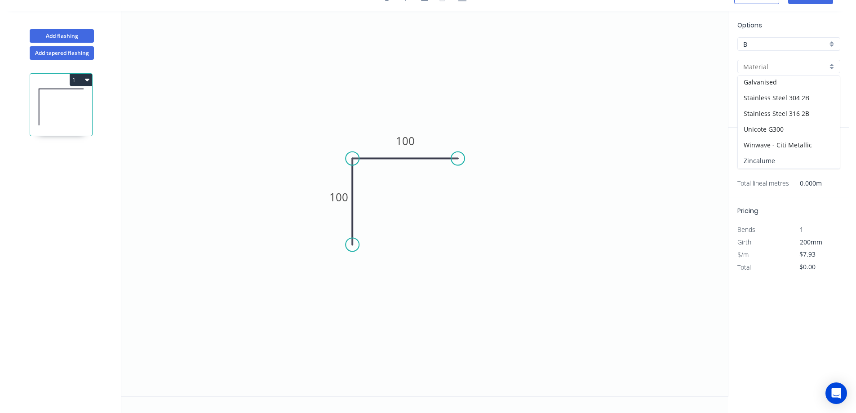
click at [778, 161] on div "Zincalume" at bounding box center [789, 161] width 102 height 16
type input "Zincalume"
type input "Standard"
type input "$6.80"
click at [754, 160] on input "text" at bounding box center [751, 163] width 27 height 12
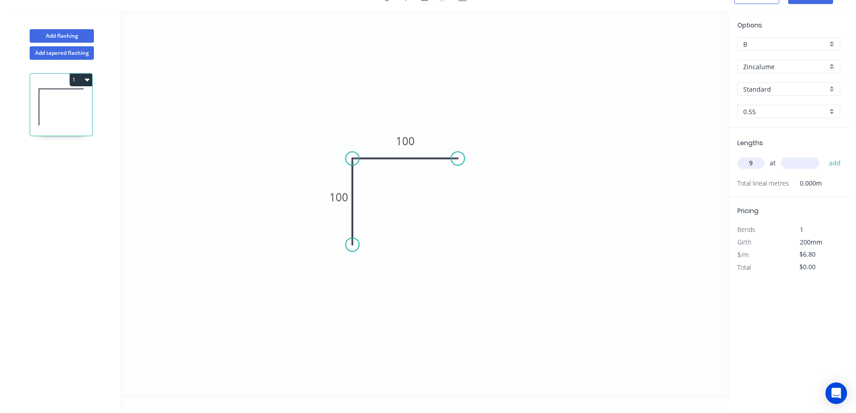
type input "9"
type input "500"
click at [825, 156] on button "add" at bounding box center [835, 163] width 21 height 15
type input "$61.20"
type input "1"
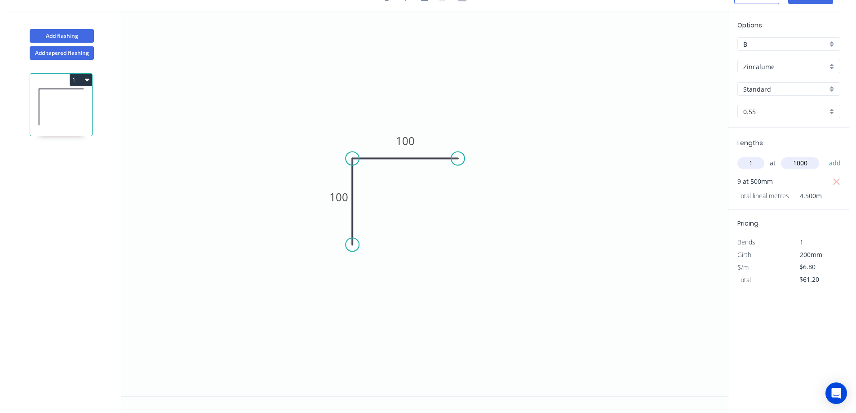
type input "1000"
click at [825, 156] on button "add" at bounding box center [835, 163] width 21 height 15
type input "$68.00"
drag, startPoint x: 89, startPoint y: 37, endPoint x: 94, endPoint y: 35, distance: 5.8
click at [89, 36] on button "Add flashing" at bounding box center [62, 35] width 64 height 13
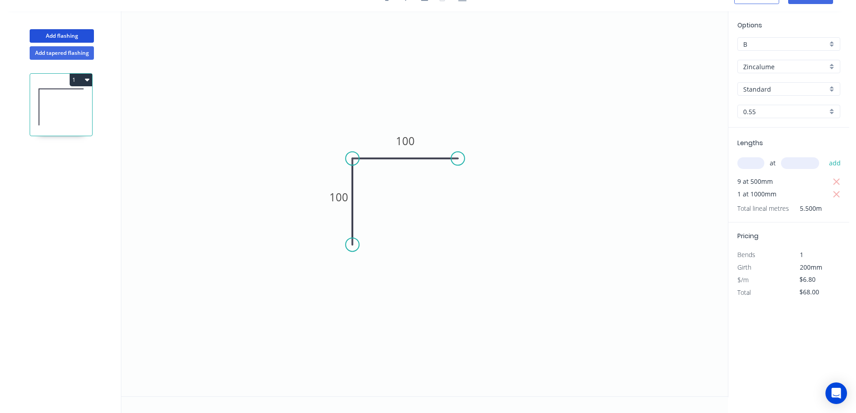
type input "$0.00"
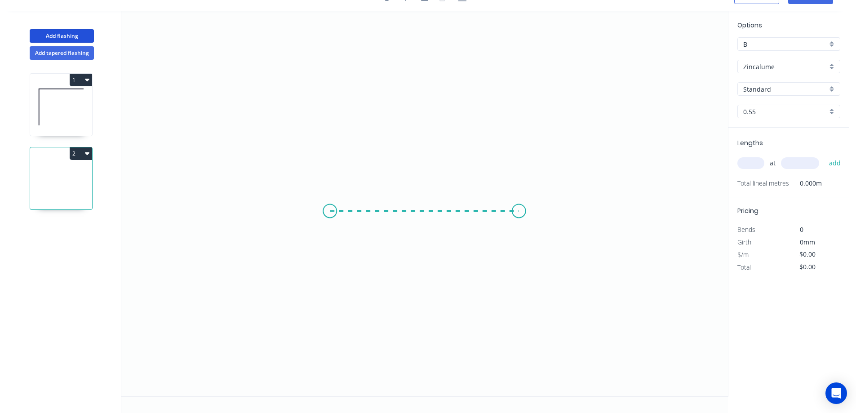
drag, startPoint x: 356, startPoint y: 211, endPoint x: 519, endPoint y: 213, distance: 162.8
click at [519, 213] on icon "0" at bounding box center [424, 203] width 607 height 385
click at [519, 213] on circle at bounding box center [518, 210] width 13 height 13
drag, startPoint x: 519, startPoint y: 213, endPoint x: 512, endPoint y: 212, distance: 7.2
click at [517, 213] on circle at bounding box center [518, 210] width 13 height 13
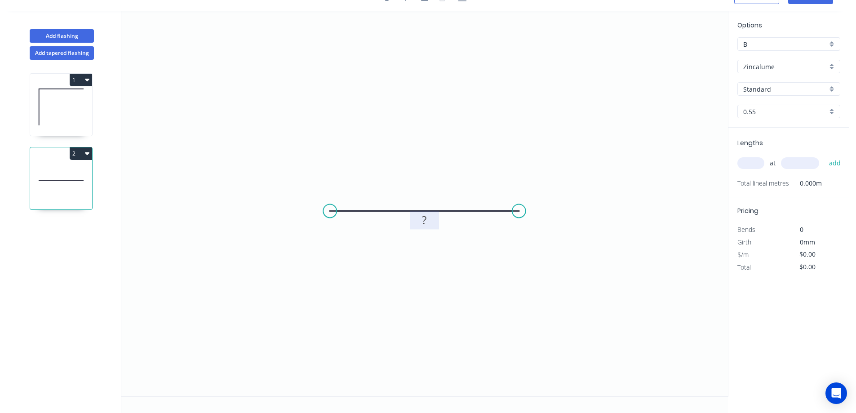
click at [428, 222] on rect at bounding box center [425, 220] width 18 height 13
click at [757, 163] on input "text" at bounding box center [751, 163] width 27 height 12
type input "1"
type input "1000"
click at [825, 156] on button "add" at bounding box center [835, 163] width 21 height 15
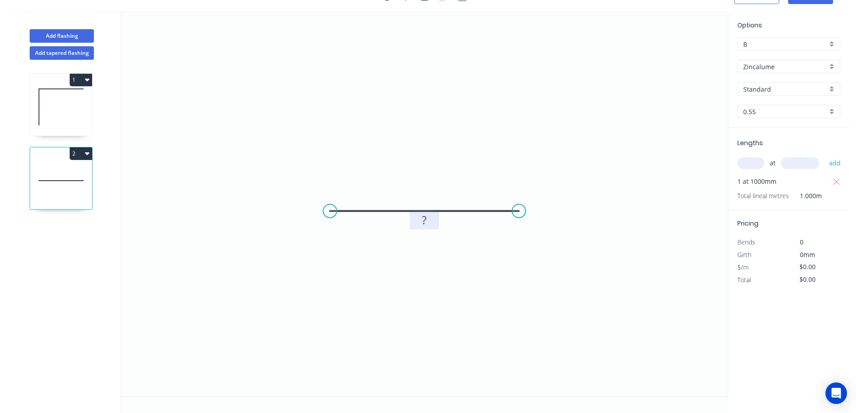
click at [427, 219] on rect at bounding box center [425, 220] width 18 height 13
type input "$22.71"
click at [471, 267] on icon "0 1000" at bounding box center [424, 203] width 607 height 385
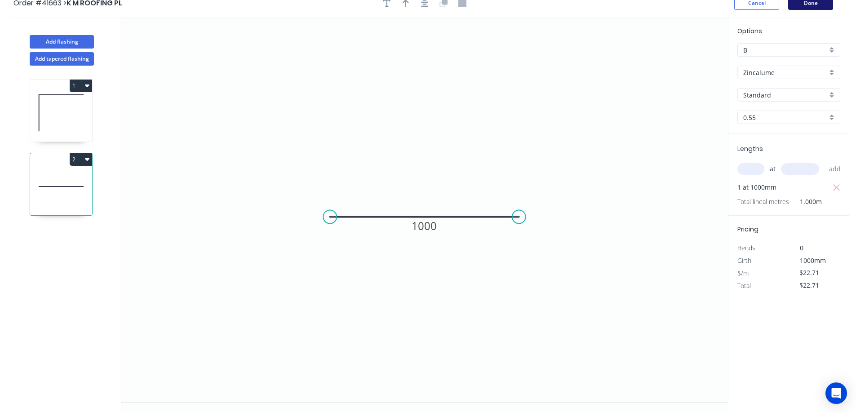
scroll to position [0, 0]
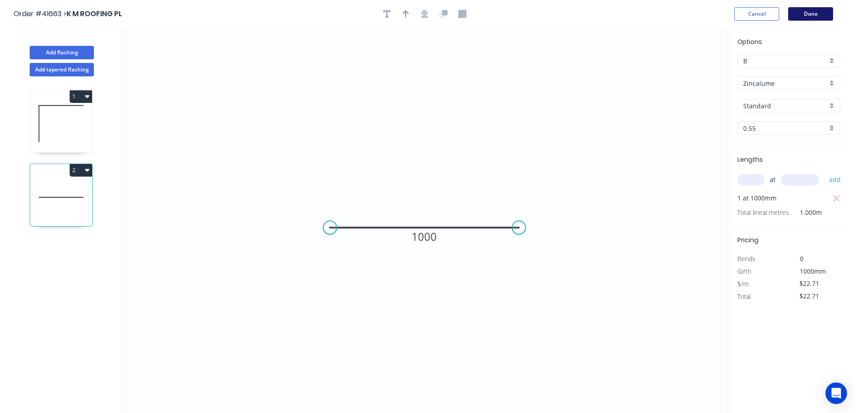
click at [817, 14] on button "Done" at bounding box center [811, 13] width 45 height 13
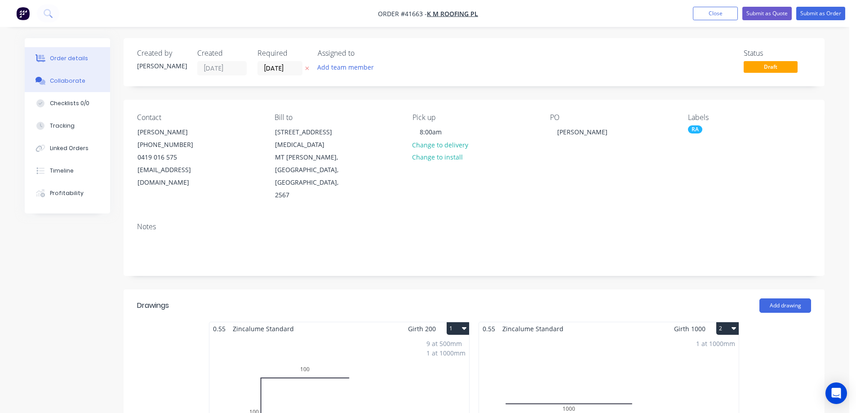
click at [92, 83] on button "Collaborate" at bounding box center [67, 81] width 85 height 22
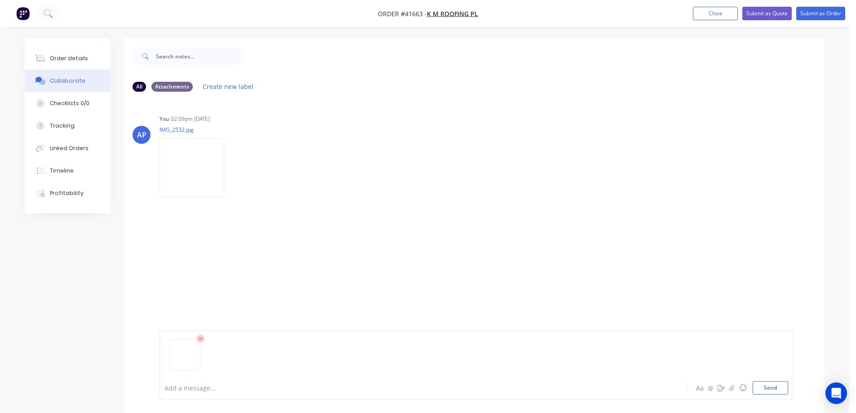
drag, startPoint x: 202, startPoint y: 341, endPoint x: 180, endPoint y: 311, distance: 37.3
click at [201, 339] on g at bounding box center [201, 339] width 8 height 8
click at [69, 59] on div "Order details" at bounding box center [69, 58] width 38 height 8
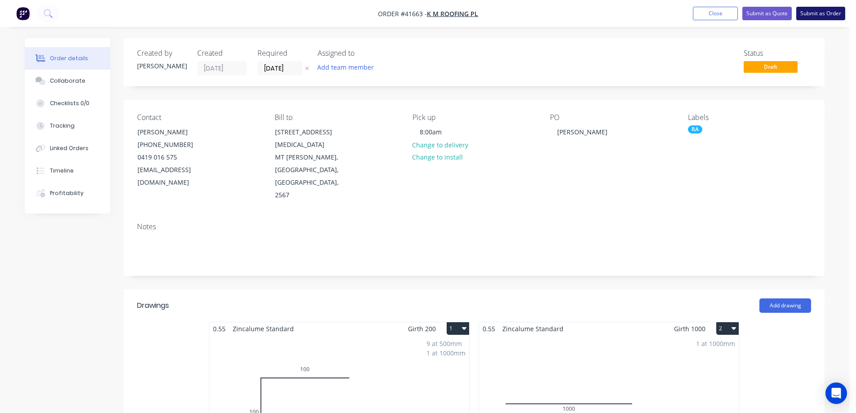
click at [828, 13] on button "Submit as Order" at bounding box center [821, 13] width 49 height 13
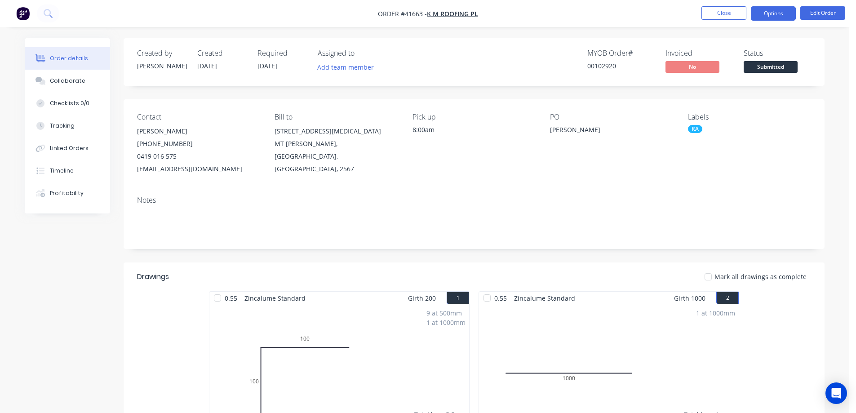
click at [762, 10] on button "Options" at bounding box center [773, 13] width 45 height 14
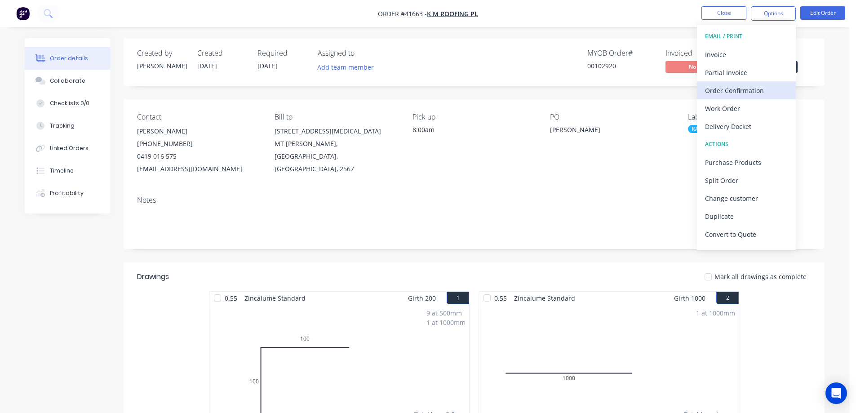
click at [726, 90] on div "Order Confirmation" at bounding box center [746, 90] width 83 height 13
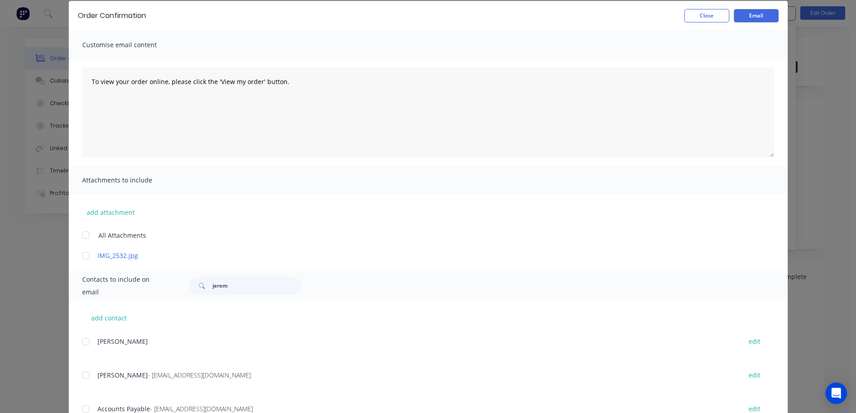
scroll to position [71, 0]
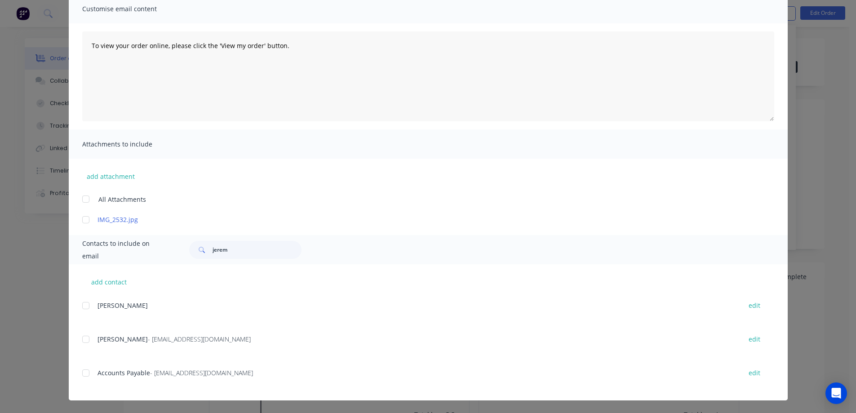
click at [82, 343] on div at bounding box center [86, 339] width 18 height 18
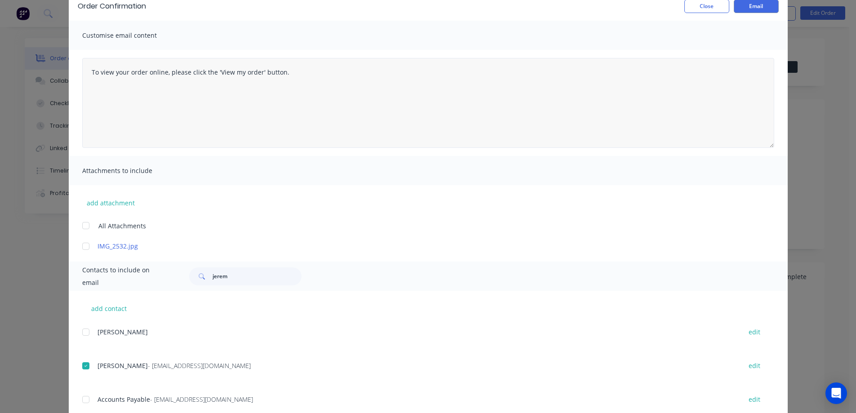
scroll to position [0, 0]
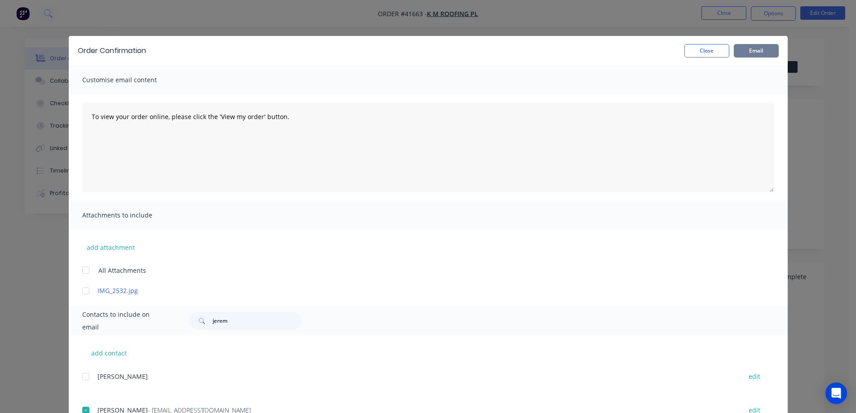
click at [747, 48] on button "Email" at bounding box center [756, 50] width 45 height 13
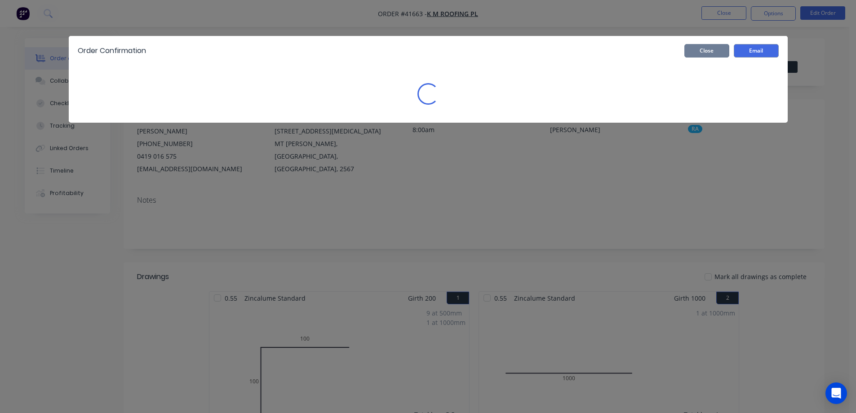
click at [717, 53] on button "Close" at bounding box center [707, 50] width 45 height 13
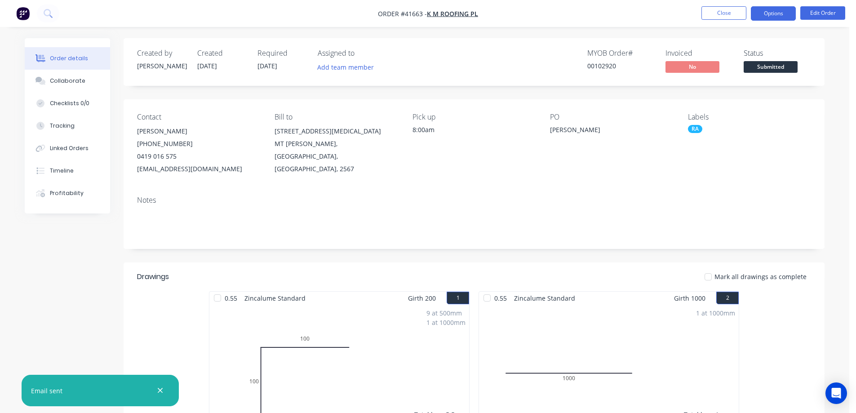
click at [758, 13] on button "Options" at bounding box center [773, 13] width 45 height 14
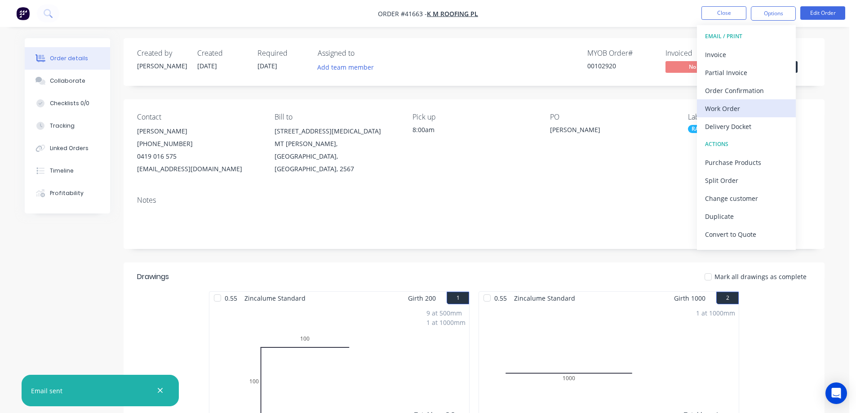
click at [737, 108] on div "Work Order" at bounding box center [746, 108] width 83 height 13
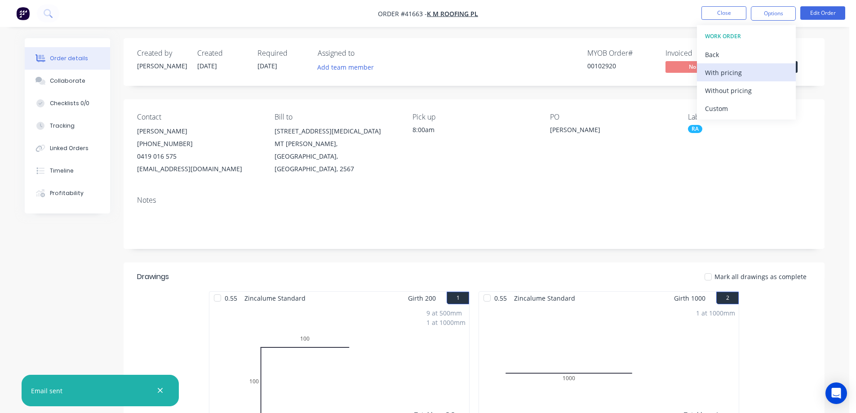
click at [744, 78] on div "With pricing" at bounding box center [746, 72] width 83 height 13
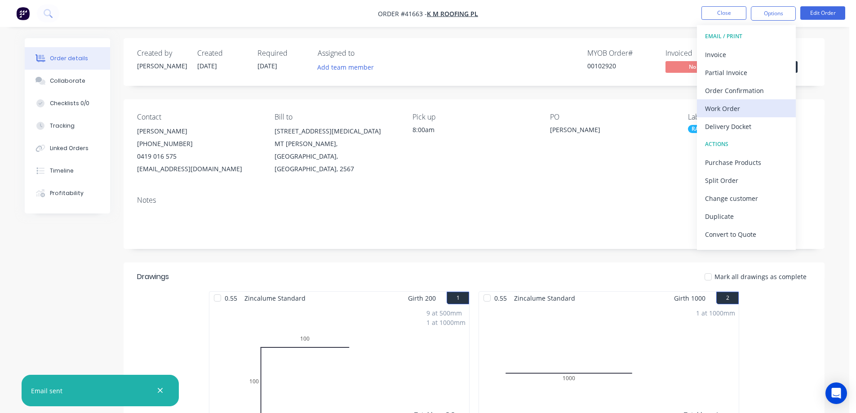
click at [735, 108] on div "Work Order" at bounding box center [746, 108] width 83 height 13
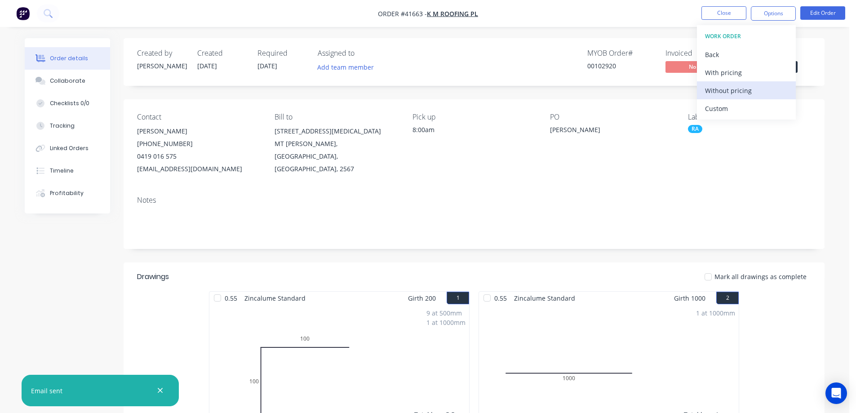
click at [743, 89] on div "Without pricing" at bounding box center [746, 90] width 83 height 13
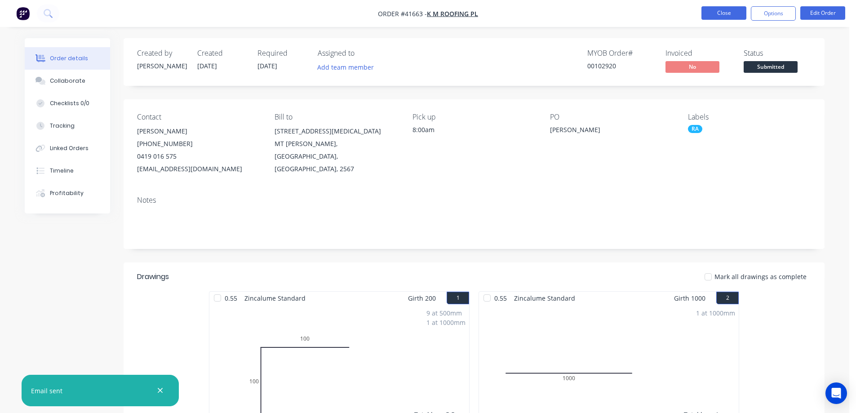
drag, startPoint x: 722, startPoint y: 13, endPoint x: 858, endPoint y: 6, distance: 135.9
click at [722, 13] on button "Close" at bounding box center [724, 12] width 45 height 13
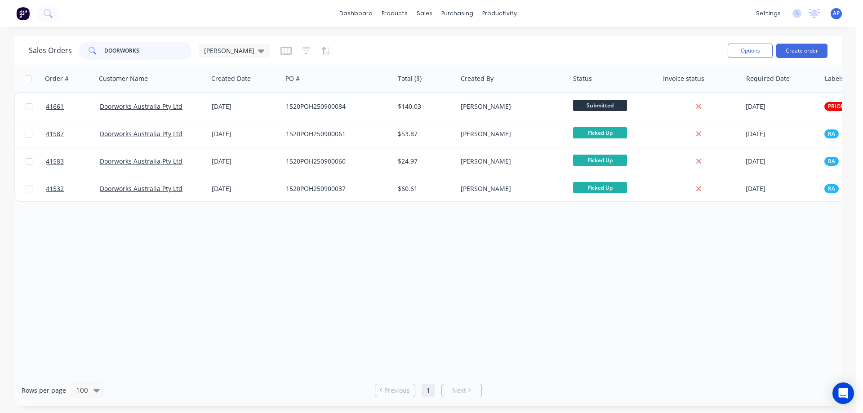
drag, startPoint x: 140, startPoint y: 55, endPoint x: 98, endPoint y: 56, distance: 42.7
click at [98, 56] on div "DOORWORKS" at bounding box center [135, 51] width 112 height 18
type input "41614"
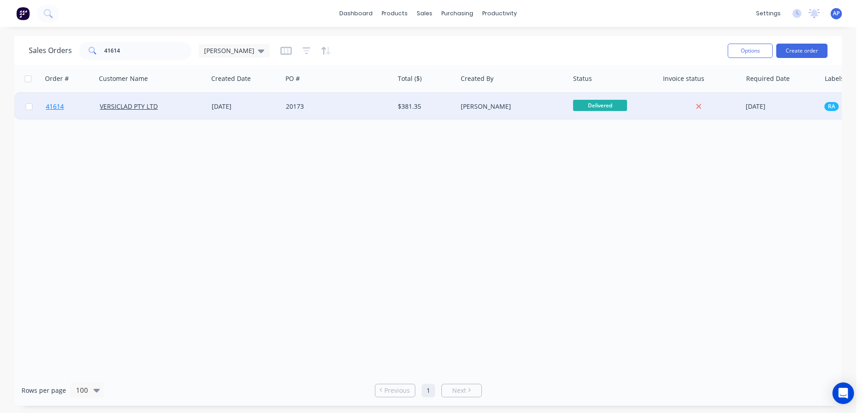
click at [57, 105] on span "41614" at bounding box center [55, 106] width 18 height 9
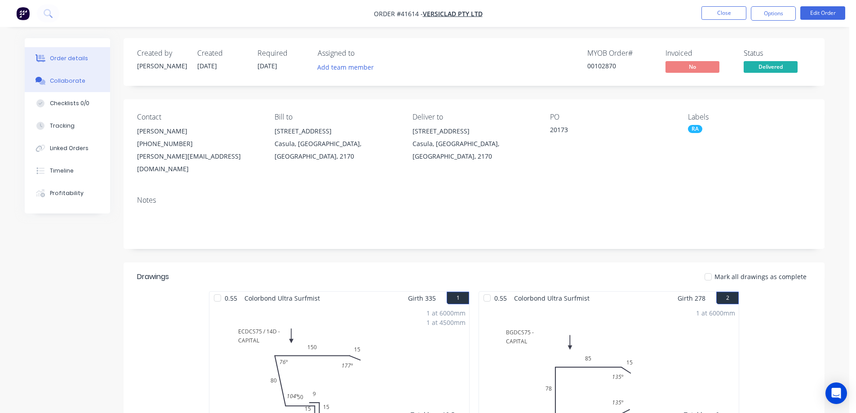
click at [80, 76] on button "Collaborate" at bounding box center [67, 81] width 85 height 22
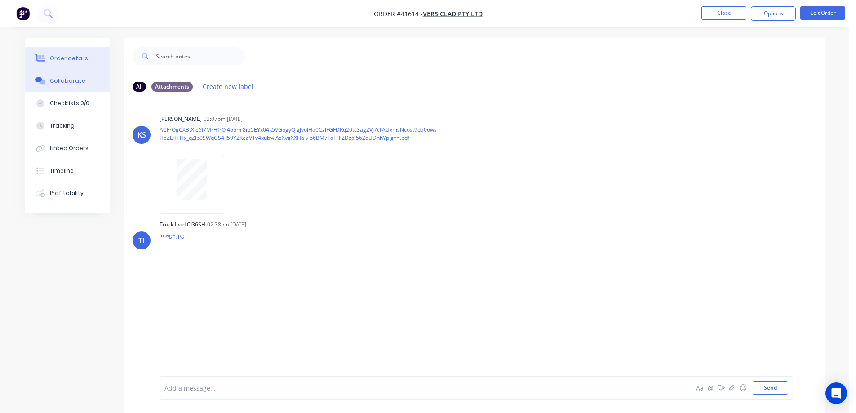
click at [89, 60] on button "Order details" at bounding box center [67, 58] width 85 height 22
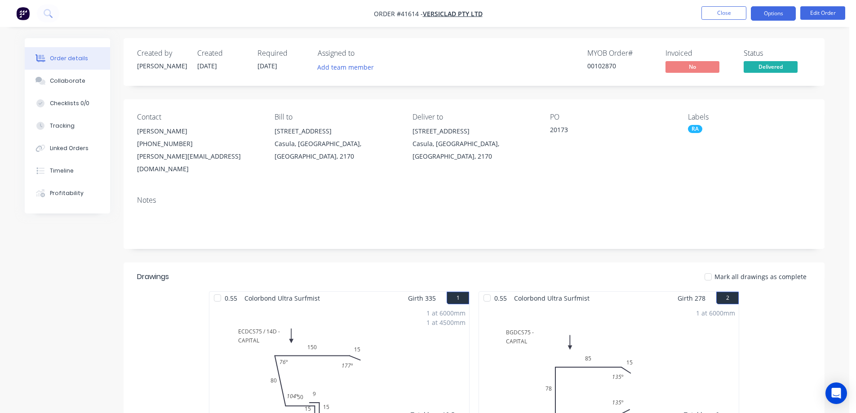
click at [770, 12] on button "Options" at bounding box center [773, 13] width 45 height 14
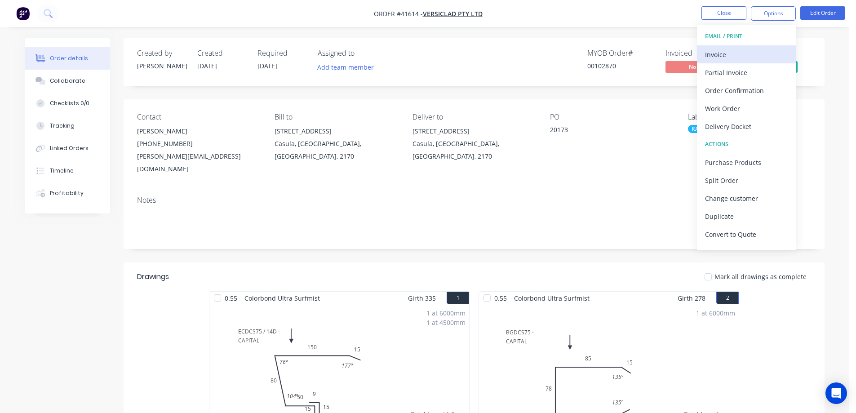
click at [737, 56] on div "Invoice" at bounding box center [746, 54] width 83 height 13
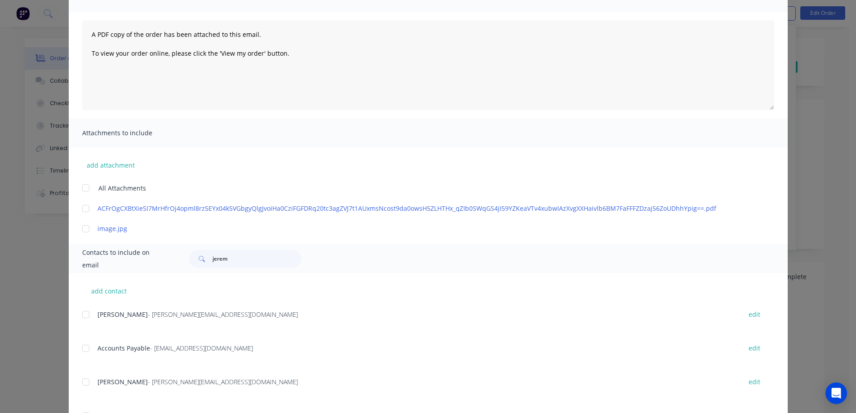
scroll to position [90, 0]
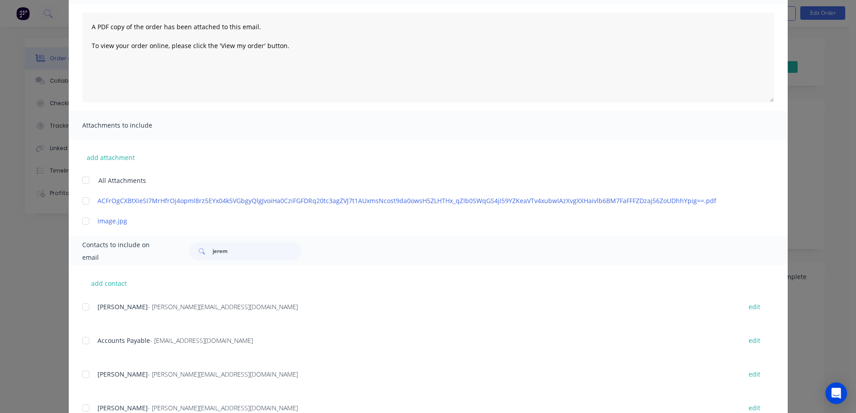
click at [83, 344] on div at bounding box center [86, 341] width 18 height 18
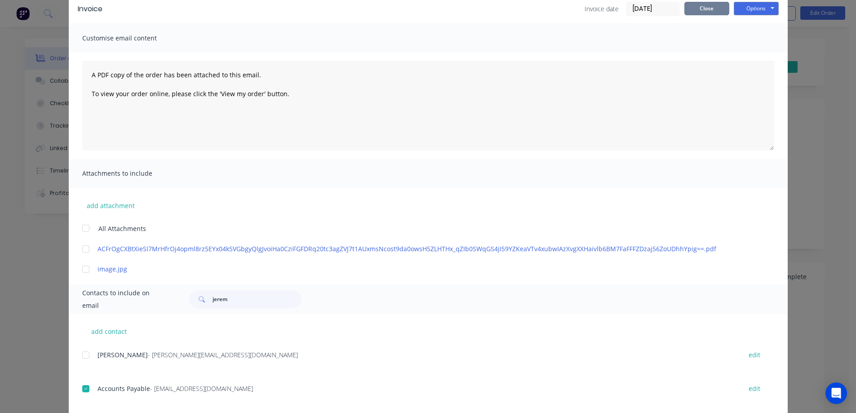
scroll to position [0, 0]
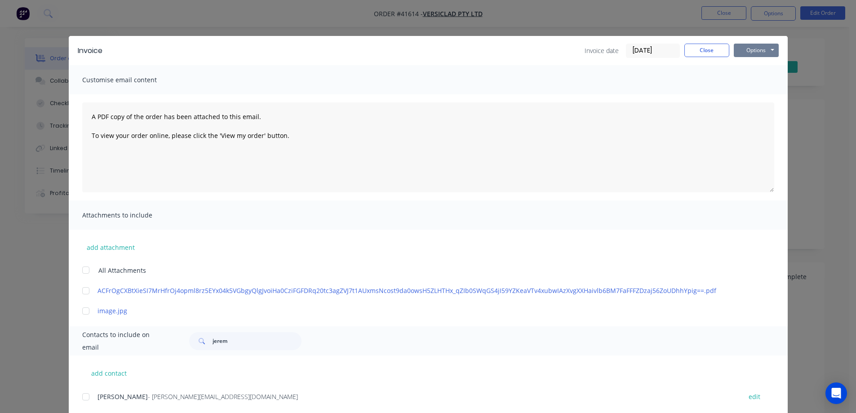
click at [742, 48] on button "Options" at bounding box center [756, 50] width 45 height 13
click at [744, 93] on button "Email" at bounding box center [763, 96] width 58 height 15
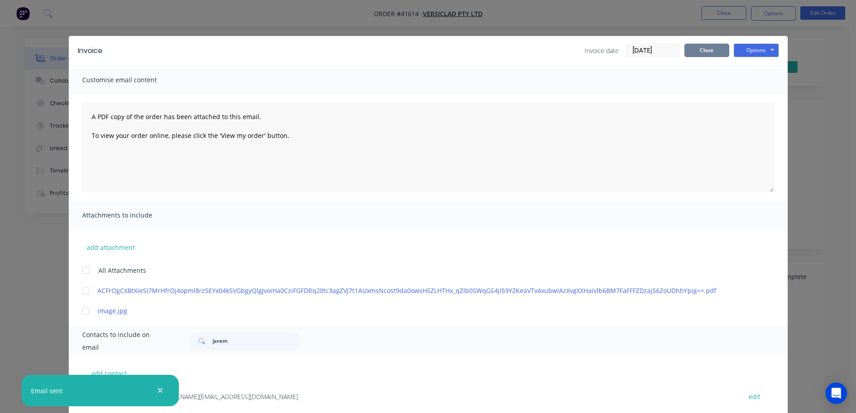
click at [689, 52] on button "Close" at bounding box center [707, 50] width 45 height 13
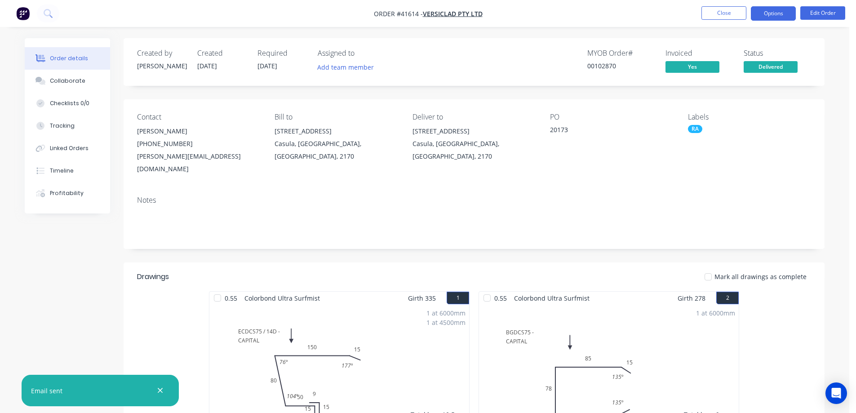
click at [764, 14] on button "Options" at bounding box center [773, 13] width 45 height 14
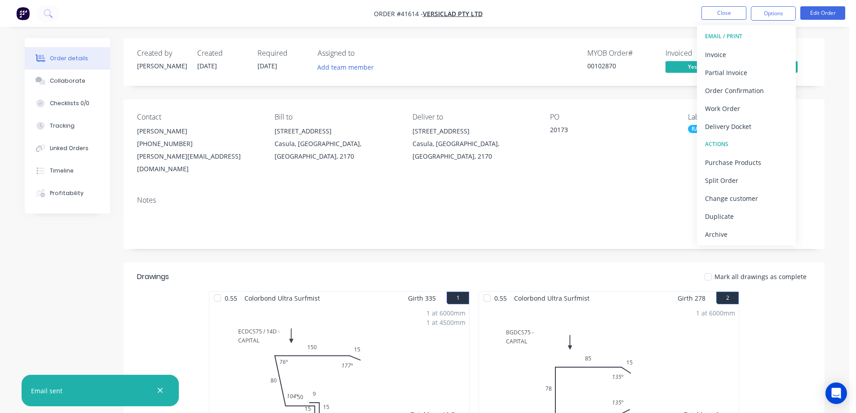
click at [734, 232] on div "Archive" at bounding box center [746, 234] width 83 height 13
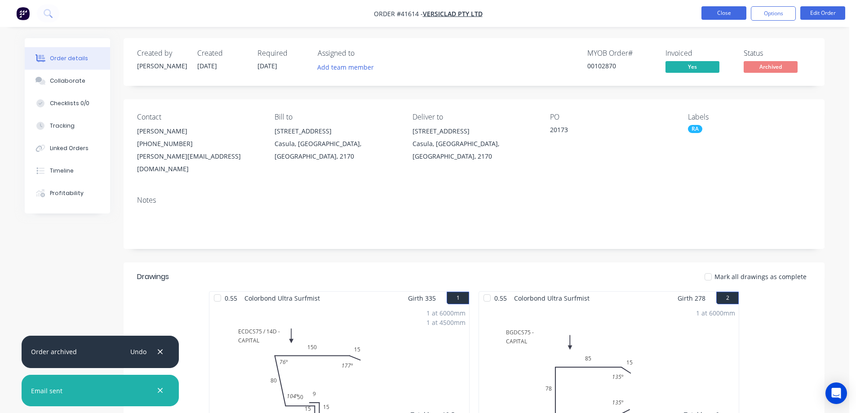
click at [733, 12] on button "Close" at bounding box center [724, 12] width 45 height 13
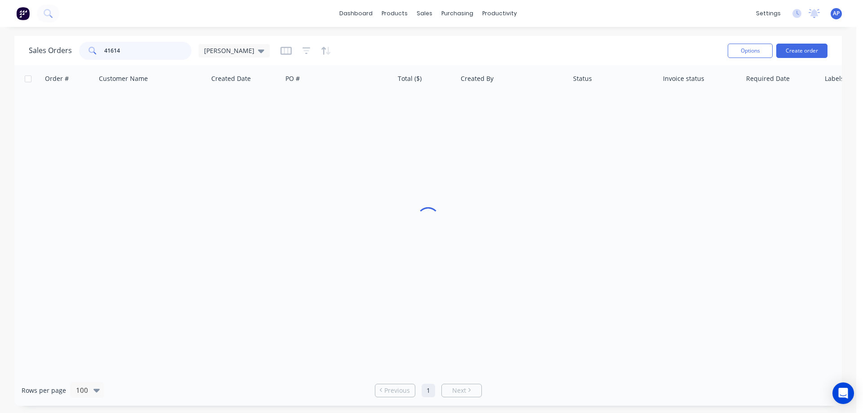
drag, startPoint x: 110, startPoint y: 53, endPoint x: 88, endPoint y: 57, distance: 22.3
click at [88, 57] on div "41614" at bounding box center [135, 51] width 112 height 18
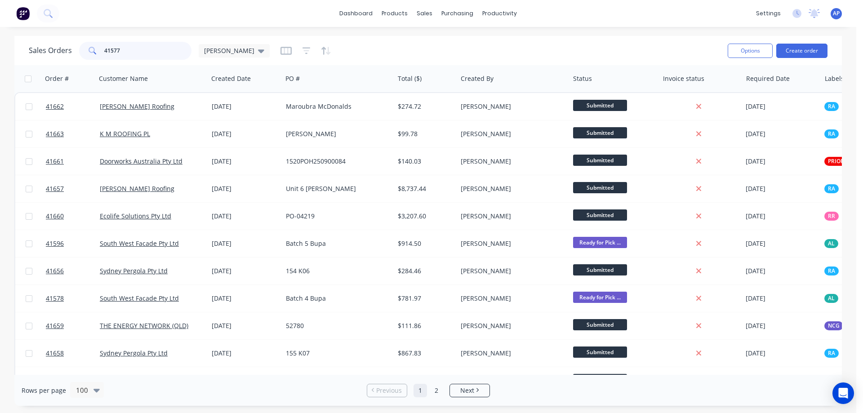
type input "41577"
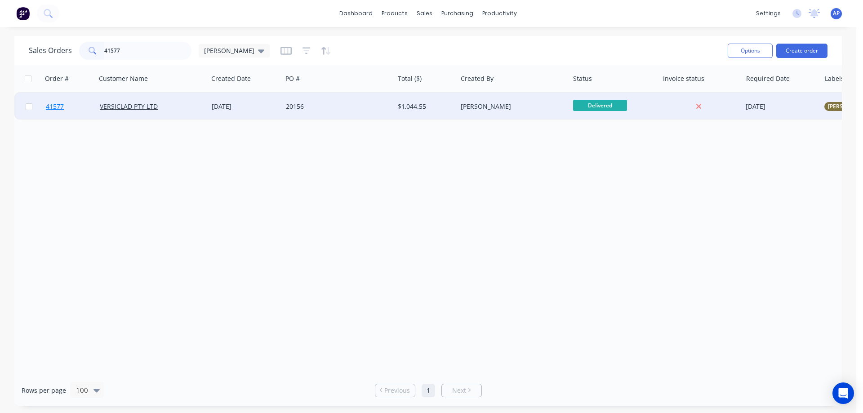
click at [60, 104] on span "41577" at bounding box center [55, 106] width 18 height 9
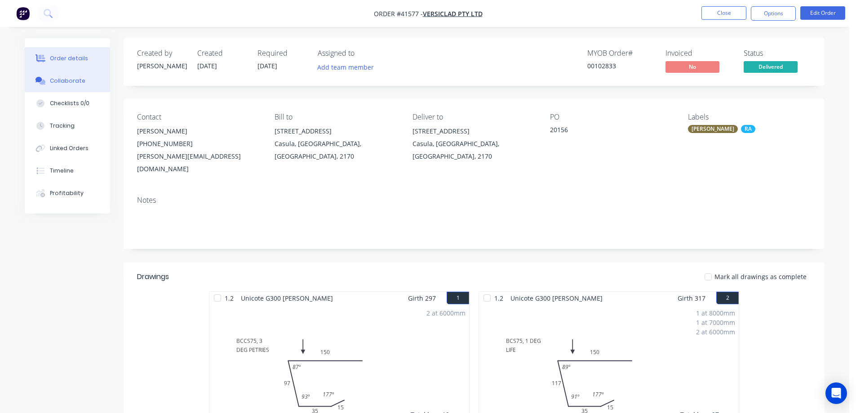
click at [70, 83] on div "Collaborate" at bounding box center [68, 81] width 36 height 8
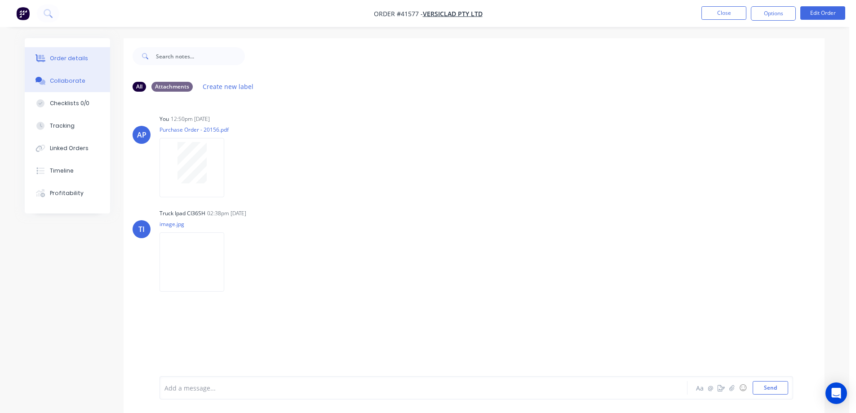
click at [85, 57] on button "Order details" at bounding box center [67, 58] width 85 height 22
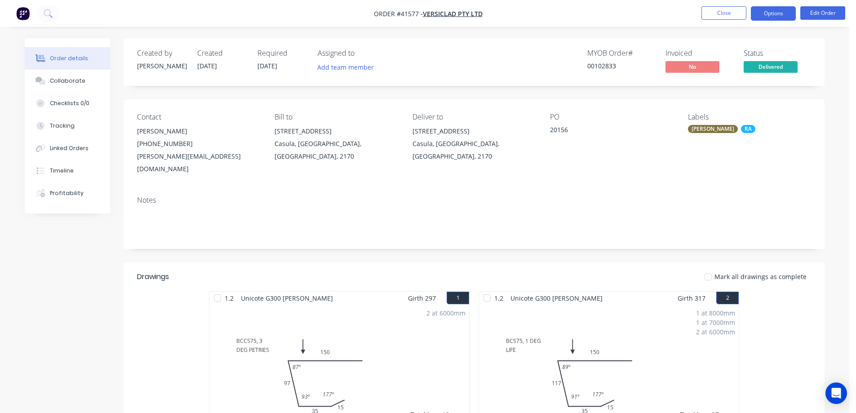
click at [762, 12] on button "Options" at bounding box center [773, 13] width 45 height 14
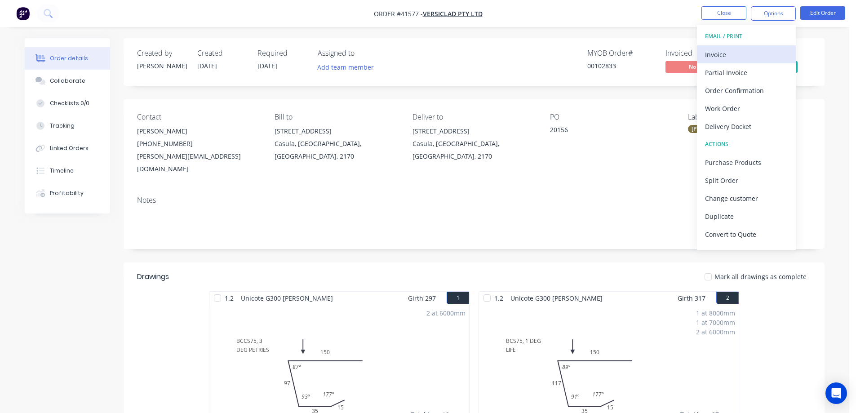
click at [730, 52] on div "Invoice" at bounding box center [746, 54] width 83 height 13
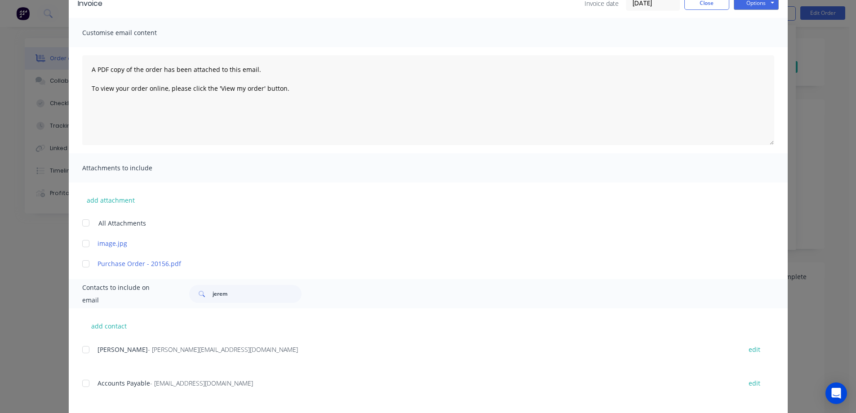
scroll to position [90, 0]
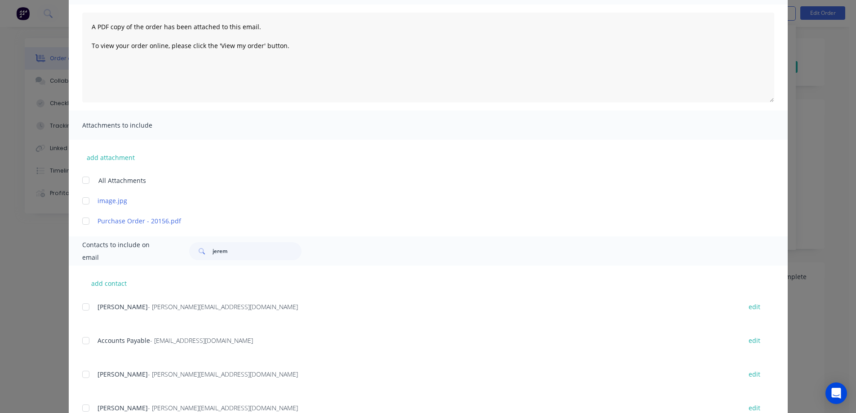
click at [84, 340] on div at bounding box center [86, 341] width 18 height 18
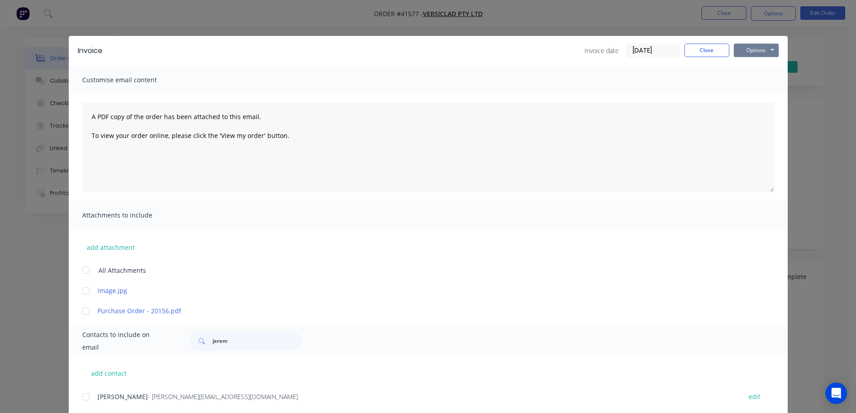
click at [739, 48] on button "Options" at bounding box center [756, 50] width 45 height 13
click at [746, 97] on button "Email" at bounding box center [763, 96] width 58 height 15
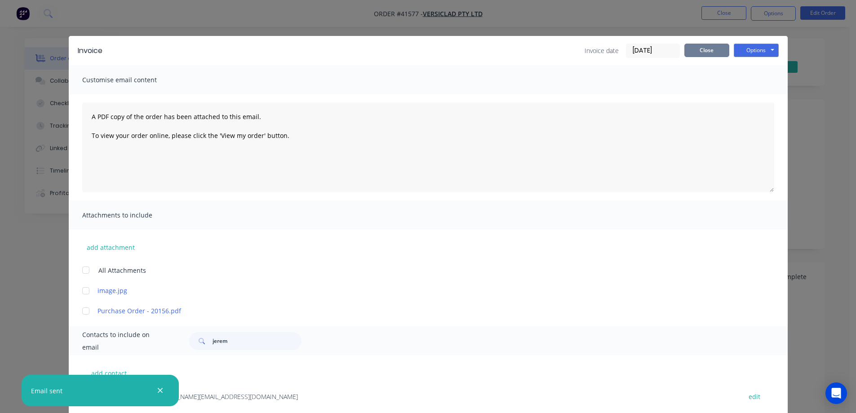
click at [720, 47] on button "Close" at bounding box center [707, 50] width 45 height 13
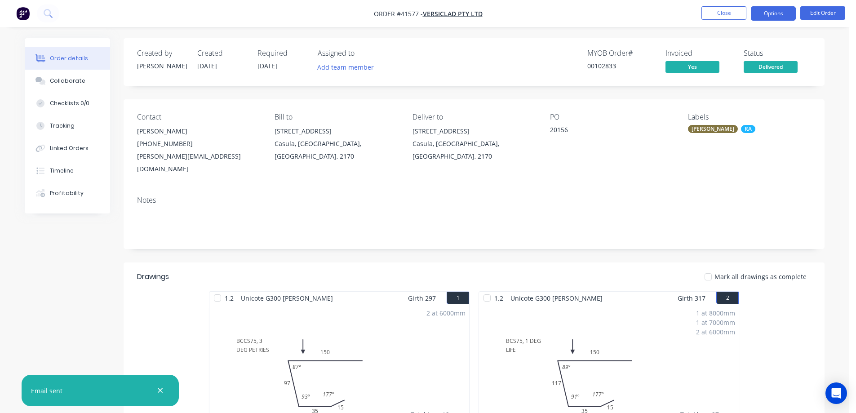
click at [767, 14] on button "Options" at bounding box center [773, 13] width 45 height 14
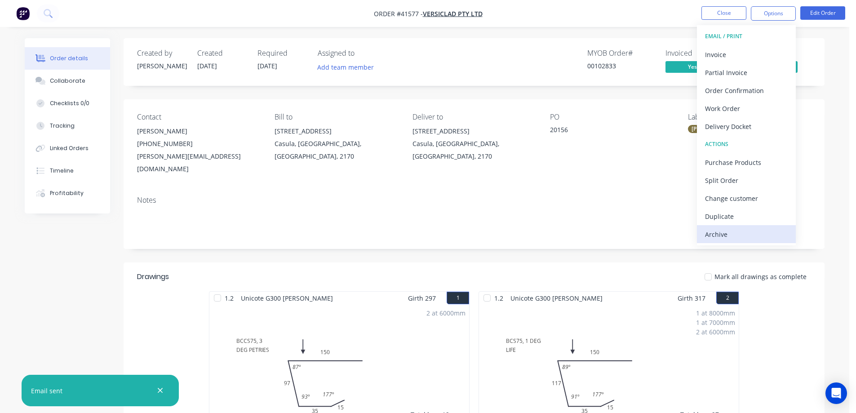
click at [735, 232] on div "Archive" at bounding box center [746, 234] width 83 height 13
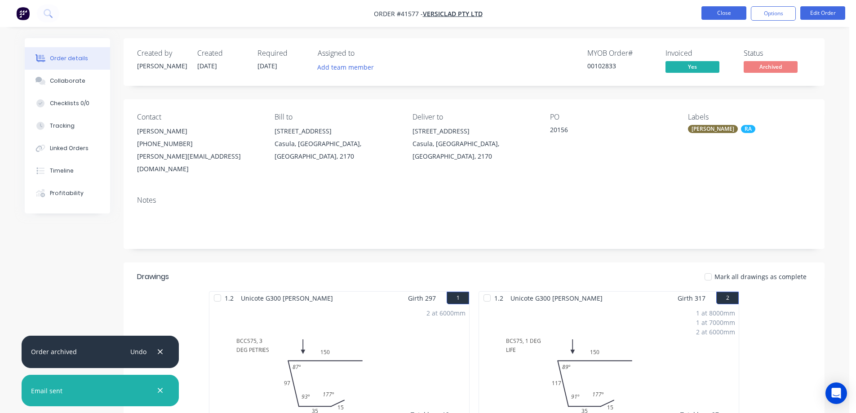
click at [723, 11] on button "Close" at bounding box center [724, 12] width 45 height 13
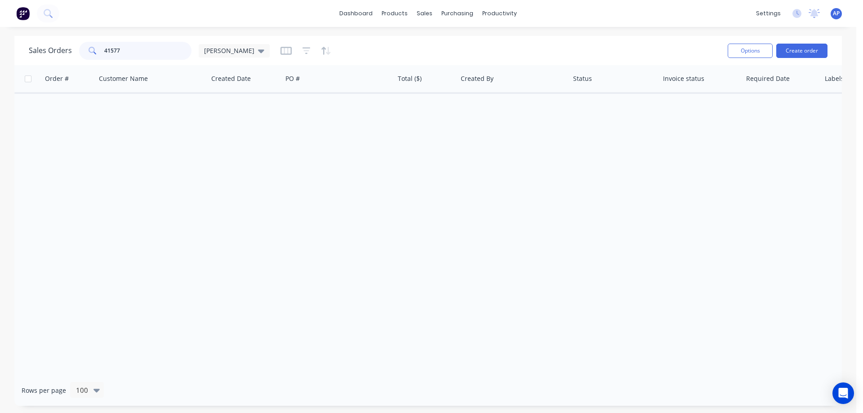
drag, startPoint x: 126, startPoint y: 53, endPoint x: 81, endPoint y: 56, distance: 45.5
click at [81, 56] on div "41577" at bounding box center [135, 51] width 112 height 18
type input "41594"
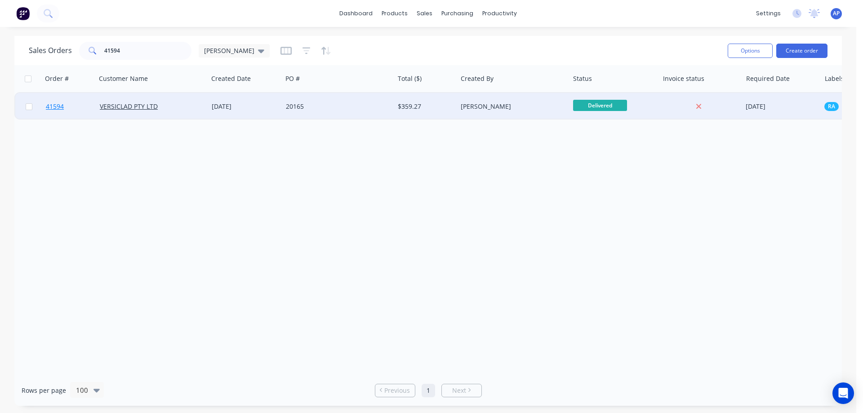
click at [54, 109] on span "41594" at bounding box center [55, 106] width 18 height 9
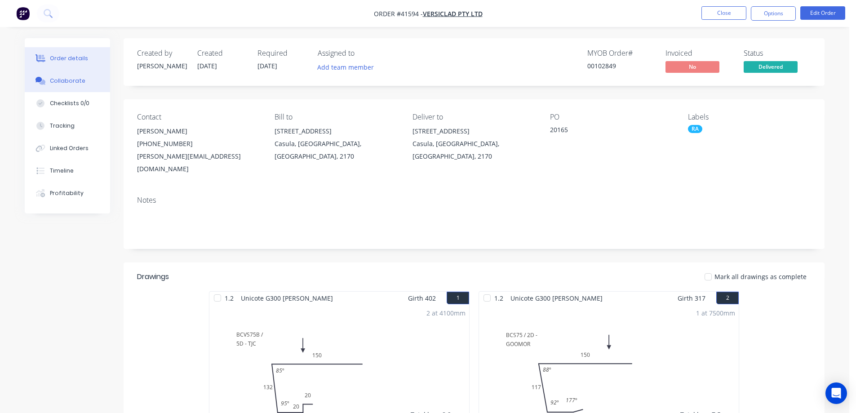
click at [62, 77] on div "Collaborate" at bounding box center [68, 81] width 36 height 8
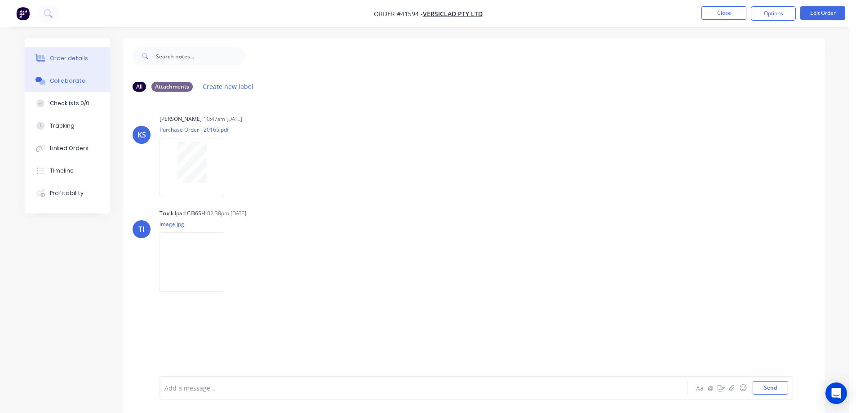
click at [80, 56] on div "Order details" at bounding box center [69, 58] width 38 height 8
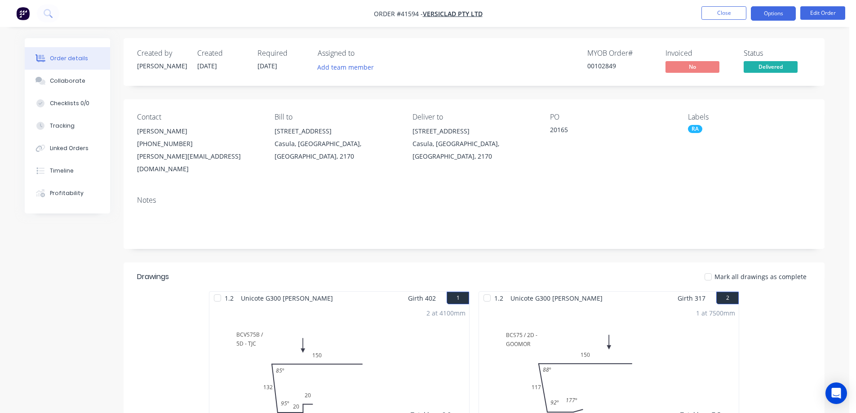
click at [760, 11] on button "Options" at bounding box center [773, 13] width 45 height 14
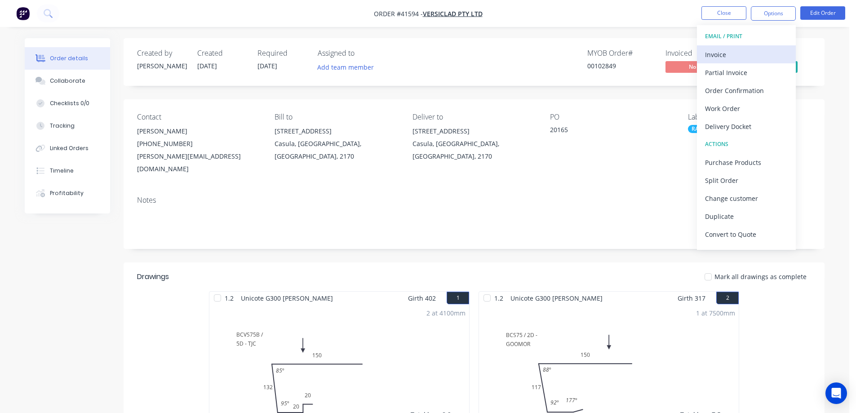
click at [735, 49] on div "Invoice" at bounding box center [746, 54] width 83 height 13
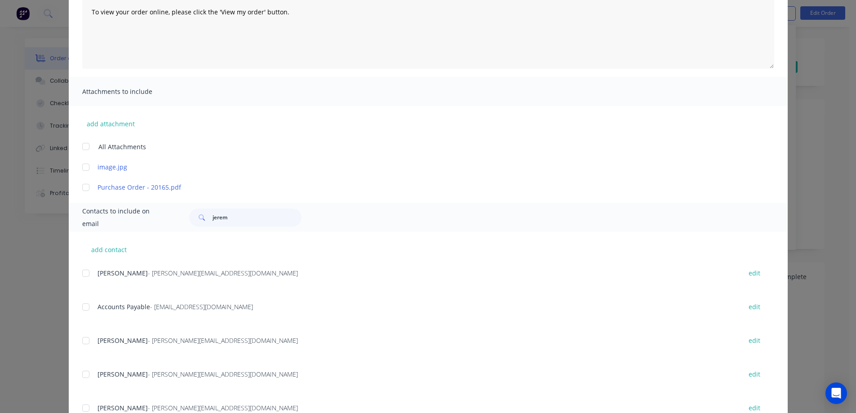
scroll to position [135, 0]
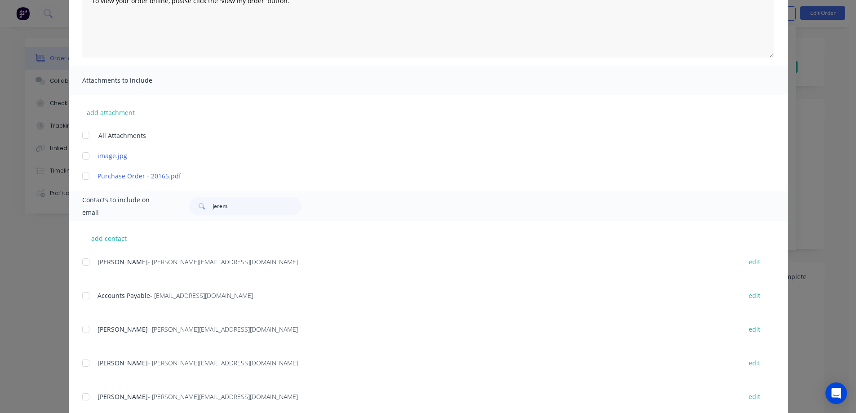
click at [84, 295] on div at bounding box center [86, 296] width 18 height 18
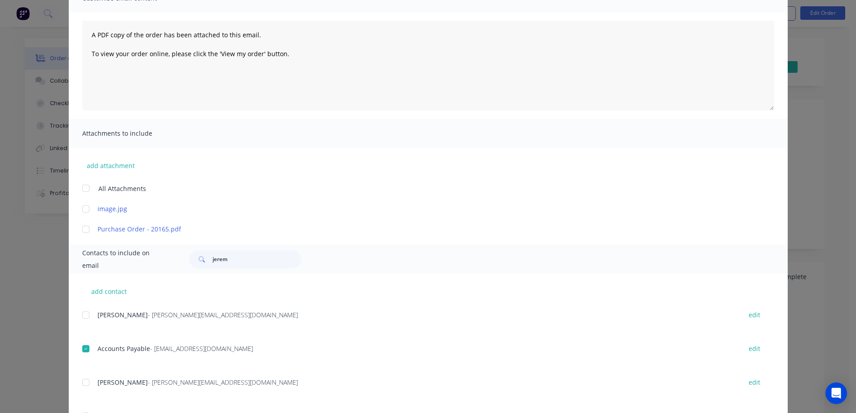
scroll to position [0, 0]
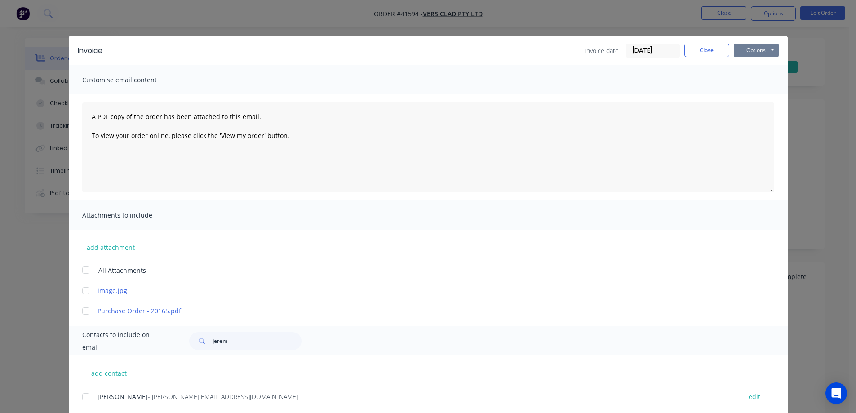
click at [740, 50] on button "Options" at bounding box center [756, 50] width 45 height 13
click at [747, 93] on button "Email" at bounding box center [763, 96] width 58 height 15
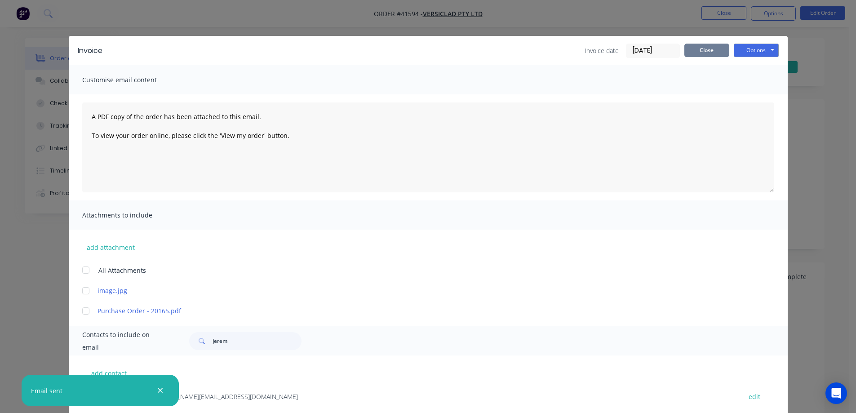
click at [712, 51] on button "Close" at bounding box center [707, 50] width 45 height 13
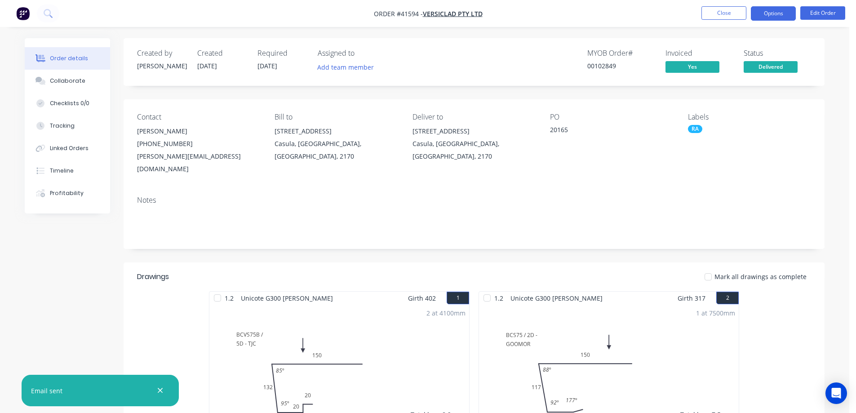
click at [772, 13] on button "Options" at bounding box center [773, 13] width 45 height 14
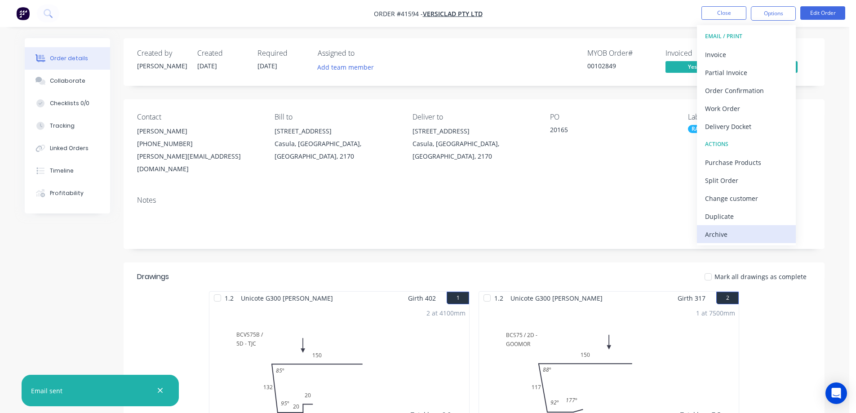
click at [731, 232] on div "Archive" at bounding box center [746, 234] width 83 height 13
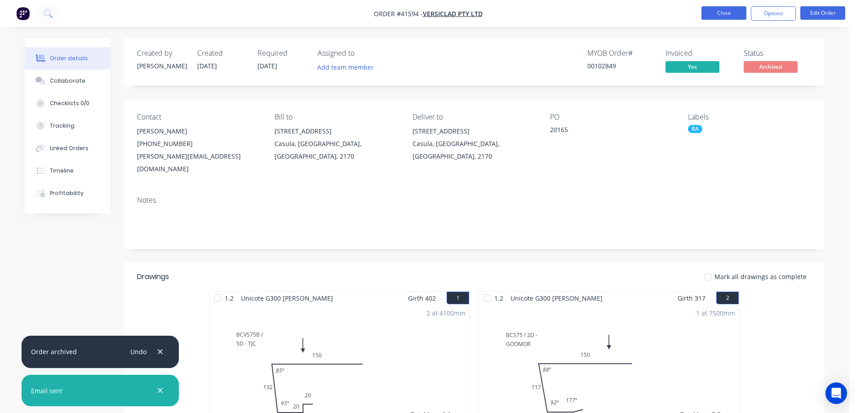
click at [736, 10] on button "Close" at bounding box center [724, 12] width 45 height 13
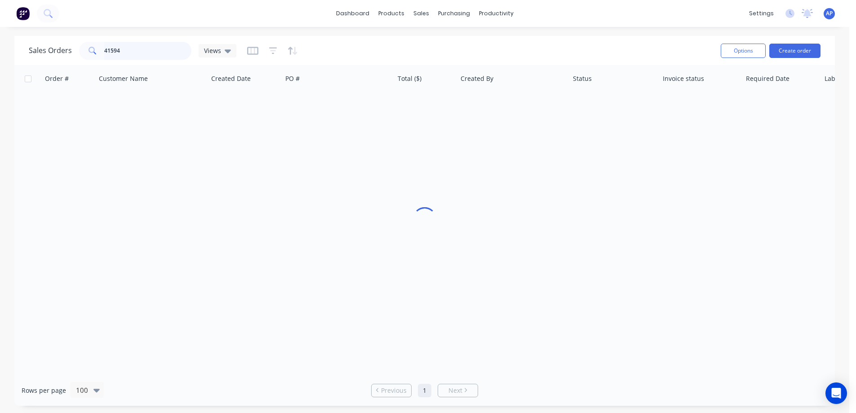
click at [80, 56] on div "41594" at bounding box center [135, 51] width 112 height 18
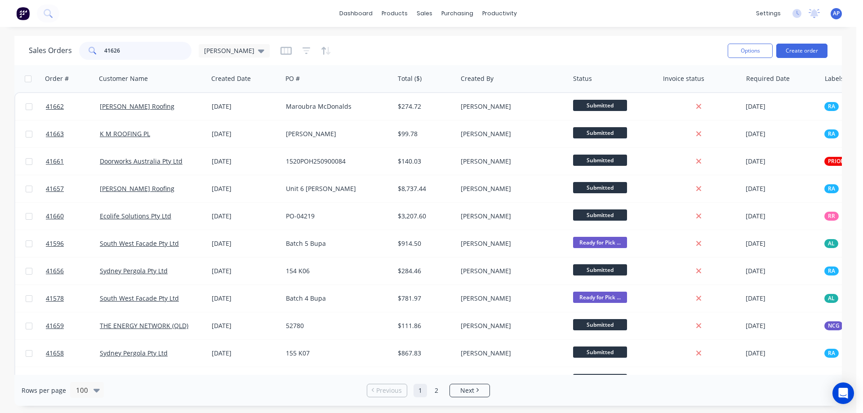
type input "41626"
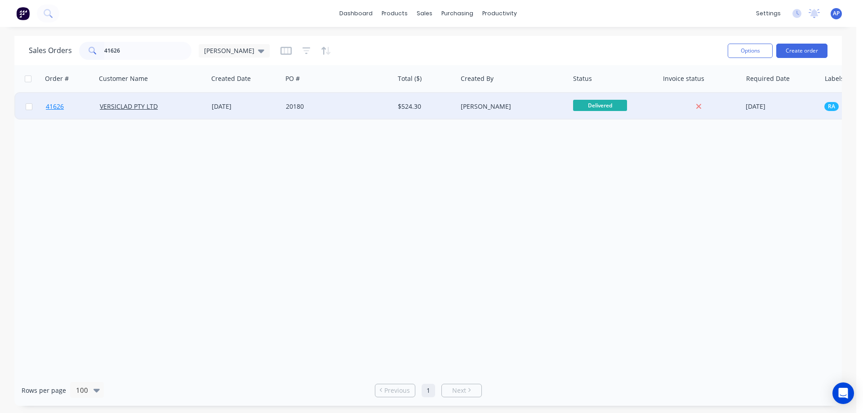
click at [55, 104] on span "41626" at bounding box center [55, 106] width 18 height 9
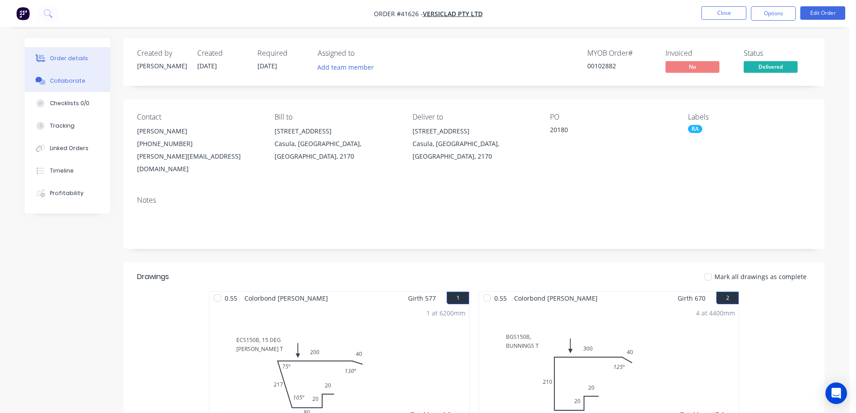
click at [88, 80] on button "Collaborate" at bounding box center [67, 81] width 85 height 22
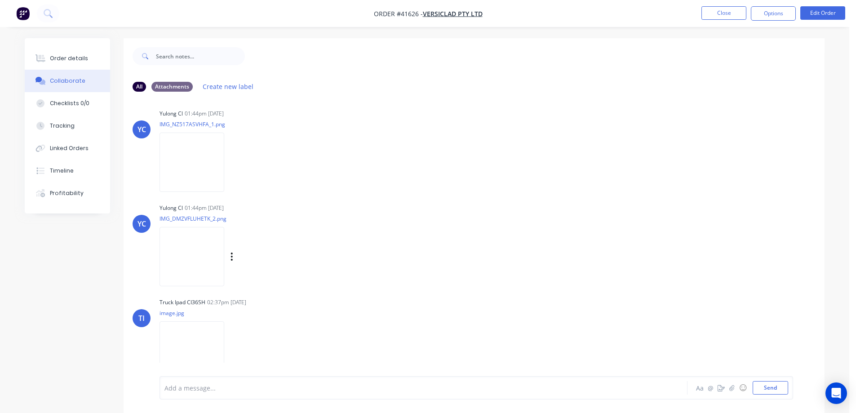
scroll to position [108, 0]
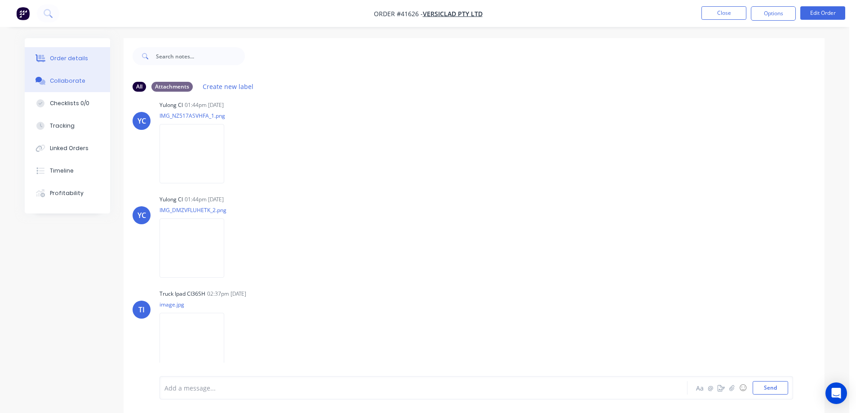
drag, startPoint x: 87, startPoint y: 63, endPoint x: 105, endPoint y: 61, distance: 17.7
click at [87, 62] on button "Order details" at bounding box center [67, 58] width 85 height 22
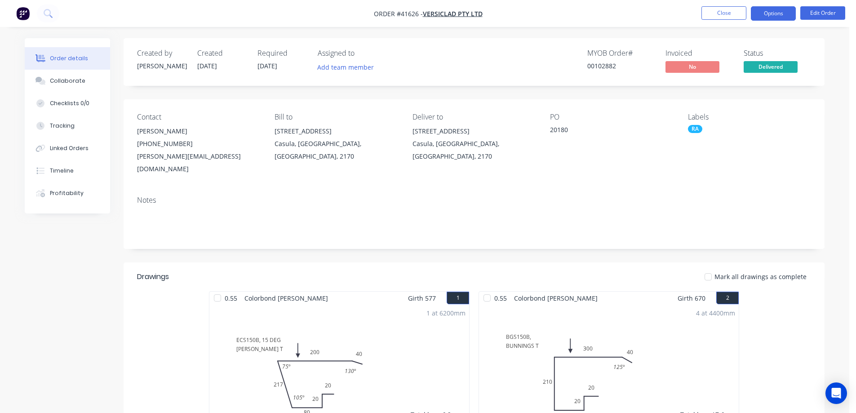
click at [762, 12] on button "Options" at bounding box center [773, 13] width 45 height 14
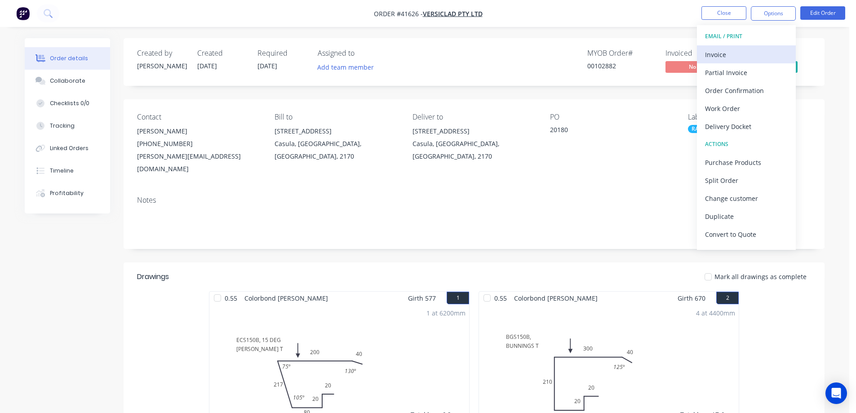
click at [740, 57] on div "Invoice" at bounding box center [746, 54] width 83 height 13
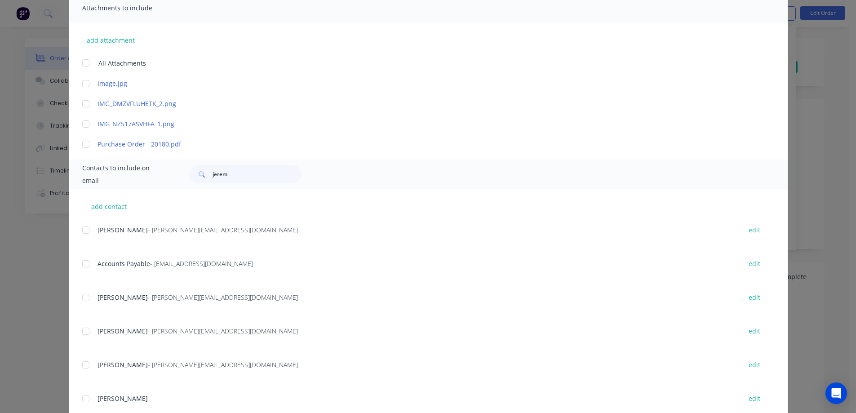
scroll to position [225, 0]
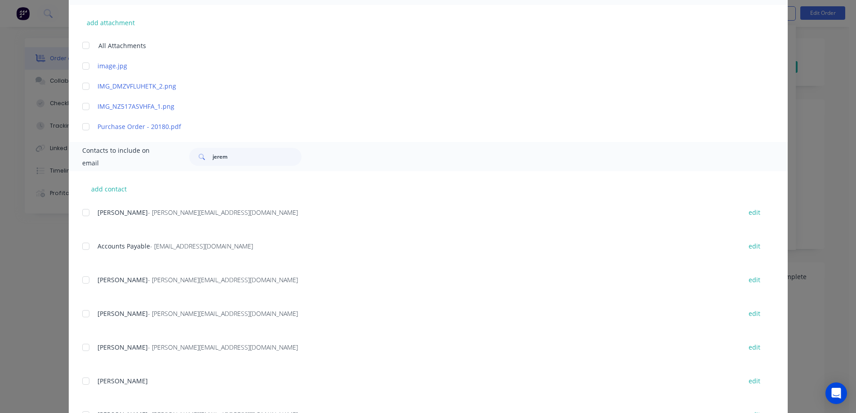
drag, startPoint x: 84, startPoint y: 247, endPoint x: 224, endPoint y: 226, distance: 141.8
click at [85, 246] on div at bounding box center [86, 246] width 18 height 18
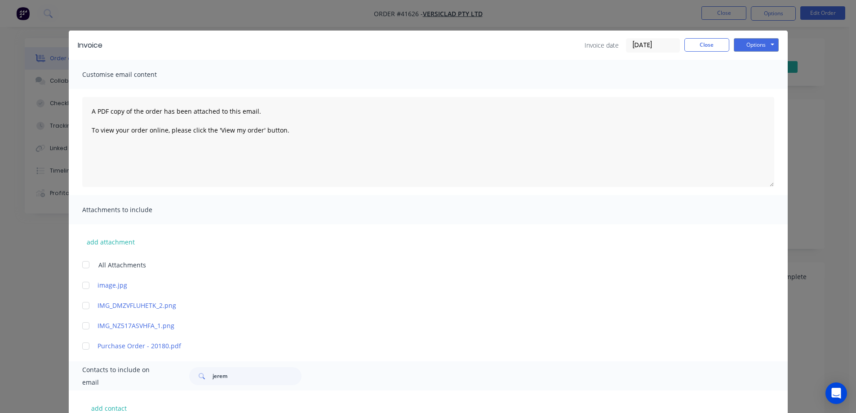
scroll to position [0, 0]
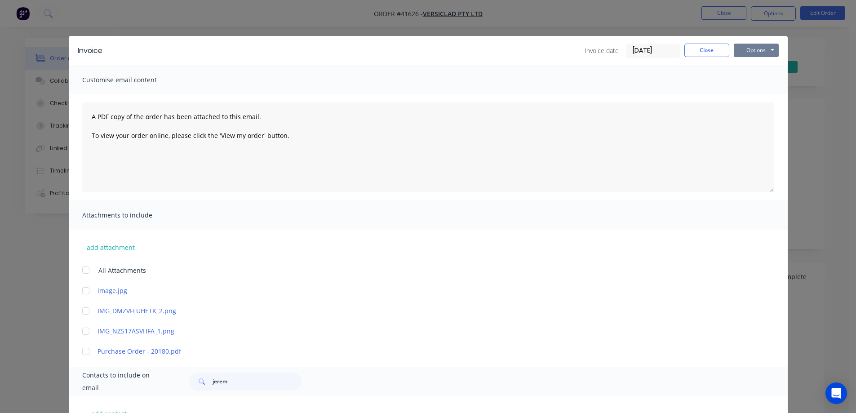
click at [756, 46] on button "Options" at bounding box center [756, 50] width 45 height 13
click at [758, 95] on button "Email" at bounding box center [763, 96] width 58 height 15
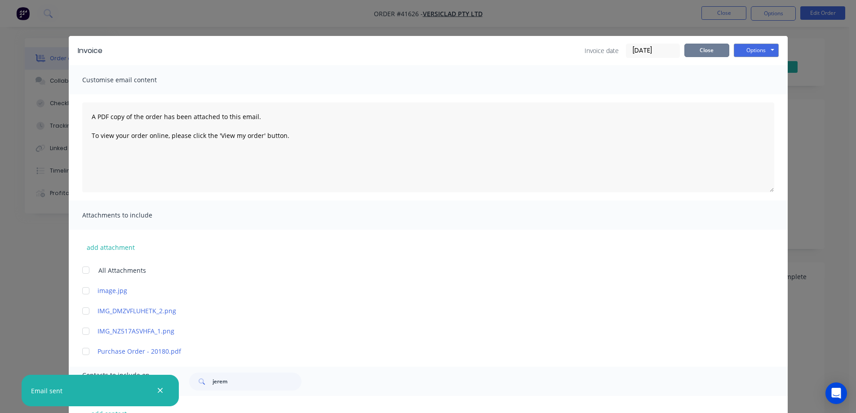
click at [687, 52] on button "Close" at bounding box center [707, 50] width 45 height 13
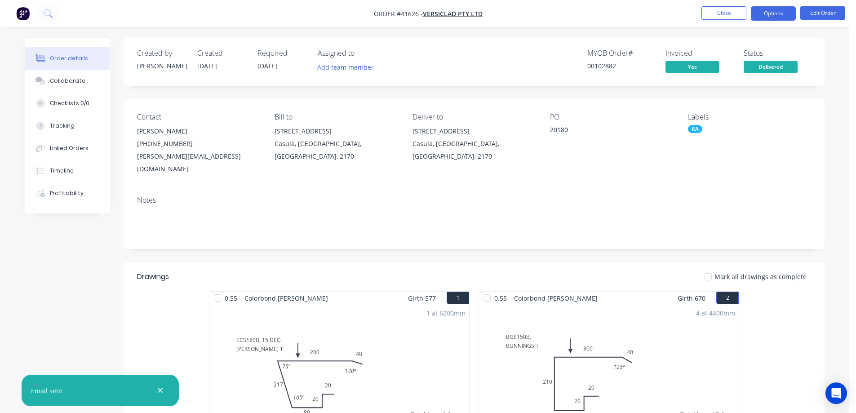
click at [768, 13] on button "Options" at bounding box center [773, 13] width 45 height 14
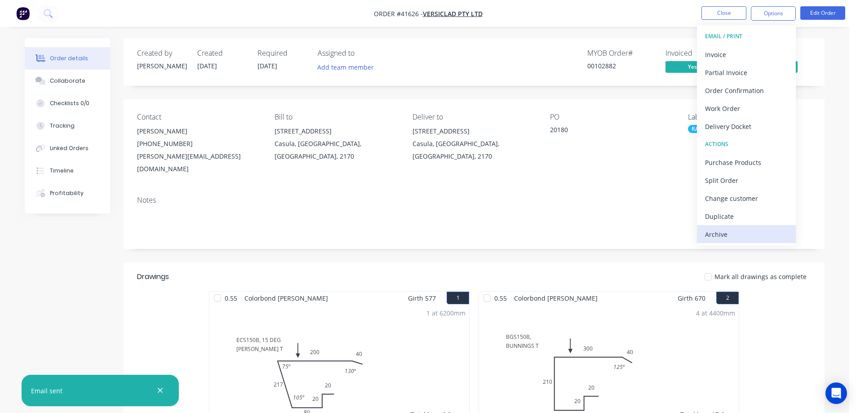
click at [716, 236] on div "Archive" at bounding box center [746, 234] width 83 height 13
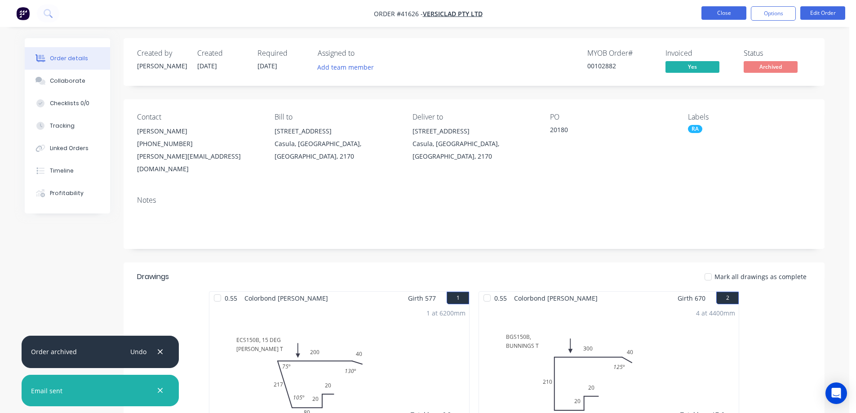
click at [729, 11] on button "Close" at bounding box center [724, 12] width 45 height 13
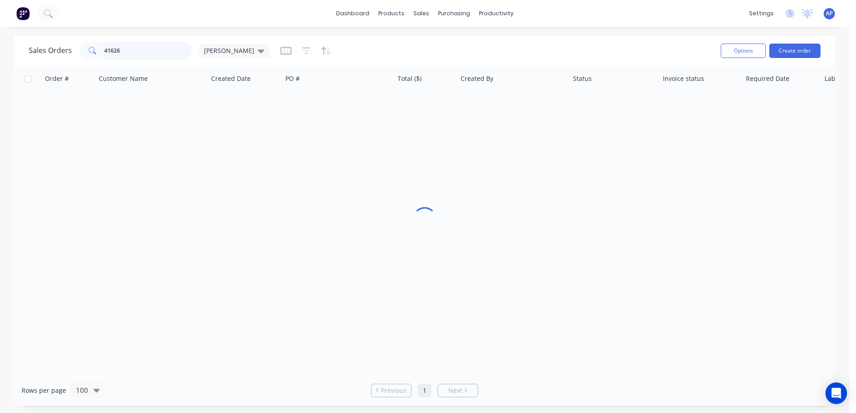
click at [82, 57] on div "41626" at bounding box center [135, 51] width 112 height 18
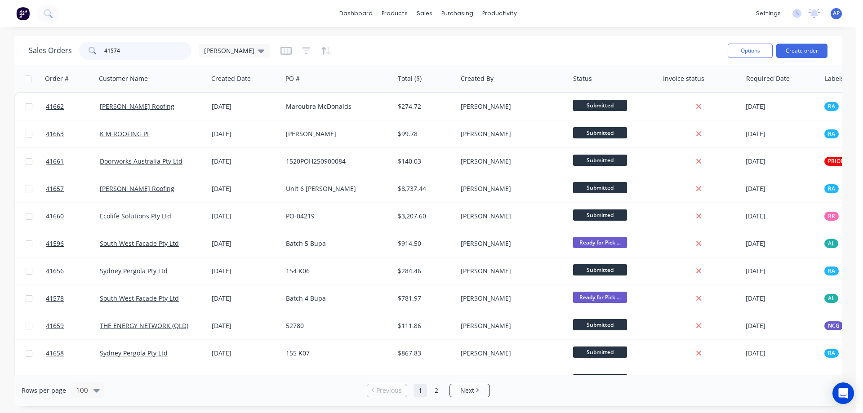
type input "41574"
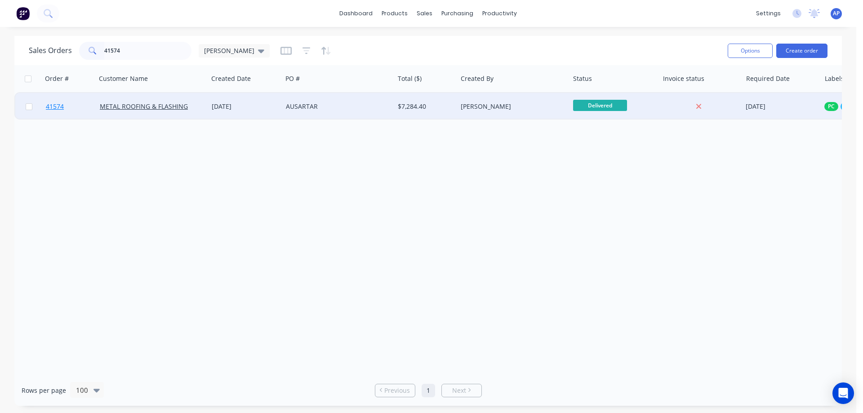
click at [57, 106] on span "41574" at bounding box center [55, 106] width 18 height 9
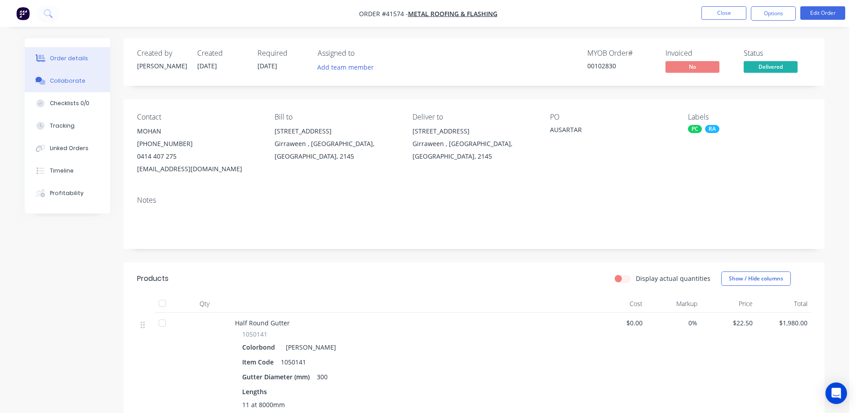
click at [74, 84] on div "Collaborate" at bounding box center [68, 81] width 36 height 8
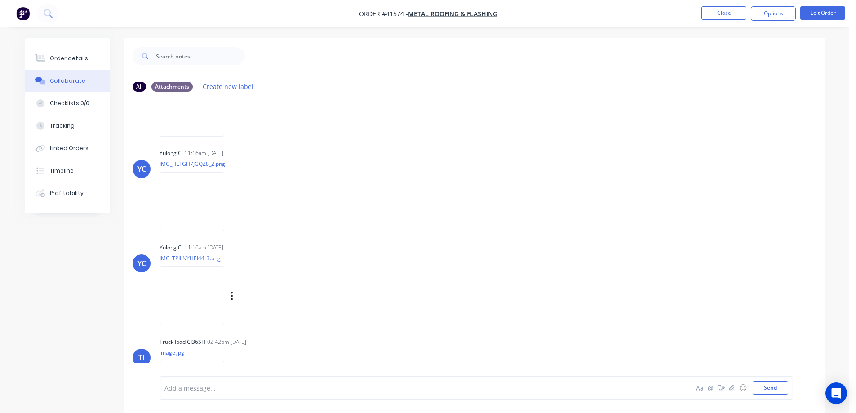
scroll to position [248, 0]
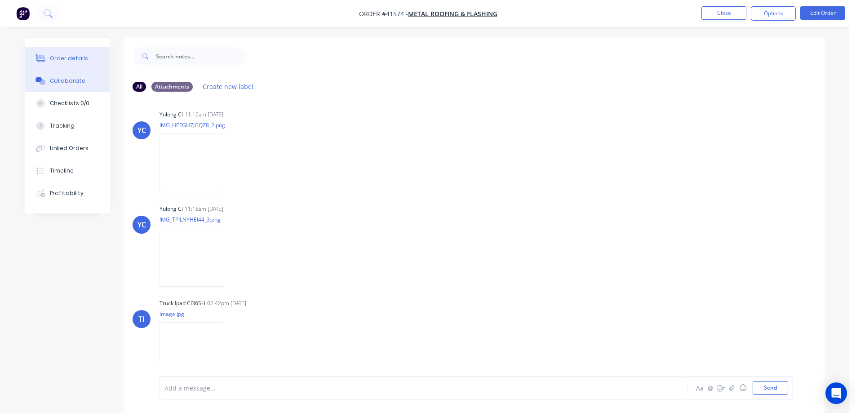
click at [86, 58] on button "Order details" at bounding box center [67, 58] width 85 height 22
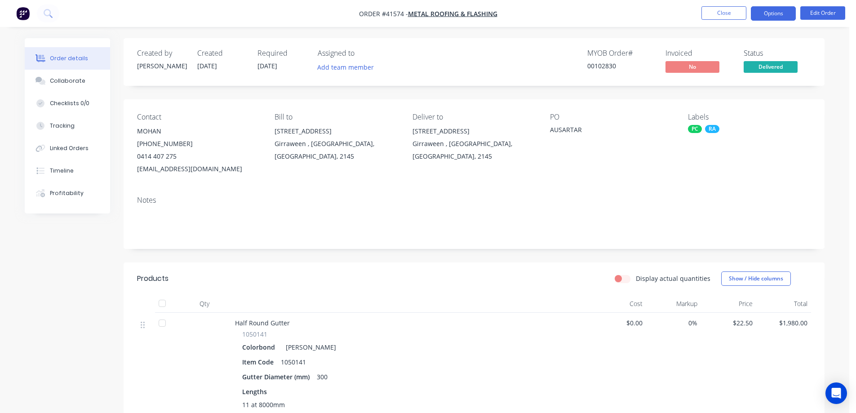
click at [765, 13] on button "Options" at bounding box center [773, 13] width 45 height 14
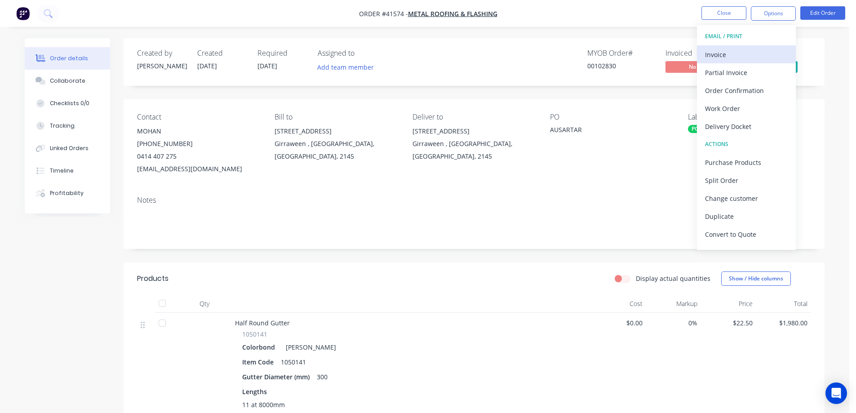
click at [733, 53] on div "Invoice" at bounding box center [746, 54] width 83 height 13
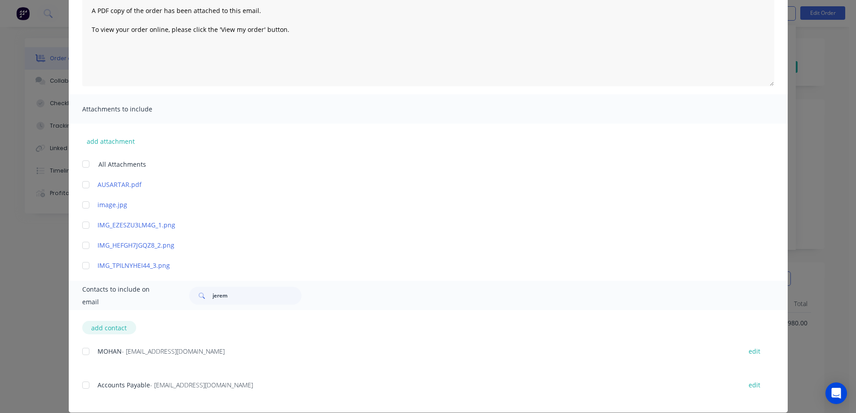
scroll to position [118, 0]
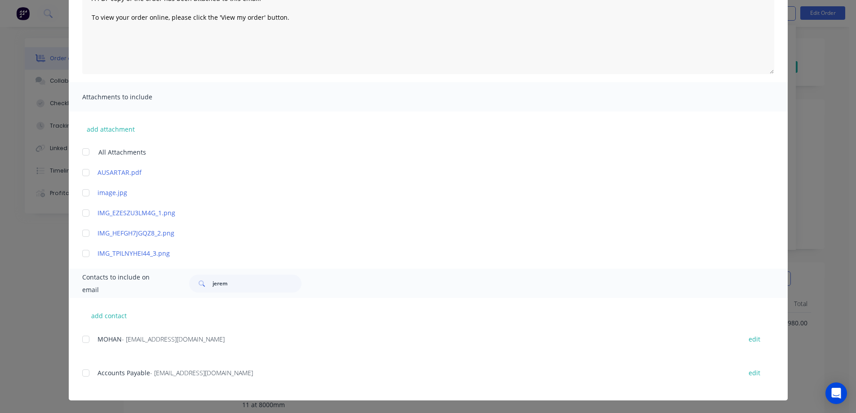
click at [86, 371] on div at bounding box center [86, 373] width 18 height 18
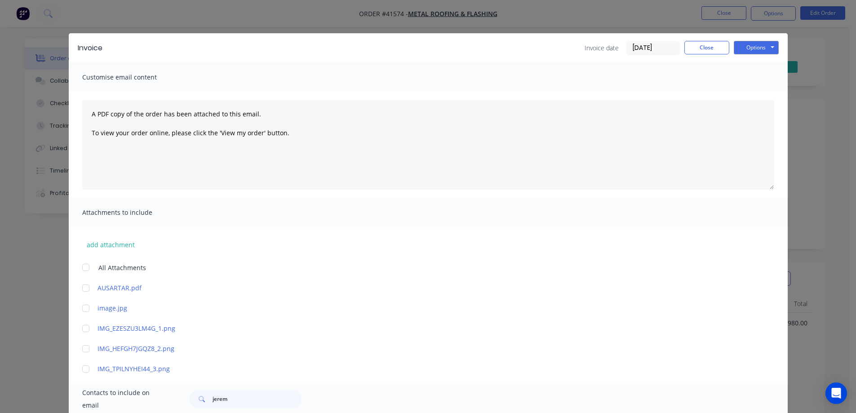
scroll to position [0, 0]
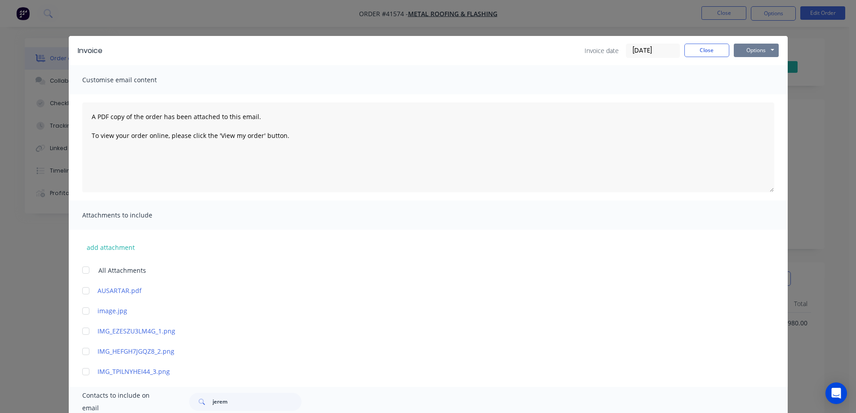
click at [750, 47] on button "Options" at bounding box center [756, 50] width 45 height 13
click at [753, 94] on button "Email" at bounding box center [763, 96] width 58 height 15
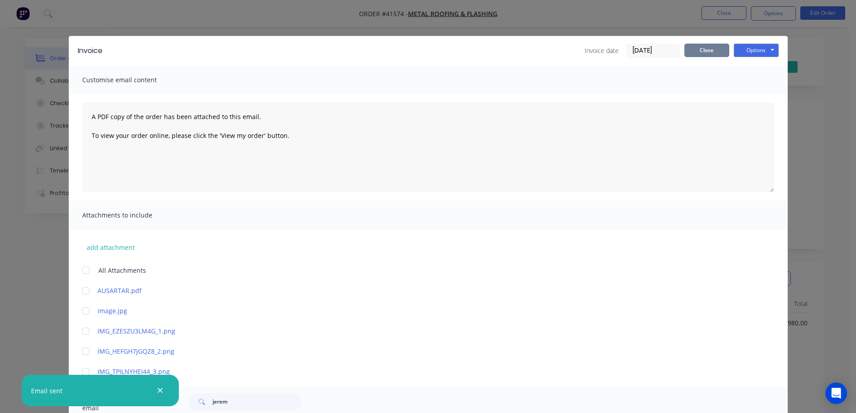
click at [712, 47] on button "Close" at bounding box center [707, 50] width 45 height 13
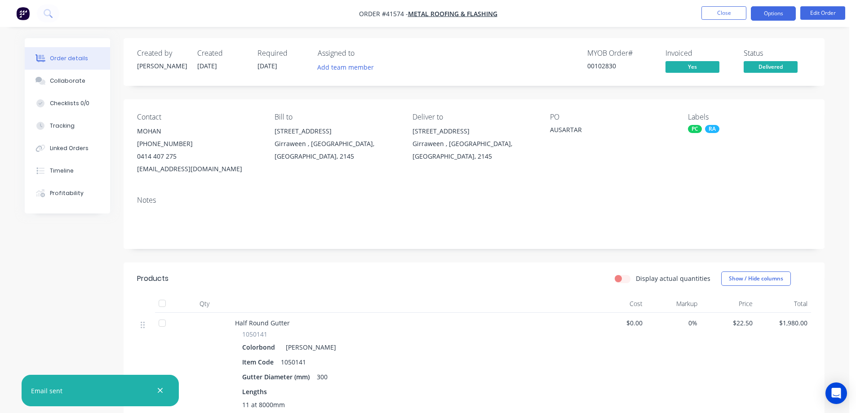
click at [757, 12] on button "Options" at bounding box center [773, 13] width 45 height 14
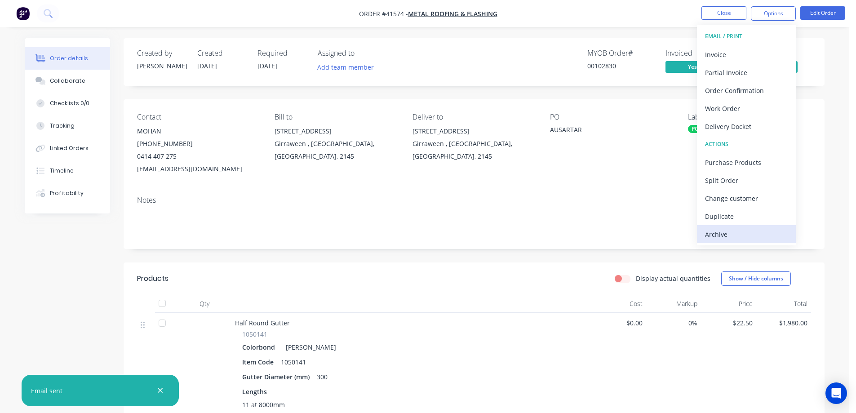
click at [709, 234] on div "Archive" at bounding box center [746, 234] width 83 height 13
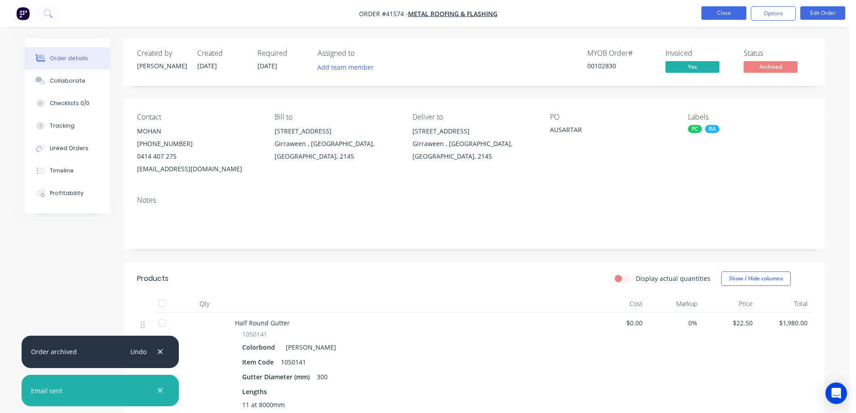
click at [730, 13] on button "Close" at bounding box center [724, 12] width 45 height 13
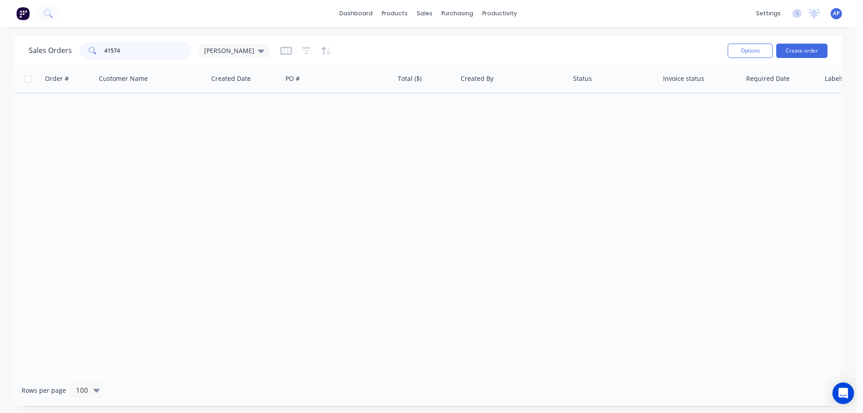
drag, startPoint x: 120, startPoint y: 49, endPoint x: 94, endPoint y: 50, distance: 26.5
click at [94, 50] on div "41574" at bounding box center [135, 51] width 112 height 18
type input "41591"
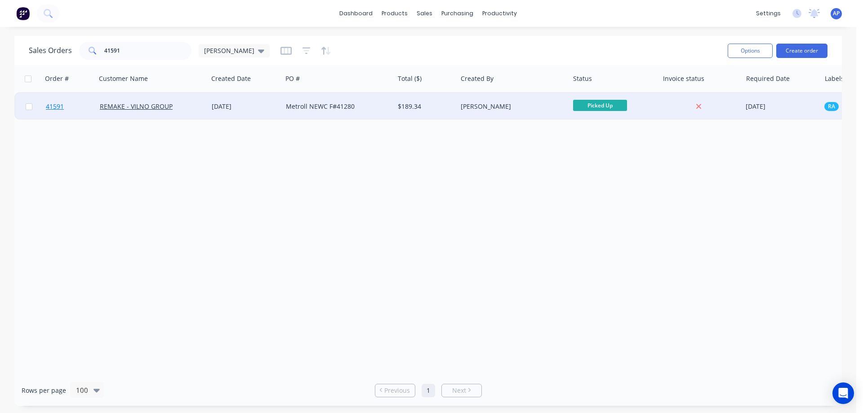
click at [53, 107] on span "41591" at bounding box center [55, 106] width 18 height 9
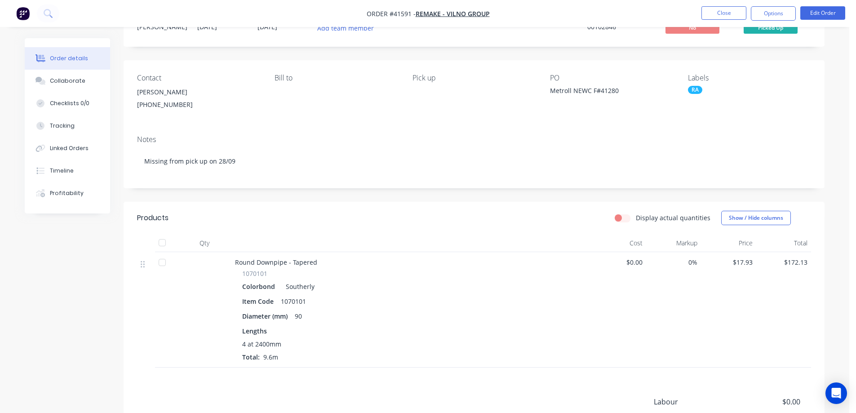
scroll to position [19, 0]
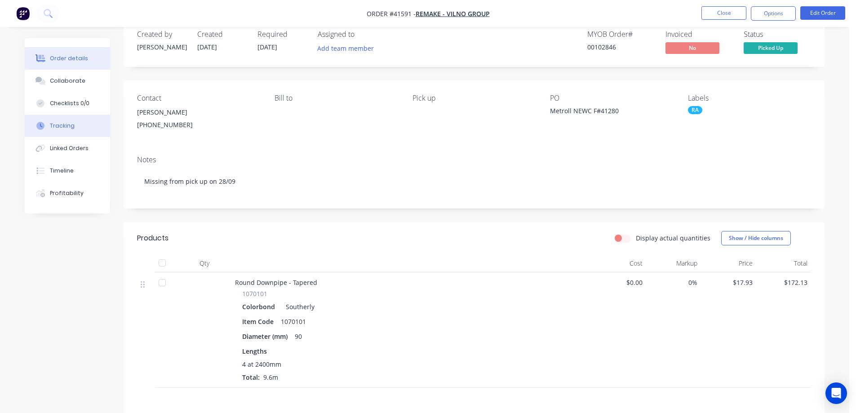
drag, startPoint x: 61, startPoint y: 77, endPoint x: 67, endPoint y: 128, distance: 51.2
click at [61, 77] on div "Collaborate" at bounding box center [68, 81] width 36 height 8
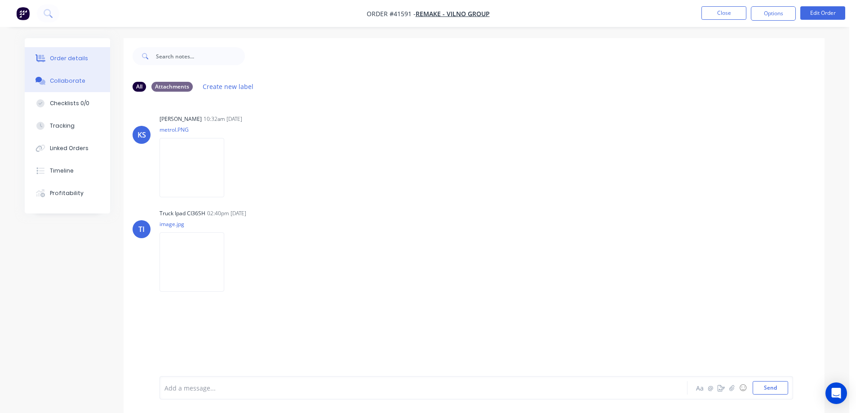
click at [67, 60] on div "Order details" at bounding box center [69, 58] width 38 height 8
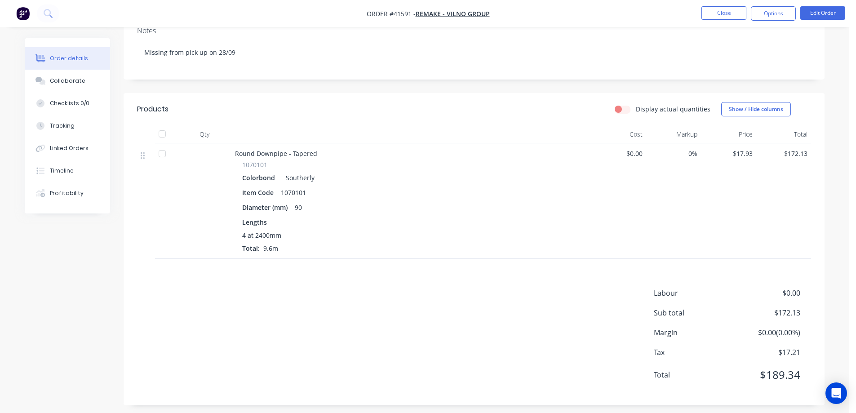
scroll to position [154, 0]
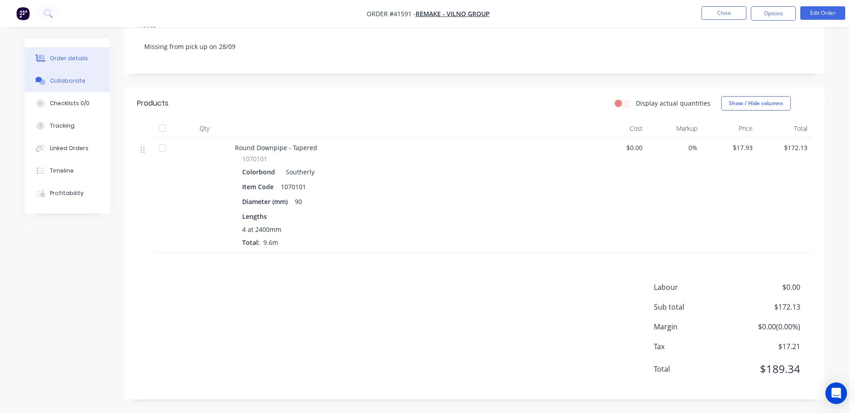
click at [78, 81] on div "Collaborate" at bounding box center [68, 81] width 36 height 8
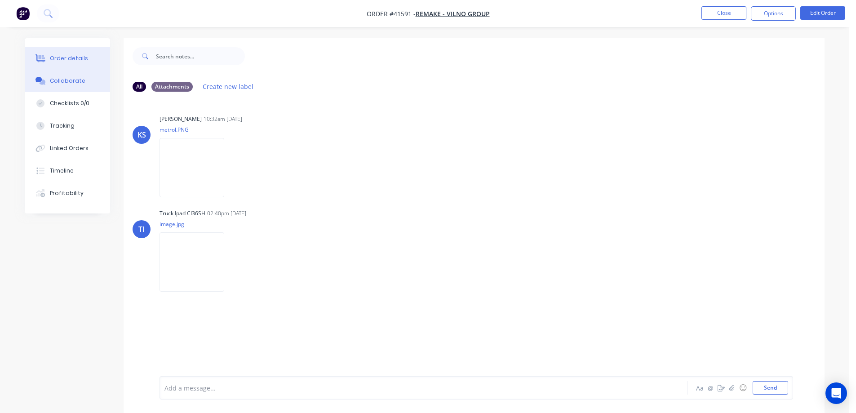
click at [77, 57] on div "Order details" at bounding box center [69, 58] width 38 height 8
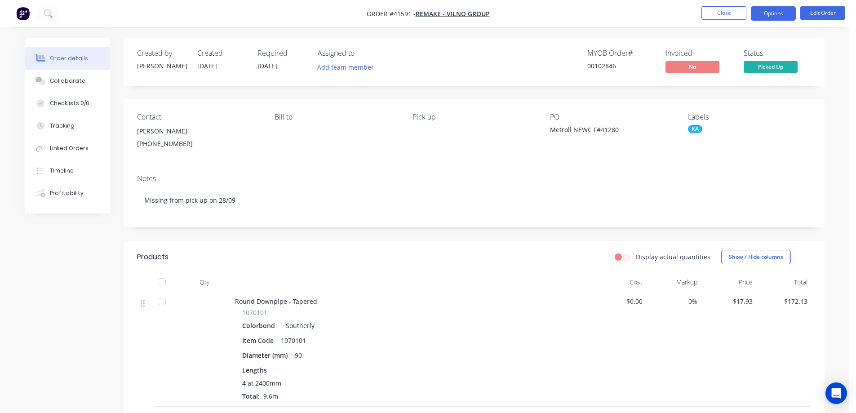
click at [764, 11] on button "Options" at bounding box center [773, 13] width 45 height 14
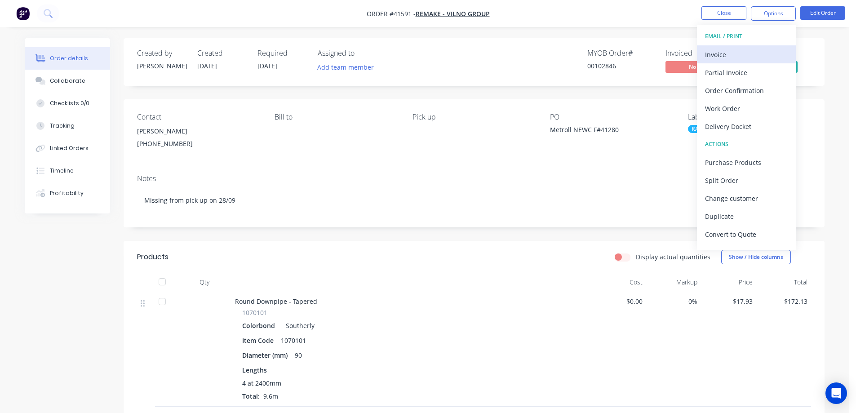
click at [731, 53] on div "Invoice" at bounding box center [746, 54] width 83 height 13
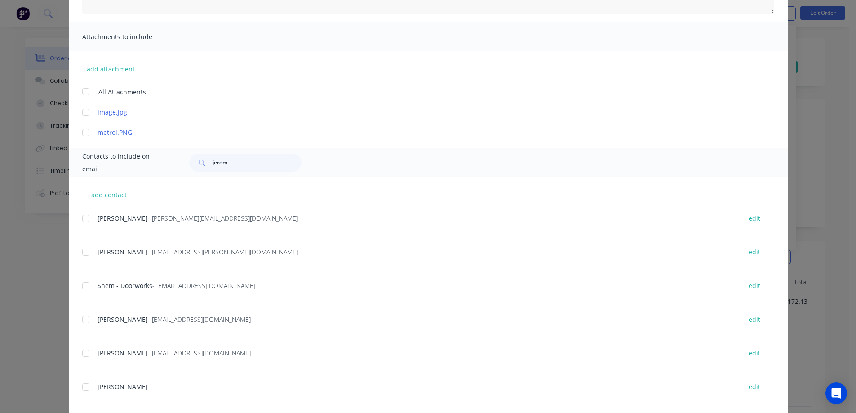
scroll to position [180, 0]
drag, startPoint x: 219, startPoint y: 164, endPoint x: 198, endPoint y: 167, distance: 21.4
click at [198, 167] on div "jerem" at bounding box center [245, 161] width 112 height 18
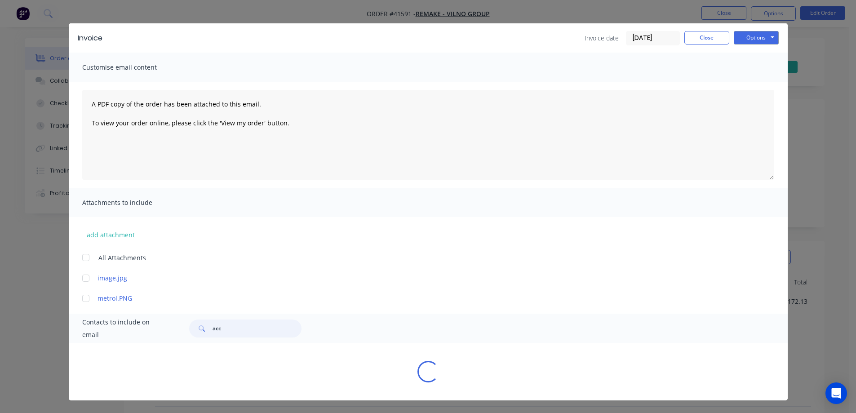
scroll to position [24, 0]
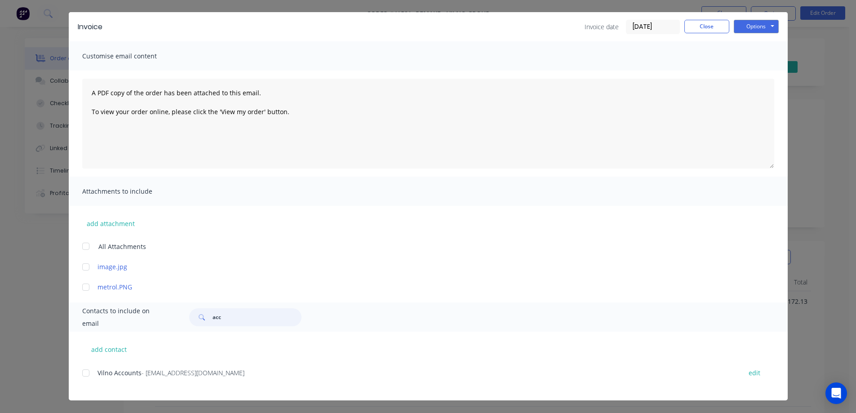
drag, startPoint x: 85, startPoint y: 371, endPoint x: 301, endPoint y: 315, distance: 223.5
click at [85, 371] on div at bounding box center [86, 373] width 18 height 18
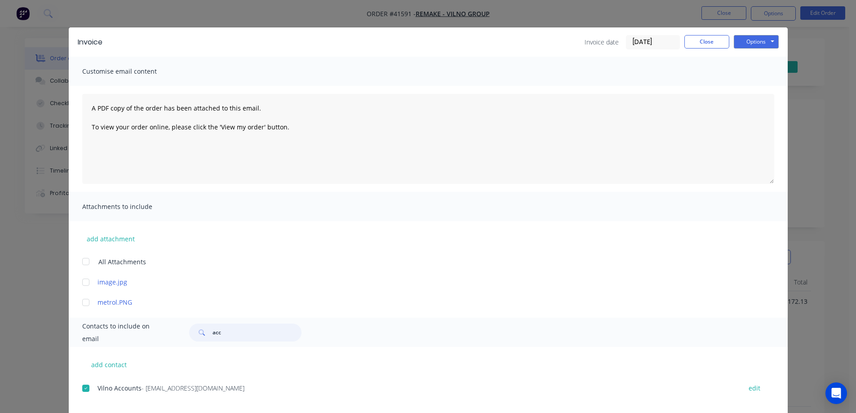
scroll to position [0, 0]
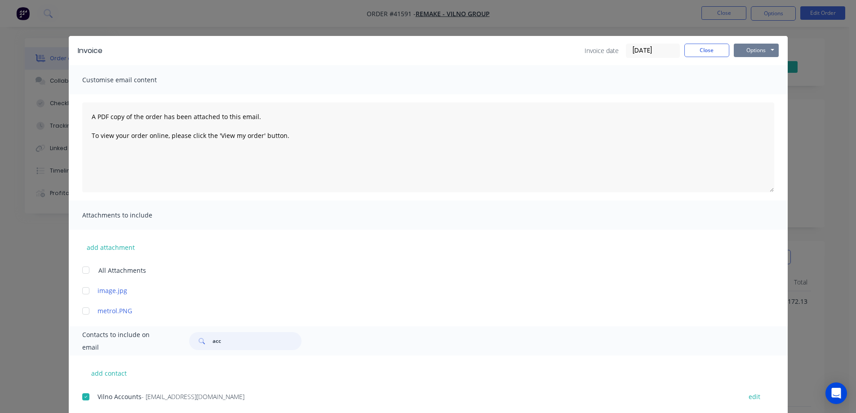
type input "acc"
click at [756, 50] on button "Options" at bounding box center [756, 50] width 45 height 13
click at [756, 95] on button "Email" at bounding box center [763, 96] width 58 height 15
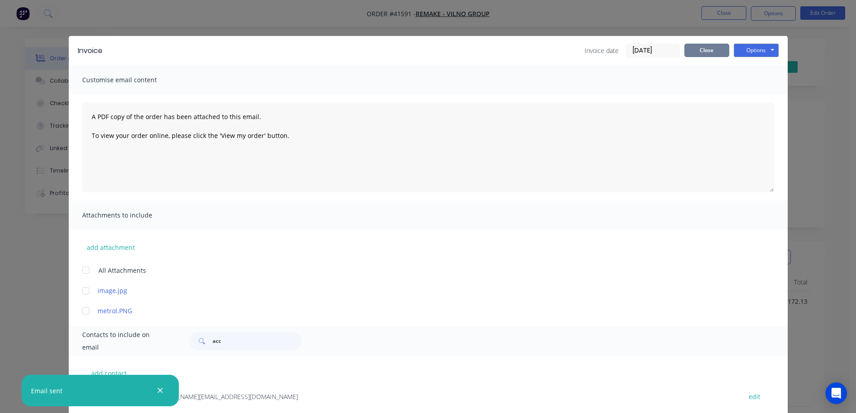
drag, startPoint x: 718, startPoint y: 51, endPoint x: 725, endPoint y: 47, distance: 7.9
click at [718, 51] on button "Close" at bounding box center [707, 50] width 45 height 13
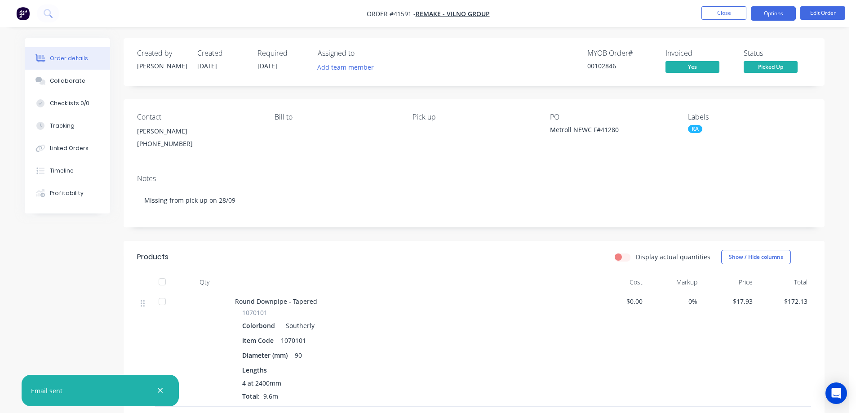
click at [760, 14] on button "Options" at bounding box center [773, 13] width 45 height 14
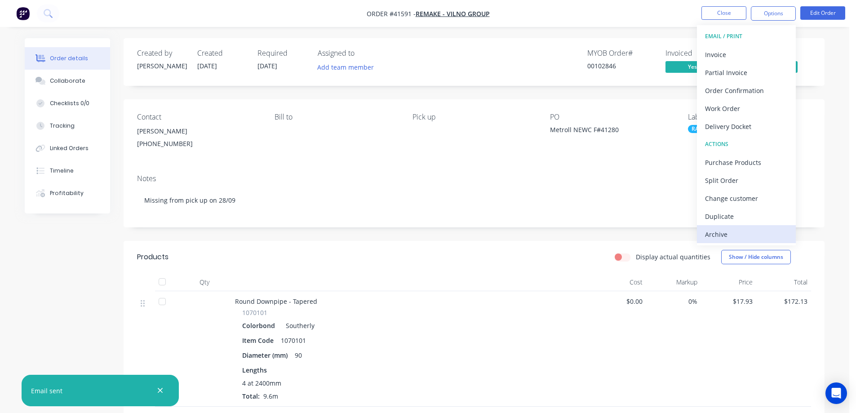
click at [728, 232] on div "Archive" at bounding box center [746, 234] width 83 height 13
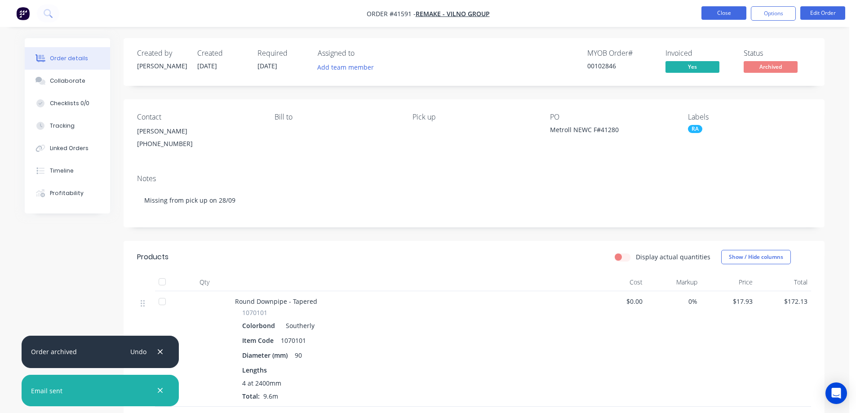
click at [725, 9] on button "Close" at bounding box center [724, 12] width 45 height 13
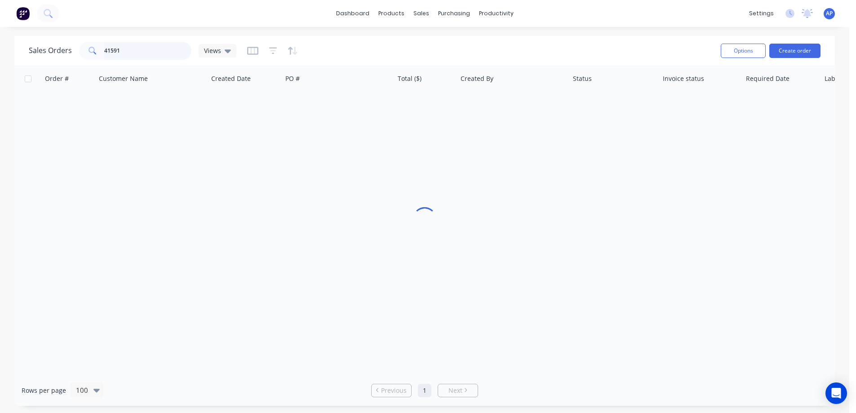
click at [108, 51] on input "41591" at bounding box center [148, 51] width 88 height 18
type input "4"
type input "41604"
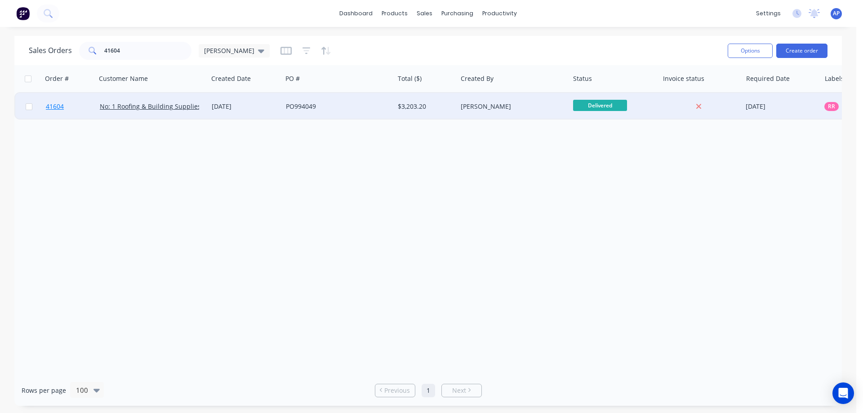
click at [60, 104] on span "41604" at bounding box center [55, 106] width 18 height 9
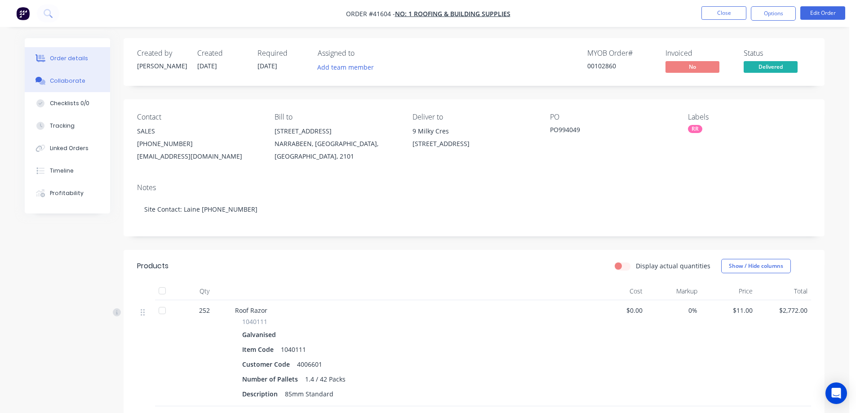
click at [75, 80] on div "Collaborate" at bounding box center [68, 81] width 36 height 8
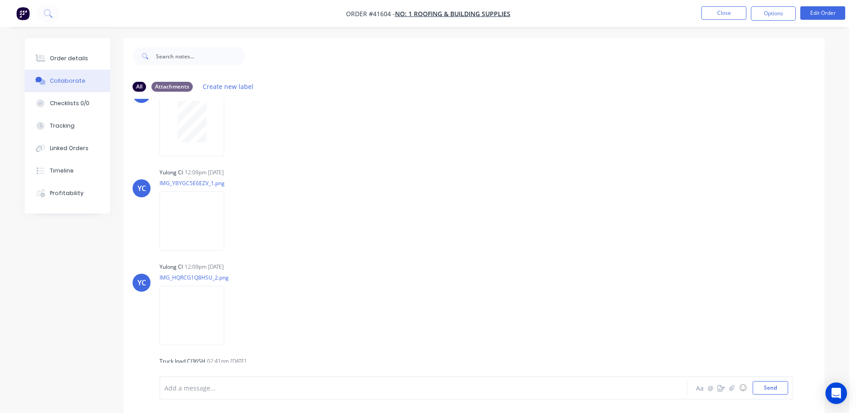
scroll to position [108, 0]
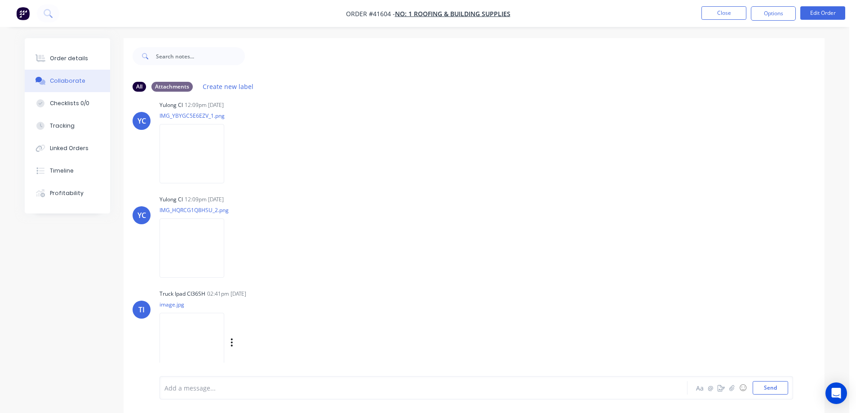
click at [212, 333] on img at bounding box center [192, 342] width 65 height 59
drag, startPoint x: 88, startPoint y: 59, endPoint x: 94, endPoint y: 62, distance: 6.4
click at [88, 60] on button "Order details" at bounding box center [67, 58] width 85 height 22
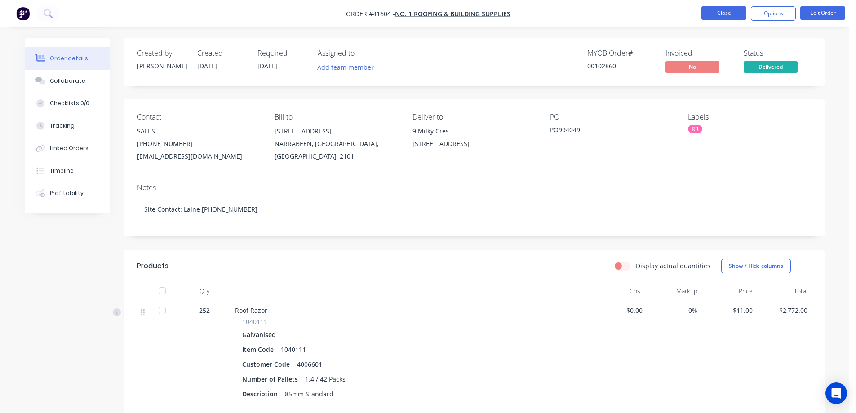
click at [731, 8] on button "Close" at bounding box center [724, 12] width 45 height 13
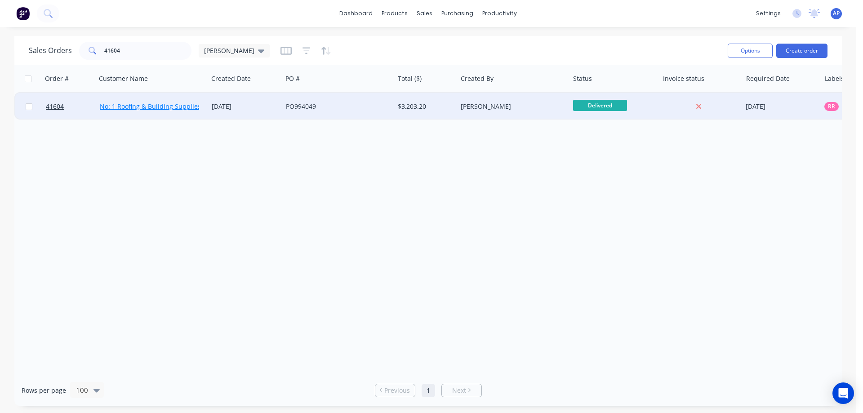
click at [143, 104] on link "No: 1 Roofing & Building Supplies" at bounding box center [150, 106] width 101 height 9
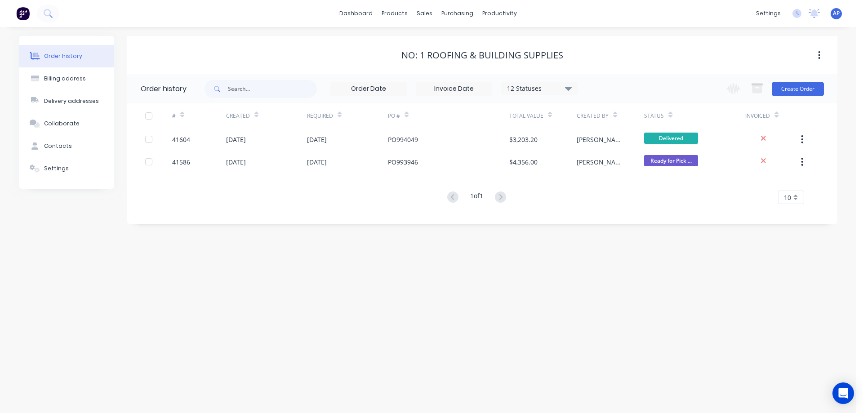
click at [567, 88] on icon at bounding box center [568, 88] width 7 height 4
click at [614, 192] on label at bounding box center [614, 192] width 0 height 0
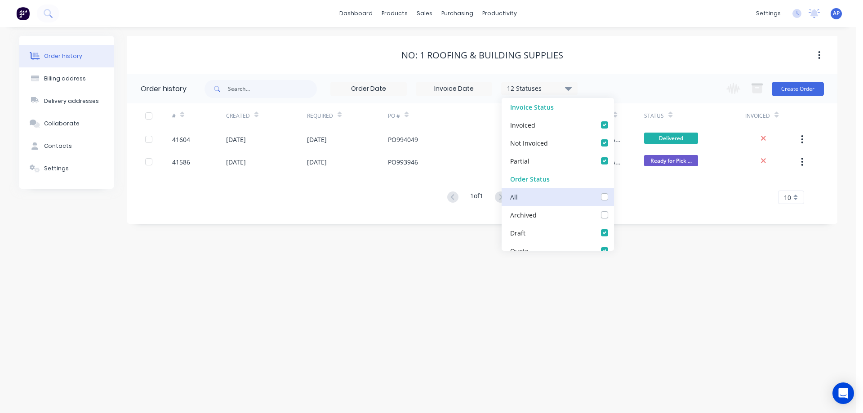
click at [614, 196] on input "checkbox" at bounding box center [617, 196] width 7 height 9
checkbox input "true"
click at [652, 299] on div "Order history Billing address Delivery addresses Collaborate Contacts Settings …" at bounding box center [428, 220] width 856 height 386
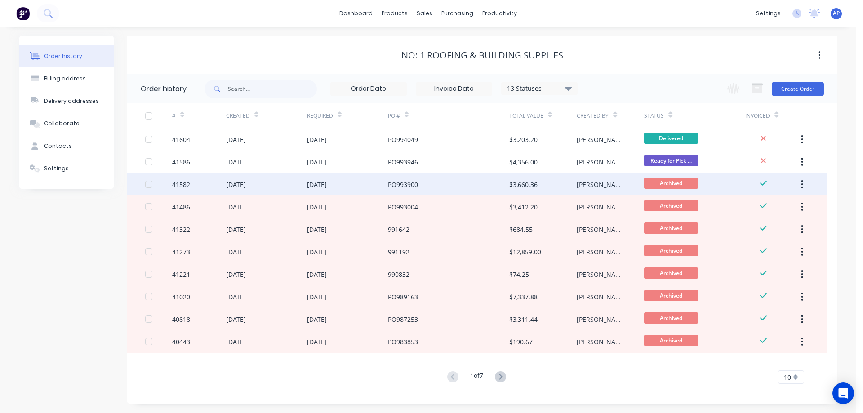
click at [427, 188] on div "PO993900" at bounding box center [448, 184] width 121 height 22
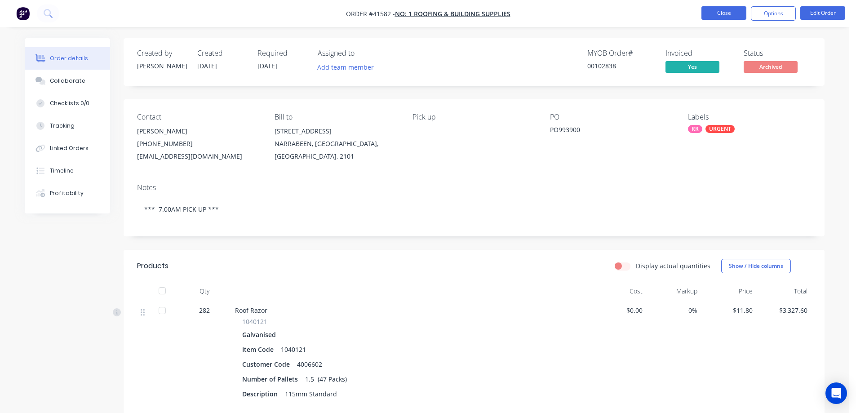
click at [711, 13] on button "Close" at bounding box center [724, 12] width 45 height 13
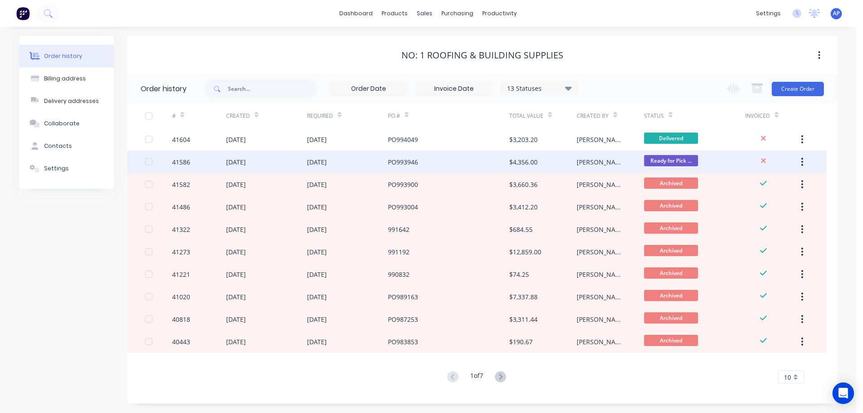
click at [187, 161] on div "41586" at bounding box center [181, 161] width 18 height 9
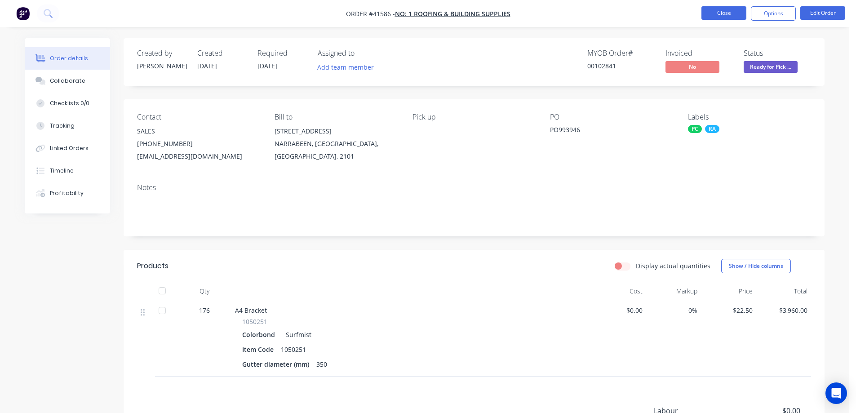
click at [711, 12] on button "Close" at bounding box center [724, 12] width 45 height 13
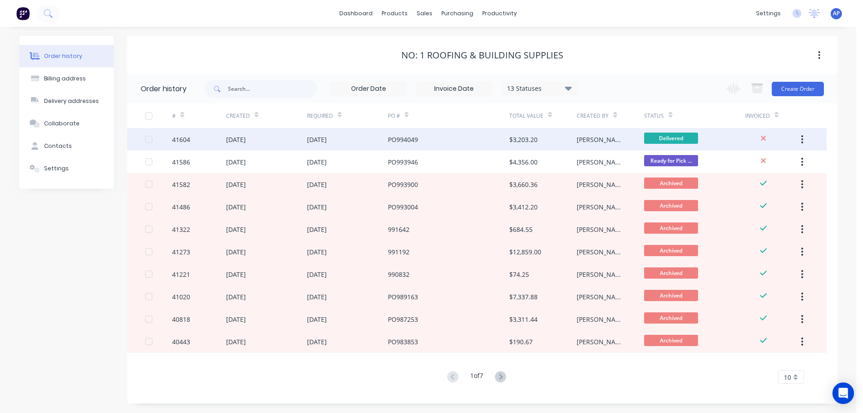
click at [178, 138] on div "41604" at bounding box center [181, 139] width 18 height 9
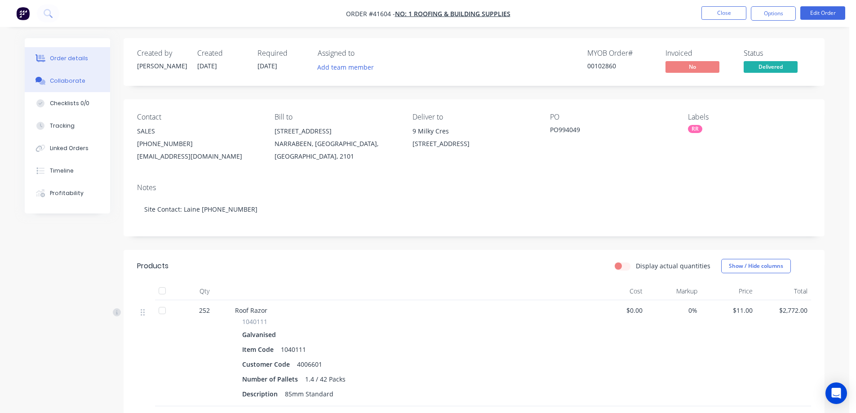
click at [64, 83] on div "Collaborate" at bounding box center [68, 81] width 36 height 8
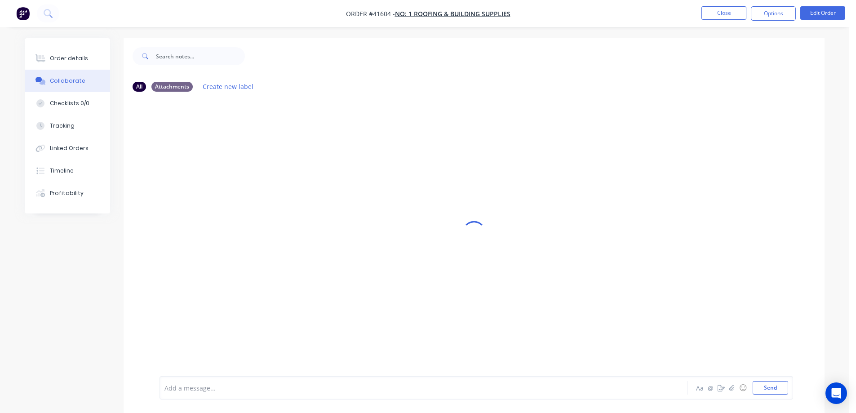
click at [64, 83] on div "Collaborate" at bounding box center [68, 81] width 36 height 8
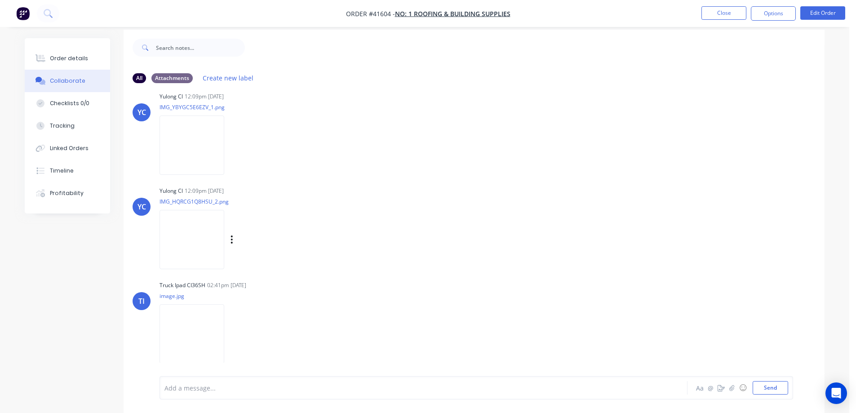
scroll to position [13, 0]
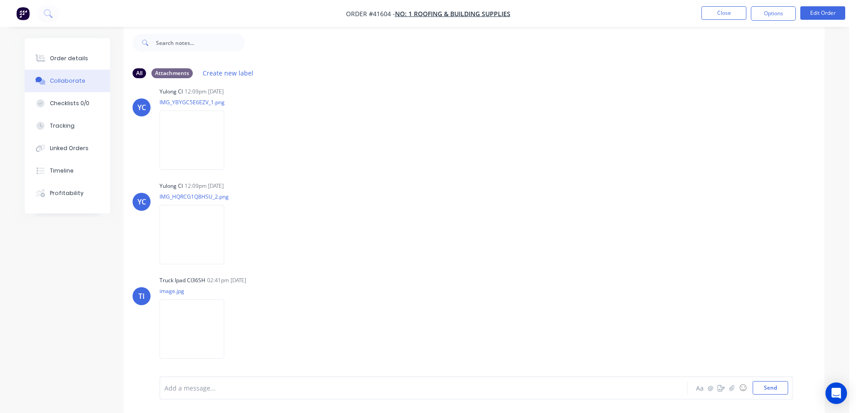
drag, startPoint x: 88, startPoint y: 62, endPoint x: 123, endPoint y: 50, distance: 36.8
click at [91, 58] on button "Order details" at bounding box center [67, 58] width 85 height 22
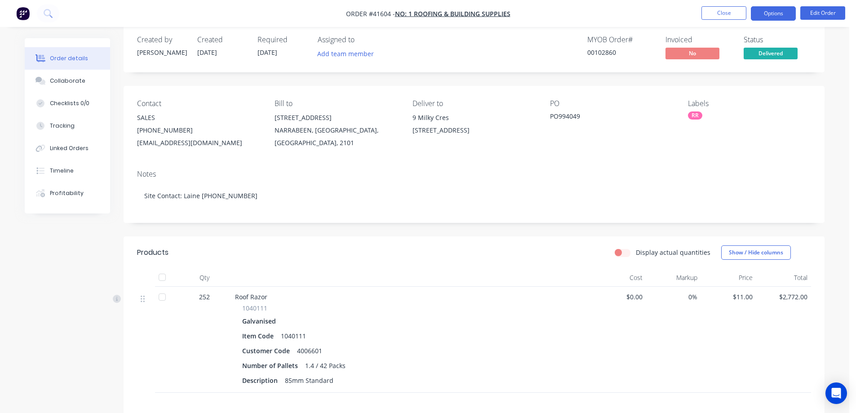
click at [760, 13] on button "Options" at bounding box center [773, 13] width 45 height 14
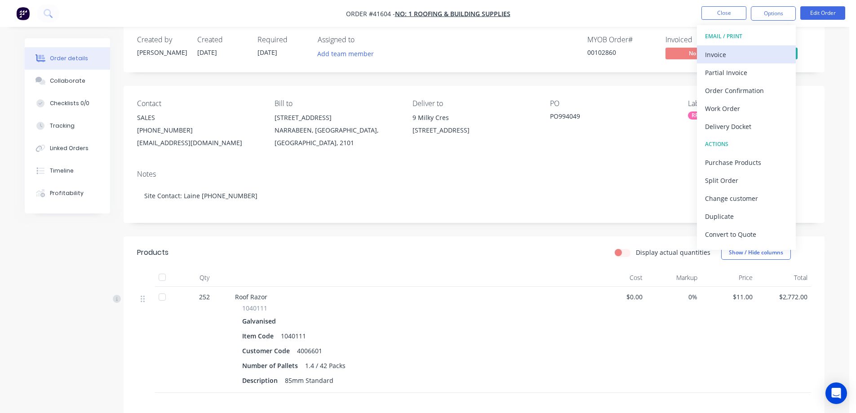
click at [731, 51] on div "Invoice" at bounding box center [746, 54] width 83 height 13
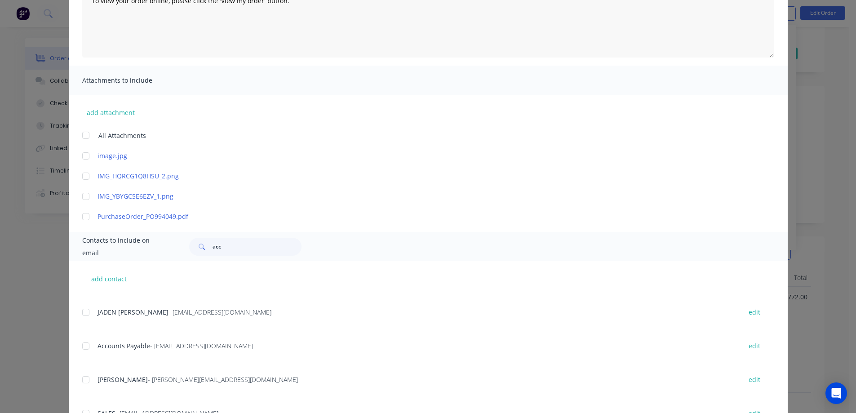
scroll to position [45, 0]
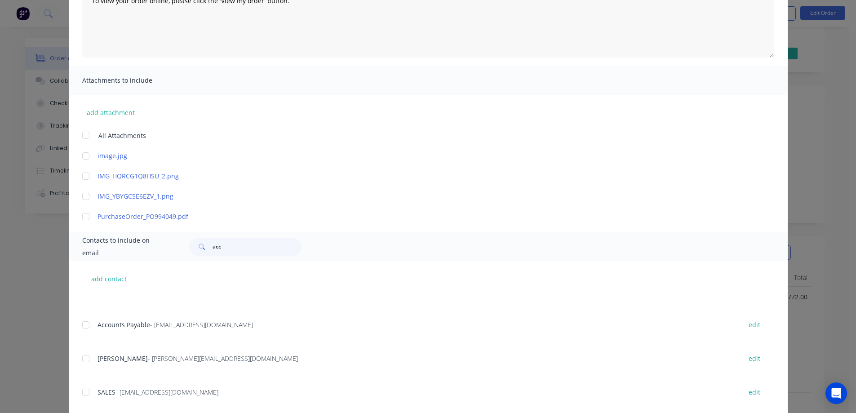
click at [83, 326] on div at bounding box center [86, 325] width 18 height 18
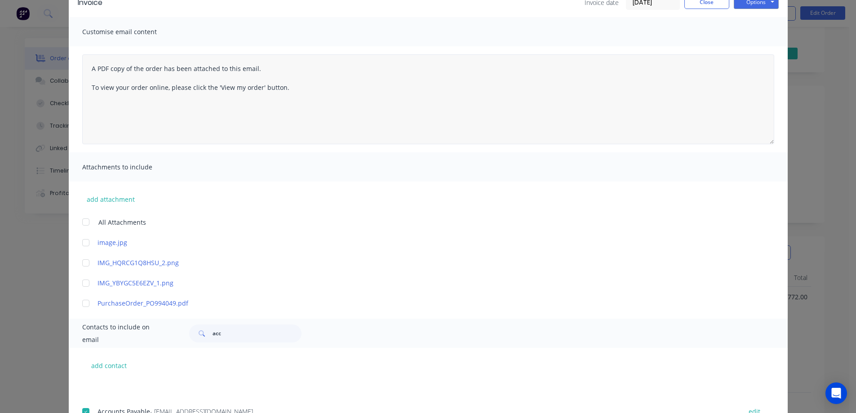
scroll to position [0, 0]
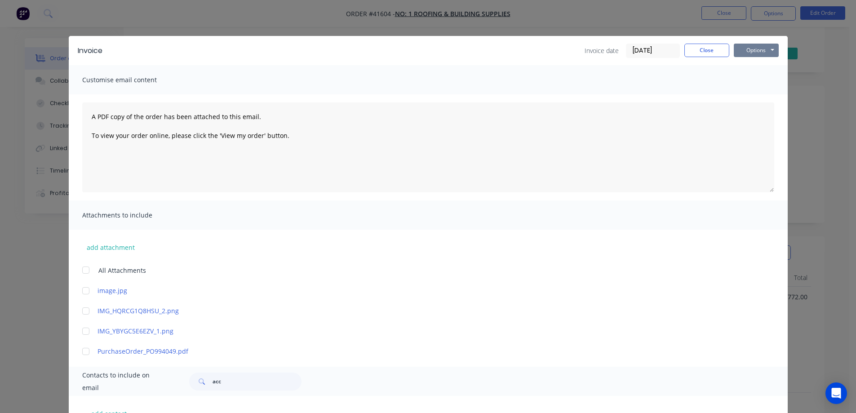
click at [749, 50] on button "Options" at bounding box center [756, 50] width 45 height 13
click at [748, 96] on button "Email" at bounding box center [763, 96] width 58 height 15
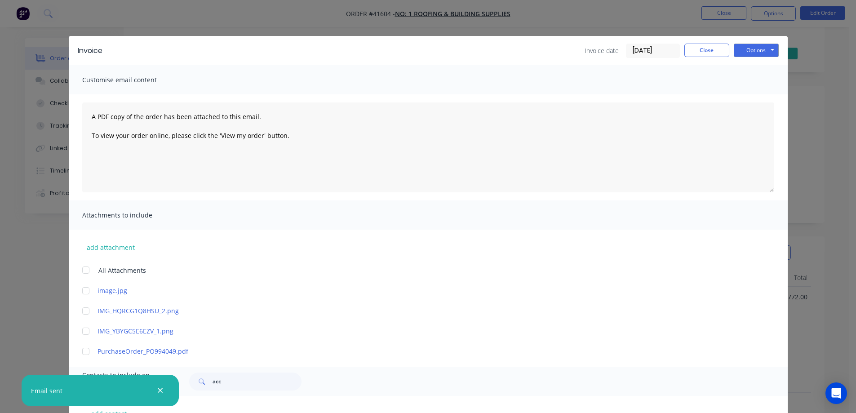
scroll to position [45, 0]
click at [718, 49] on button "Close" at bounding box center [707, 50] width 45 height 13
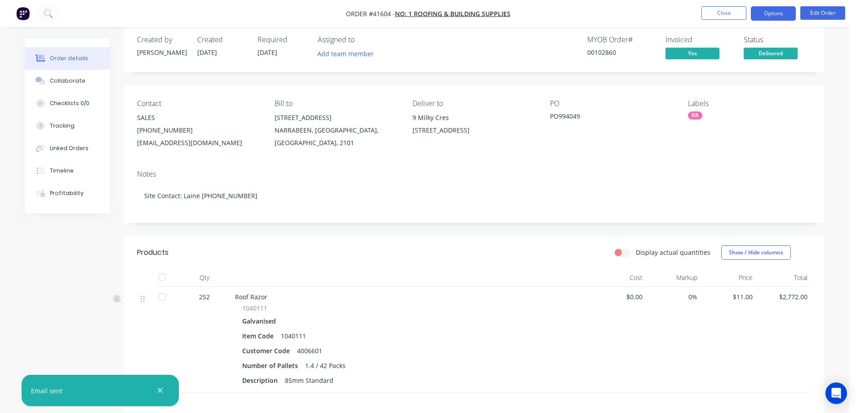
click at [761, 15] on button "Options" at bounding box center [773, 13] width 45 height 14
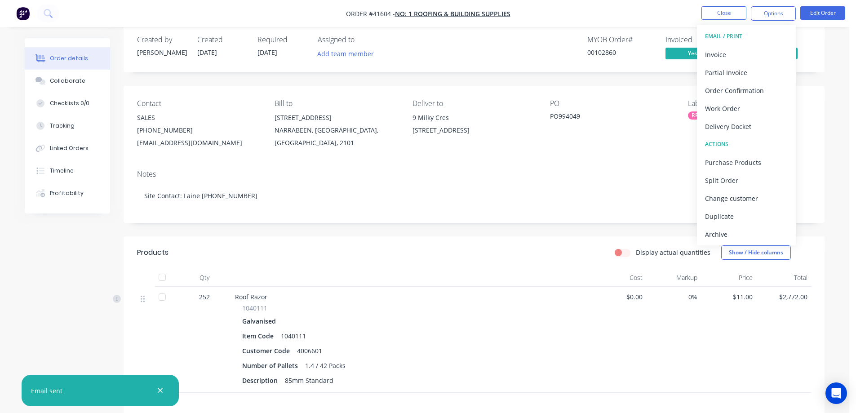
click at [718, 234] on div "Archive" at bounding box center [746, 234] width 83 height 13
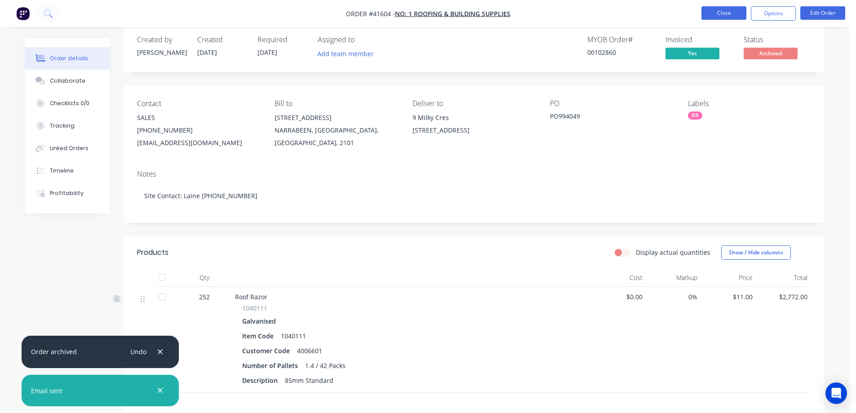
click at [740, 12] on button "Close" at bounding box center [724, 12] width 45 height 13
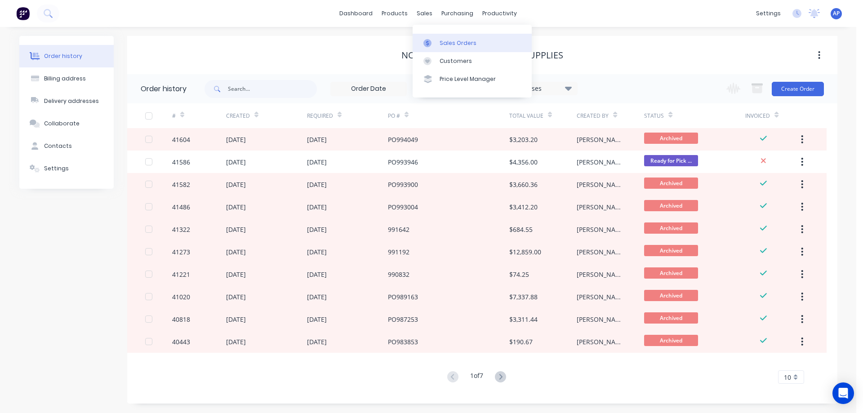
click at [454, 40] on div "Sales Orders" at bounding box center [458, 43] width 37 height 8
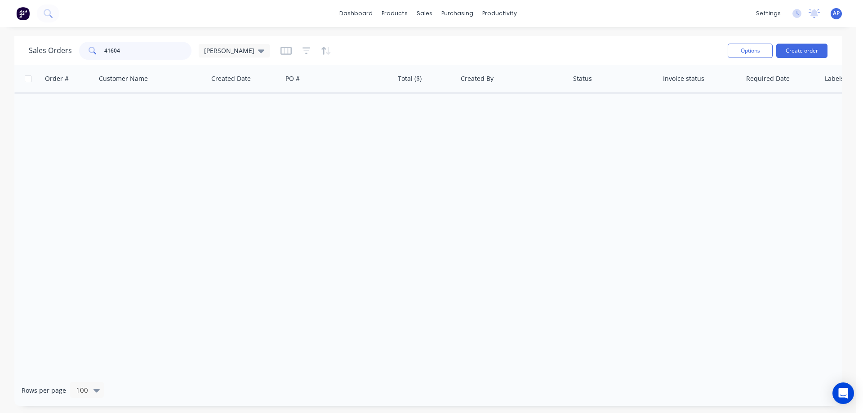
drag, startPoint x: 125, startPoint y: 51, endPoint x: 95, endPoint y: 52, distance: 29.7
click at [95, 52] on div "41604" at bounding box center [135, 51] width 112 height 18
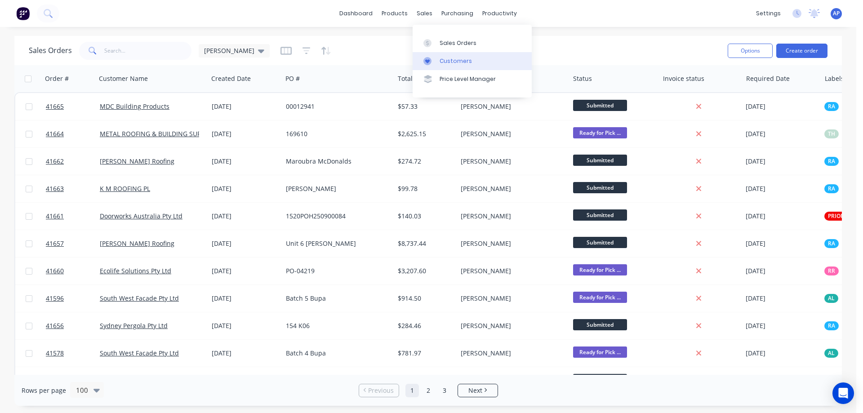
click at [442, 60] on div "Customers" at bounding box center [456, 61] width 32 height 8
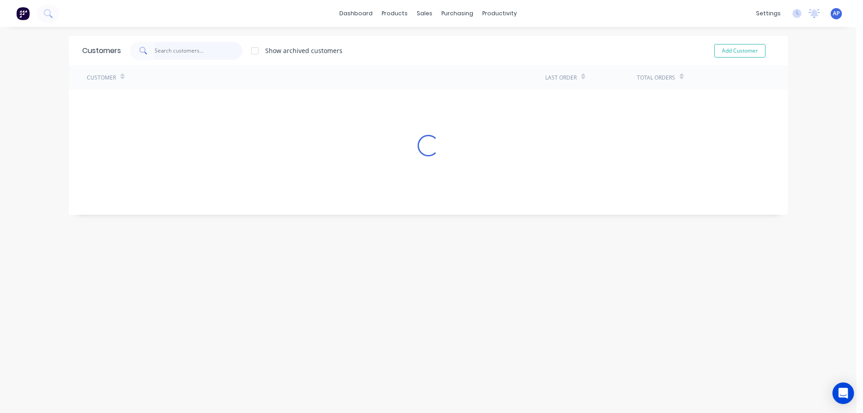
click at [166, 52] on input "text" at bounding box center [199, 51] width 88 height 18
type input "doorworks"
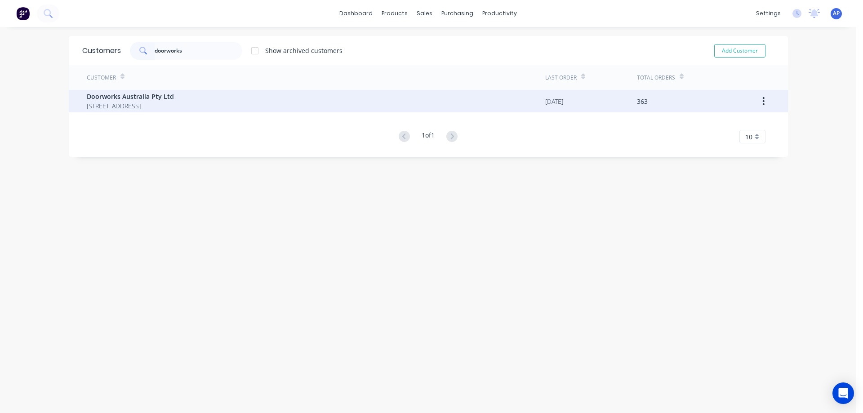
click at [138, 99] on span "Doorworks Australia Pty Ltd" at bounding box center [130, 96] width 87 height 9
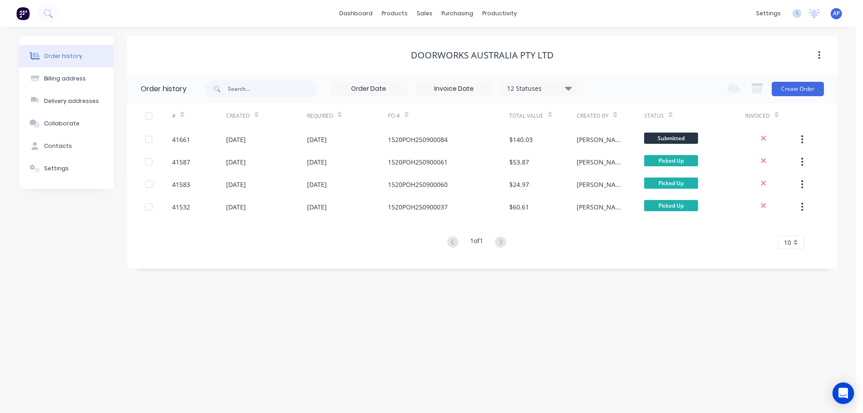
click at [570, 89] on icon at bounding box center [568, 88] width 7 height 4
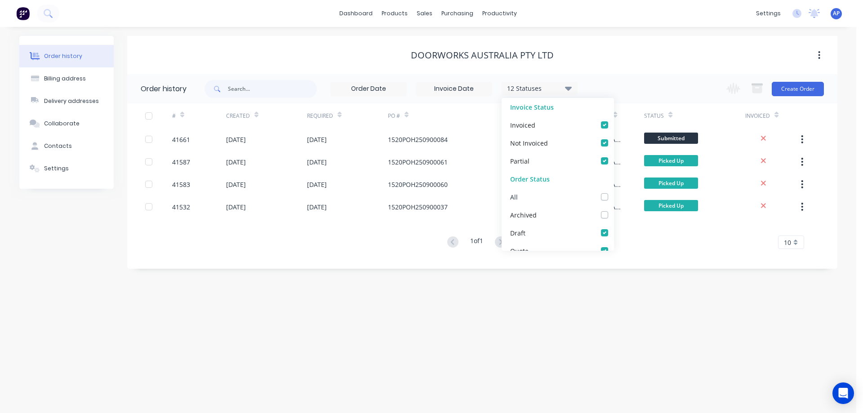
click at [614, 192] on label at bounding box center [614, 192] width 0 height 0
click at [614, 196] on input "checkbox" at bounding box center [617, 196] width 7 height 9
checkbox input "true"
click at [641, 298] on div "Order history Billing address Delivery addresses Collaborate Contacts Settings …" at bounding box center [428, 220] width 856 height 386
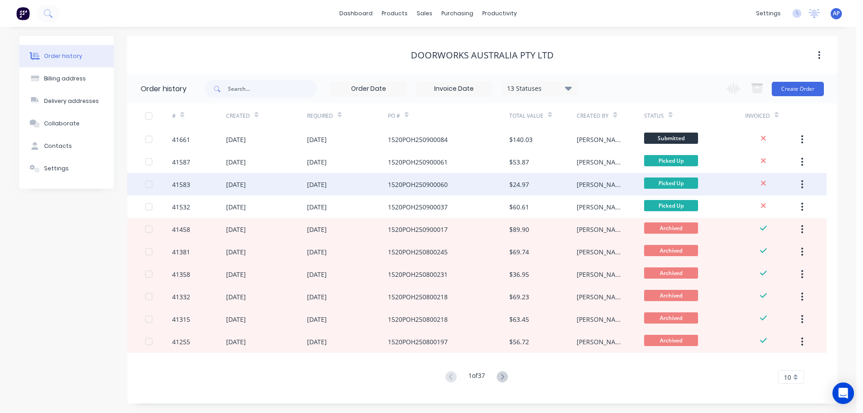
click at [350, 187] on div "10 Sep 2025" at bounding box center [347, 184] width 81 height 22
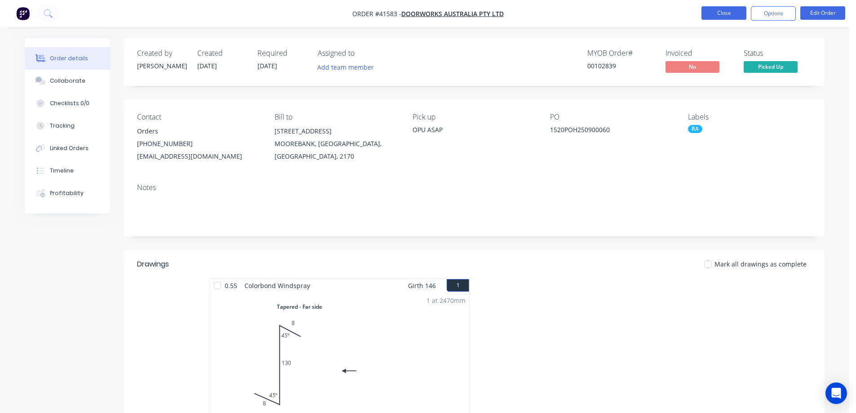
click at [734, 13] on button "Close" at bounding box center [724, 12] width 45 height 13
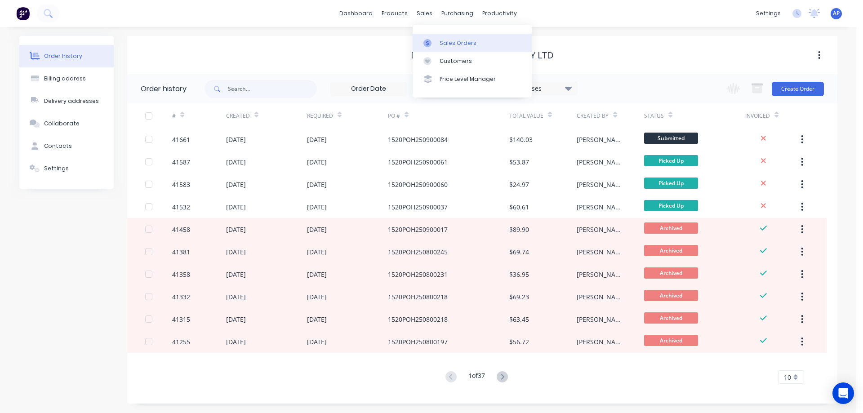
click at [450, 41] on div "Sales Orders" at bounding box center [458, 43] width 37 height 8
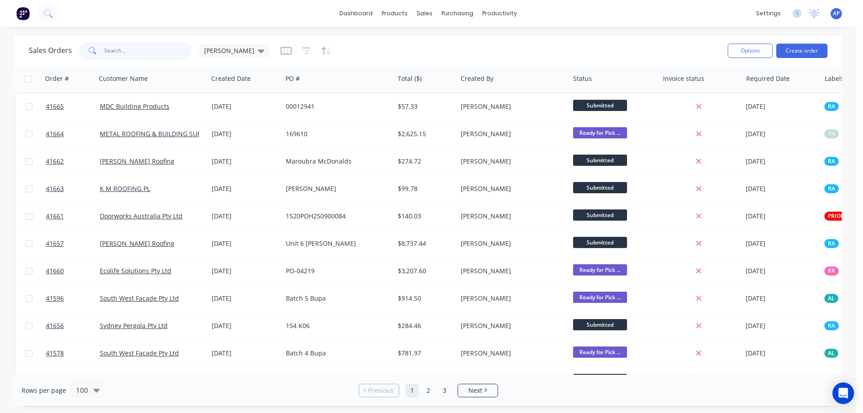
click at [155, 55] on input "text" at bounding box center [148, 51] width 88 height 18
type input "meredith"
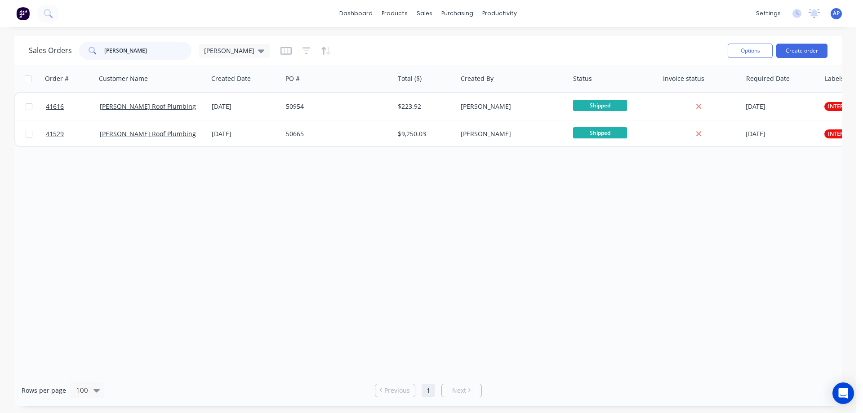
drag, startPoint x: 134, startPoint y: 52, endPoint x: 95, endPoint y: 49, distance: 39.7
click at [95, 49] on div "meredith" at bounding box center [135, 51] width 112 height 18
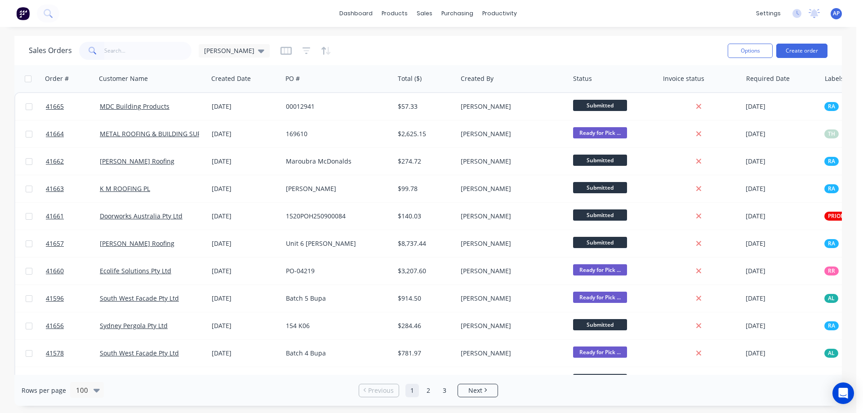
drag, startPoint x: 95, startPoint y: 49, endPoint x: 0, endPoint y: 244, distance: 216.9
click at [62, 80] on div "Sales Orders Angela Options Create order Order # Customer Name Created Date PO …" at bounding box center [428, 221] width 828 height 370
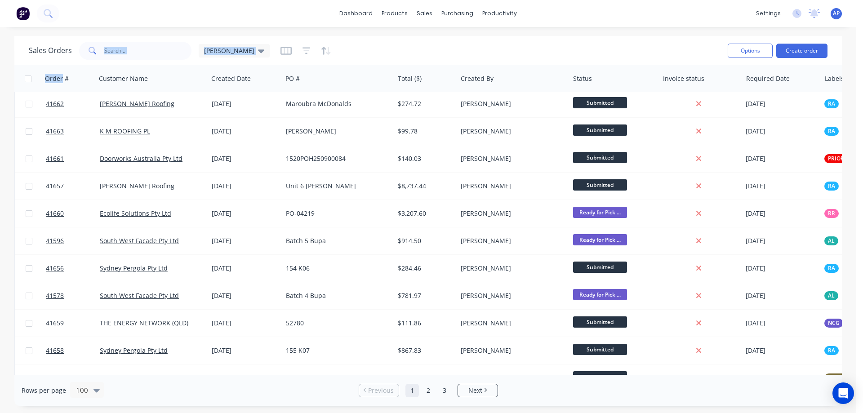
scroll to position [90, 0]
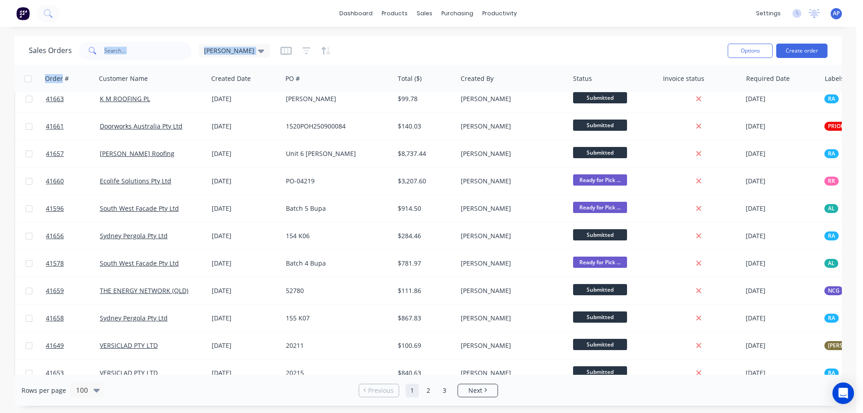
click at [341, 55] on div "Sales Orders Angela" at bounding box center [375, 51] width 692 height 22
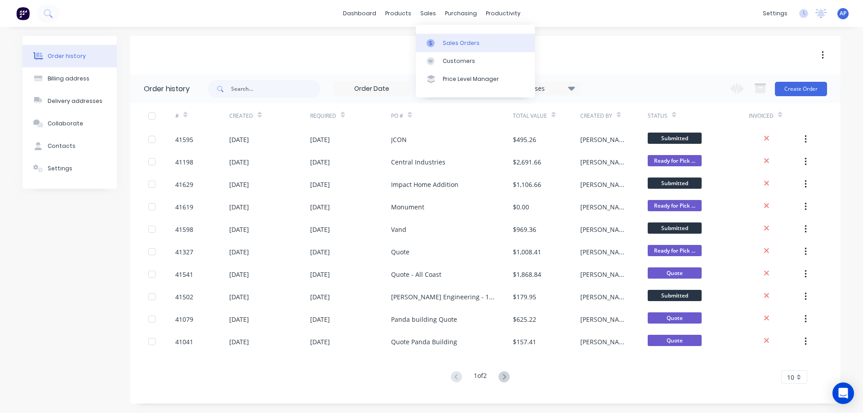
click at [451, 41] on div "Sales Orders" at bounding box center [461, 43] width 37 height 8
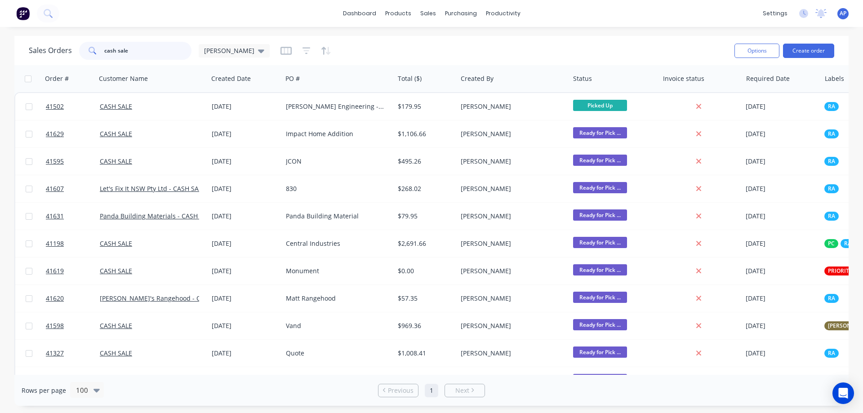
click at [89, 54] on div "cash sale" at bounding box center [135, 51] width 112 height 18
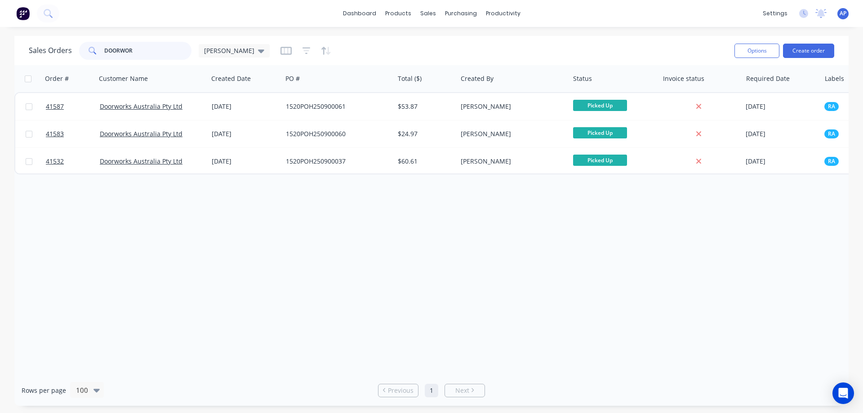
type input "DOORWOR"
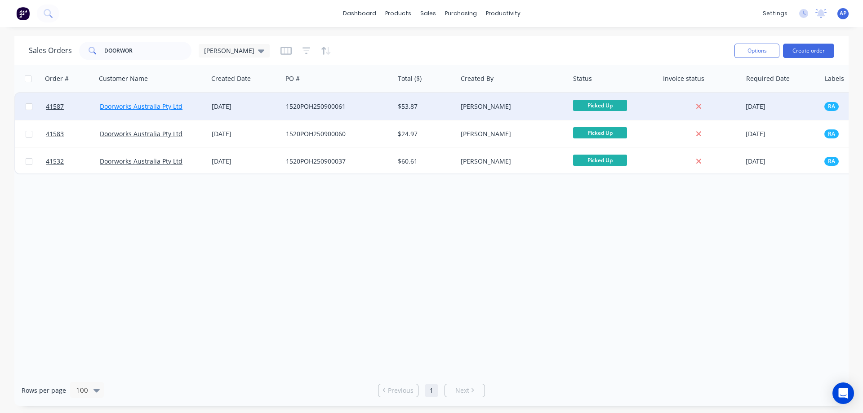
click at [138, 107] on link "Doorworks Australia Pty Ltd" at bounding box center [141, 106] width 83 height 9
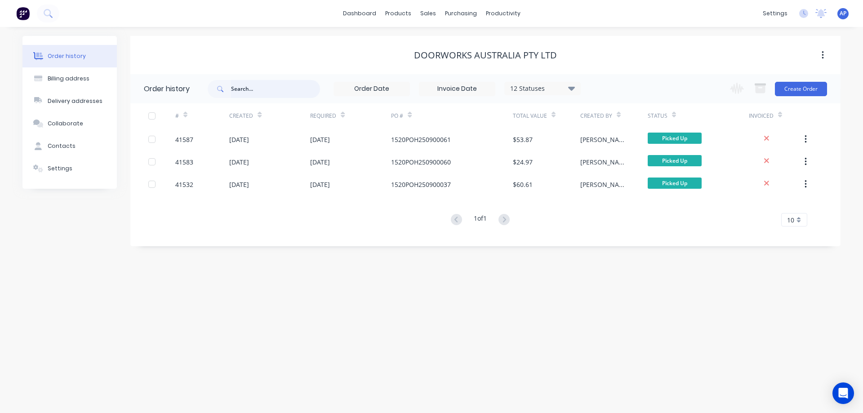
click at [250, 90] on input "text" at bounding box center [275, 89] width 89 height 18
paste input "1520POH250900084"
type input "1520POH250900084"
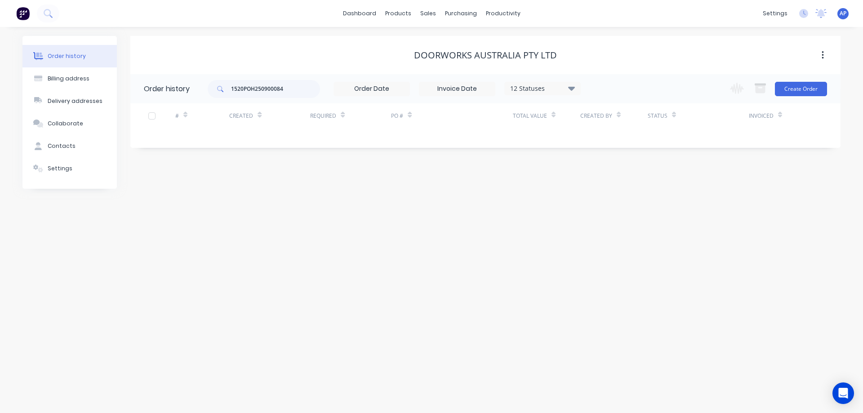
click at [573, 88] on icon at bounding box center [571, 88] width 7 height 4
click at [617, 192] on label at bounding box center [617, 192] width 0 height 0
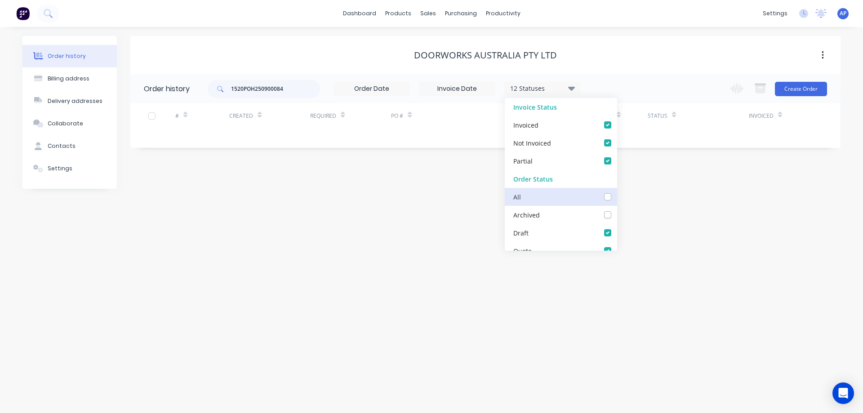
click at [617, 196] on input "checkbox" at bounding box center [620, 196] width 7 height 9
checkbox input "true"
click at [643, 209] on div "Order history Billing address Delivery addresses Collaborate Contacts Settings …" at bounding box center [431, 220] width 863 height 386
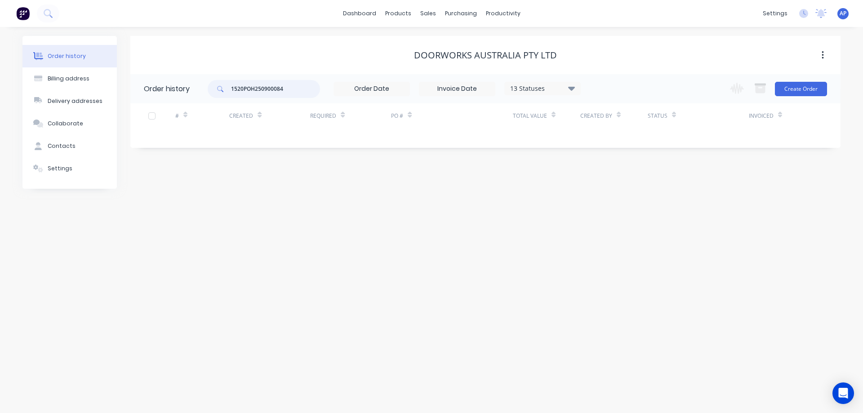
drag, startPoint x: 288, startPoint y: 90, endPoint x: 224, endPoint y: 95, distance: 64.5
click at [224, 95] on div "1520POH250900084" at bounding box center [264, 89] width 112 height 18
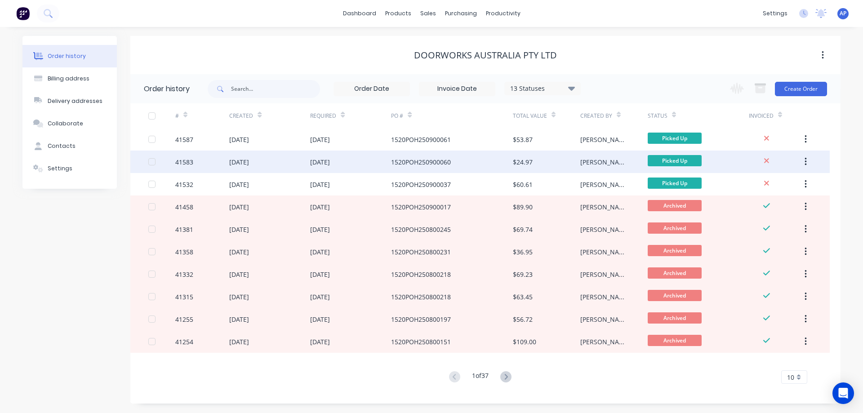
click at [187, 161] on div "41583" at bounding box center [184, 161] width 18 height 9
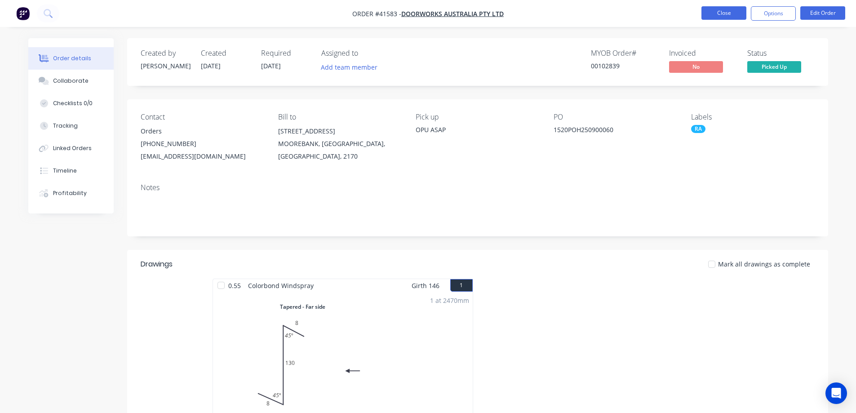
click at [722, 13] on button "Close" at bounding box center [724, 12] width 45 height 13
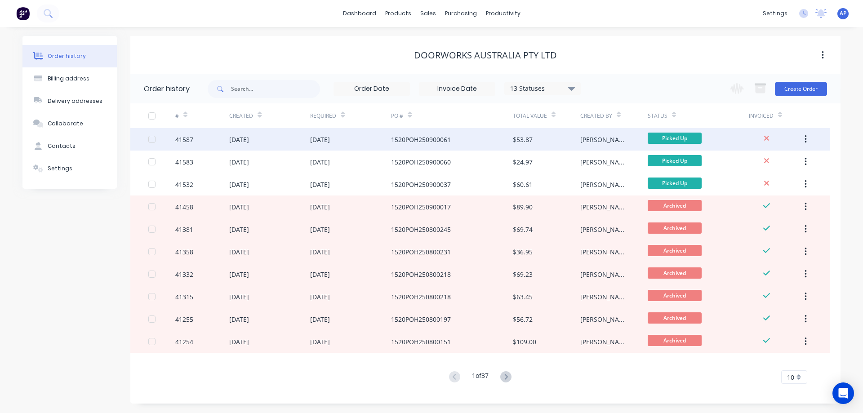
click at [185, 138] on div "41587" at bounding box center [184, 139] width 18 height 9
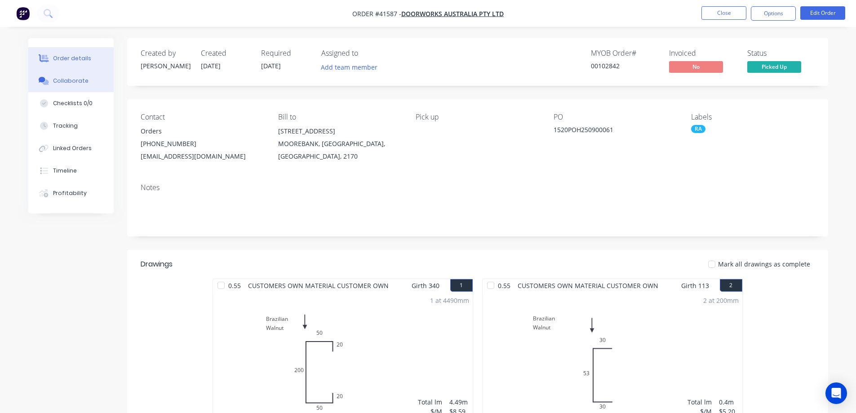
click at [86, 83] on button "Collaborate" at bounding box center [70, 81] width 85 height 22
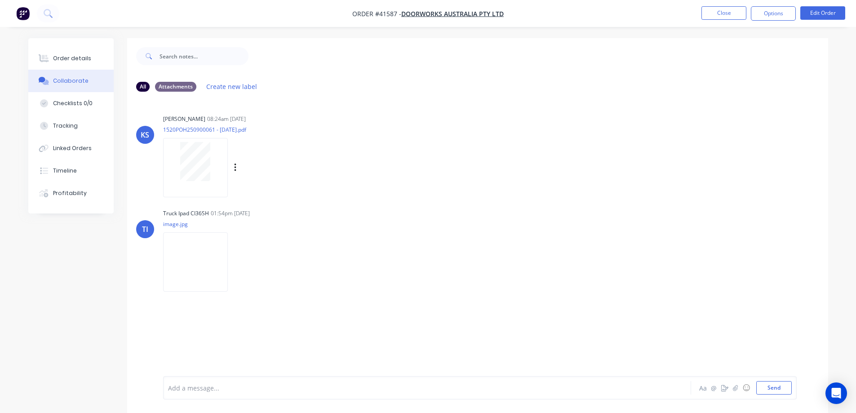
click at [222, 169] on div at bounding box center [195, 161] width 57 height 39
click at [75, 59] on div "Order details" at bounding box center [72, 58] width 38 height 8
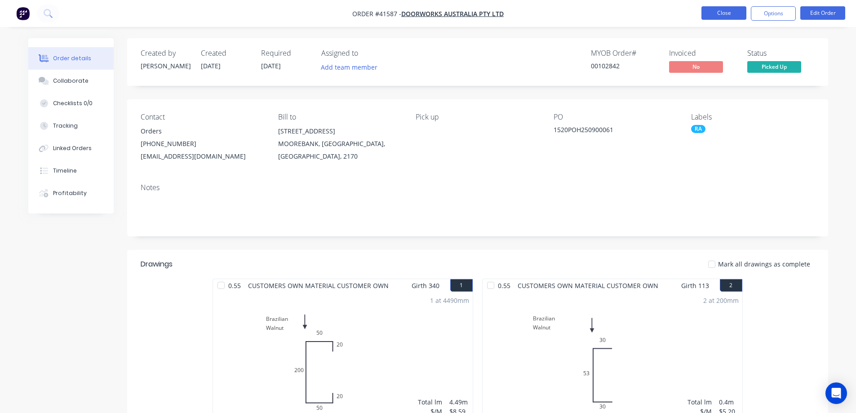
click at [713, 7] on button "Close" at bounding box center [724, 12] width 45 height 13
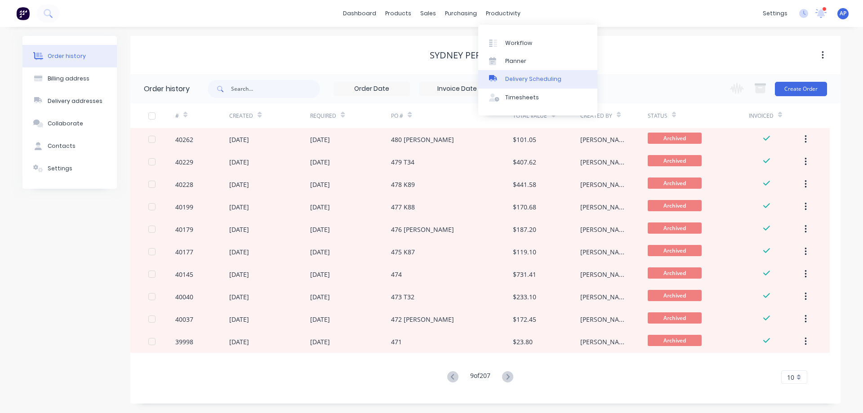
click at [549, 76] on div "Delivery Scheduling" at bounding box center [533, 79] width 56 height 8
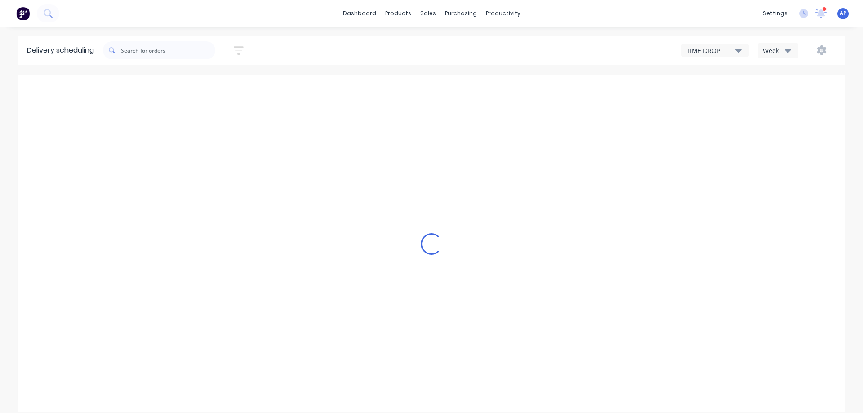
type input "[DATE] - [DATE]"
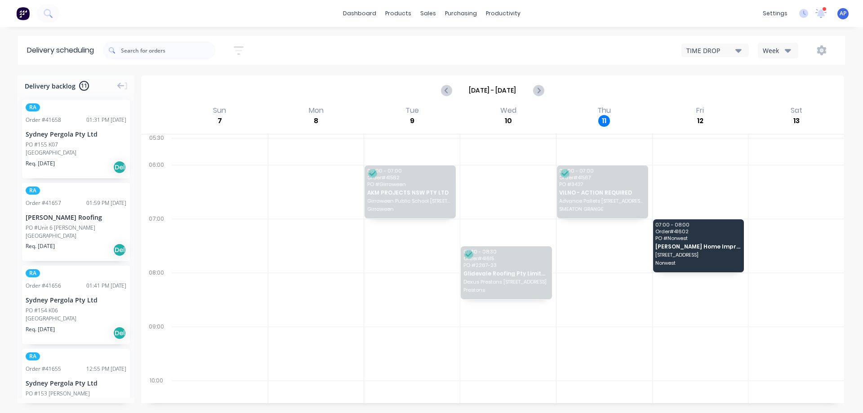
click at [789, 49] on icon "button" at bounding box center [788, 50] width 6 height 10
click at [799, 92] on div "Vehicle" at bounding box center [802, 92] width 89 height 18
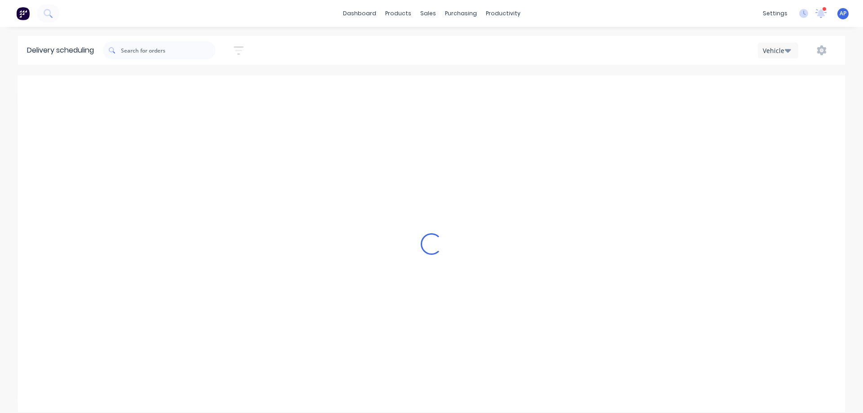
scroll to position [0, 0]
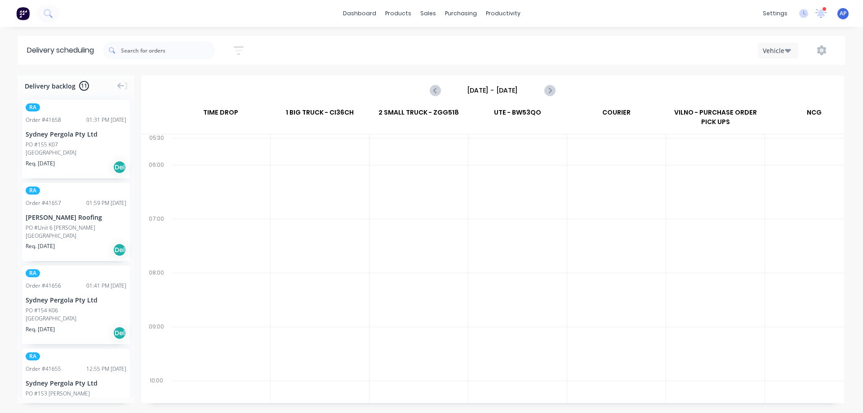
click at [487, 89] on input "[DATE] - [DATE]" at bounding box center [492, 90] width 89 height 13
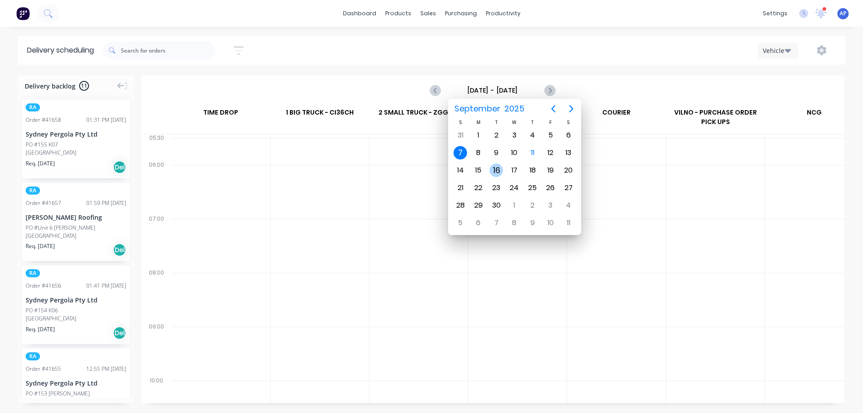
click at [497, 169] on div "16" at bounding box center [496, 170] width 13 height 13
type input "[DATE] - [DATE]"
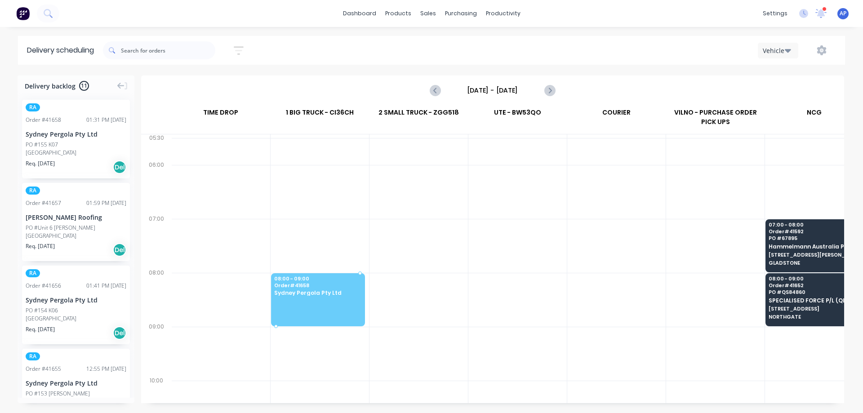
drag, startPoint x: 76, startPoint y: 145, endPoint x: 316, endPoint y: 240, distance: 258.5
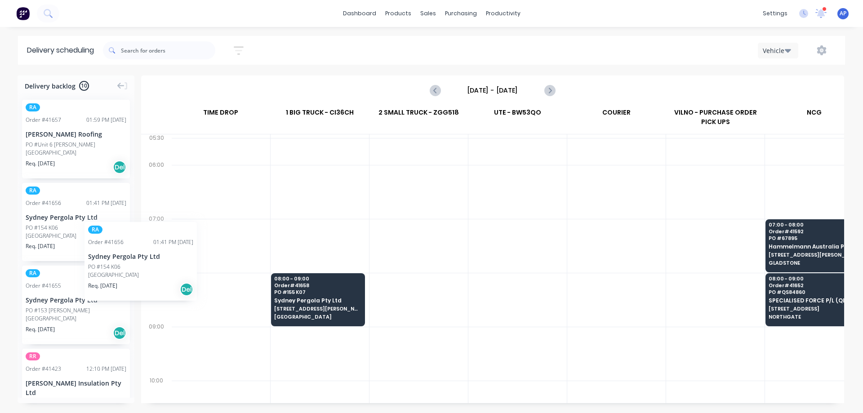
scroll to position [0, 0]
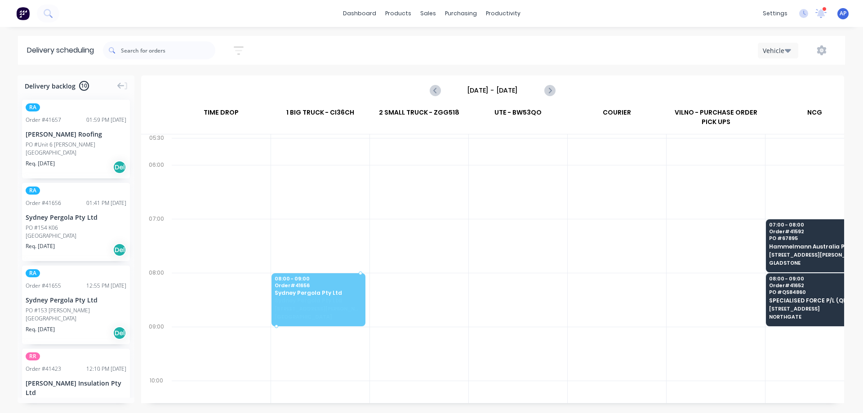
drag, startPoint x: 79, startPoint y: 213, endPoint x: 278, endPoint y: 279, distance: 210.0
drag, startPoint x: 77, startPoint y: 224, endPoint x: 323, endPoint y: 294, distance: 255.7
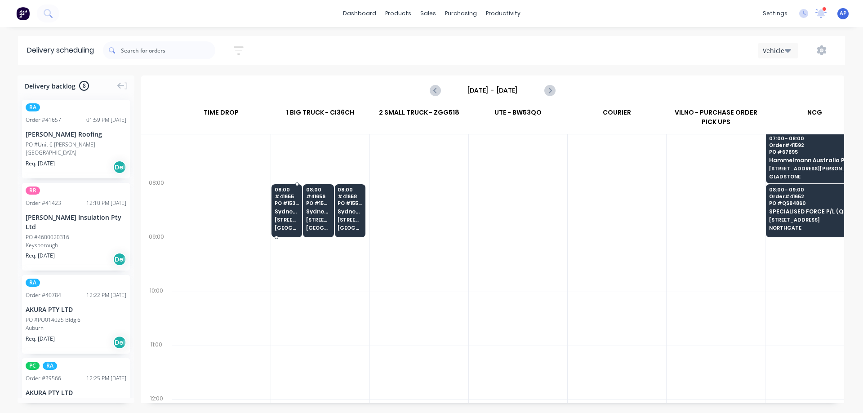
scroll to position [90, 0]
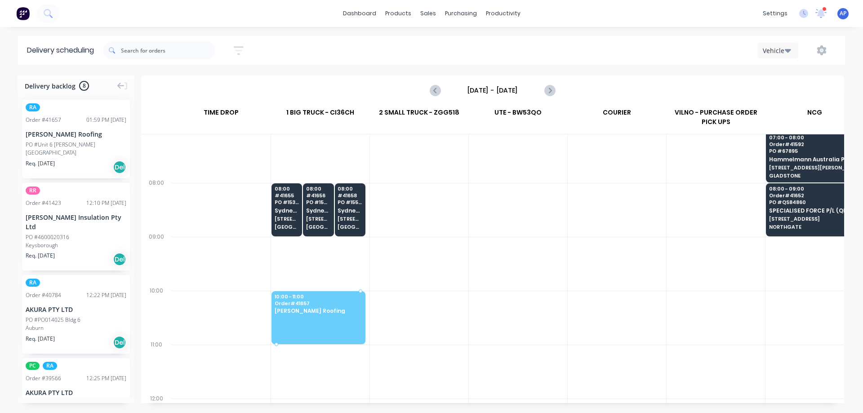
drag, startPoint x: 86, startPoint y: 143, endPoint x: 281, endPoint y: 215, distance: 207.5
